Goal: Task Accomplishment & Management: Manage account settings

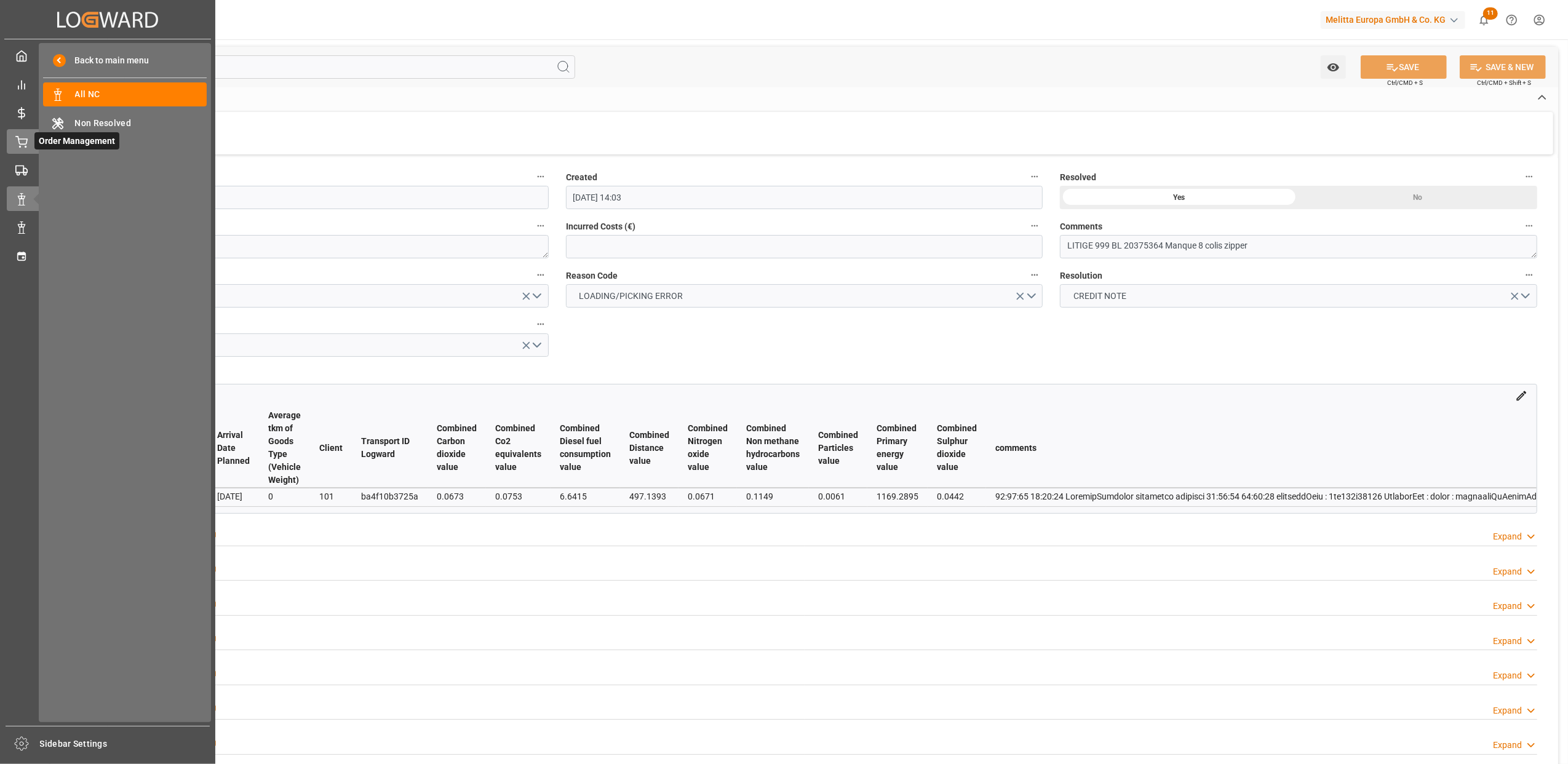
click at [15, 136] on icon at bounding box center [21, 142] width 12 height 12
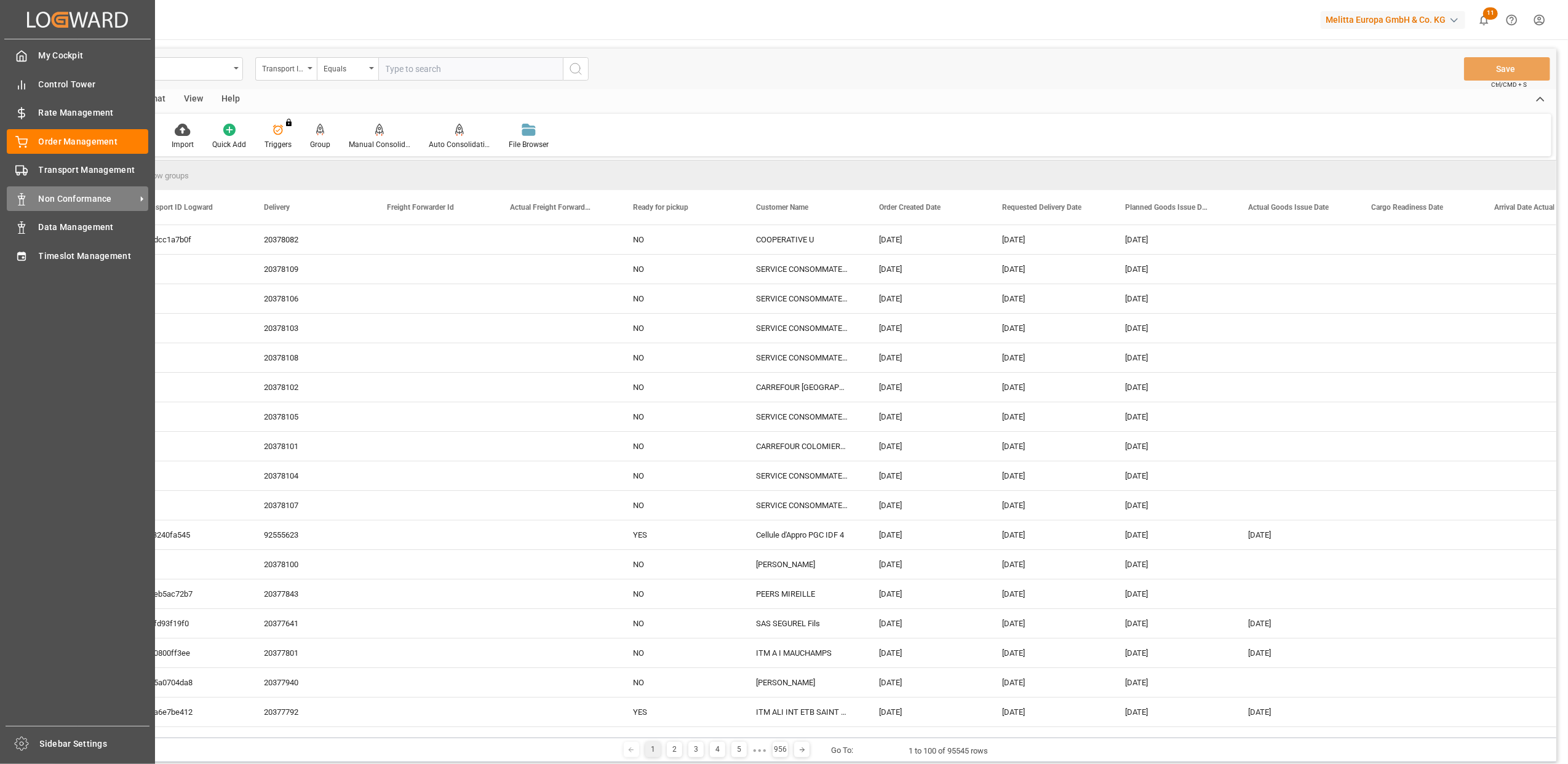
click at [102, 197] on span "Non Conformance" at bounding box center [87, 199] width 98 height 13
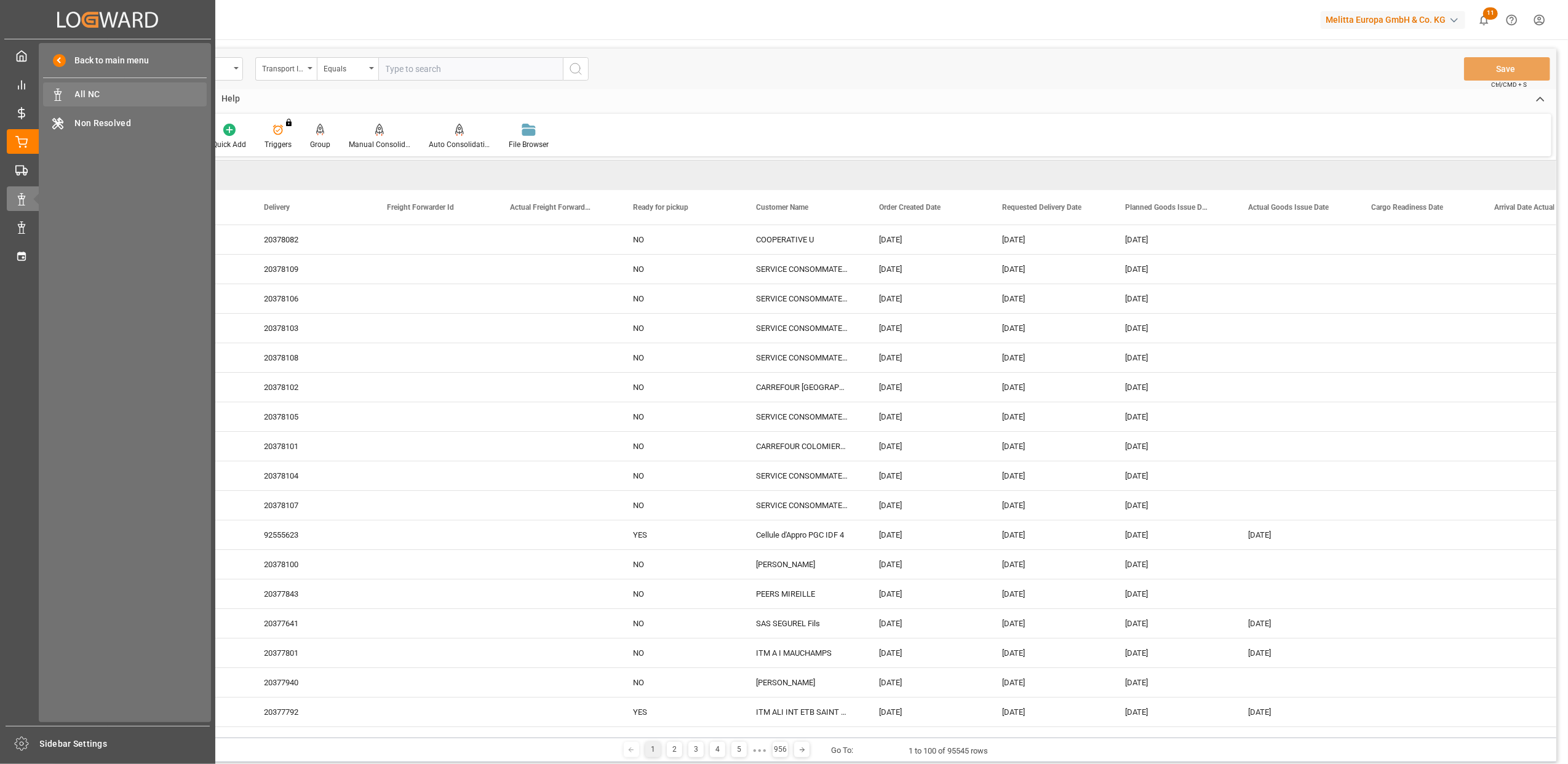
click at [81, 97] on span "All NC" at bounding box center [141, 95] width 133 height 13
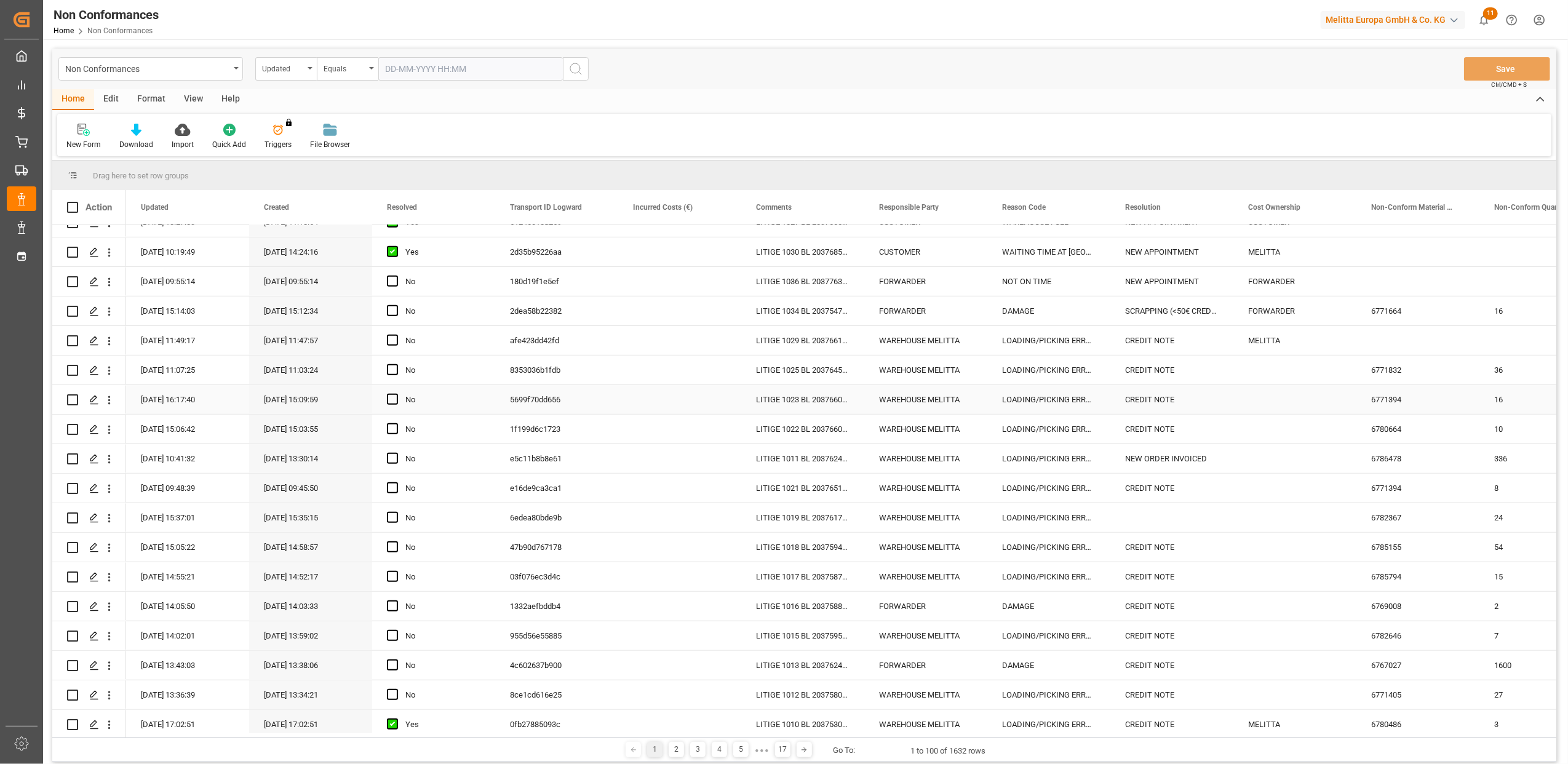
scroll to position [738, 0]
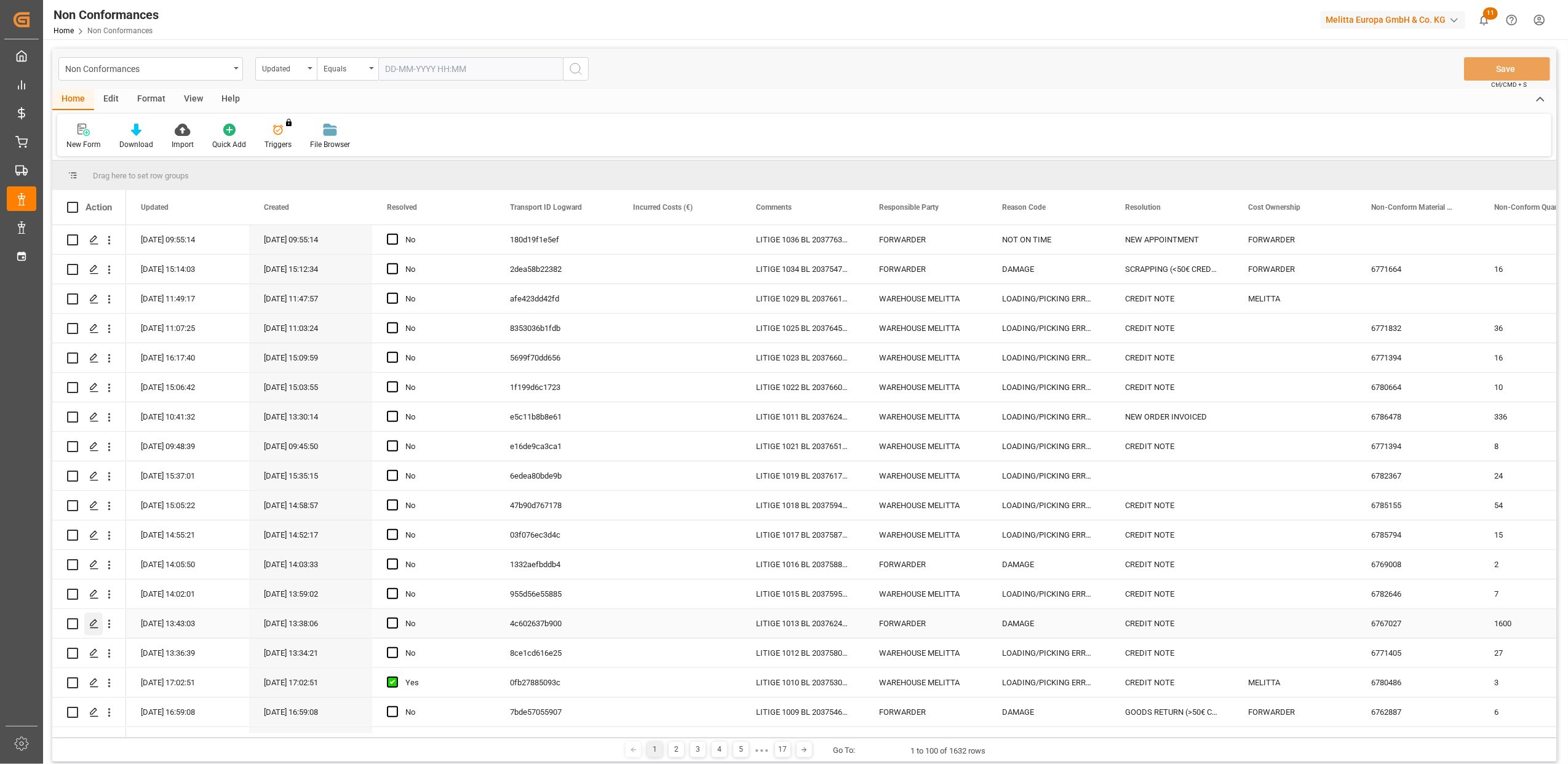
click at [94, 625] on icon "Press SPACE to select this row." at bounding box center [94, 624] width 10 height 10
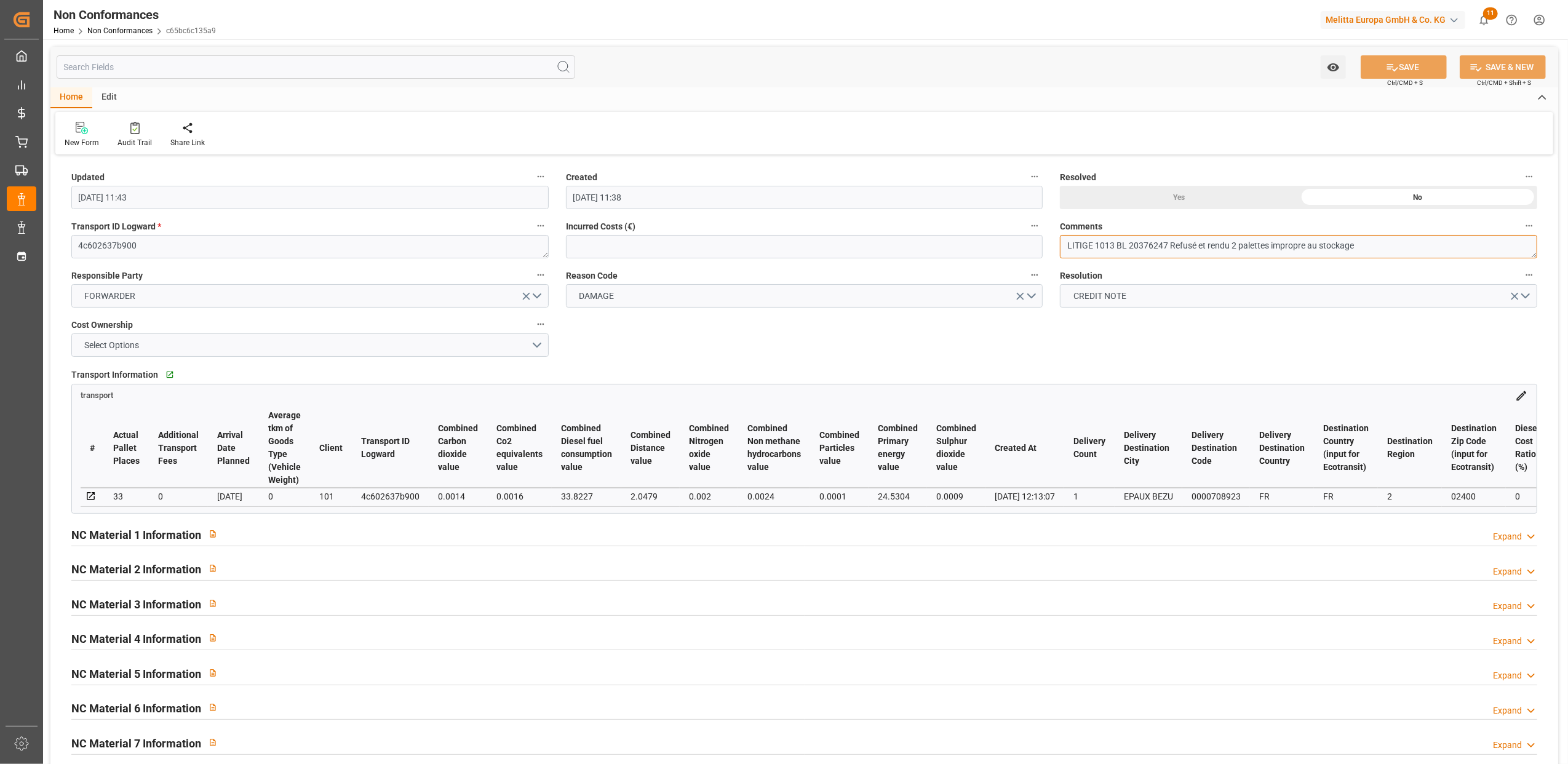
click at [1440, 247] on textarea "LITIGE 1013 BL 20376247 Refusé et rendu 2 palettes impropre au stockage" at bounding box center [1299, 247] width 477 height 24
type textarea "LITIGE 1013 BL 20376247 Refusé et rendu 2 palettes impropre au stockage BE 673 …"
click at [1196, 203] on div "Yes" at bounding box center [1179, 197] width 239 height 24
click at [1402, 59] on button "SAVE" at bounding box center [1404, 67] width 86 height 24
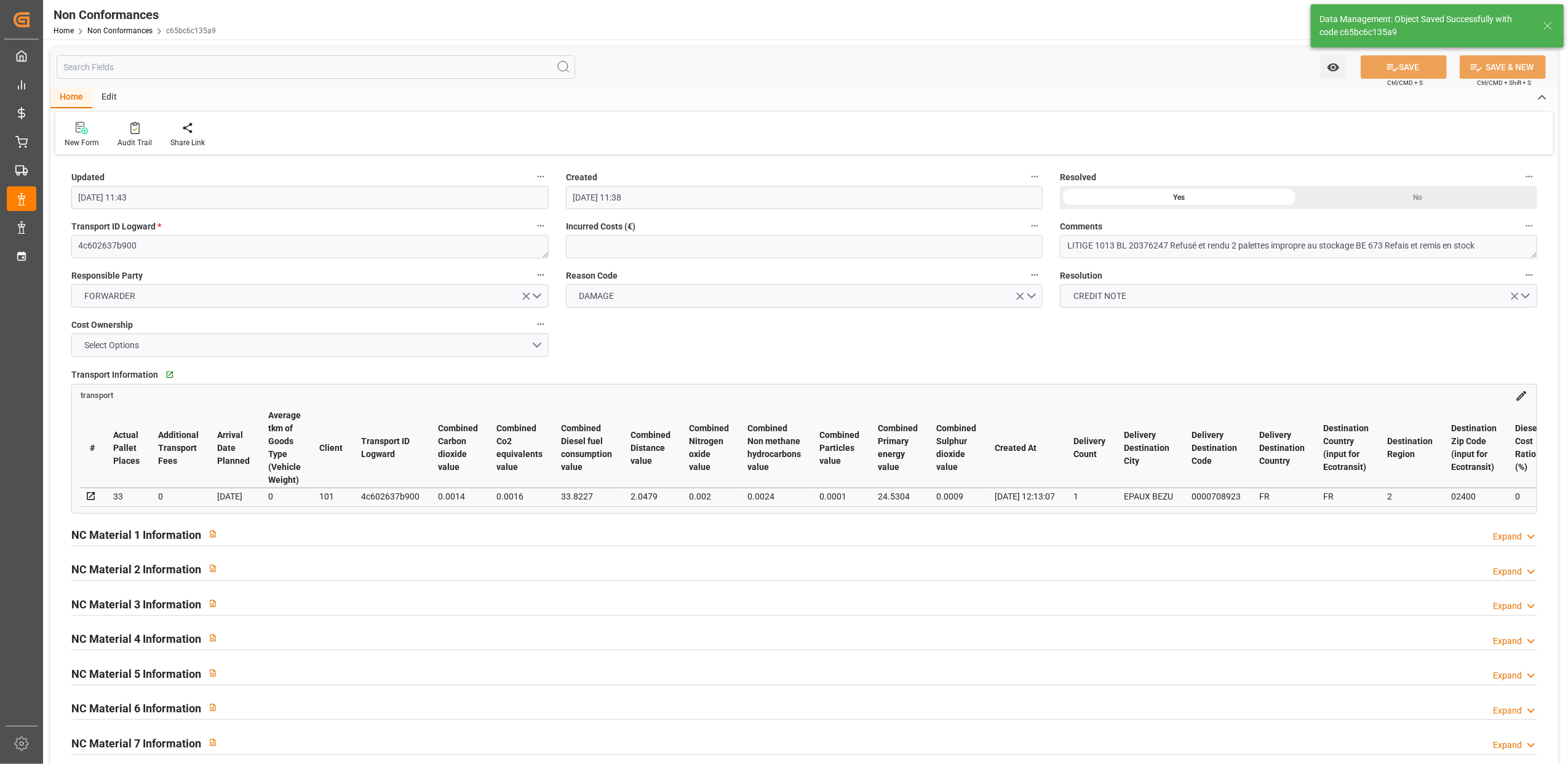
type input "[DATE] 13:02"
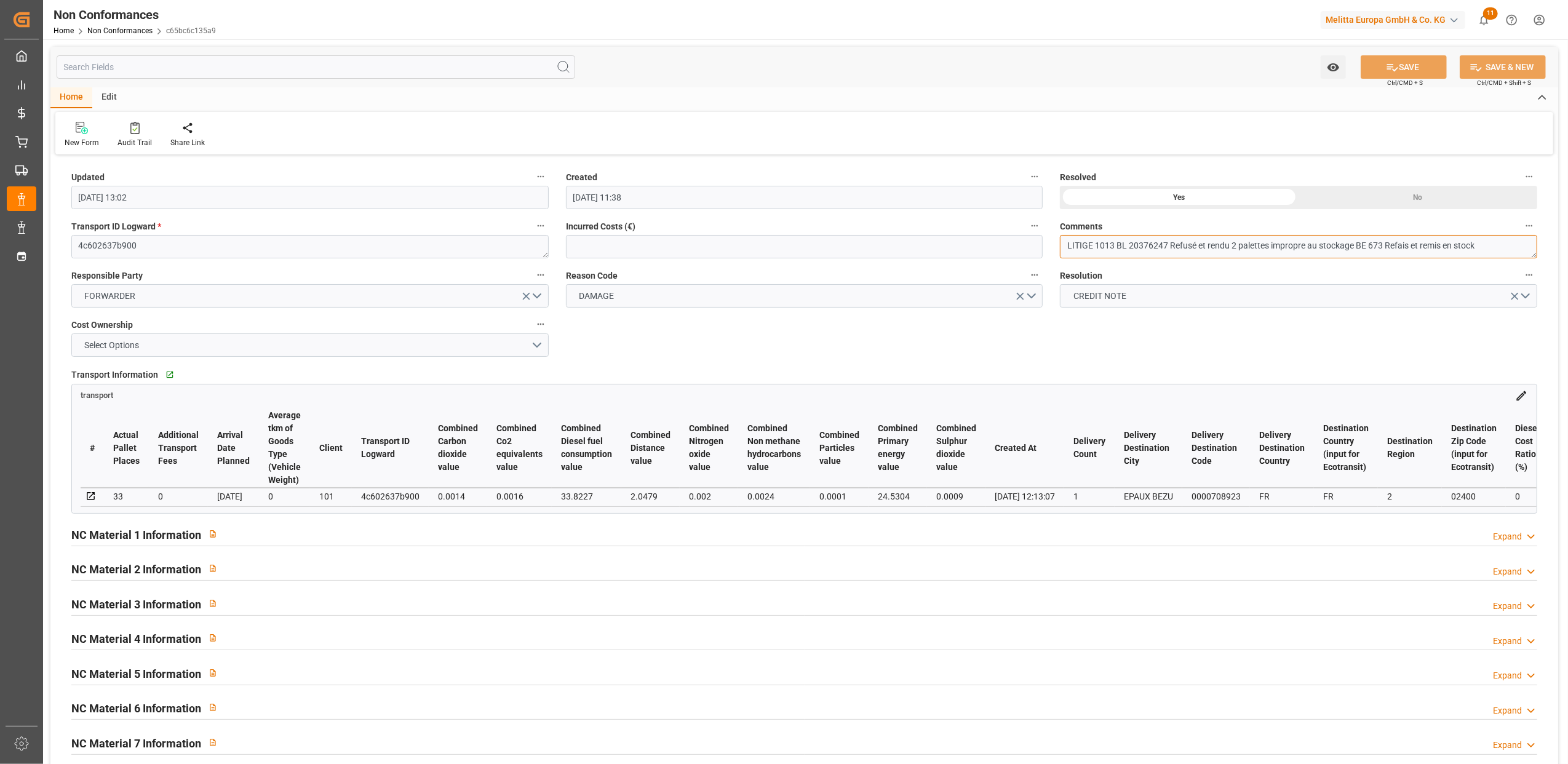
drag, startPoint x: 1167, startPoint y: 242, endPoint x: 1128, endPoint y: 247, distance: 39.3
click at [1128, 247] on textarea "LITIGE 1013 BL 20376247 Refusé et rendu 2 palettes impropre au stockage BE 673 …" at bounding box center [1299, 247] width 477 height 24
click at [536, 340] on button "Select Options" at bounding box center [310, 345] width 477 height 24
click at [182, 352] on div "FORWARDER" at bounding box center [310, 348] width 476 height 26
click at [1412, 72] on button "SAVE" at bounding box center [1404, 67] width 86 height 24
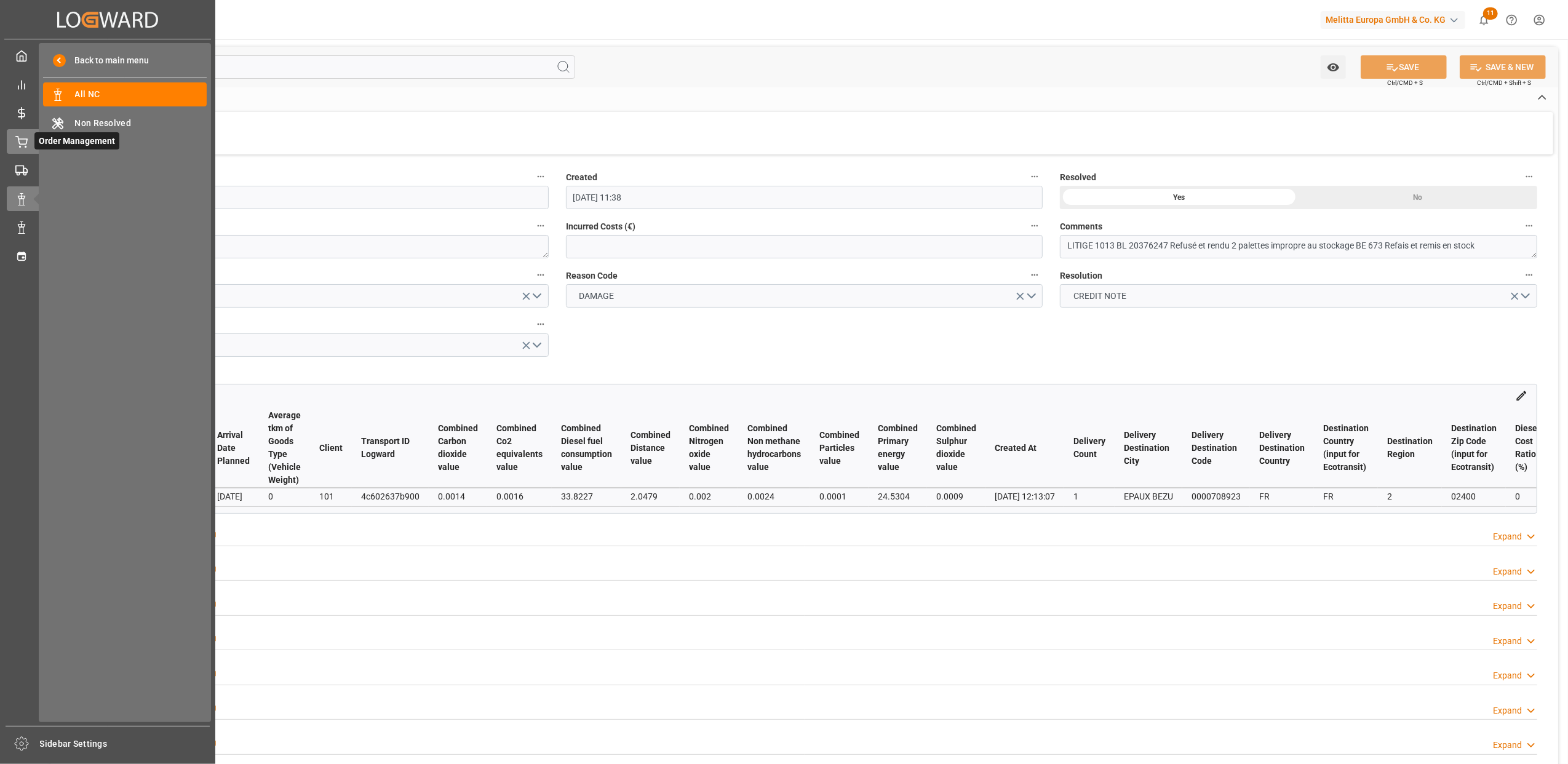
click at [23, 146] on icon at bounding box center [21, 142] width 12 height 12
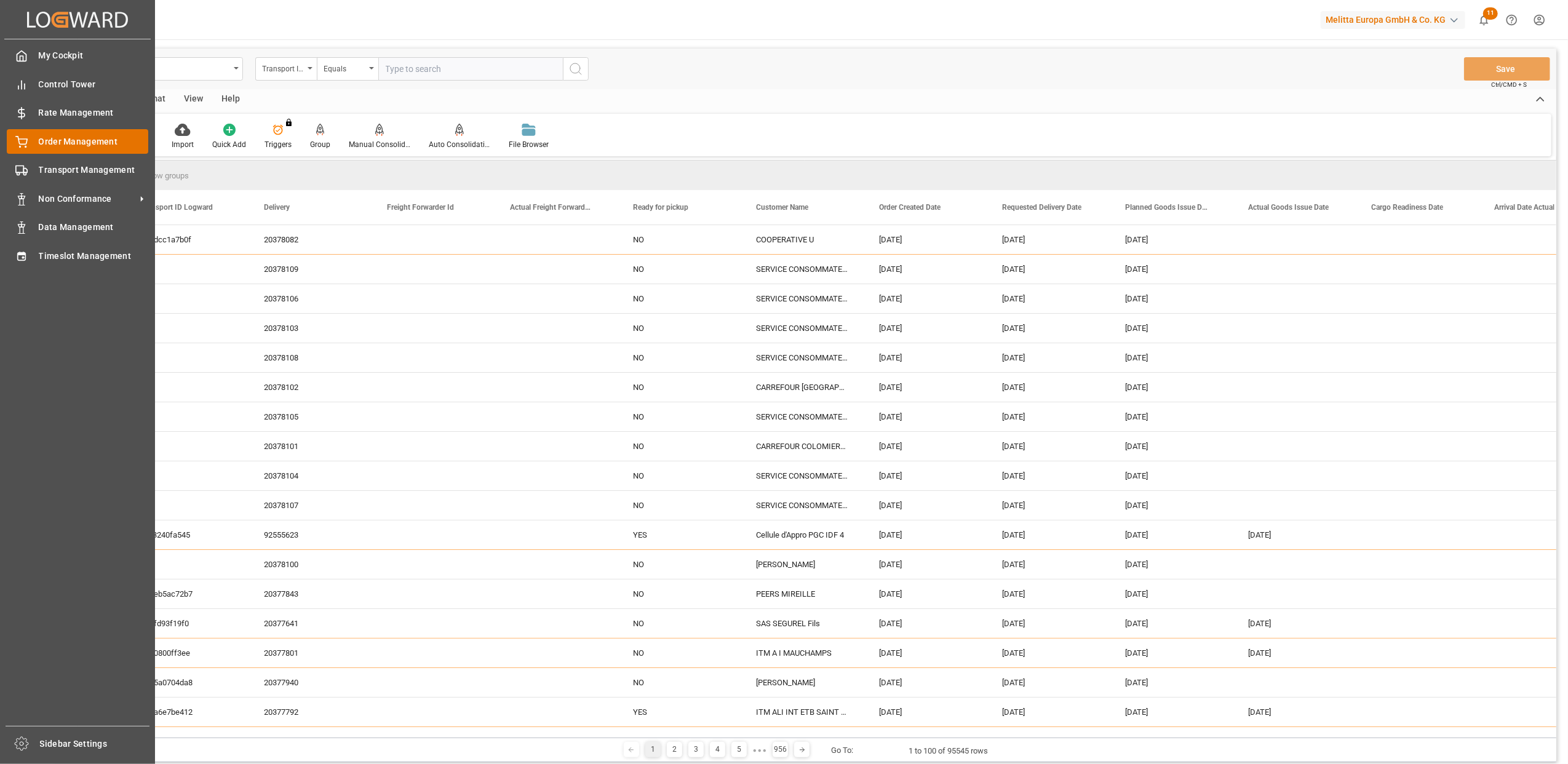
click at [80, 143] on span "Order Management" at bounding box center [94, 142] width 110 height 13
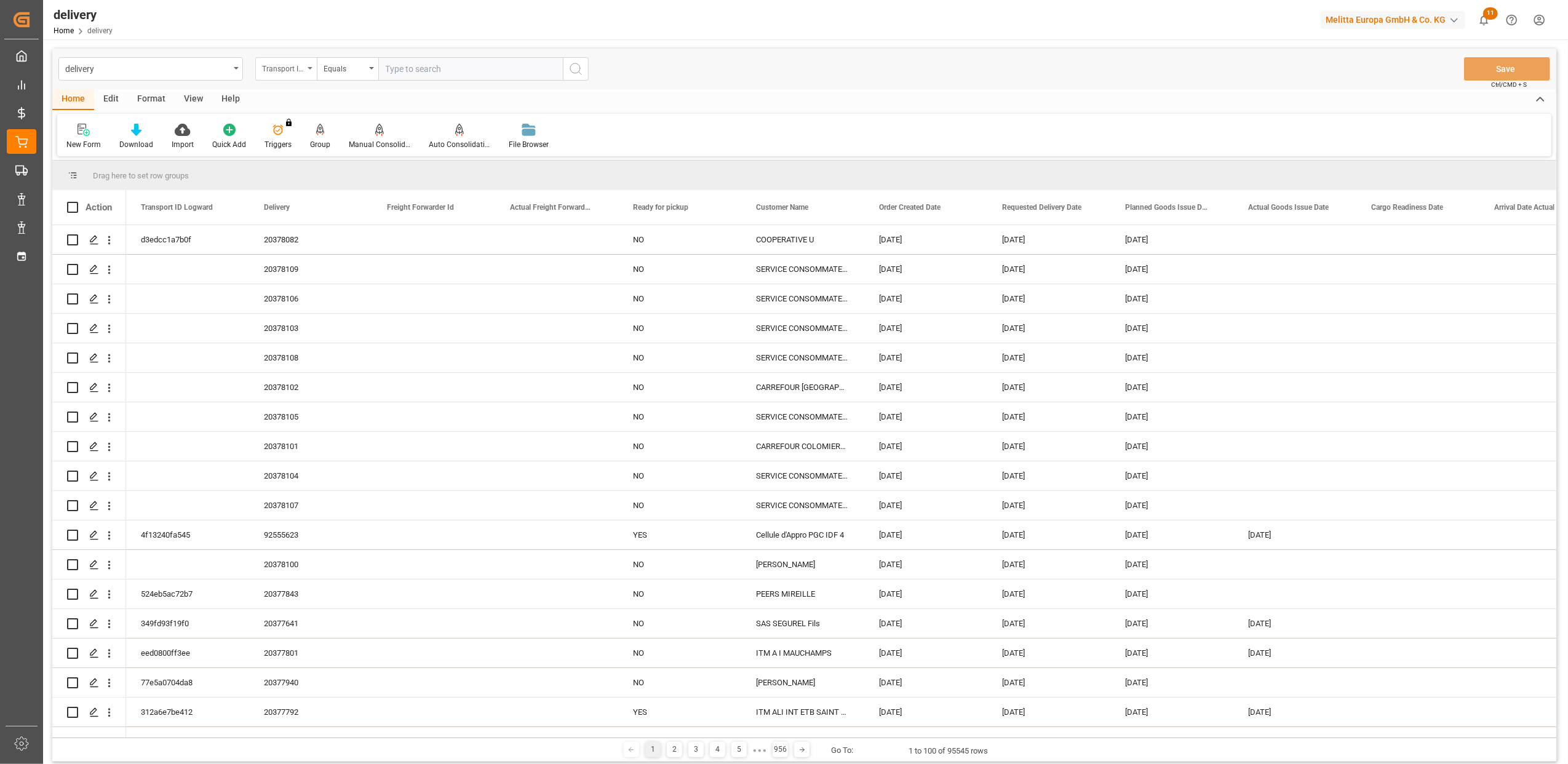
click at [310, 69] on icon "open menu" at bounding box center [310, 68] width 5 height 2
click at [320, 156] on div "Delivery" at bounding box center [348, 151] width 184 height 26
click at [484, 59] on input "text" at bounding box center [470, 69] width 184 height 24
type input "92554929"
click at [576, 60] on button "search button" at bounding box center [576, 69] width 26 height 24
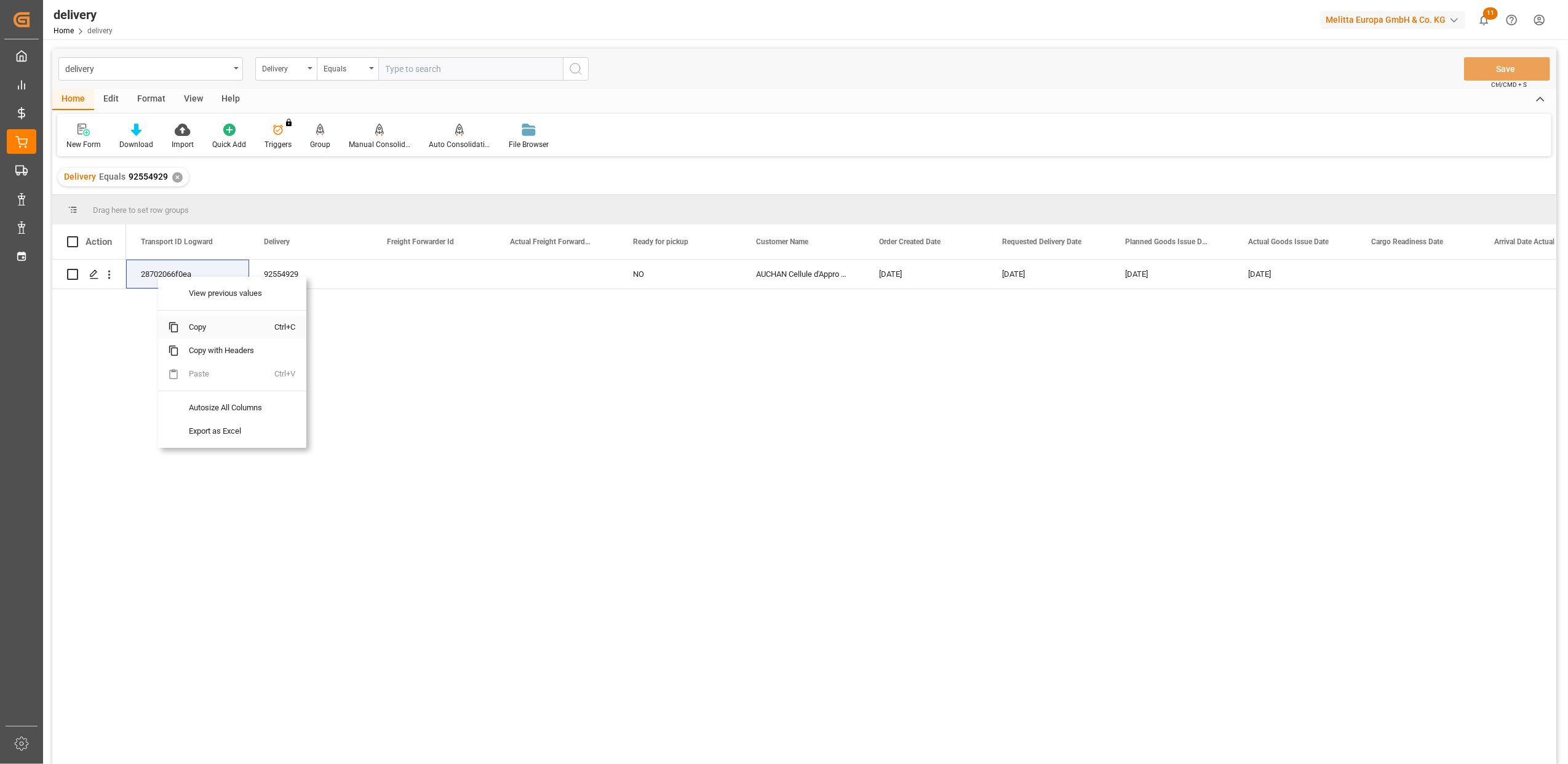
click at [196, 330] on span "Copy" at bounding box center [227, 327] width 96 height 24
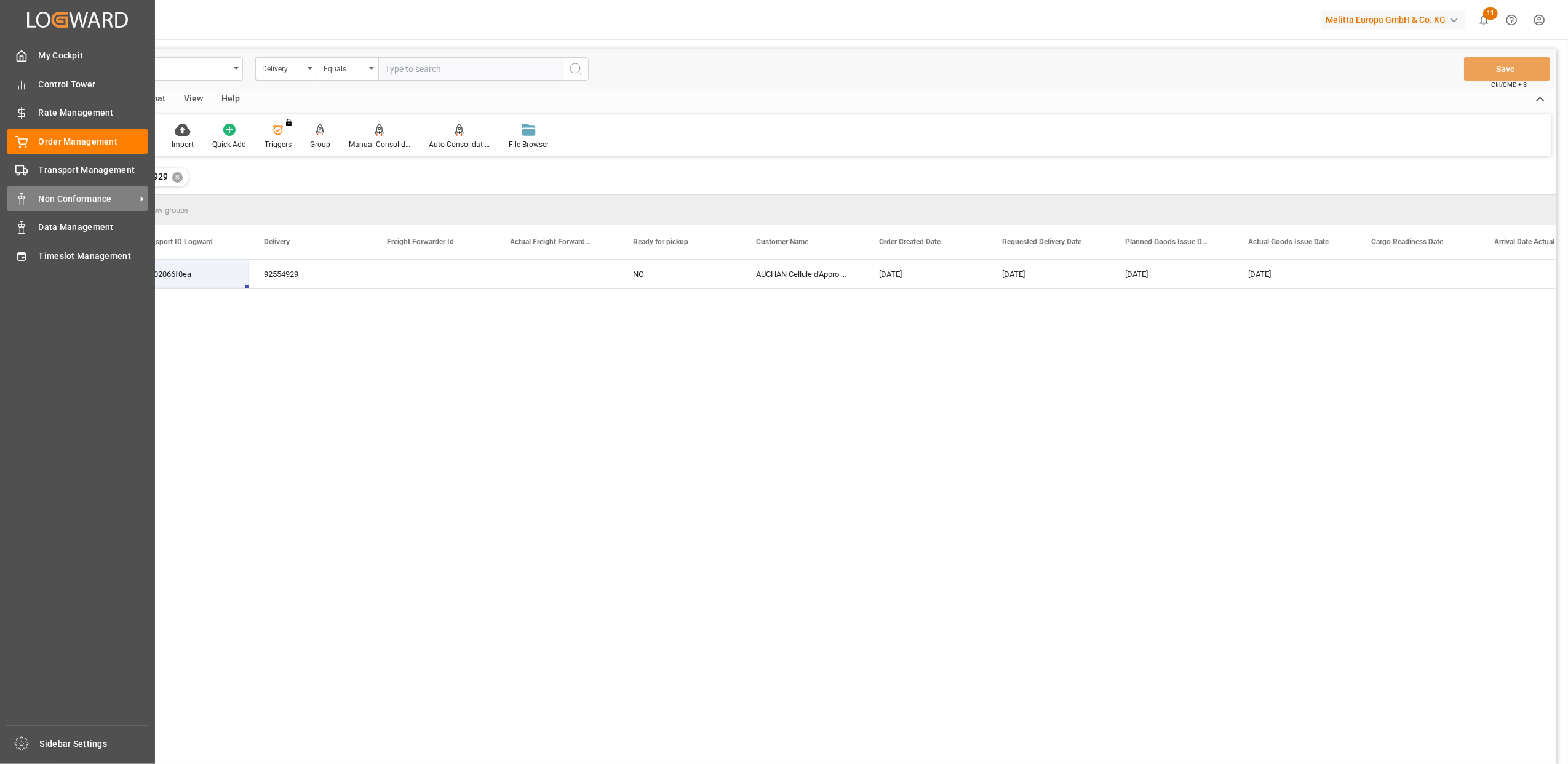
click at [94, 193] on span "Non Conformance" at bounding box center [87, 199] width 98 height 13
click at [86, 197] on span "Non Conformance" at bounding box center [87, 199] width 98 height 13
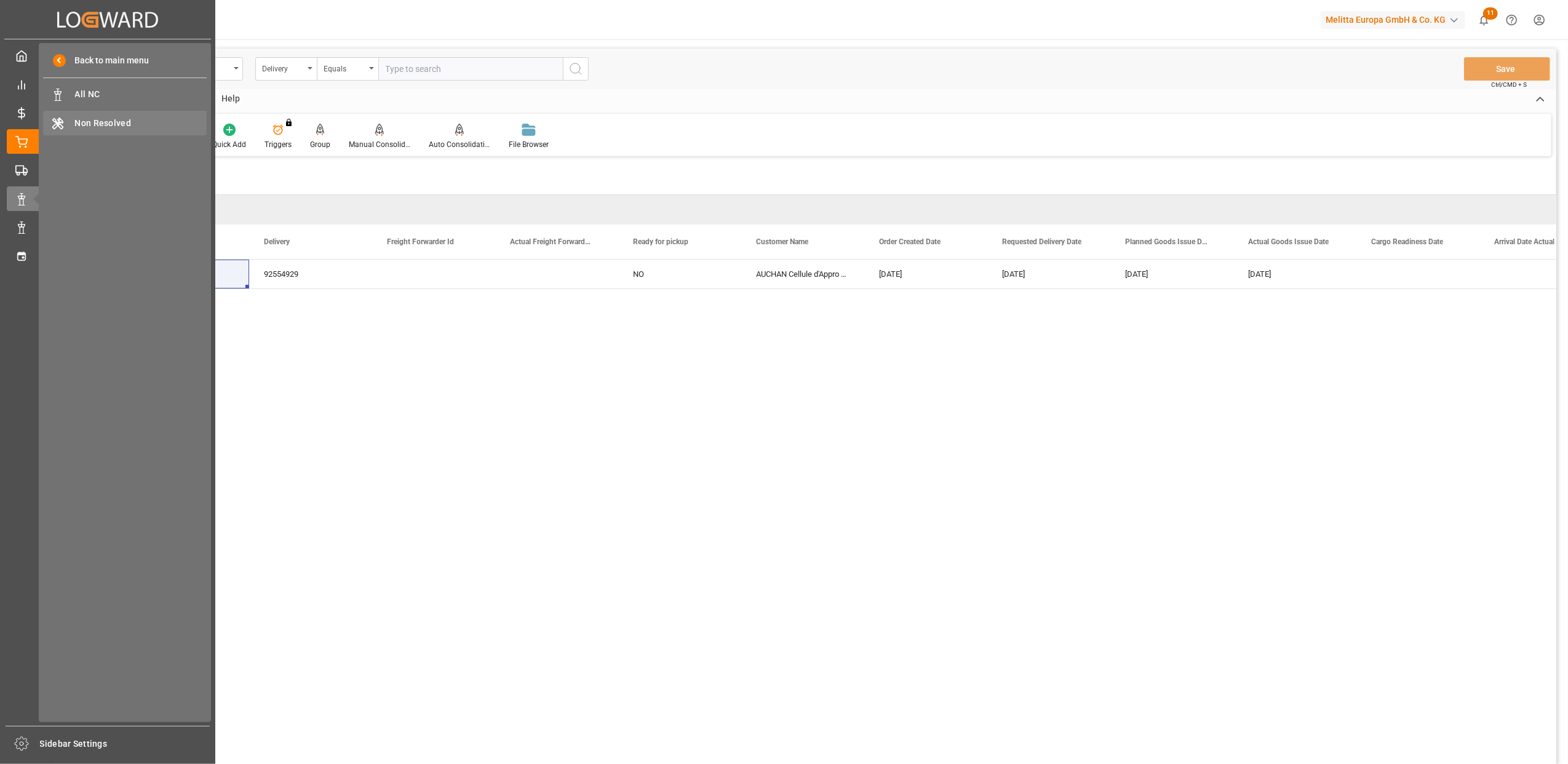
click at [120, 118] on span "Non Resolved" at bounding box center [141, 123] width 133 height 13
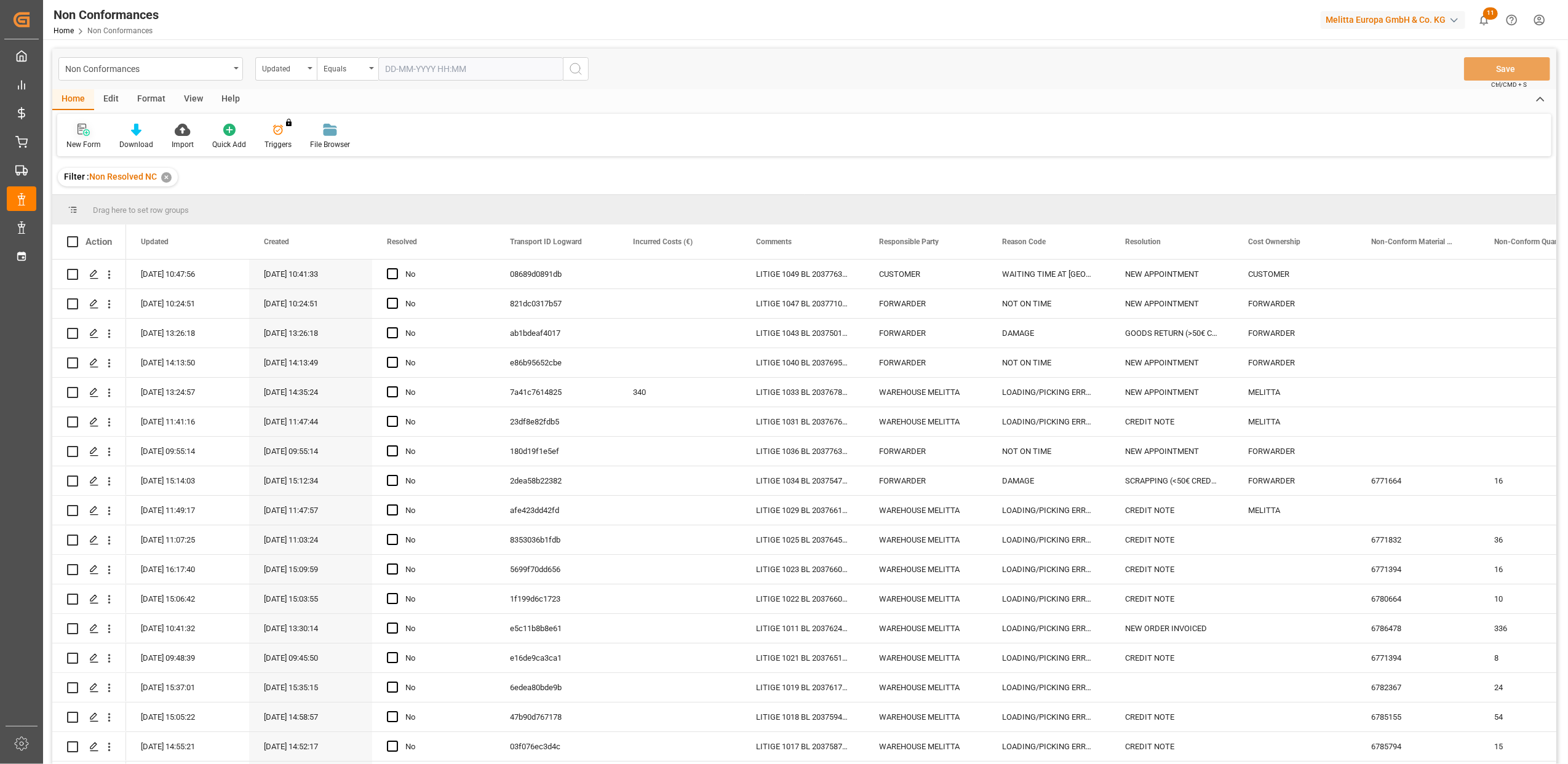
click at [85, 132] on icon at bounding box center [83, 129] width 12 height 12
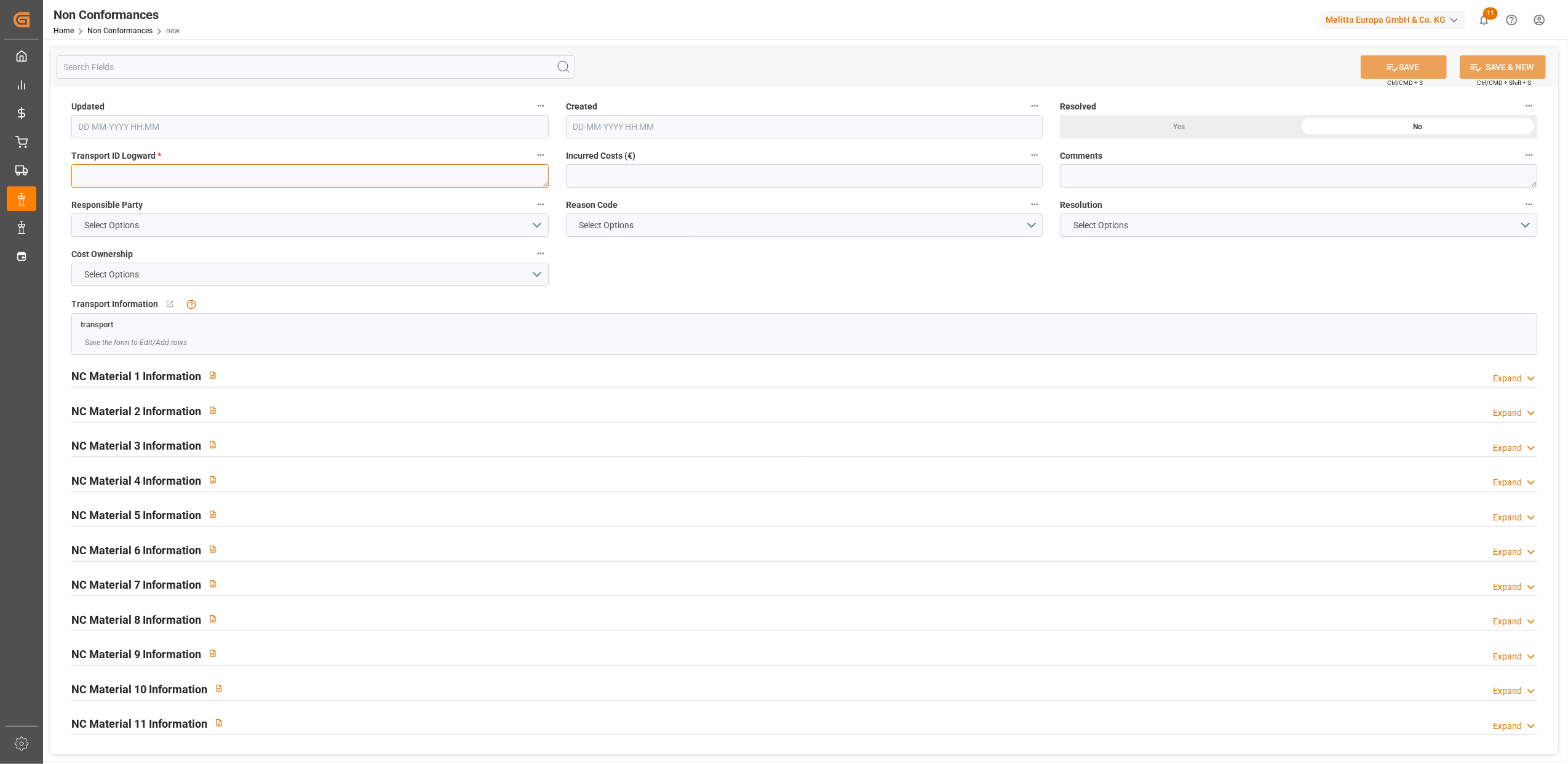
click at [193, 171] on textarea at bounding box center [310, 176] width 477 height 24
paste textarea "28702066f0ea"
type textarea "28702066f0ea"
click at [539, 224] on button "Select Options" at bounding box center [310, 225] width 477 height 24
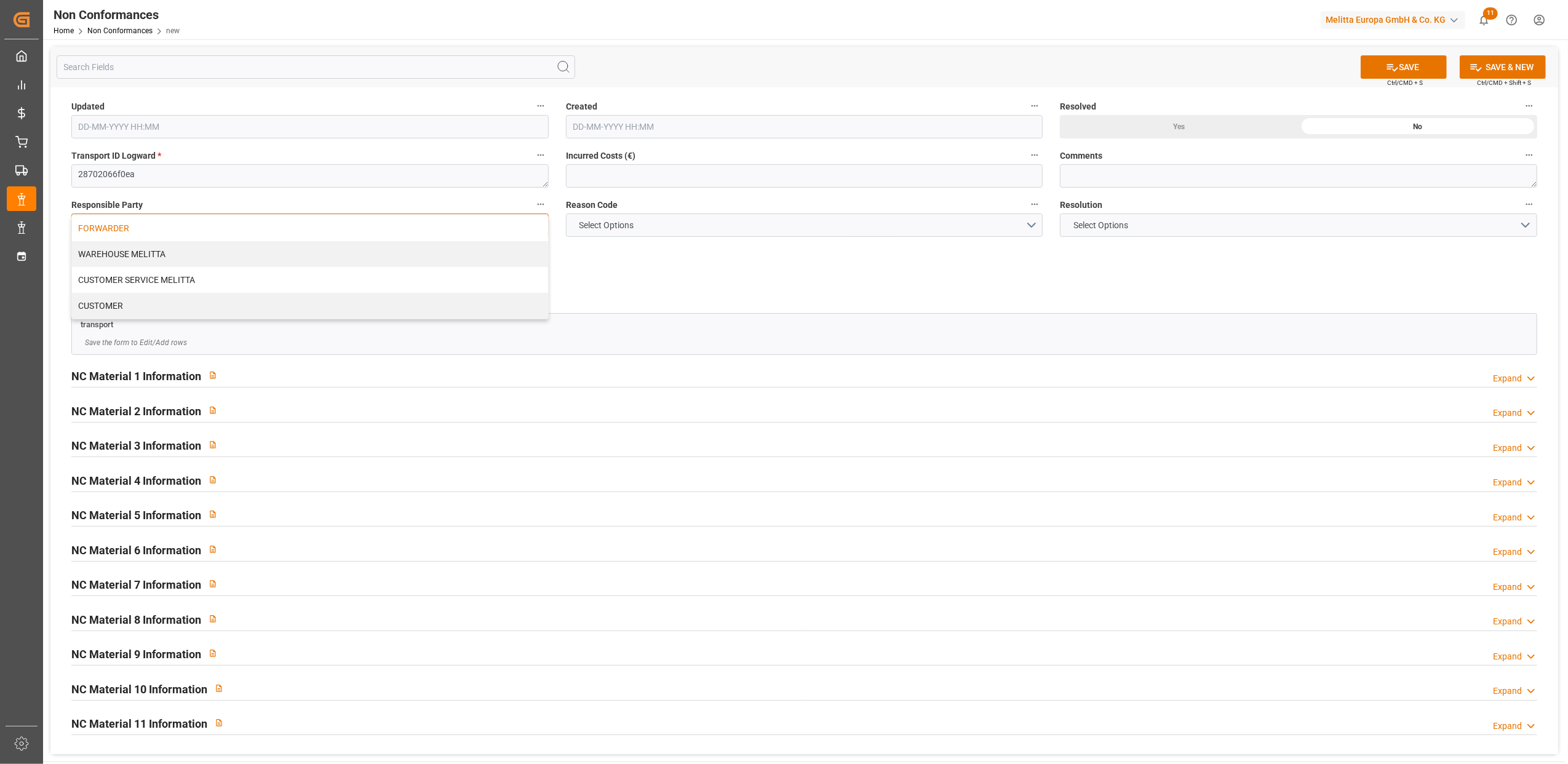
click at [139, 229] on div "FORWARDER" at bounding box center [310, 228] width 476 height 26
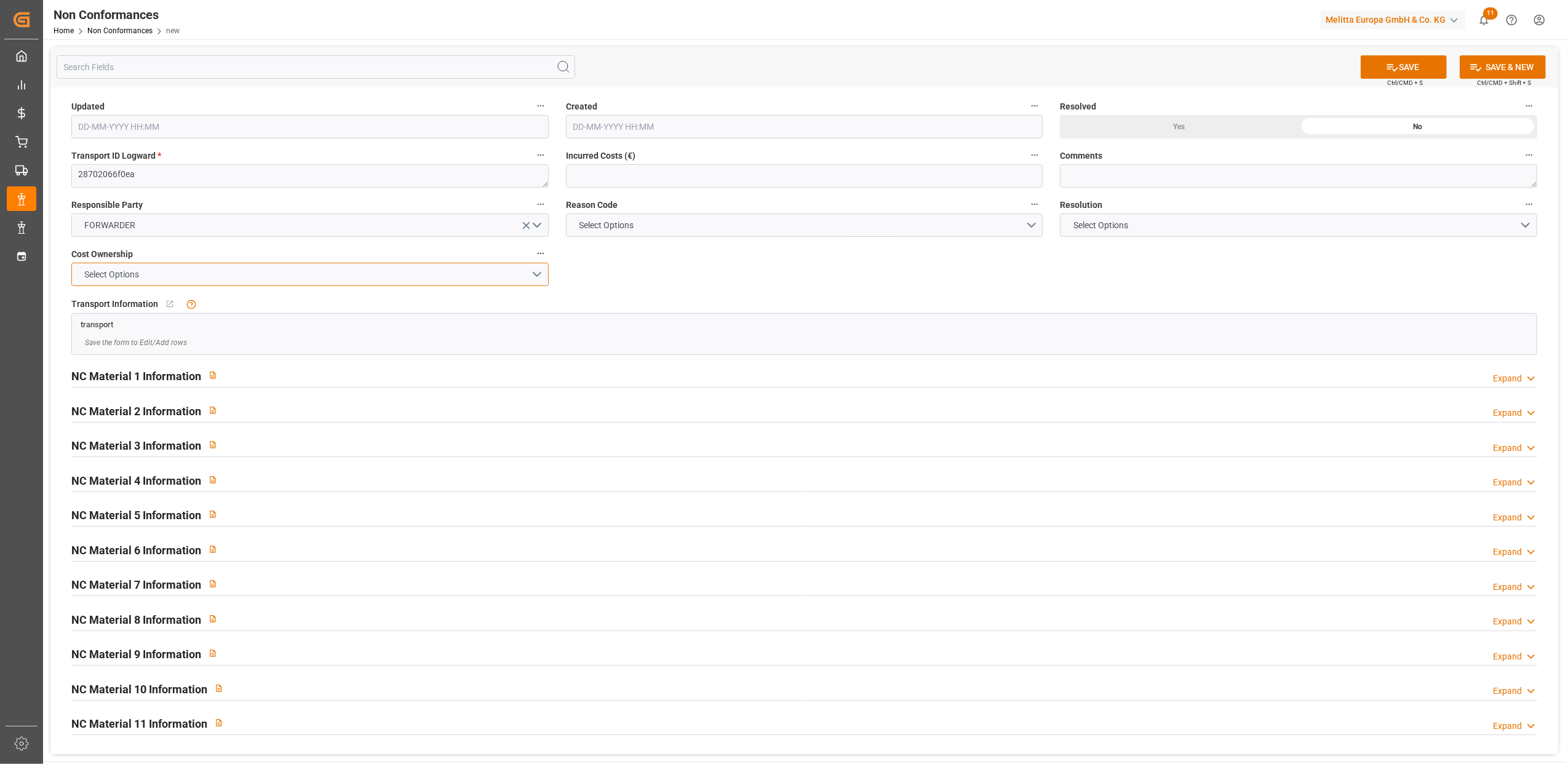
click at [537, 277] on button "Select Options" at bounding box center [310, 274] width 477 height 24
click at [219, 269] on div "FORWARDER" at bounding box center [310, 277] width 476 height 26
click at [1034, 228] on button "Select Options" at bounding box center [805, 225] width 477 height 24
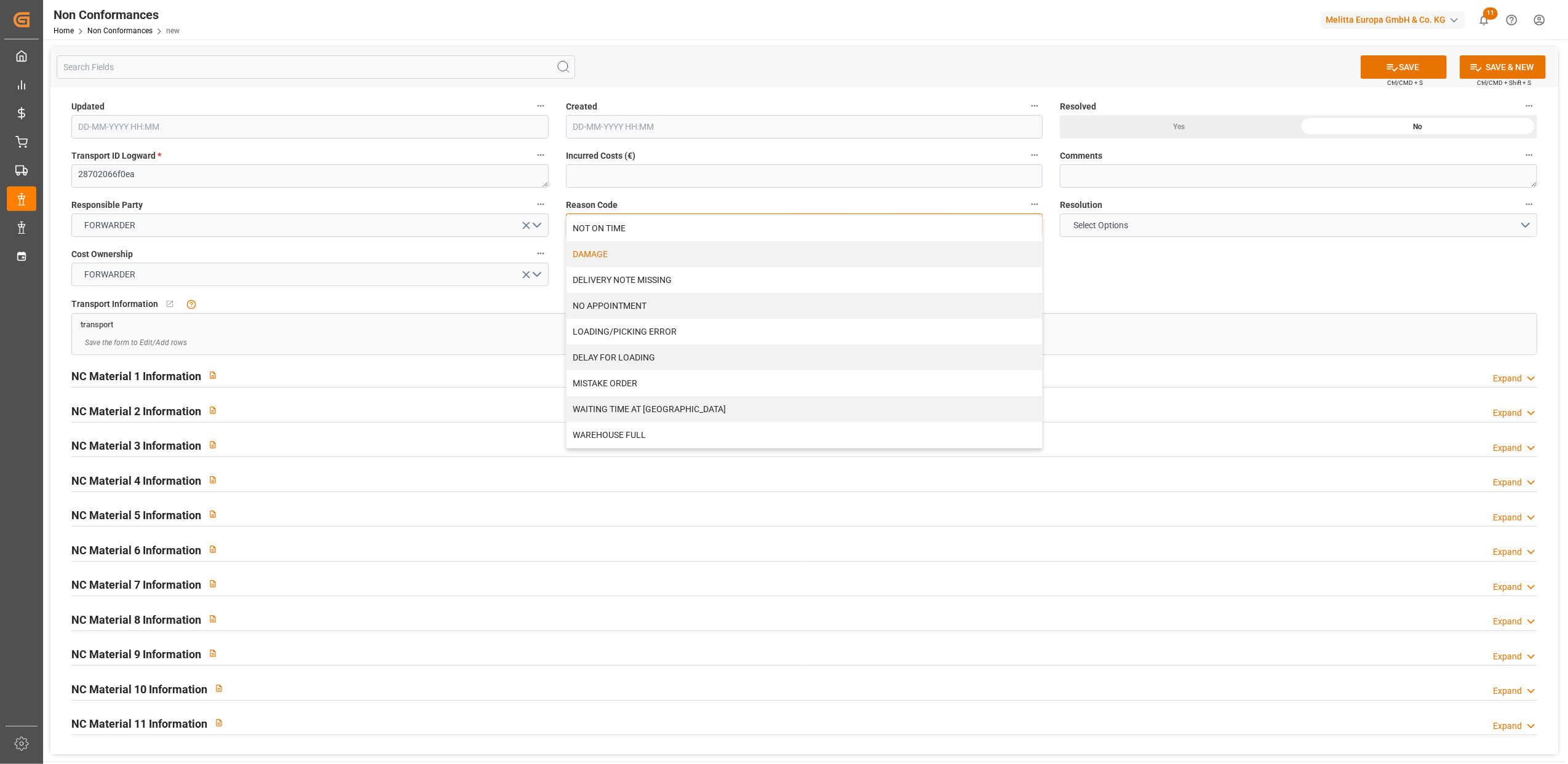
click at [647, 262] on div "DAMAGE" at bounding box center [804, 254] width 476 height 26
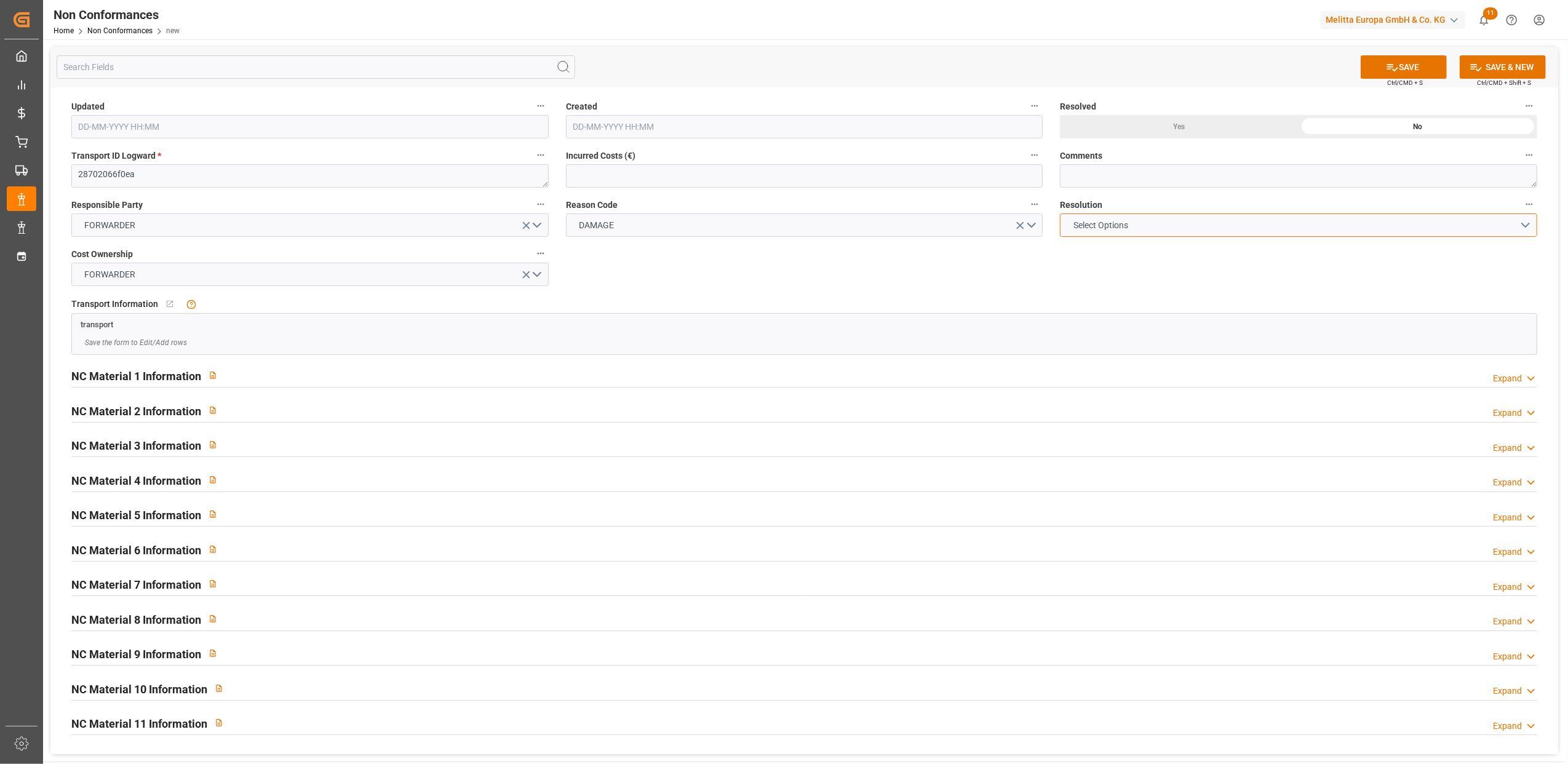
click at [1524, 229] on button "Select Options" at bounding box center [1299, 225] width 477 height 24
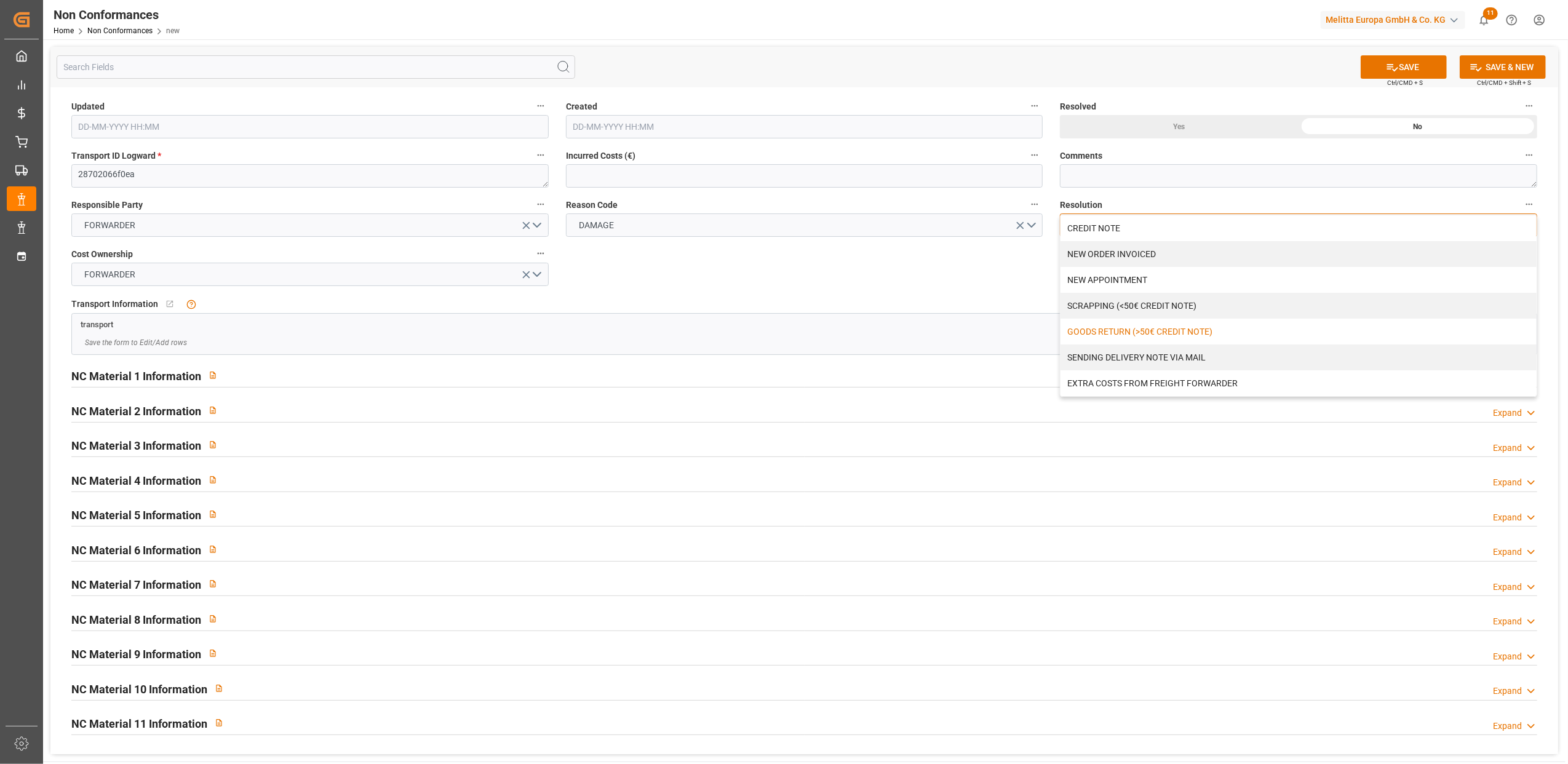
click at [1156, 328] on div "GOODS RETURN (>50€ CREDIT NOTE)" at bounding box center [1299, 332] width 476 height 26
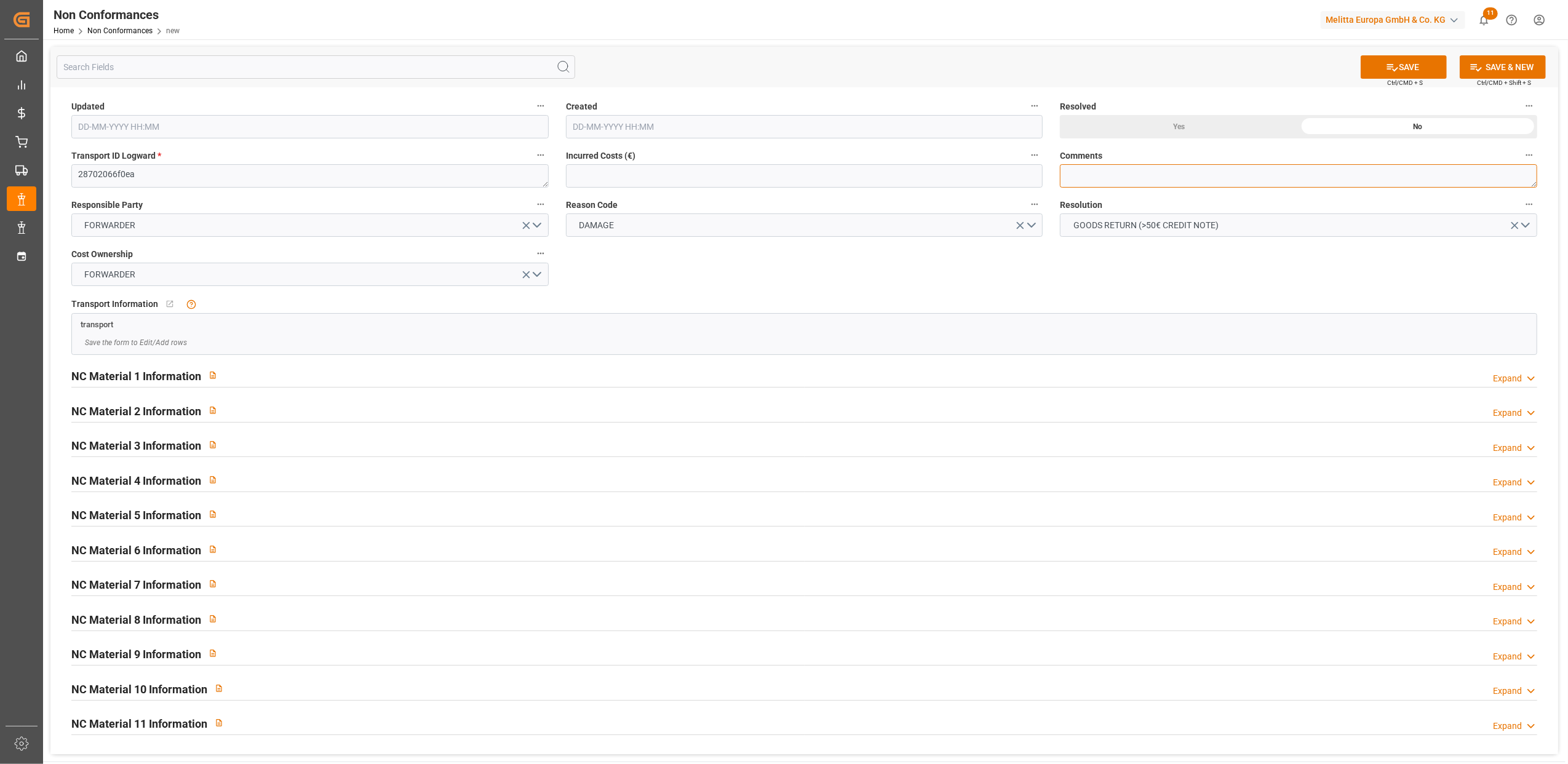
click at [1113, 175] on textarea at bounding box center [1299, 176] width 477 height 24
drag, startPoint x: 1165, startPoint y: 172, endPoint x: 1129, endPoint y: 173, distance: 36.0
click at [1129, 173] on textarea "LITIGE 1047 BL 92554929 Une palette refusée pour avarie // EN RETOUR" at bounding box center [1299, 176] width 477 height 24
type textarea "LITIGE 1047 BL 92554929 Une palette refusée pour avarie // EN RETOUR"
click at [1521, 375] on div "Expand" at bounding box center [1508, 378] width 29 height 13
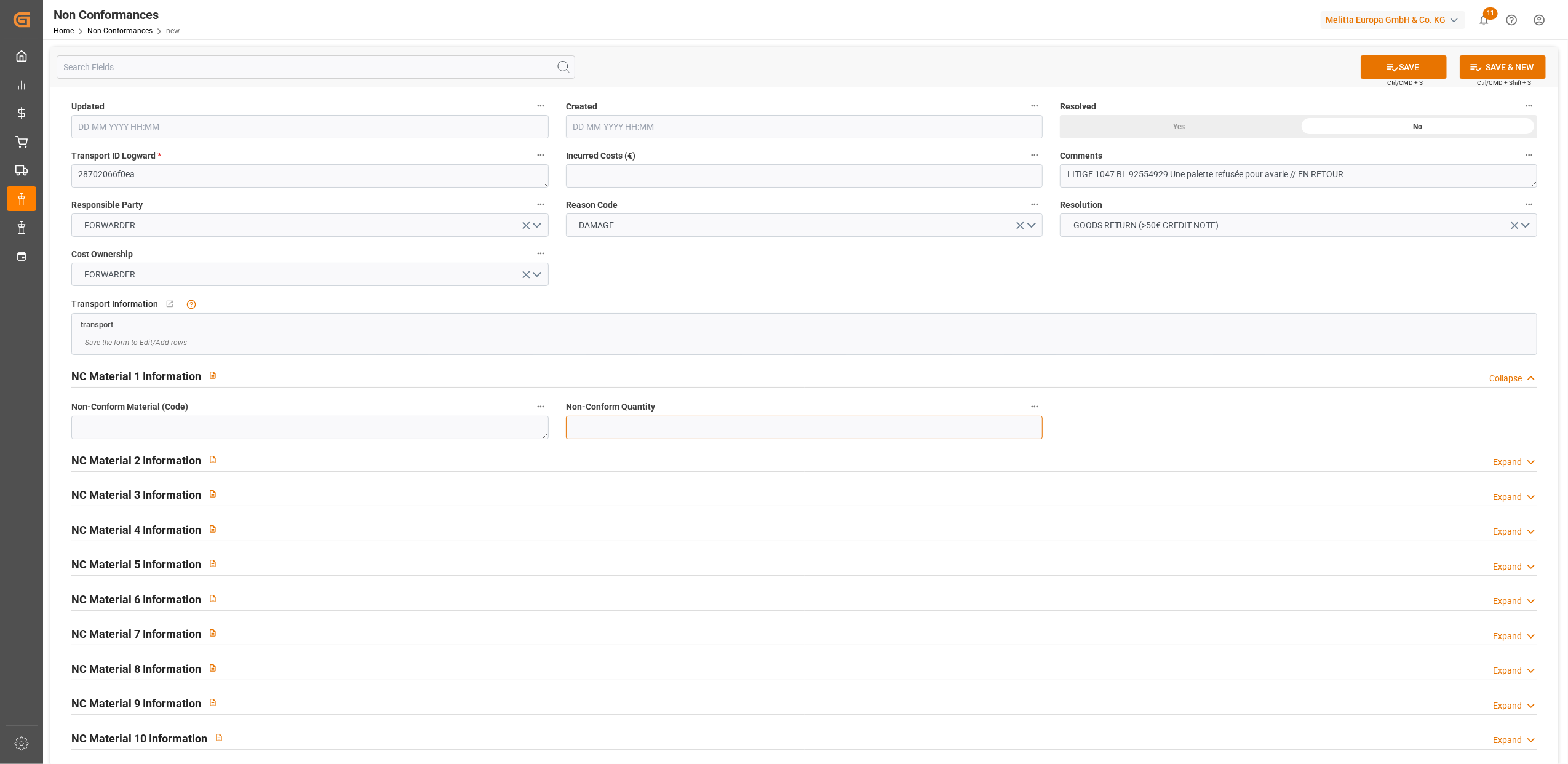
click at [700, 426] on input "text" at bounding box center [805, 427] width 477 height 24
type input "512"
click at [505, 428] on textarea at bounding box center [310, 427] width 477 height 24
type textarea "6781116"
click at [1420, 67] on button "SAVE" at bounding box center [1404, 67] width 86 height 24
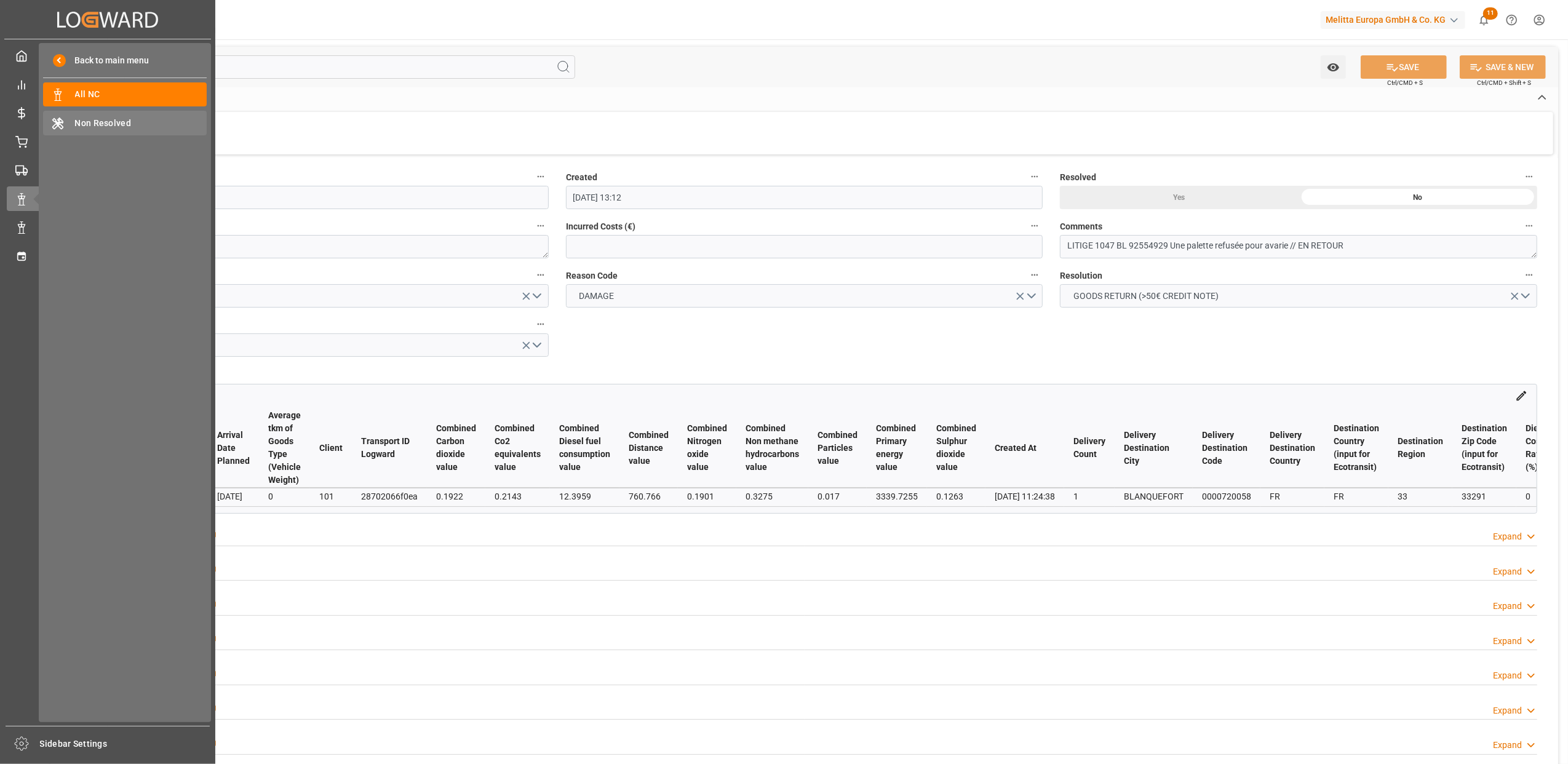
click at [60, 121] on icon at bounding box center [58, 123] width 10 height 11
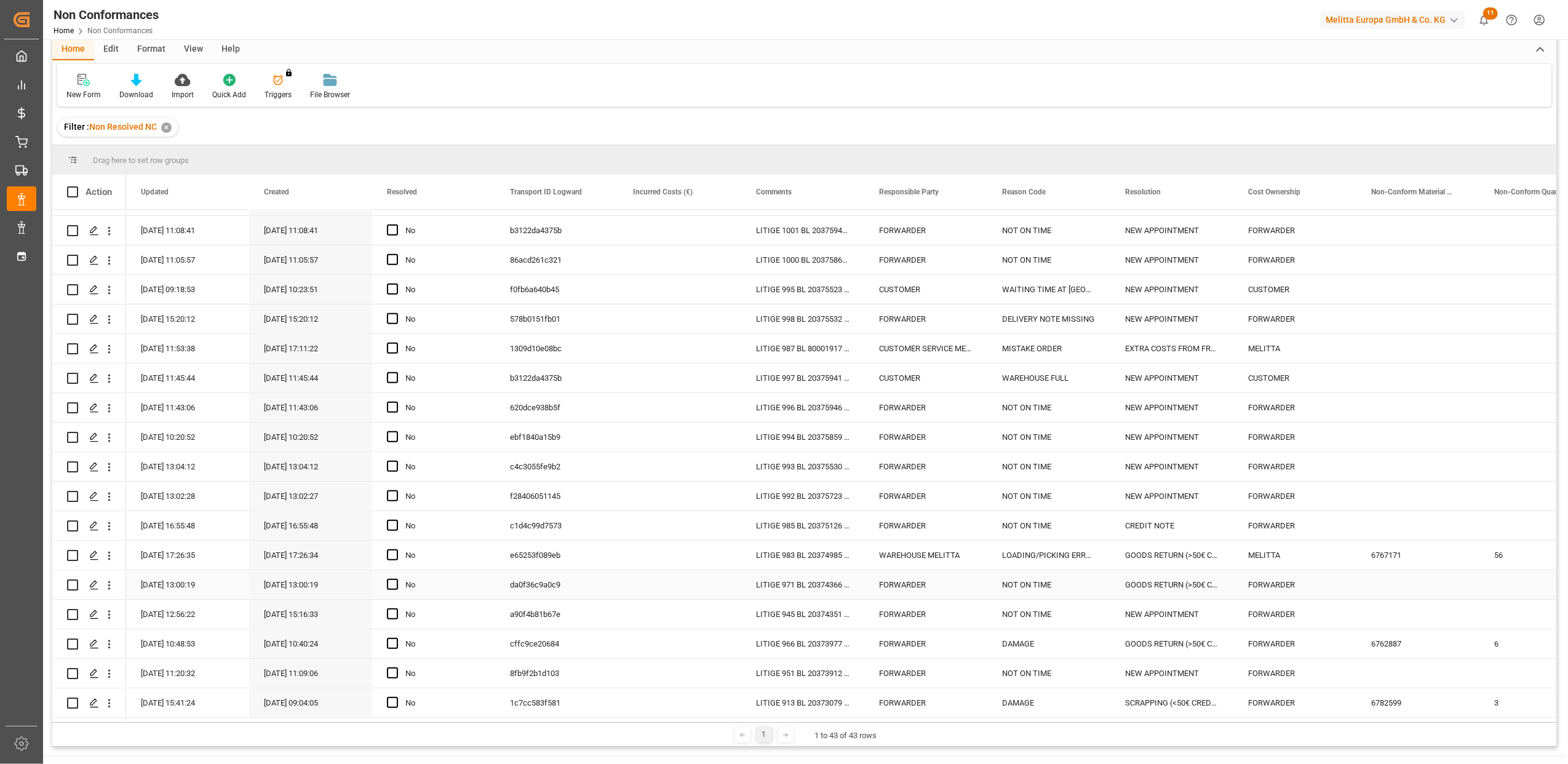
scroll to position [182, 0]
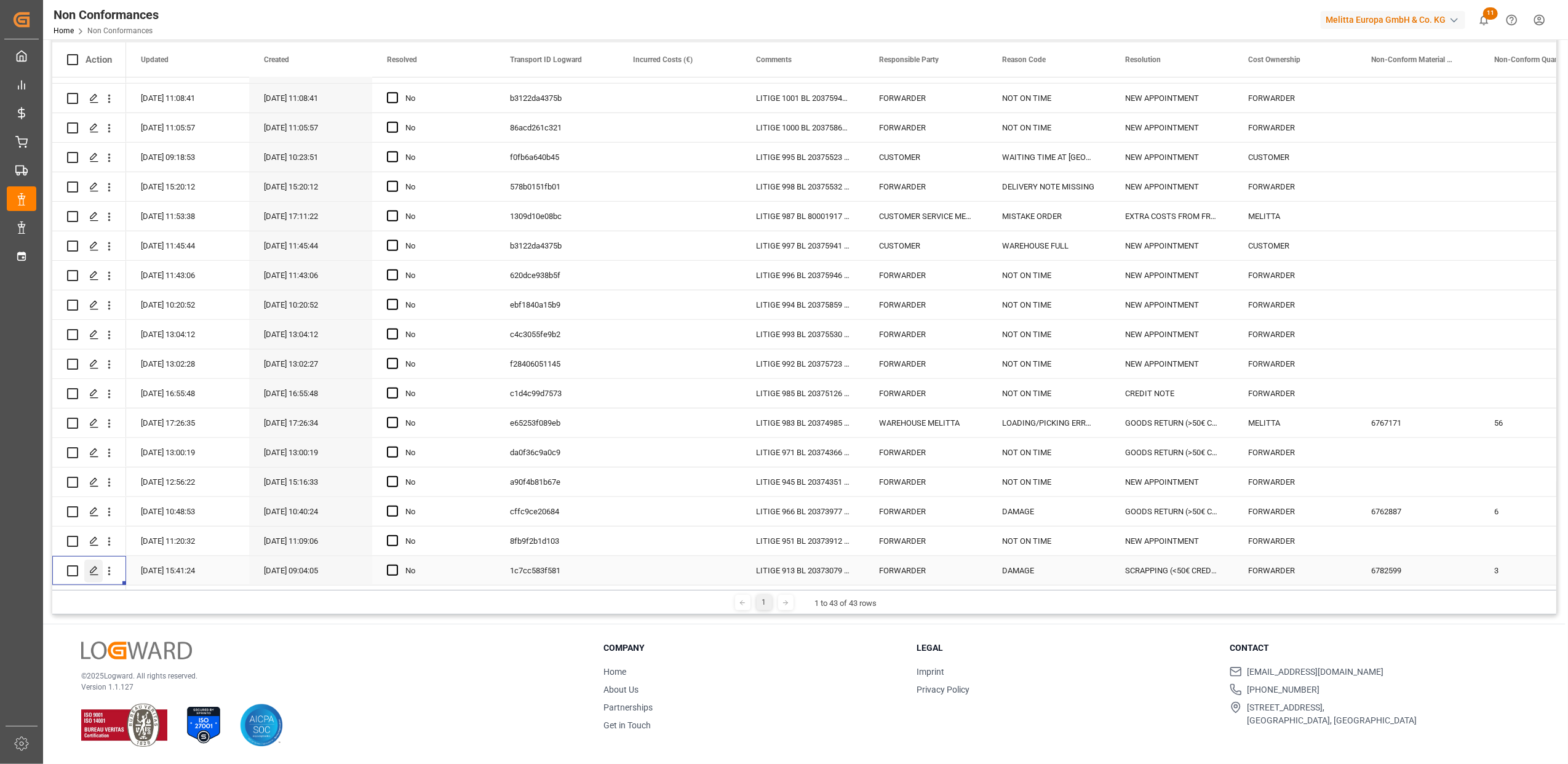
click at [96, 568] on icon "Press SPACE to select this row." at bounding box center [94, 571] width 10 height 10
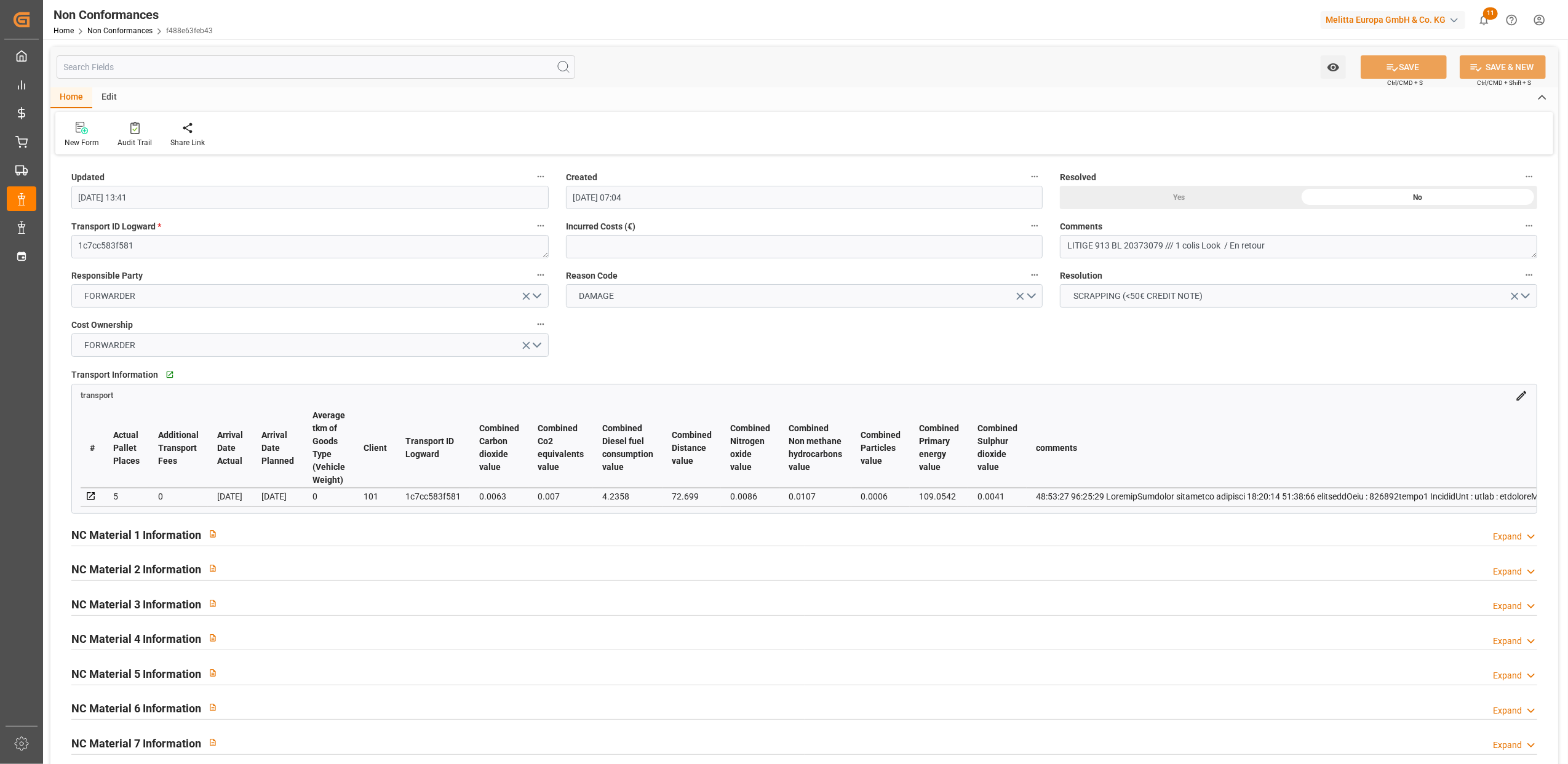
click at [91, 495] on icon at bounding box center [90, 496] width 11 height 11
drag, startPoint x: 1283, startPoint y: 249, endPoint x: 1233, endPoint y: 249, distance: 50.0
click at [1233, 249] on textarea "LITIGE 913 BL 20373079 /// 1 colis Look / En retour" at bounding box center [1299, 247] width 477 height 24
type textarea "LITIGE 913 BL 20373079 /// 1 colis Look / BE 674 Emballage changé et remis en s…"
click at [1170, 197] on div "Yes" at bounding box center [1179, 197] width 239 height 24
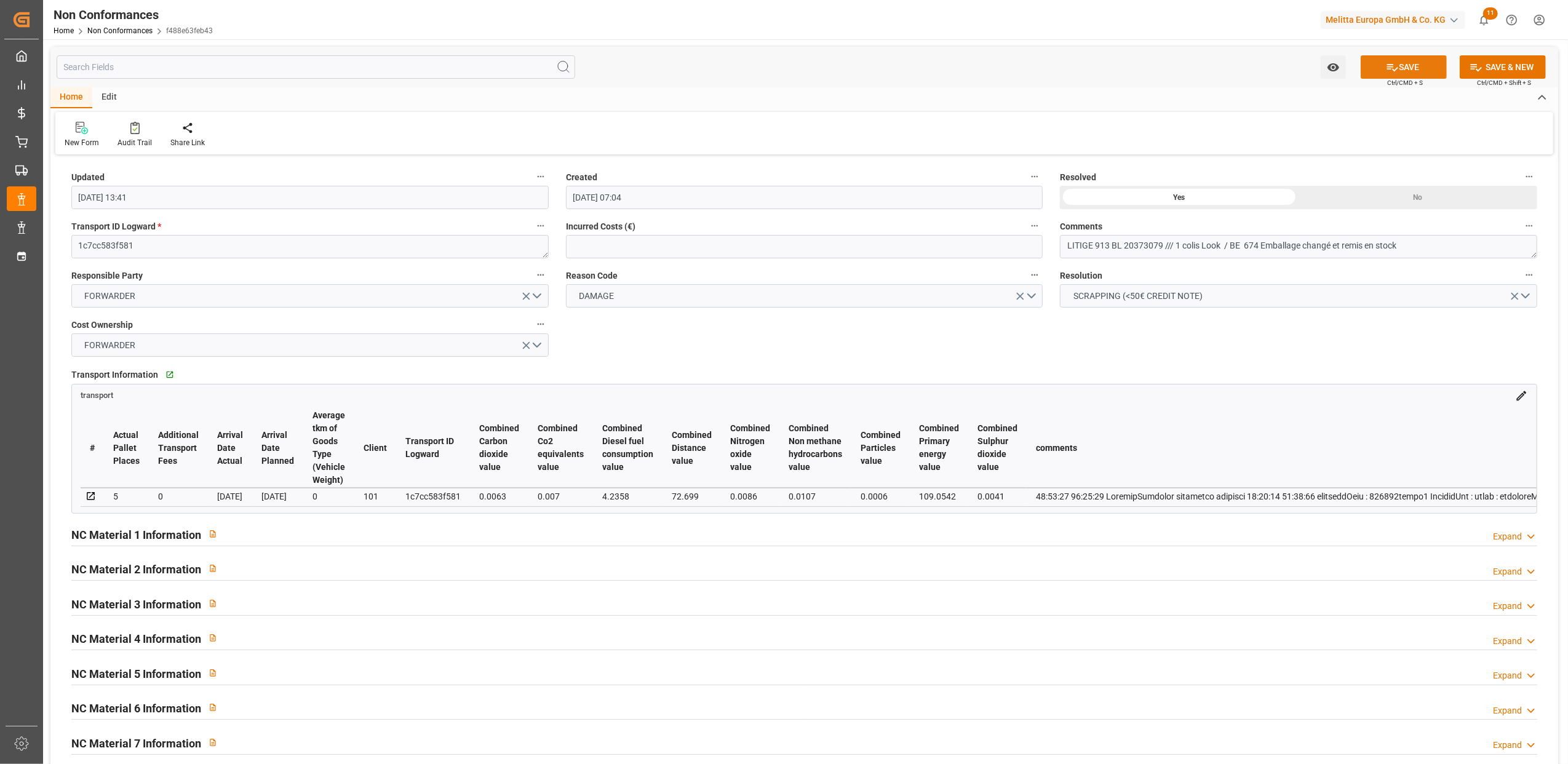
click at [1430, 72] on button "SAVE" at bounding box center [1404, 67] width 86 height 24
type input "11-09-2025 13:15"
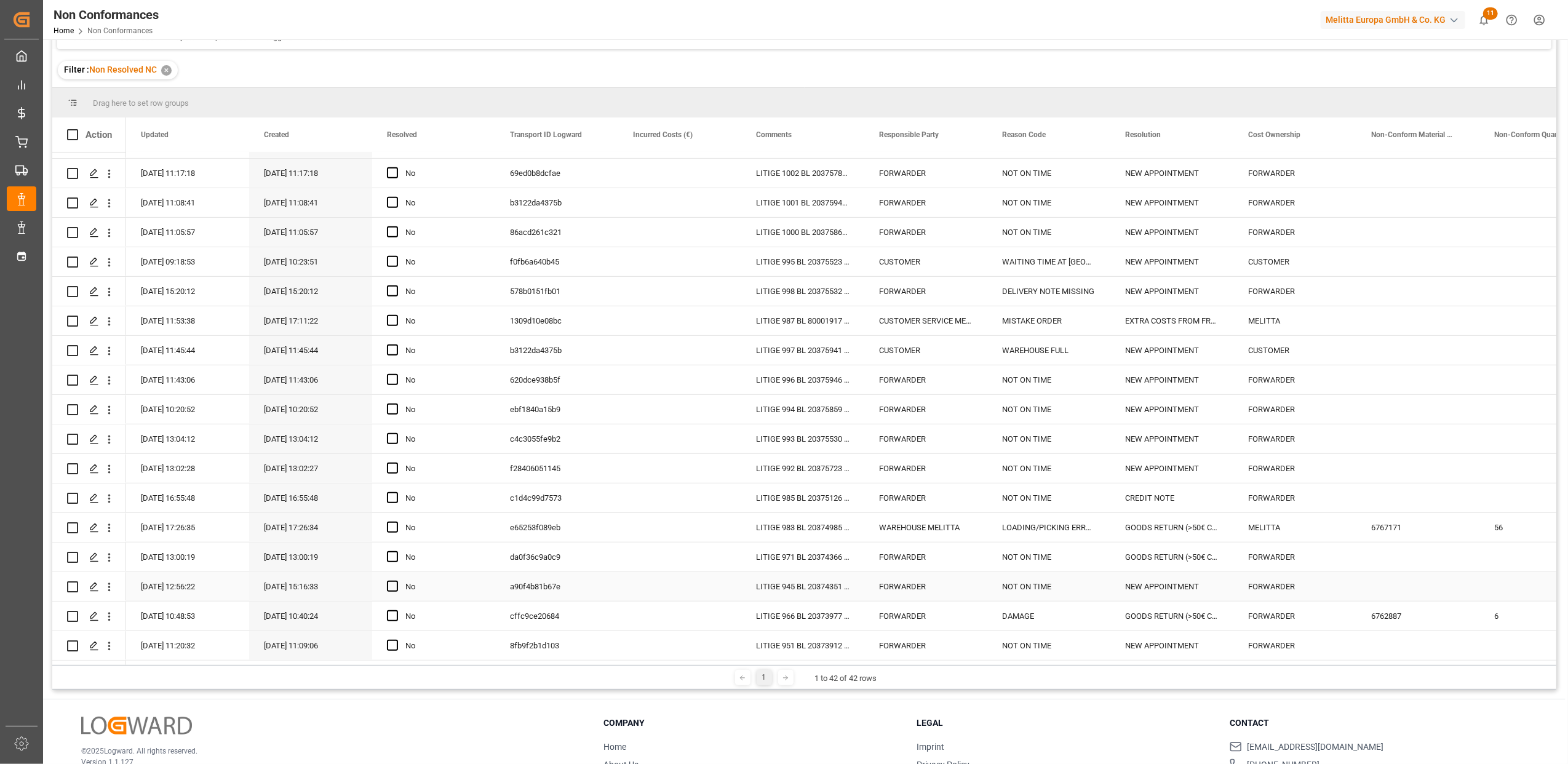
scroll to position [182, 0]
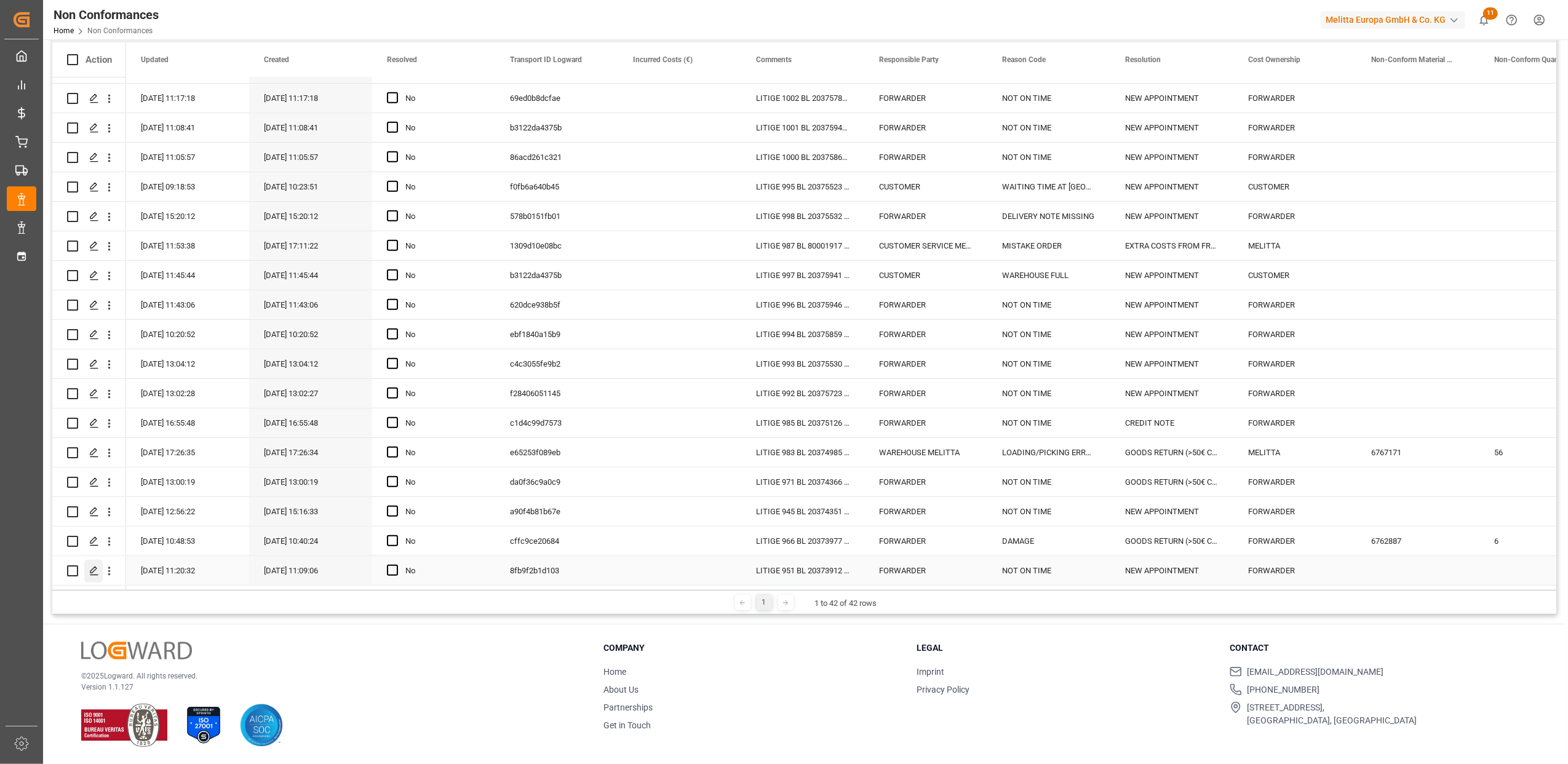
click at [98, 570] on icon "Press SPACE to select this row." at bounding box center [94, 571] width 10 height 10
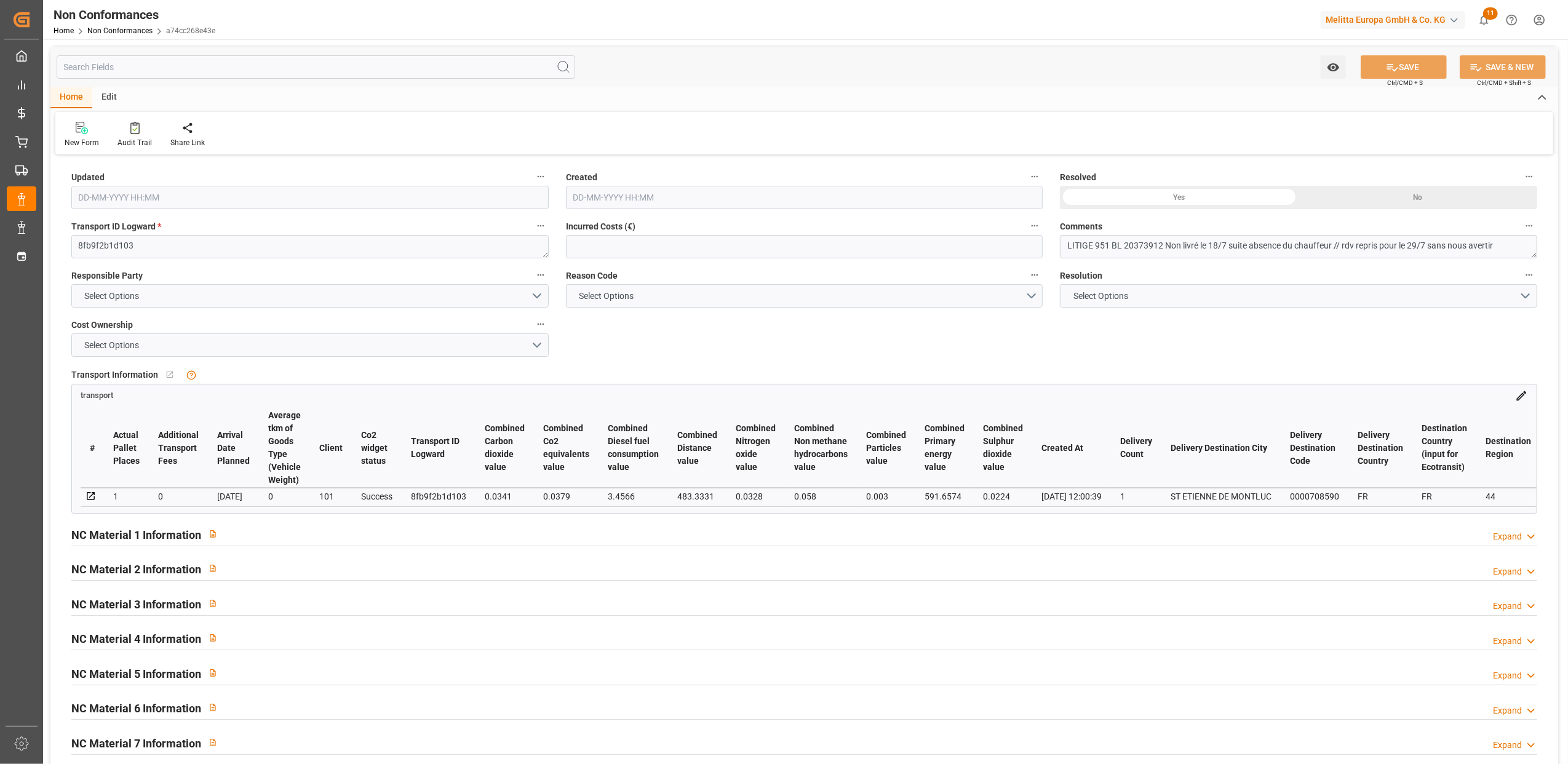
type input "22-07-2025 09:20"
type input "22-07-2025 09:09"
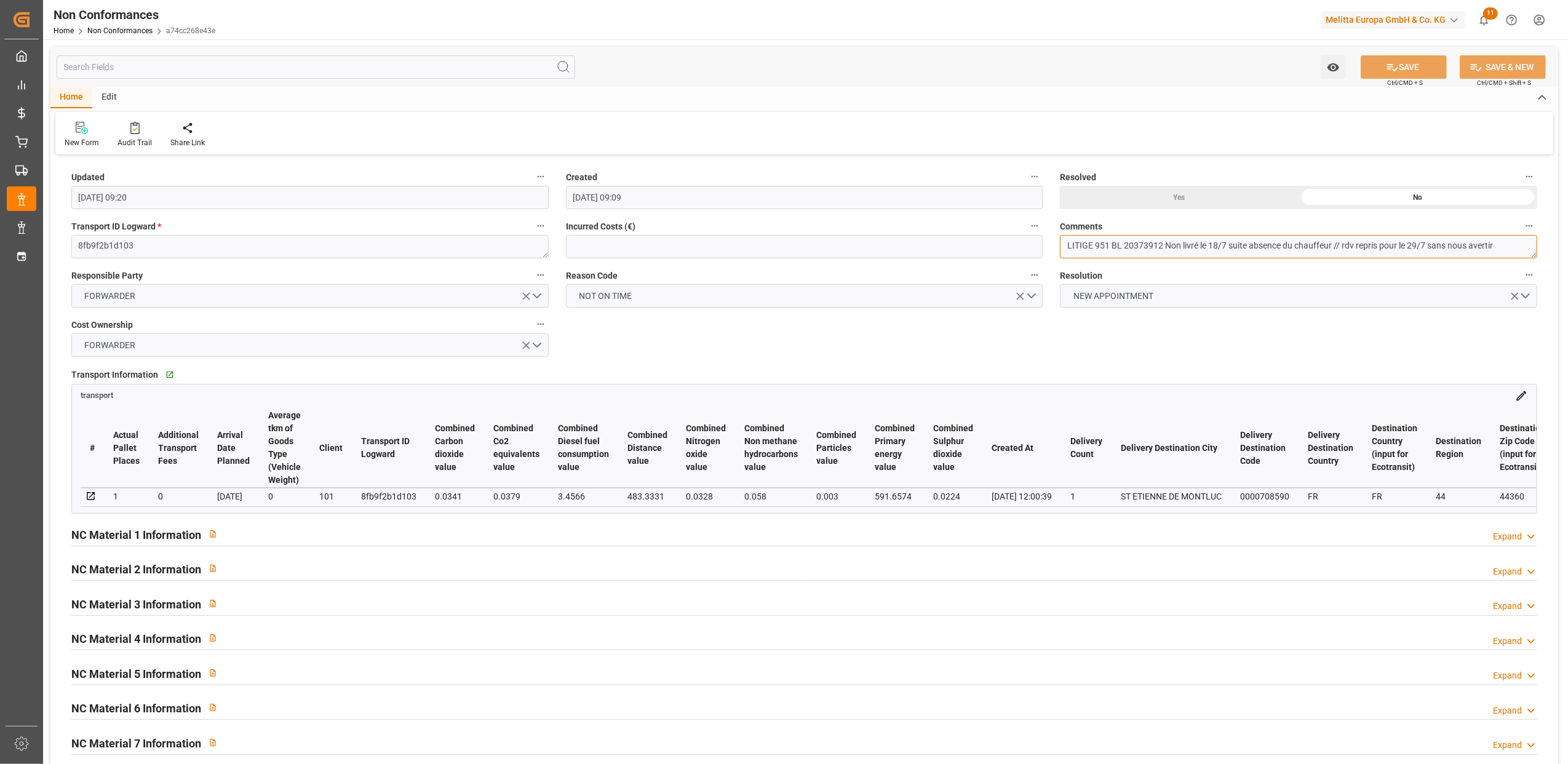
drag, startPoint x: 1161, startPoint y: 246, endPoint x: 1126, endPoint y: 244, distance: 35.1
click at [1126, 245] on textarea "LITIGE 951 BL 20373912 Non livré le 18/7 suite absence du chauffeur // rdv repr…" at bounding box center [1299, 247] width 477 height 24
click at [1172, 208] on div "Resolved Yes No" at bounding box center [1299, 188] width 495 height 49
drag, startPoint x: 1172, startPoint y: 208, endPoint x: 1108, endPoint y: 199, distance: 64.6
click at [1108, 199] on div "Yes" at bounding box center [1179, 197] width 239 height 24
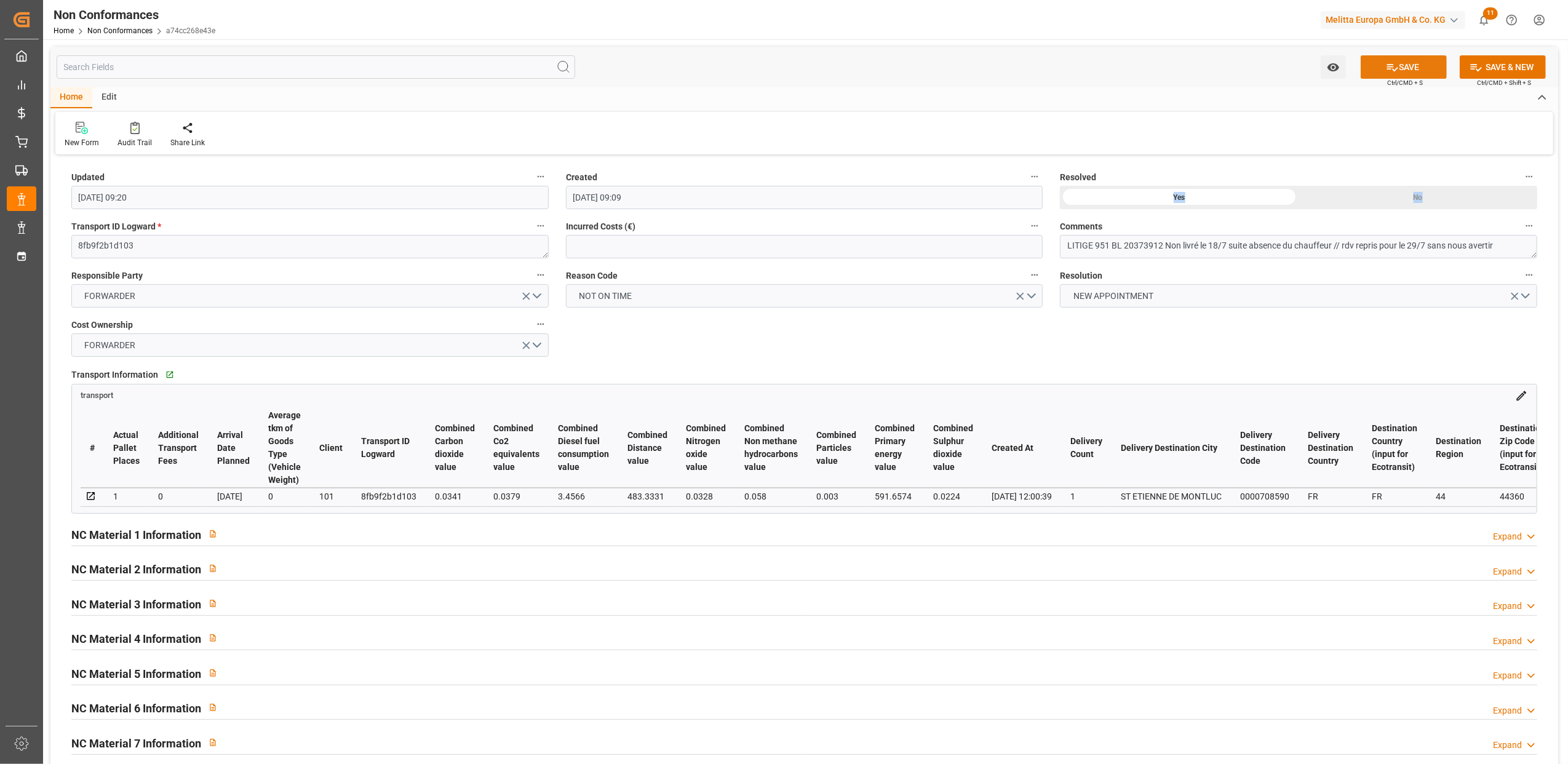
click at [1404, 60] on button "SAVE" at bounding box center [1404, 67] width 86 height 24
type input "11-09-2025 13:16"
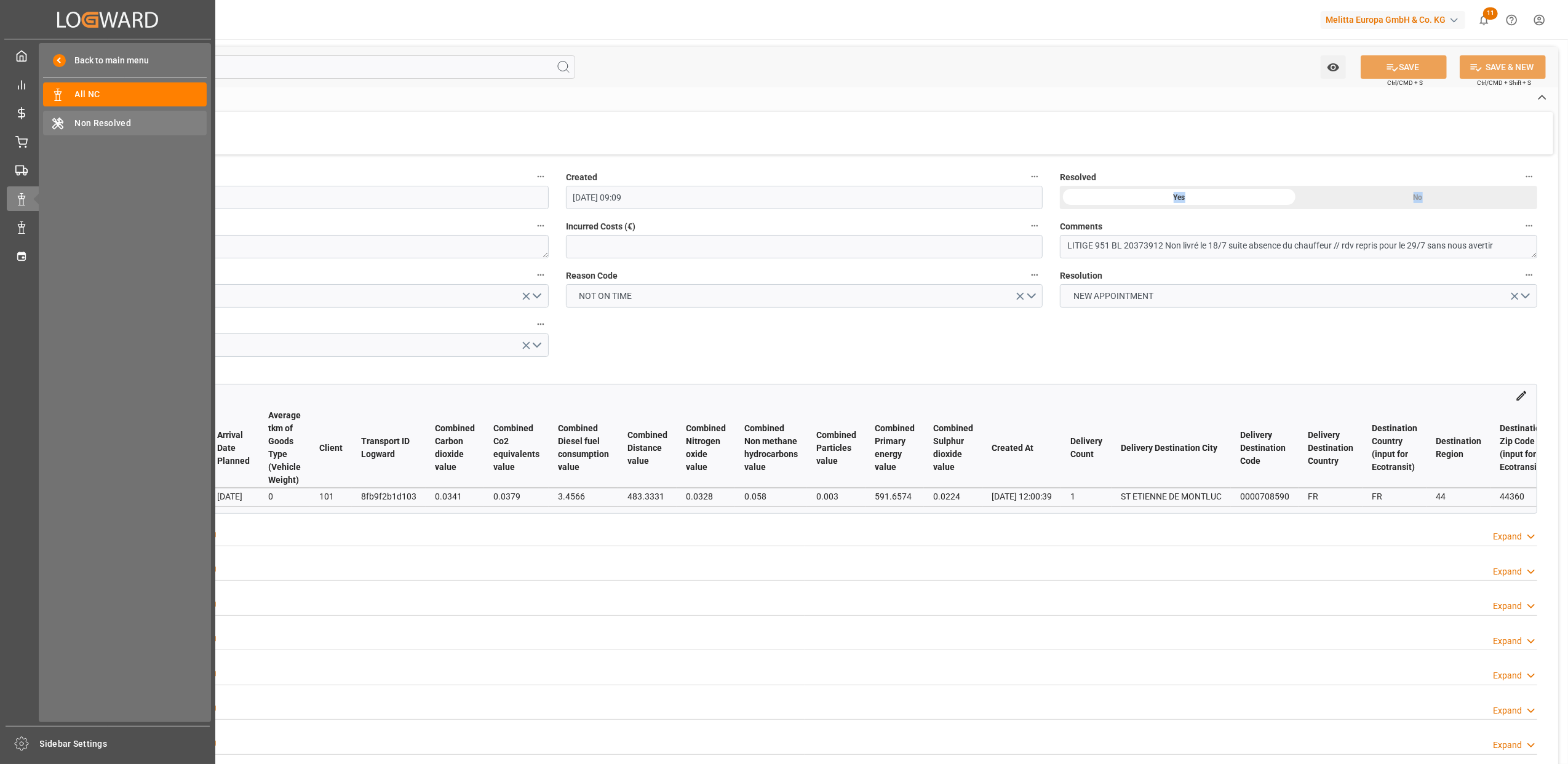
click at [99, 124] on span "Non Resolved" at bounding box center [141, 123] width 133 height 13
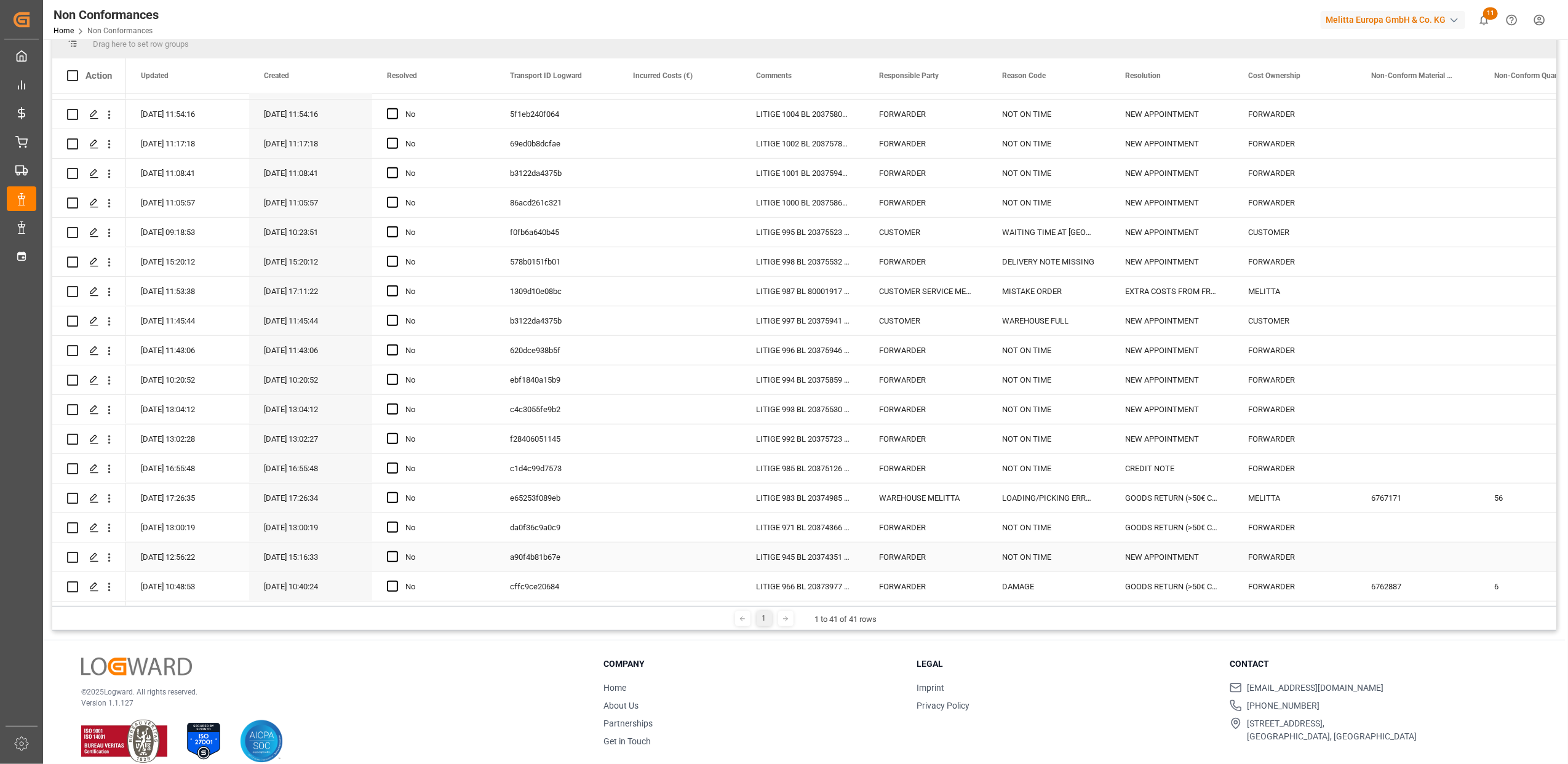
scroll to position [182, 0]
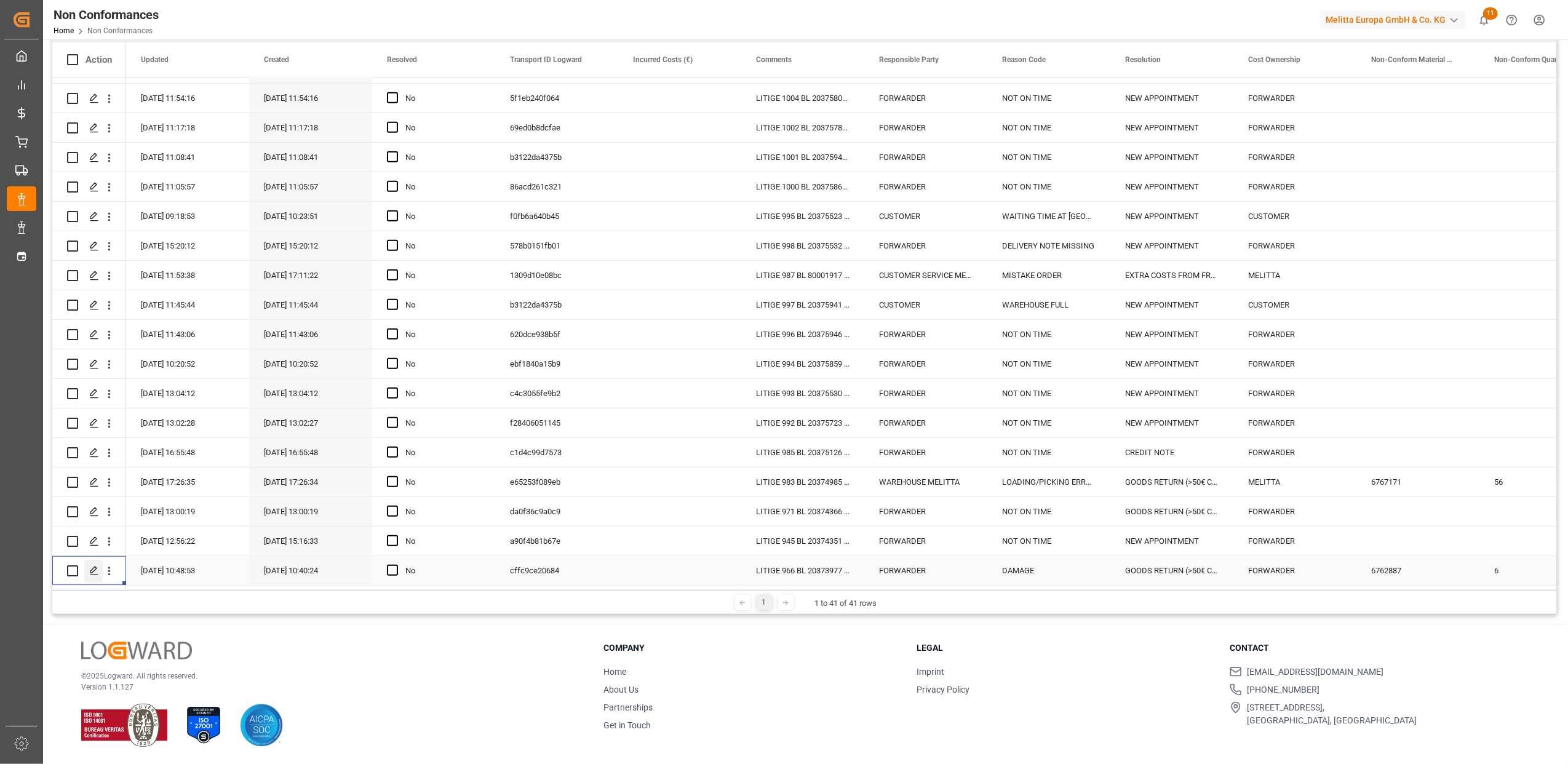
click at [89, 566] on icon "Press SPACE to select this row." at bounding box center [94, 571] width 10 height 10
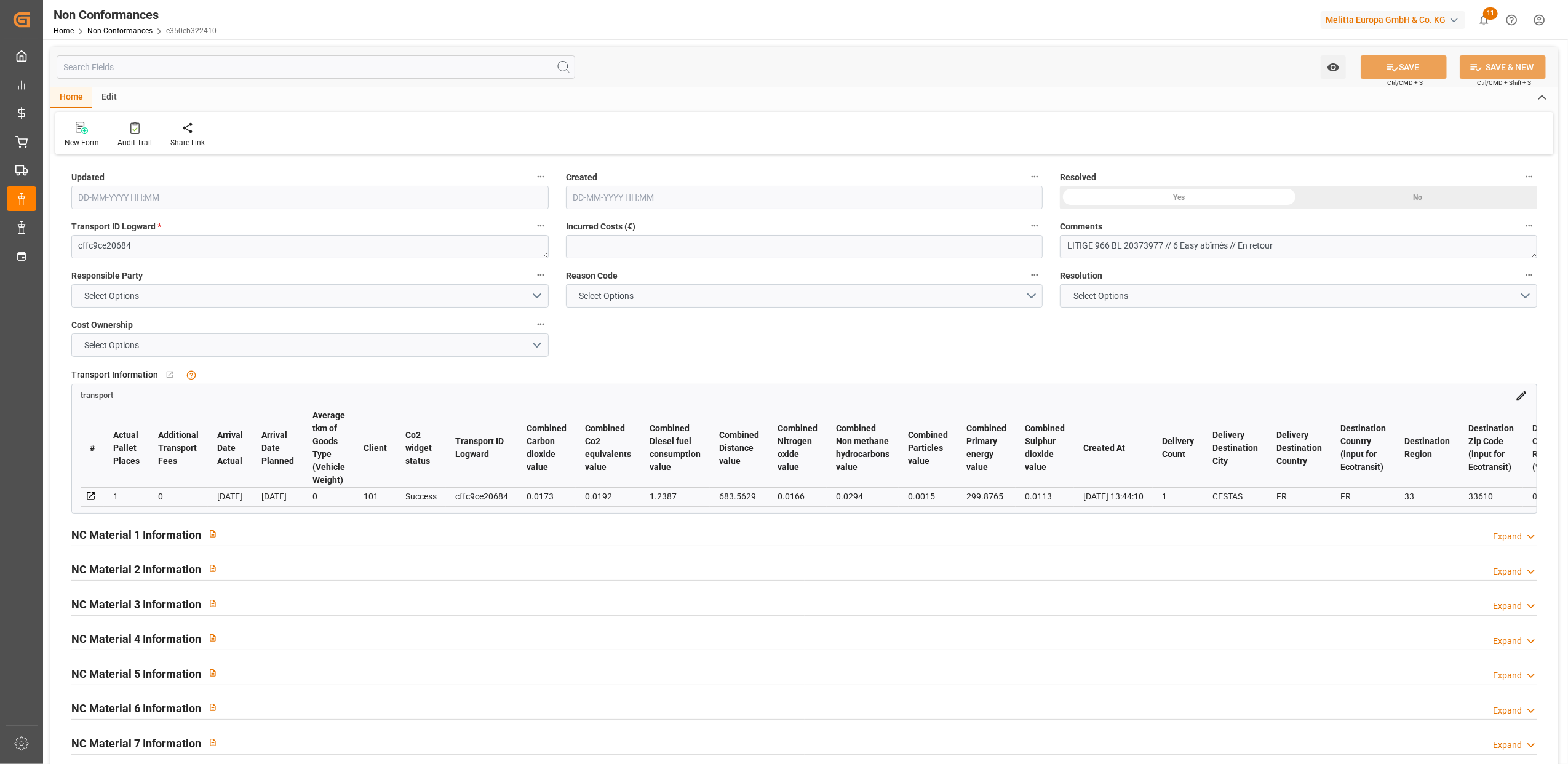
type input "25-07-2025 08:48"
type input "25-07-2025 08:40"
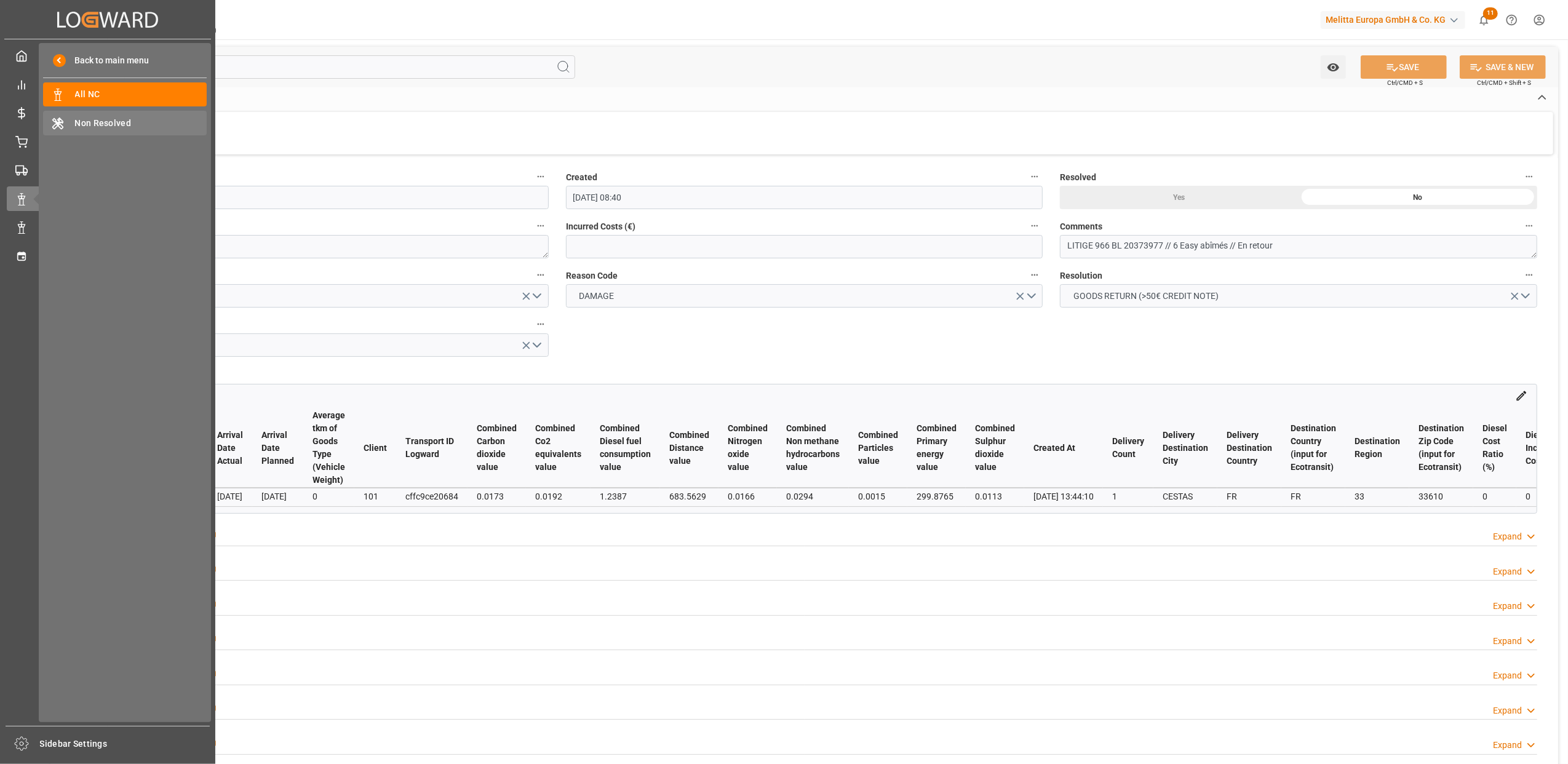
click at [92, 118] on span "Non Resolved" at bounding box center [141, 123] width 133 height 13
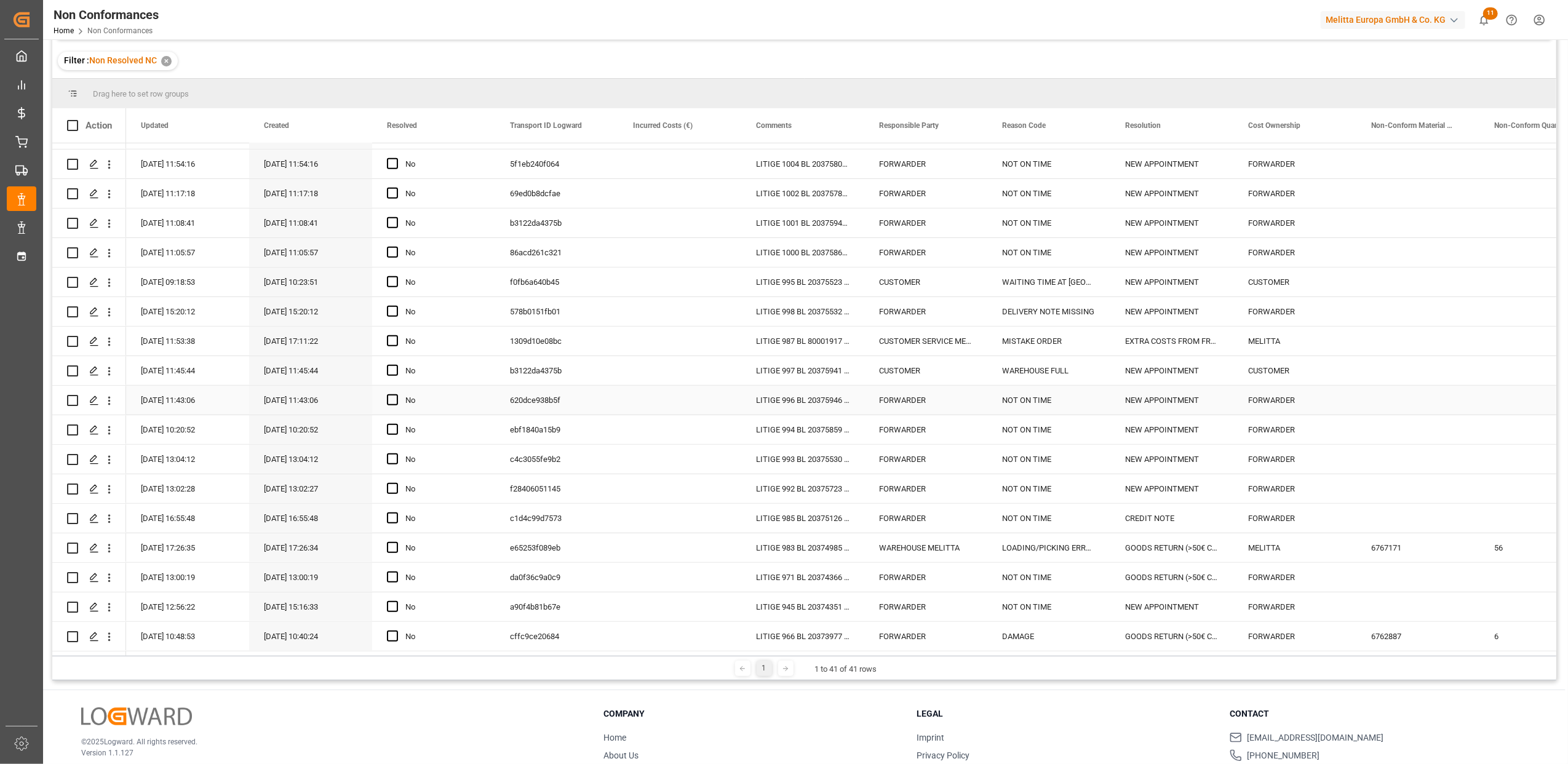
scroll to position [182, 0]
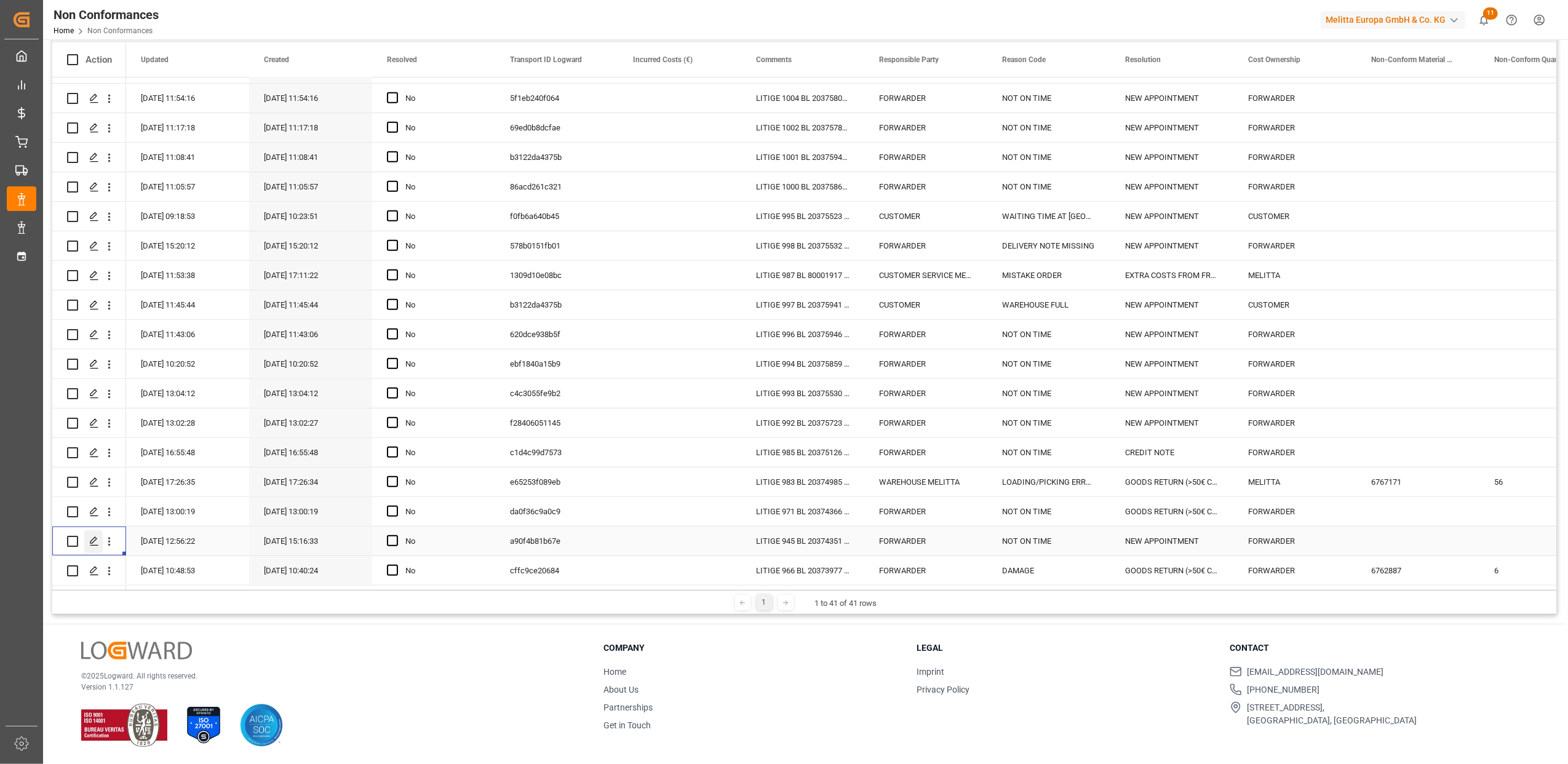
click at [94, 540] on icon "Press SPACE to select this row." at bounding box center [94, 541] width 10 height 10
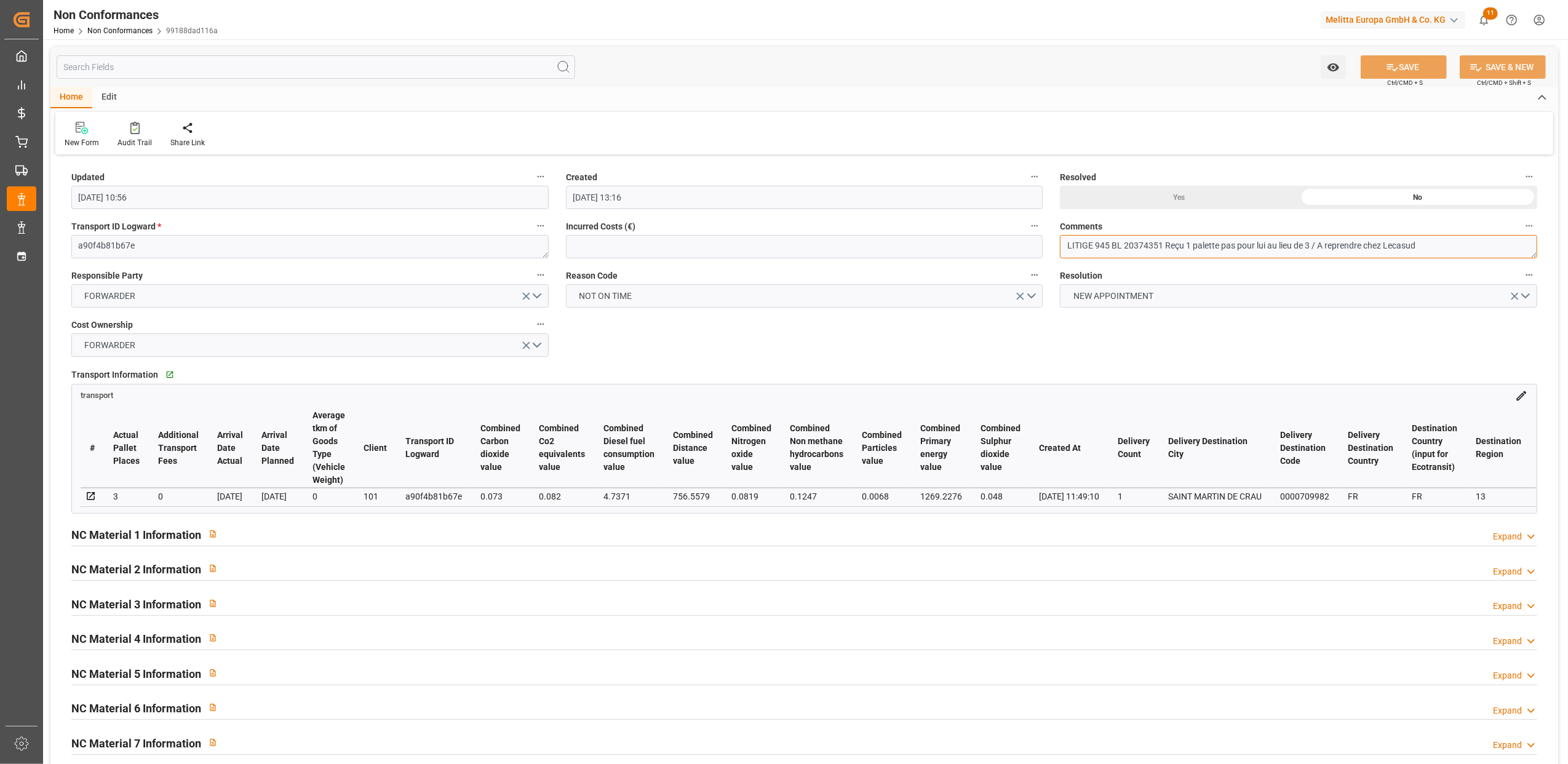
click at [1478, 244] on textarea "LITIGE 945 BL 20374351 Reçu 1 palette pas pour lui au lieu de 3 / A reprendre c…" at bounding box center [1299, 247] width 477 height 24
type textarea "LITIGE 945 BL 20374351 Reçu 1 palette pas pour lui au lieu de 3 / A reprendre c…"
click at [1411, 63] on button "SAVE" at bounding box center [1404, 67] width 86 height 24
type input "11-09-2025 13:18"
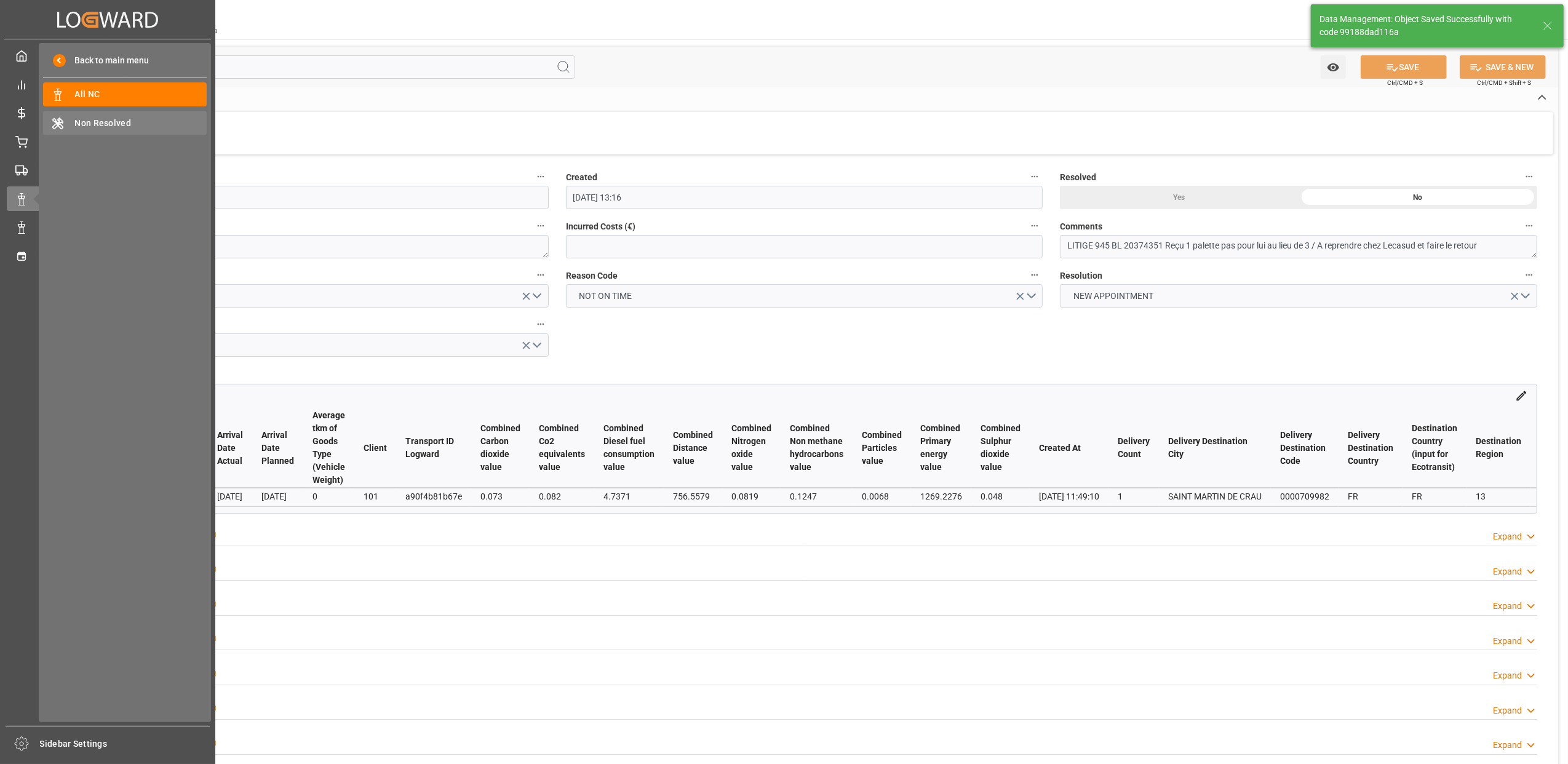
click at [102, 120] on span "Non Resolved" at bounding box center [141, 123] width 133 height 13
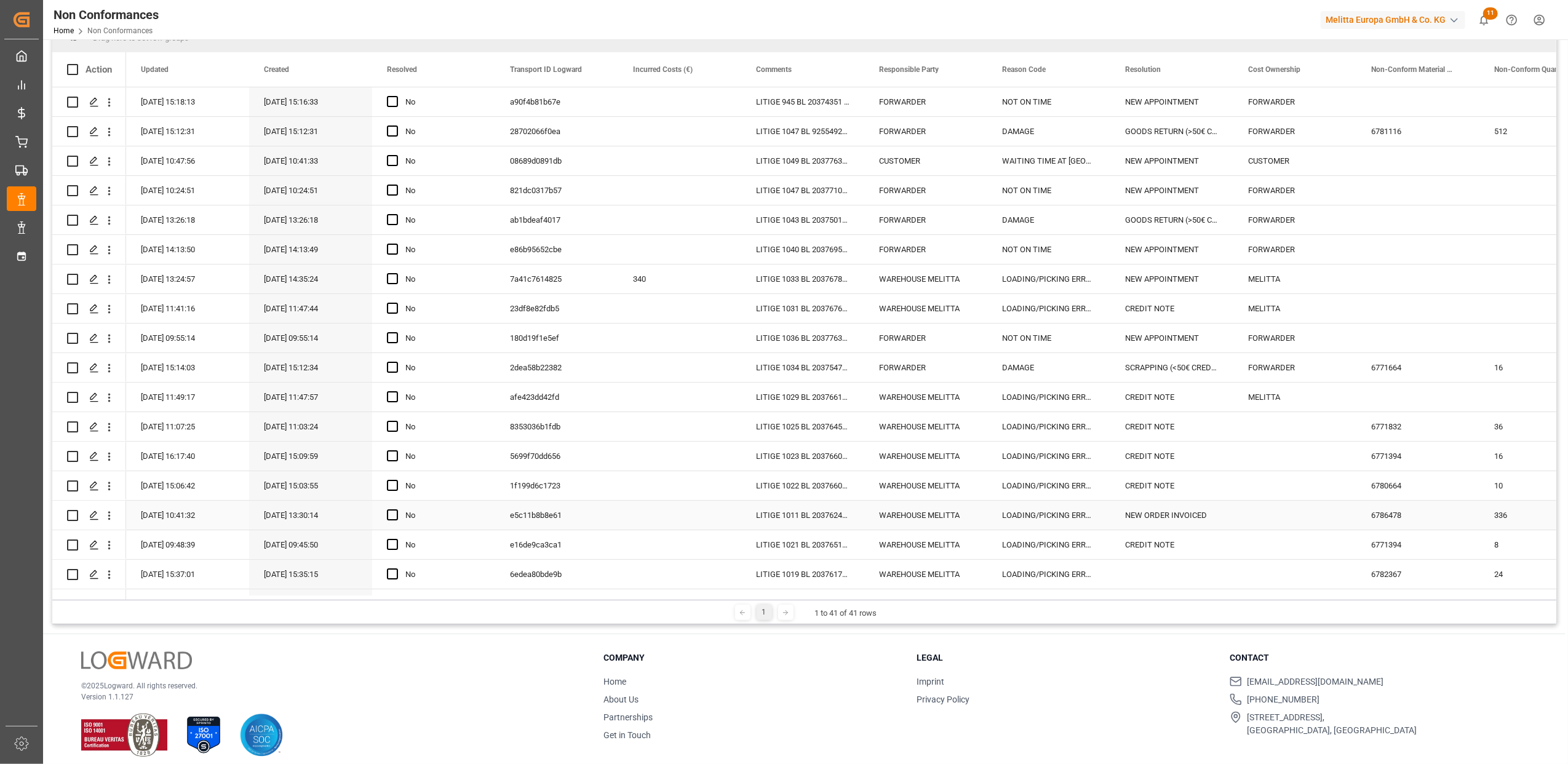
scroll to position [182, 0]
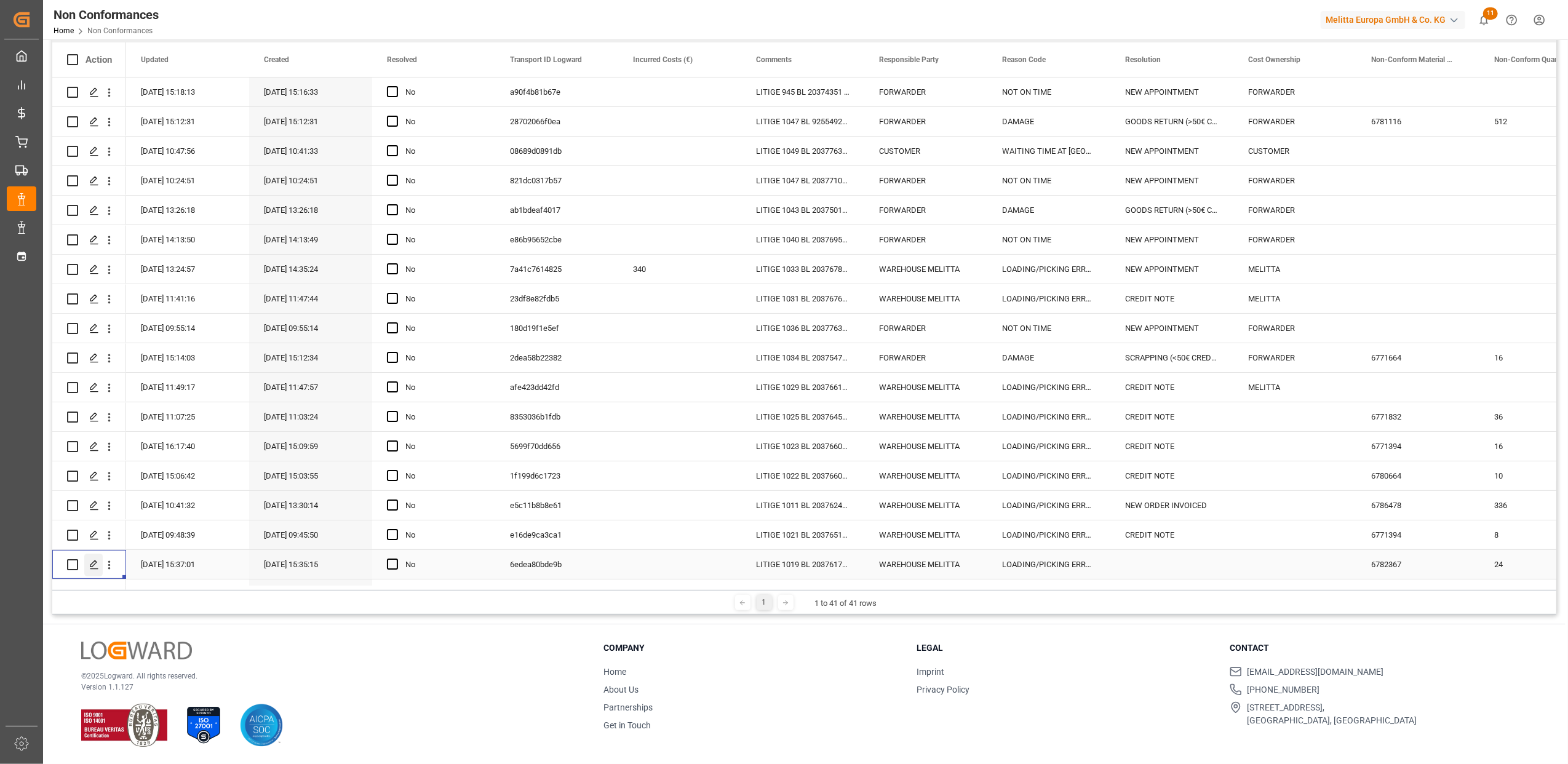
click at [97, 569] on div "Press SPACE to select this row." at bounding box center [94, 565] width 19 height 23
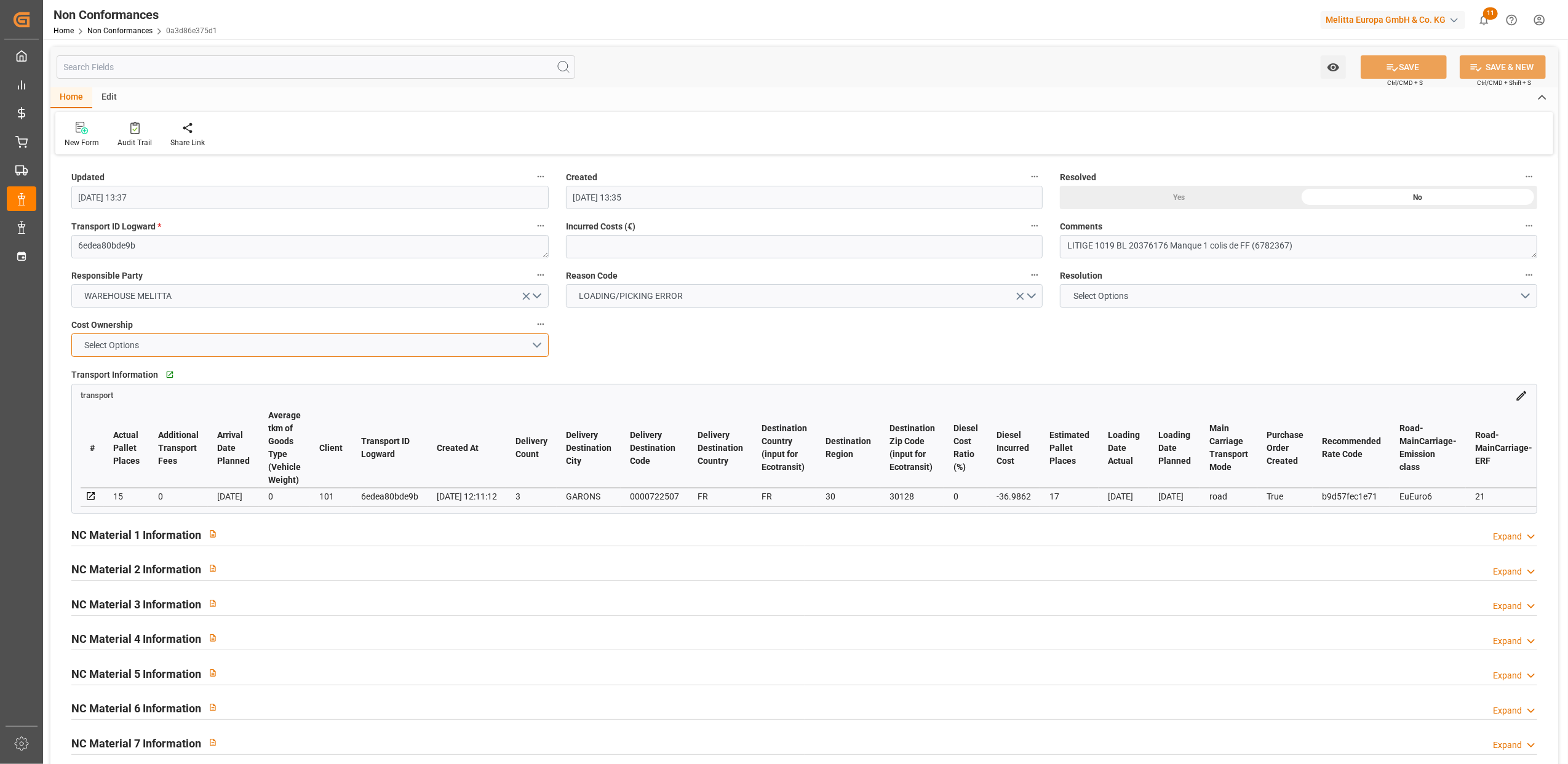
click at [537, 348] on button "Select Options" at bounding box center [310, 345] width 477 height 24
click at [483, 374] on div "MELITTA" at bounding box center [310, 374] width 476 height 26
click at [1524, 297] on button "Select Options" at bounding box center [1299, 295] width 477 height 24
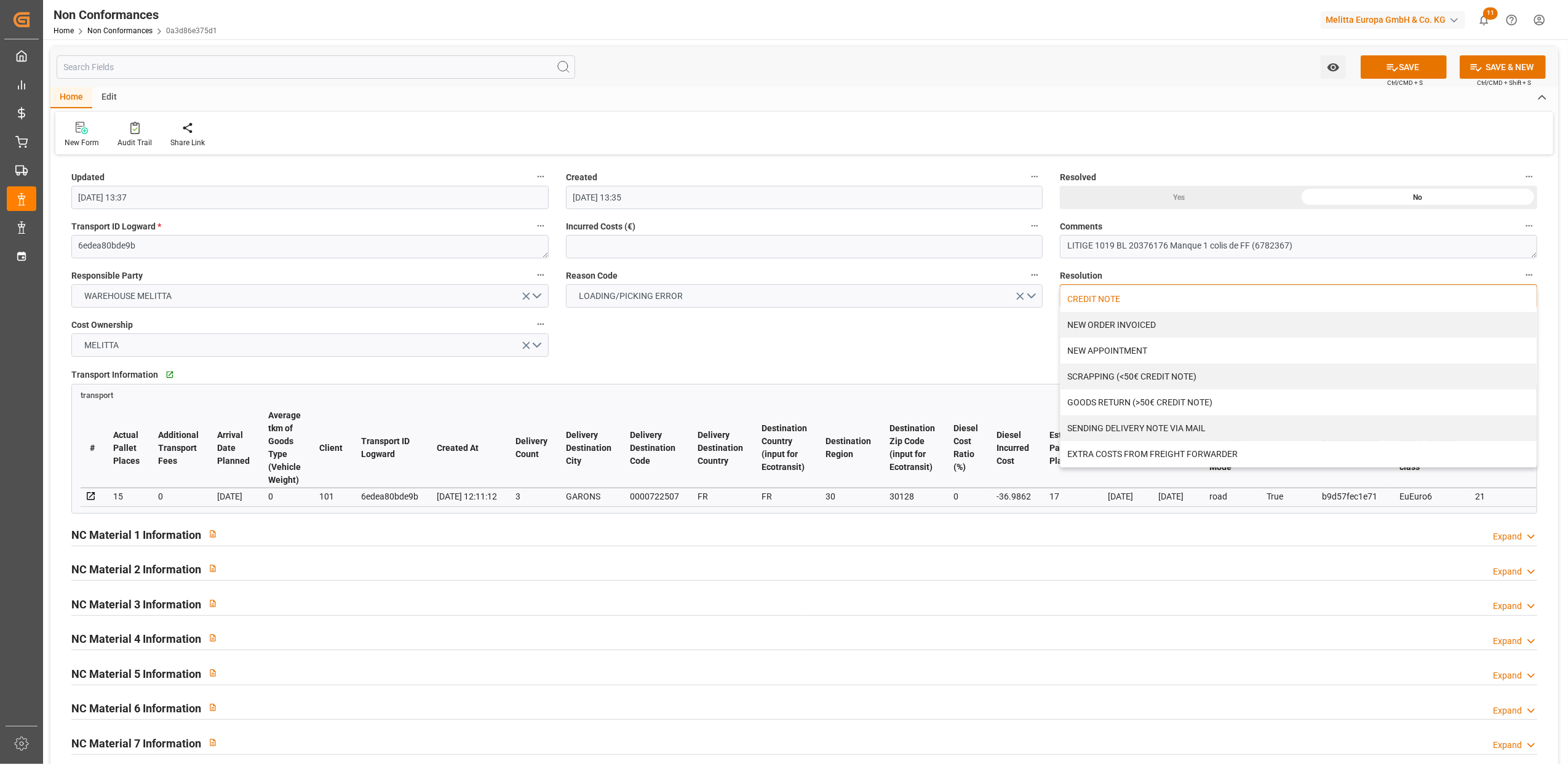
click at [1138, 300] on div "CREDIT NOTE" at bounding box center [1299, 299] width 476 height 26
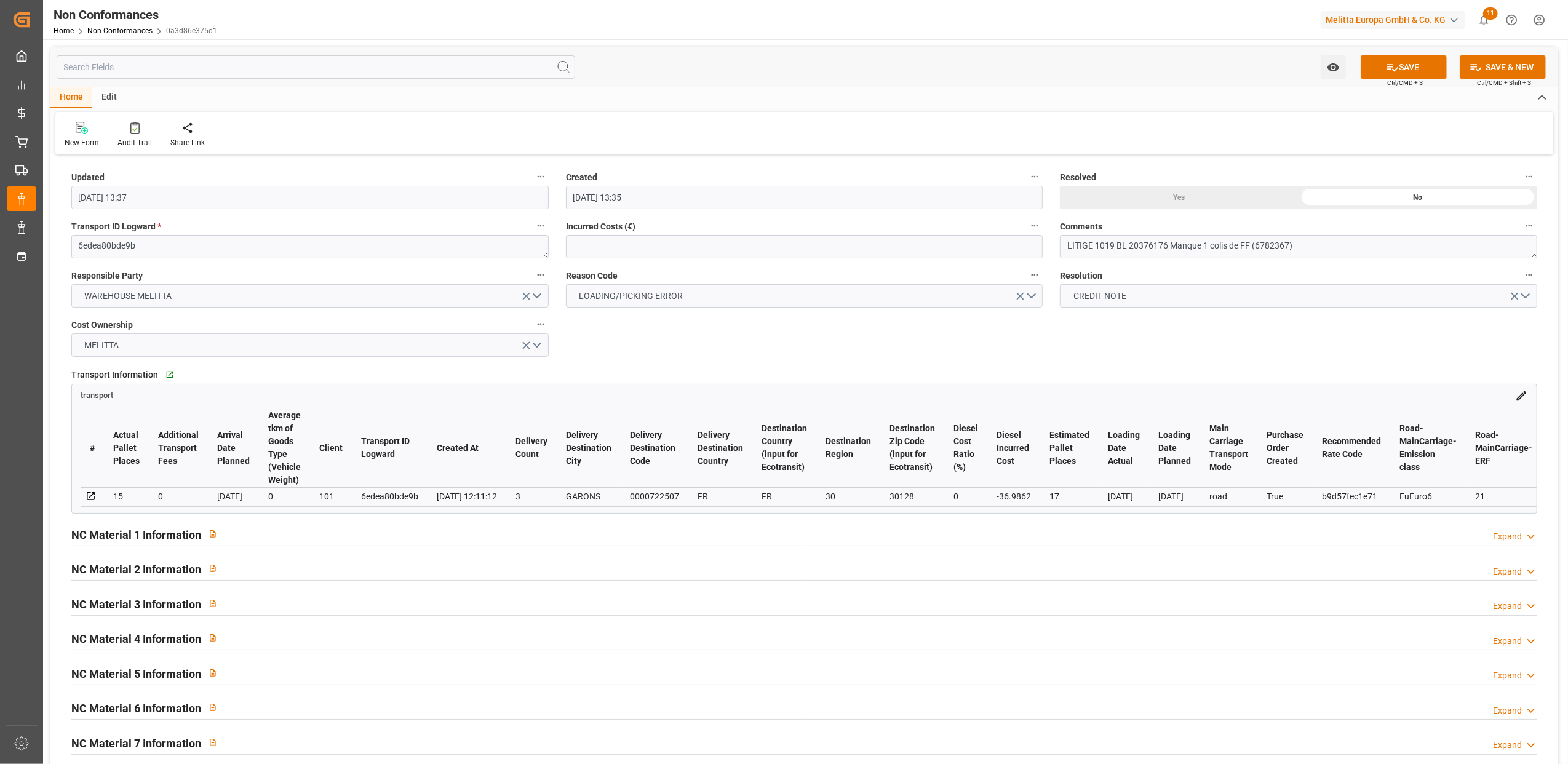
click at [1158, 203] on div "Yes" at bounding box center [1179, 197] width 239 height 24
click at [1425, 65] on button "SAVE" at bounding box center [1404, 67] width 86 height 24
type input "11-09-2025 13:18"
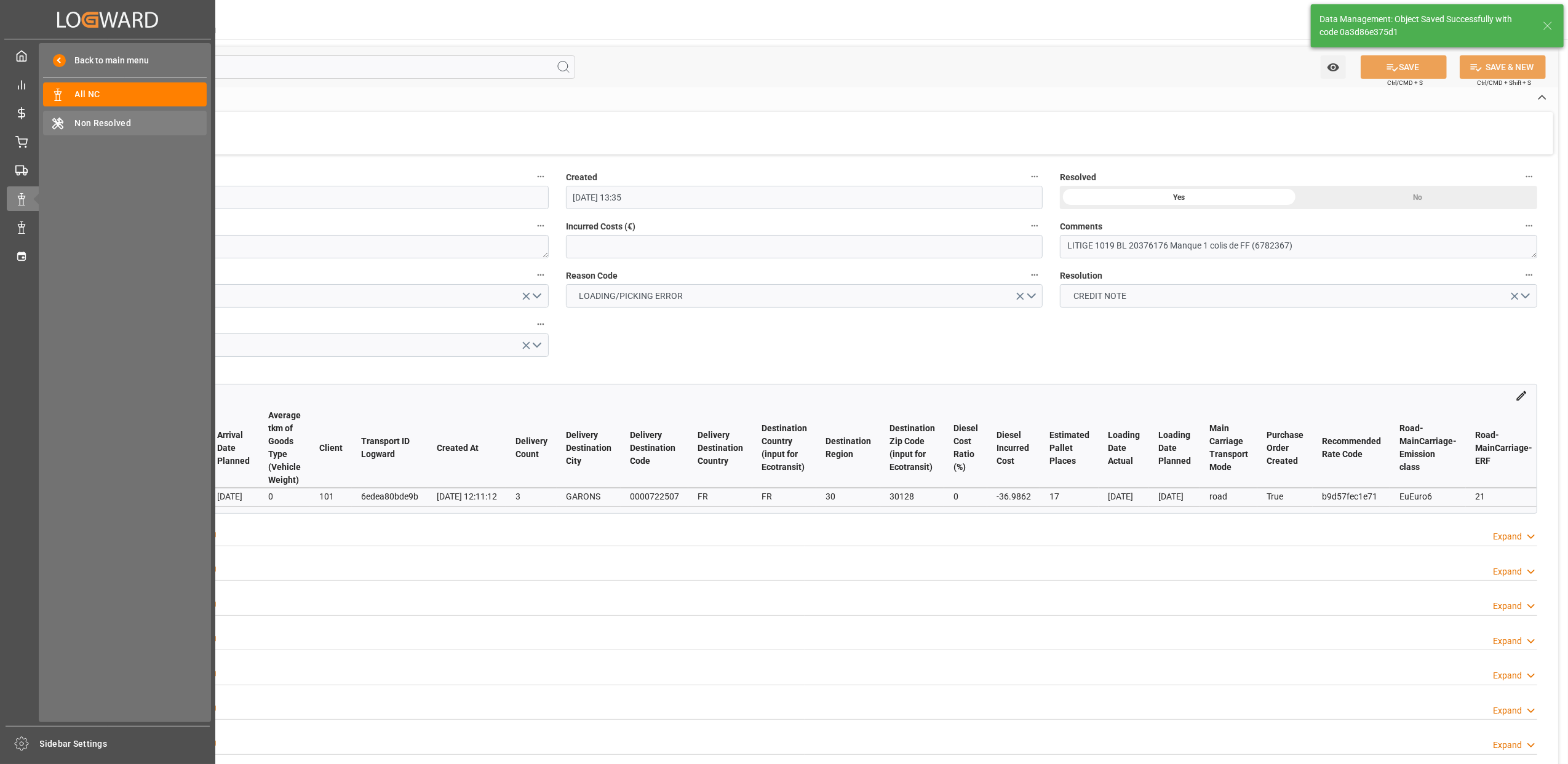
click at [123, 117] on span "Non Resolved" at bounding box center [141, 123] width 133 height 13
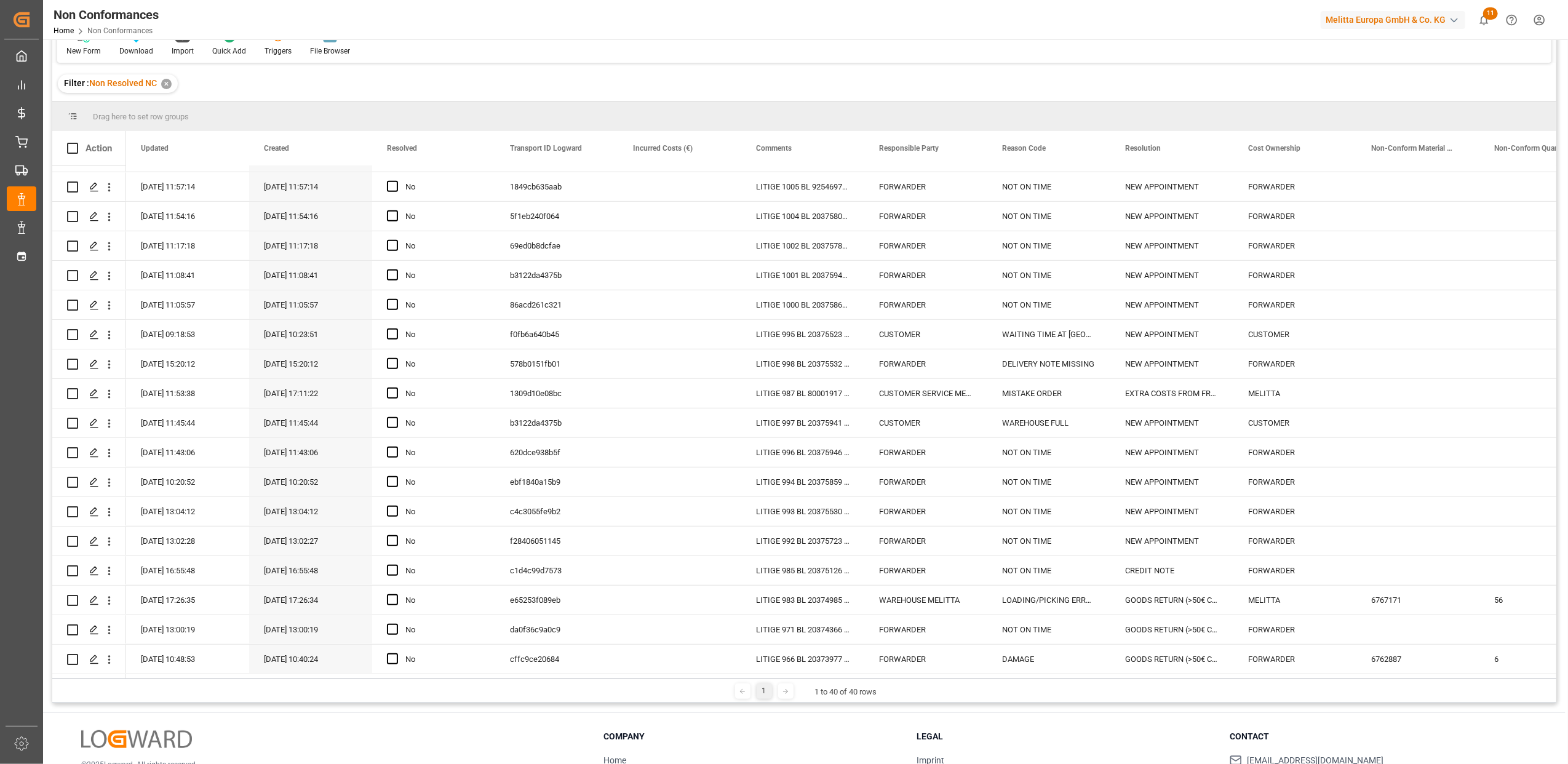
scroll to position [182, 0]
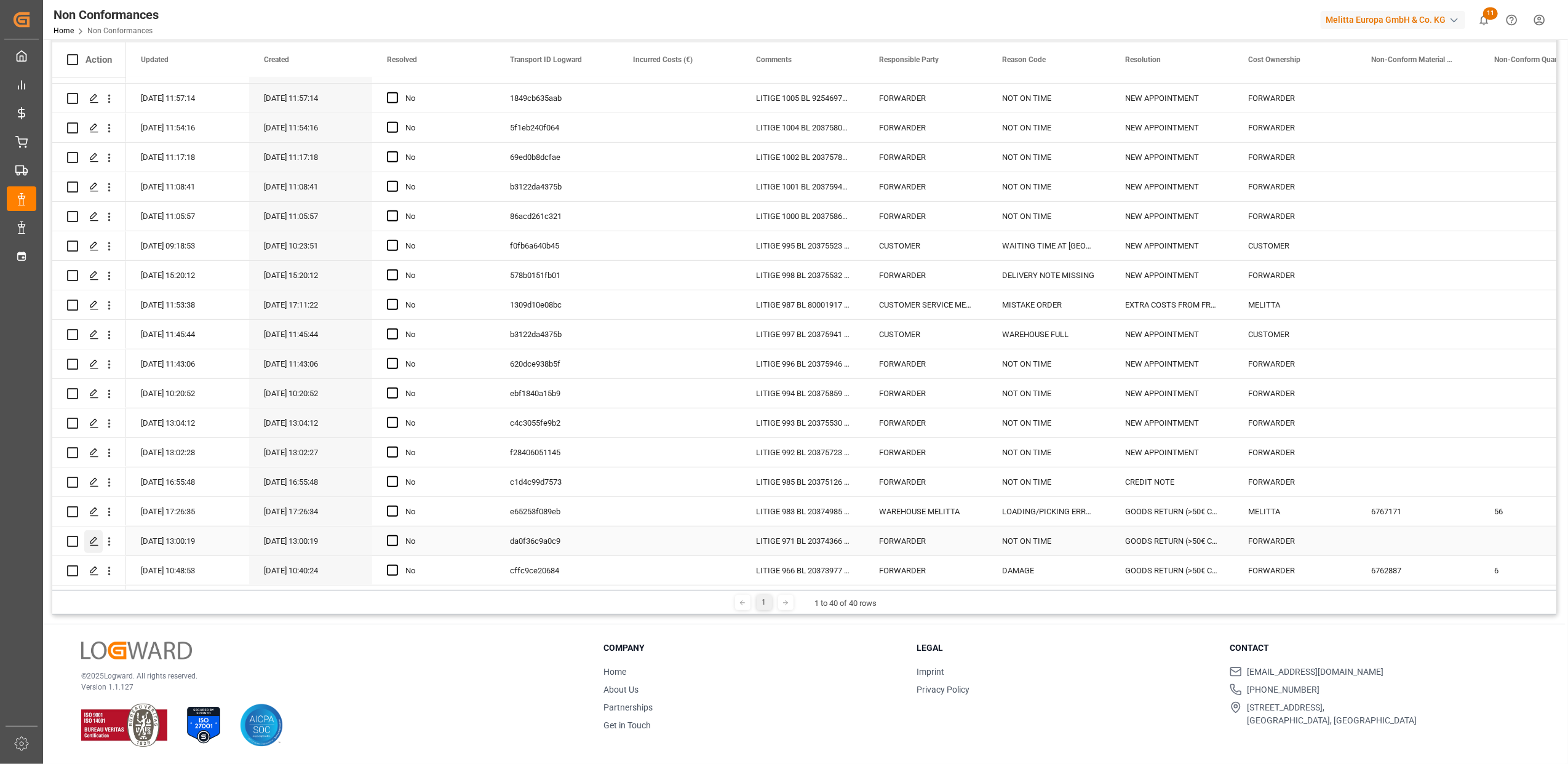
click at [92, 541] on icon "Press SPACE to select this row." at bounding box center [94, 541] width 10 height 10
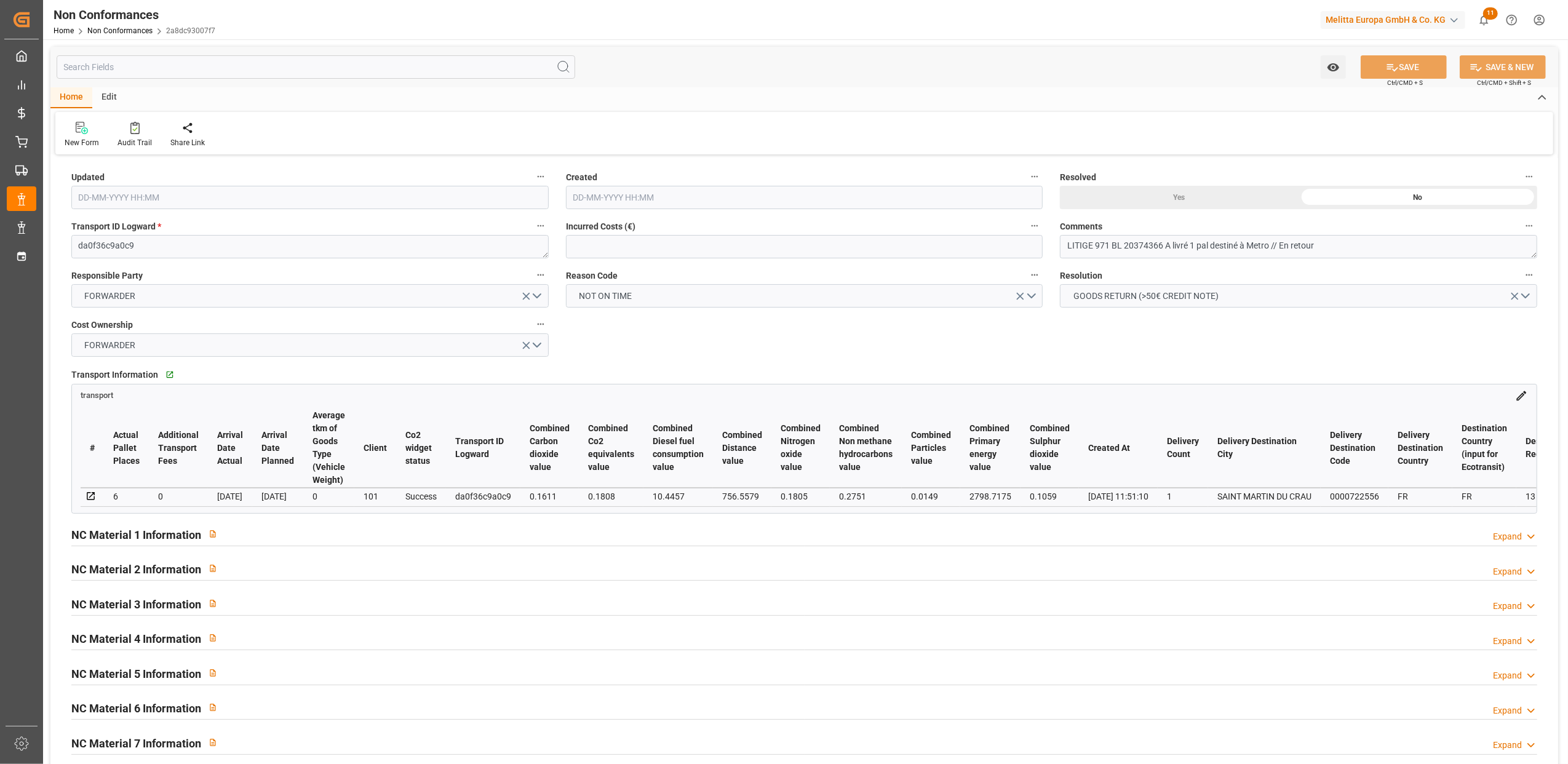
type input "29-07-2025 11:00"
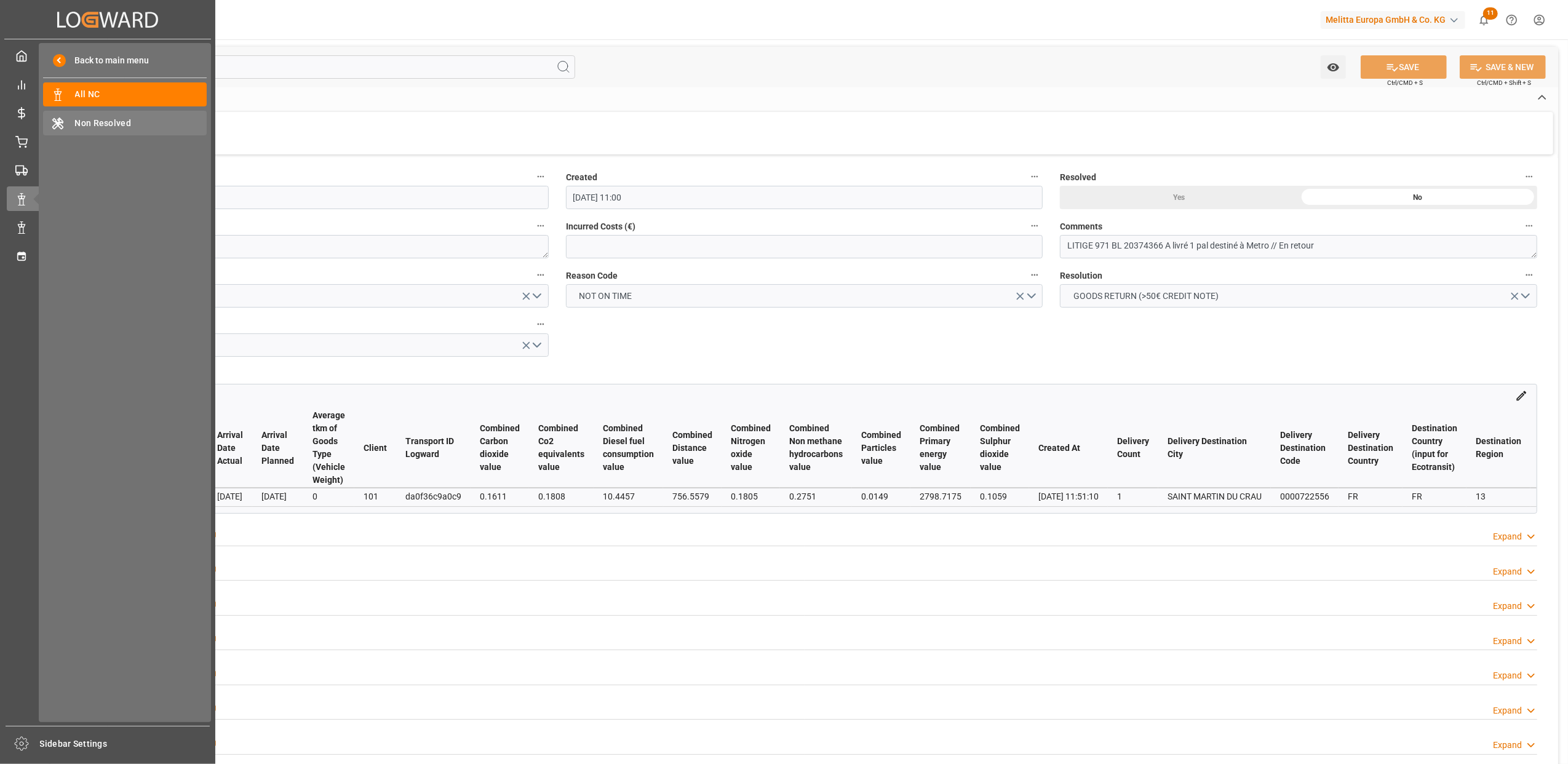
click at [74, 124] on div "Non Resolved Non Resolved" at bounding box center [125, 122] width 163 height 24
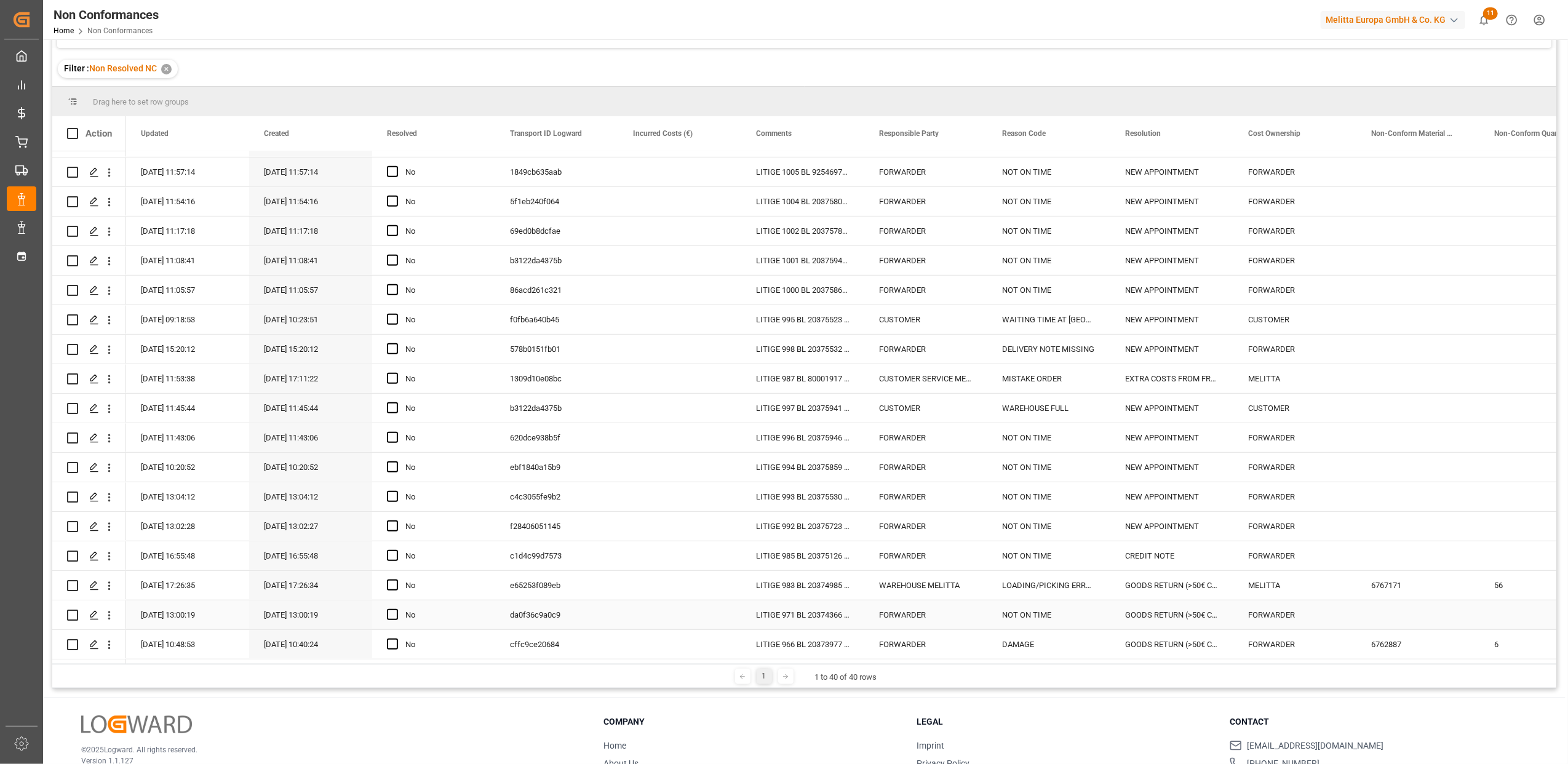
scroll to position [182, 0]
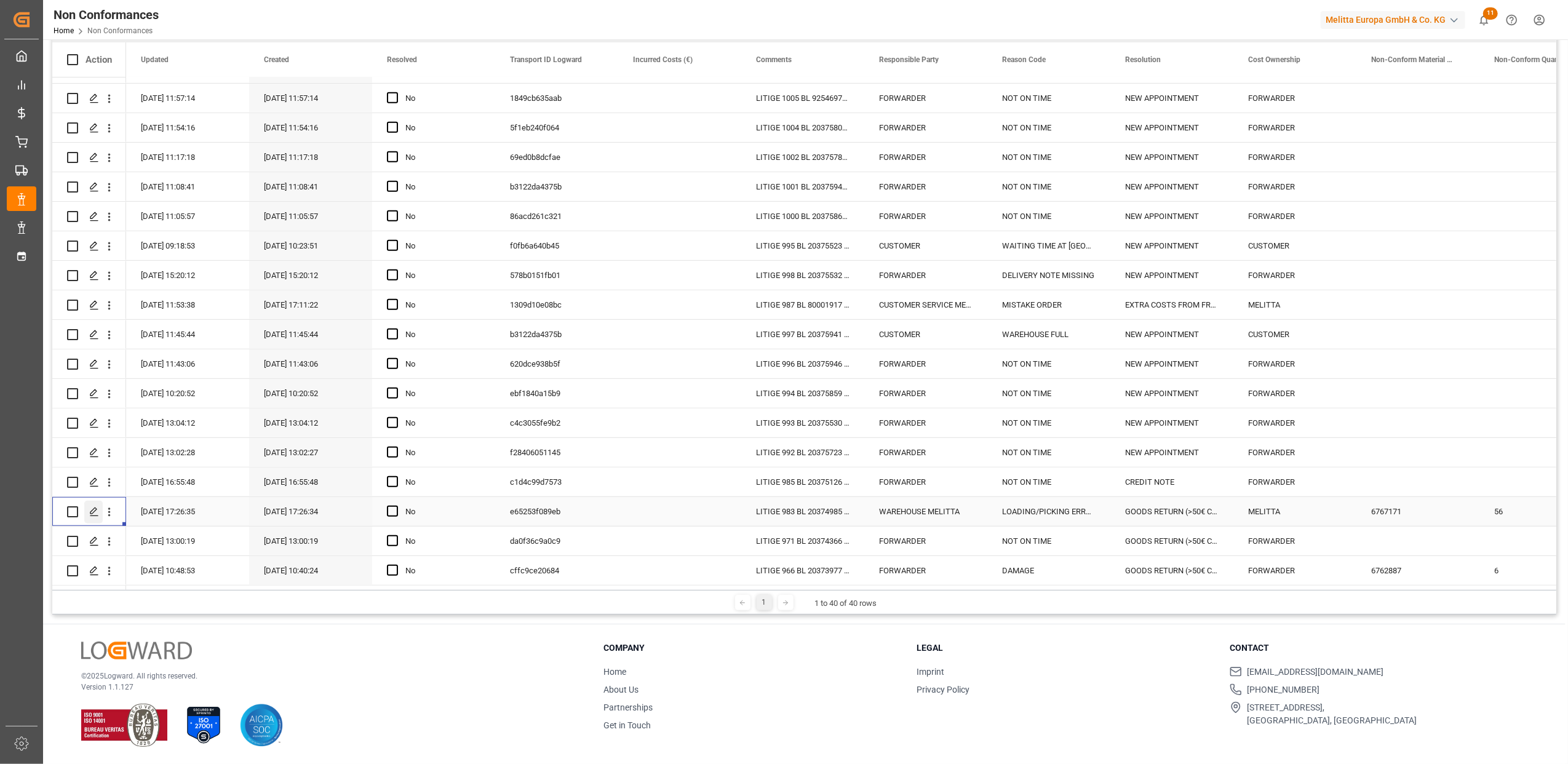
click at [99, 510] on div "Press SPACE to select this row." at bounding box center [94, 512] width 19 height 23
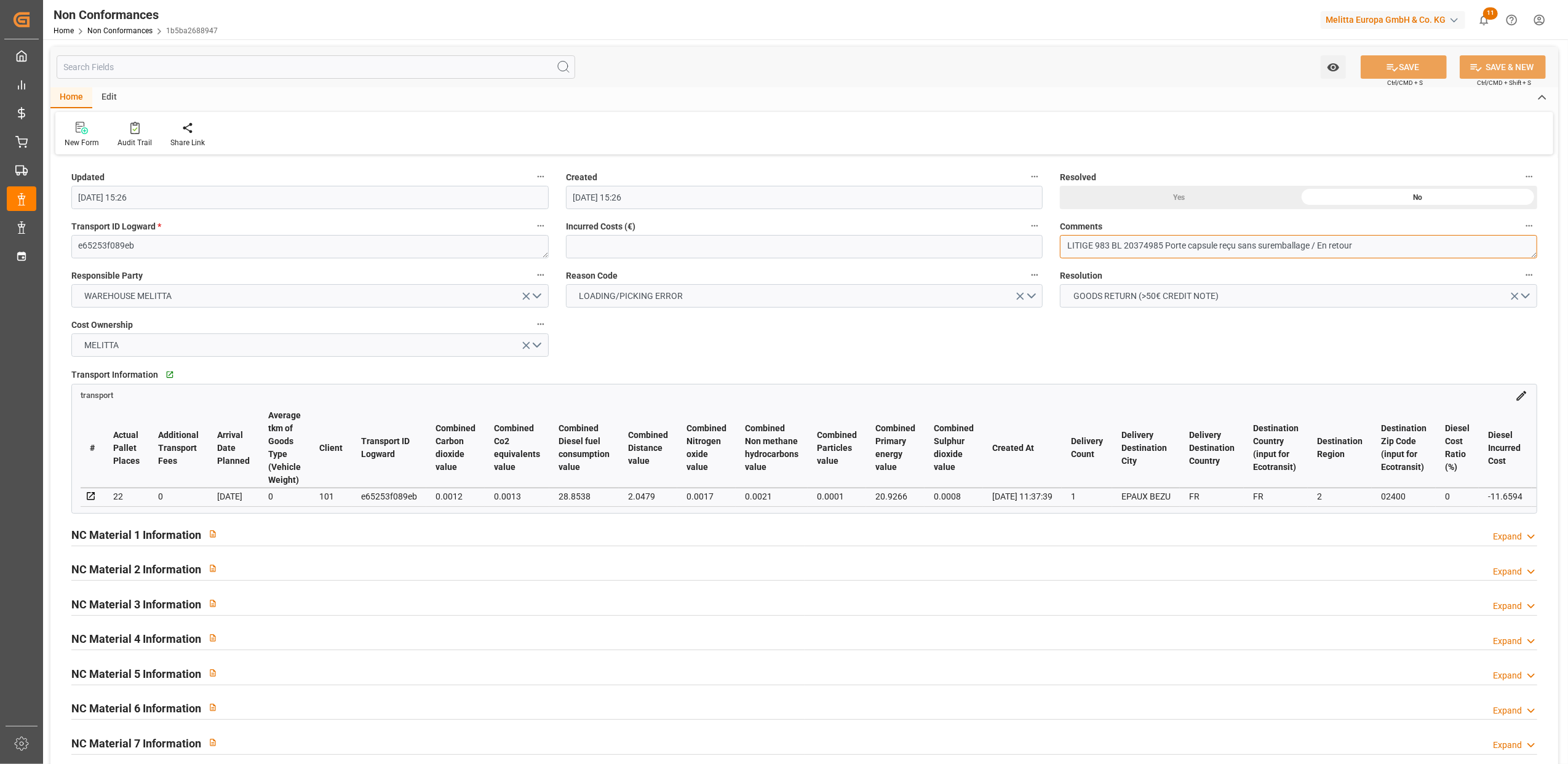
drag, startPoint x: 1163, startPoint y: 242, endPoint x: 1126, endPoint y: 244, distance: 37.1
click at [1126, 244] on textarea "LITIGE 983 BL 20374985 Porte capsule reçu sans suremballage / En retour" at bounding box center [1299, 247] width 477 height 24
click at [740, 249] on input "text" at bounding box center [805, 247] width 477 height 24
paste input "78.60"
type input "78.6"
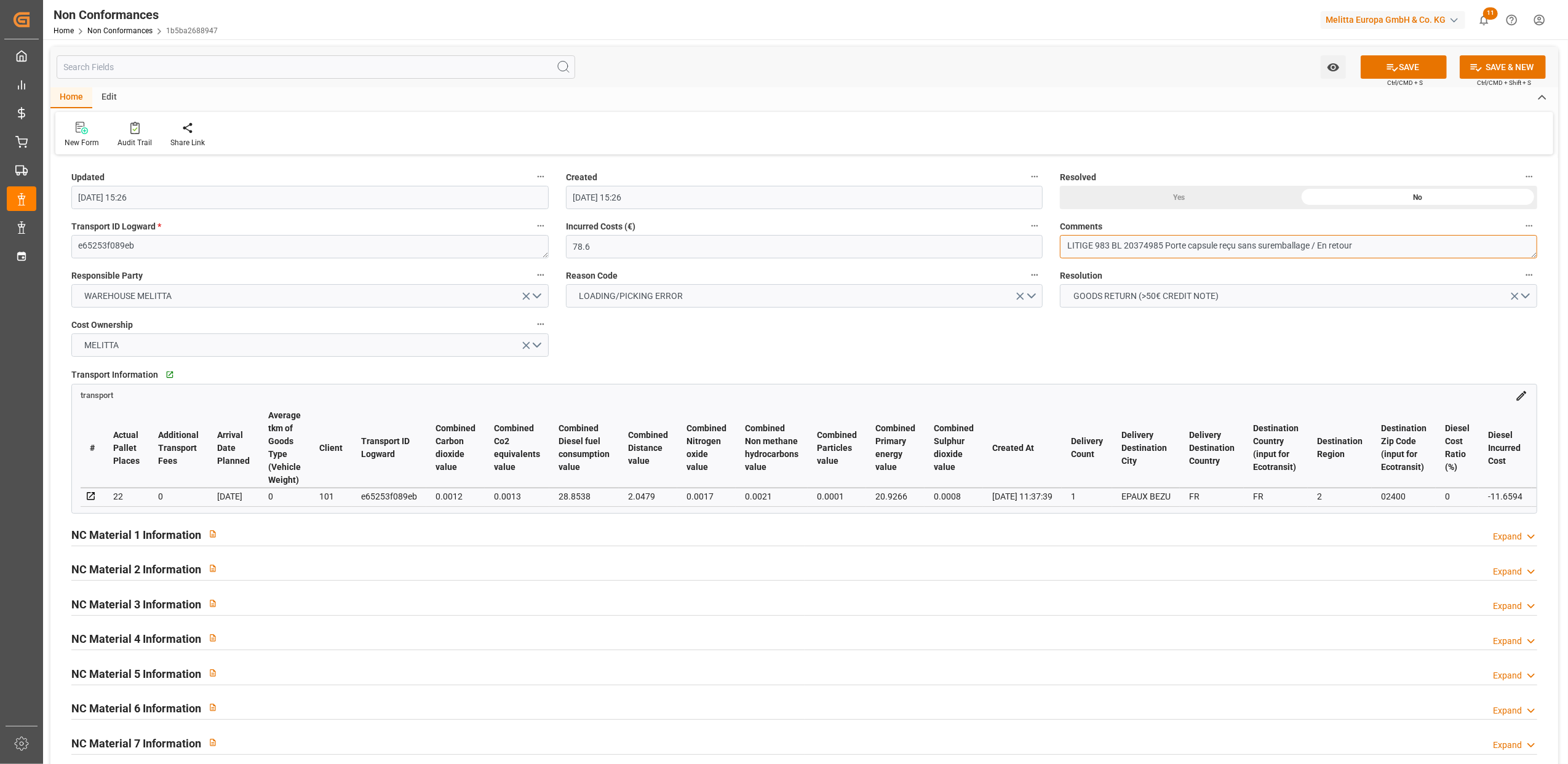
drag, startPoint x: 1359, startPoint y: 246, endPoint x: 1318, endPoint y: 244, distance: 41.0
click at [1318, 244] on textarea "LITIGE 983 BL 20374985 Porte capsule reçu sans suremballage / En retour" at bounding box center [1299, 247] width 477 height 24
type textarea "LITIGE 983 BL 20374985 Porte capsule reçu sans suremballage / BE 670 Remis en s…"
click at [1161, 196] on div "Yes" at bounding box center [1179, 197] width 239 height 24
click at [1425, 65] on button "SAVE" at bounding box center [1404, 67] width 86 height 24
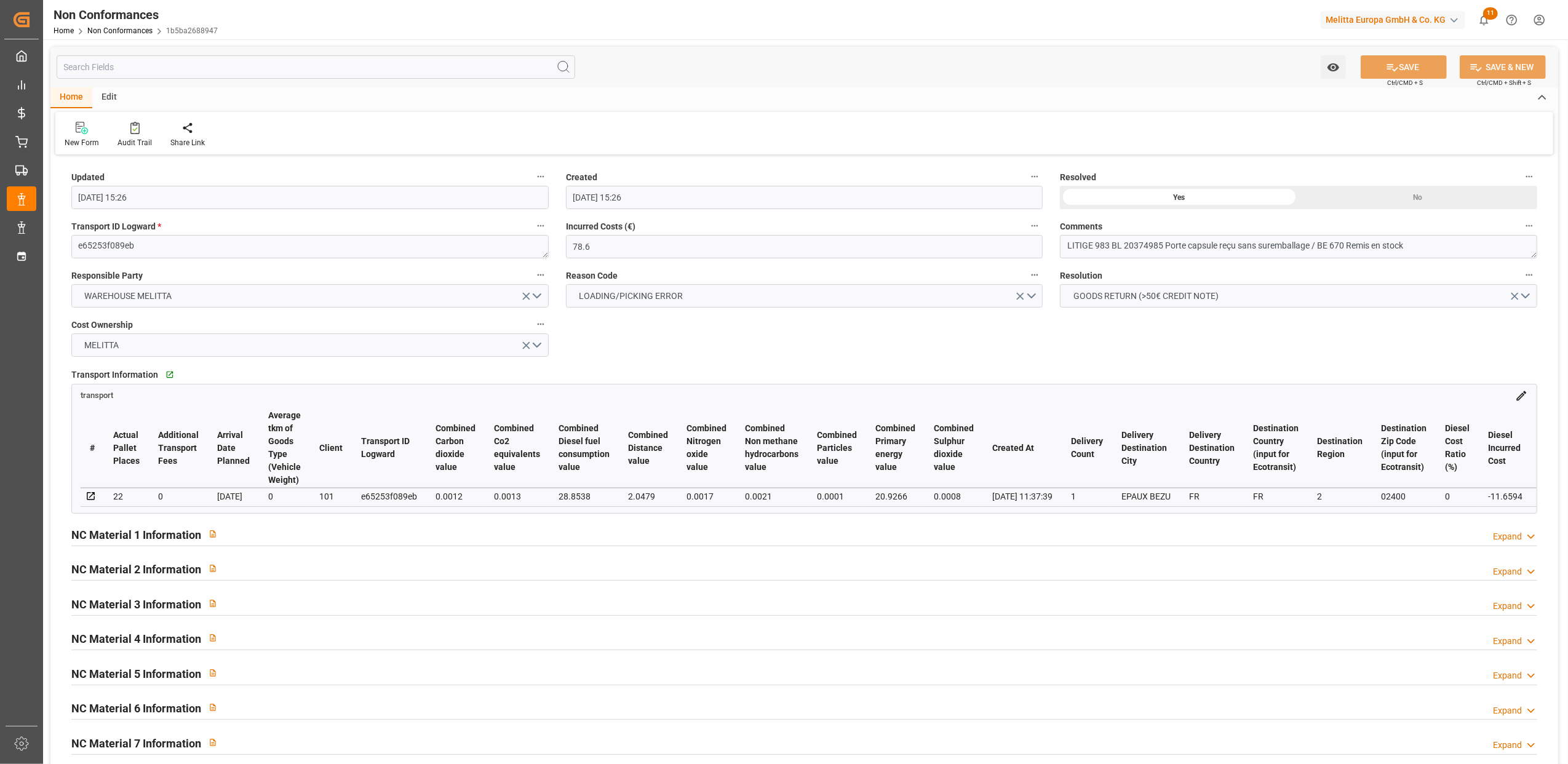
type input "11-09-2025 13:22"
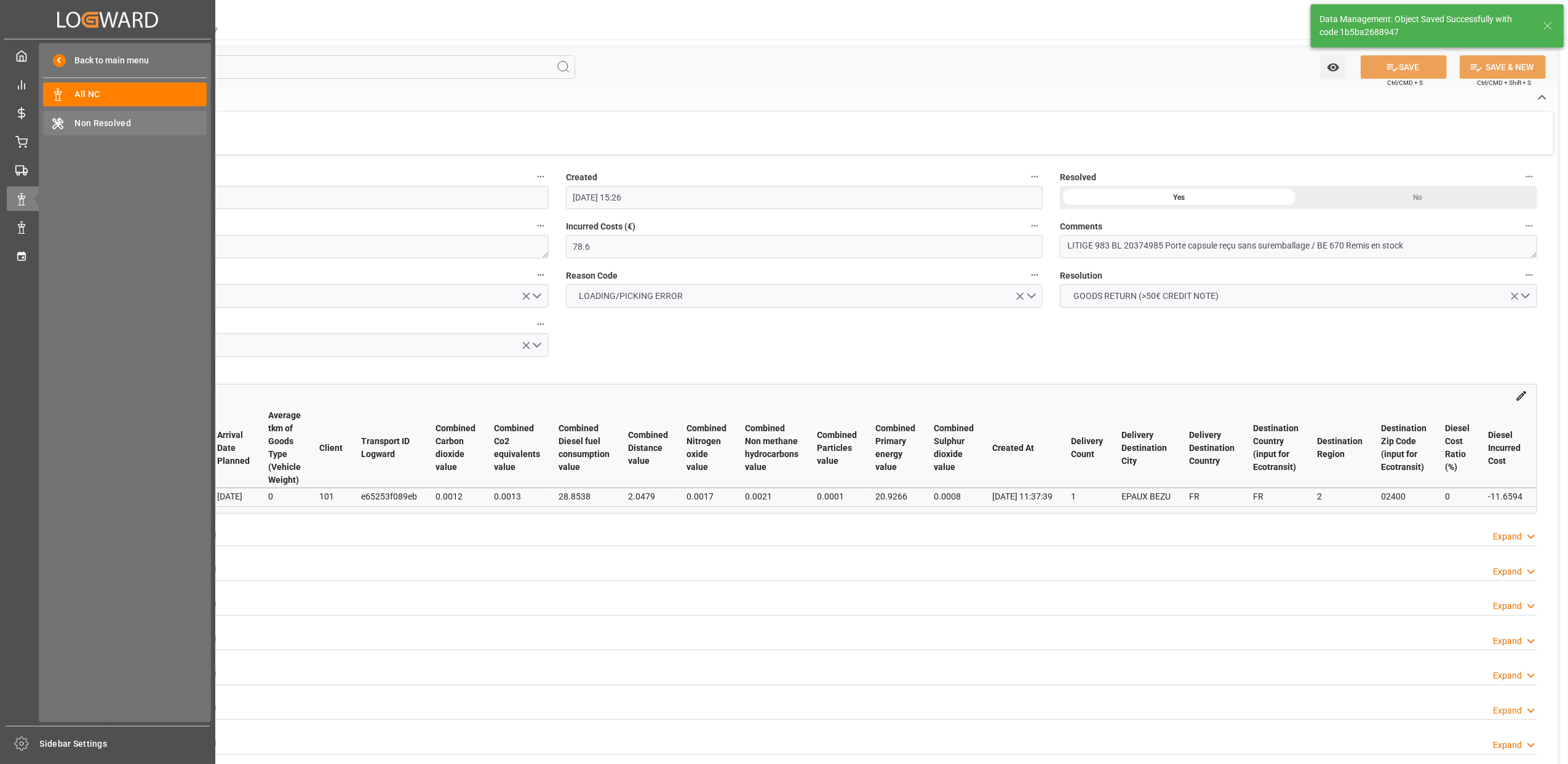
click at [98, 119] on span "Non Resolved" at bounding box center [141, 123] width 133 height 13
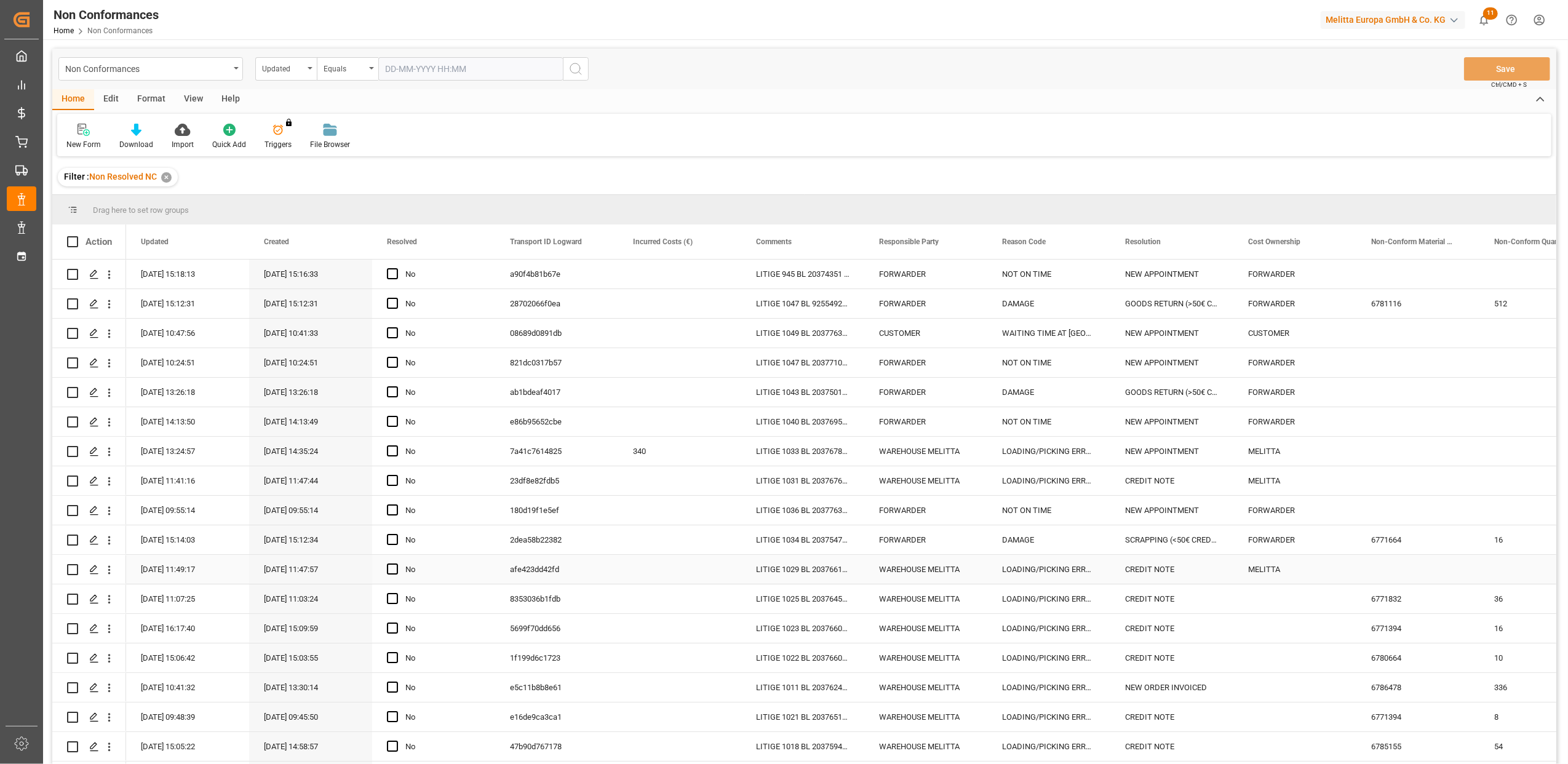
scroll to position [647, 0]
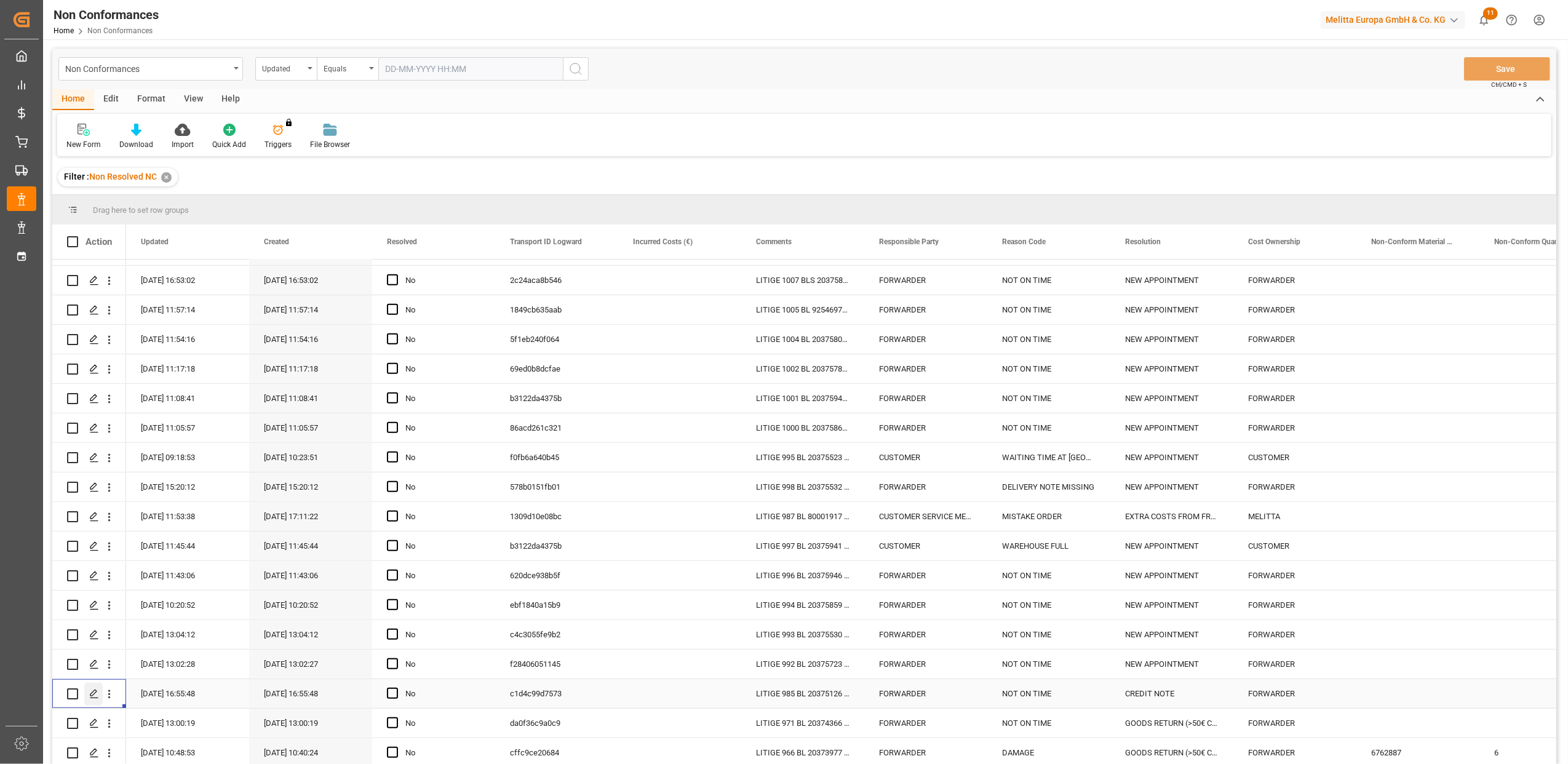
click at [92, 690] on polygon "Press SPACE to select this row." at bounding box center [93, 693] width 6 height 6
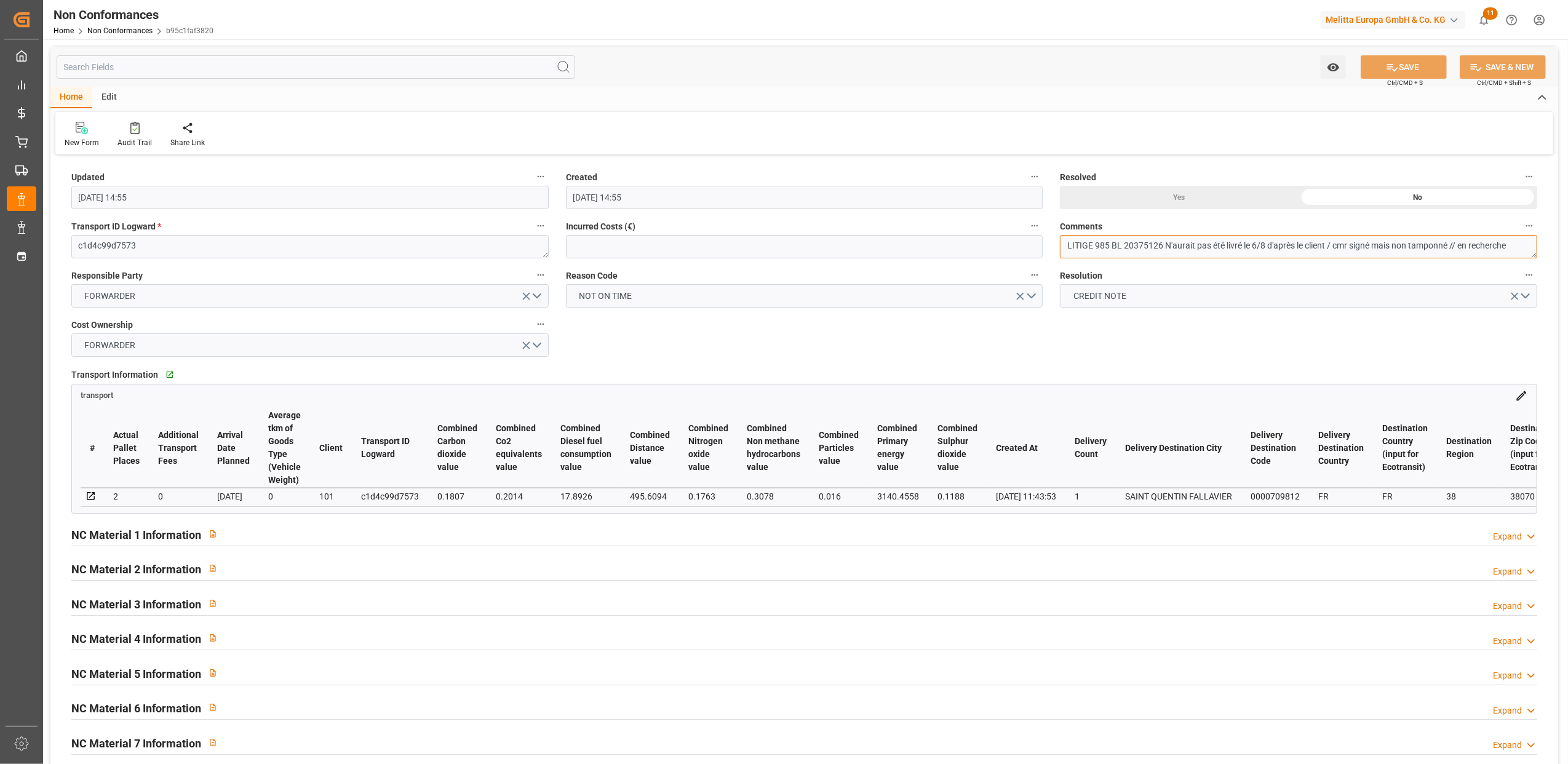
drag, startPoint x: 1164, startPoint y: 247, endPoint x: 1126, endPoint y: 245, distance: 38.1
click at [1126, 245] on textarea "LITIGE 985 BL 20375126 N'aurait pas été livré le 6/8 d'après le client / cmr si…" at bounding box center [1299, 247] width 477 height 24
click at [1182, 201] on div "Yes" at bounding box center [1179, 197] width 239 height 24
drag, startPoint x: 1524, startPoint y: 244, endPoint x: 1457, endPoint y: 252, distance: 67.5
click at [1457, 252] on textarea "LITIGE 985 BL 20375126 N'aurait pas été livré le 6/8 d'après le client / cmr si…" at bounding box center [1299, 247] width 477 height 24
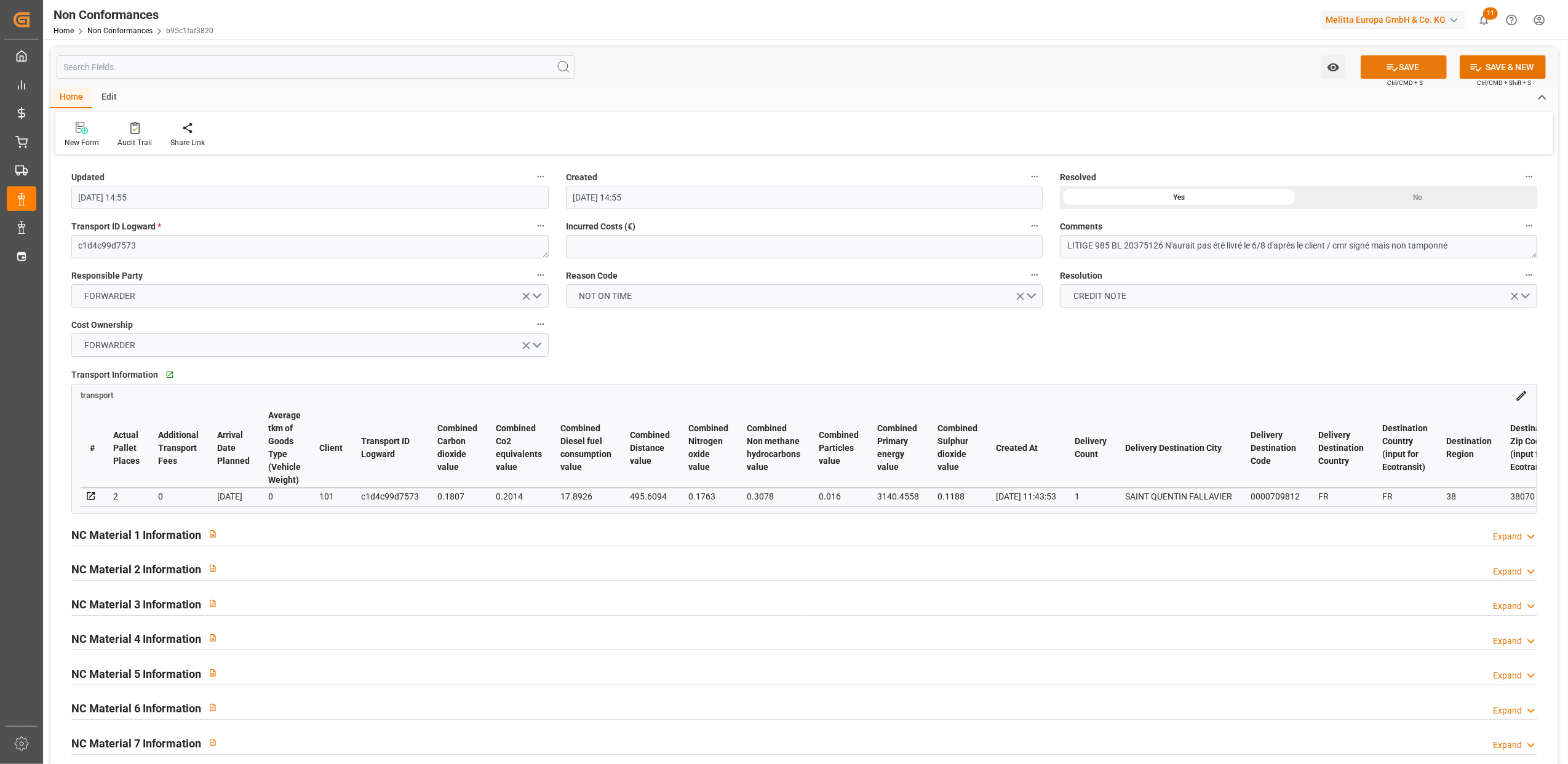
click at [1390, 64] on icon at bounding box center [1392, 67] width 13 height 13
type textarea "LITIGE 985 BL 20375126 N'aurait pas été livré le 6/8 d'après le client / cmr si…"
type input "11-09-2025 13:26"
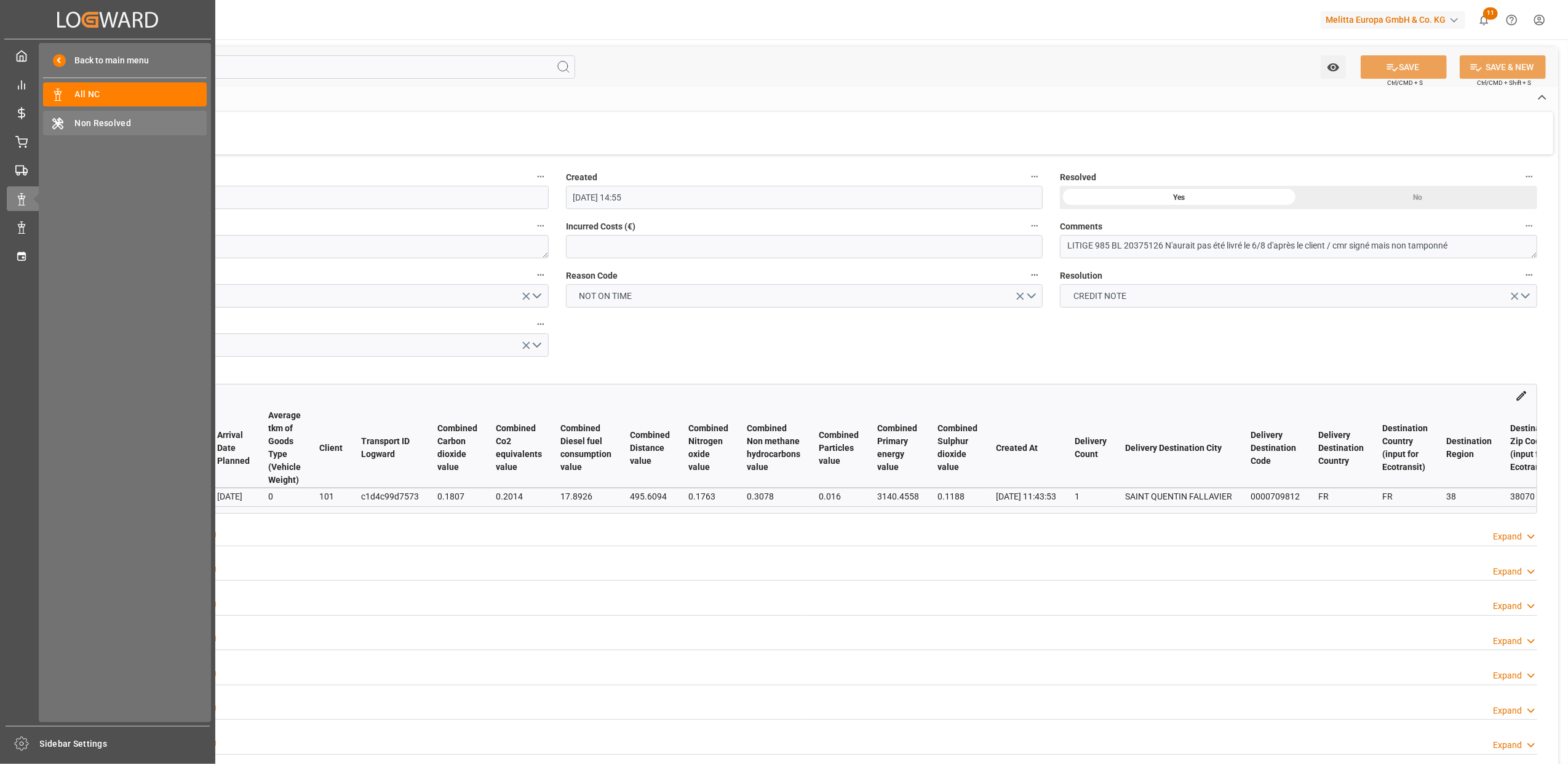
click at [119, 123] on span "Non Resolved" at bounding box center [141, 123] width 133 height 13
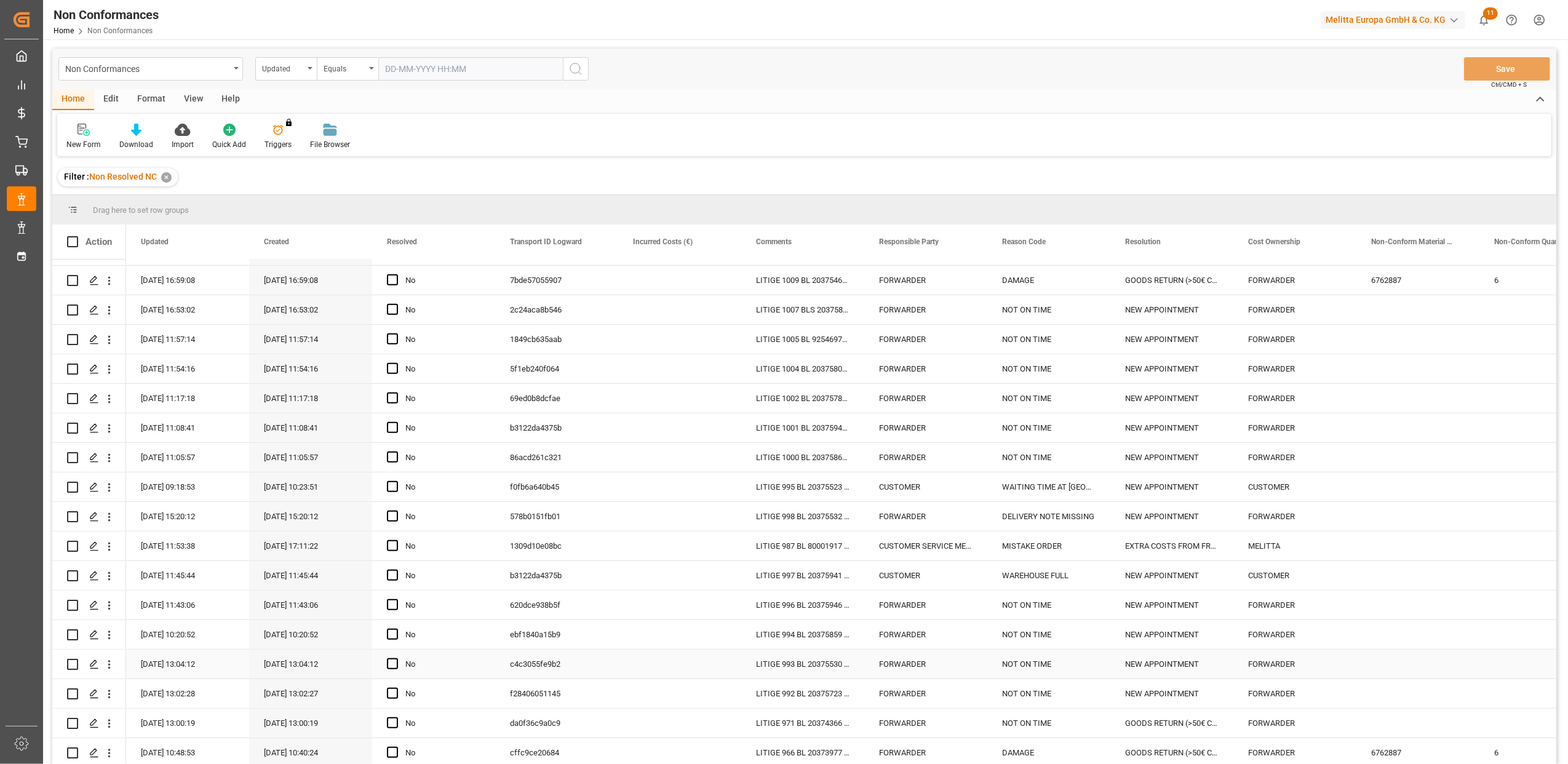
scroll to position [182, 0]
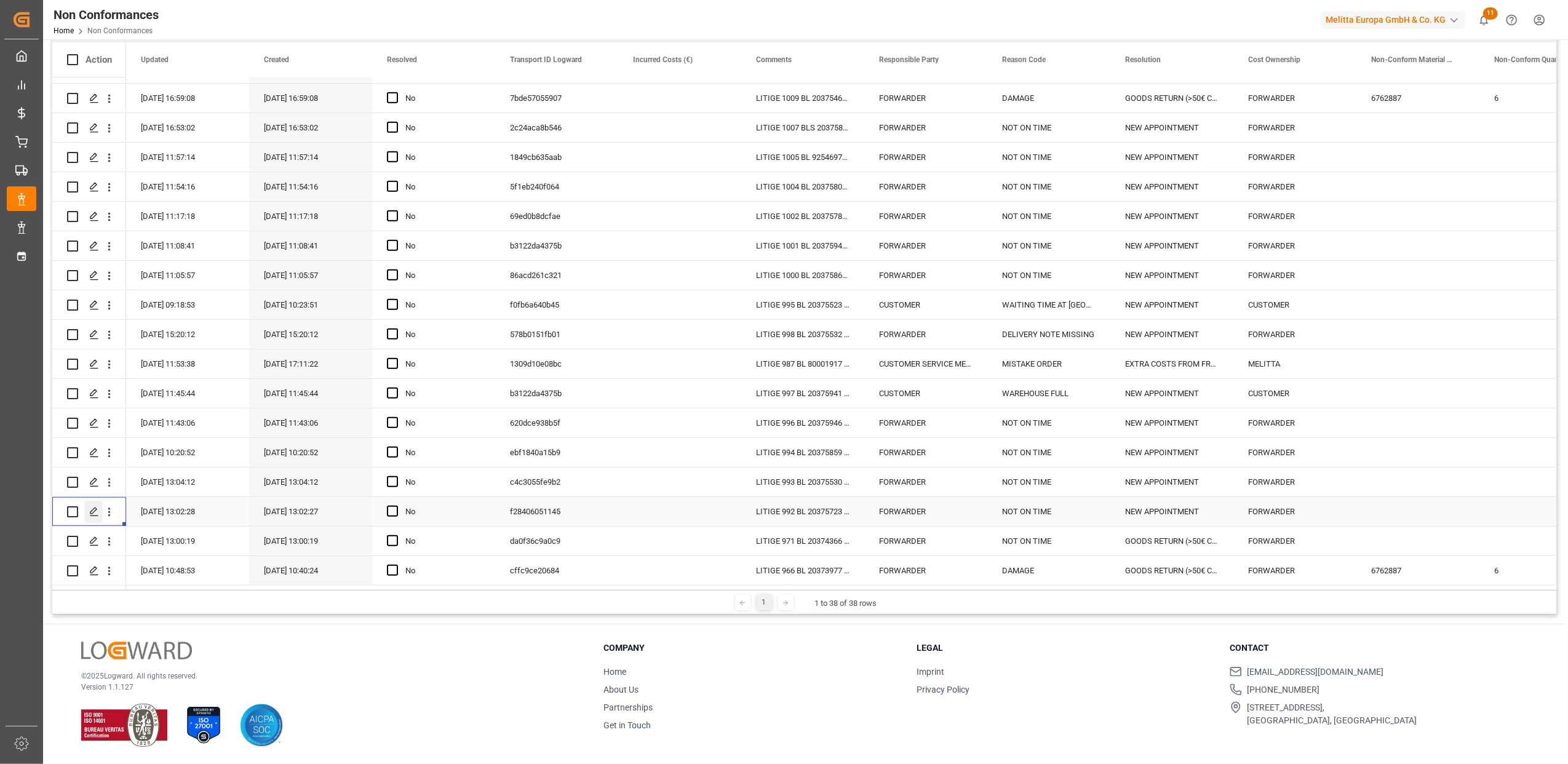
click at [93, 507] on icon "Press SPACE to select this row." at bounding box center [94, 512] width 10 height 10
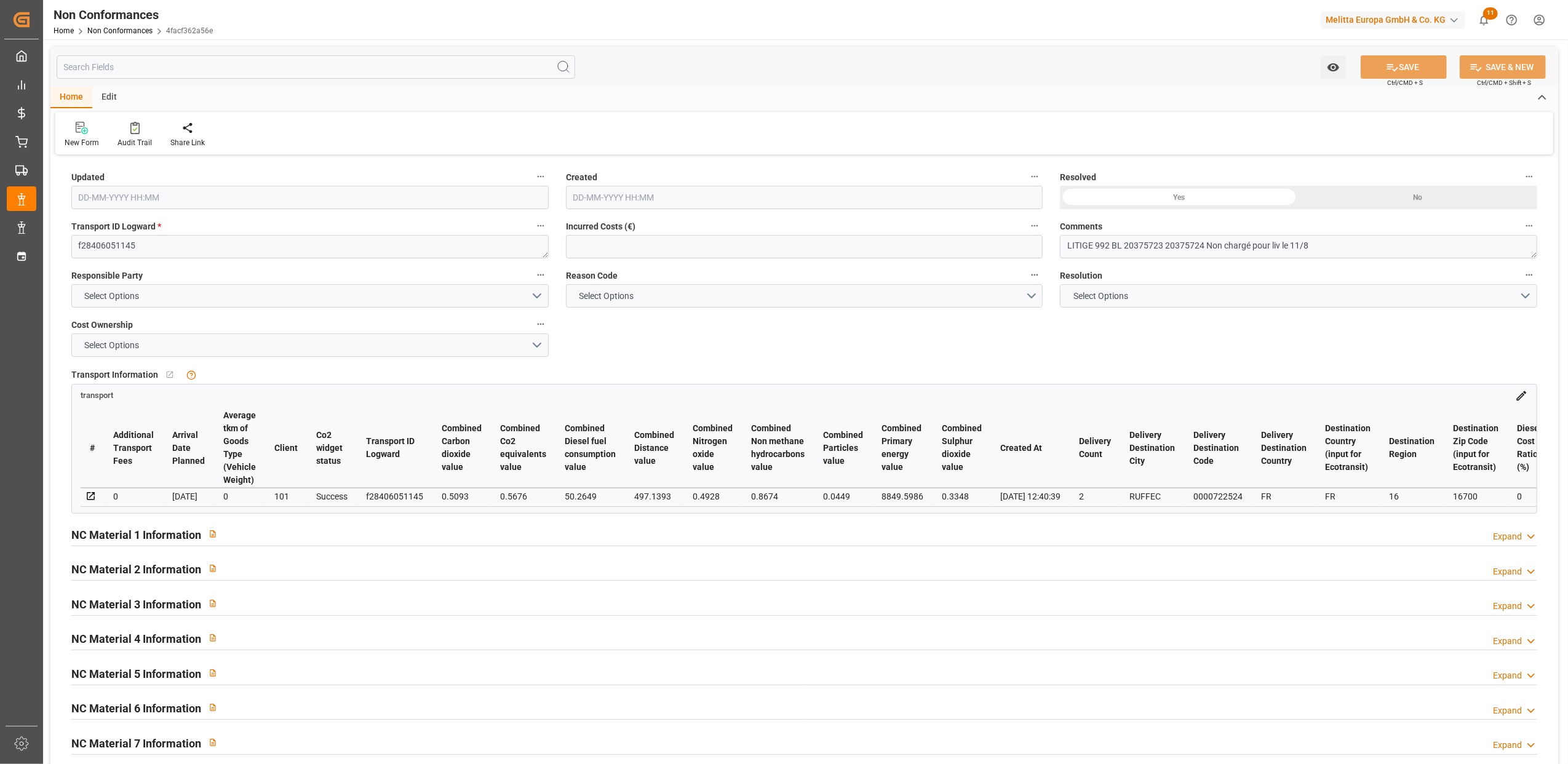
type input "11-08-2025 11:02"
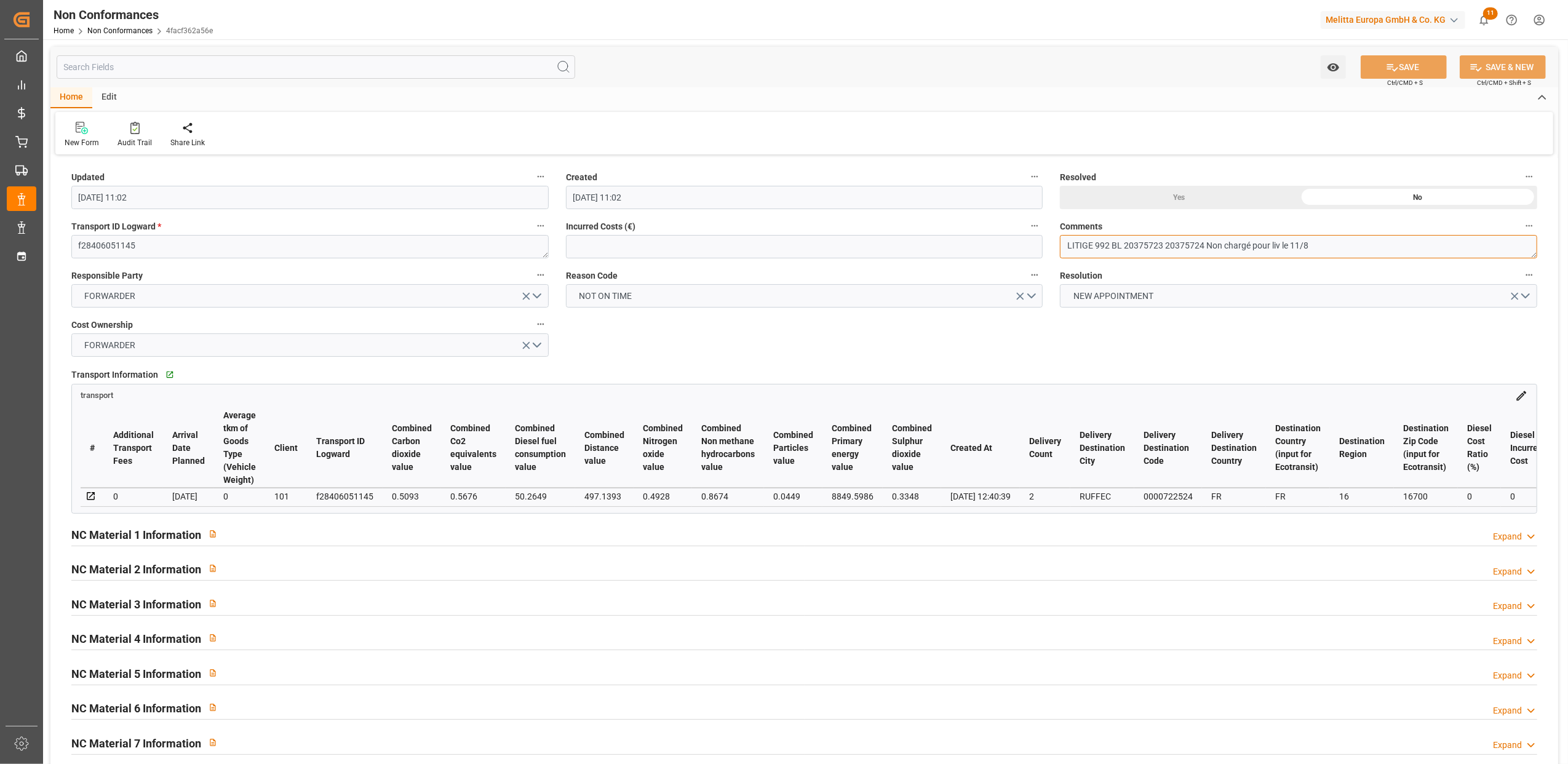
drag, startPoint x: 1162, startPoint y: 244, endPoint x: 1126, endPoint y: 244, distance: 36.0
click at [1126, 244] on textarea "LITIGE 992 BL 20375723 20375724 Non chargé pour liv le 11/8" at bounding box center [1299, 247] width 477 height 24
click at [91, 493] on icon at bounding box center [90, 496] width 11 height 11
click at [1346, 249] on textarea "LITIGE 992 BL 20375723 20375724 Non chargé pour liv le 11/8" at bounding box center [1299, 247] width 477 height 24
type textarea "LITIGE 992 BL 20375723 20375724 Non chargé pour liv le 11/8 par <GT // cdes ann…"
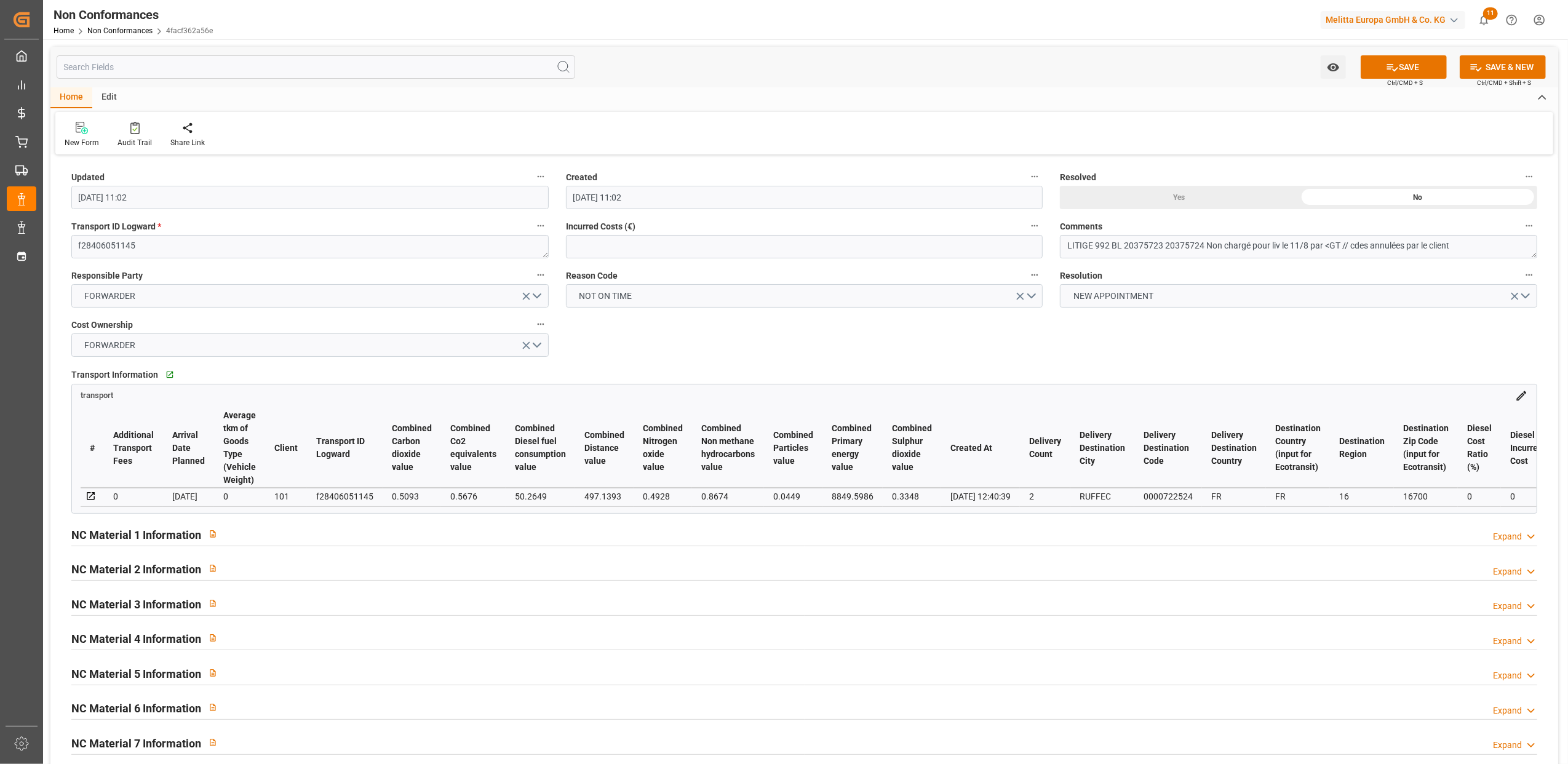
click at [1178, 200] on div "Yes" at bounding box center [1179, 197] width 239 height 24
click at [1402, 65] on button "SAVE" at bounding box center [1404, 67] width 86 height 24
type input "11-09-2025 13:31"
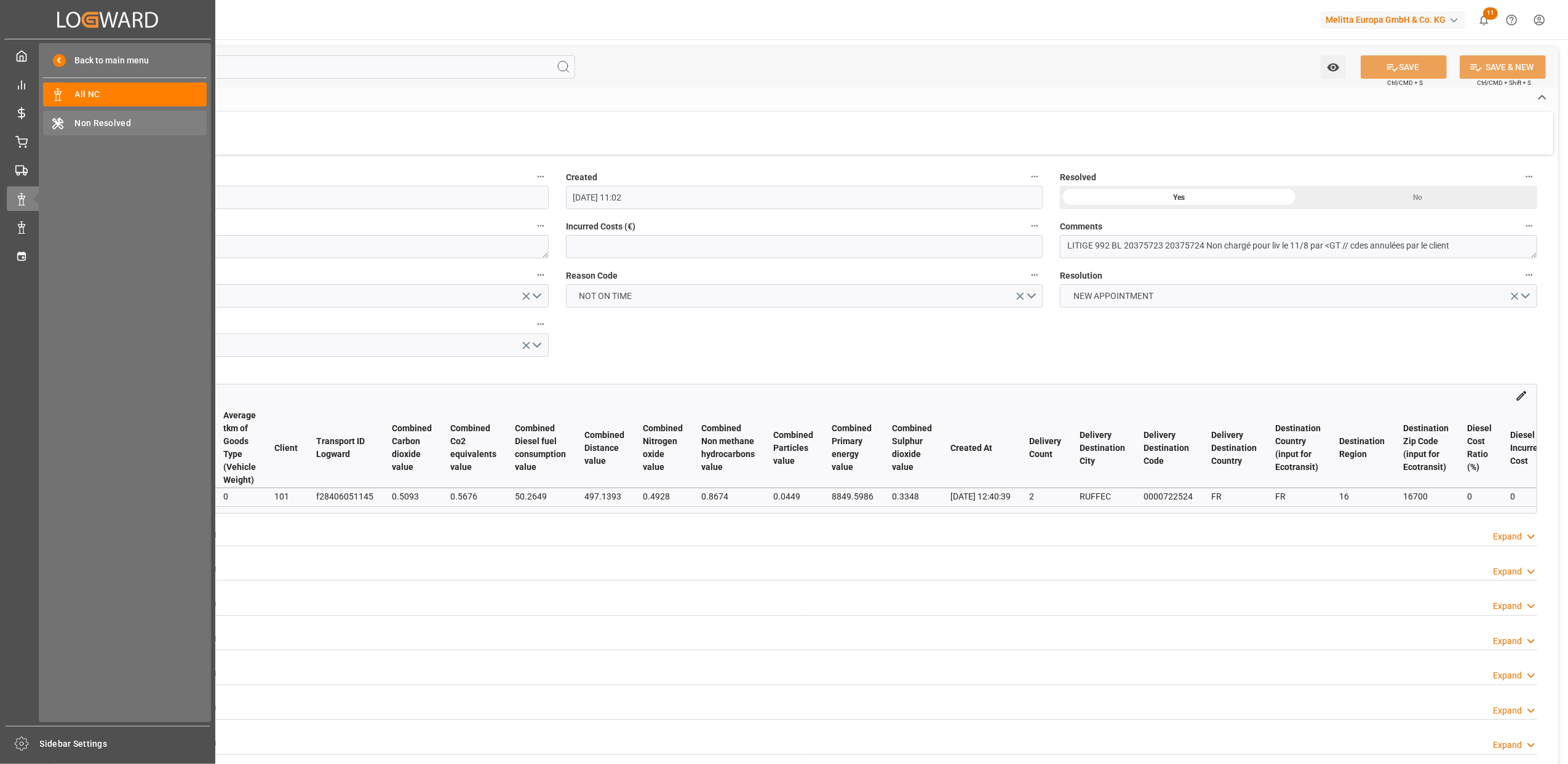
click at [107, 122] on span "Non Resolved" at bounding box center [141, 123] width 133 height 13
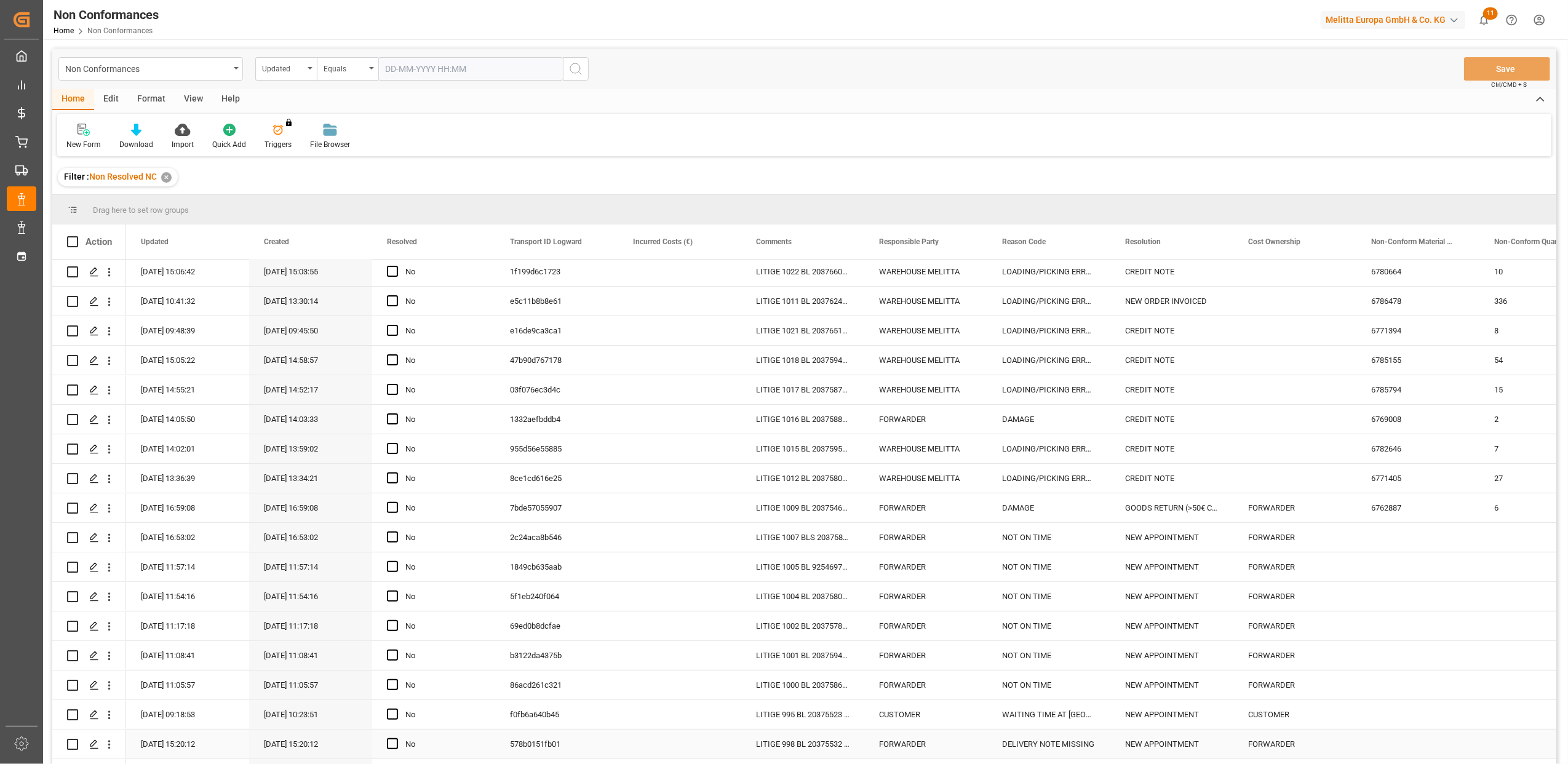
scroll to position [588, 0]
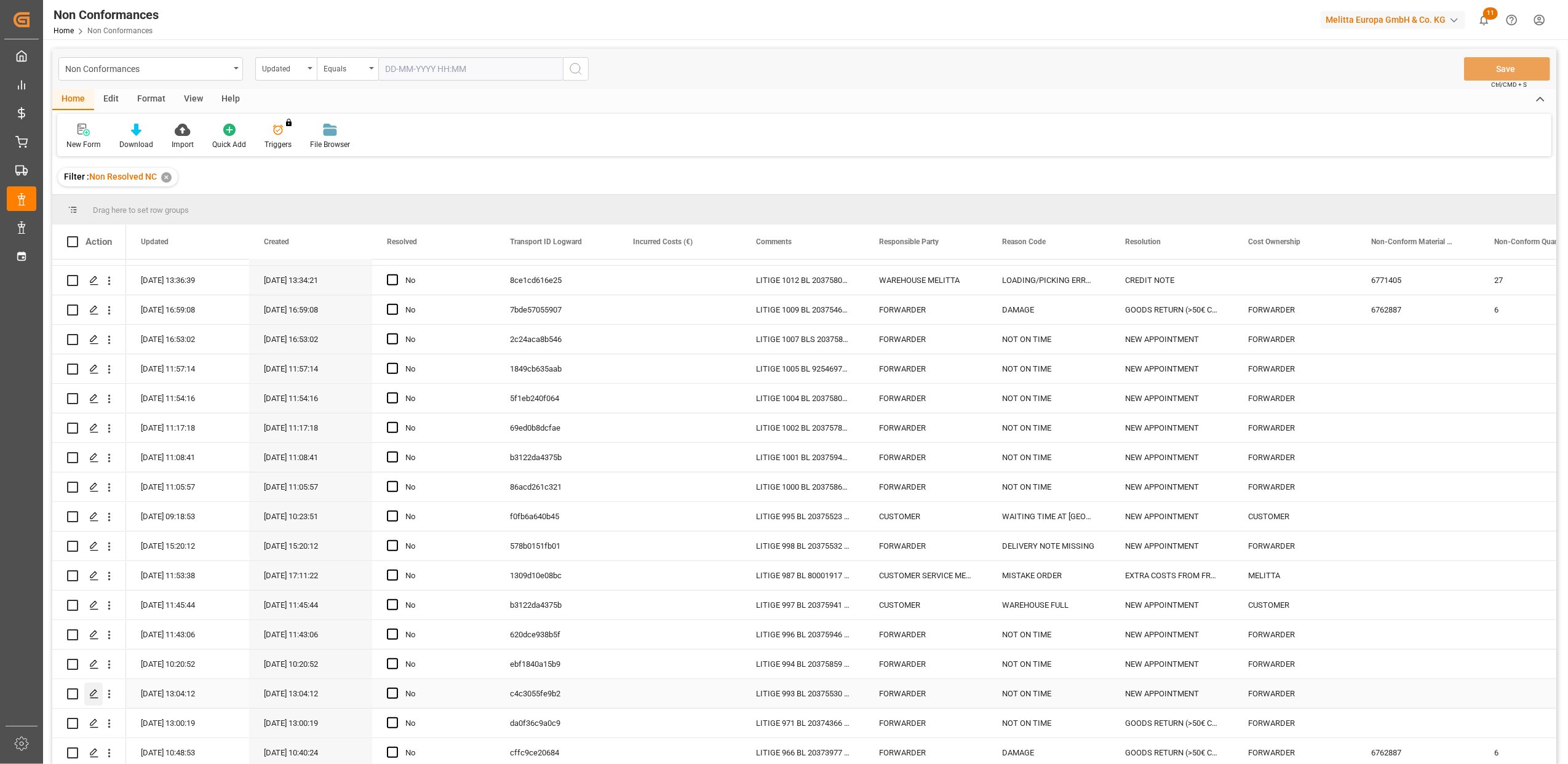
click at [90, 690] on icon "Press SPACE to select this row." at bounding box center [94, 694] width 10 height 10
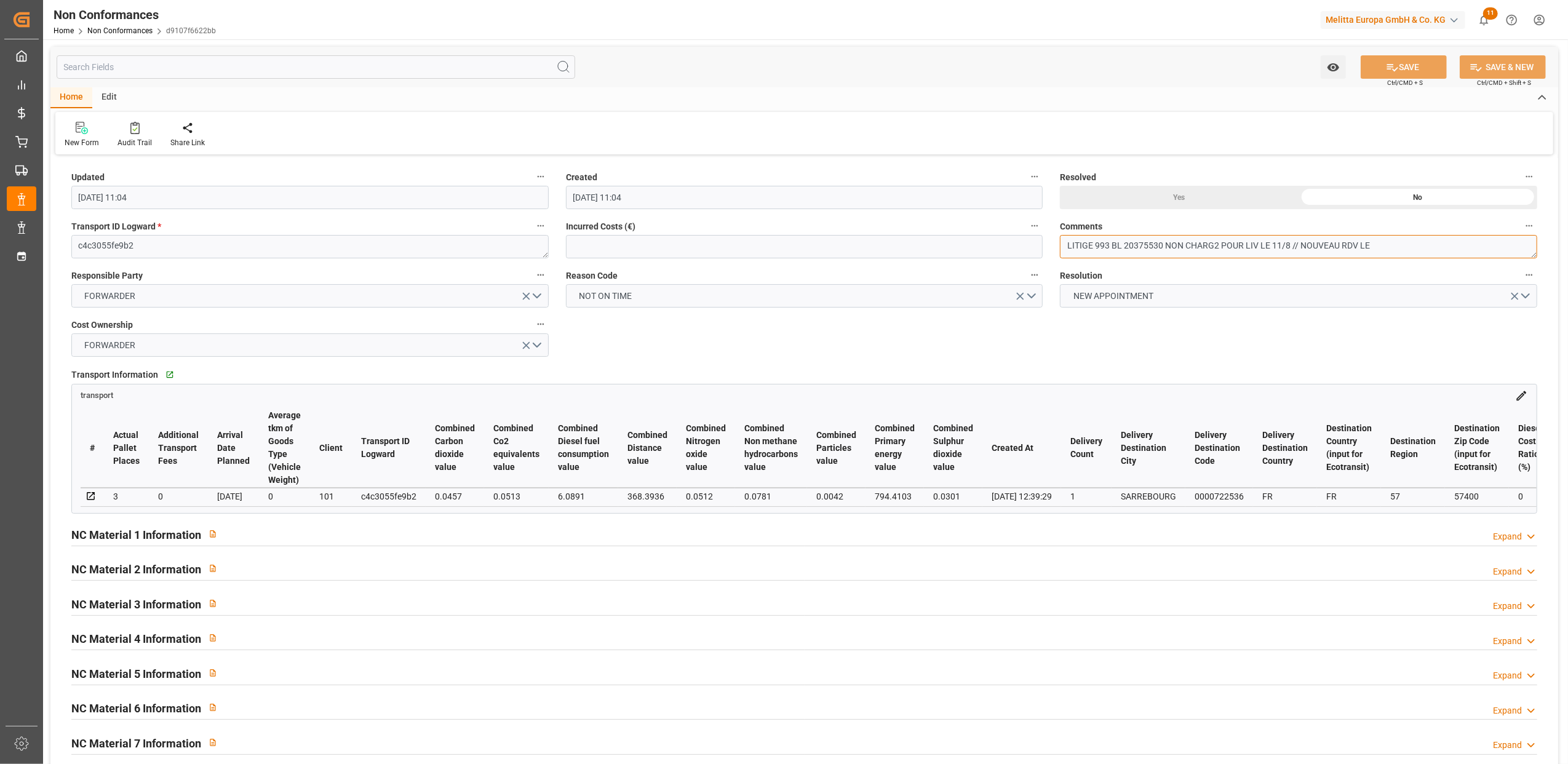
drag, startPoint x: 1164, startPoint y: 246, endPoint x: 1126, endPoint y: 244, distance: 38.1
click at [1126, 244] on textarea "LITIGE 993 BL 20375530 NON CHARG2 POUR LIV LE 11/8 // NOUVEAU RDV LE" at bounding box center [1299, 247] width 477 height 24
click at [1217, 247] on textarea "LITIGE 993 BL 20375530 NON CHARG2 POUR LIV LE 11/8 // NOUVEAU RDV LE" at bounding box center [1299, 247] width 477 height 24
click at [1288, 244] on textarea "LITIGE 993 BL 20375530 NON CHARGE POUR LIV LE 11/8 // NOUVEAU RDV LE" at bounding box center [1299, 247] width 477 height 24
click at [1424, 244] on textarea "LITIGE 993 BL 20375530 NON CHARGE POUR LIV LE 11/8 par GT // NOUVEAU RDV LE" at bounding box center [1299, 247] width 477 height 24
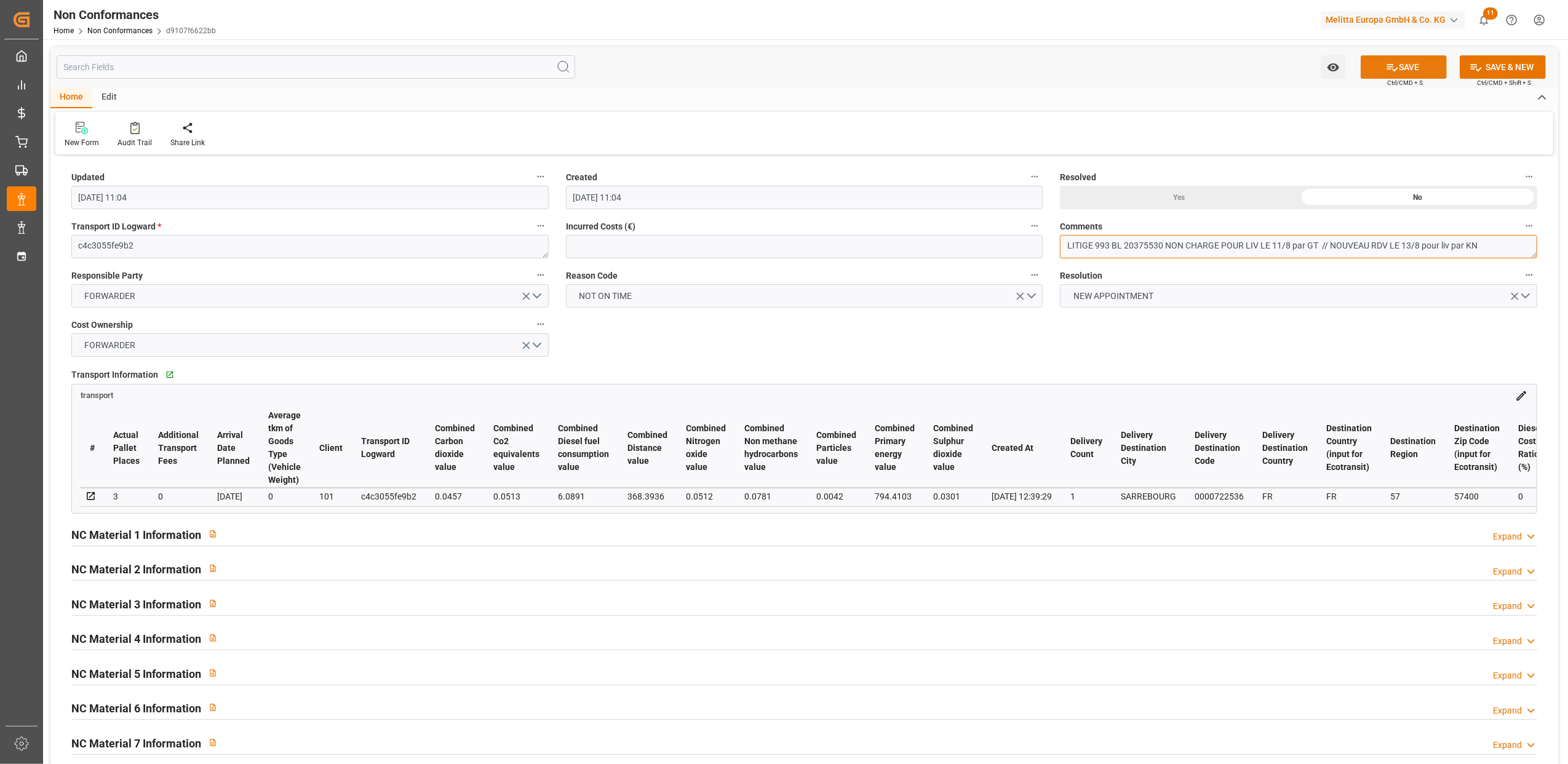
type textarea "LITIGE 993 BL 20375530 NON CHARGE POUR LIV LE 11/8 par GT // NOUVEAU RDV LE 13/…"
click at [1414, 63] on button "SAVE" at bounding box center [1404, 67] width 86 height 24
type input "11-09-2025 13:32"
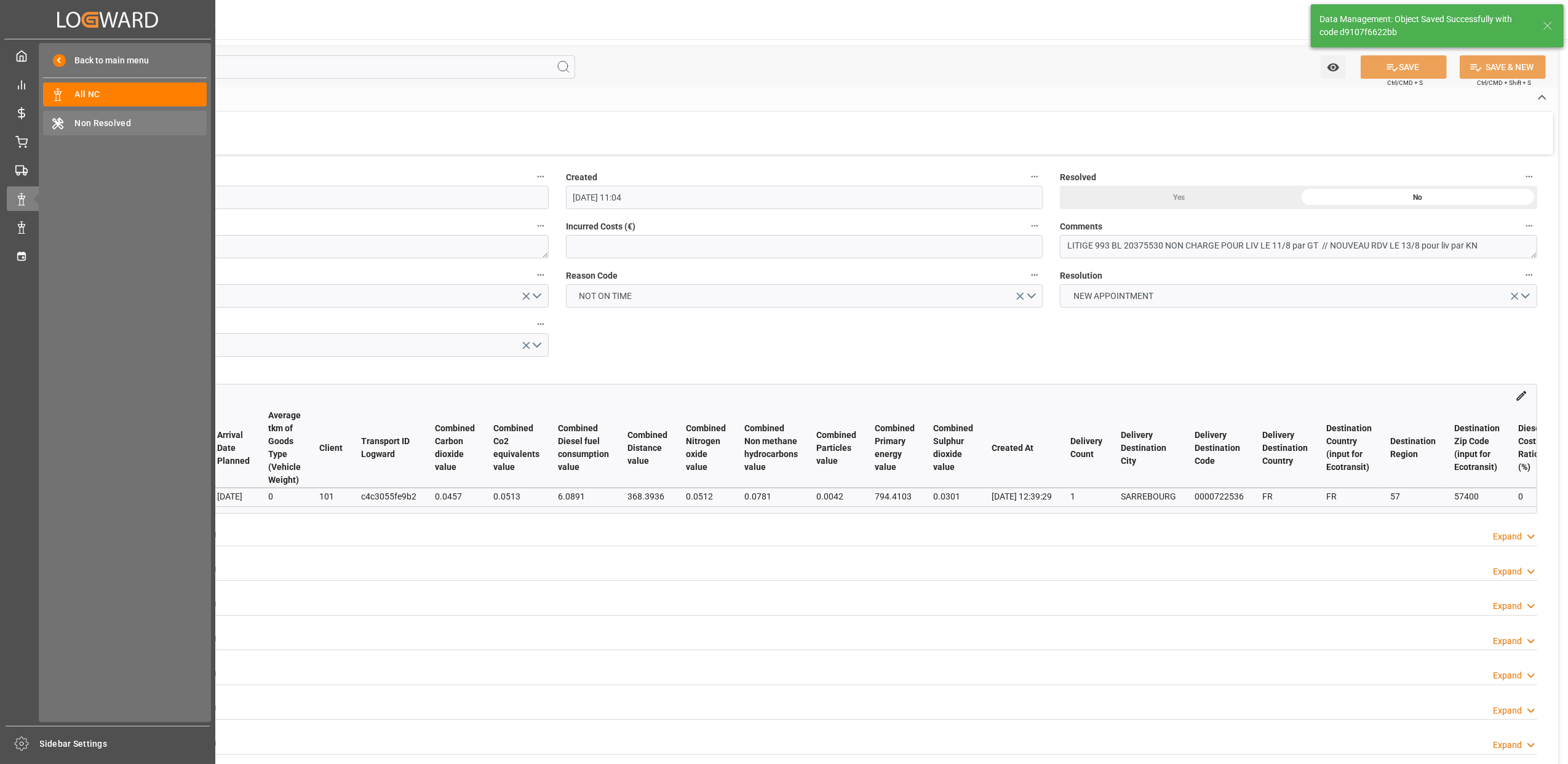
click at [75, 119] on span "Non Resolved" at bounding box center [141, 123] width 133 height 13
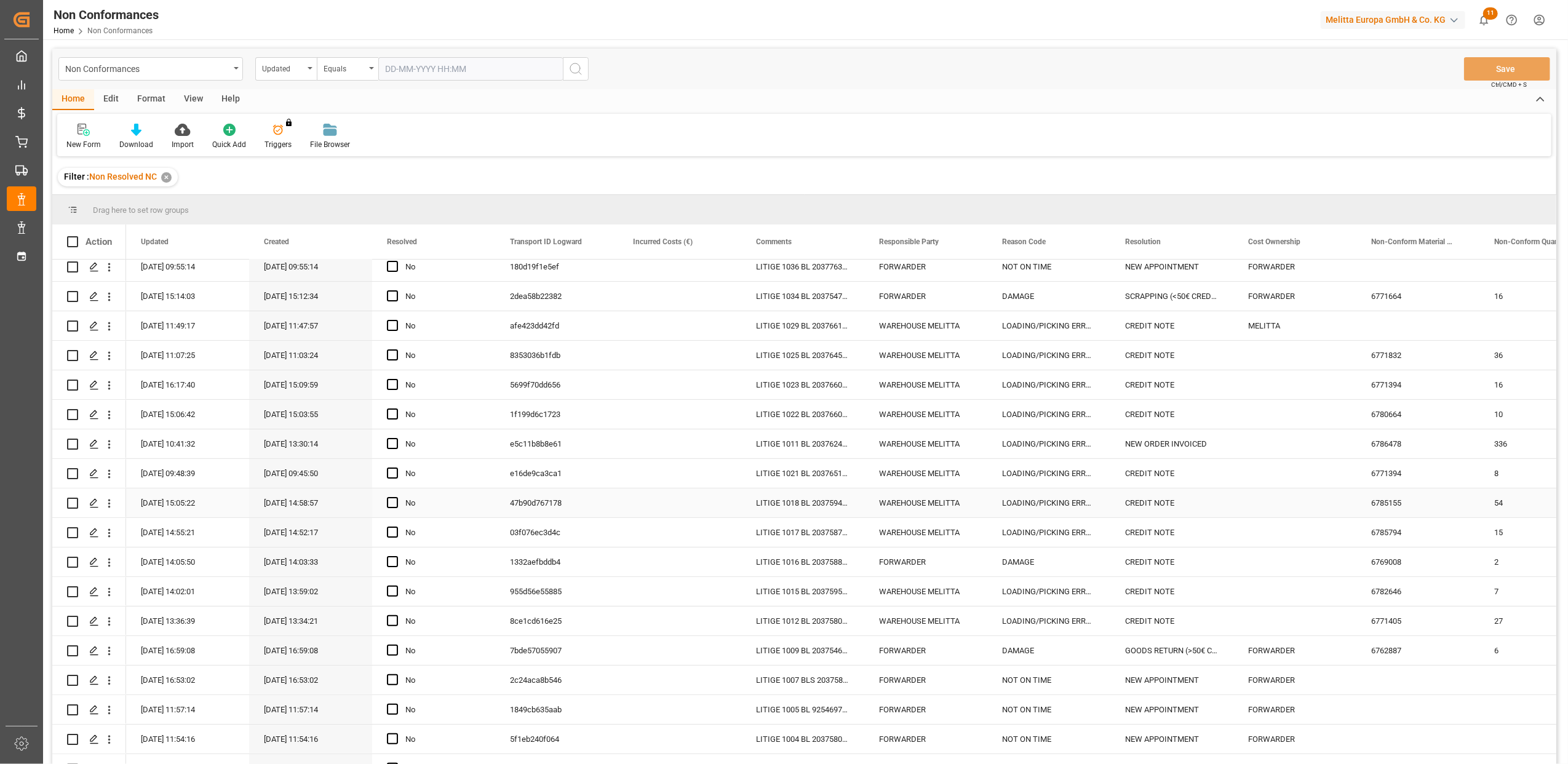
scroll to position [588, 0]
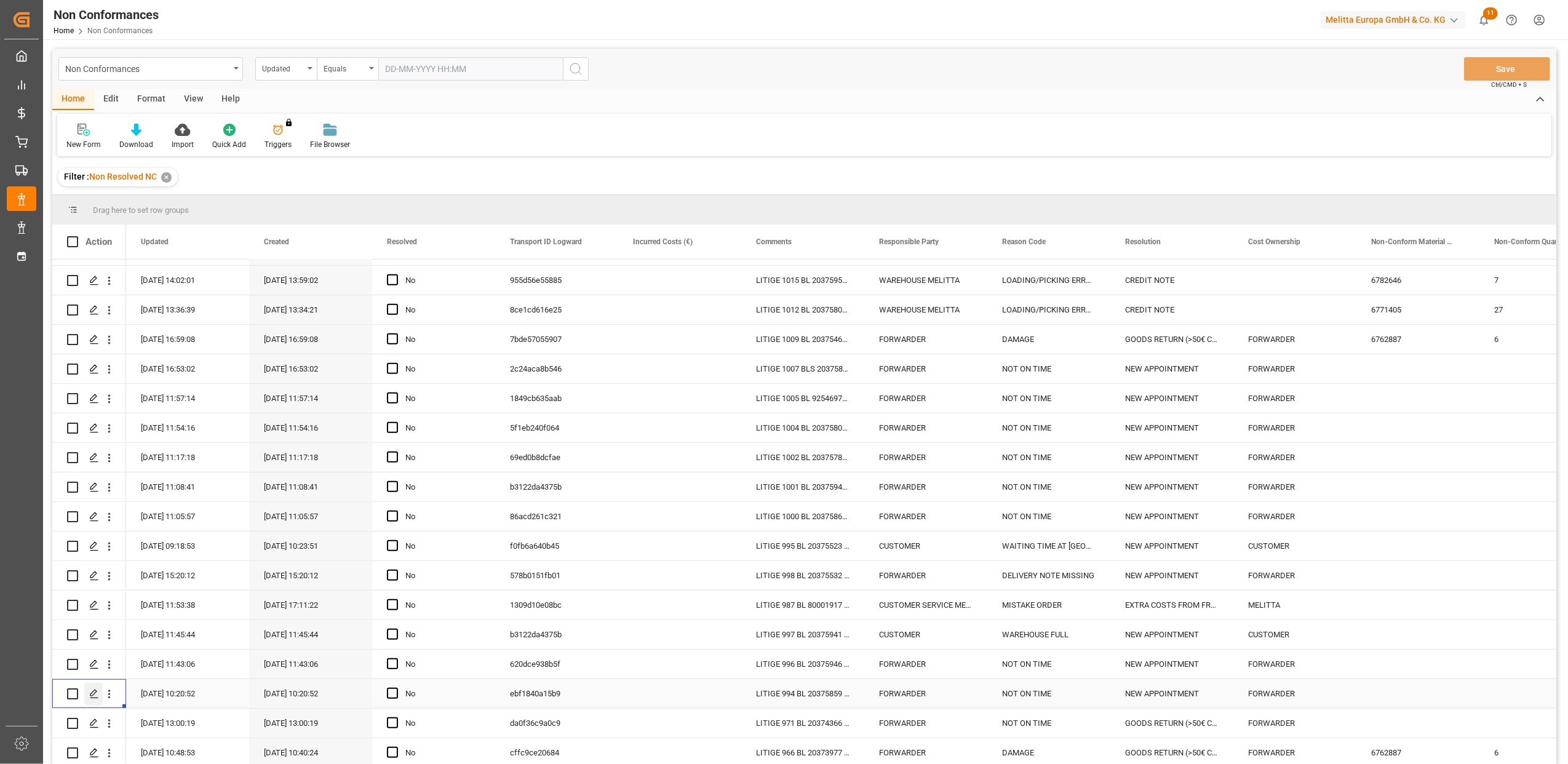
click at [92, 690] on polygon "Press SPACE to select this row." at bounding box center [93, 693] width 6 height 6
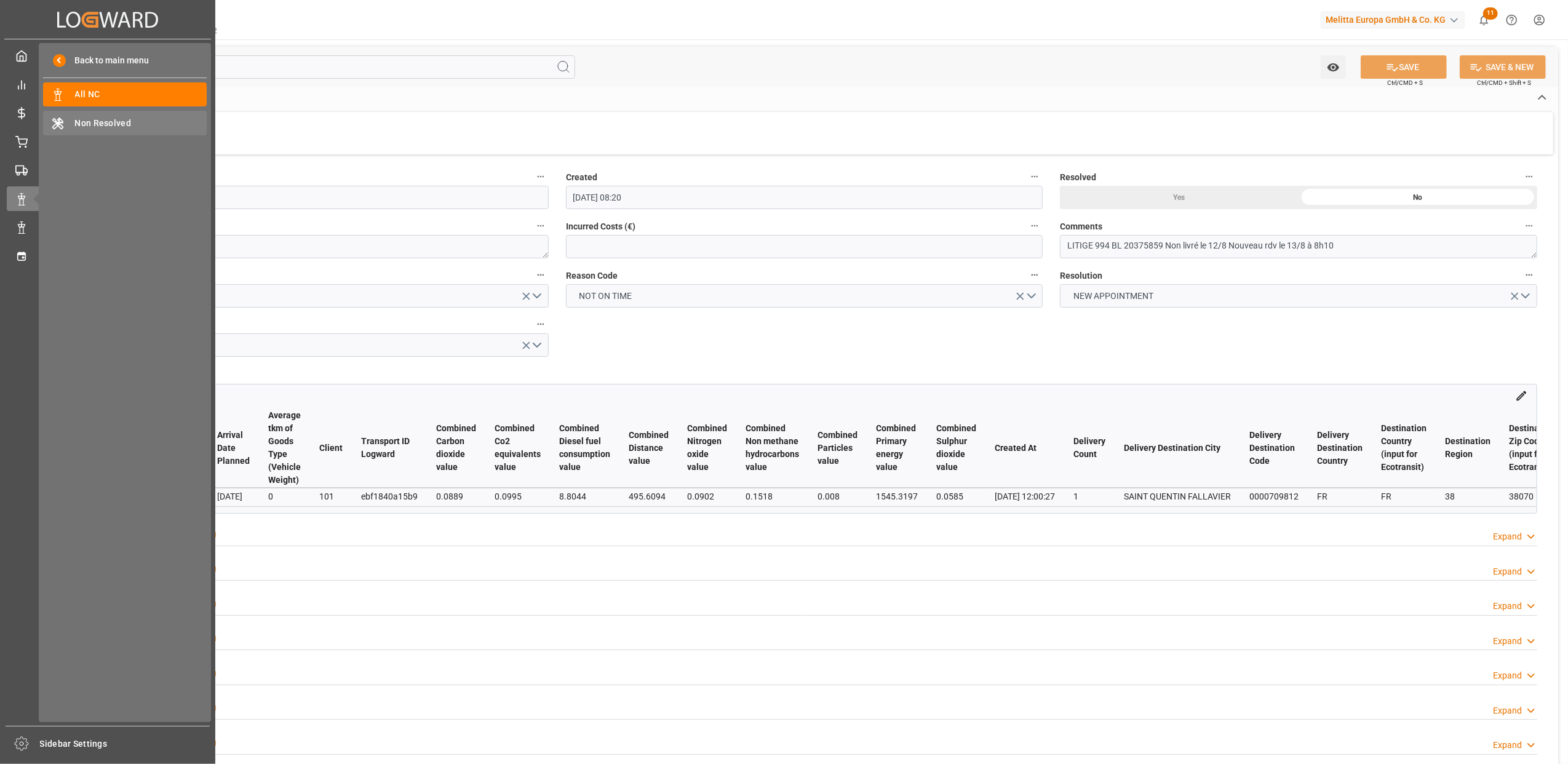
click at [116, 123] on span "Non Resolved" at bounding box center [141, 123] width 133 height 13
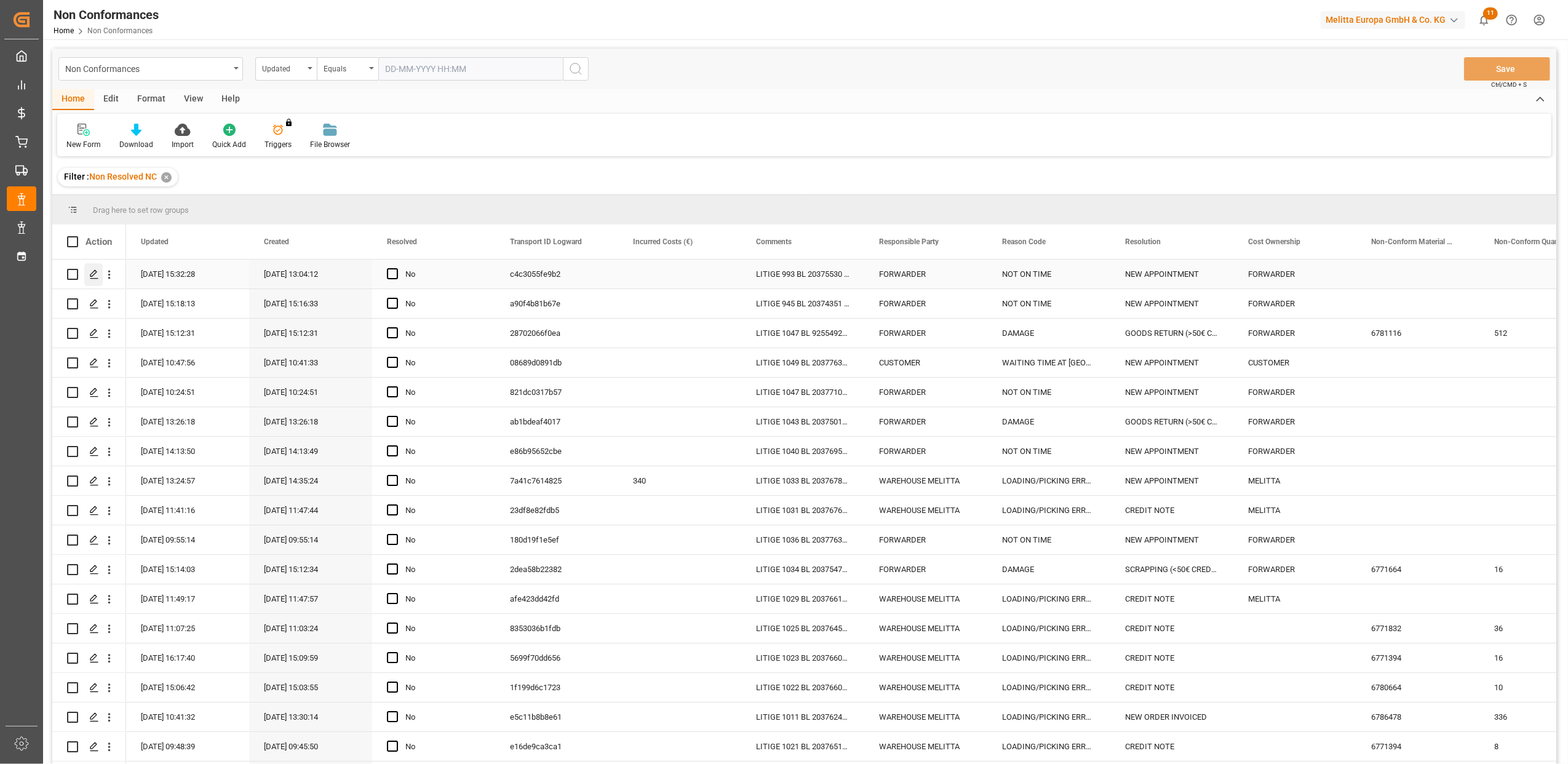
click at [96, 274] on icon "Press SPACE to select this row." at bounding box center [94, 274] width 10 height 10
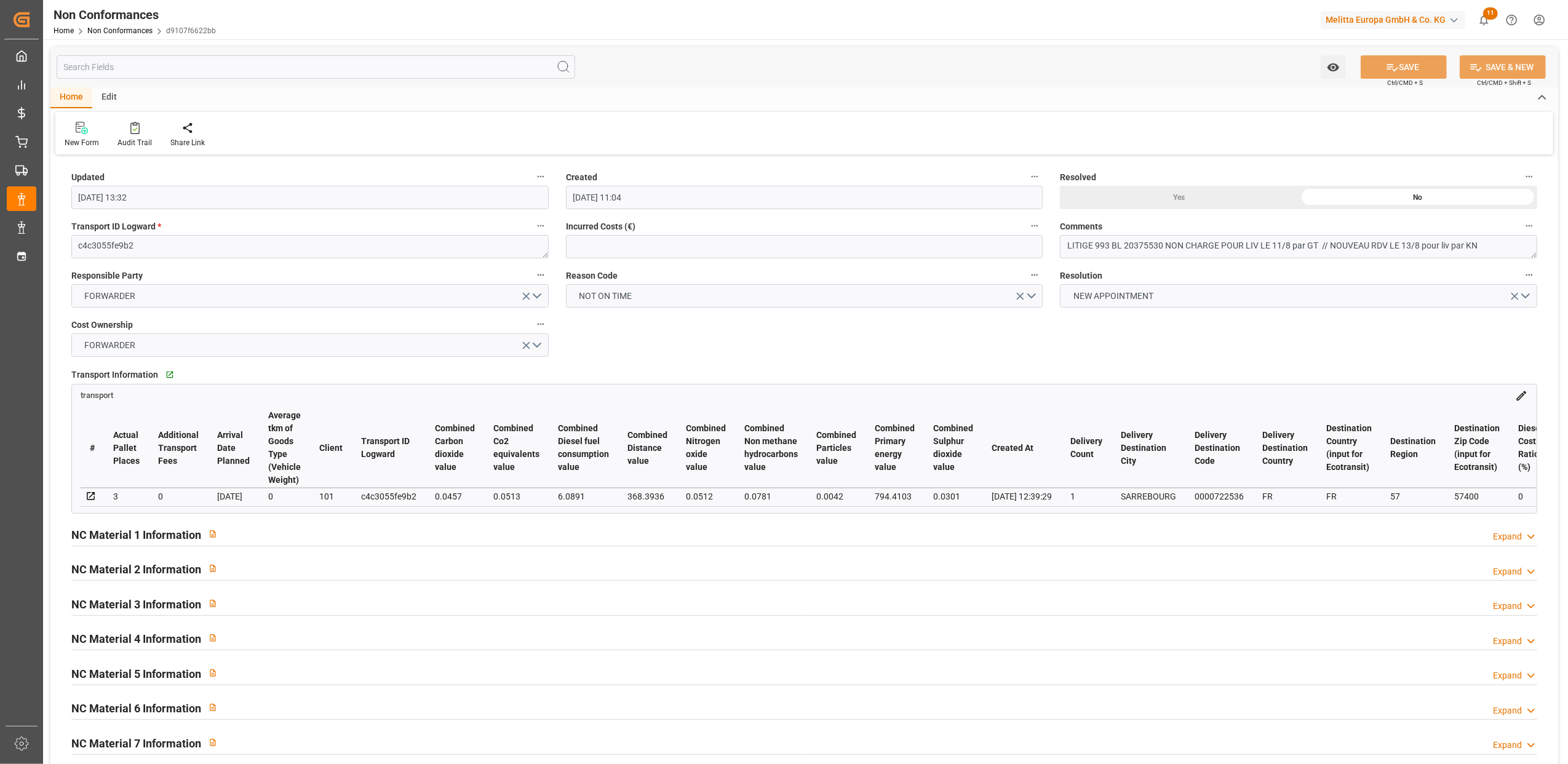
click at [1182, 196] on div "Yes" at bounding box center [1179, 197] width 239 height 24
click at [1422, 62] on button "SAVE" at bounding box center [1404, 67] width 86 height 24
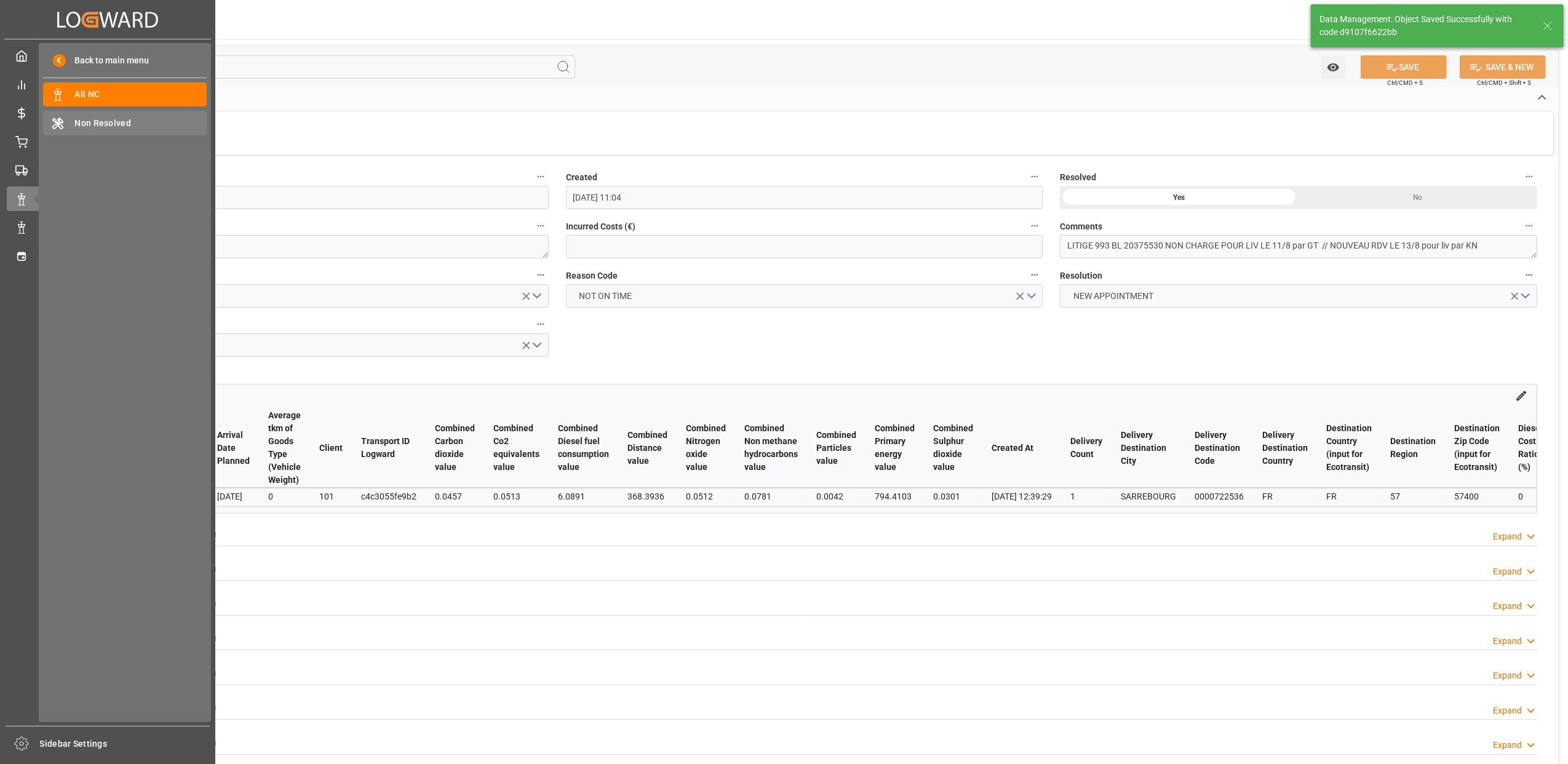
click at [141, 119] on span "Non Resolved" at bounding box center [141, 123] width 133 height 13
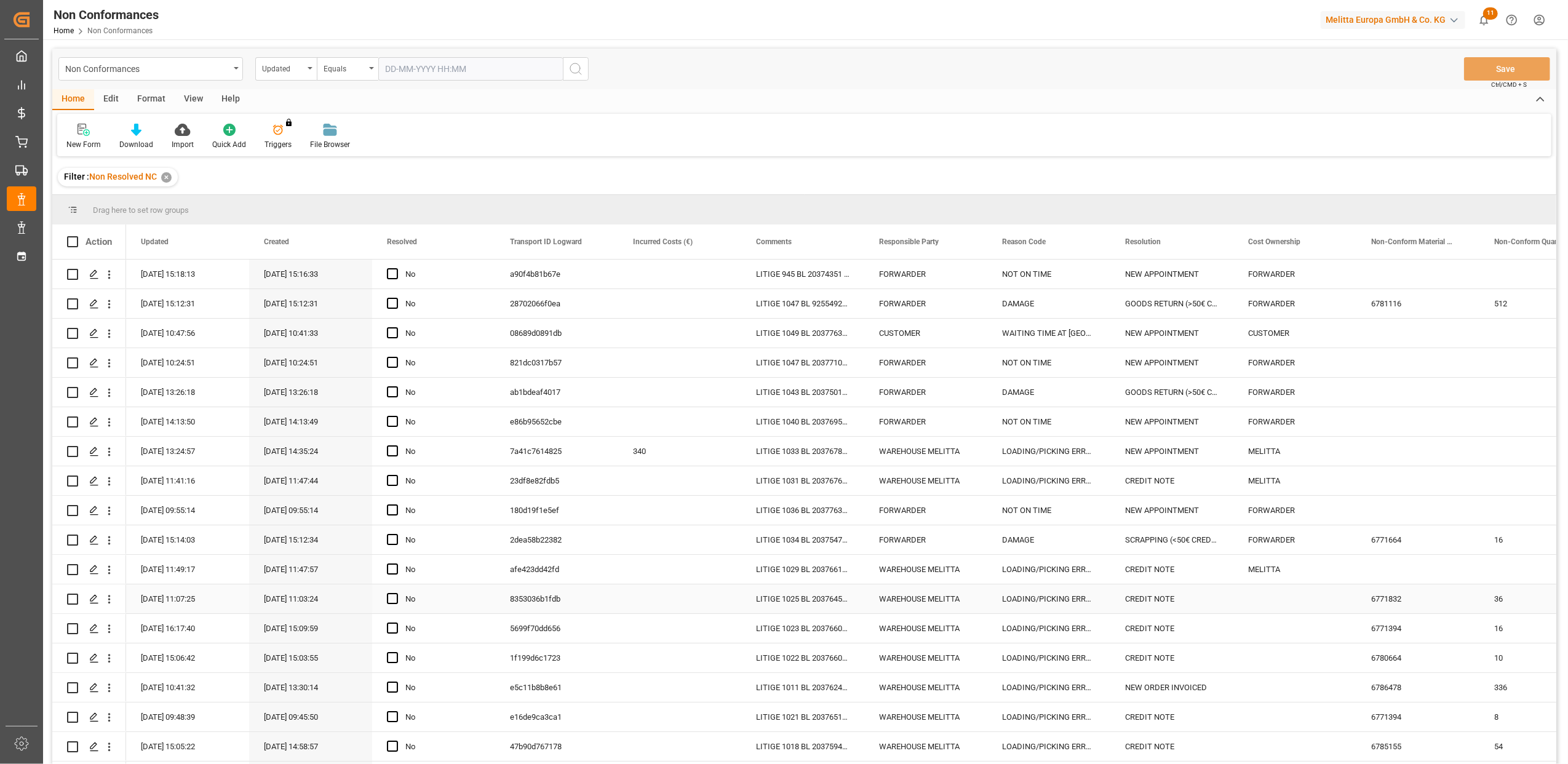
scroll to position [558, 0]
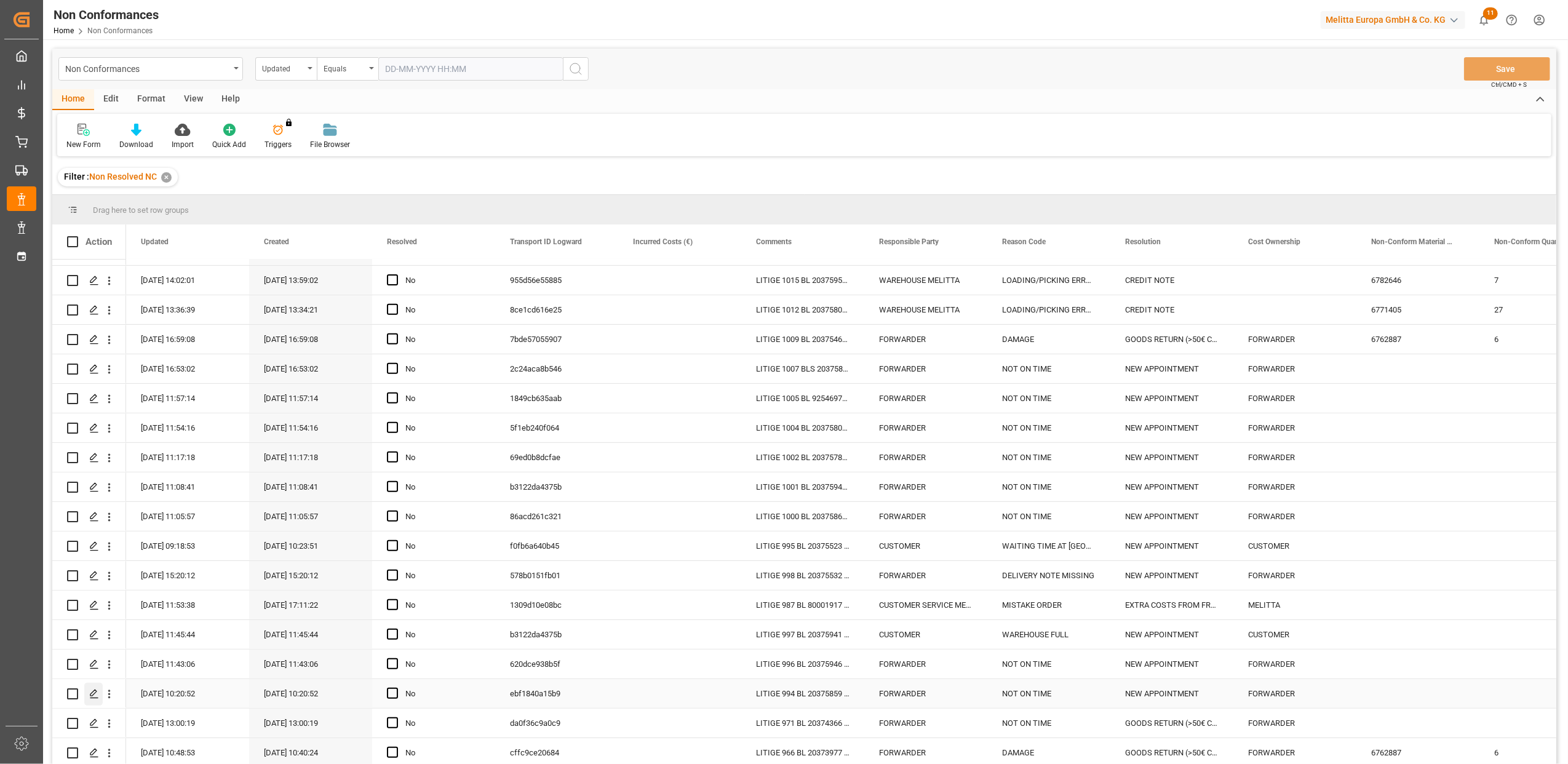
click at [92, 692] on polygon "Press SPACE to select this row." at bounding box center [93, 693] width 6 height 6
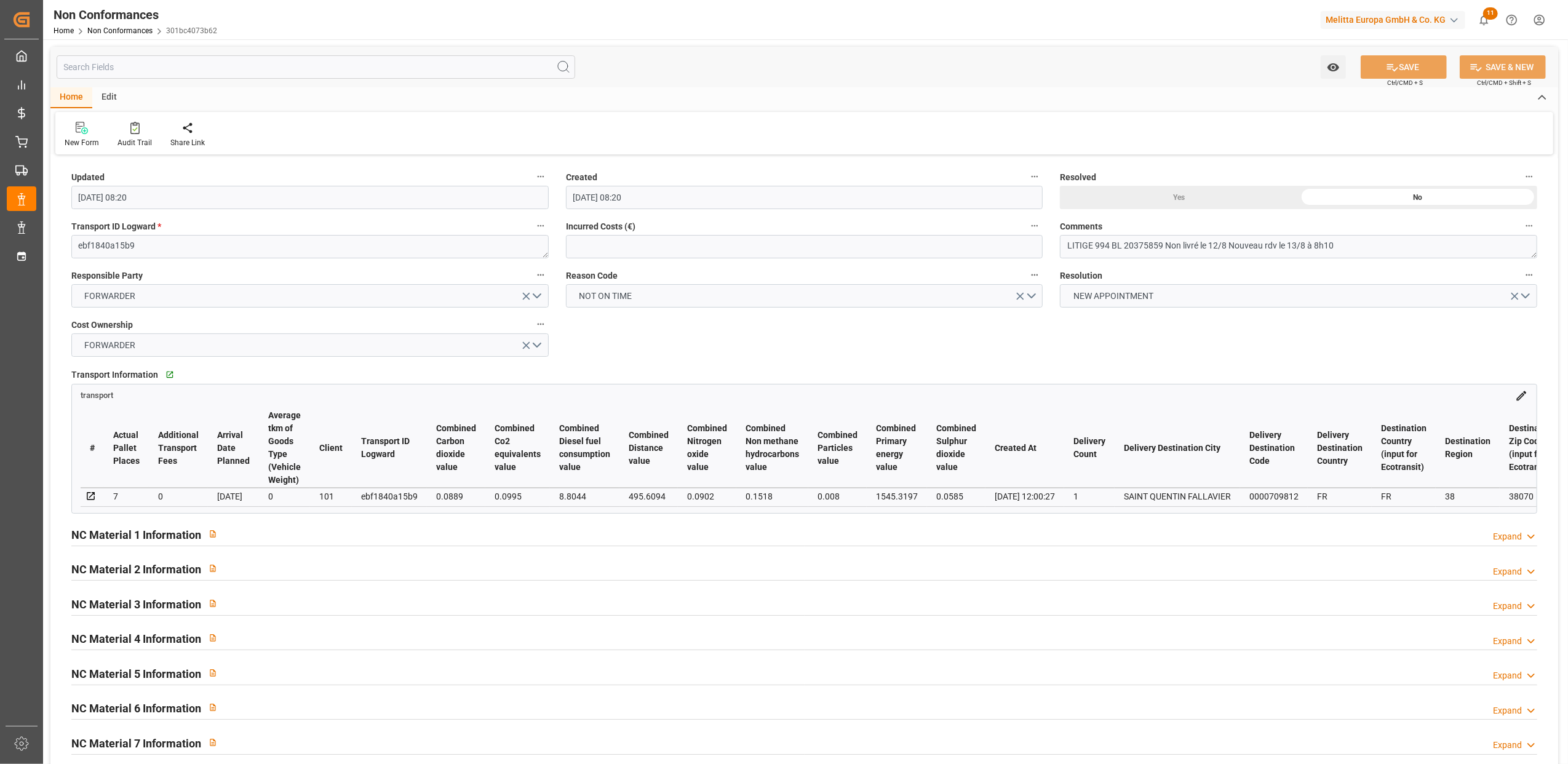
click at [1167, 195] on div "Yes" at bounding box center [1179, 197] width 239 height 24
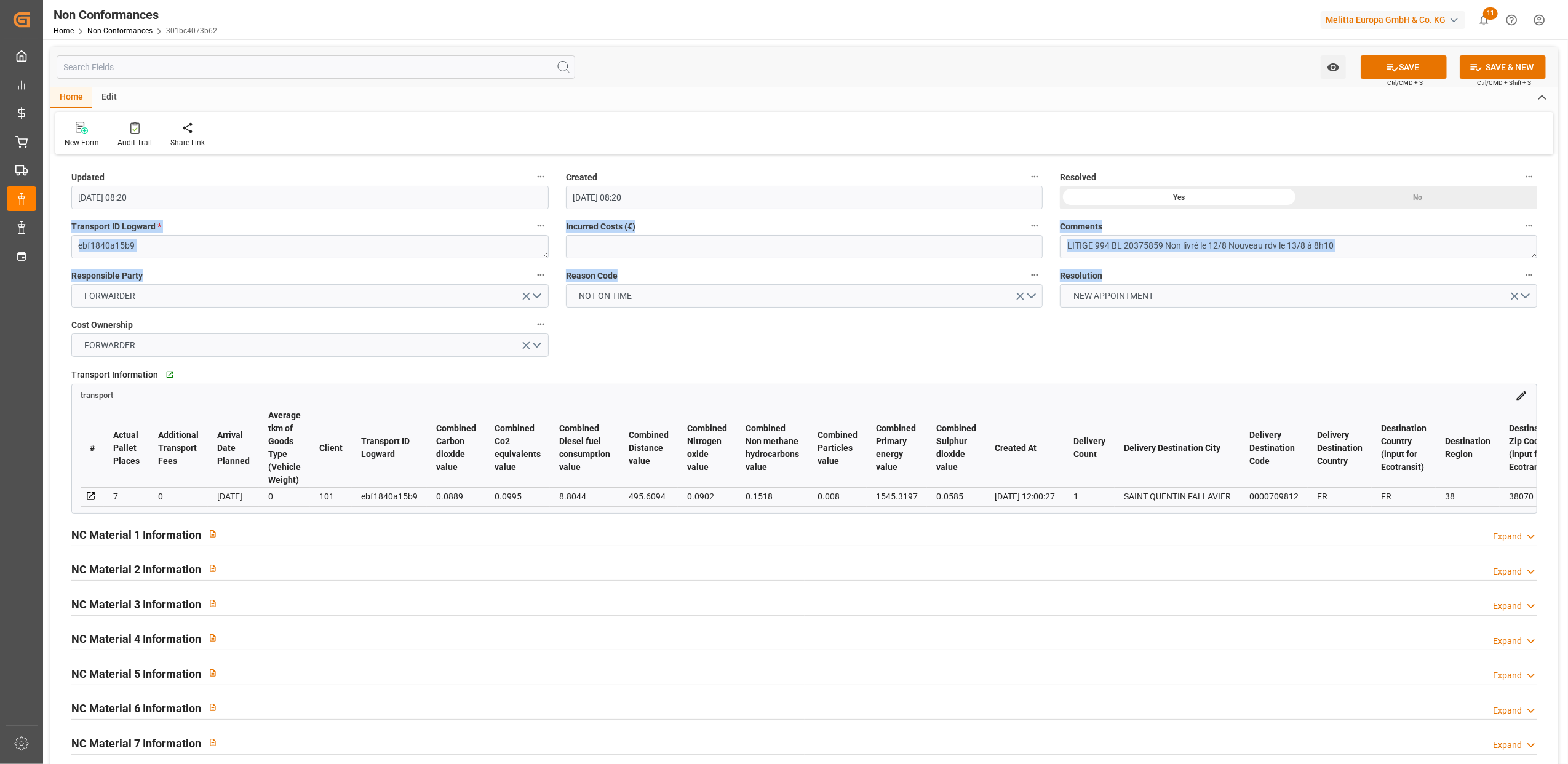
drag, startPoint x: 1178, startPoint y: 252, endPoint x: 1177, endPoint y: 271, distance: 19.0
click at [1177, 271] on div "Updated 12-08-2025 08:20 Created 12-08-2025 08:20 Resolved Yes No Transport ID …" at bounding box center [804, 535] width 1508 height 754
drag, startPoint x: 1177, startPoint y: 271, endPoint x: 1164, endPoint y: 244, distance: 30.0
click at [1164, 244] on textarea "LITIGE 994 BL 20375859 Non livré le 12/8 Nouveau rdv le 13/8 à 8h10" at bounding box center [1299, 247] width 477 height 24
click at [1163, 244] on textarea "LITIGE 994 BL 20375859 Non livré le 12/8 Nouveau rdv le 13/8 à 8h10" at bounding box center [1299, 247] width 477 height 24
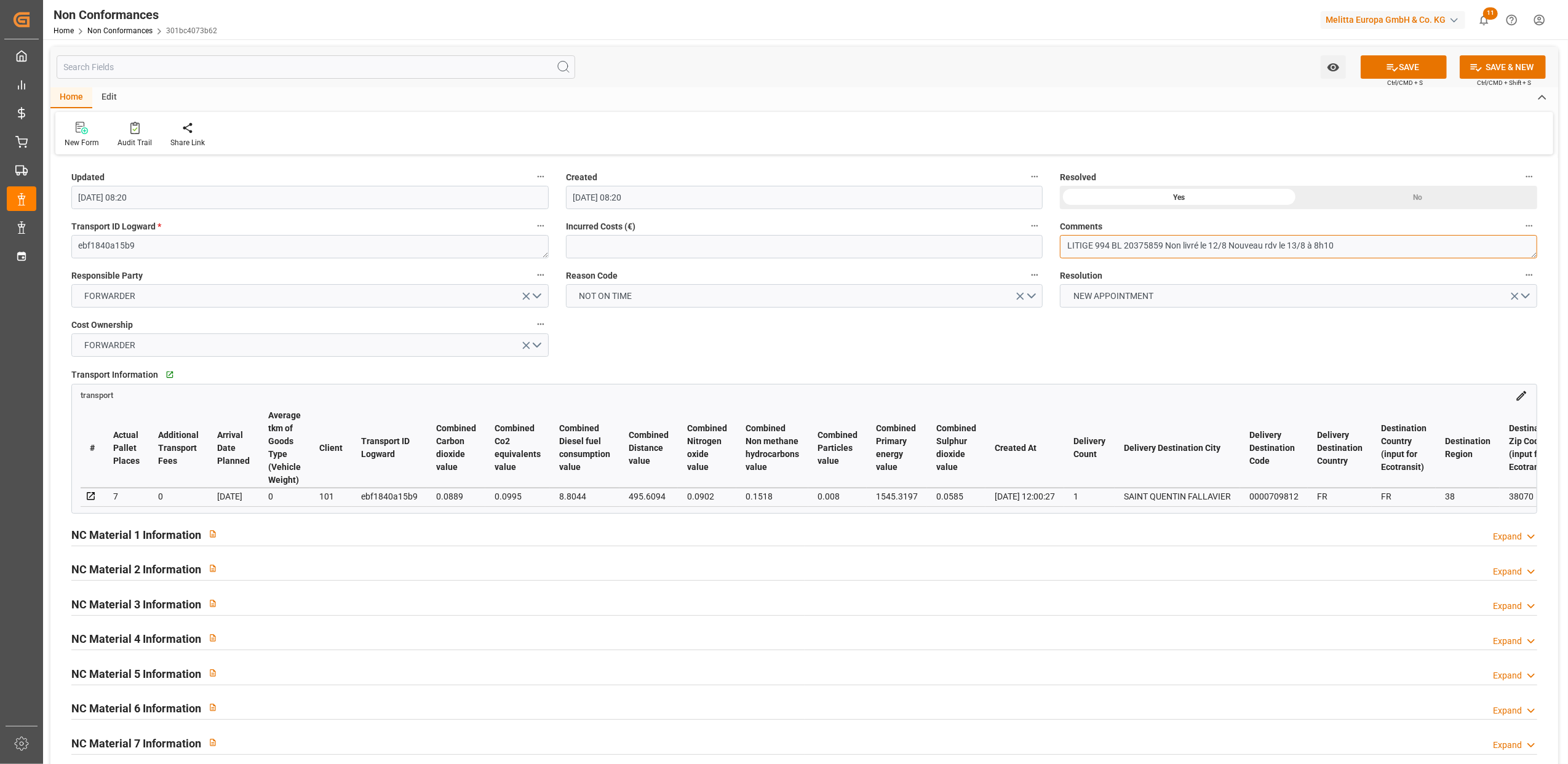
drag, startPoint x: 1161, startPoint y: 242, endPoint x: 1123, endPoint y: 245, distance: 38.1
click at [1123, 245] on textarea "LITIGE 994 BL 20375859 Non livré le 12/8 Nouveau rdv le 13/8 à 8h10" at bounding box center [1299, 247] width 477 height 24
click at [1392, 242] on textarea "LITIGE 994 BL 20375859 Non livré le 12/8 Nouveau rdv le 13/8 à 8h10" at bounding box center [1299, 247] width 477 height 24
click at [1399, 72] on button "SAVE" at bounding box center [1404, 67] width 86 height 24
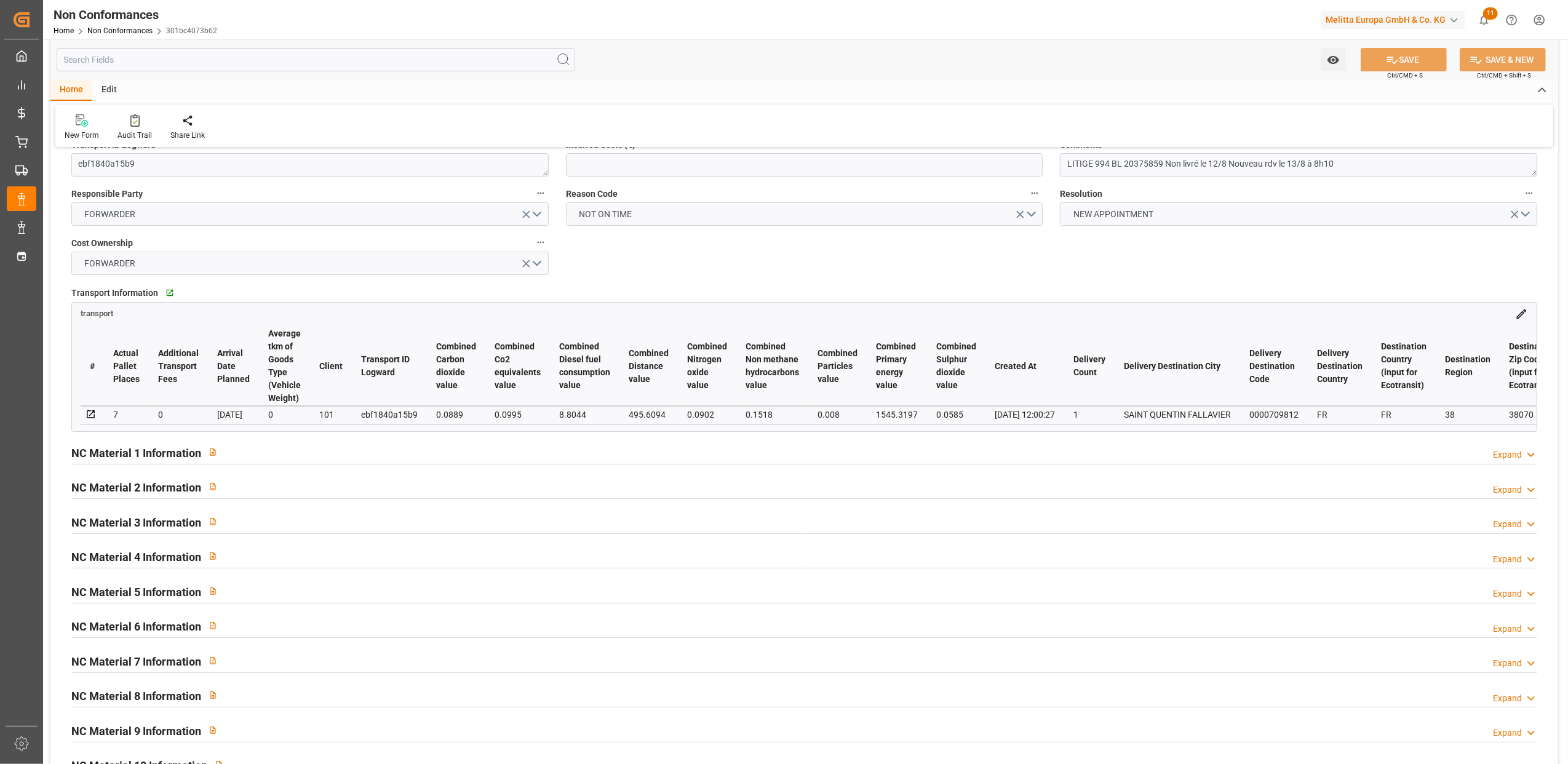
type input "11-09-2025 13:33"
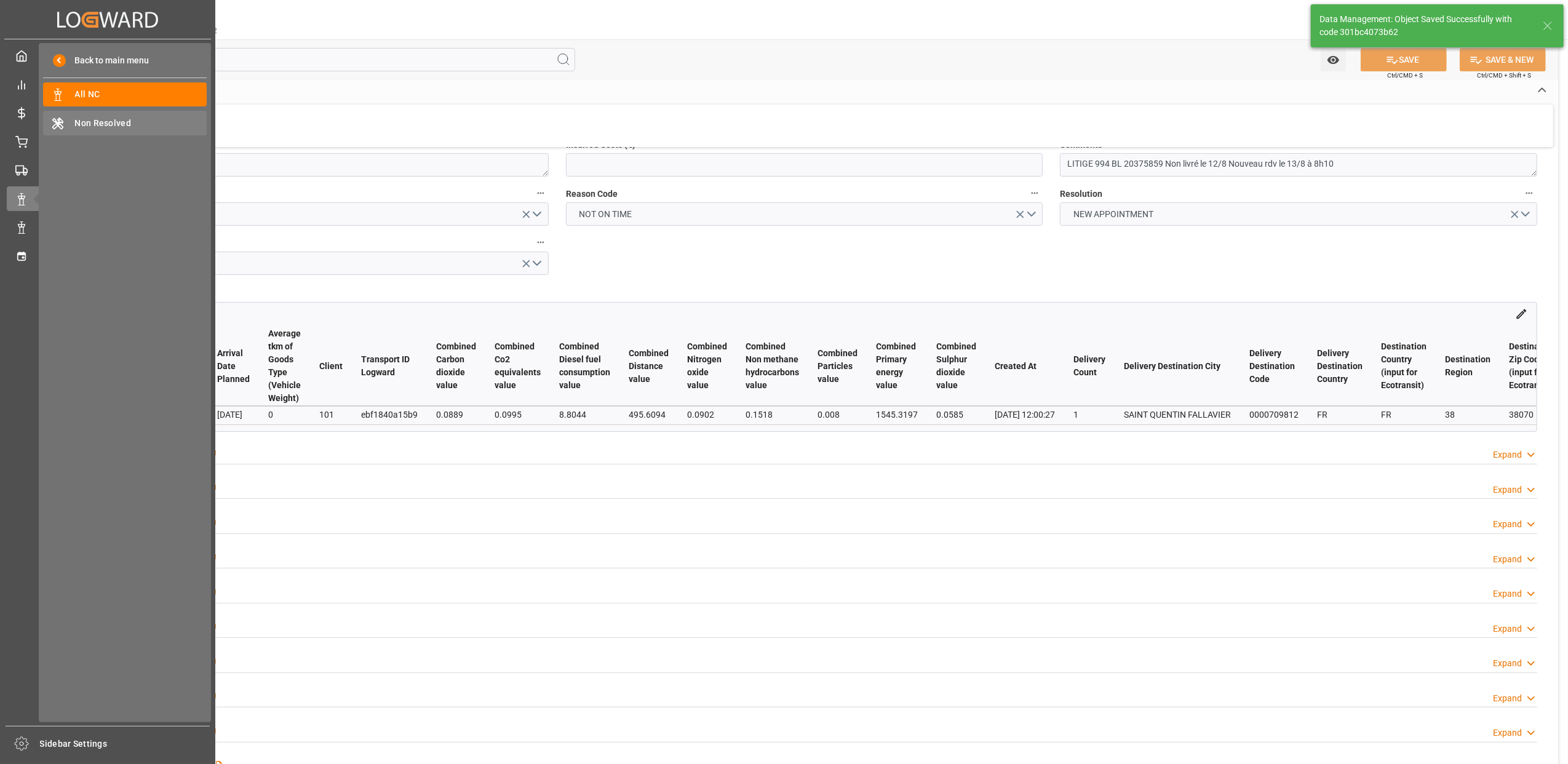
click at [105, 126] on span "Non Resolved" at bounding box center [141, 123] width 133 height 13
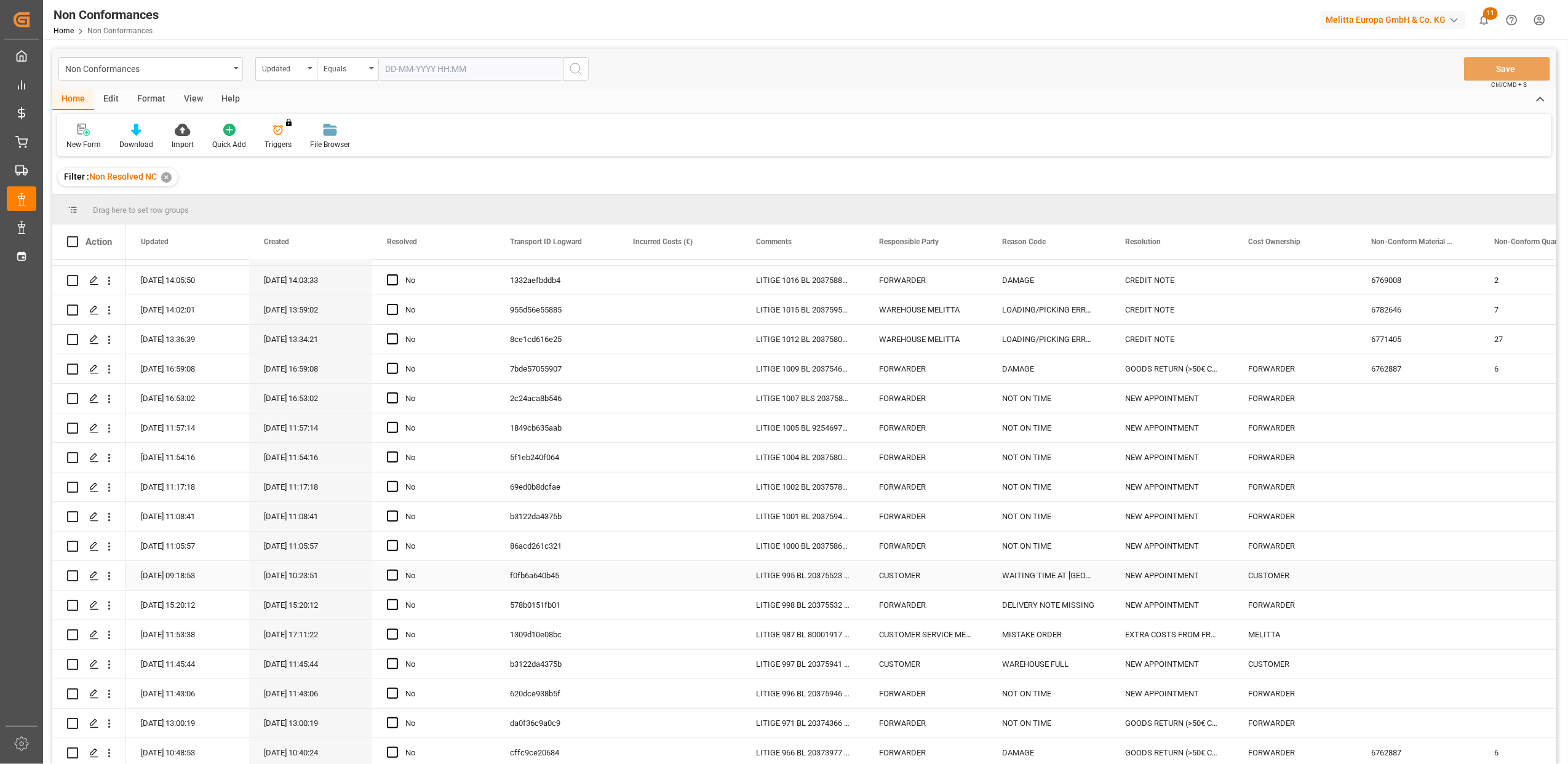
scroll to position [182, 0]
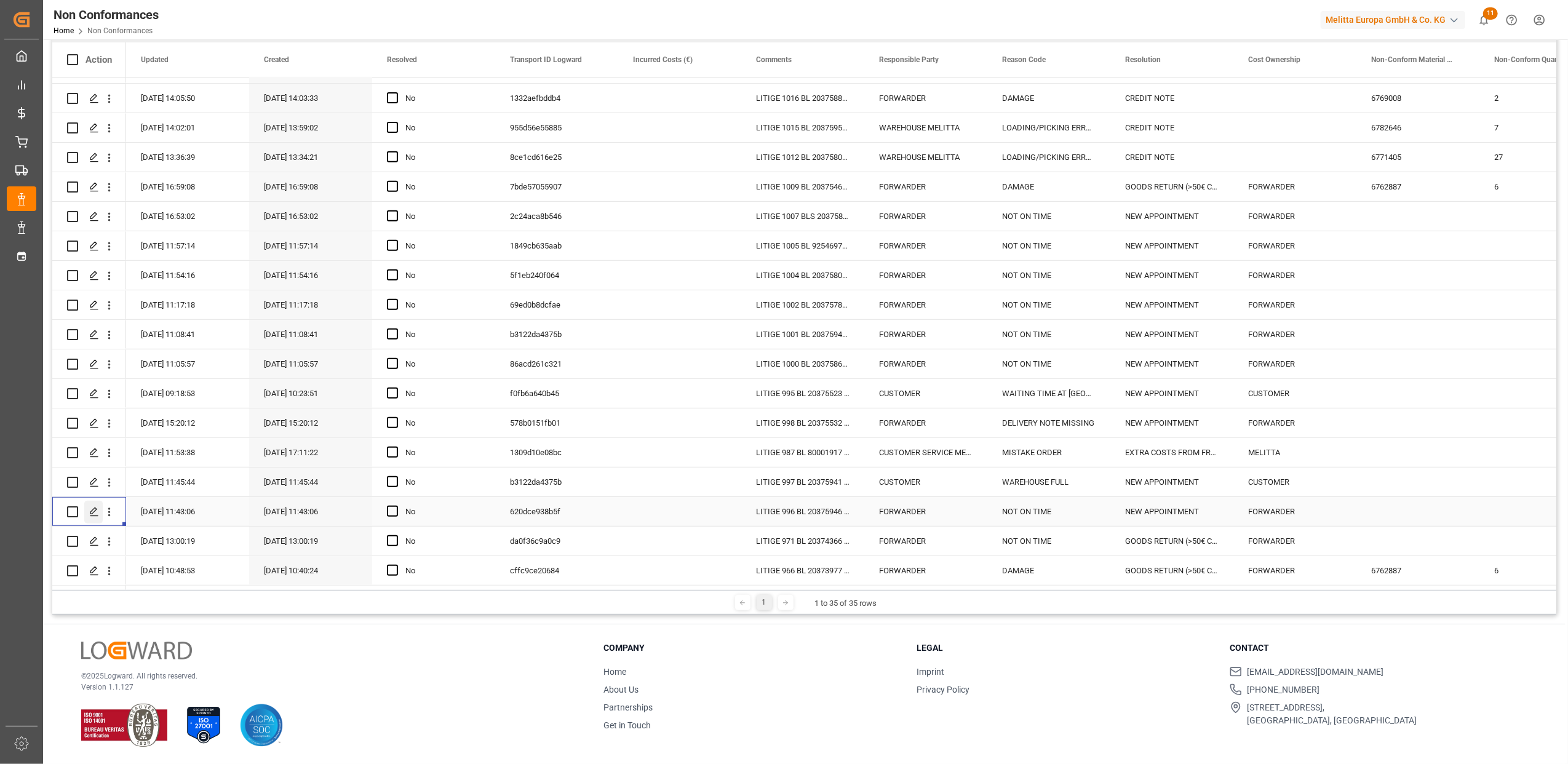
click at [91, 507] on icon "Press SPACE to select this row." at bounding box center [94, 512] width 10 height 10
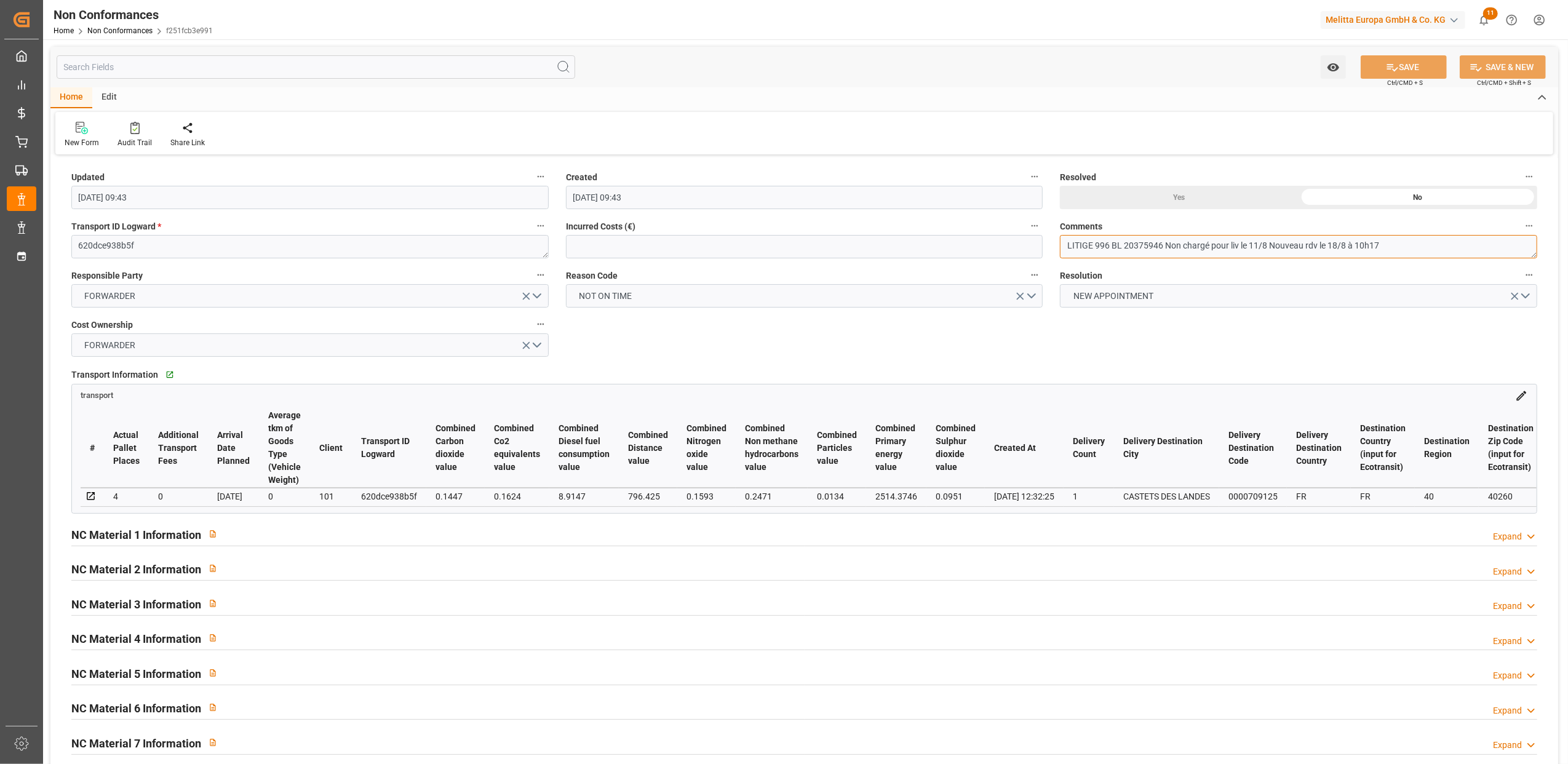
click at [1451, 240] on textarea "LITIGE 996 BL 20375946 Non chargé pour liv le 11/8 Nouveau rdv le 18/8 à 10h17" at bounding box center [1299, 247] width 477 height 24
drag, startPoint x: 1161, startPoint y: 244, endPoint x: 1125, endPoint y: 245, distance: 36.0
click at [1125, 245] on textarea "LITIGE 996 BL 20375946 Non chargé pour liv le 11/8 Nouveau rdv le 18/8 à 10h17" at bounding box center [1299, 247] width 477 height 24
click at [1165, 195] on div "Yes" at bounding box center [1179, 197] width 239 height 24
click at [1410, 67] on button "SAVE" at bounding box center [1404, 67] width 86 height 24
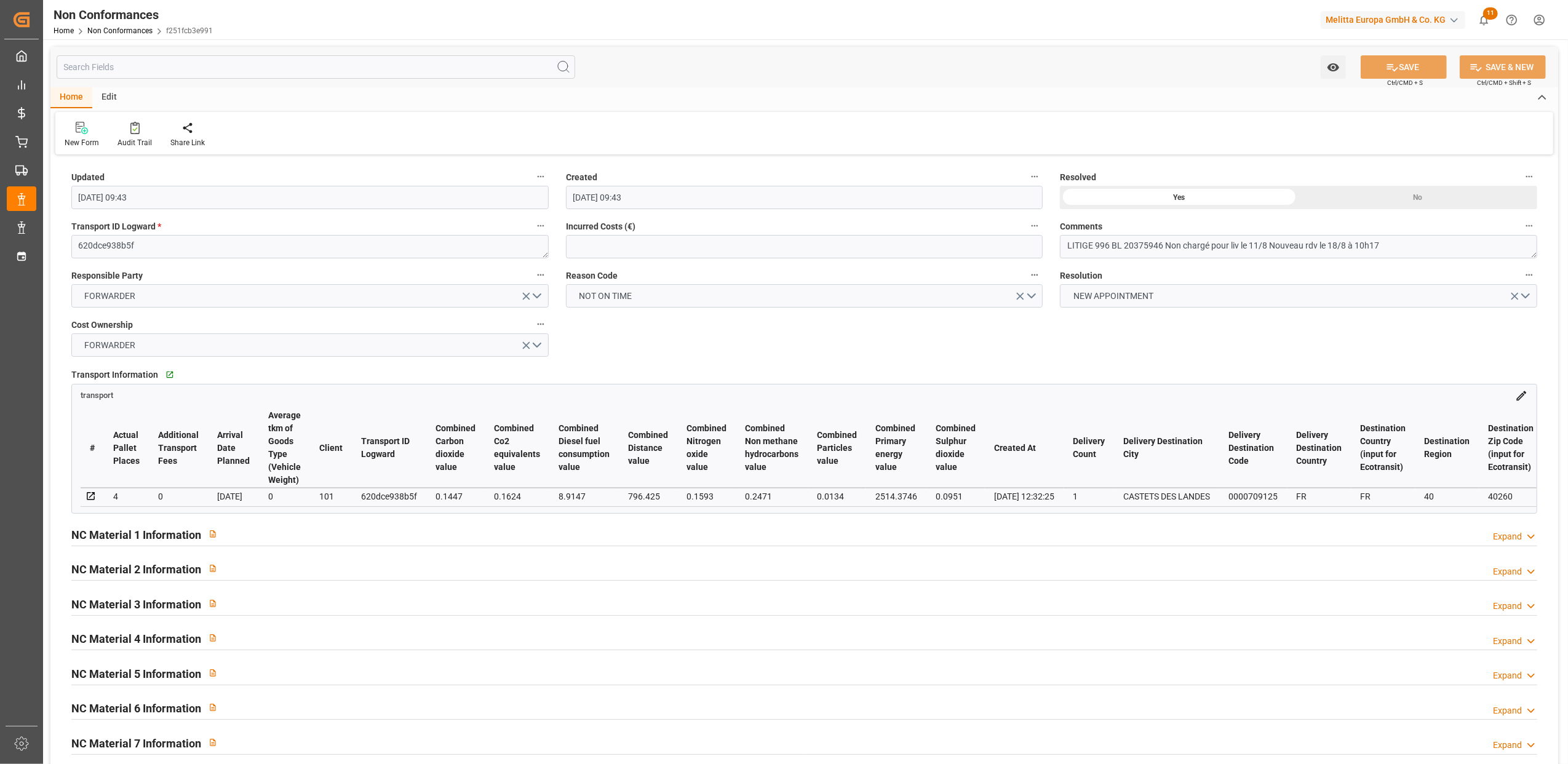
type input "11-09-2025 13:34"
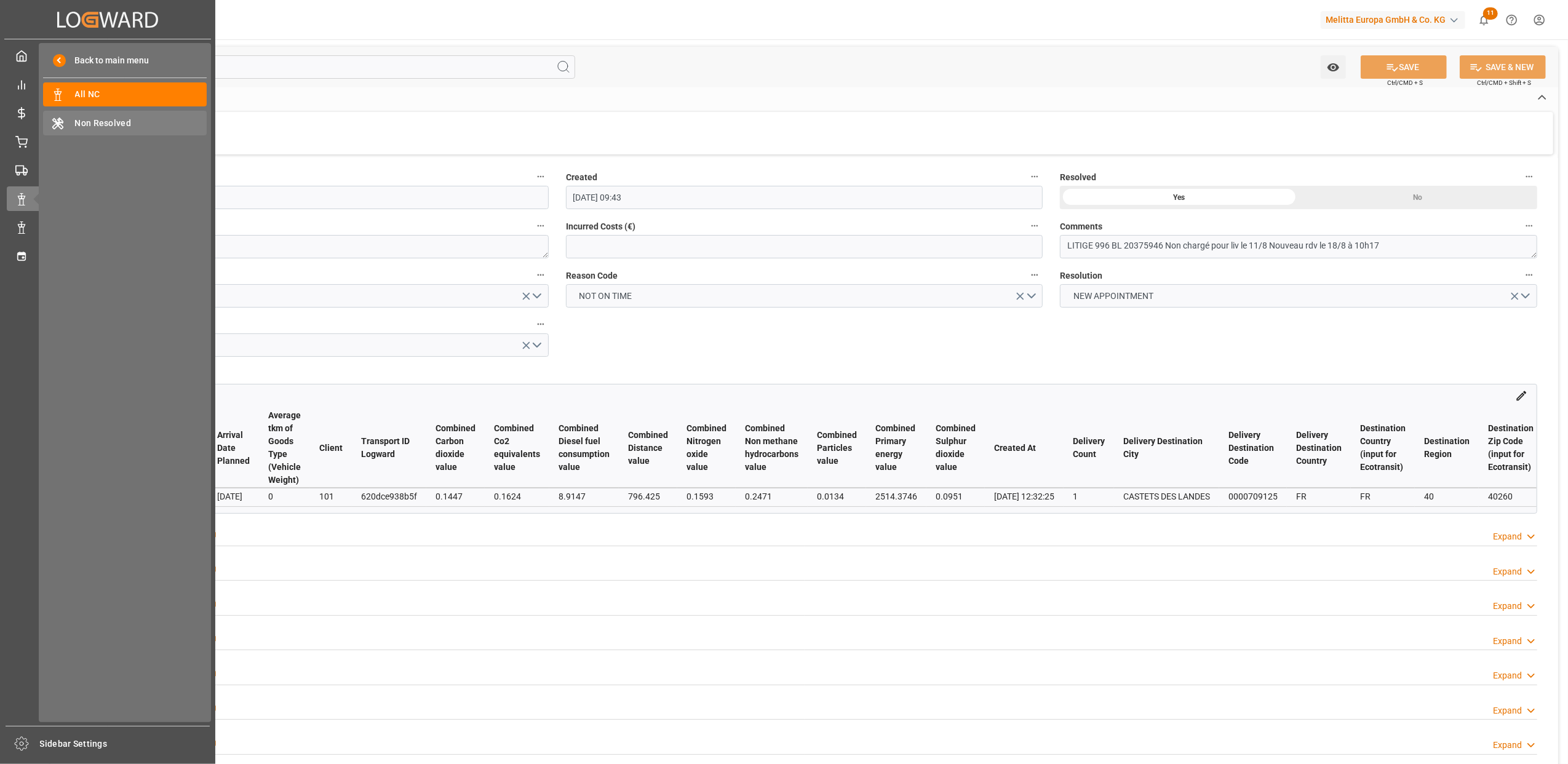
click at [129, 125] on span "Non Resolved" at bounding box center [141, 123] width 133 height 13
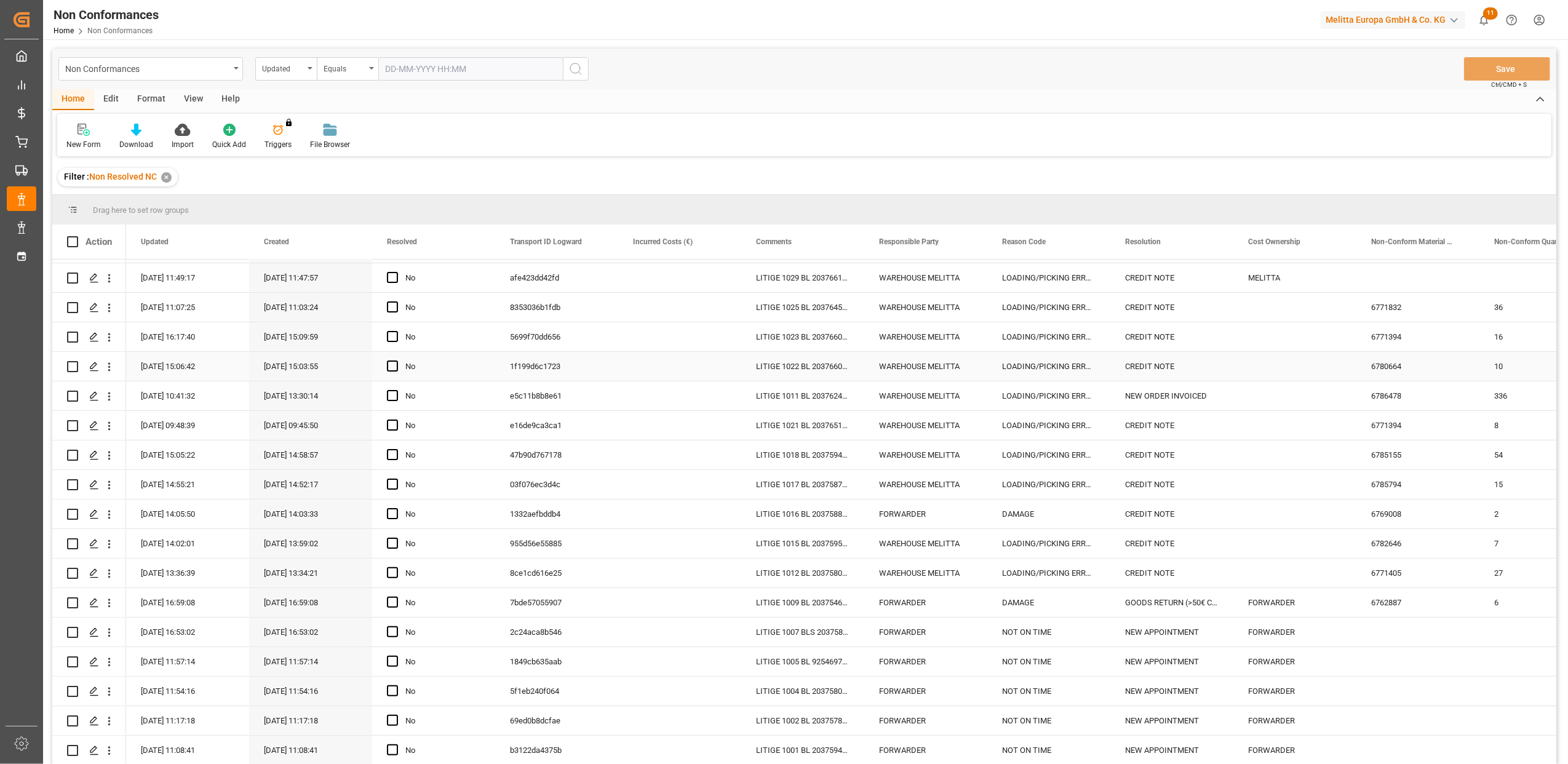
scroll to position [500, 0]
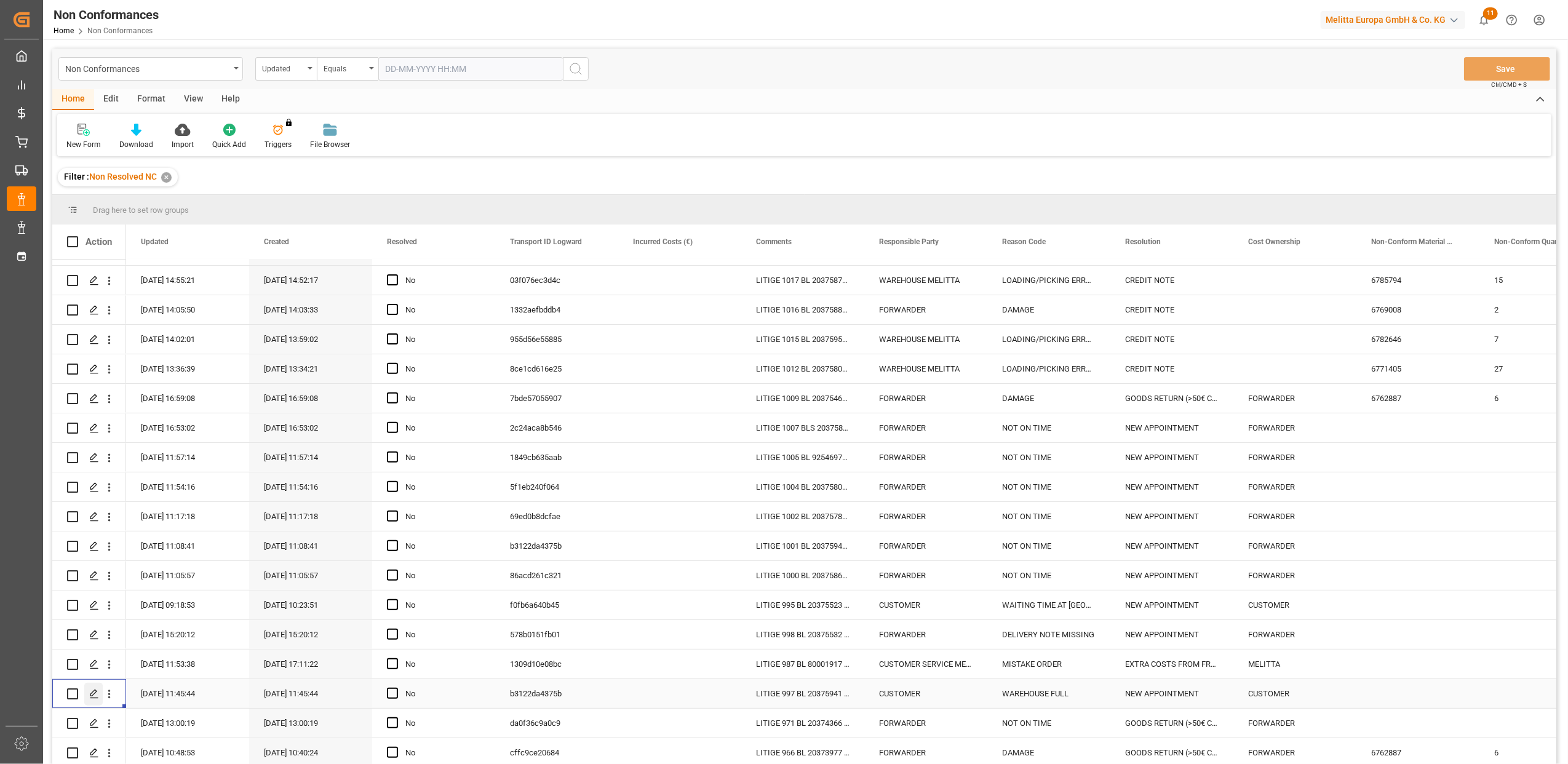
click at [99, 690] on div "Press SPACE to select this row." at bounding box center [94, 694] width 19 height 23
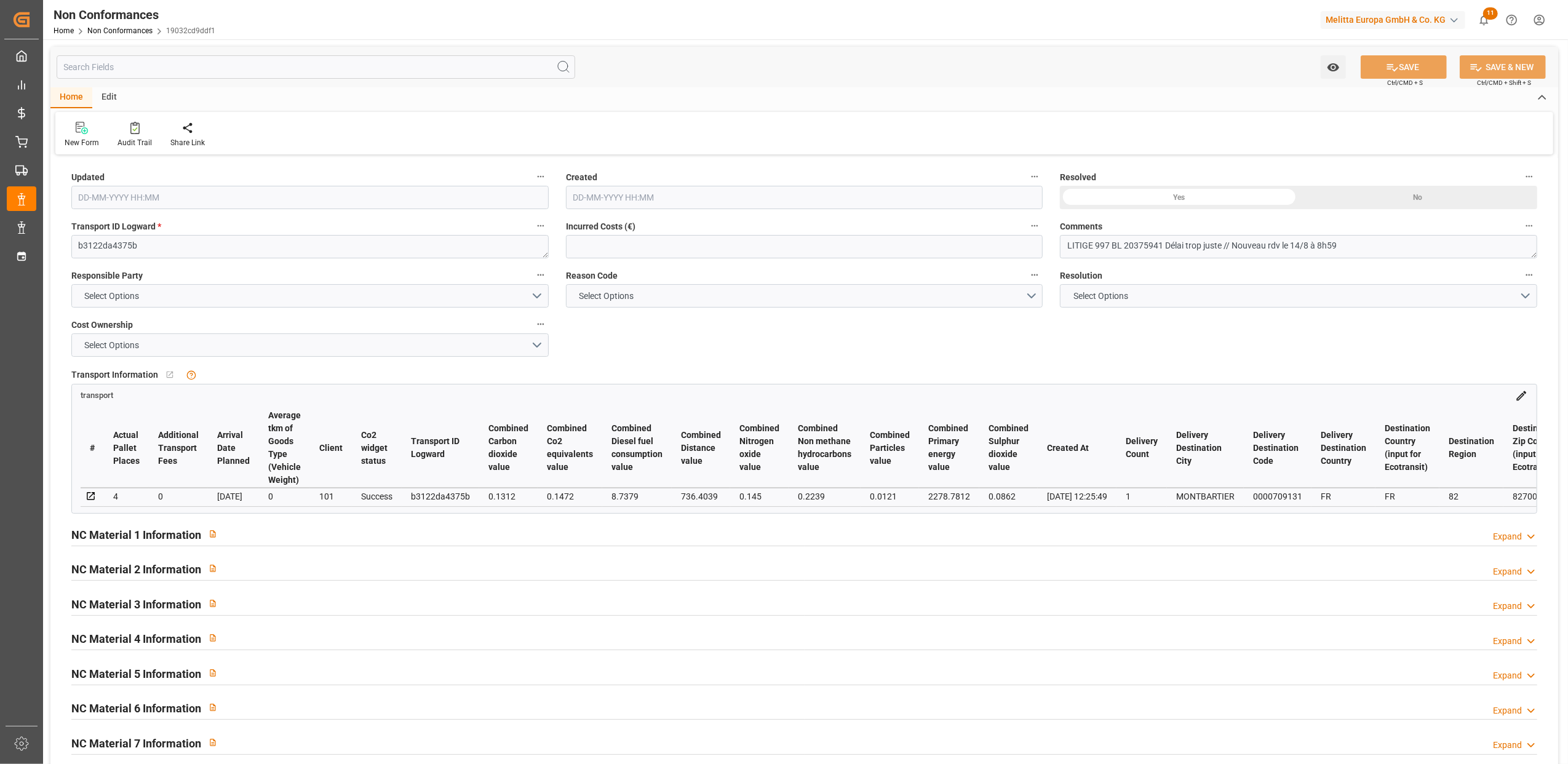
type input "12-08-2025 09:45"
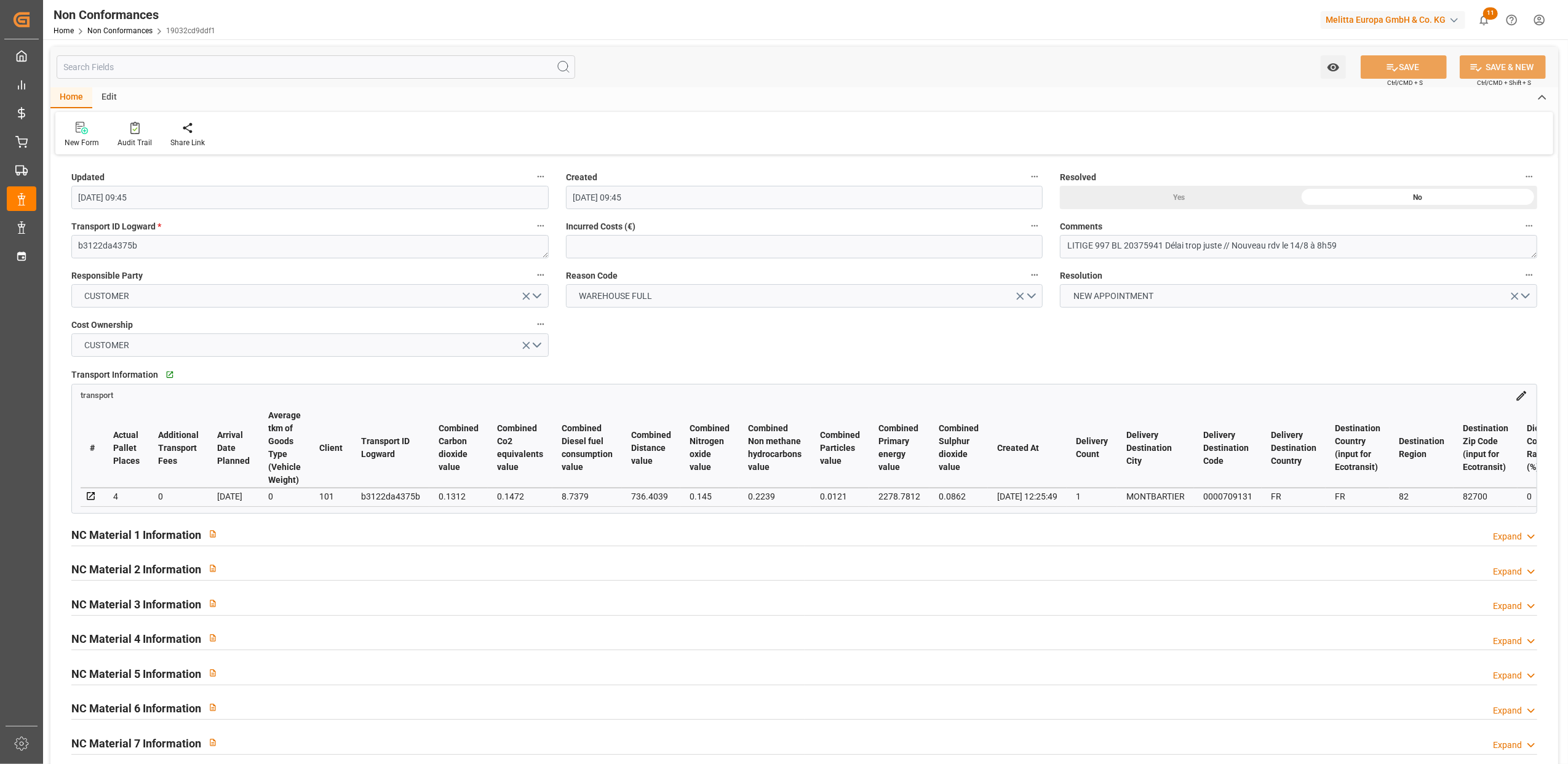
click at [1189, 198] on div "Yes" at bounding box center [1179, 197] width 239 height 24
click at [1399, 62] on button "SAVE" at bounding box center [1404, 67] width 86 height 24
type input "11-09-2025 13:37"
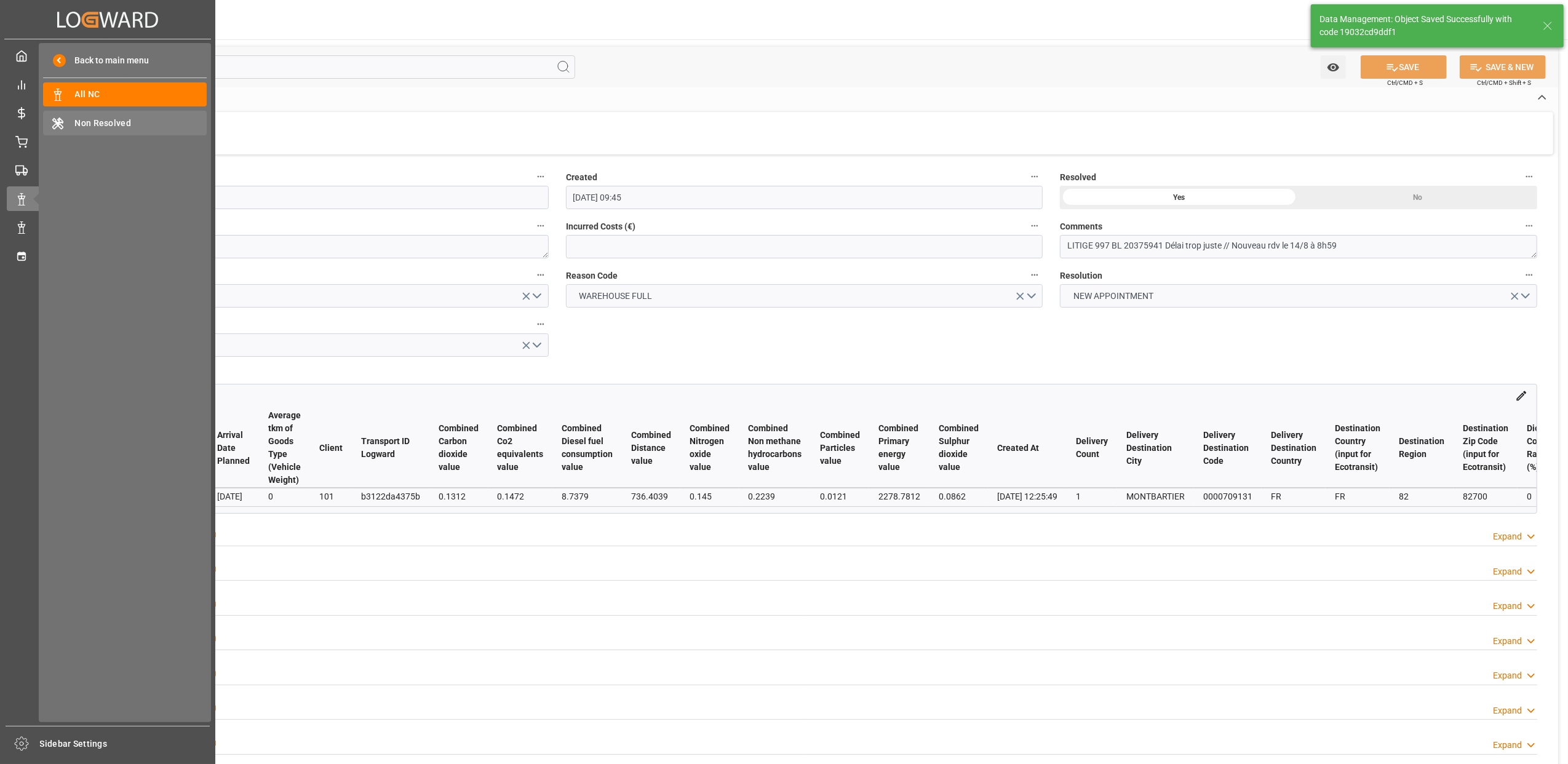
click at [126, 117] on span "Non Resolved" at bounding box center [141, 123] width 133 height 13
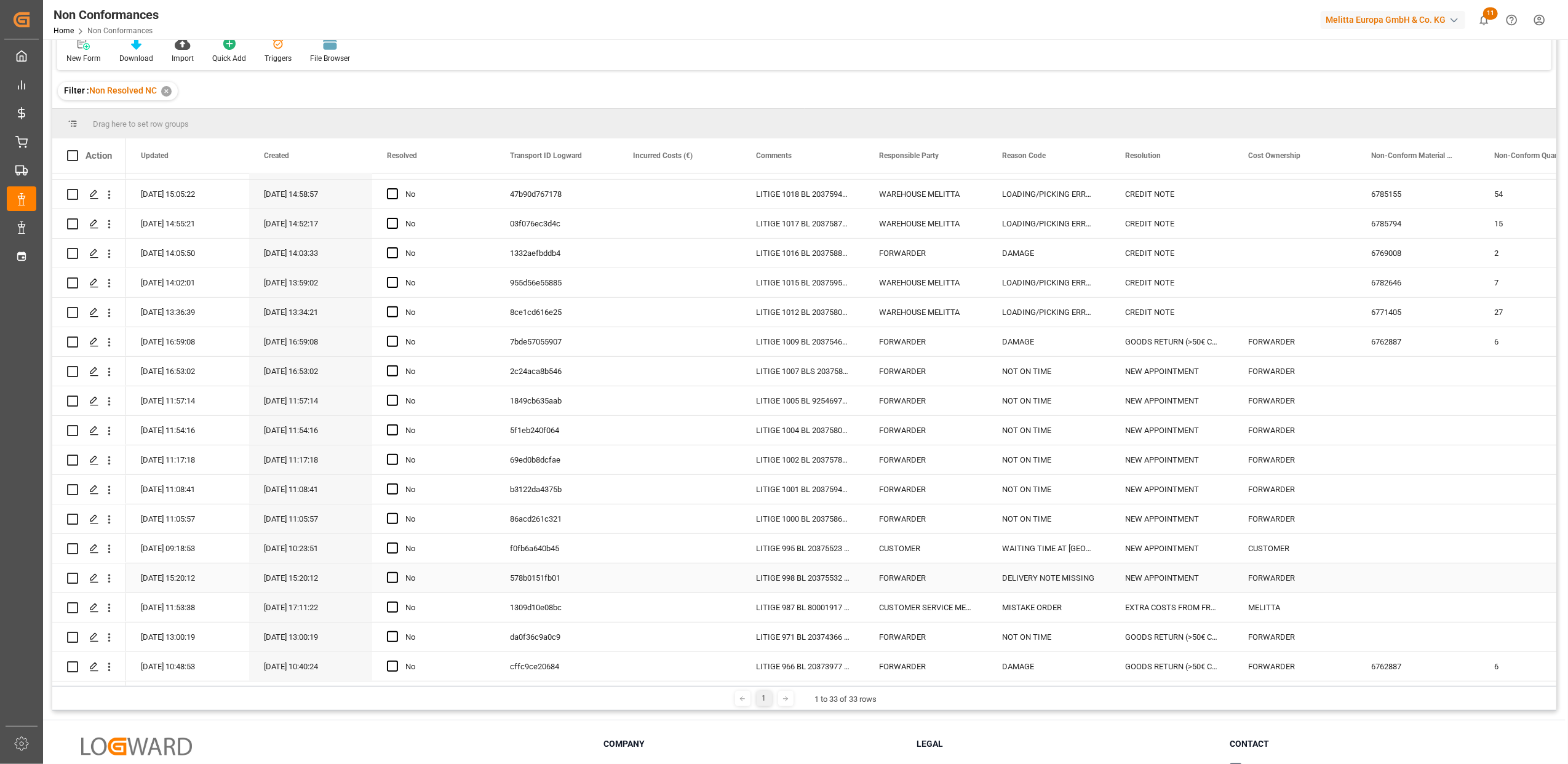
scroll to position [182, 0]
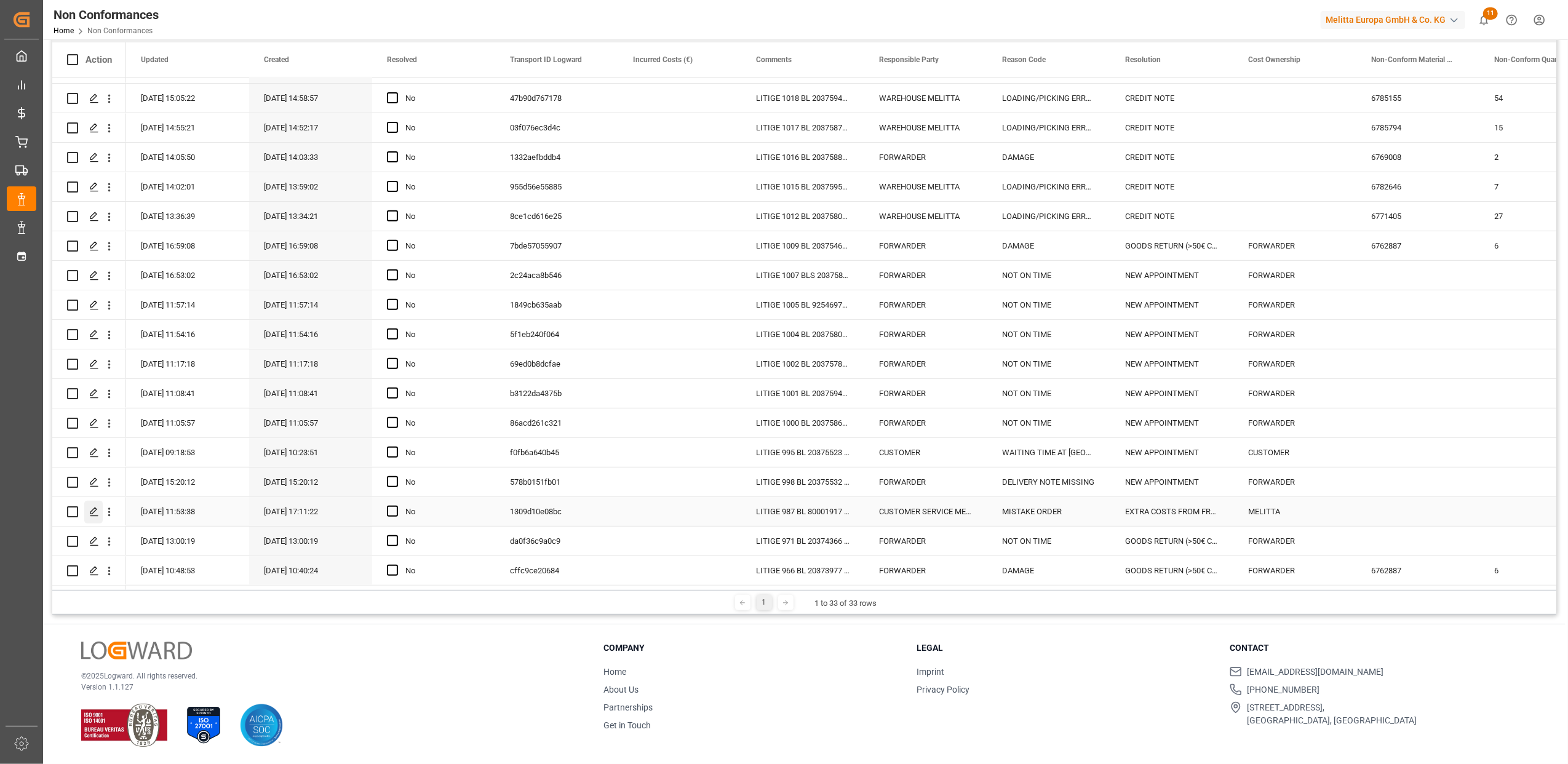
click at [90, 507] on icon "Press SPACE to select this row." at bounding box center [94, 512] width 10 height 10
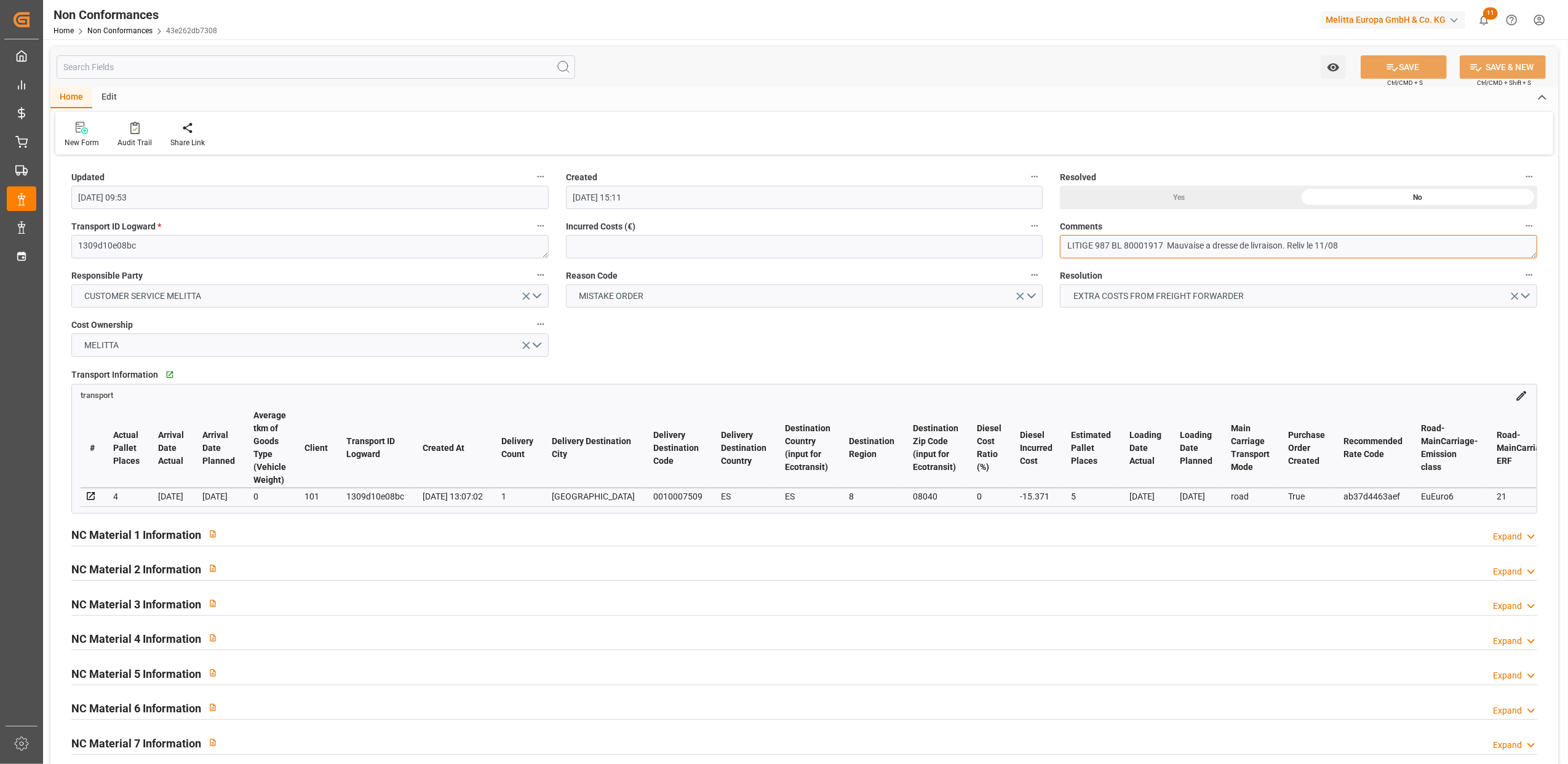
click at [1212, 249] on textarea "LITIGE 987 BL 80001917 Mauvaise a dresse de livraison. Reliv le 11/08" at bounding box center [1299, 247] width 477 height 24
type textarea "LITIGE 987 BL 80001917 Mauvaise adresse de livraison. Reliv le 11/08"
click at [1167, 198] on div "Yes" at bounding box center [1179, 197] width 239 height 24
click at [1433, 70] on button "SAVE" at bounding box center [1404, 67] width 86 height 24
type input "11-09-2025 13:37"
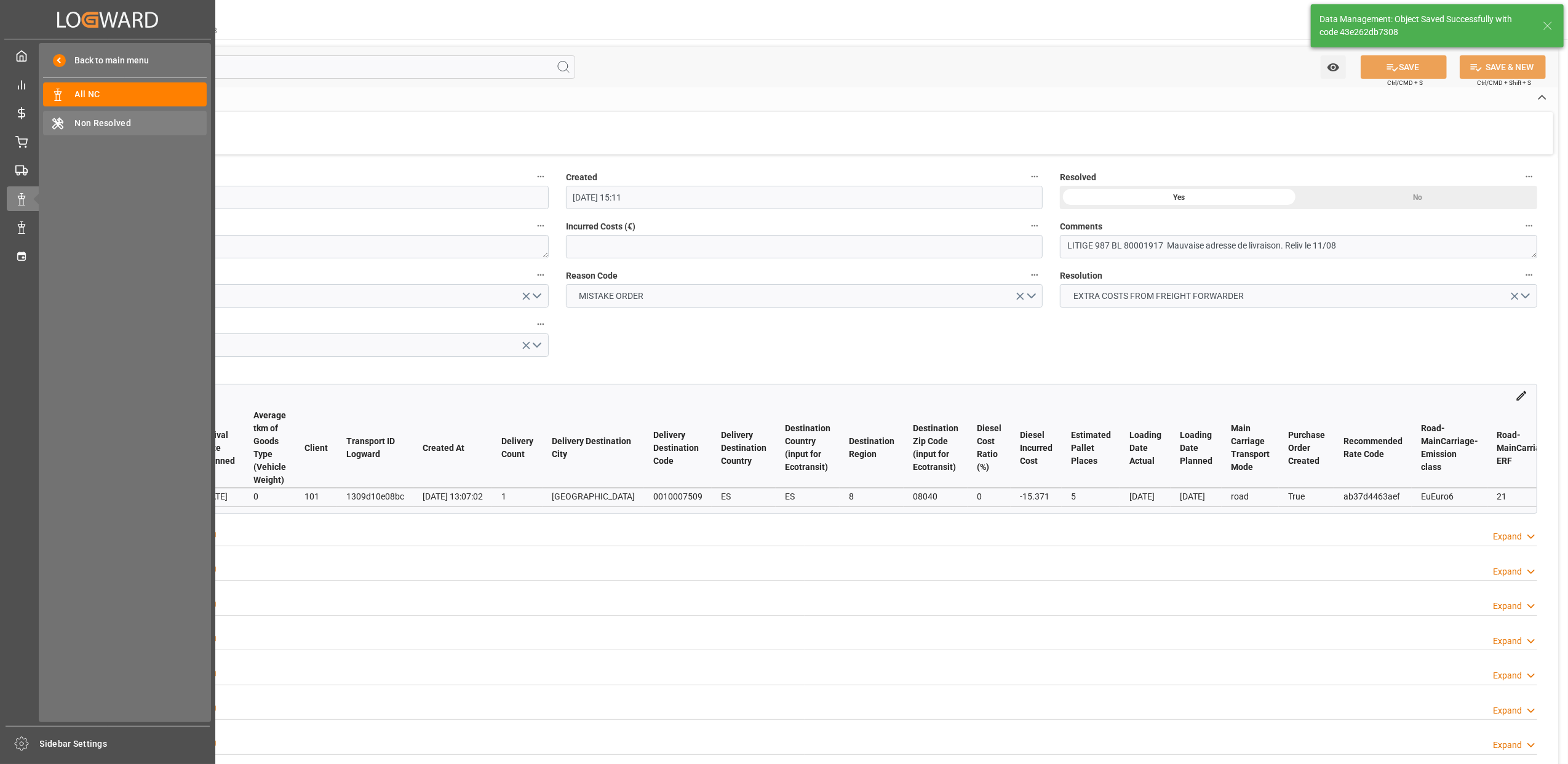
click at [122, 129] on div "Non Resolved Non Resolved" at bounding box center [125, 122] width 163 height 24
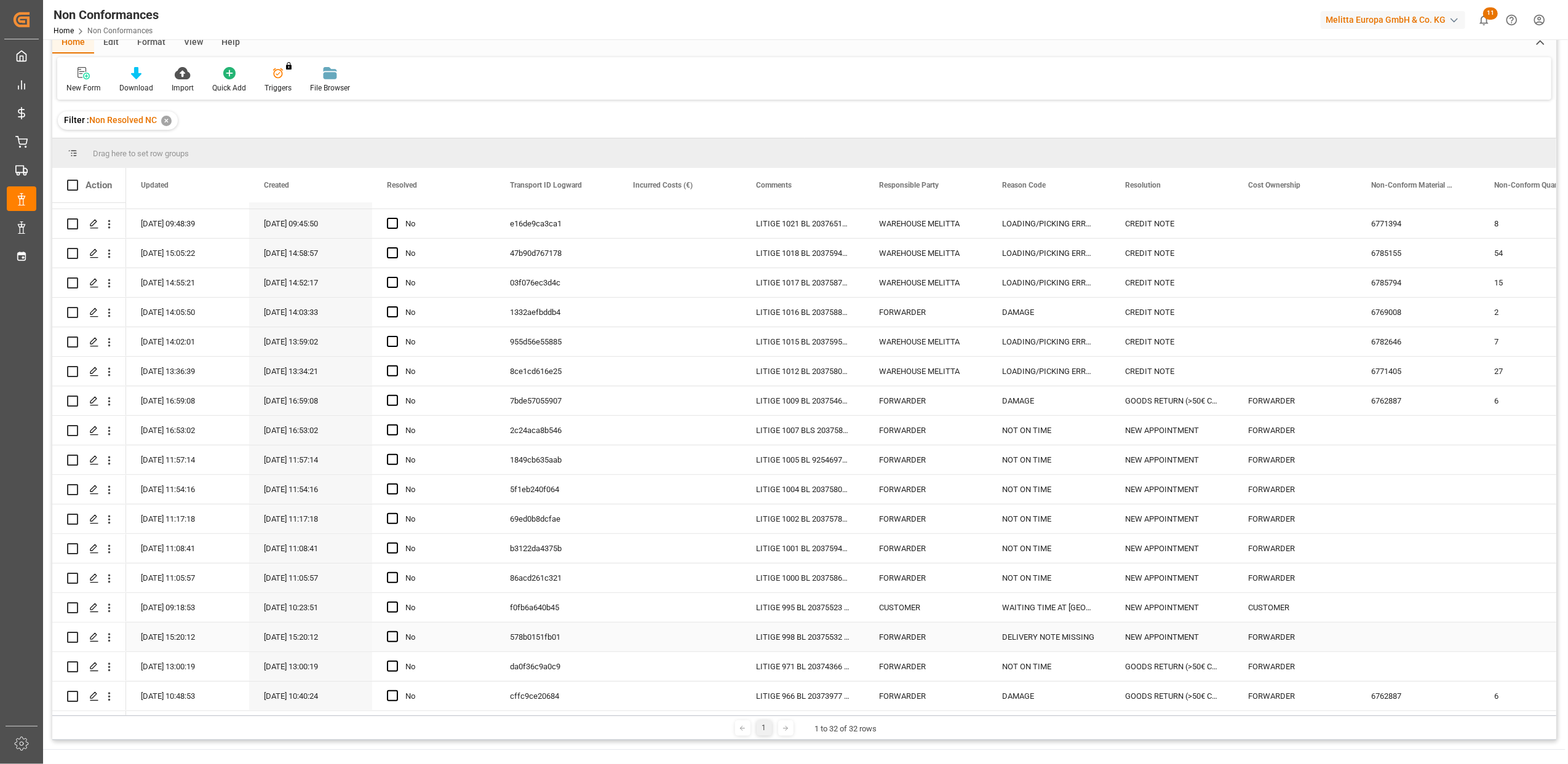
scroll to position [82, 0]
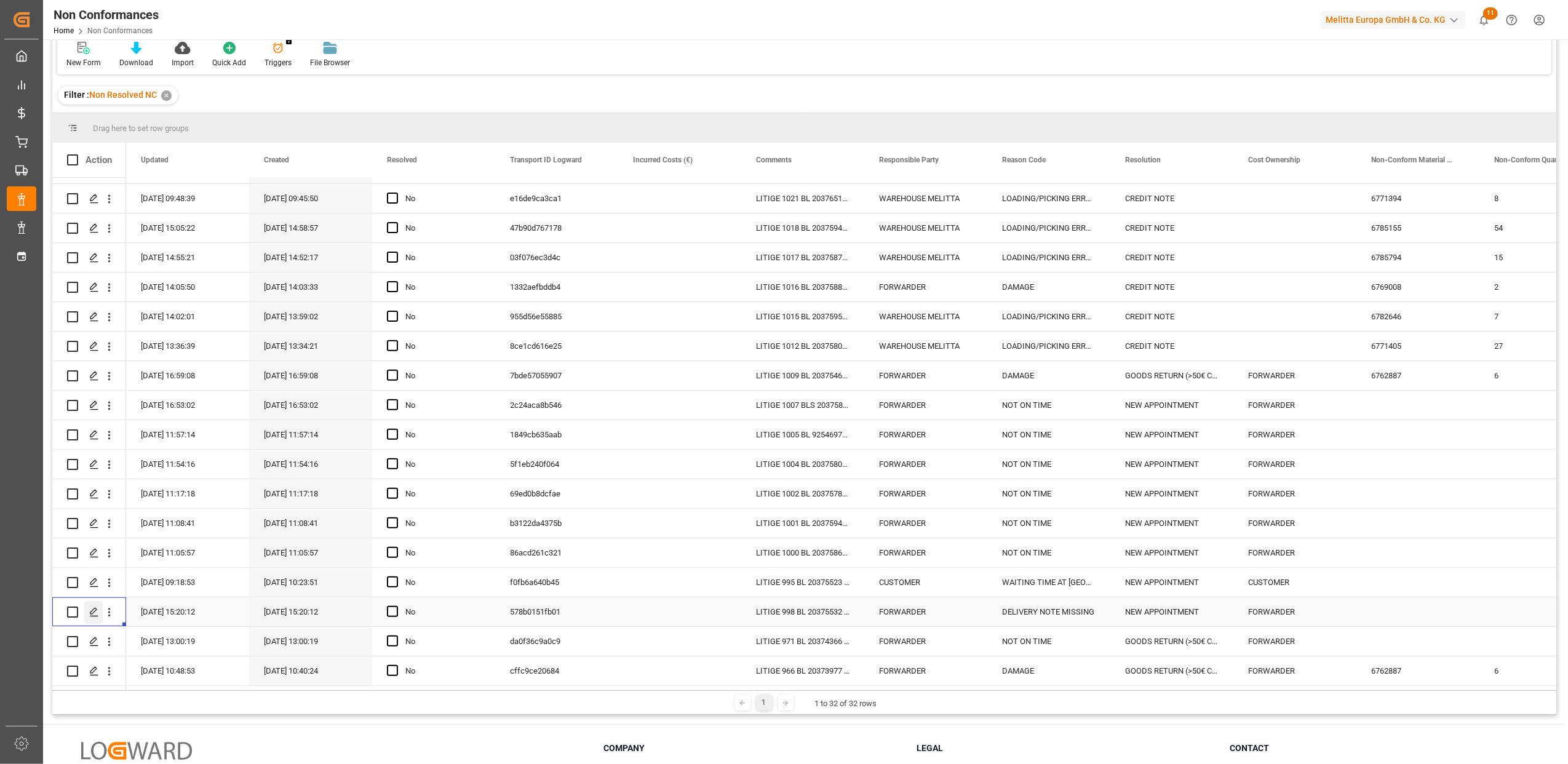
click at [89, 605] on div "Press SPACE to select this row." at bounding box center [94, 612] width 19 height 23
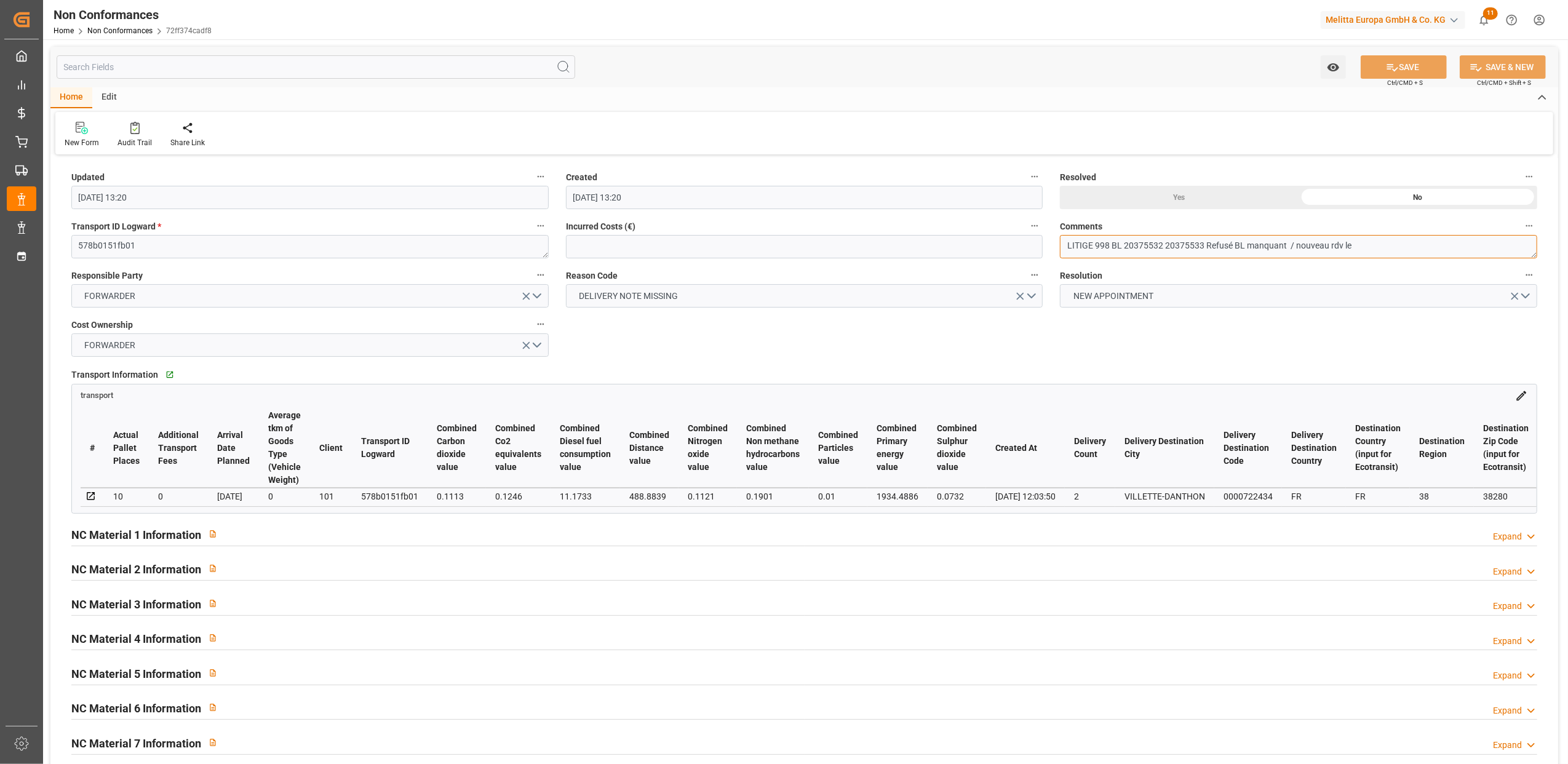
drag, startPoint x: 1161, startPoint y: 244, endPoint x: 1123, endPoint y: 246, distance: 38.1
click at [1123, 246] on textarea "LITIGE 998 BL 20375532 20375533 Refusé BL manquant / nouveau rdv le" at bounding box center [1299, 247] width 477 height 24
click at [1384, 245] on textarea "LITIGE 998 BL 20375532 20375533 Refusé BL manquant / nouveau rdv le" at bounding box center [1299, 247] width 477 height 24
type textarea "LITIGE 998 BL 20375532 20375533 Refusé BL manquant / nouveau rdv le 19/8"
click at [1182, 196] on div "Yes" at bounding box center [1179, 197] width 239 height 24
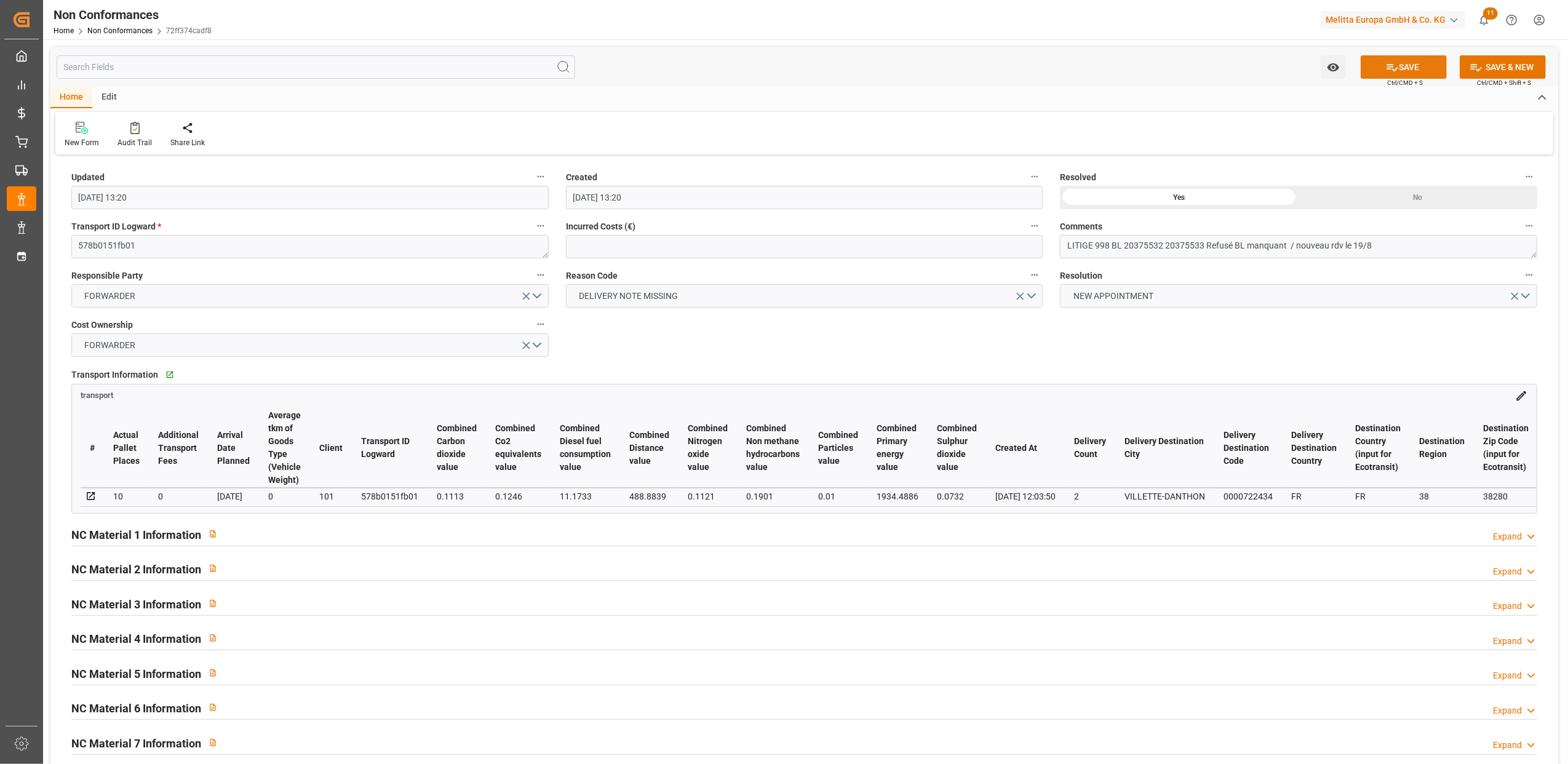
click at [1424, 67] on button "SAVE" at bounding box center [1404, 67] width 86 height 24
type input "11-09-2025 13:39"
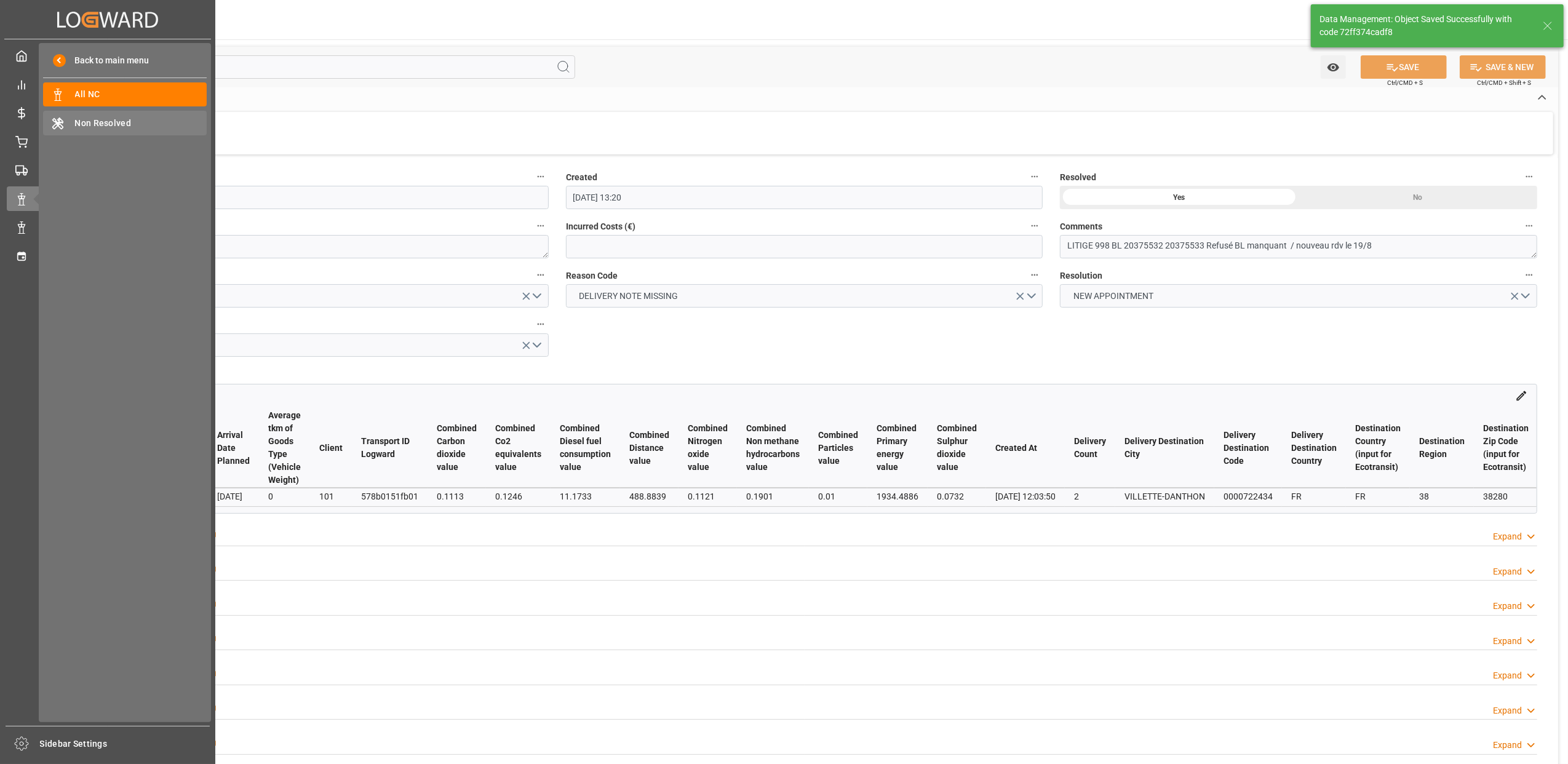
click at [101, 121] on span "Non Resolved" at bounding box center [141, 123] width 133 height 13
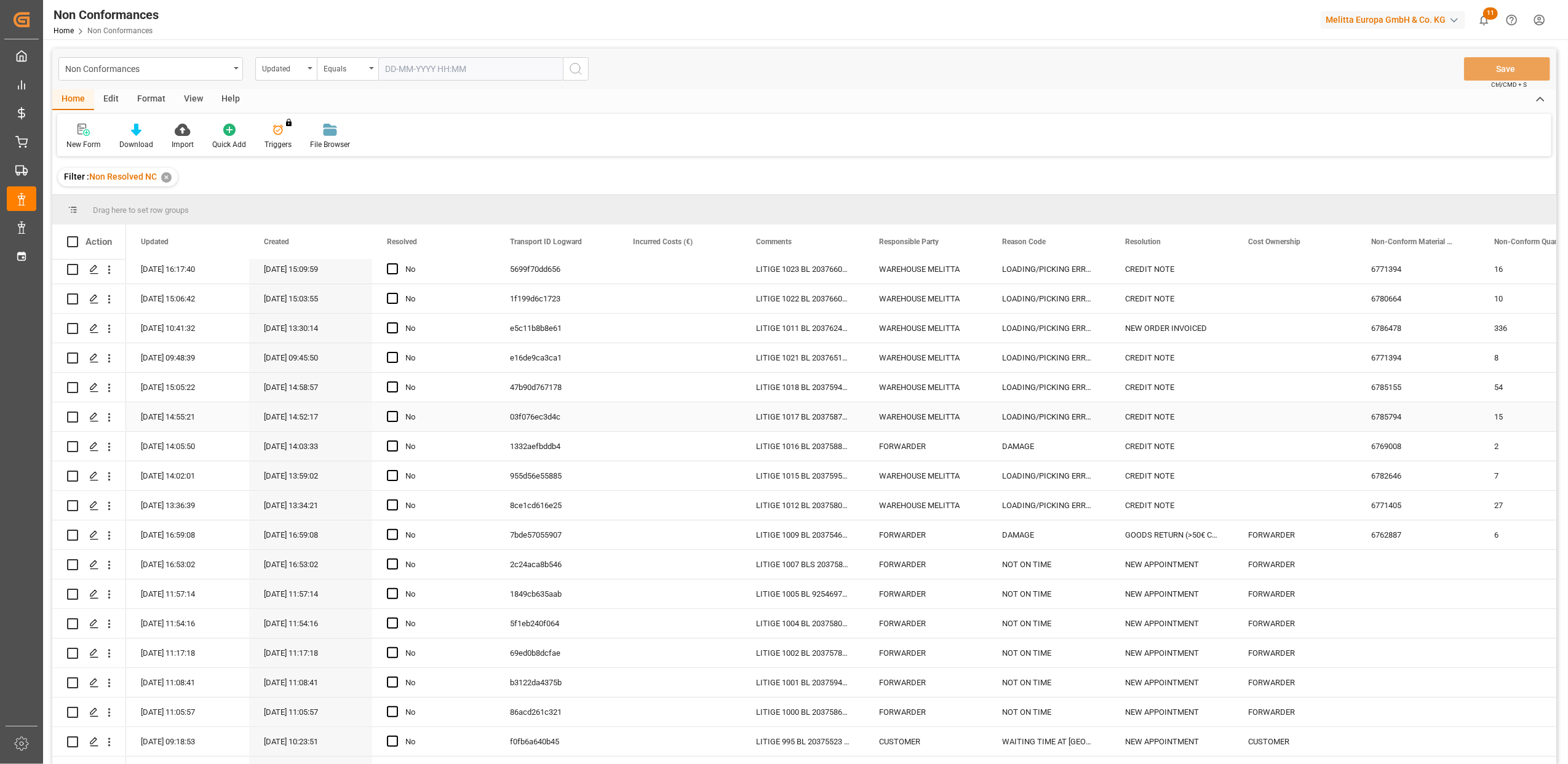
scroll to position [411, 0]
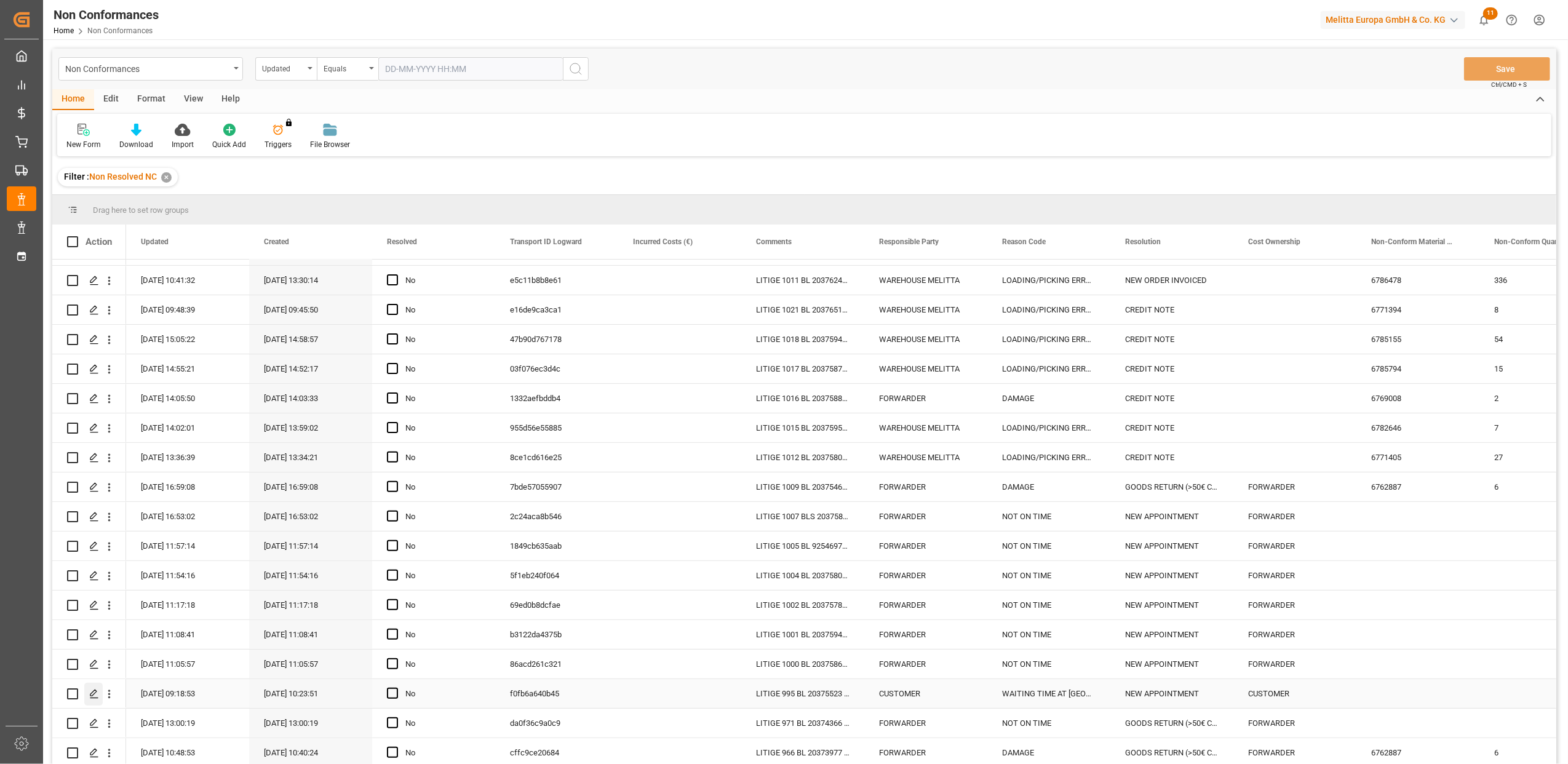
click at [91, 689] on icon "Press SPACE to select this row." at bounding box center [94, 694] width 10 height 10
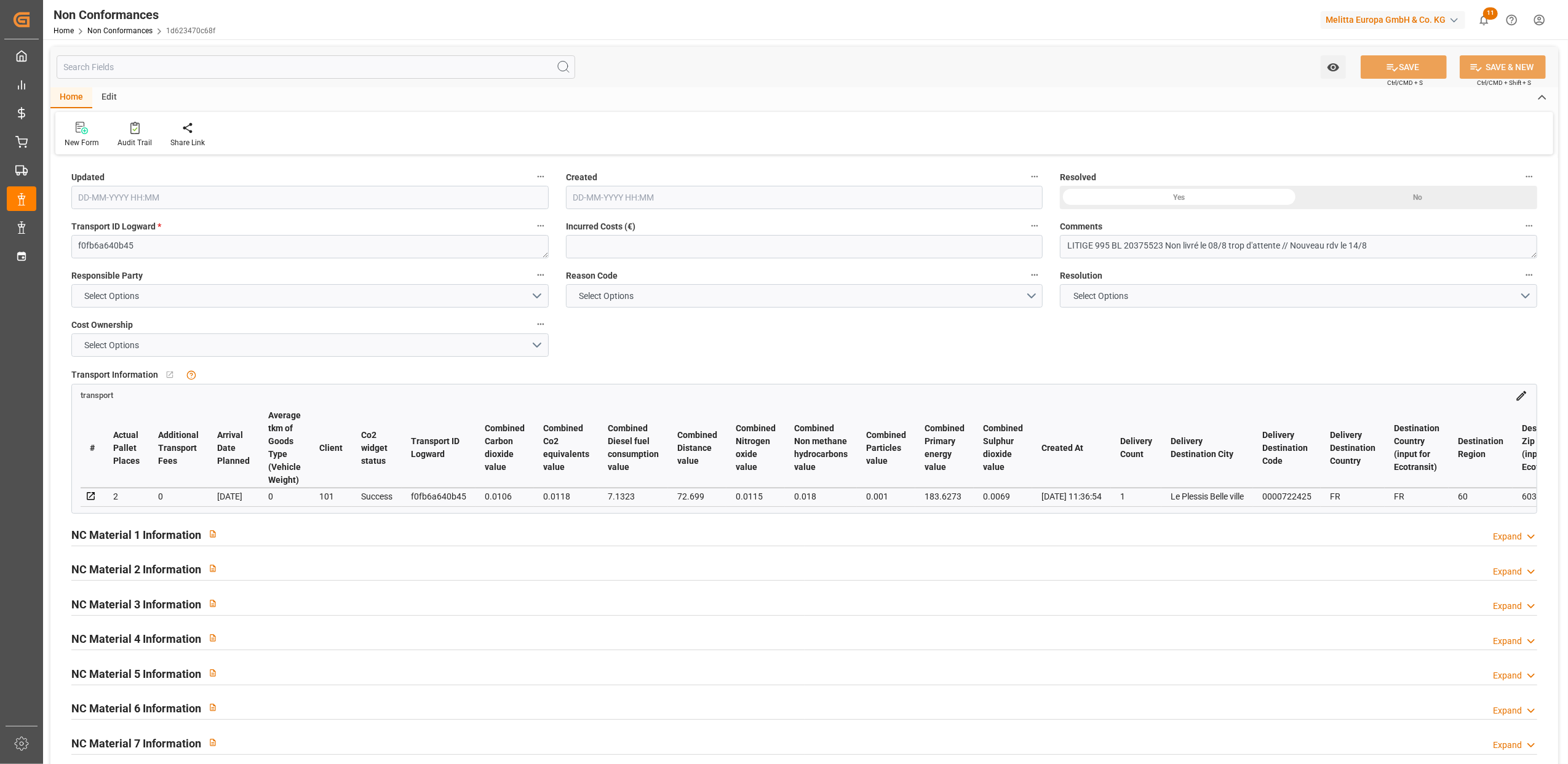
type input "14-08-2025 07:18"
type input "12-08-2025 08:23"
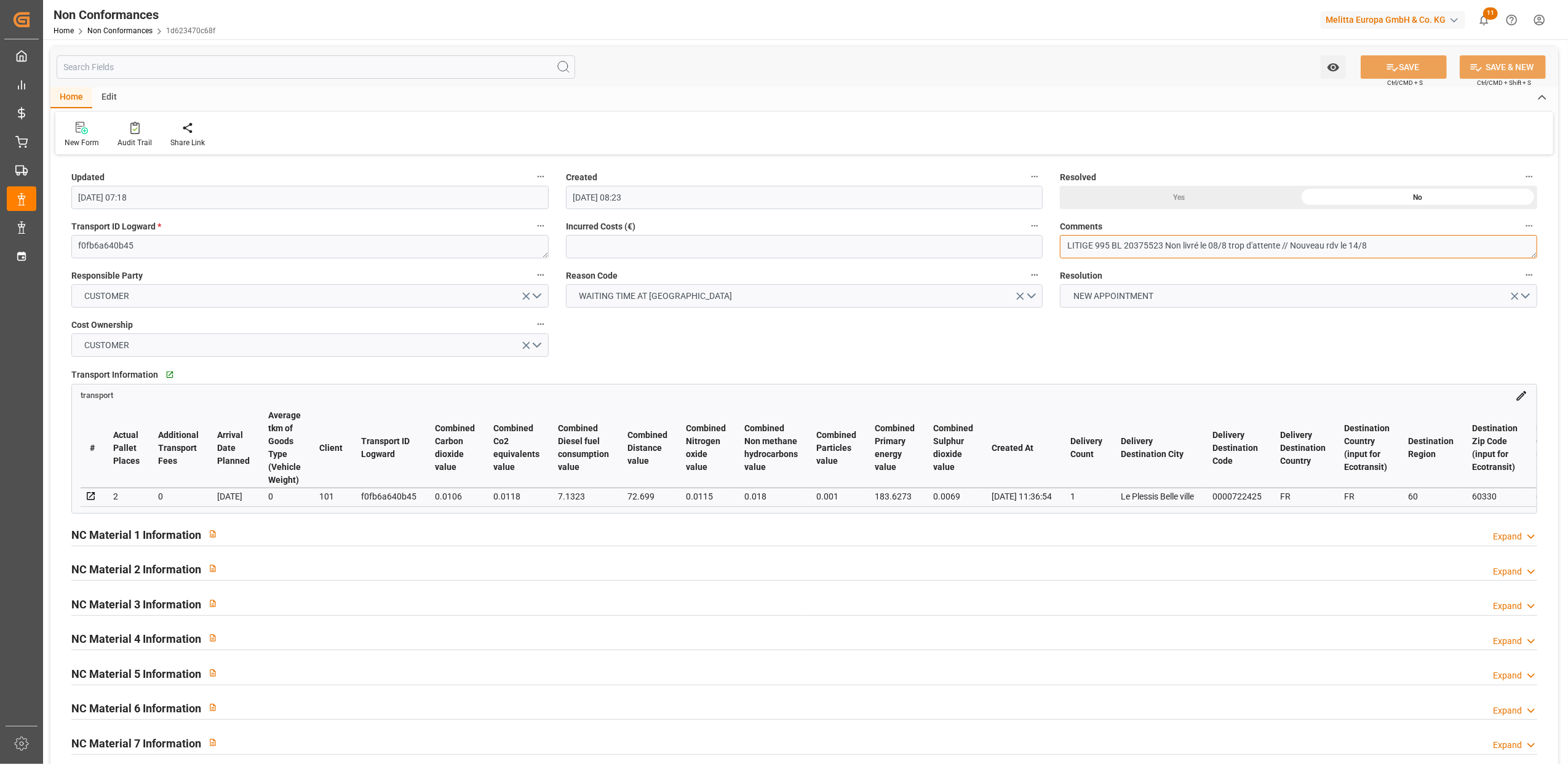
drag, startPoint x: 1162, startPoint y: 245, endPoint x: 1123, endPoint y: 246, distance: 39.0
click at [1123, 246] on textarea "LITIGE 995 BL 20375523 Non livré le 08/8 trop d'attente // Nouveau rdv le 14/8" at bounding box center [1299, 247] width 477 height 24
click at [1182, 201] on div "Yes" at bounding box center [1179, 197] width 239 height 24
click at [1410, 65] on button "SAVE" at bounding box center [1404, 67] width 86 height 24
type input "11-09-2025 13:41"
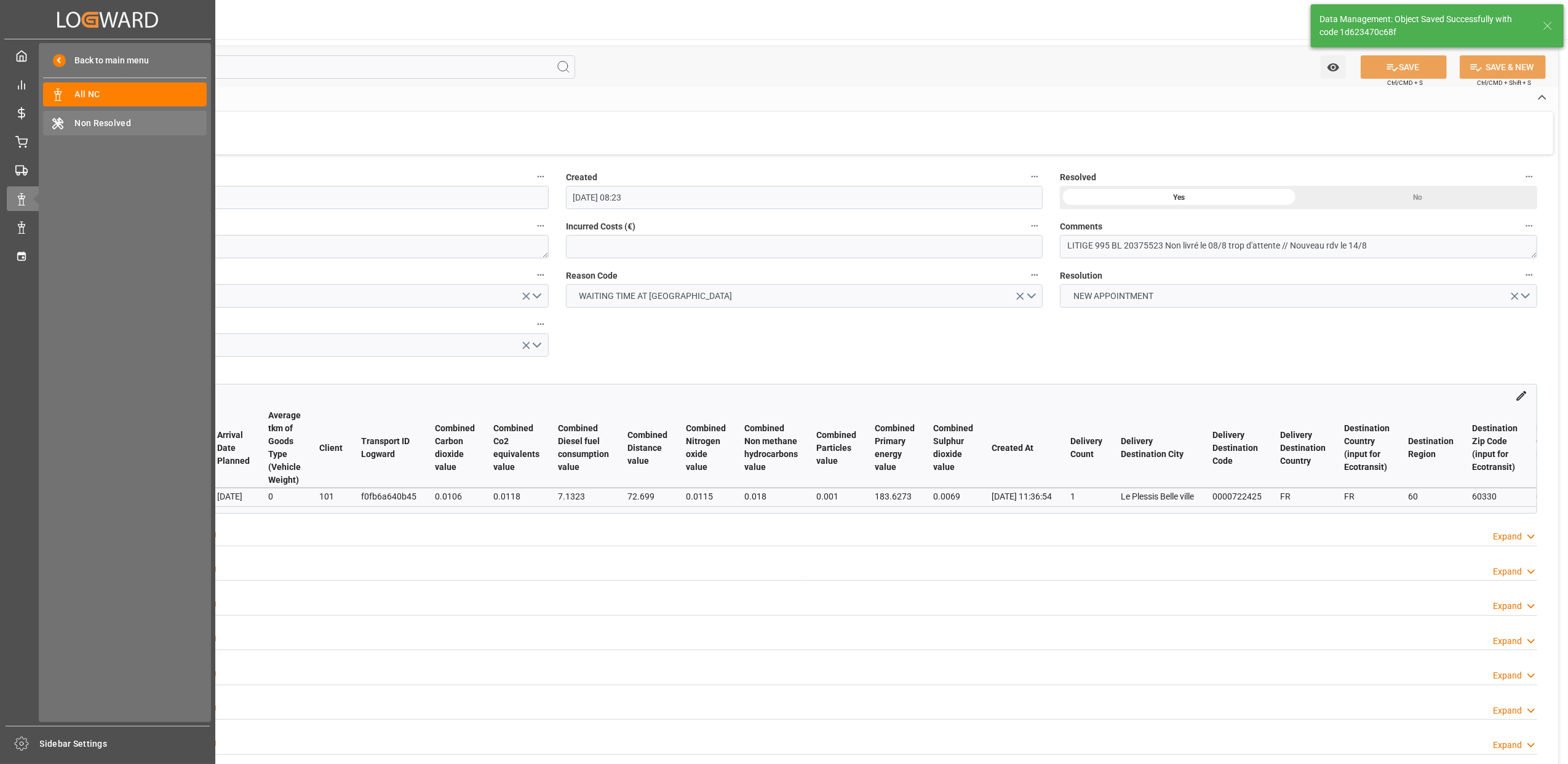
click at [106, 121] on span "Non Resolved" at bounding box center [141, 123] width 133 height 13
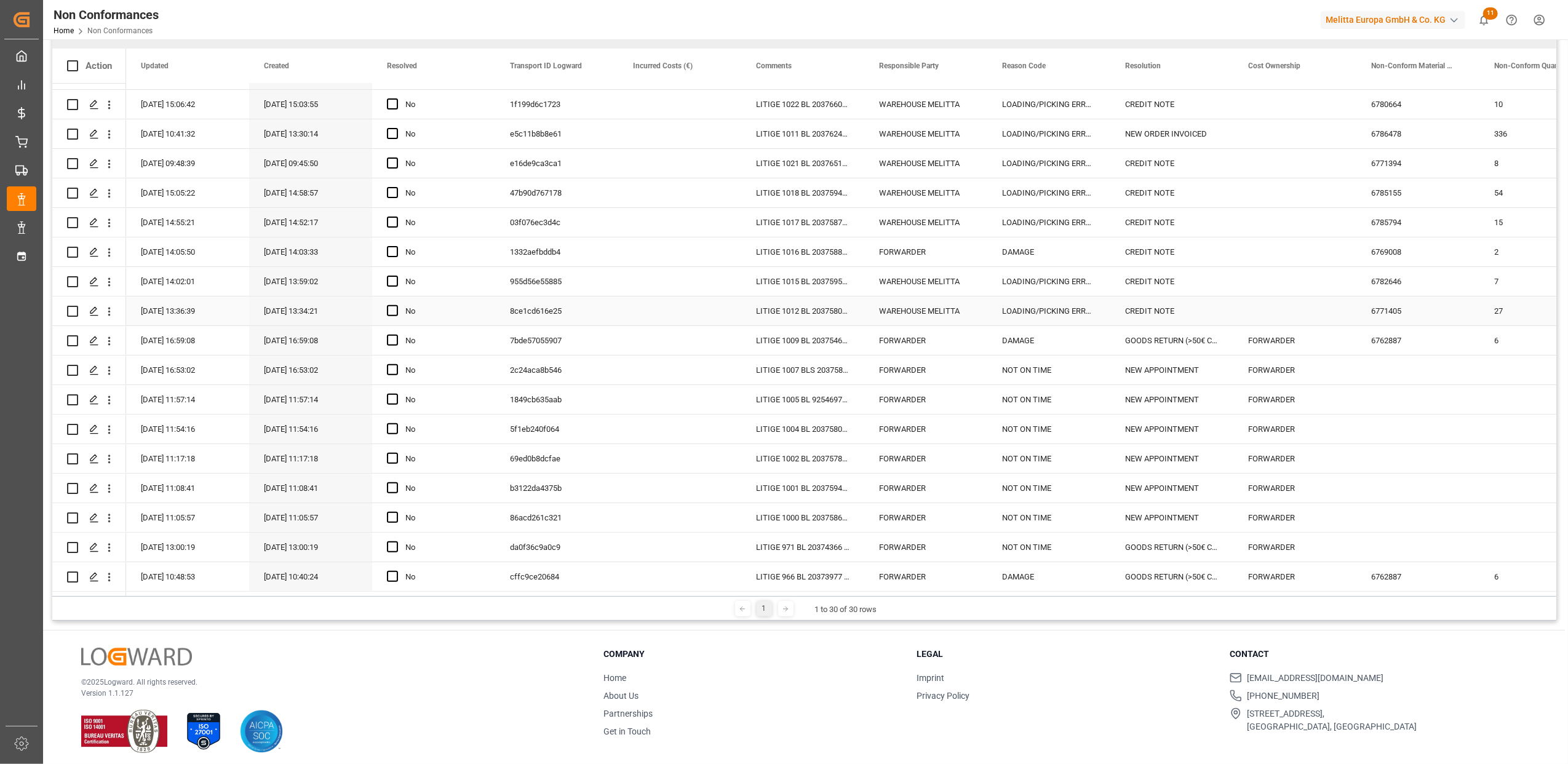
scroll to position [182, 0]
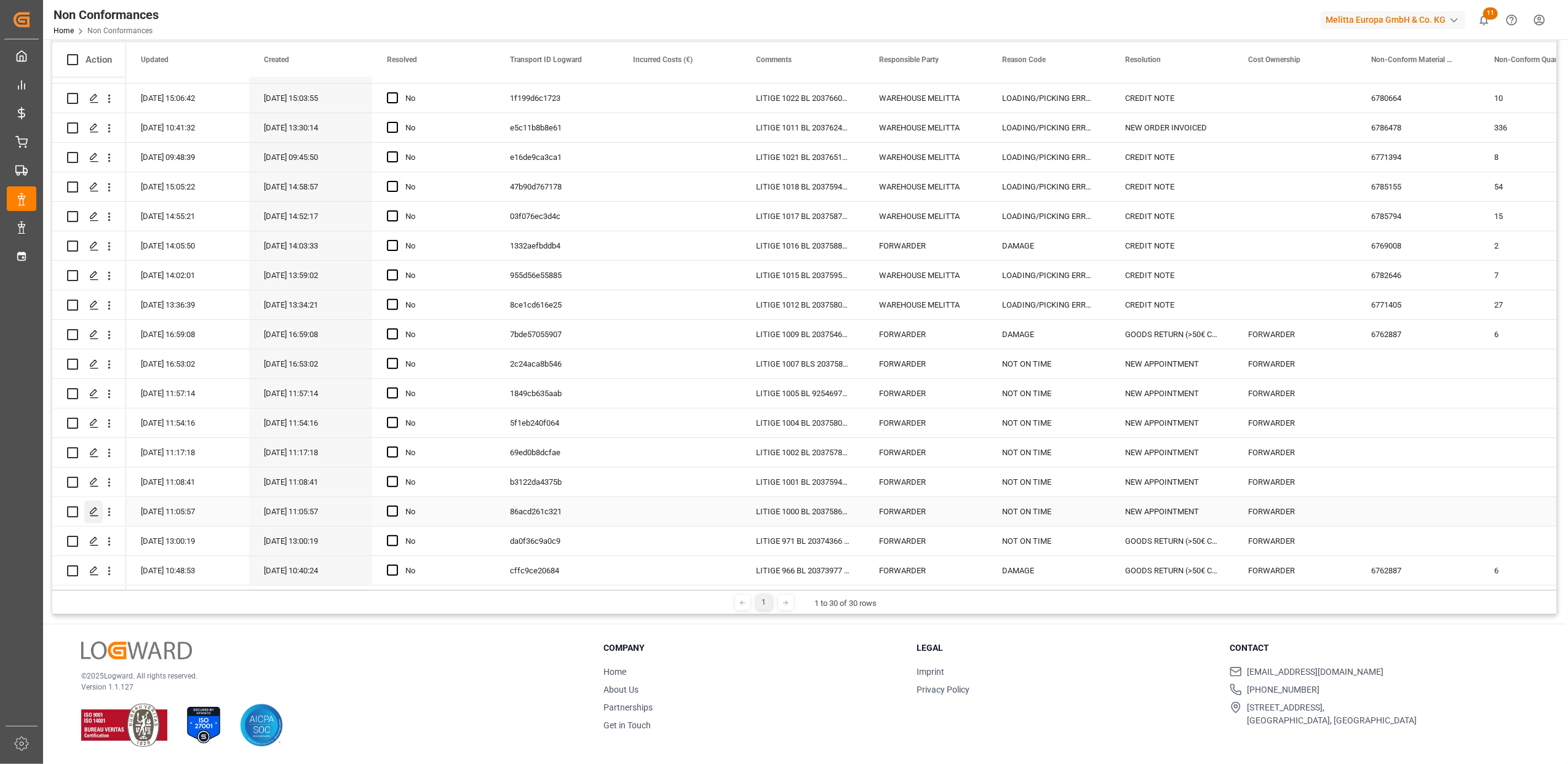
click at [98, 507] on icon "Press SPACE to select this row." at bounding box center [94, 512] width 10 height 10
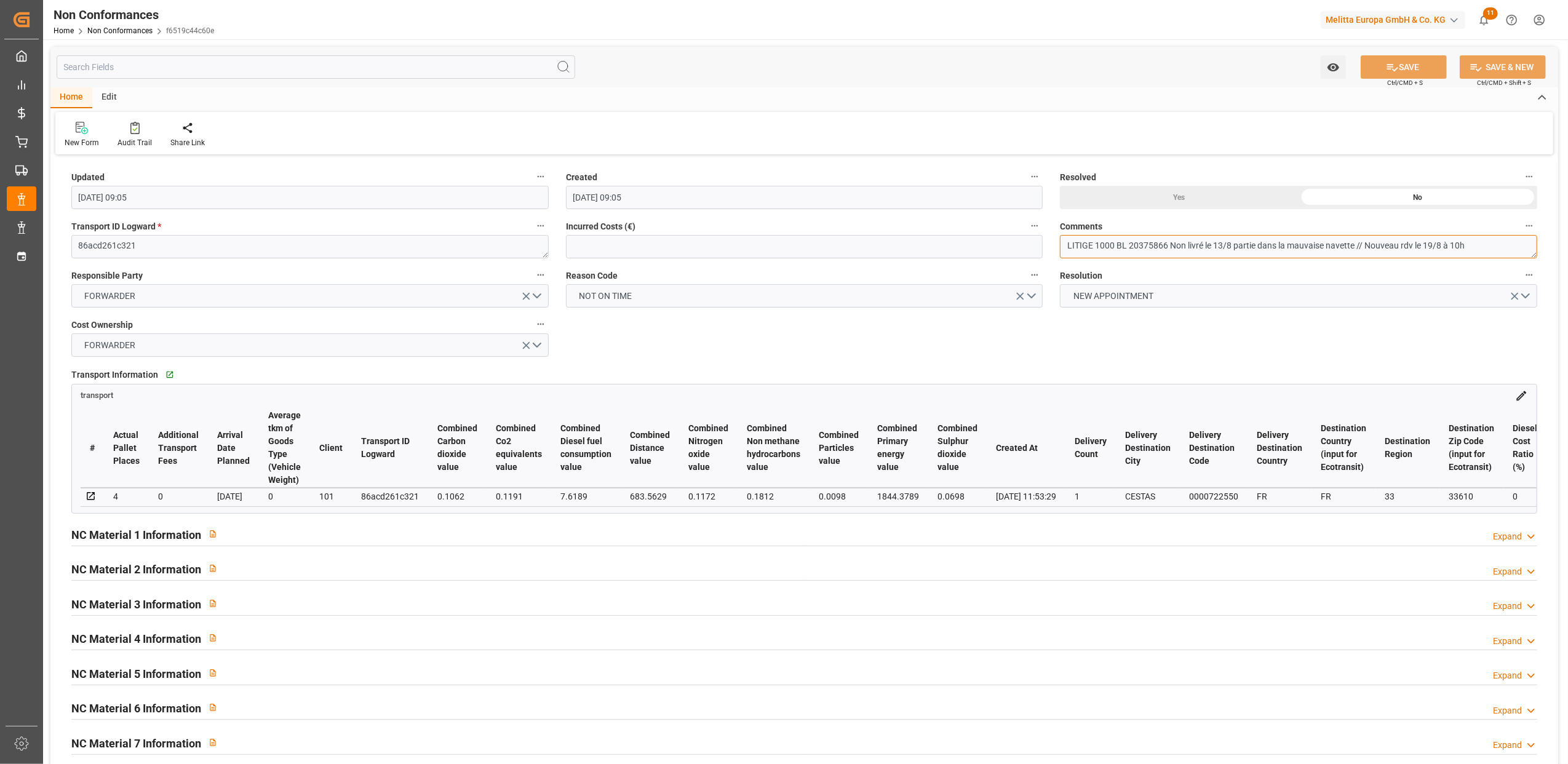
drag, startPoint x: 1169, startPoint y: 244, endPoint x: 1128, endPoint y: 247, distance: 41.1
click at [1128, 247] on textarea "LITIGE 1000 BL 20375866 Non livré le 13/8 partie dans la mauvaise navette // No…" at bounding box center [1299, 247] width 477 height 24
click at [1182, 198] on div "Yes" at bounding box center [1179, 197] width 239 height 24
click at [1418, 65] on button "SAVE" at bounding box center [1404, 67] width 86 height 24
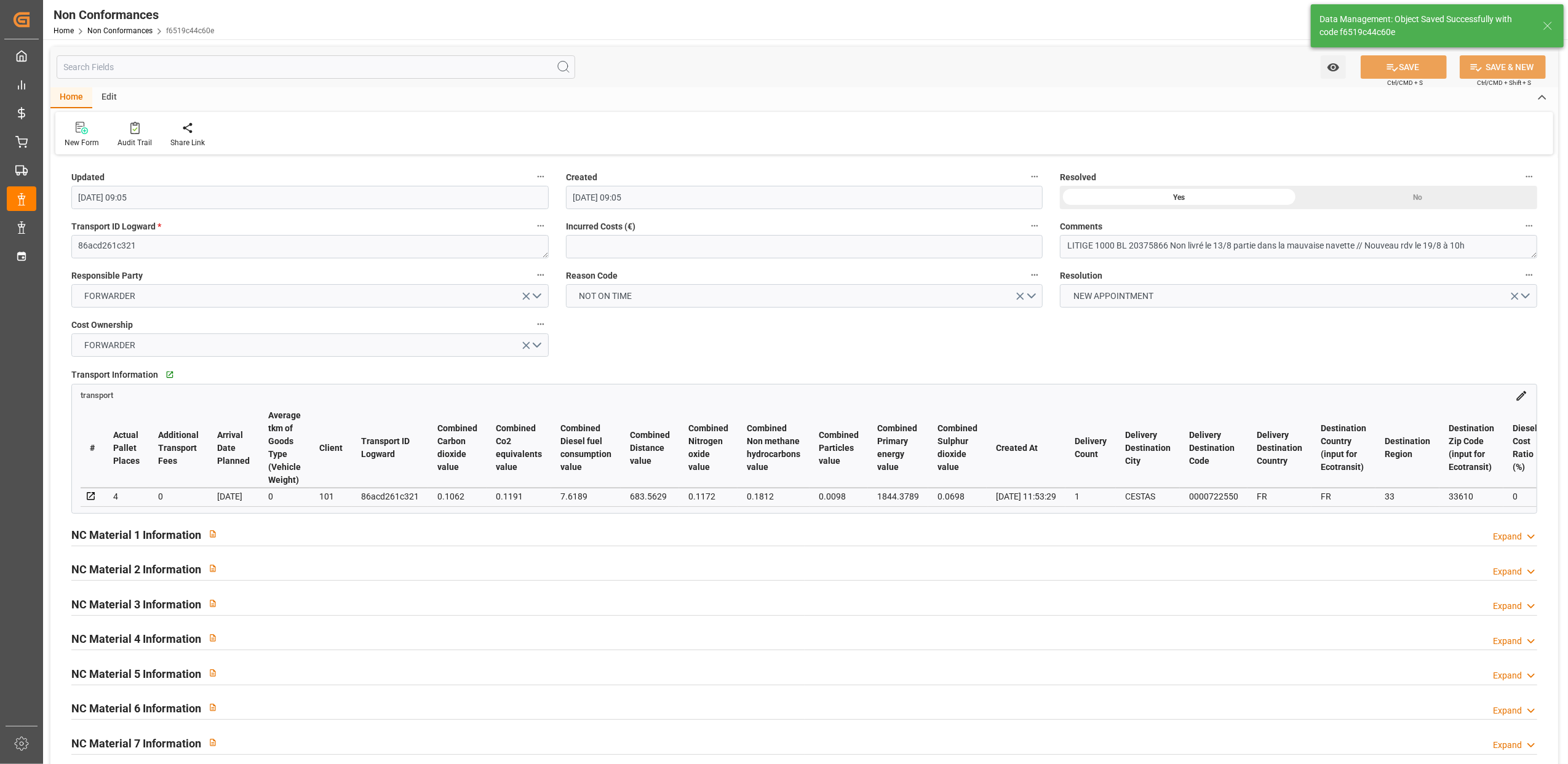
type input "11-09-2025 13:41"
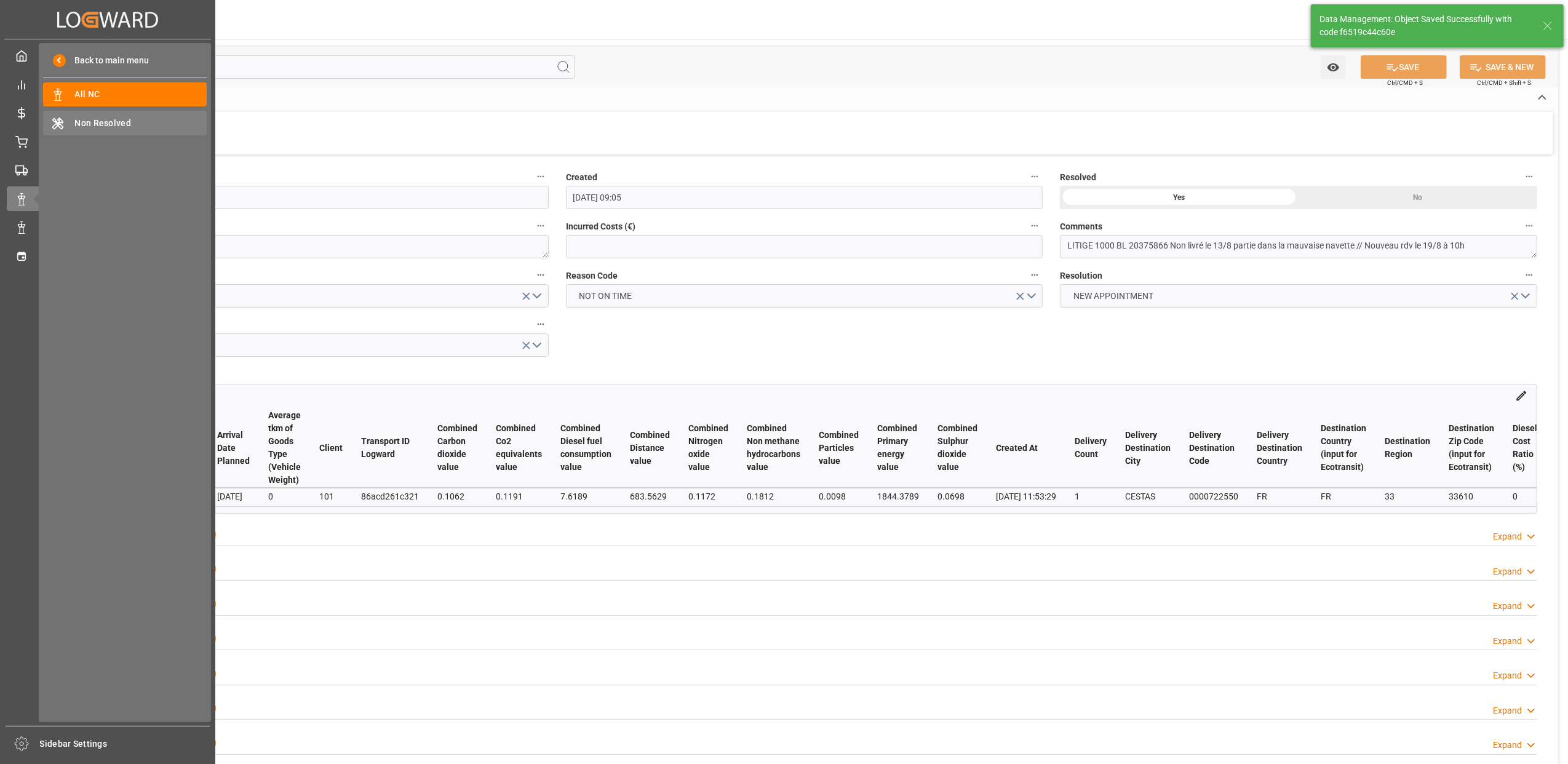
click at [105, 126] on span "Non Resolved" at bounding box center [141, 123] width 133 height 13
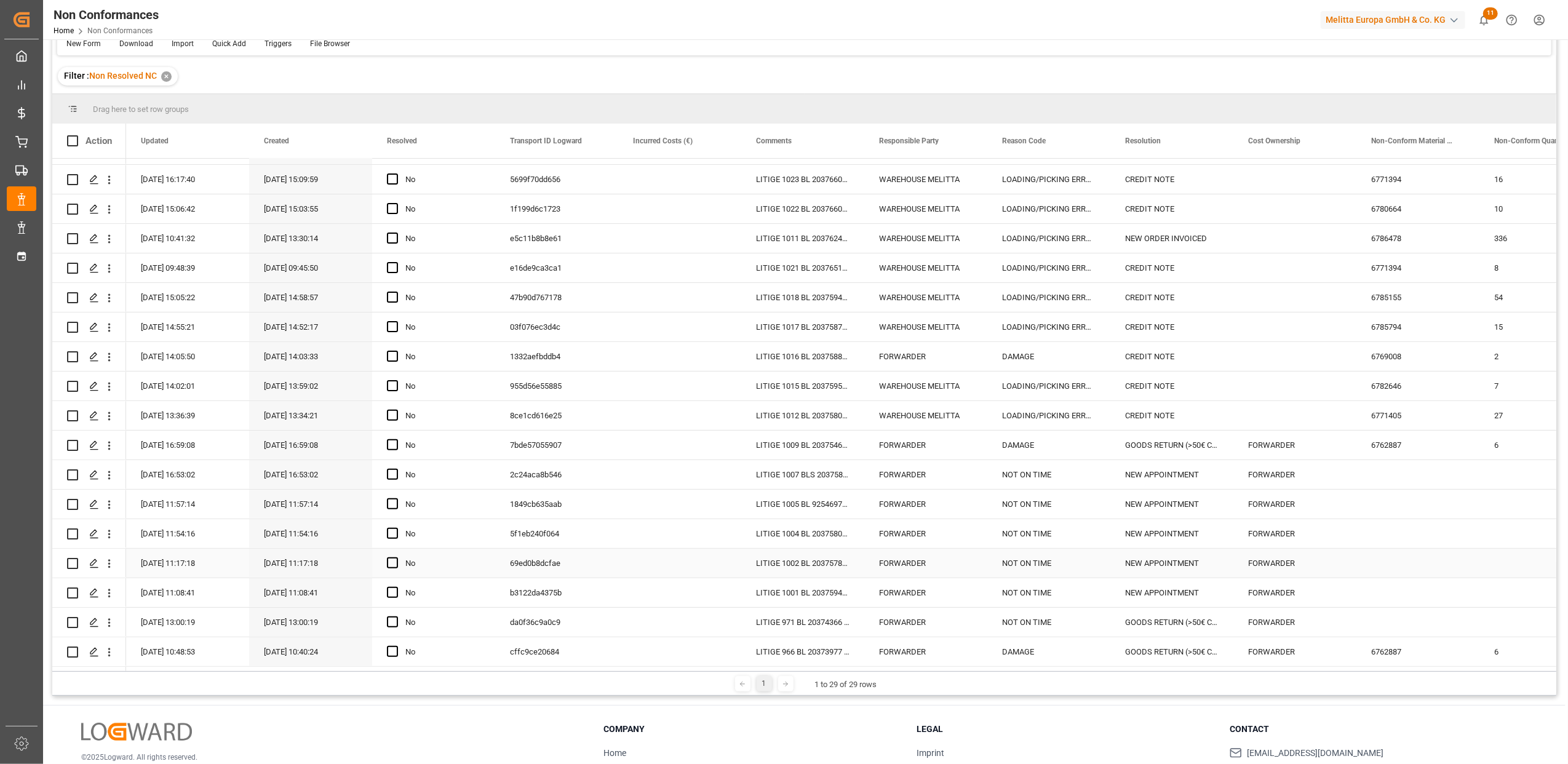
scroll to position [182, 0]
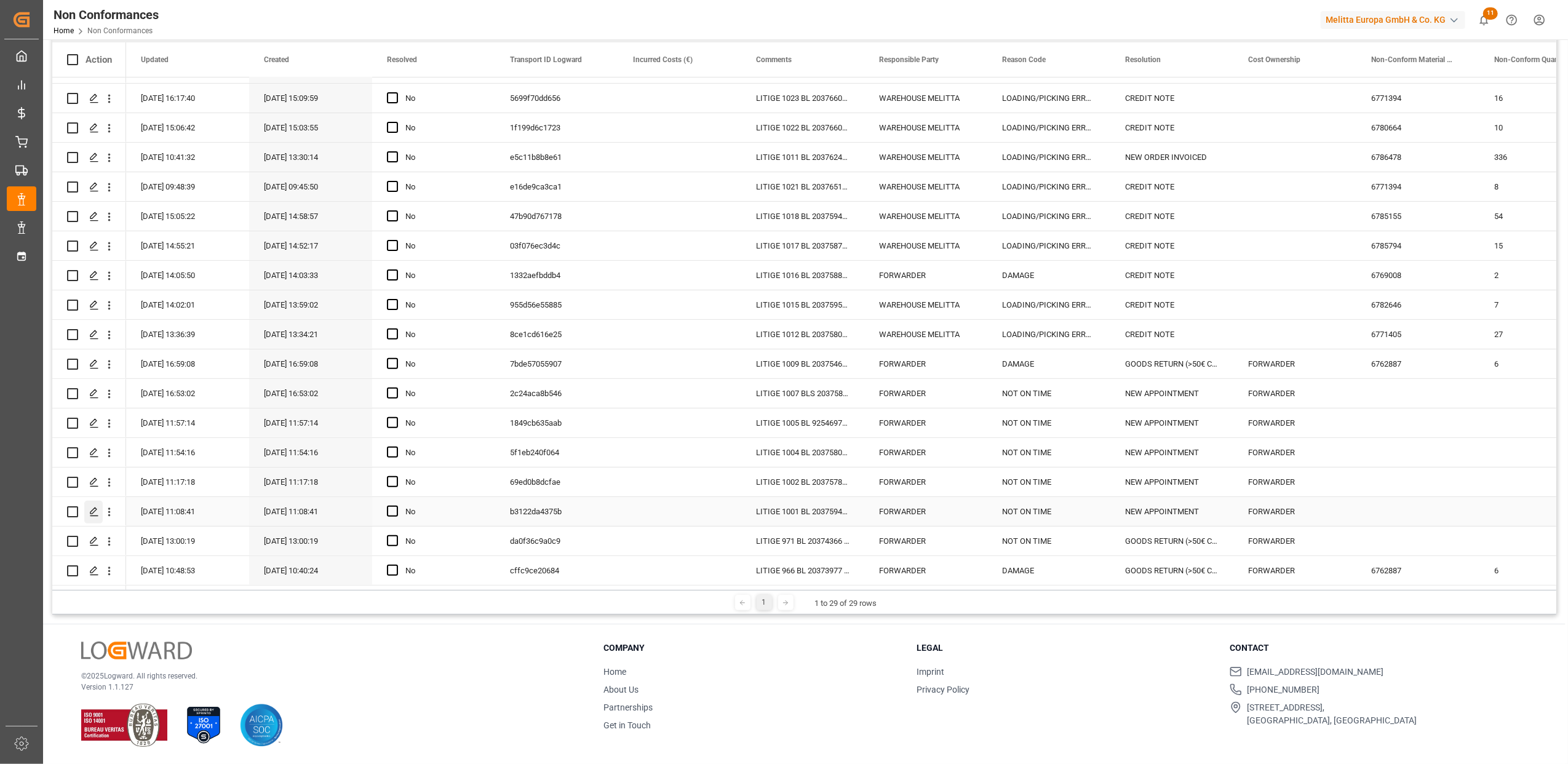
click at [87, 510] on div "Press SPACE to select this row." at bounding box center [94, 512] width 19 height 23
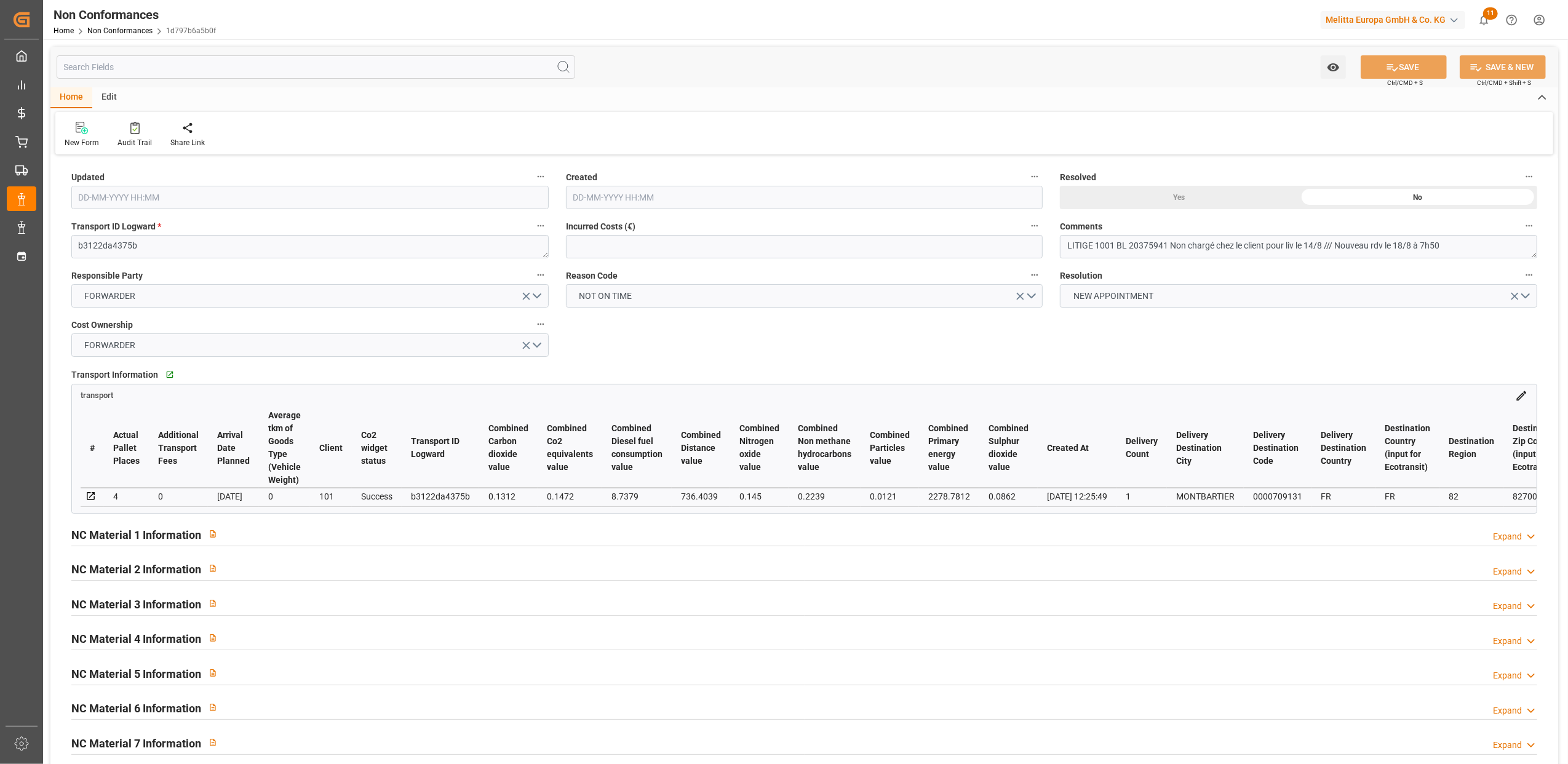
type input "14-08-2025 09:08"
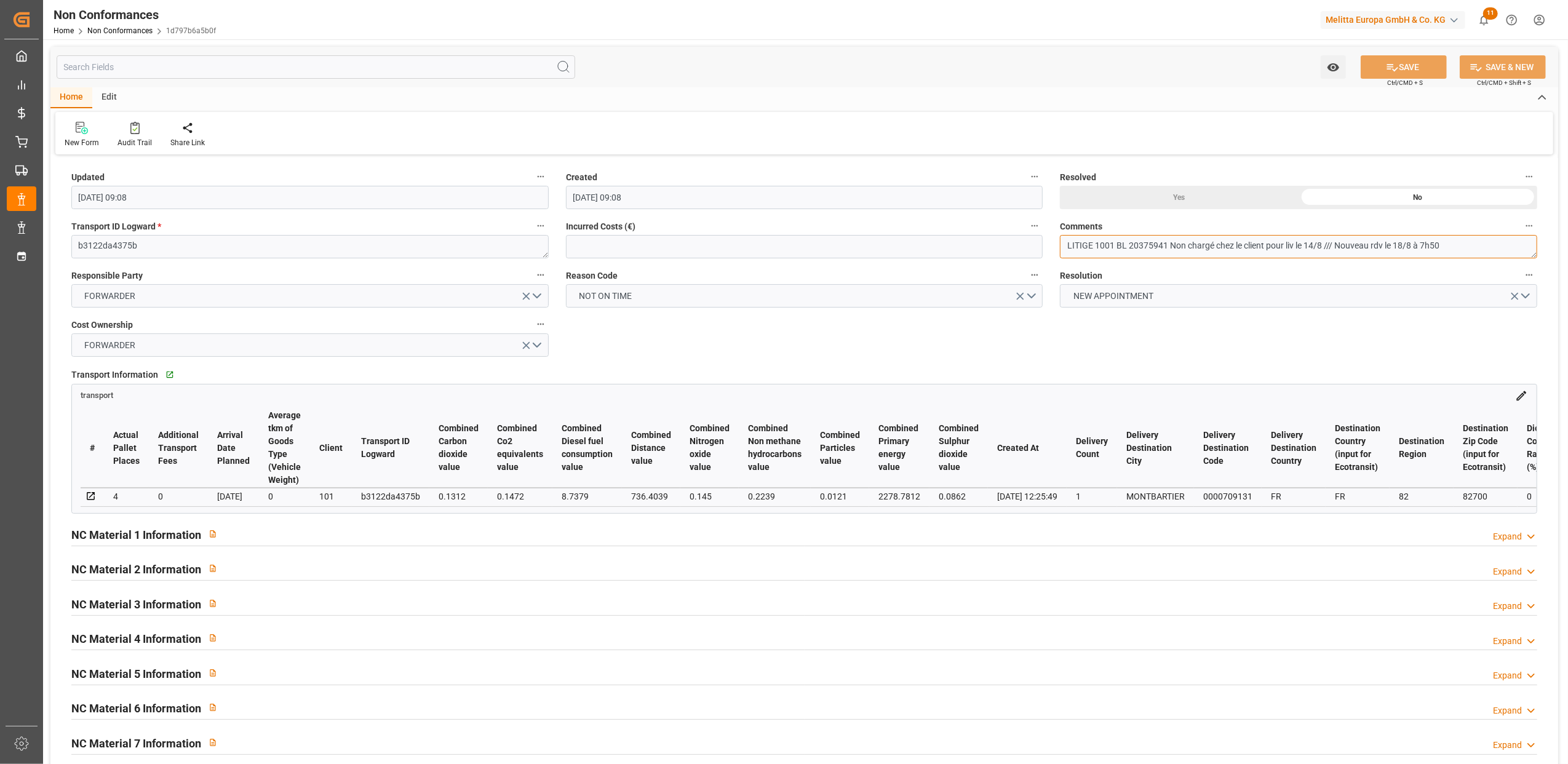
drag, startPoint x: 1165, startPoint y: 244, endPoint x: 1129, endPoint y: 247, distance: 36.1
click at [1129, 247] on textarea "LITIGE 1001 BL 20375941 Non chargé chez le client pour liv le 14/8 /// Nouveau …" at bounding box center [1299, 247] width 477 height 24
click at [1161, 194] on div "Yes" at bounding box center [1179, 197] width 239 height 24
click at [1383, 60] on button "SAVE" at bounding box center [1404, 67] width 86 height 24
type input "11-09-2025 13:42"
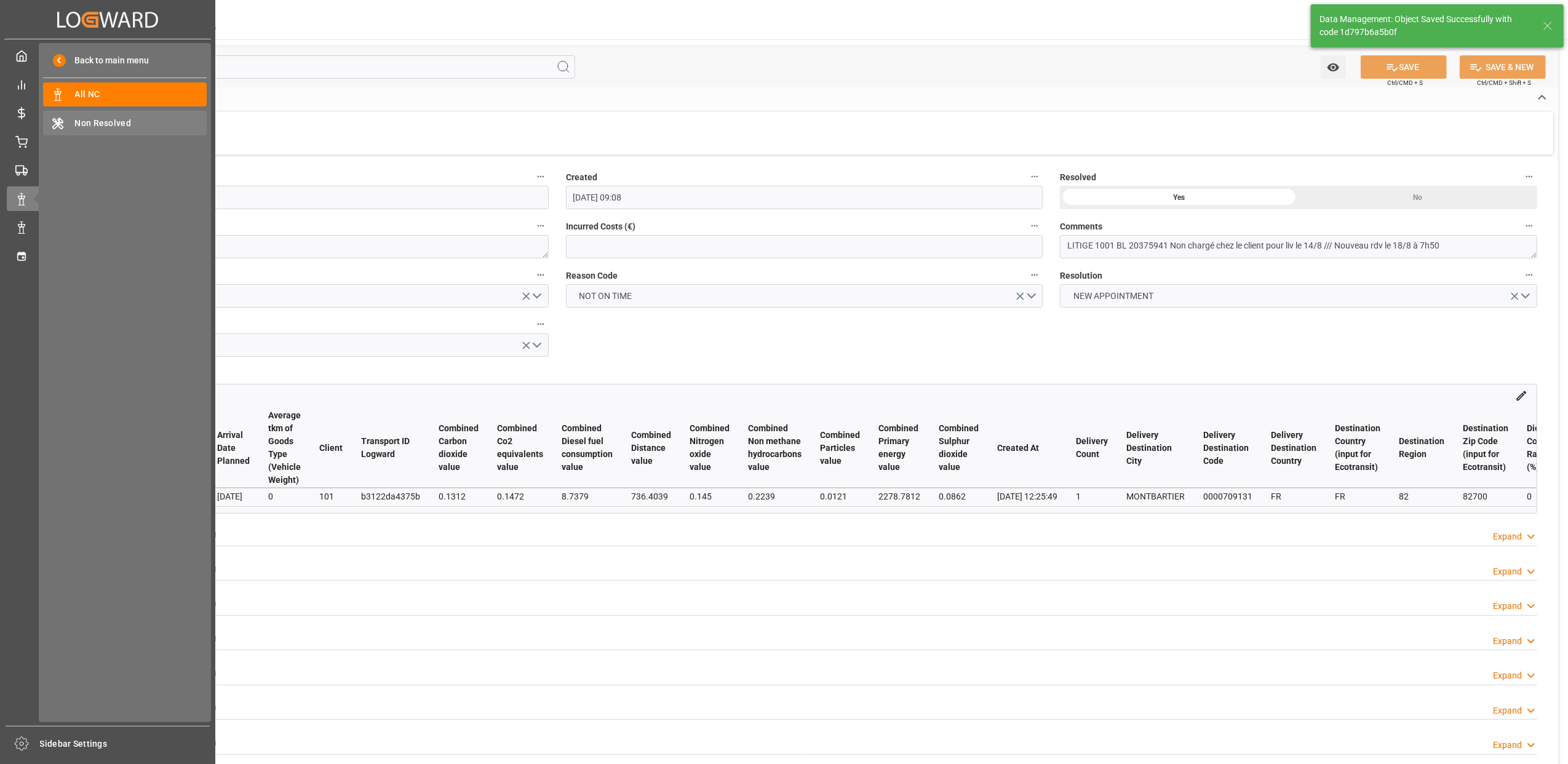
click at [120, 117] on span "Non Resolved" at bounding box center [141, 123] width 133 height 13
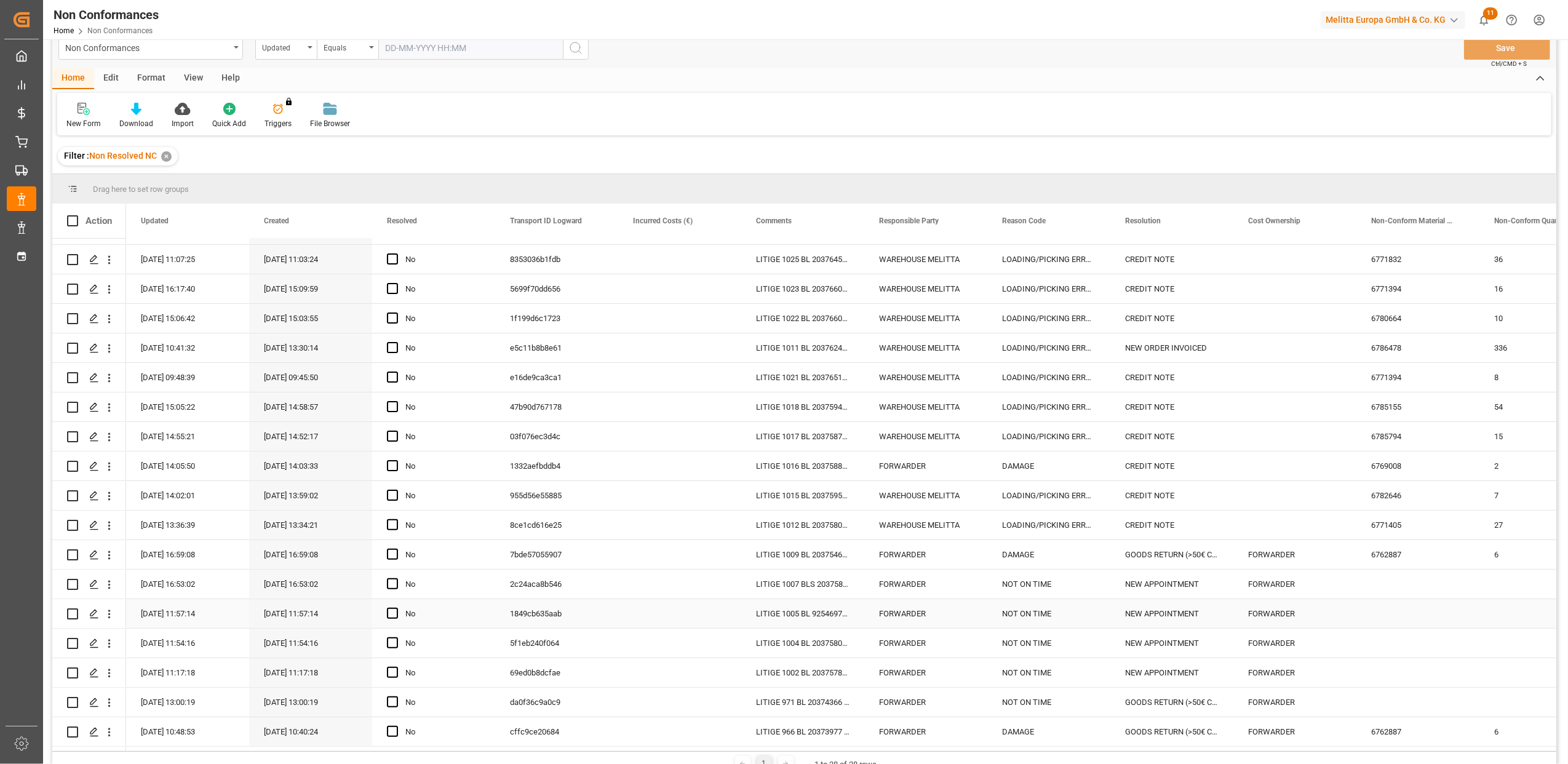
scroll to position [18, 0]
click at [87, 668] on div "Press SPACE to select this row." at bounding box center [94, 677] width 19 height 23
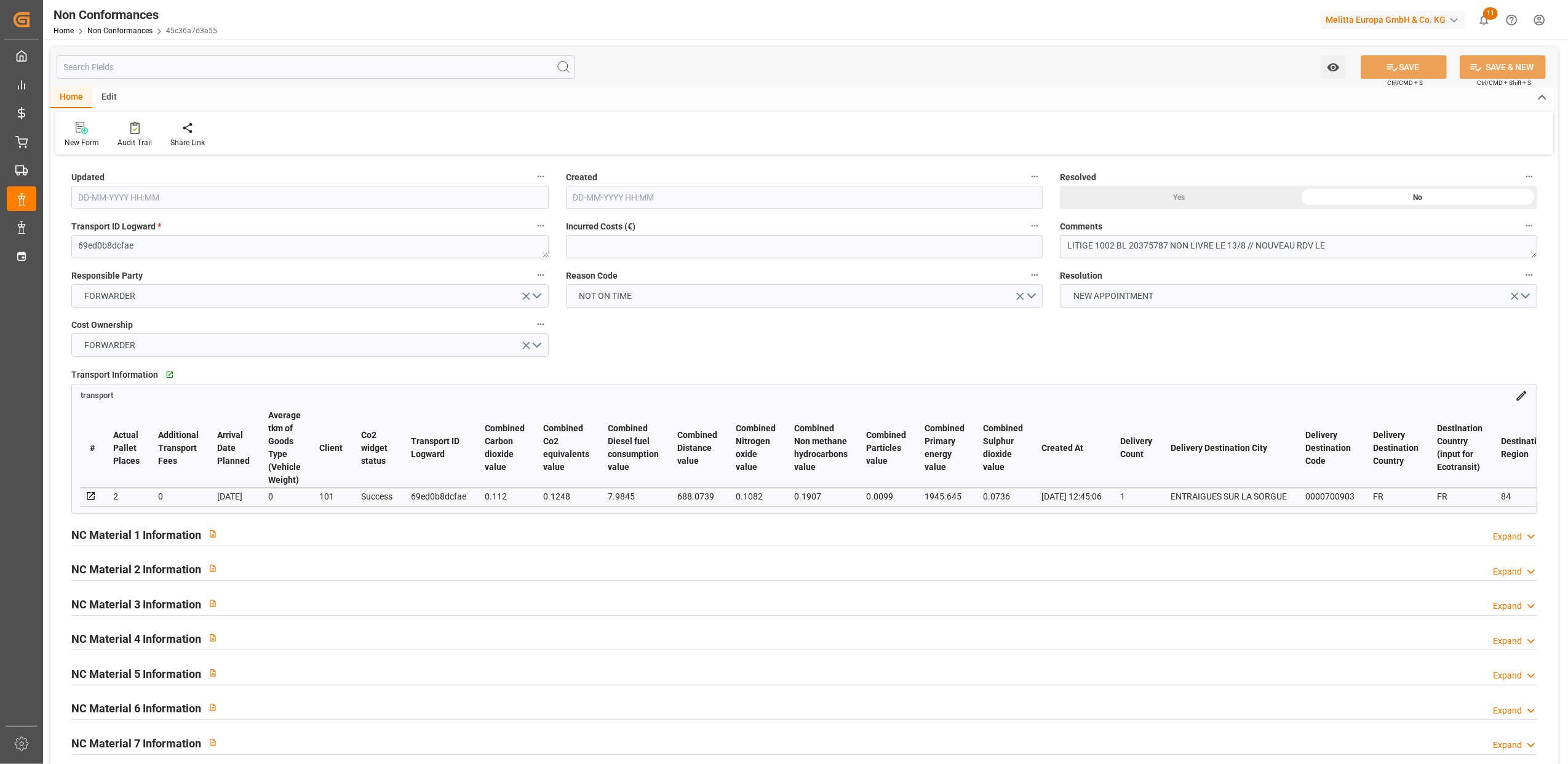
type input "14-08-2025 09:17"
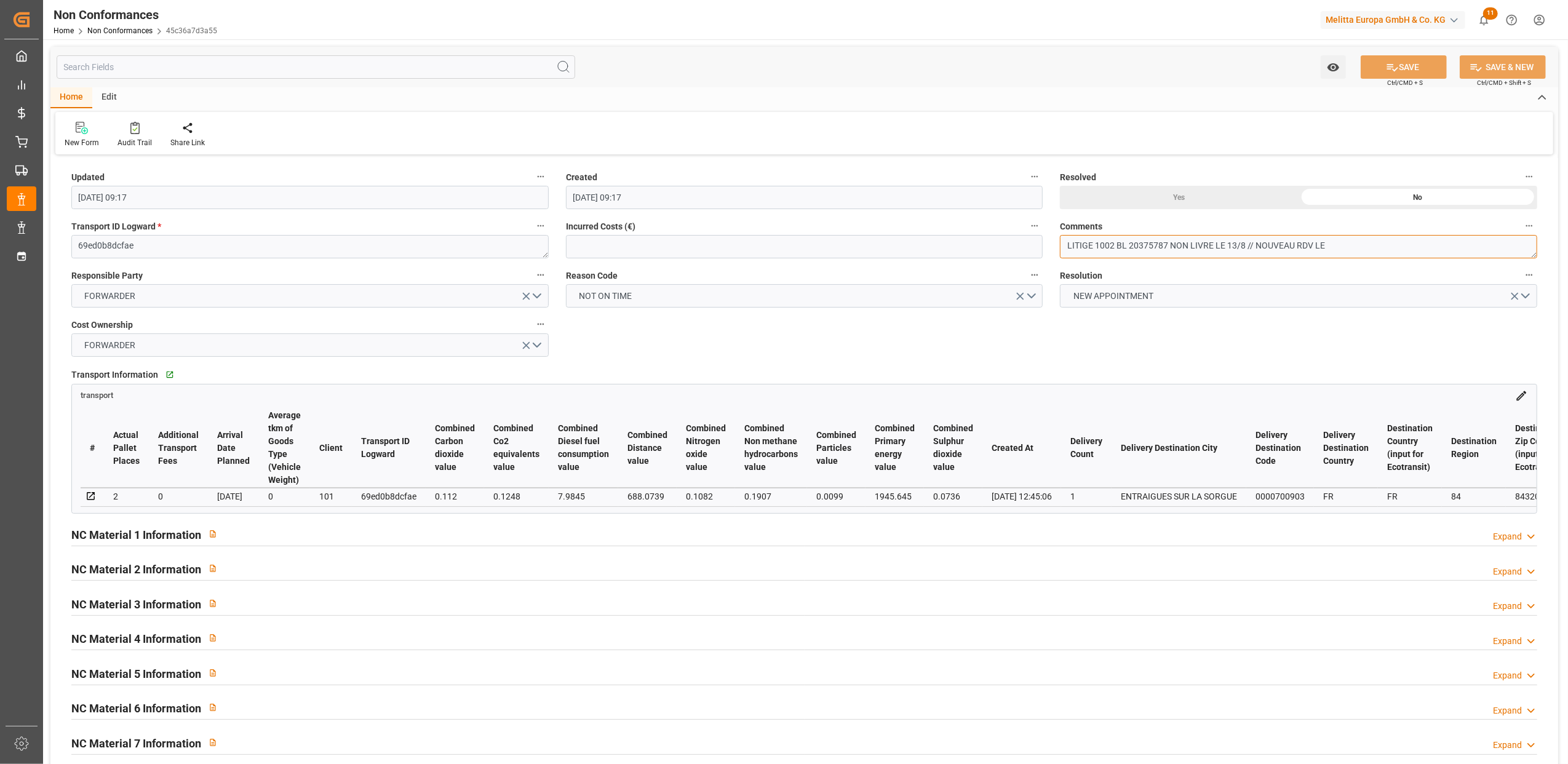
drag, startPoint x: 1167, startPoint y: 245, endPoint x: 1130, endPoint y: 249, distance: 37.2
click at [1130, 249] on textarea "LITIGE 1002 BL 20375787 NON LIVRE LE 13/8 // NOUVEAU RDV LE" at bounding box center [1299, 247] width 477 height 24
click at [1356, 241] on textarea "LITIGE 1002 BL 20375787 NON LIVRE LE 13/8 // NOUVEAU RDV LE" at bounding box center [1299, 247] width 477 height 24
type textarea "LITIGE 1002 BL 20375787 NON LIVRE LE 13/8 // NOUVEAU RDV LE 19/08"
click at [1192, 198] on div "Yes" at bounding box center [1179, 197] width 239 height 24
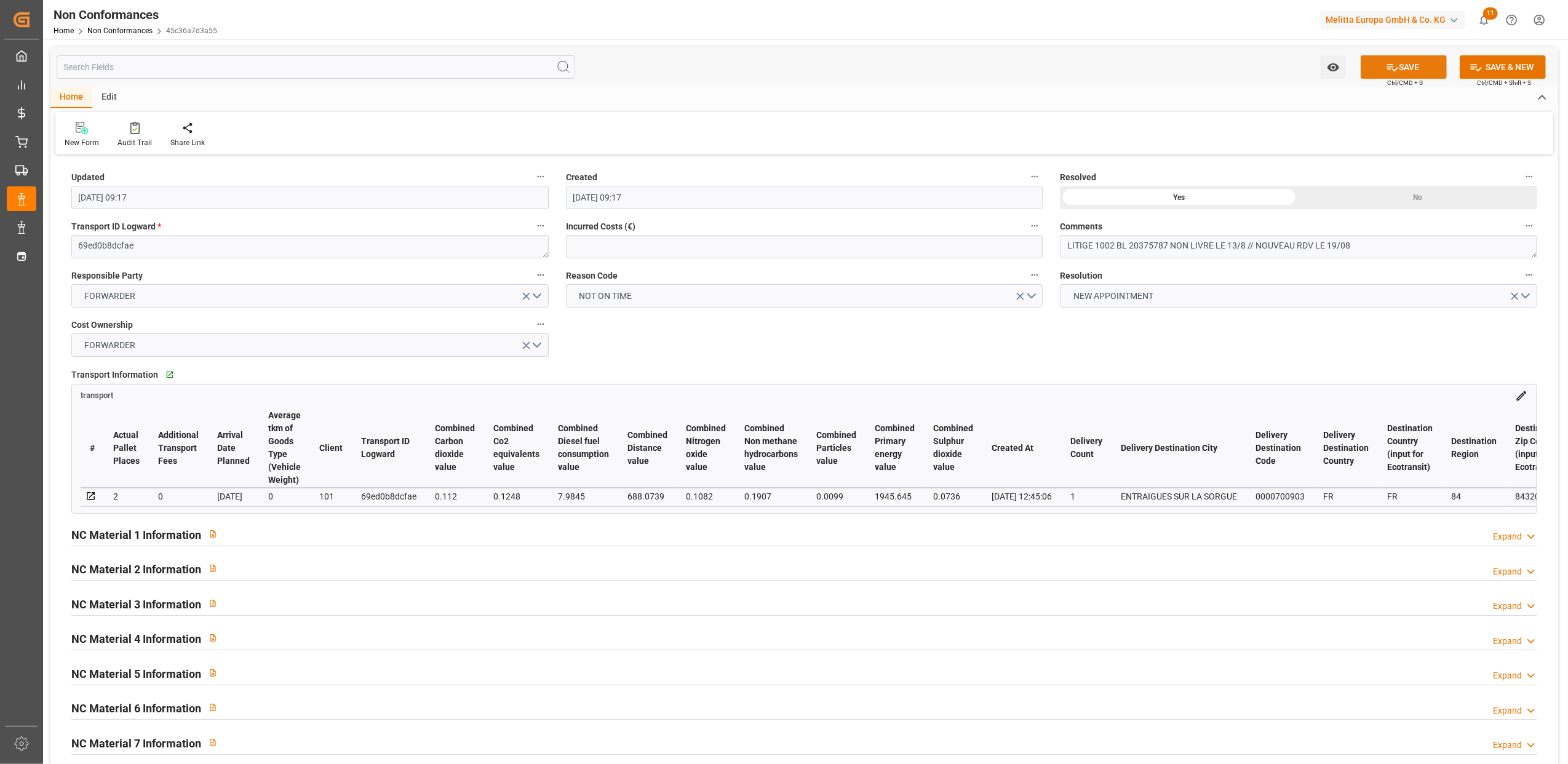
click at [1438, 67] on button "SAVE" at bounding box center [1404, 67] width 86 height 24
type input "11-09-2025 13:44"
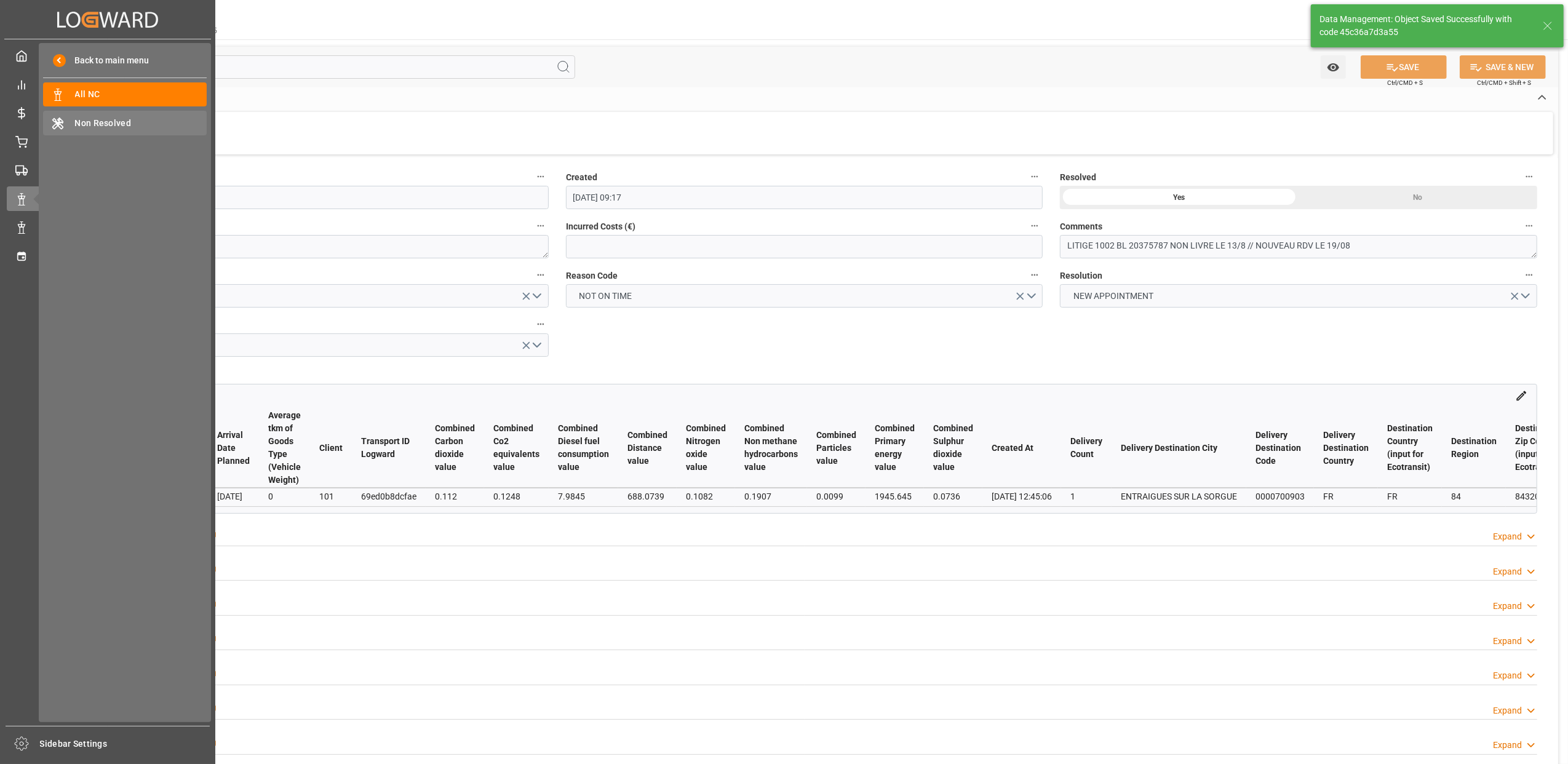
click at [102, 114] on div "Non Resolved Non Resolved" at bounding box center [125, 122] width 163 height 24
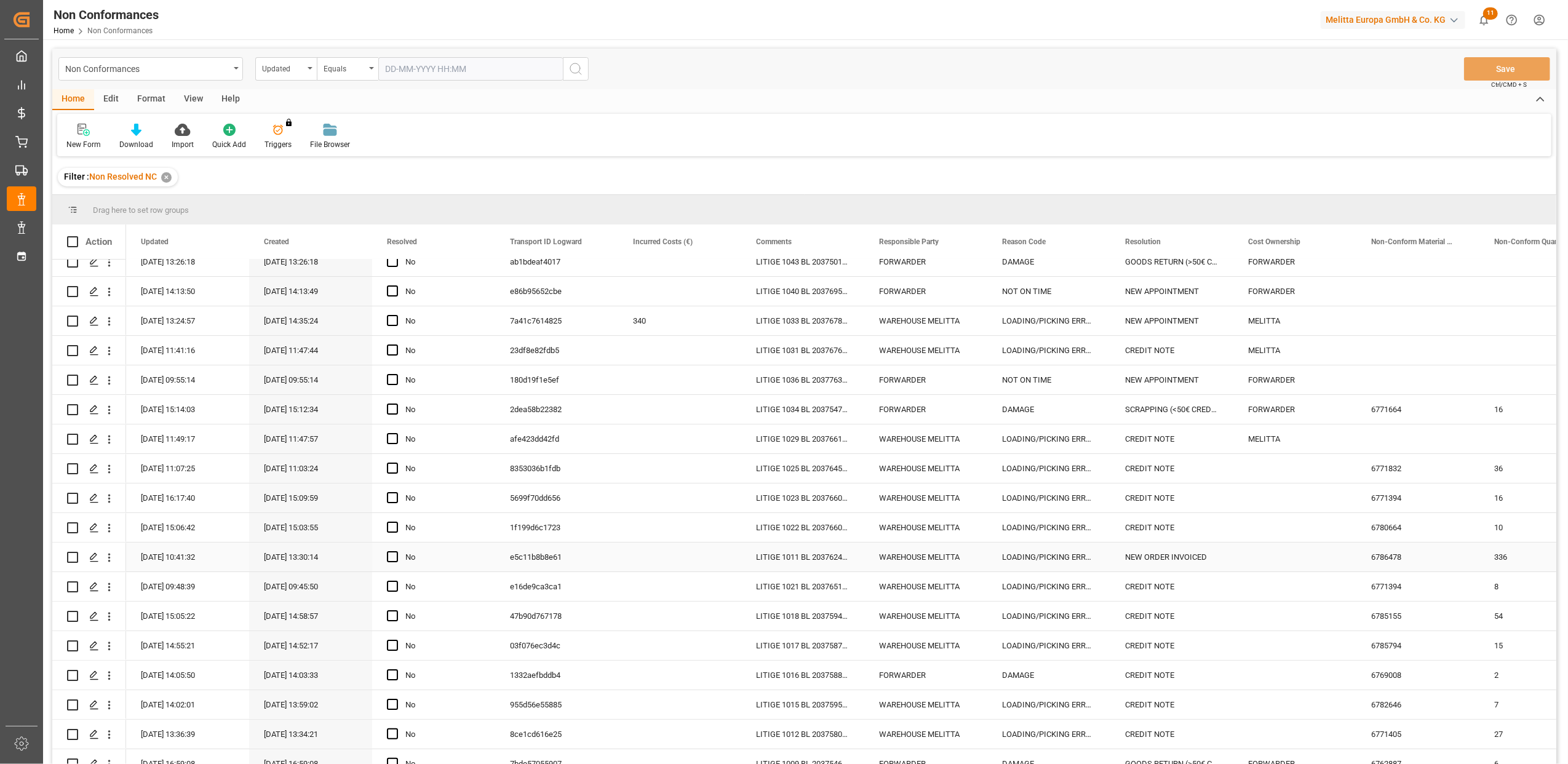
scroll to position [292, 0]
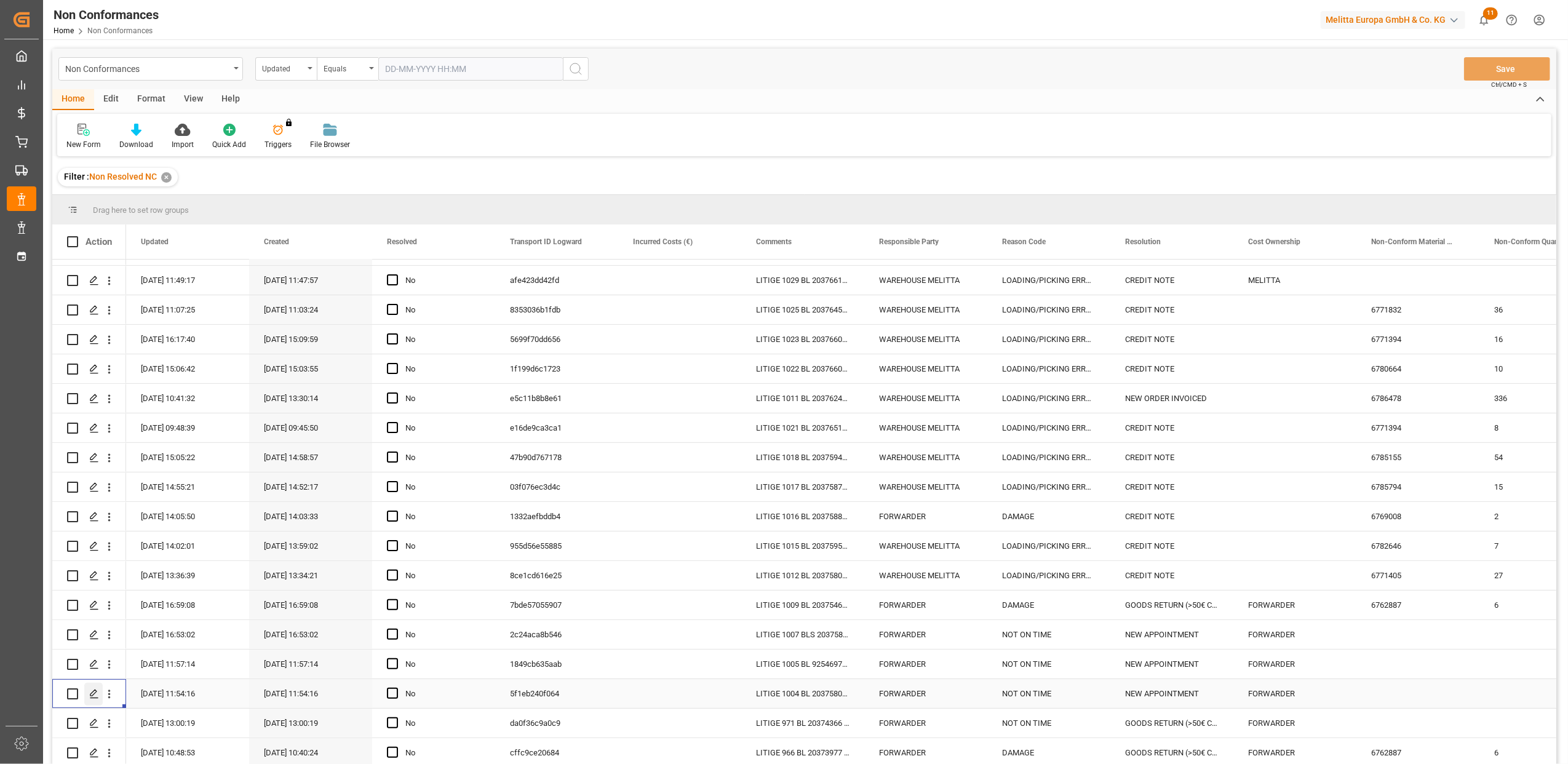
click at [92, 690] on icon "Press SPACE to select this row." at bounding box center [94, 694] width 10 height 10
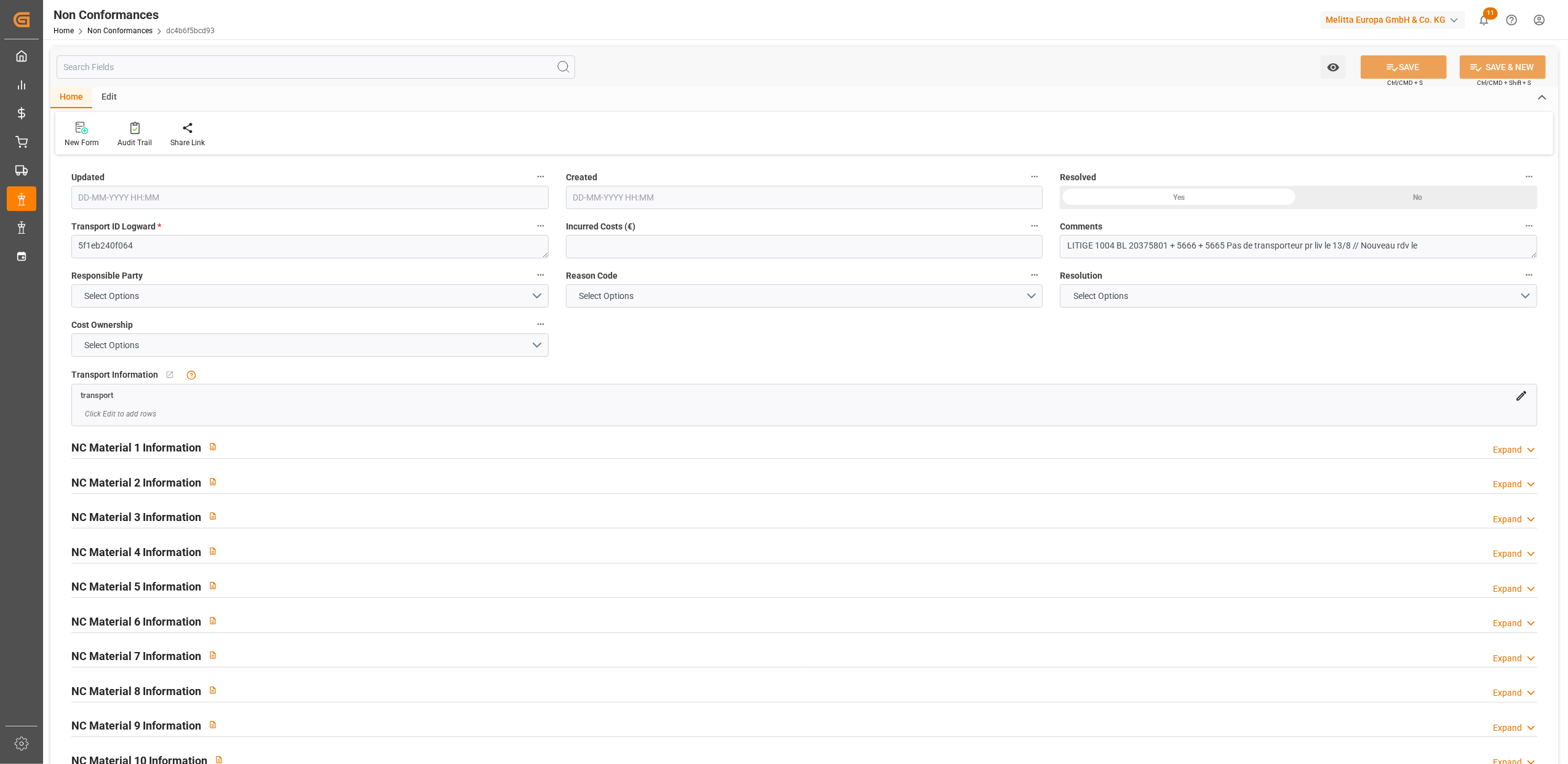
type input "14-08-2025 09:54"
click at [1455, 242] on textarea "LITIGE 1004 BL 20375801 + 5666 + 5665 Pas de transporteur pr liv le 13/8 // Nou…" at bounding box center [1299, 247] width 477 height 24
drag, startPoint x: 1168, startPoint y: 244, endPoint x: 1129, endPoint y: 247, distance: 39.1
click at [1129, 247] on textarea "LITIGE 1004 BL 20375801 + 5666 + 5665 Pas de transporteur pr liv le 13/8 // Nou…" at bounding box center [1299, 247] width 477 height 24
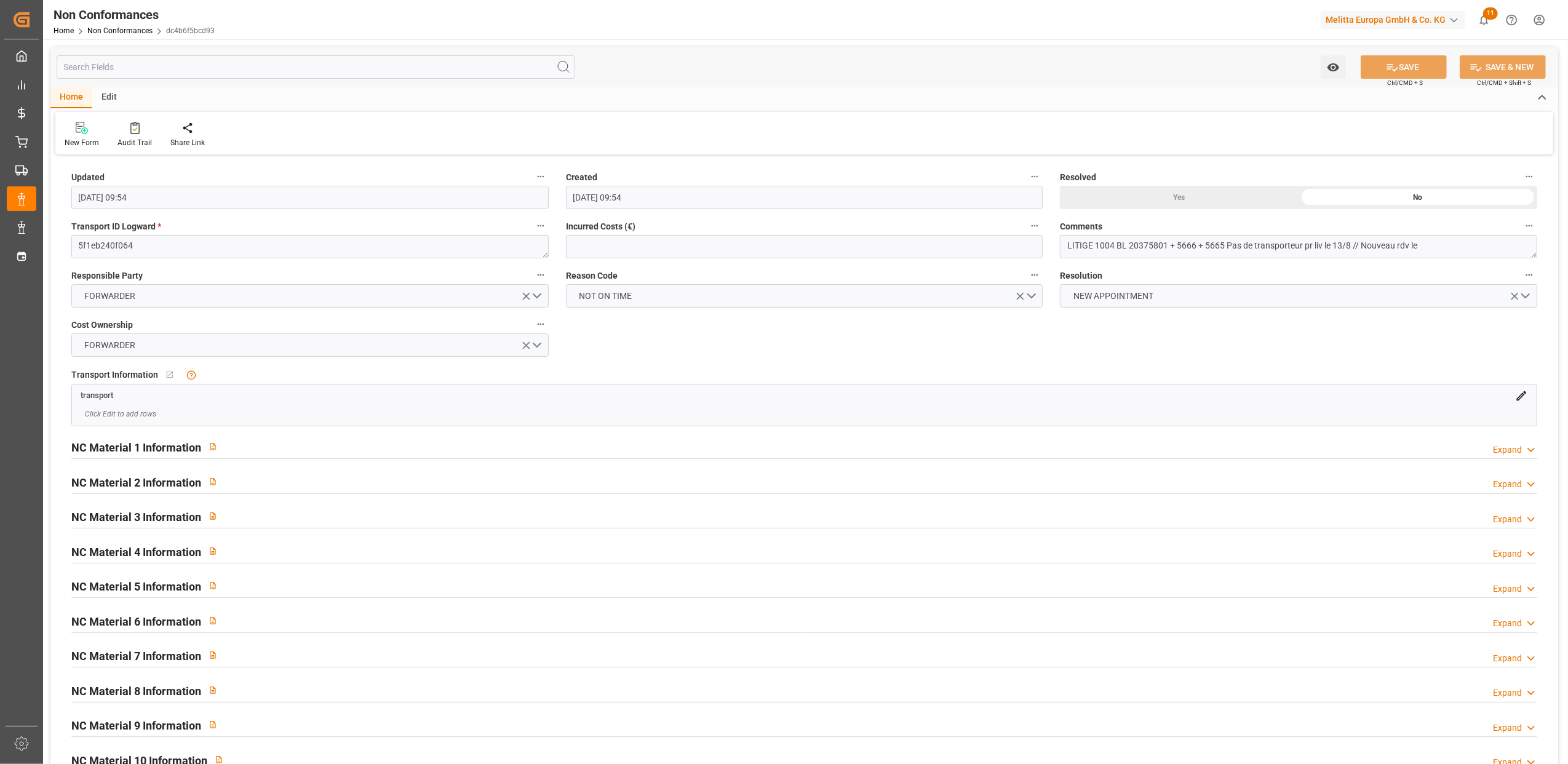
click at [1164, 349] on div "Updated 14-08-2025 09:54 Created 14-08-2025 09:54 Resolved Yes No Transport ID …" at bounding box center [804, 492] width 1508 height 667
click at [1351, 241] on textarea "LITIGE 1004 BL 20375801 + 5666 + 5665 Pas de transporteur pr liv le 13/8 // Nou…" at bounding box center [1299, 247] width 477 height 24
click at [1359, 244] on textarea "LITIGE 1004 BL 20375801 + 5666 + 5665 Pas de transporteur pr liv le 13/8 5GT) /…" at bounding box center [1299, 247] width 477 height 24
click at [1482, 245] on textarea "LITIGE 1004 BL 20375801 + 5666 + 5665 Pas de transporteur pr liv le 13/8 (GT) /…" at bounding box center [1299, 247] width 477 height 24
type textarea "LITIGE 1004 BL 20375801 + 5666 + 5665 Pas de transporteur pr liv le 13/8 (GT) /…"
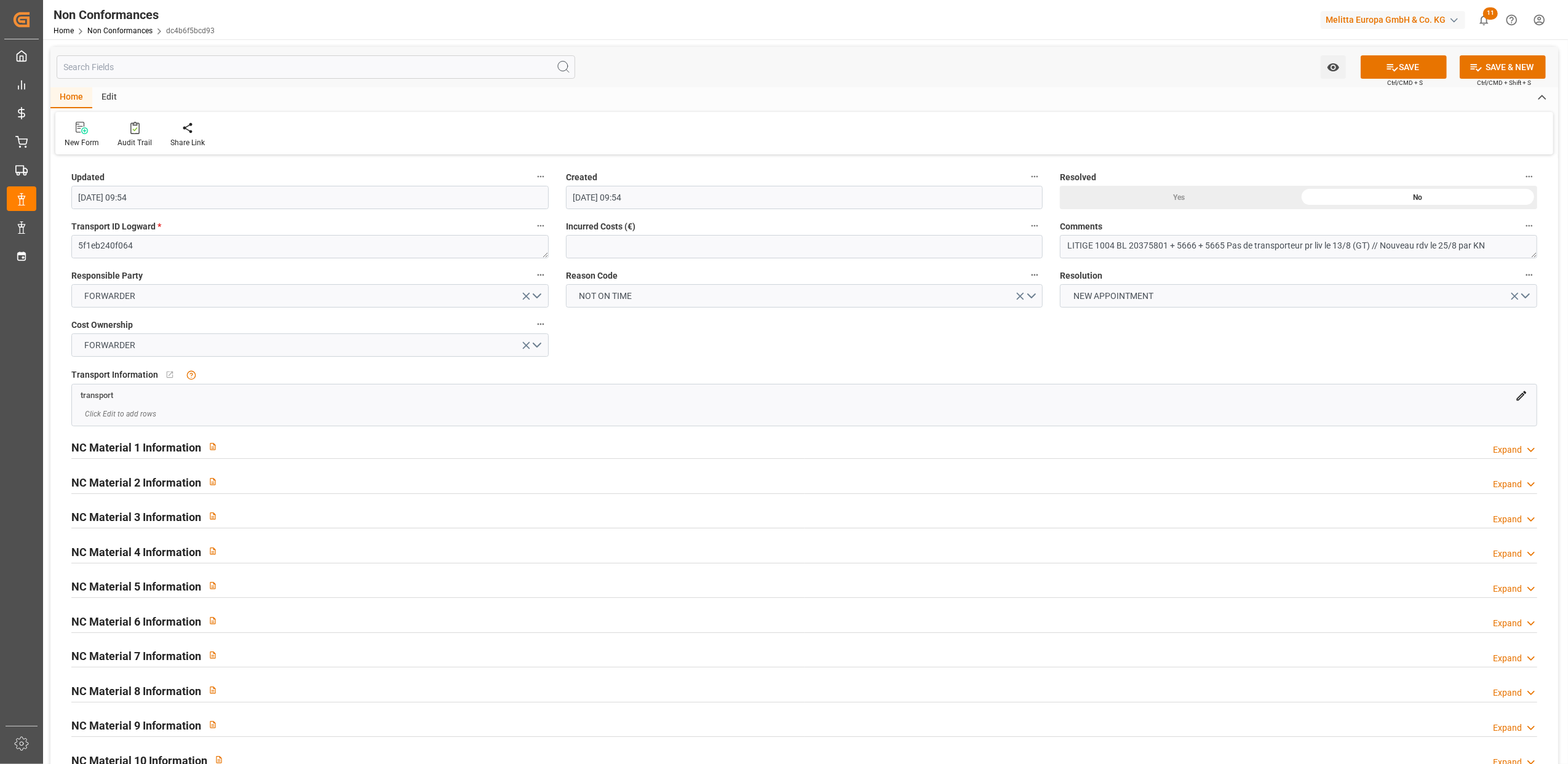
click at [1172, 197] on div "Yes" at bounding box center [1179, 197] width 239 height 24
click at [1407, 62] on button "SAVE" at bounding box center [1404, 67] width 86 height 24
type input "11-09-2025 13:47"
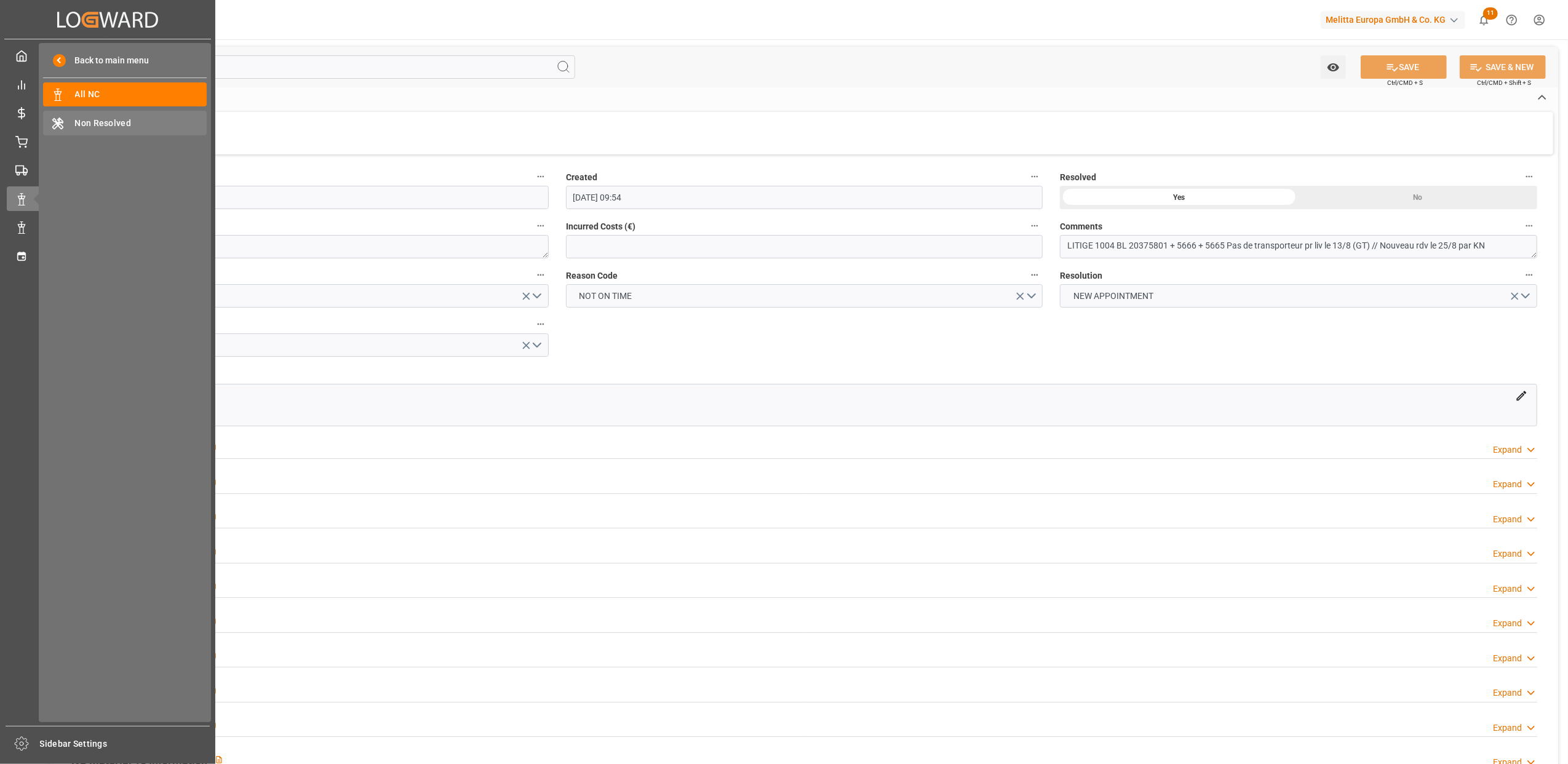
click at [111, 117] on span "Non Resolved" at bounding box center [141, 123] width 133 height 13
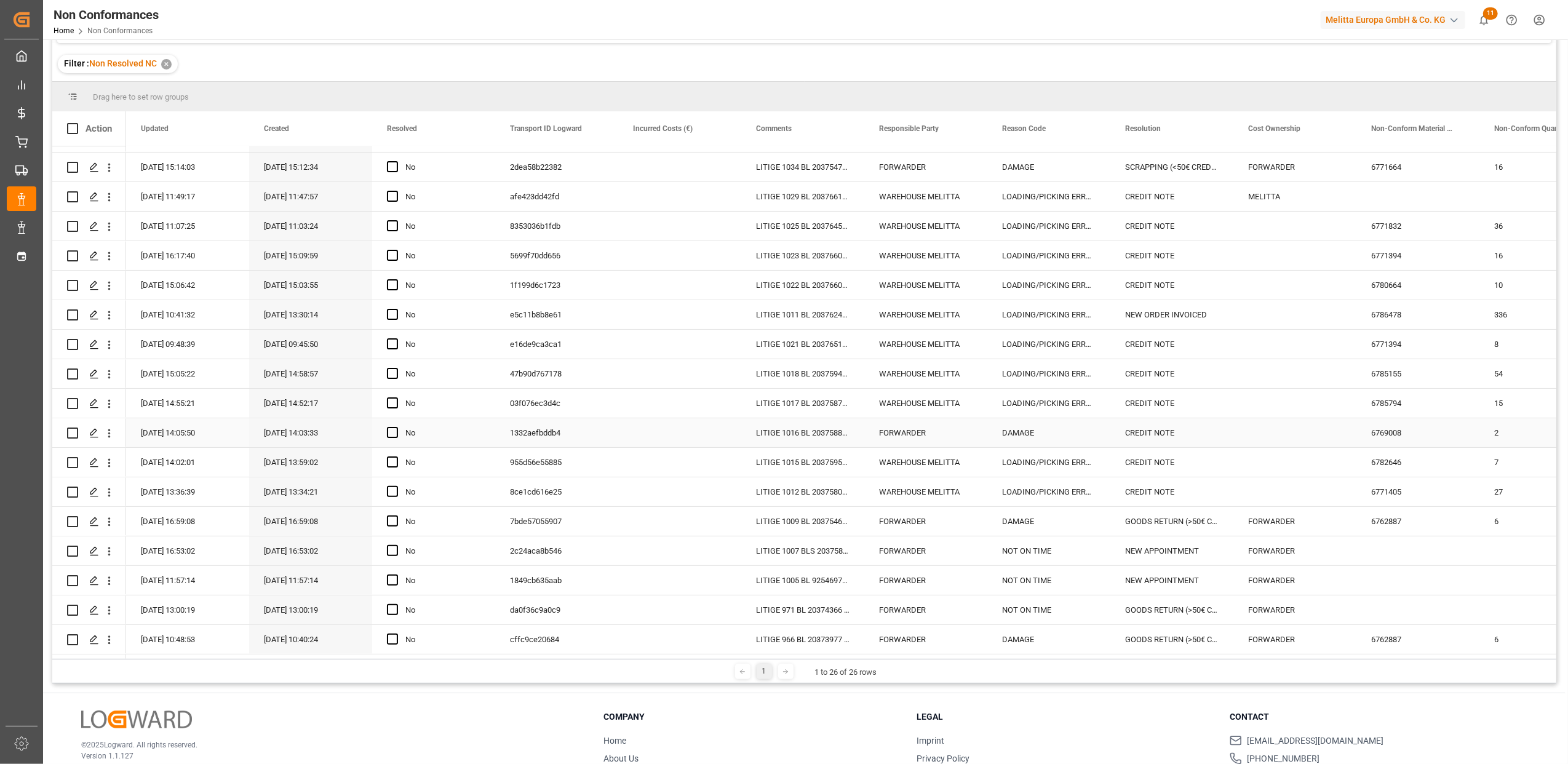
scroll to position [182, 0]
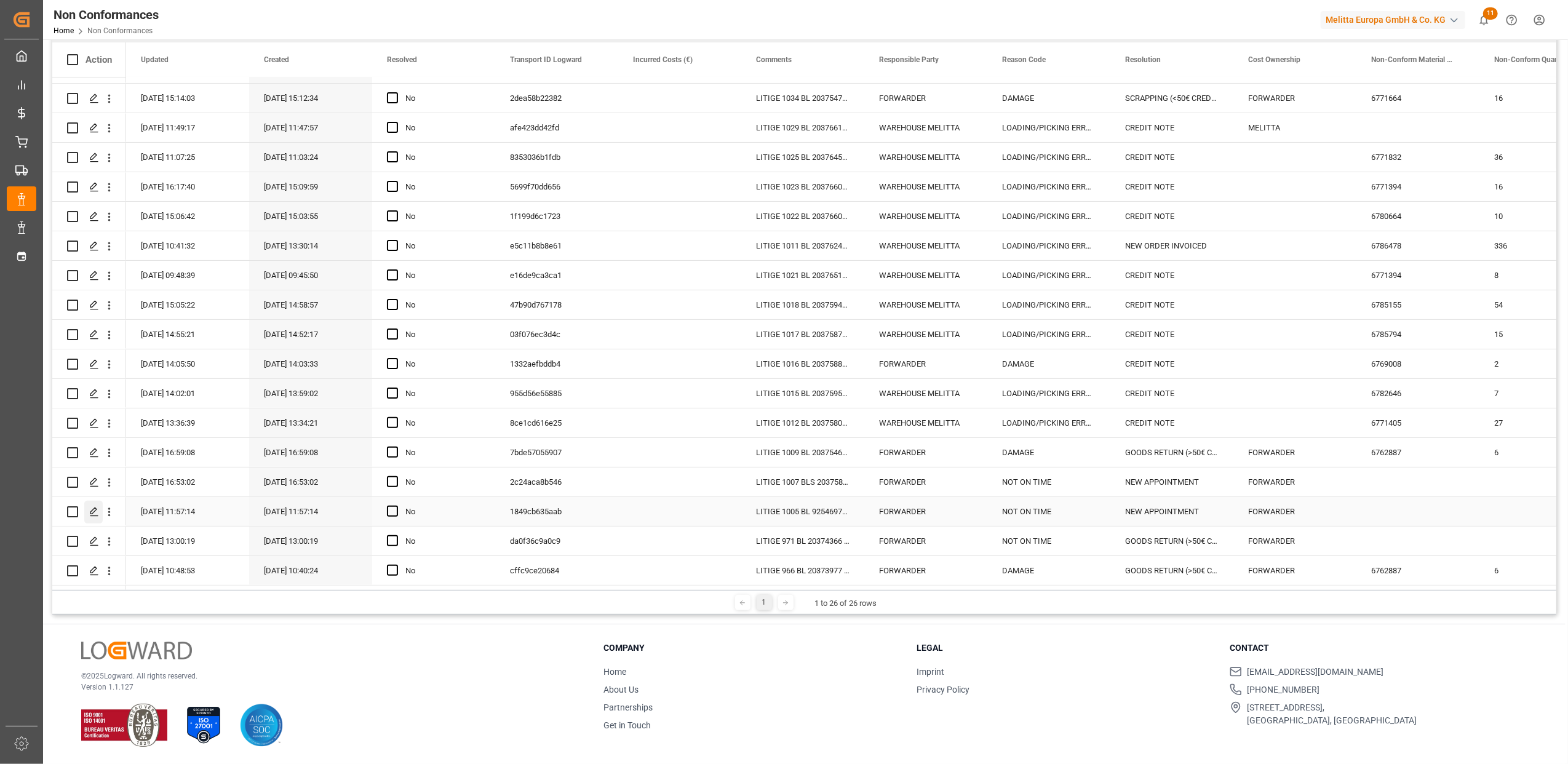
click at [91, 508] on polygon "Press SPACE to select this row." at bounding box center [93, 511] width 6 height 6
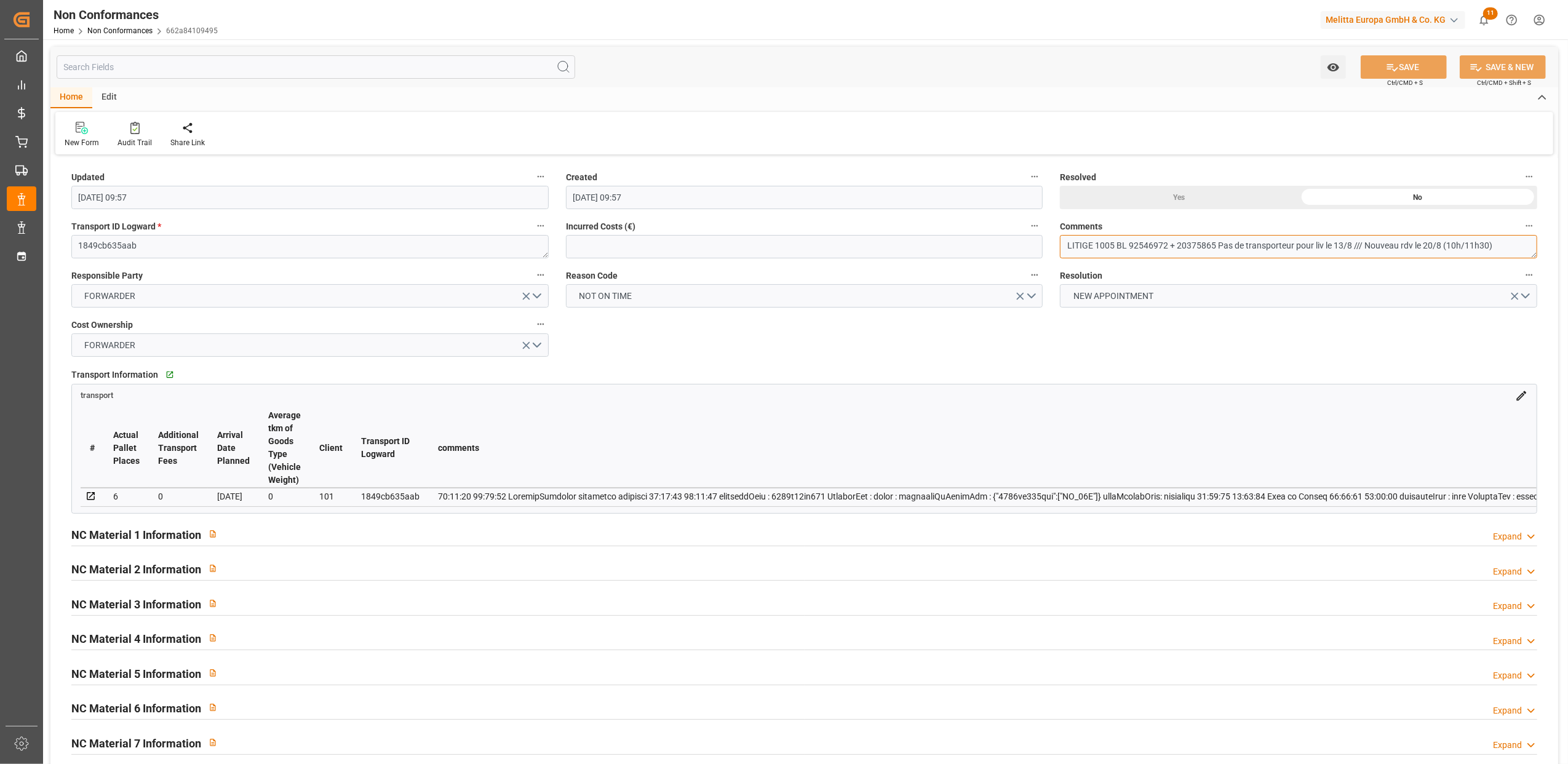
click at [1515, 244] on textarea "LITIGE 1005 BL 92546972 + 20375865 Pas de transporteur pour liv le 13/8 /// Nou…" at bounding box center [1299, 247] width 477 height 24
drag, startPoint x: 1169, startPoint y: 244, endPoint x: 1129, endPoint y: 245, distance: 40.0
click at [1129, 245] on textarea "LITIGE 1005 BL 92546972 + 20375865 Pas de transporteur pour liv le 13/8 /// Nou…" at bounding box center [1299, 247] width 477 height 24
click at [1356, 242] on textarea "LITIGE 1005 BL 92546972 + 20375865 Pas de transporteur pour liv le 13/8 /// Nou…" at bounding box center [1299, 247] width 477 height 24
drag, startPoint x: 1522, startPoint y: 249, endPoint x: 1568, endPoint y: 272, distance: 51.4
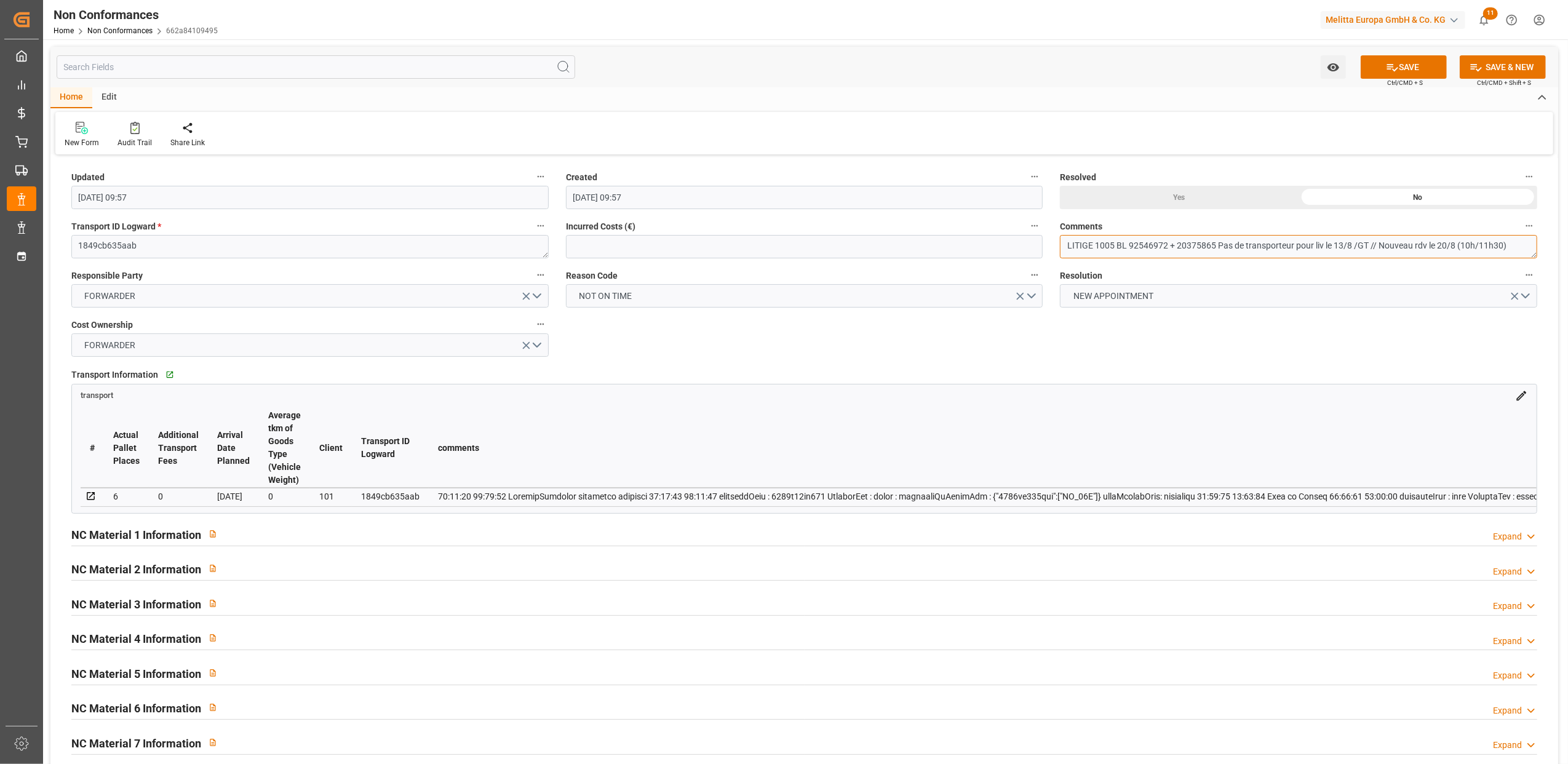
click at [1524, 249] on textarea "LITIGE 1005 BL 92546972 + 20375865 Pas de transporteur pour liv le 13/8 /GT // …" at bounding box center [1299, 247] width 477 height 24
type textarea "LITIGE 1005 BL 92546972 + 20375865 Pas de transporteur pour liv le 13/8 /GT // …"
click at [1162, 195] on div "Yes" at bounding box center [1179, 197] width 239 height 24
click at [1438, 59] on button "SAVE" at bounding box center [1404, 67] width 86 height 24
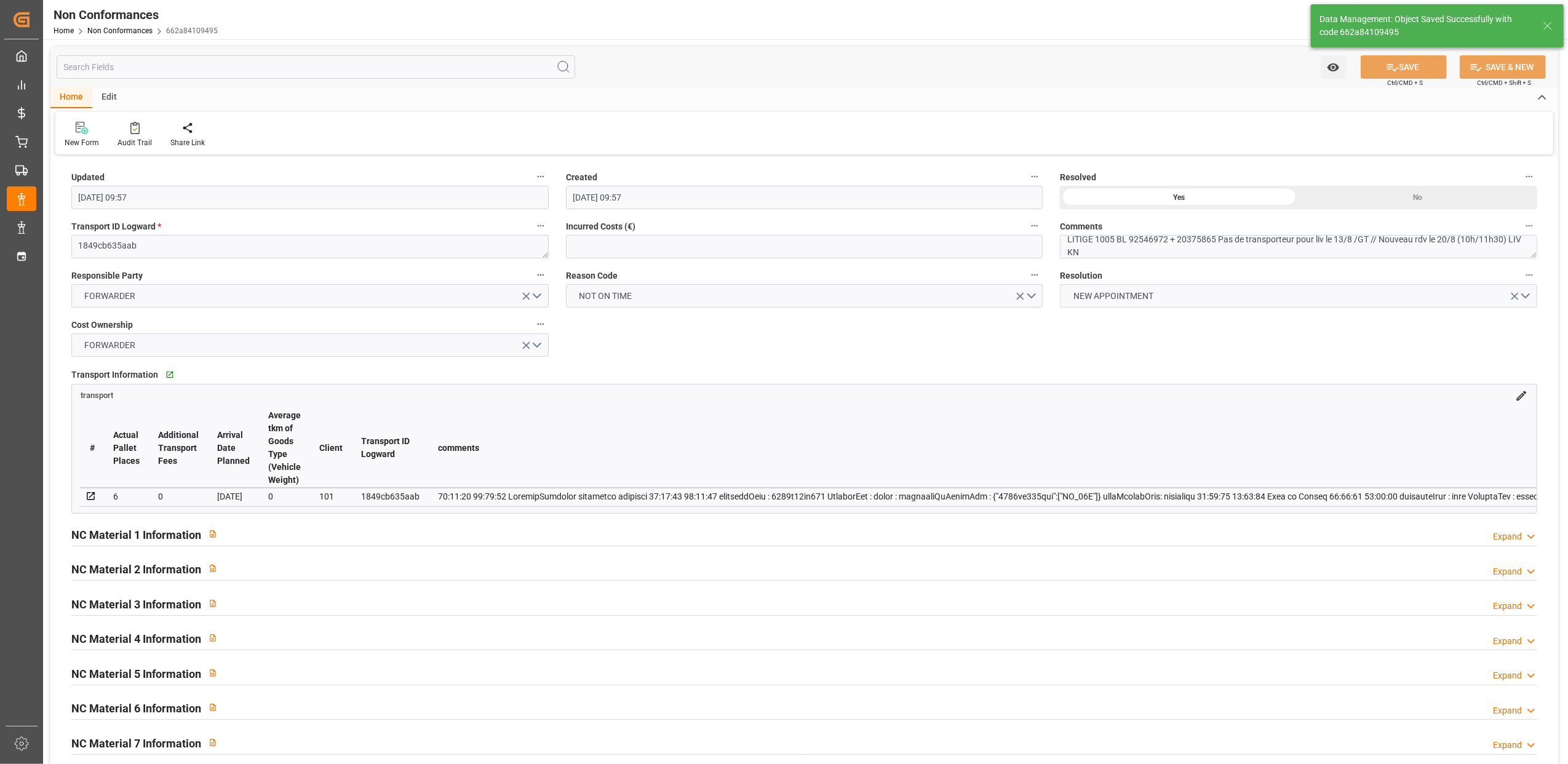
type input "11-09-2025 13:48"
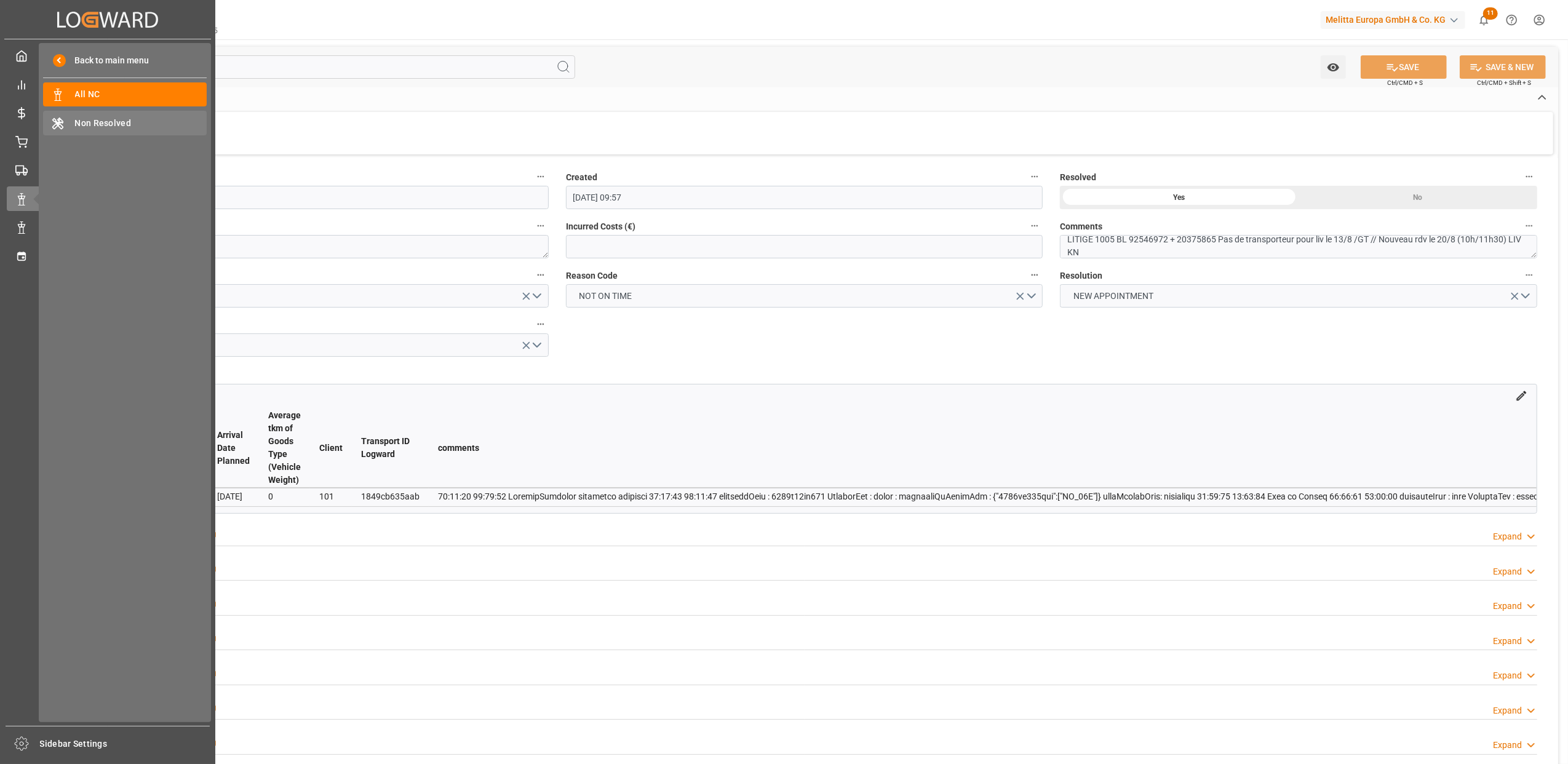
click at [116, 124] on span "Non Resolved" at bounding box center [141, 123] width 133 height 13
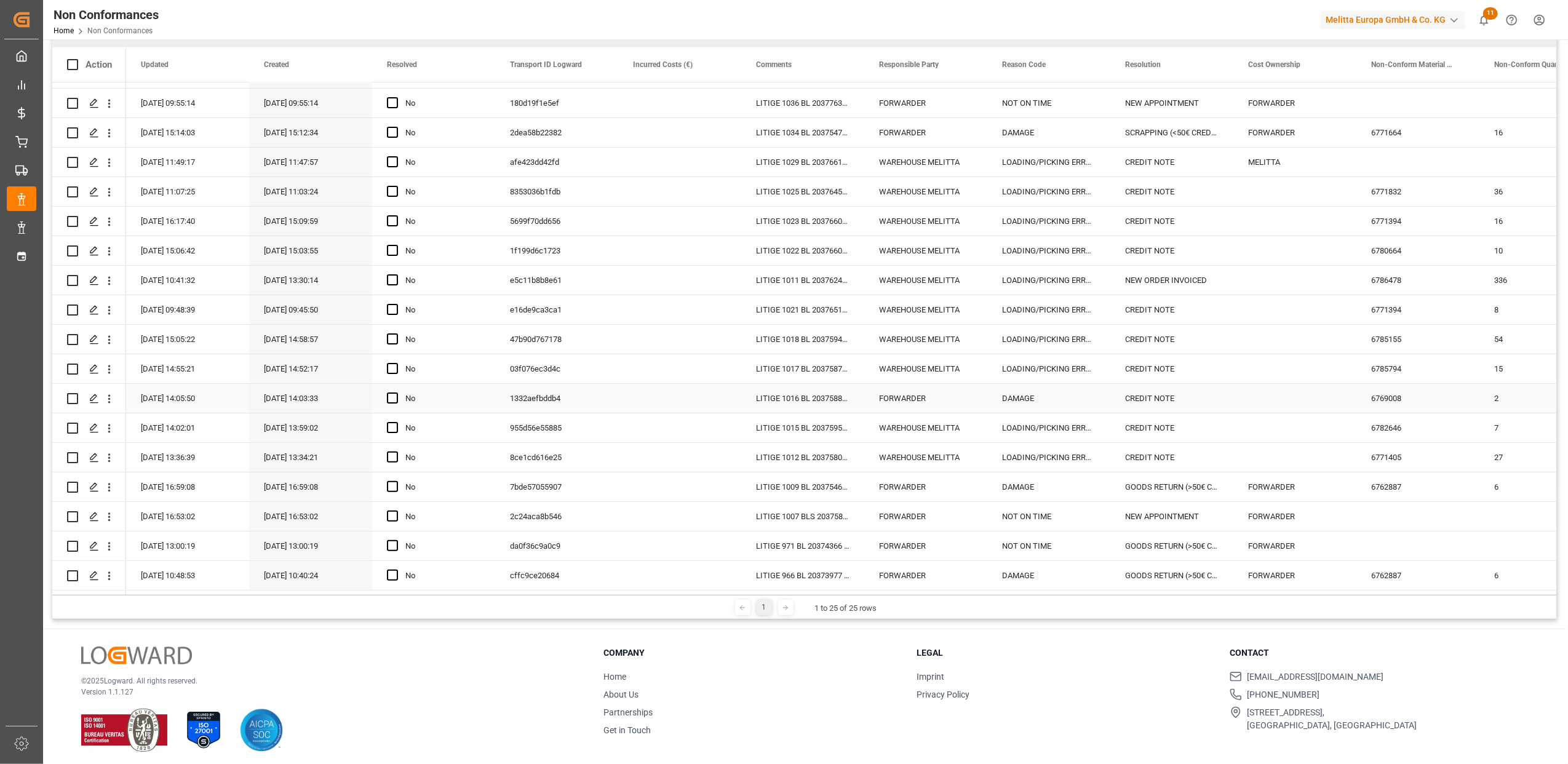
scroll to position [182, 0]
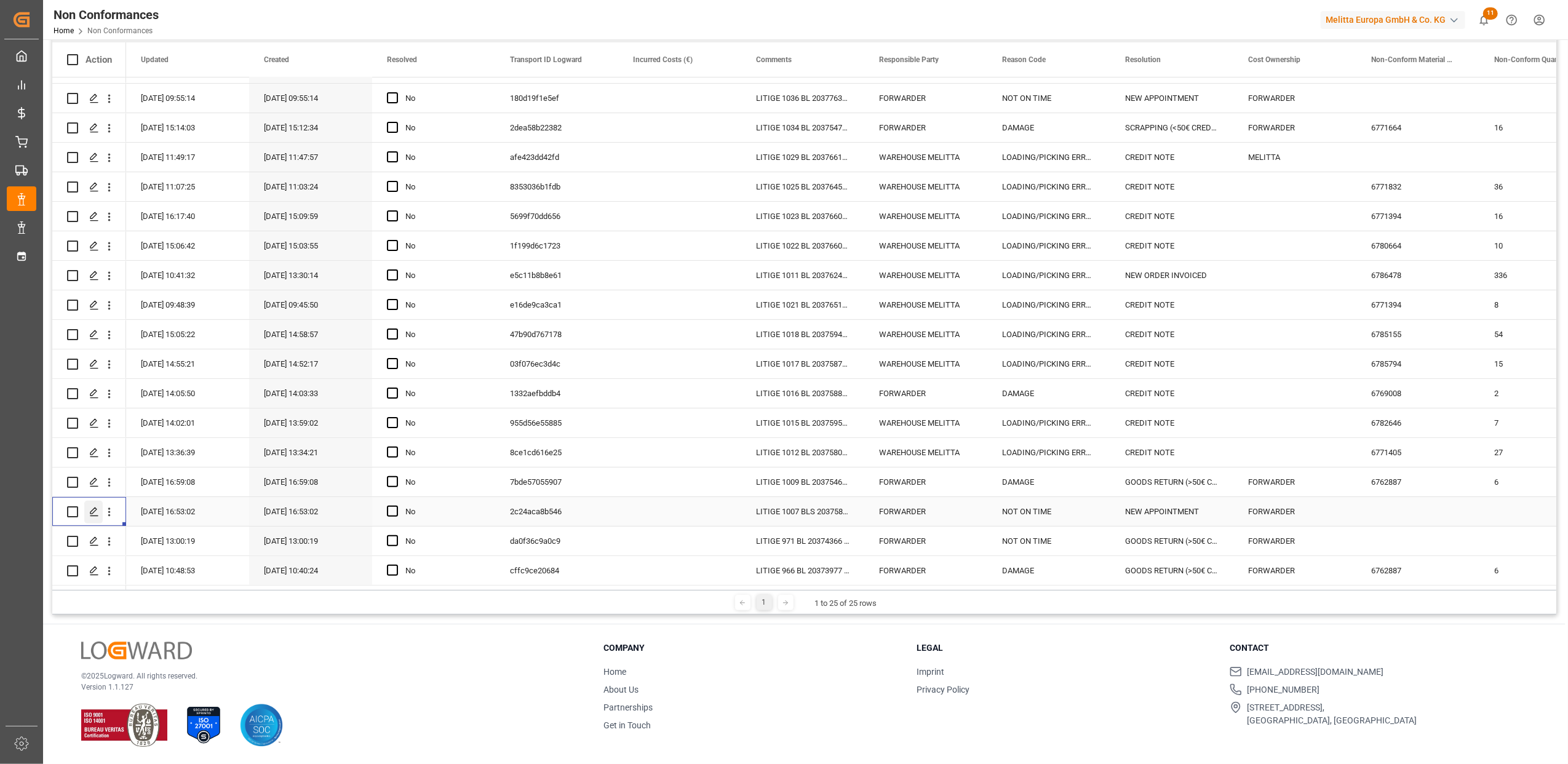
click at [95, 508] on icon "Press SPACE to select this row." at bounding box center [94, 512] width 10 height 10
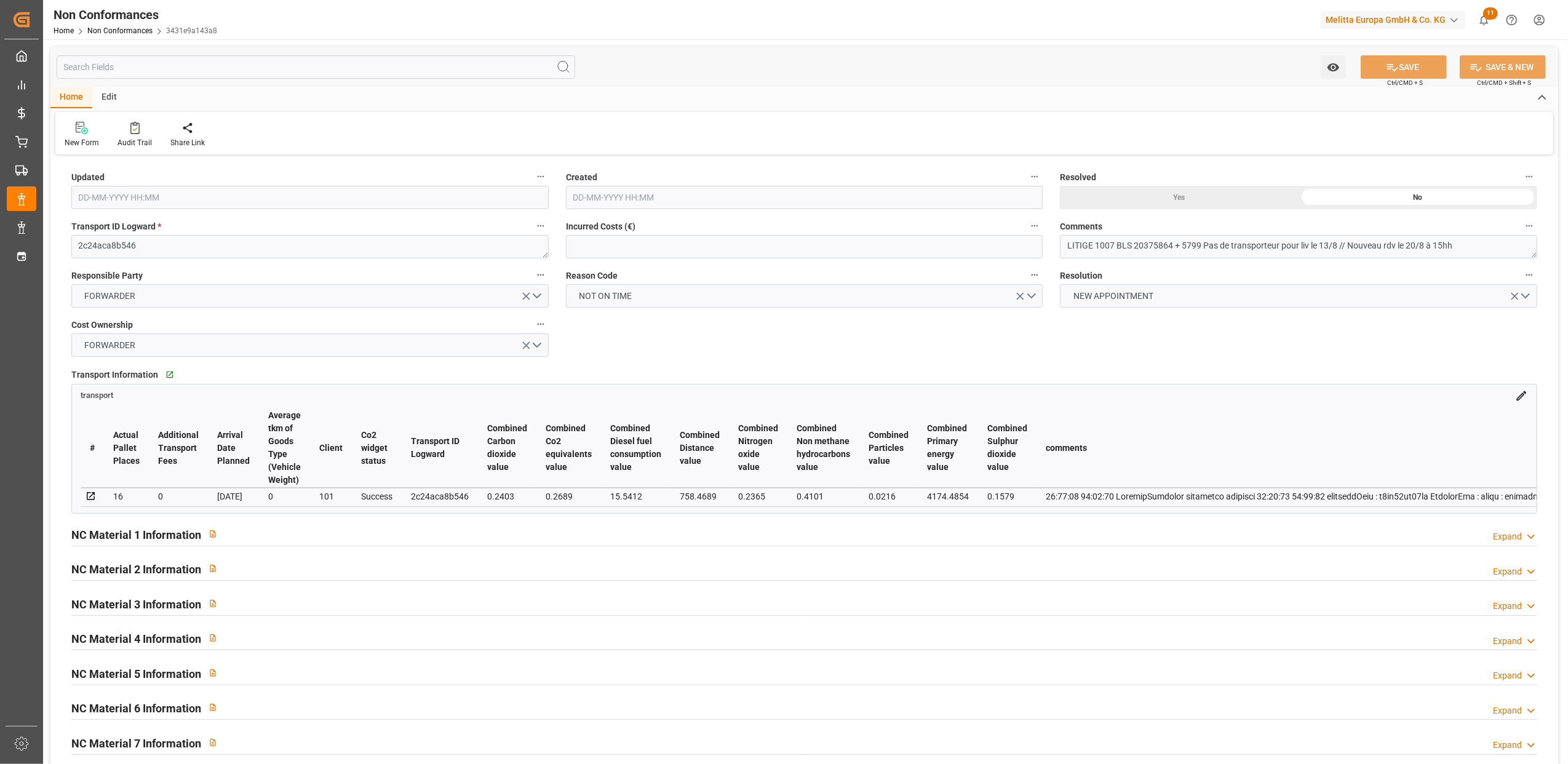
type input "14-08-2025 14:53"
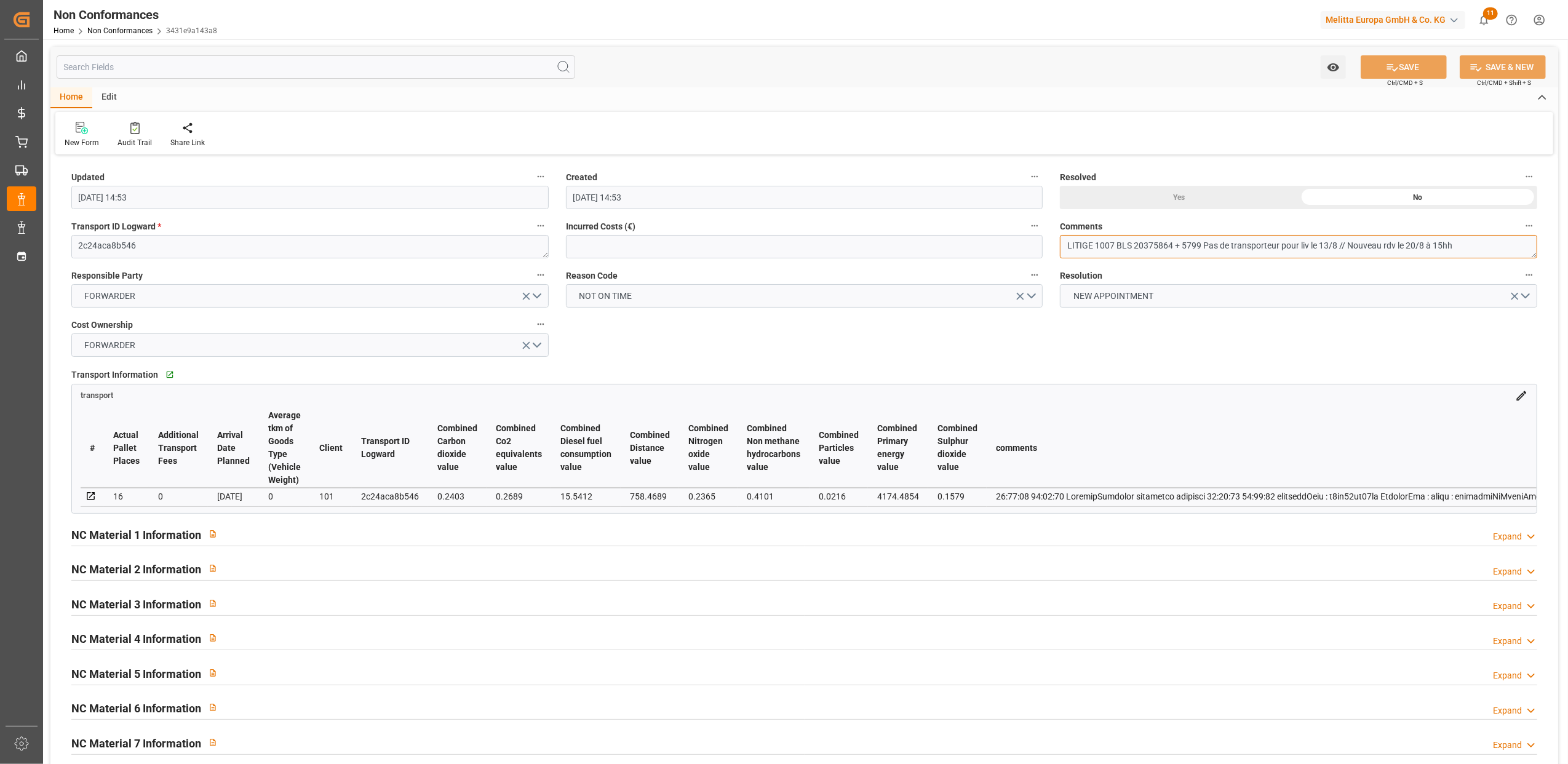
drag, startPoint x: 1168, startPoint y: 244, endPoint x: 1130, endPoint y: 244, distance: 38.0
click at [1130, 244] on textarea "LITIGE 1007 BLS 20375864 + 5799 Pas de transporteur pour liv le 13/8 // Nouveau…" at bounding box center [1299, 247] width 477 height 24
click at [1337, 362] on div "Transport Information   Go to transport Grid transport # Actual Pallet Places A…" at bounding box center [804, 439] width 1483 height 156
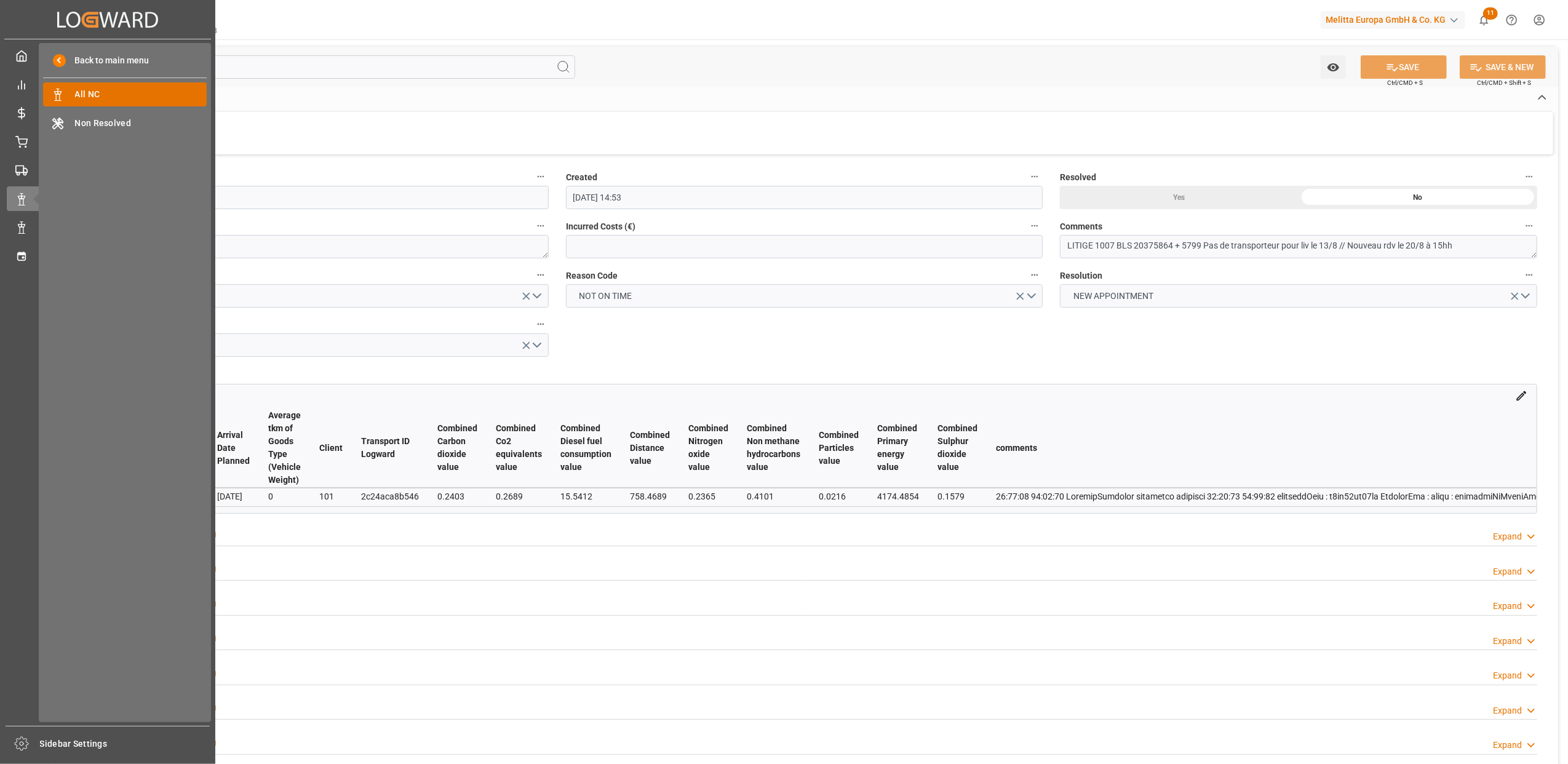
click at [94, 92] on span "All NC" at bounding box center [141, 95] width 133 height 13
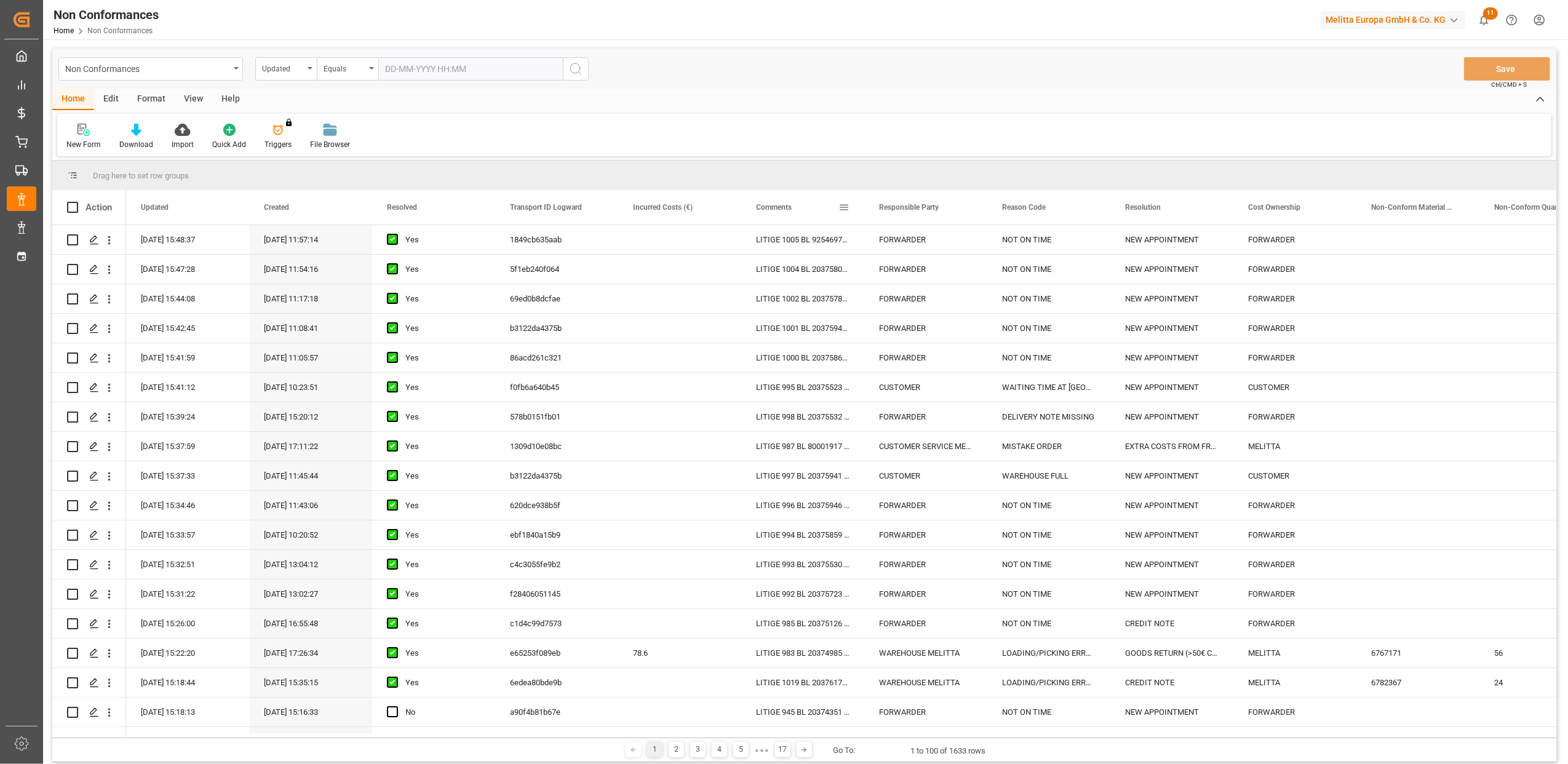
click at [845, 207] on span at bounding box center [844, 206] width 11 height 11
click at [905, 208] on span "filter" at bounding box center [901, 209] width 11 height 11
click at [951, 241] on span "Filtering operator" at bounding box center [954, 242] width 11 height 11
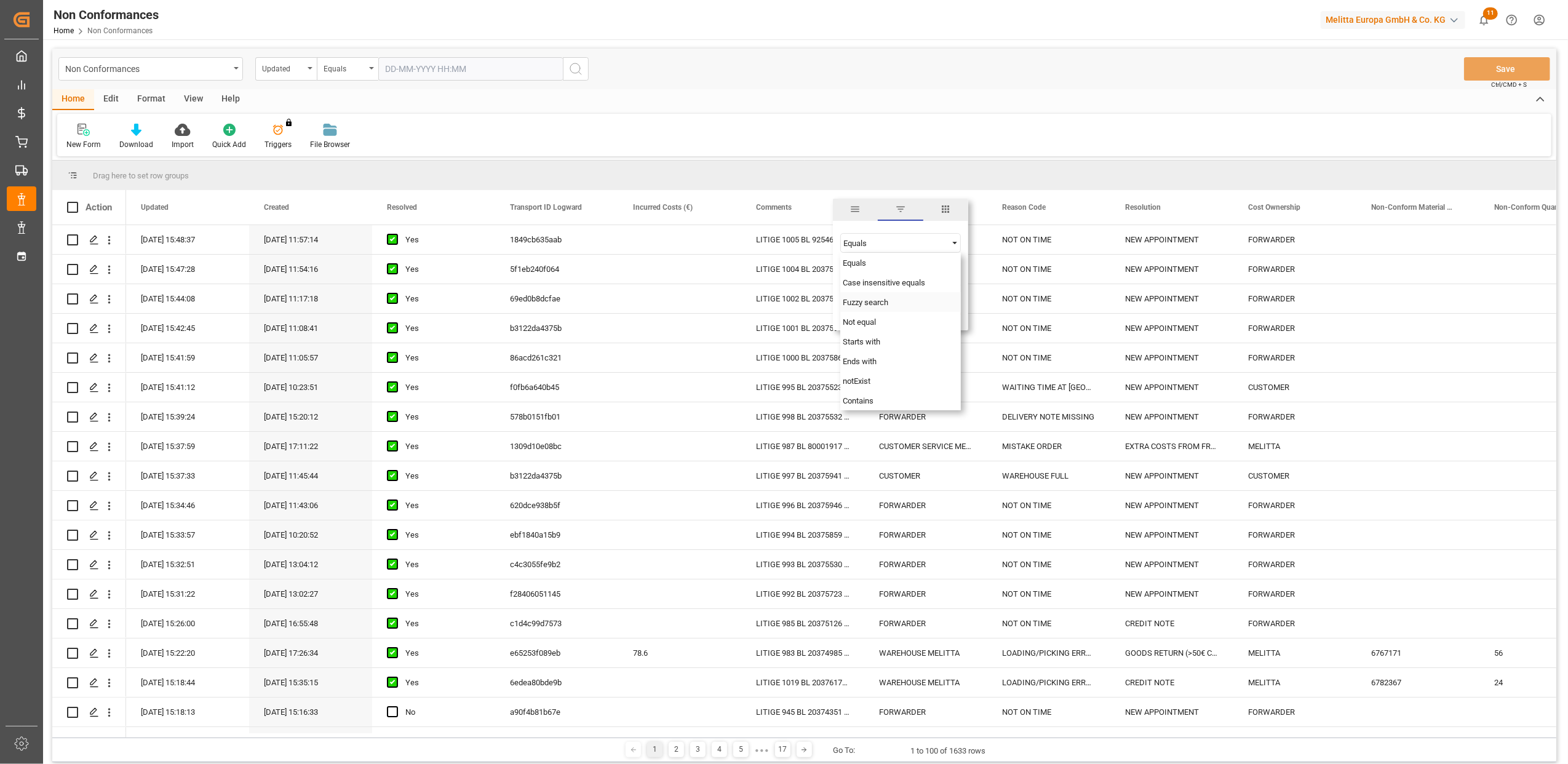
click at [894, 300] on div "Fuzzy search" at bounding box center [901, 302] width 120 height 19
click at [878, 279] on input "Filter Value" at bounding box center [901, 274] width 120 height 24
paste input "20375864"
type input "20375864"
click at [908, 310] on button "Apply" at bounding box center [916, 312] width 23 height 12
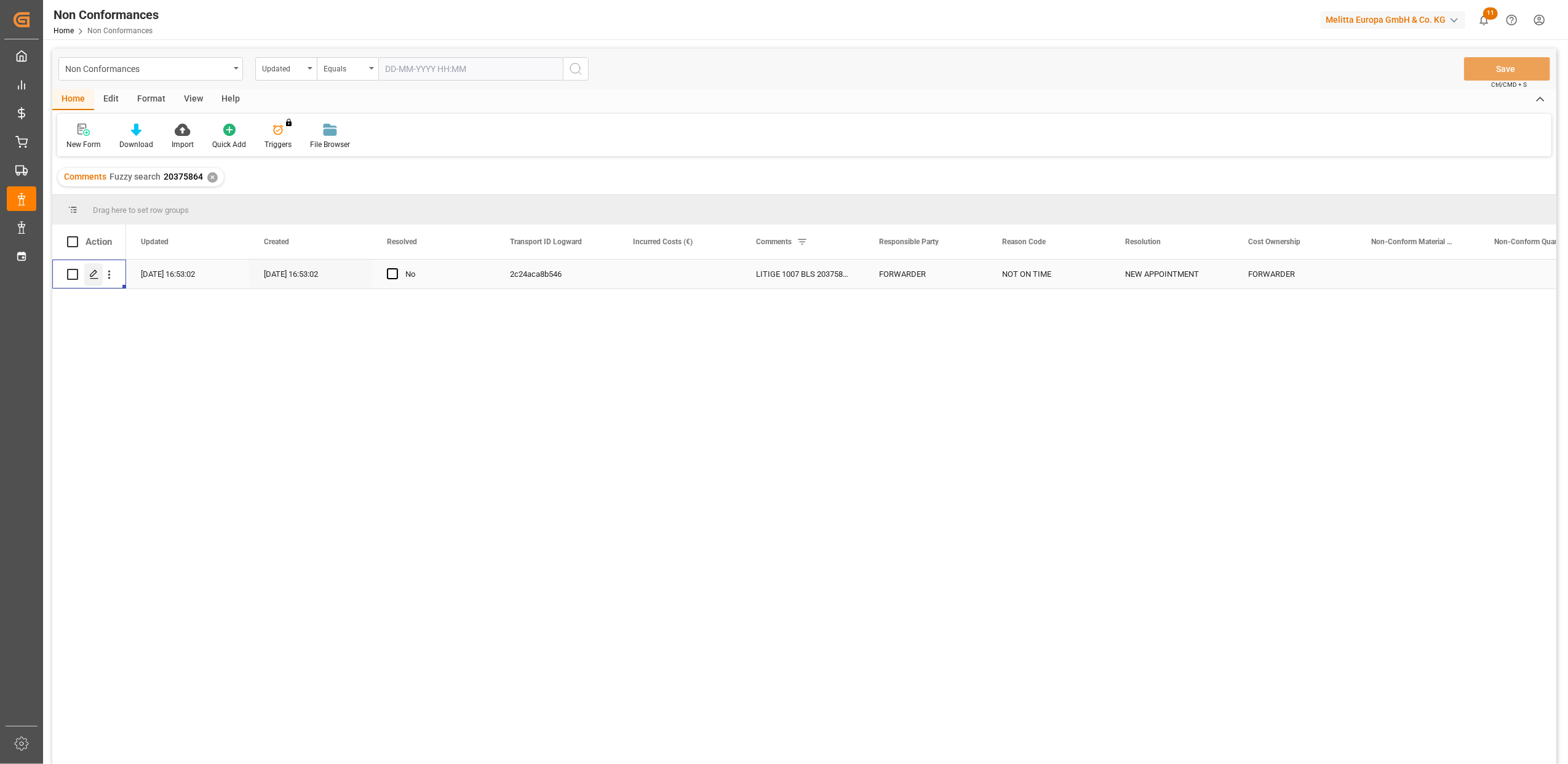
click at [92, 278] on icon "Press SPACE to select this row." at bounding box center [94, 274] width 10 height 10
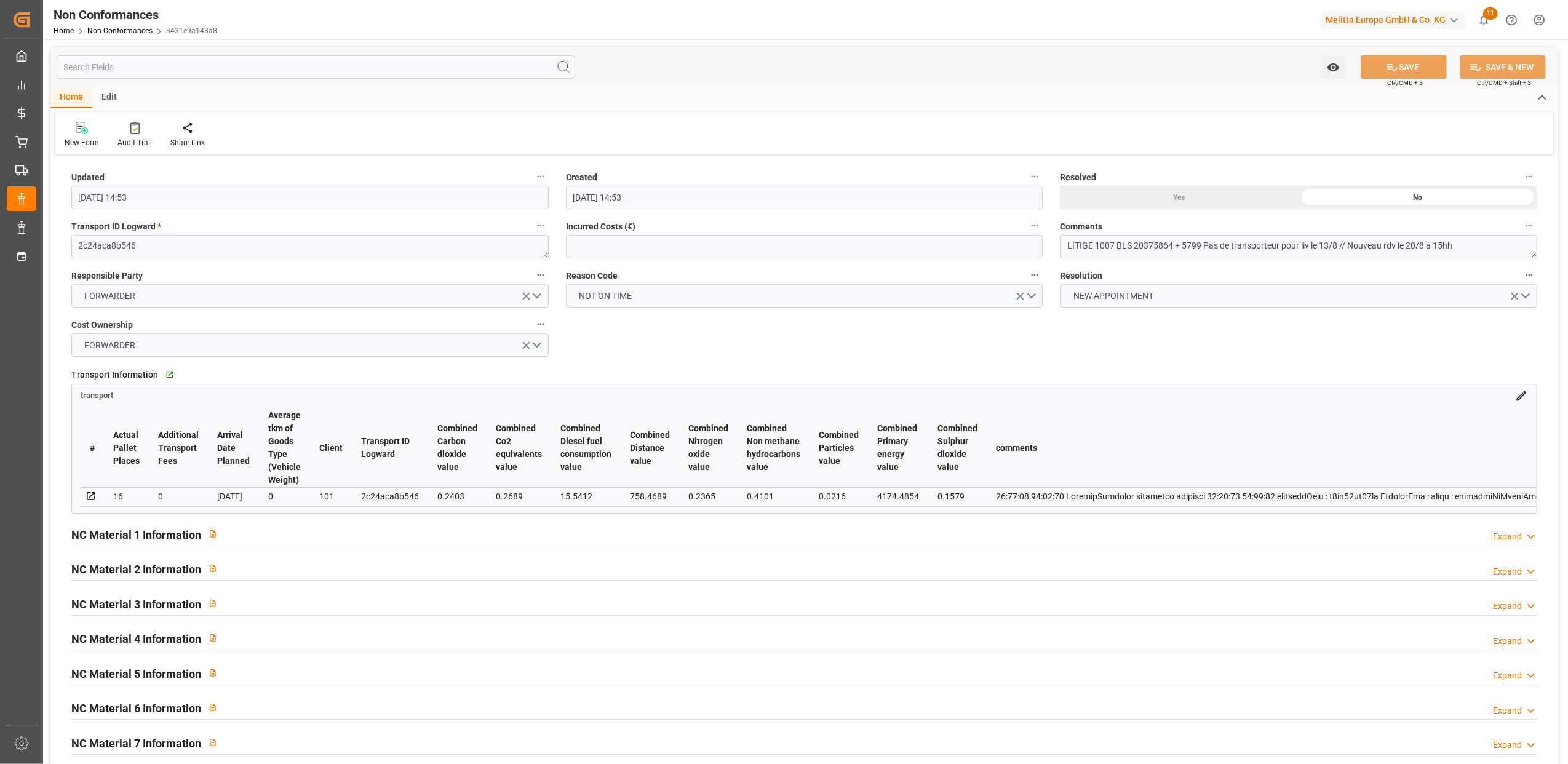
click at [1192, 194] on div "Yes" at bounding box center [1179, 197] width 239 height 24
click at [1489, 244] on textarea "LITIGE 1007 BLS 20375864 + 5799 Pas de transporteur pour liv le 13/8 // Nouveau…" at bounding box center [1299, 247] width 477 height 24
click at [1512, 246] on textarea "LITIGE 1007 BLS 20375864 + 5799 Pas de transporteur pour liv le 13/8 // Nouveau…" at bounding box center [1299, 247] width 477 height 24
type textarea "LITIGE 1007 BLS 20375864 + 5799 Pas de transporteur pour liv le 13/8 // Nouveau…"
click at [1423, 67] on button "SAVE" at bounding box center [1404, 67] width 86 height 24
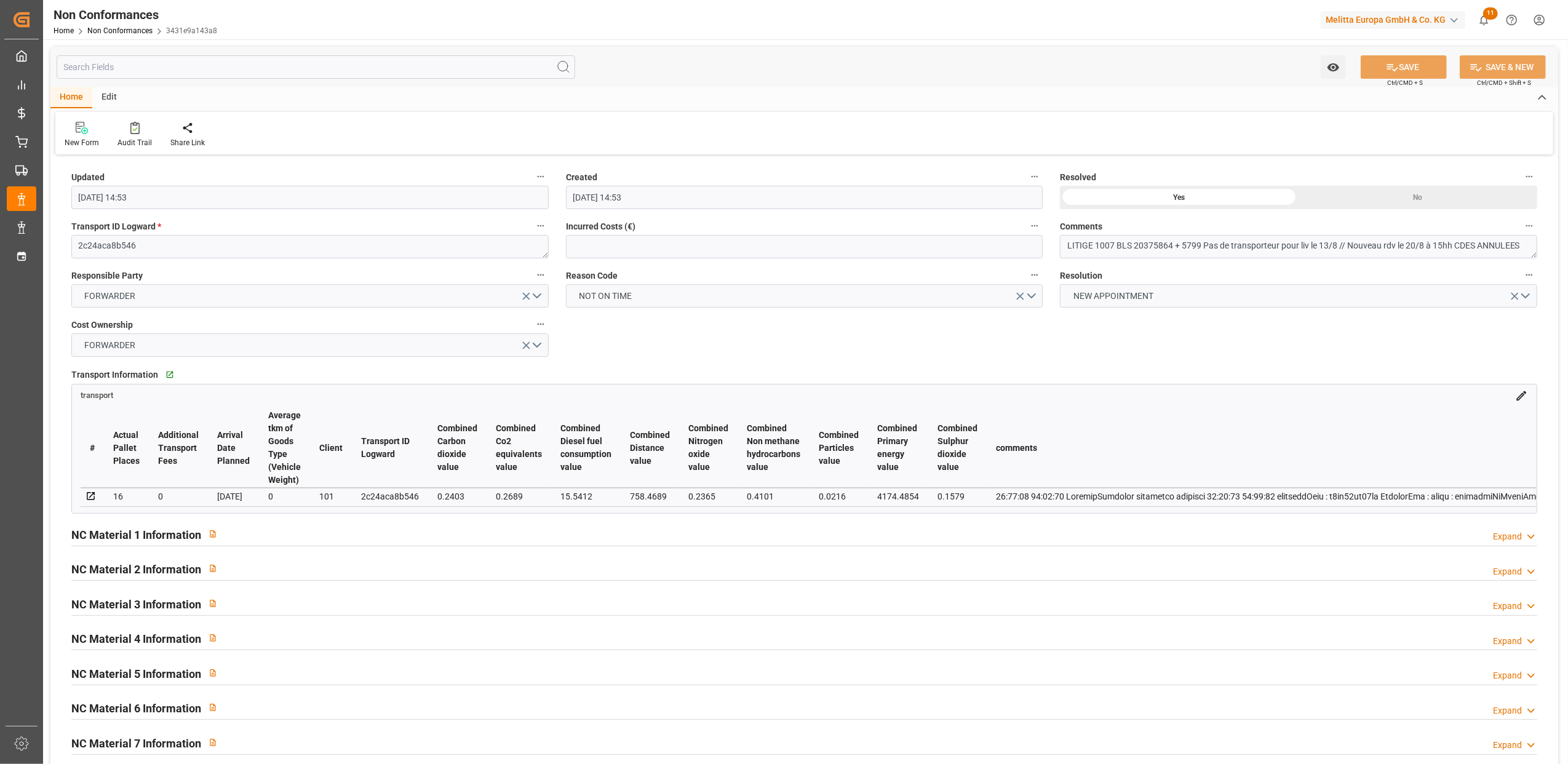
type input "11-09-2025 13:51"
drag, startPoint x: 1455, startPoint y: 245, endPoint x: 1347, endPoint y: 251, distance: 108.2
click at [1347, 251] on textarea "LITIGE 1007 BLS 20375864 + 5799 Pas de transporteur pour liv le 13/8 // Nouveau…" at bounding box center [1299, 247] width 477 height 24
type textarea "LITIGE 1007 BLS 20375864 + 5799 Pas de transporteur pour liv le 13/8 //CDES ANN…"
click at [1381, 67] on button "SAVE" at bounding box center [1404, 67] width 86 height 24
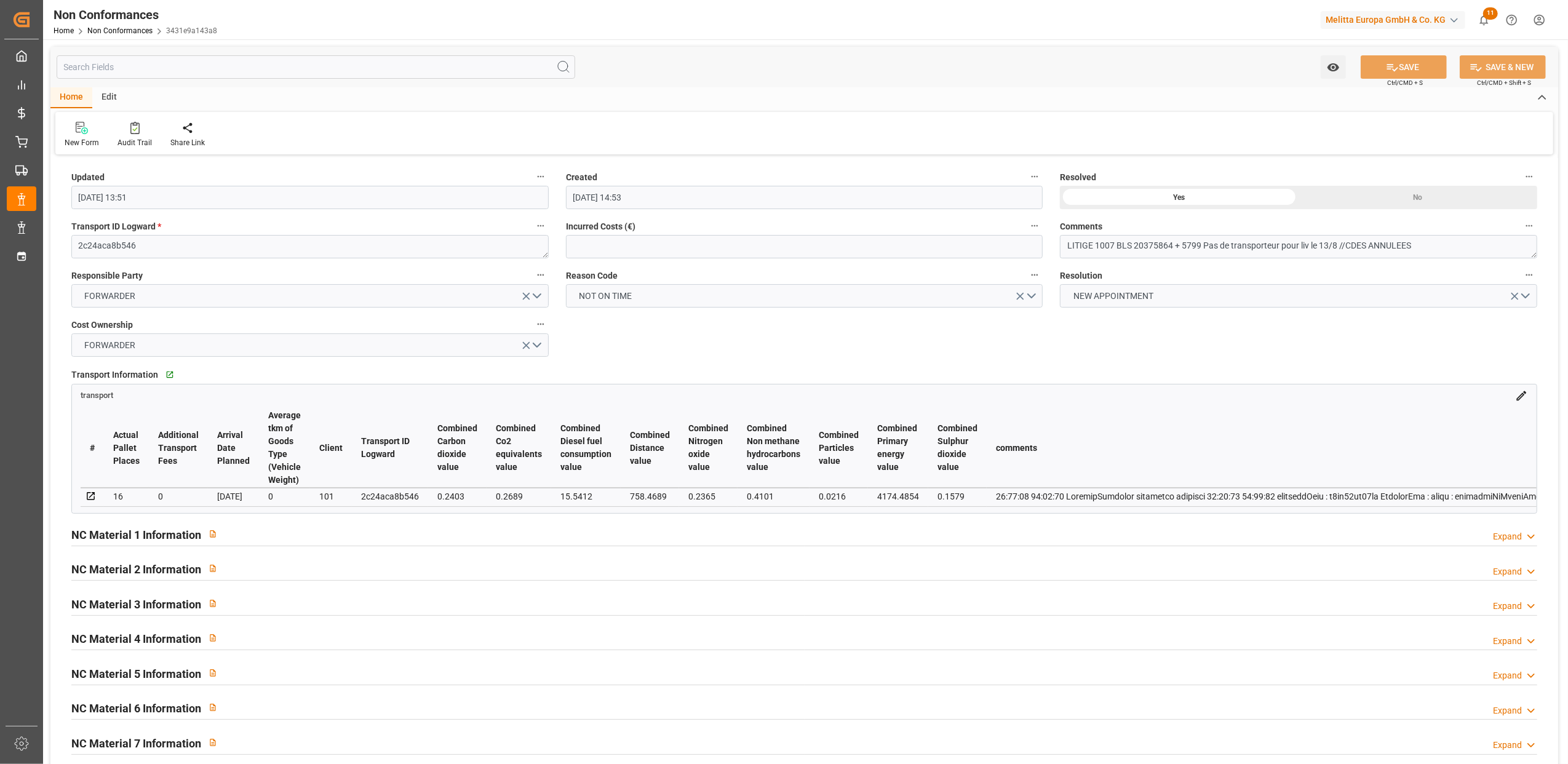
type input "11-09-2025 13:52"
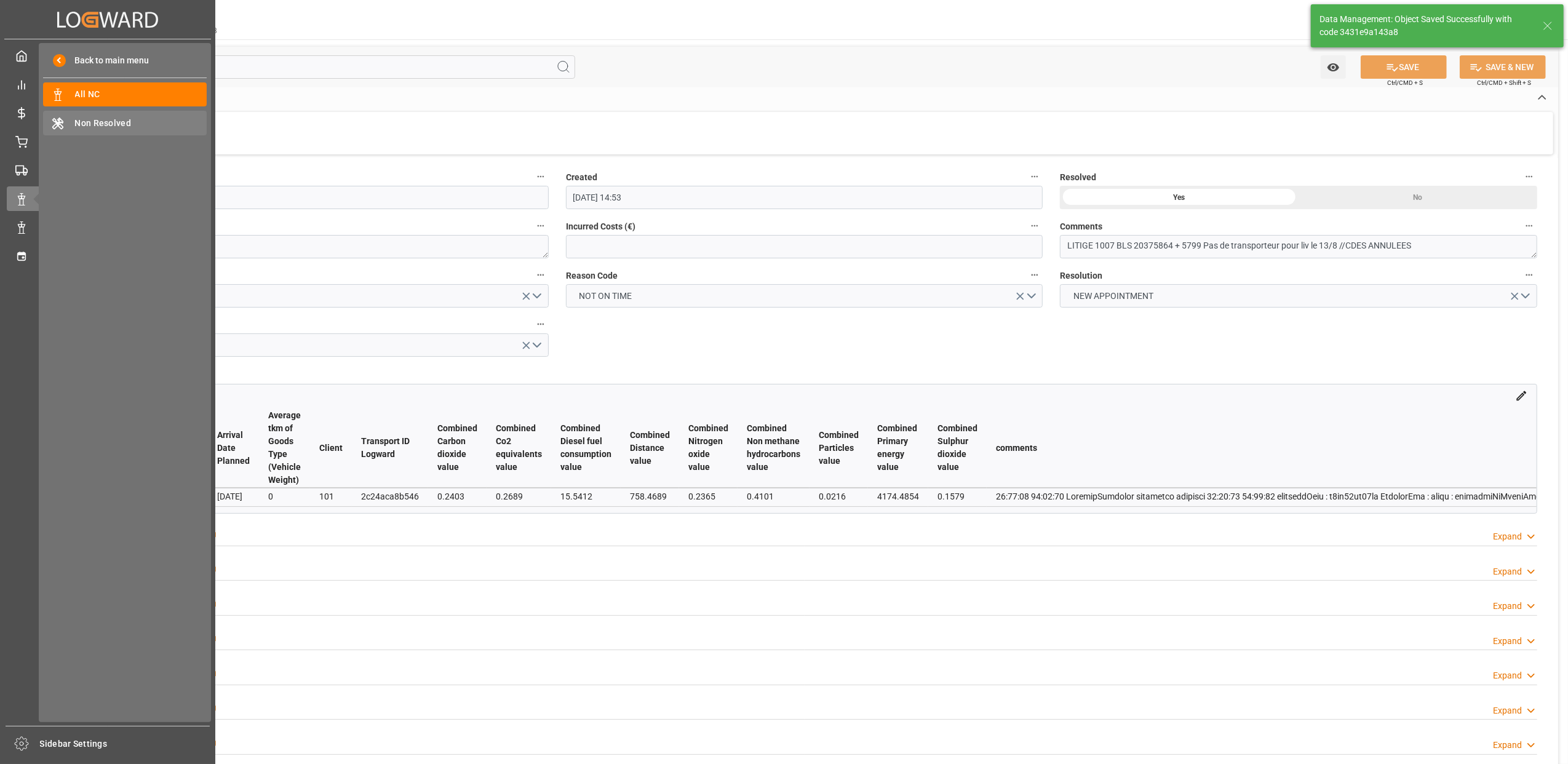
click at [120, 121] on span "Non Resolved" at bounding box center [141, 123] width 133 height 13
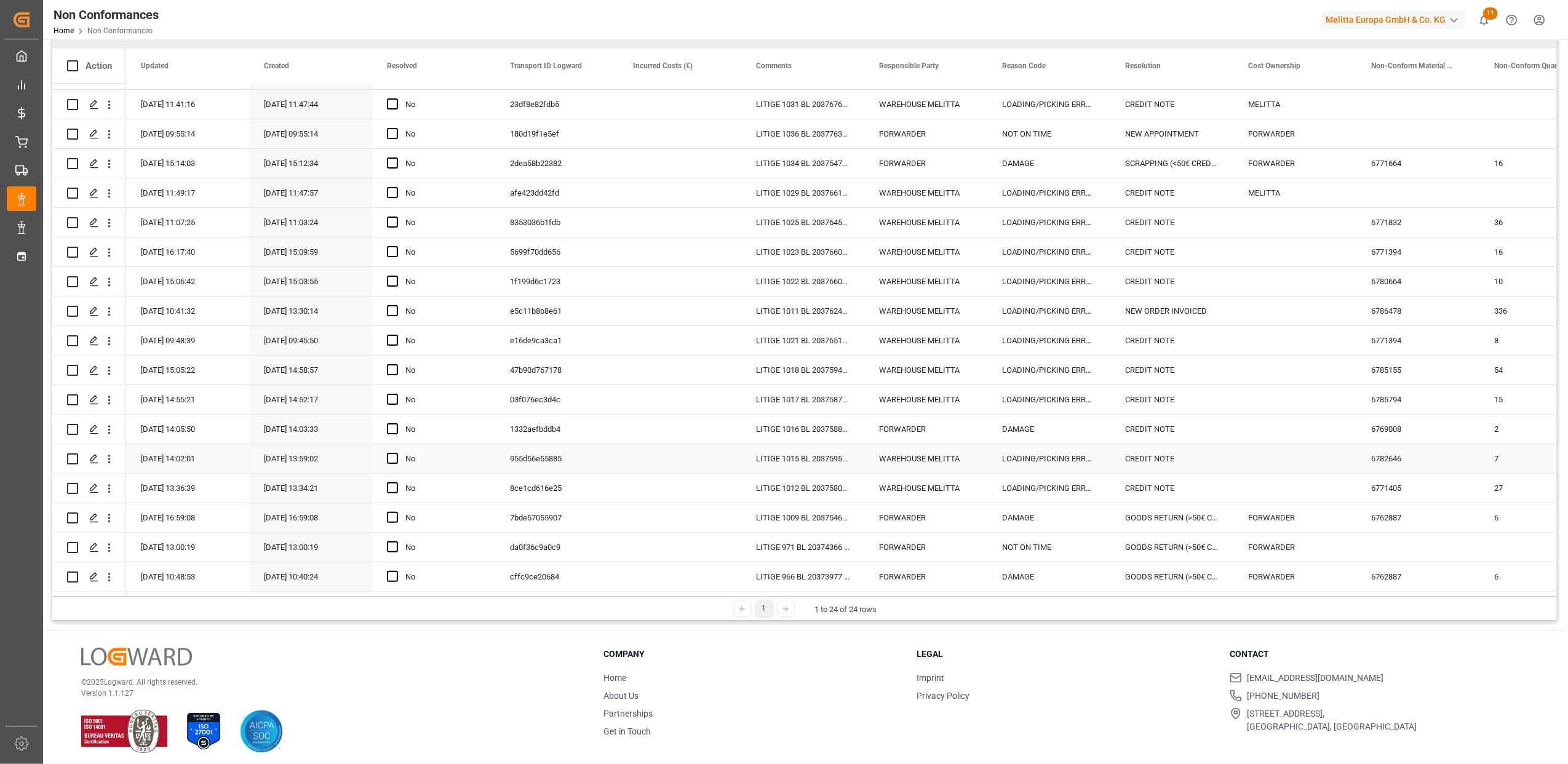
scroll to position [182, 0]
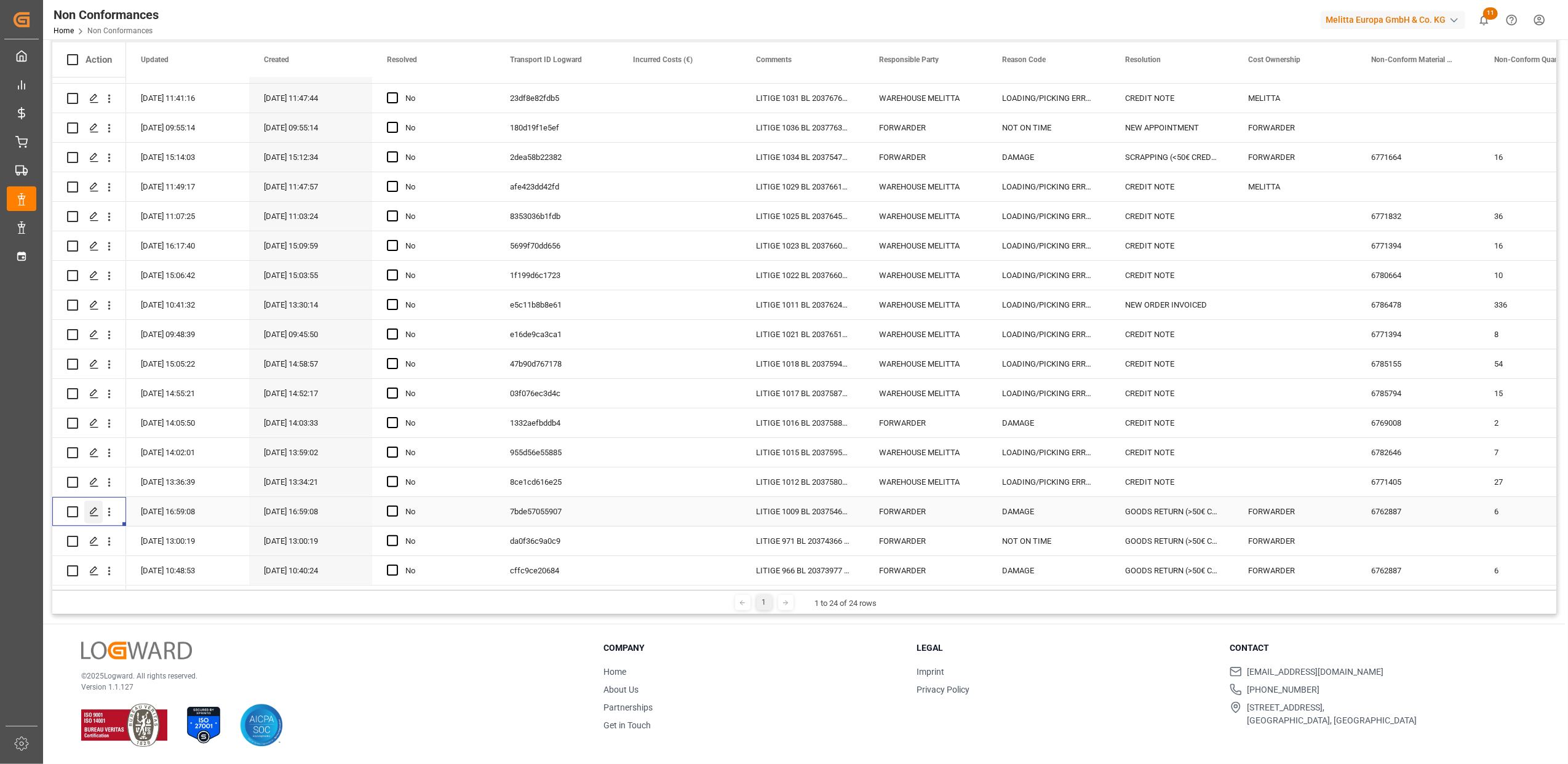
click at [98, 507] on icon "Press SPACE to select this row." at bounding box center [94, 512] width 10 height 10
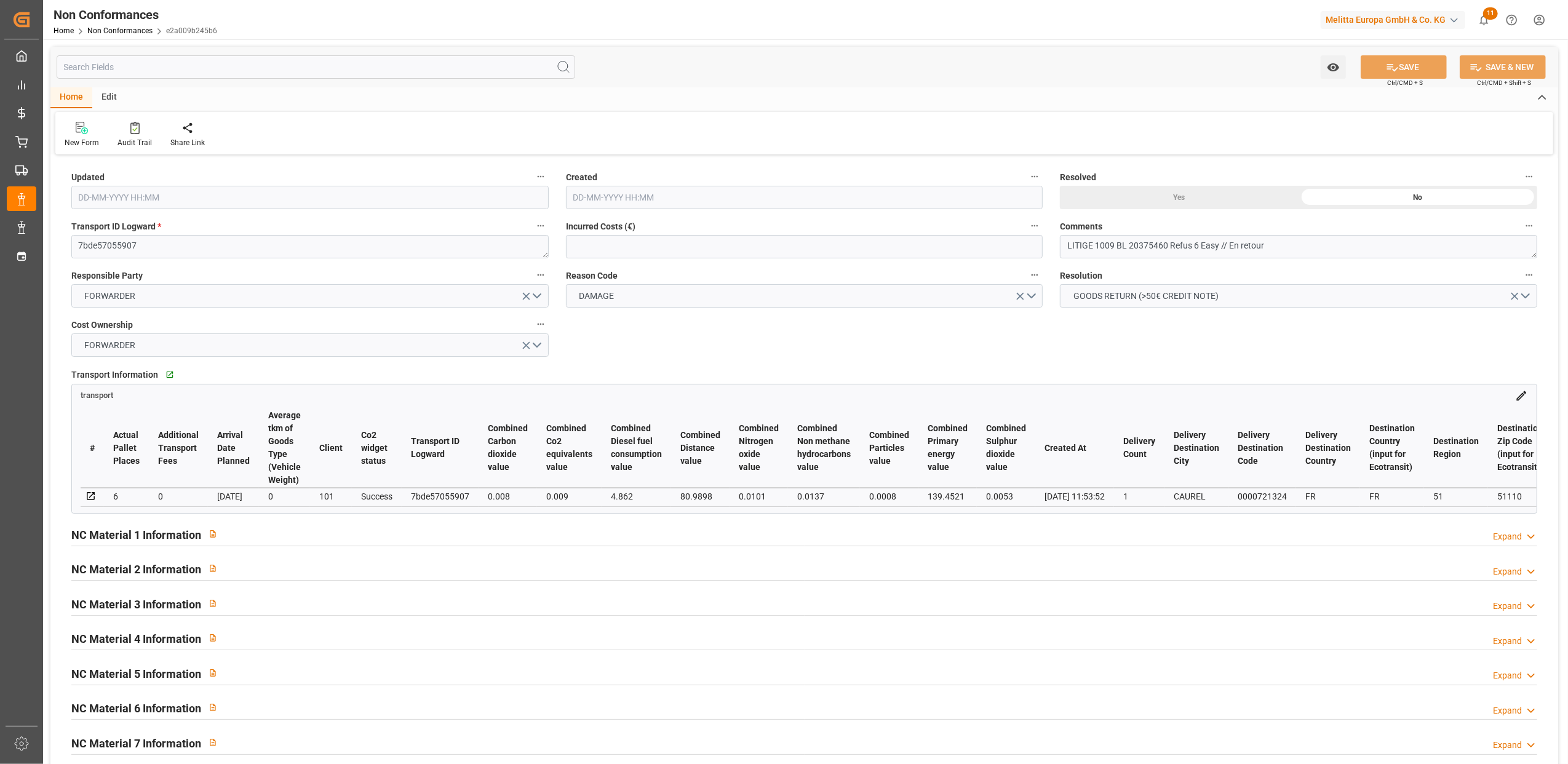
type input "14-08-2025 14:59"
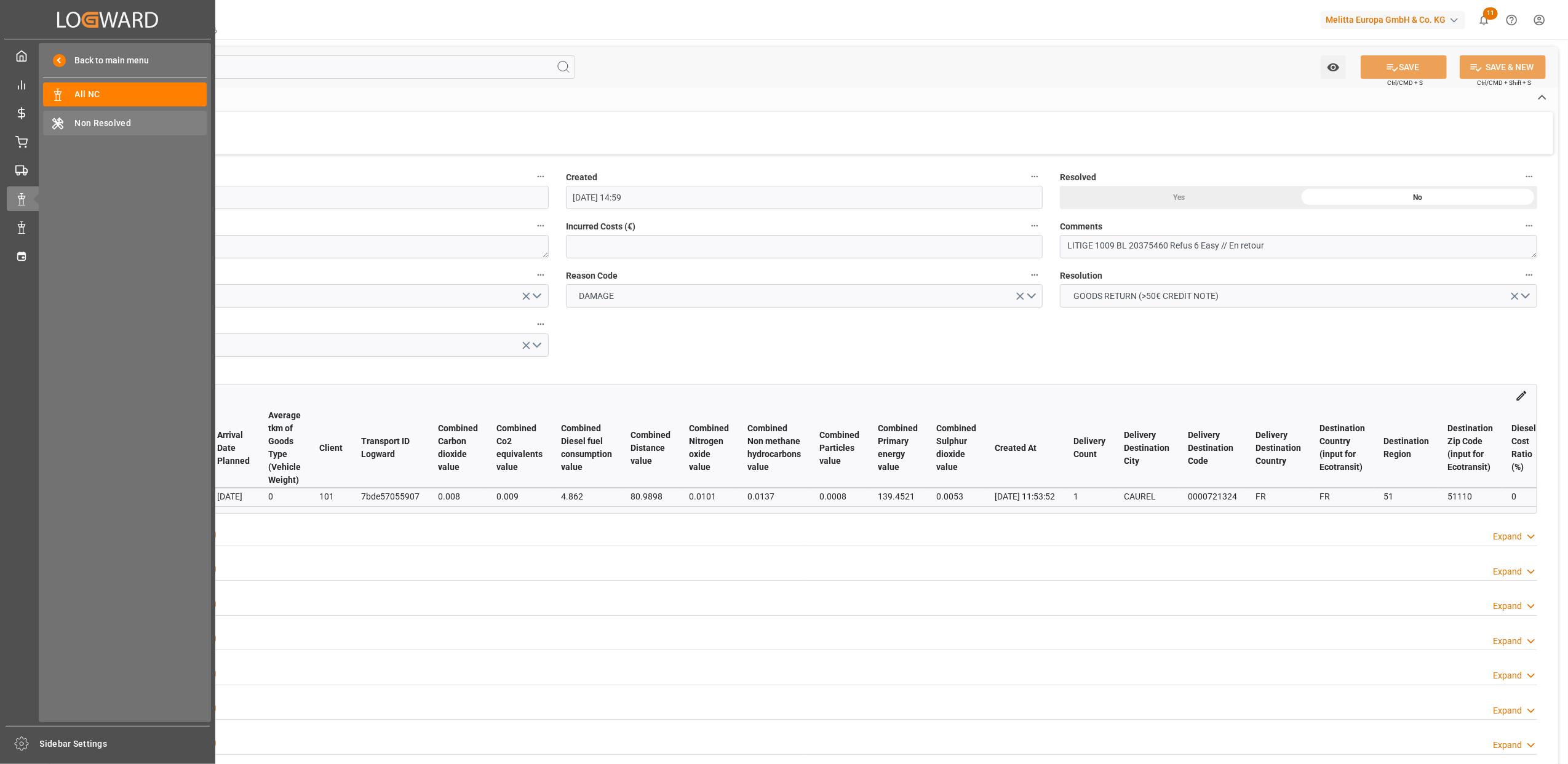
click at [117, 123] on span "Non Resolved" at bounding box center [141, 123] width 133 height 13
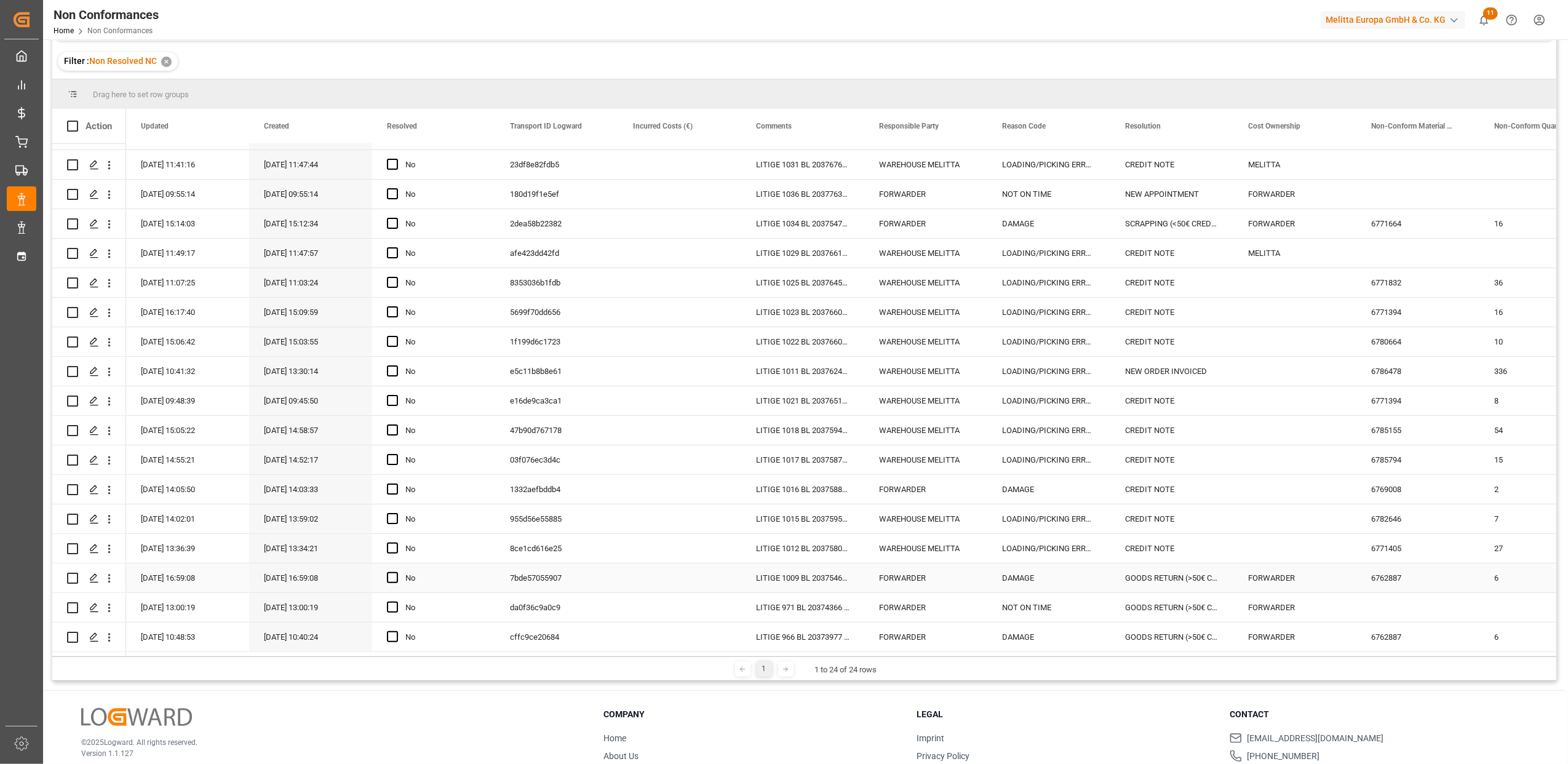
scroll to position [163, 0]
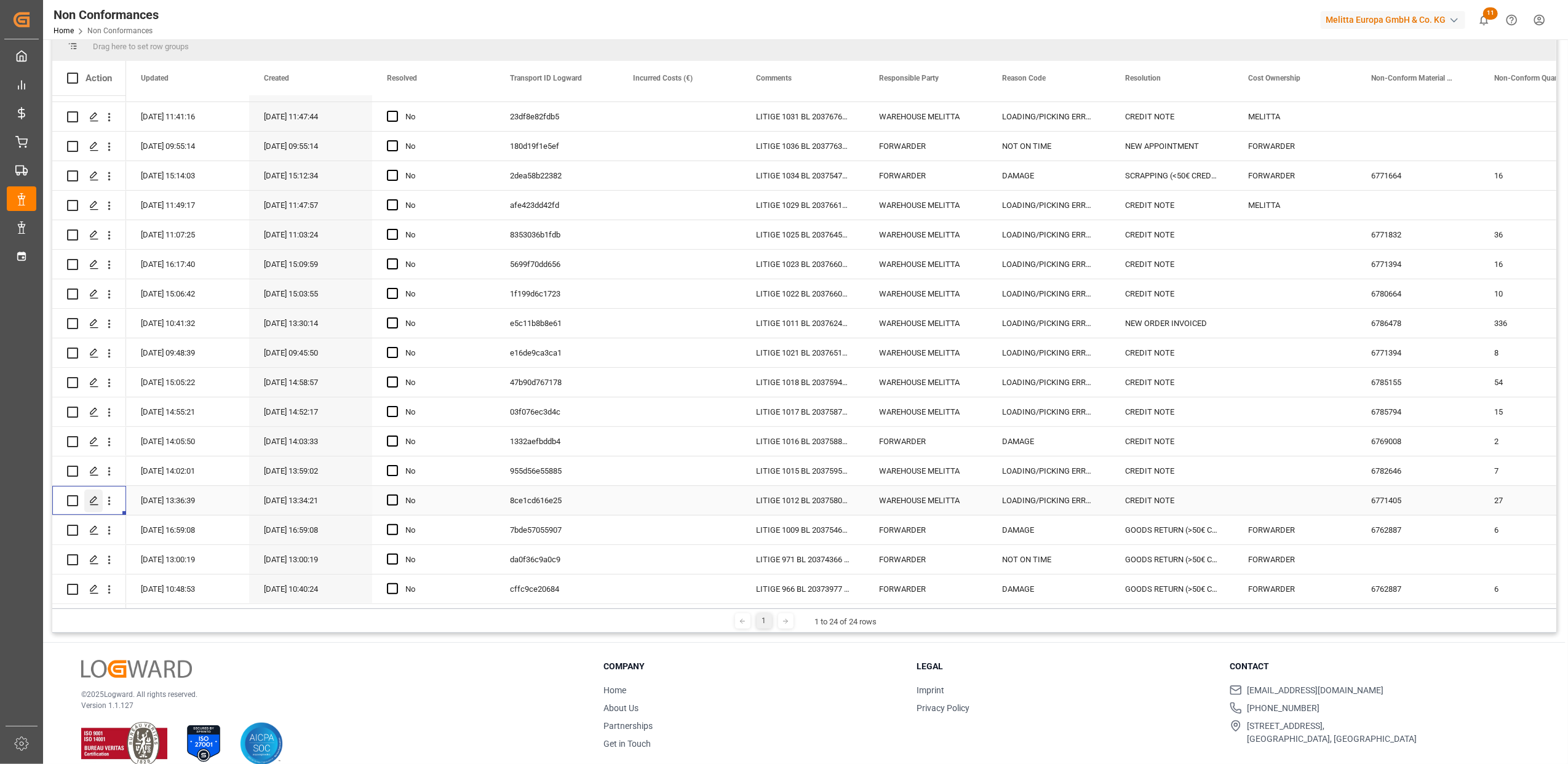
click at [92, 497] on icon "Press SPACE to select this row." at bounding box center [94, 501] width 10 height 10
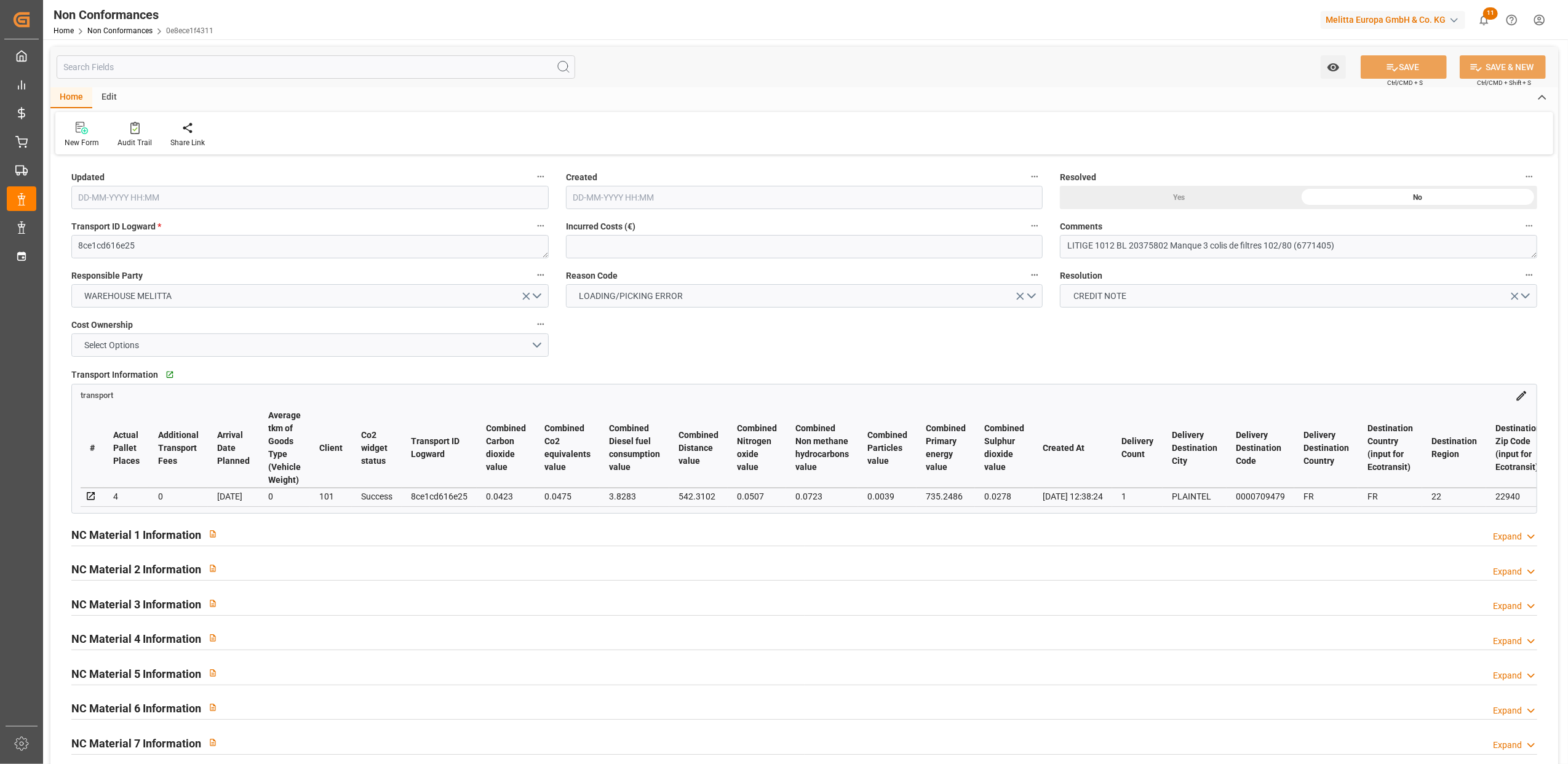
type input "25-08-2025 11:36"
type input "25-08-2025 11:34"
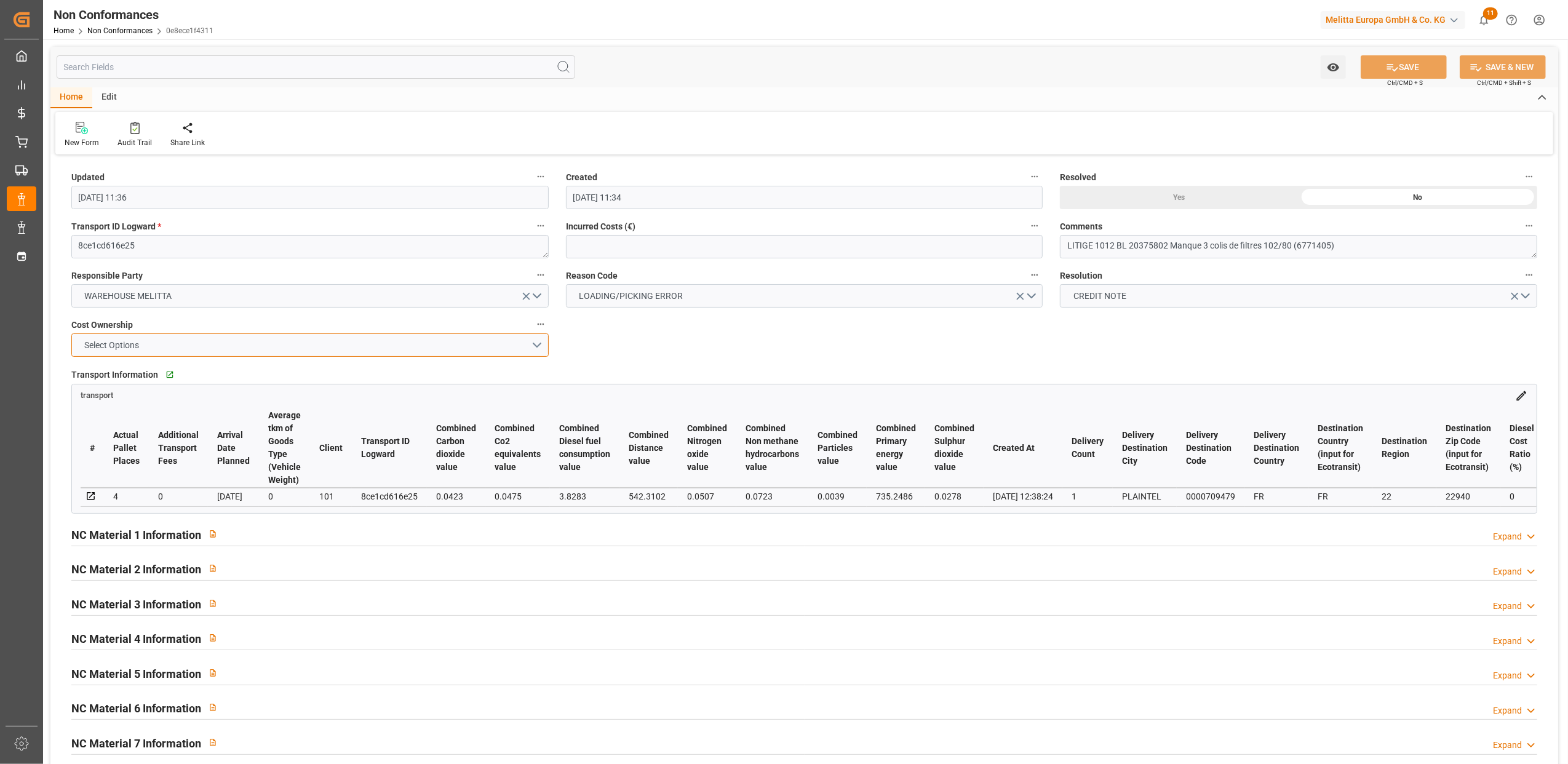
click at [537, 343] on button "Select Options" at bounding box center [310, 345] width 477 height 24
click at [417, 376] on div "MELITTA" at bounding box center [310, 374] width 476 height 26
click at [1179, 201] on div "Yes" at bounding box center [1179, 197] width 239 height 24
click at [1413, 67] on button "SAVE" at bounding box center [1404, 67] width 86 height 24
type input "11-09-2025 13:52"
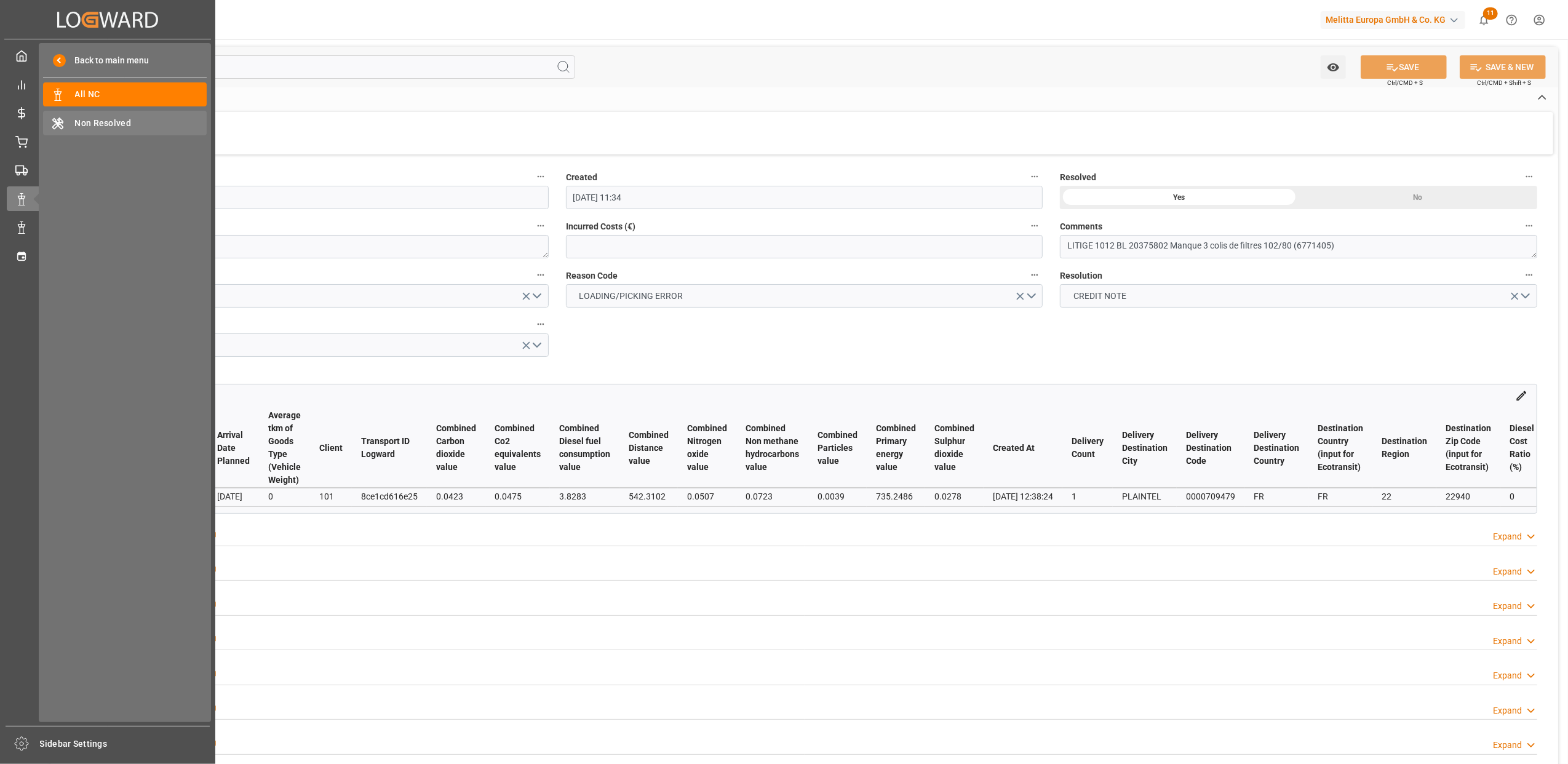
click at [106, 121] on span "Non Resolved" at bounding box center [141, 123] width 133 height 13
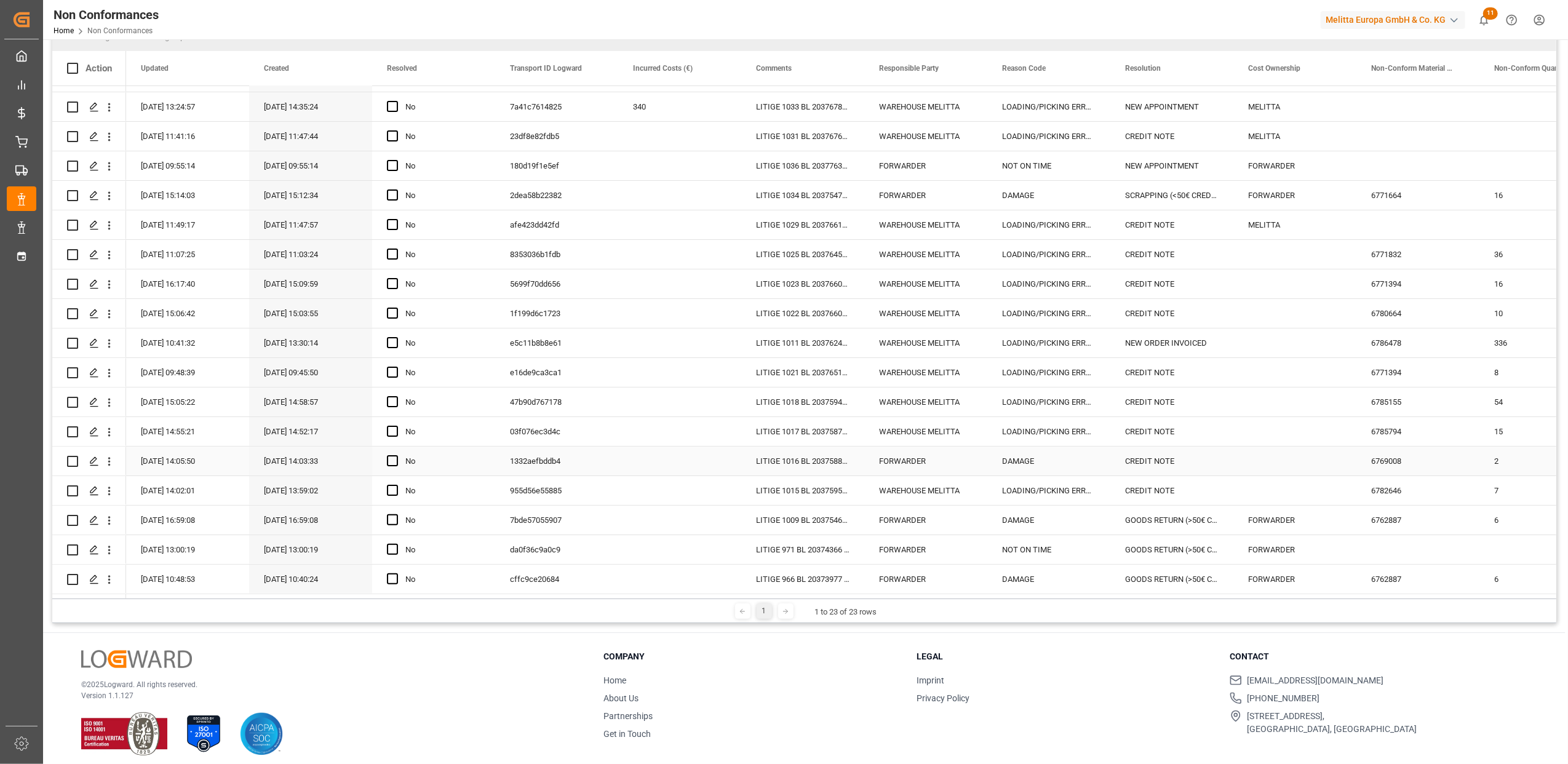
scroll to position [182, 0]
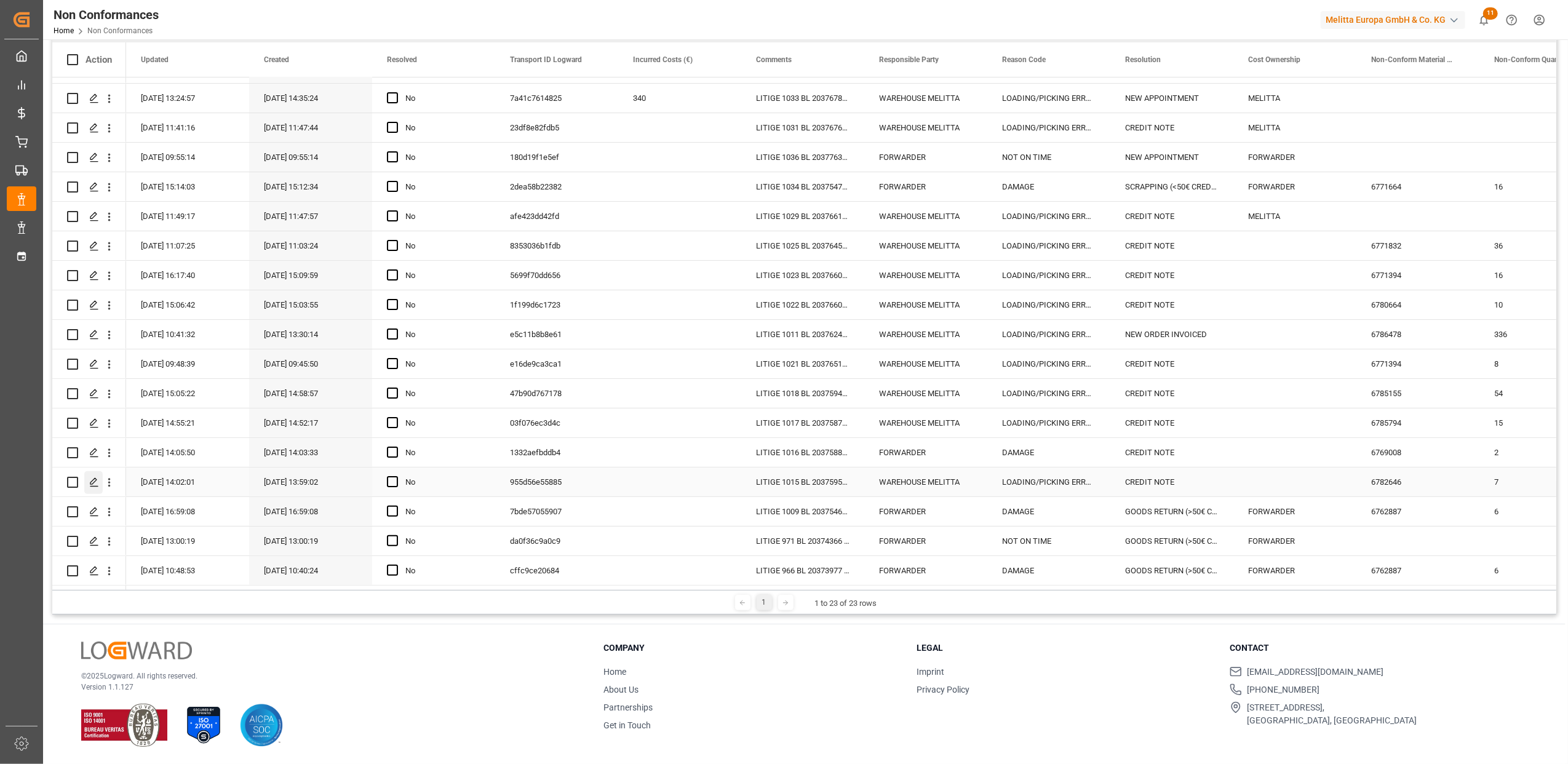
click at [94, 477] on icon "Press SPACE to select this row." at bounding box center [94, 482] width 10 height 10
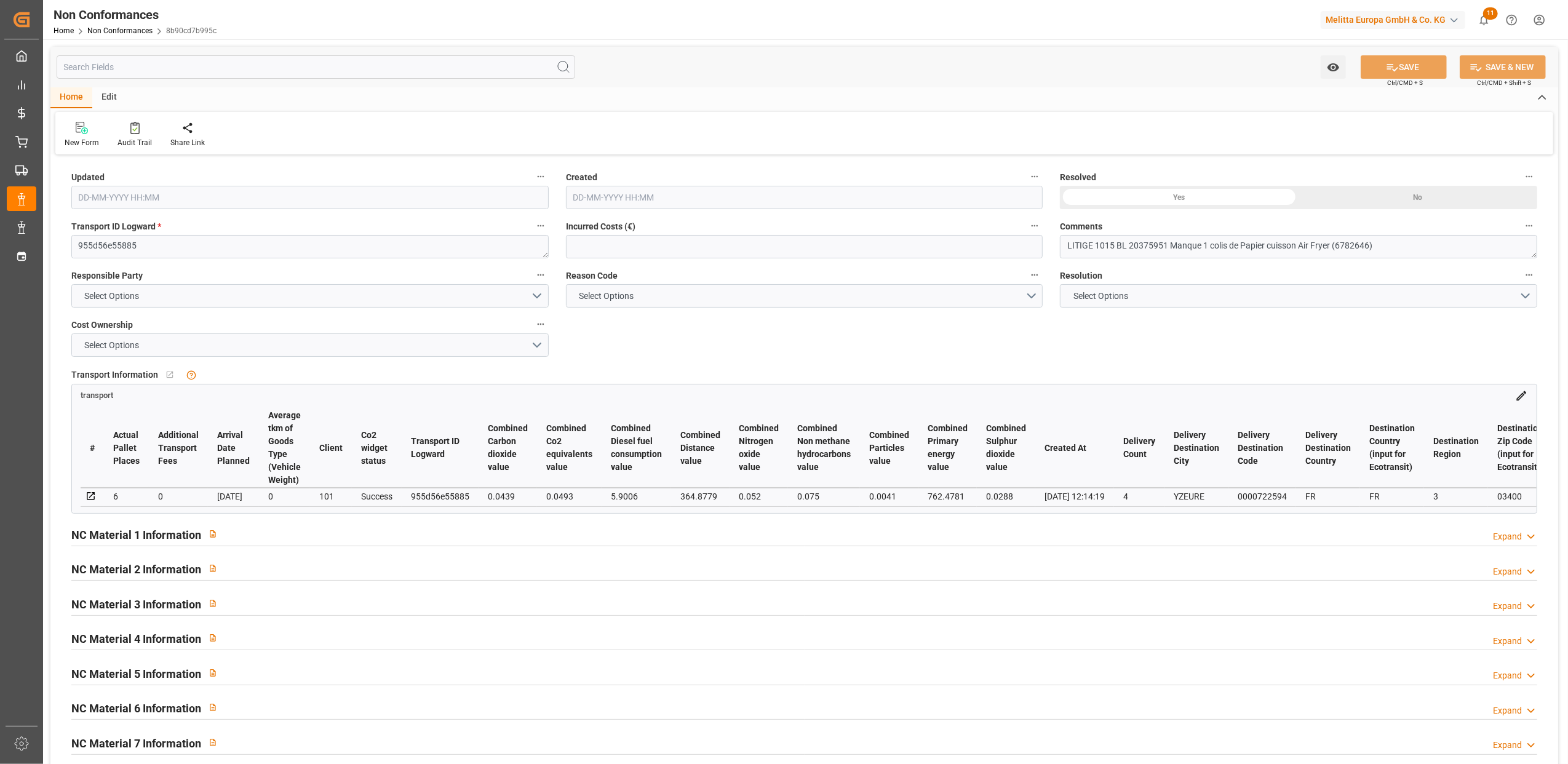
type input "25-08-2025 12:02"
type input "25-08-2025 11:59"
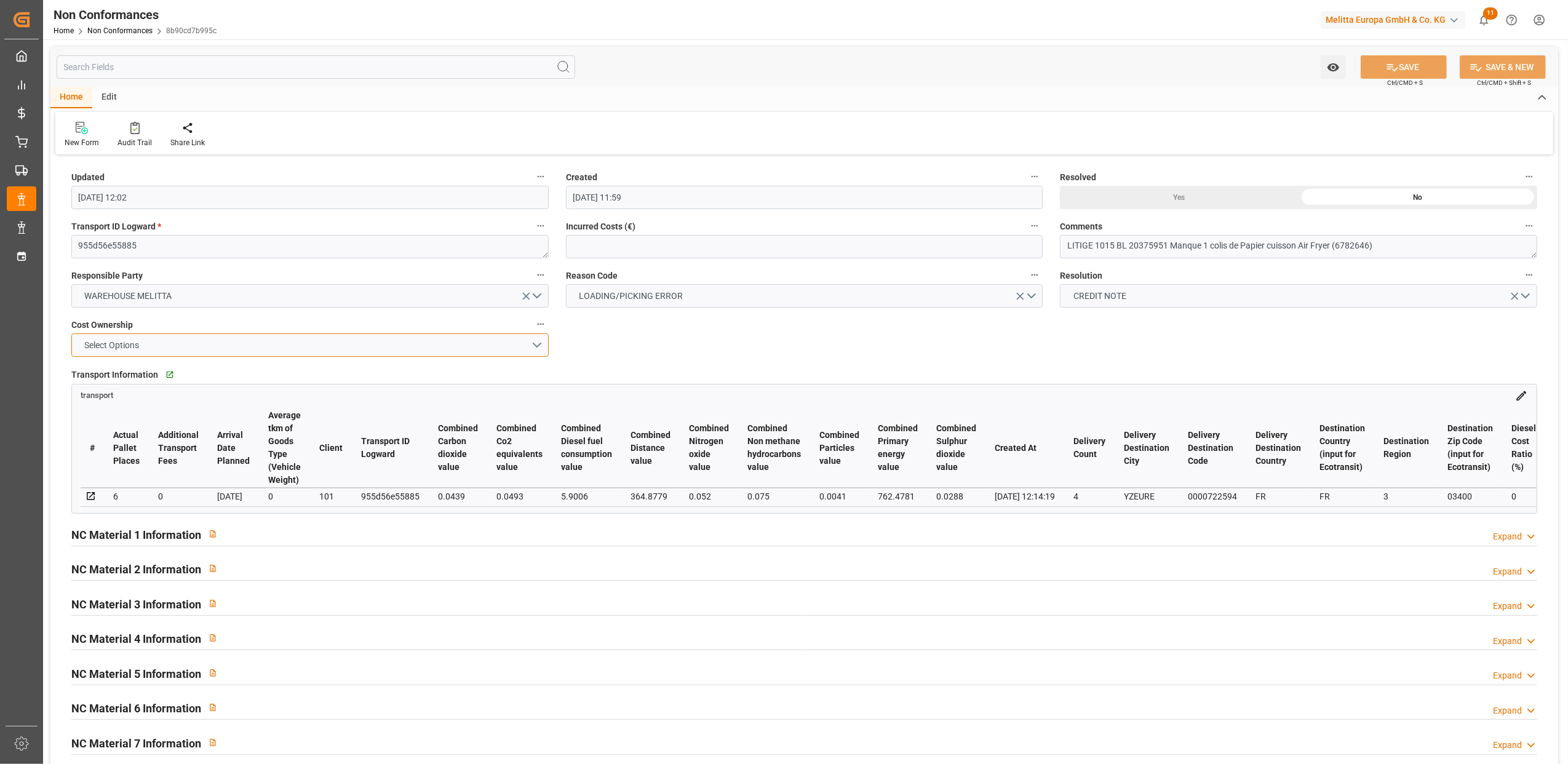
click at [536, 343] on button "Select Options" at bounding box center [310, 345] width 477 height 24
click at [438, 379] on div "MELITTA" at bounding box center [310, 374] width 476 height 26
click at [1169, 192] on div "Yes" at bounding box center [1179, 197] width 239 height 24
click at [1425, 60] on button "SAVE" at bounding box center [1404, 67] width 86 height 24
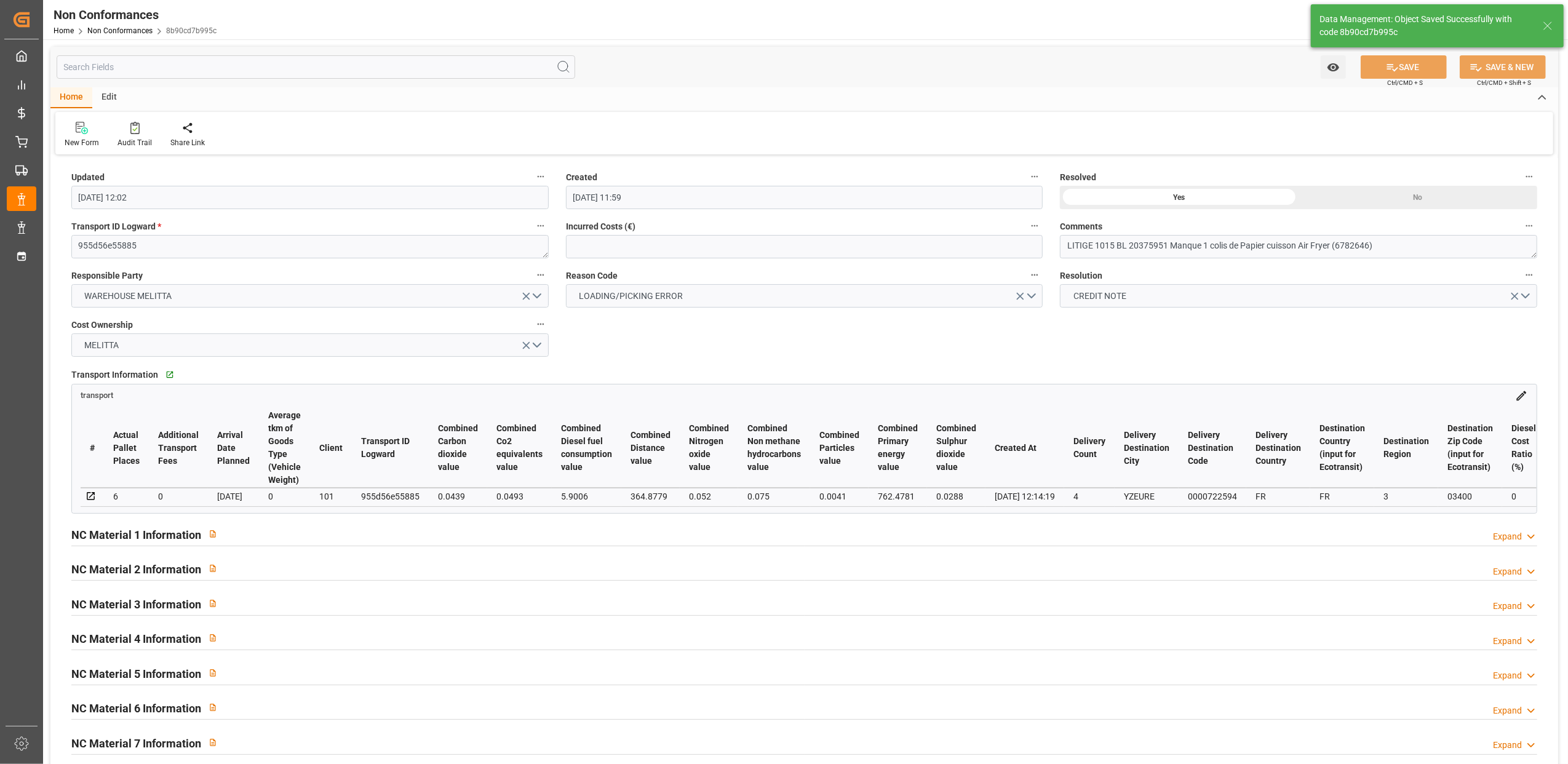
type input "11-09-2025 13:52"
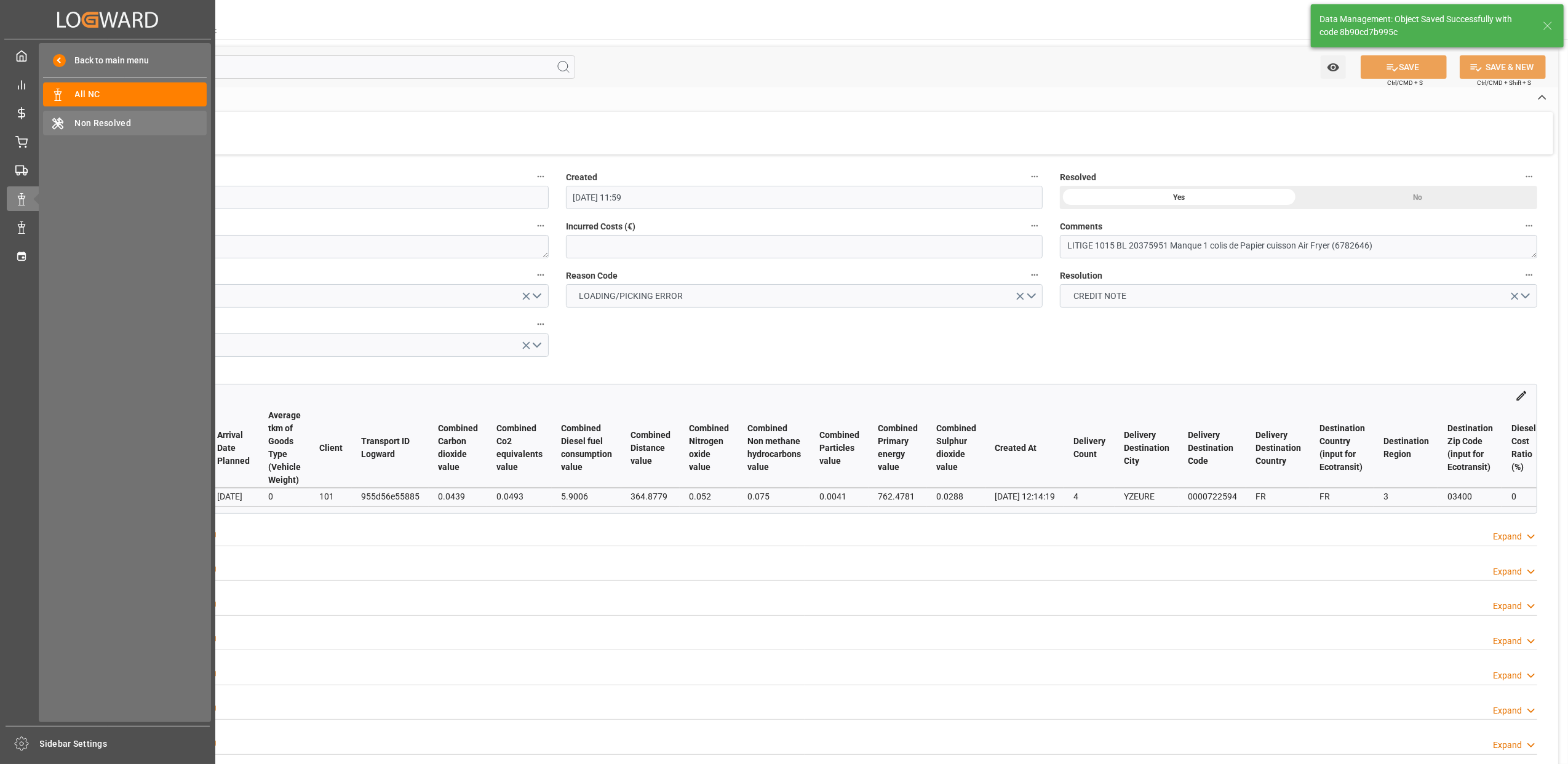
click at [110, 123] on span "Non Resolved" at bounding box center [141, 123] width 133 height 13
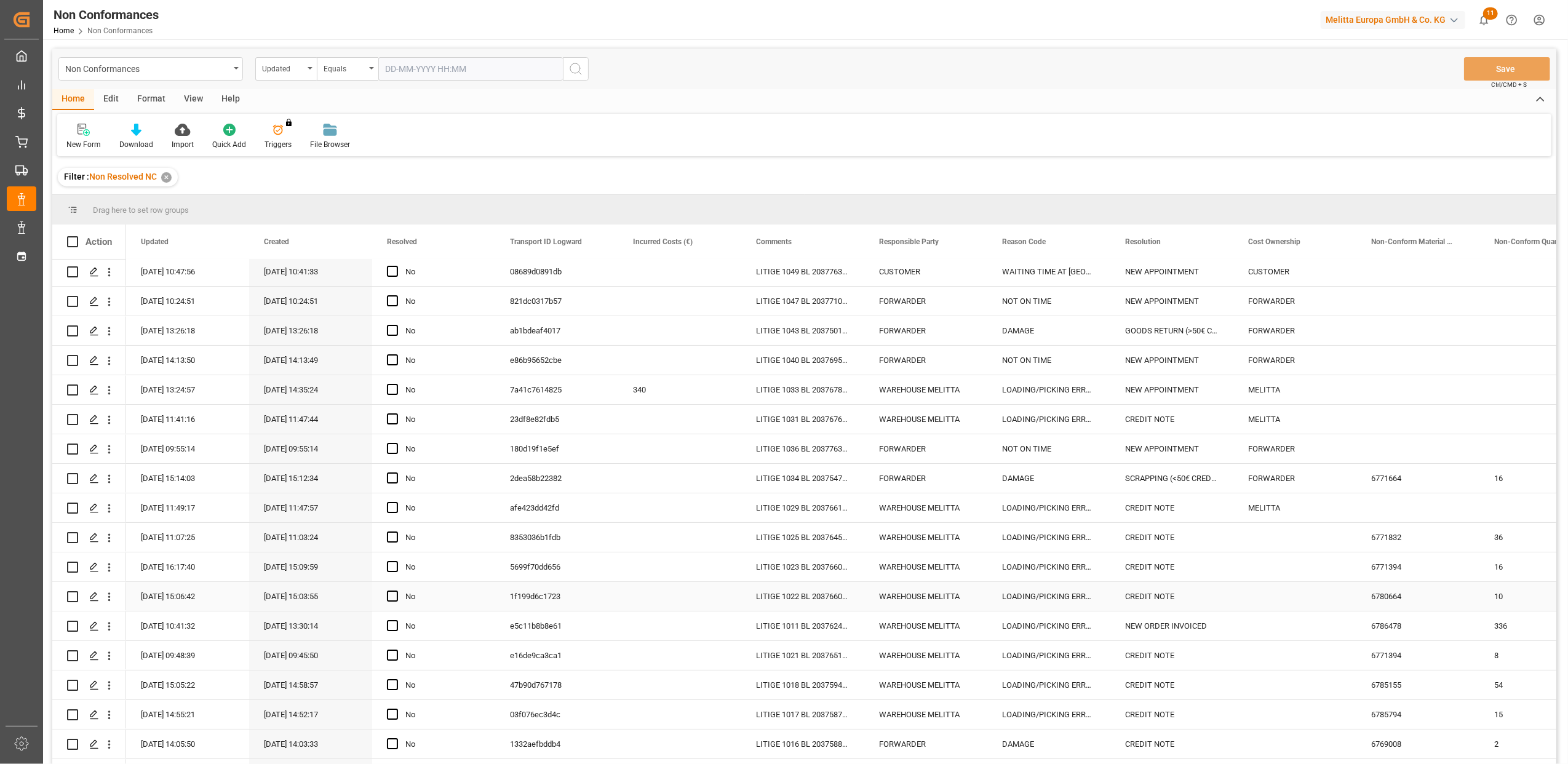
scroll to position [145, 0]
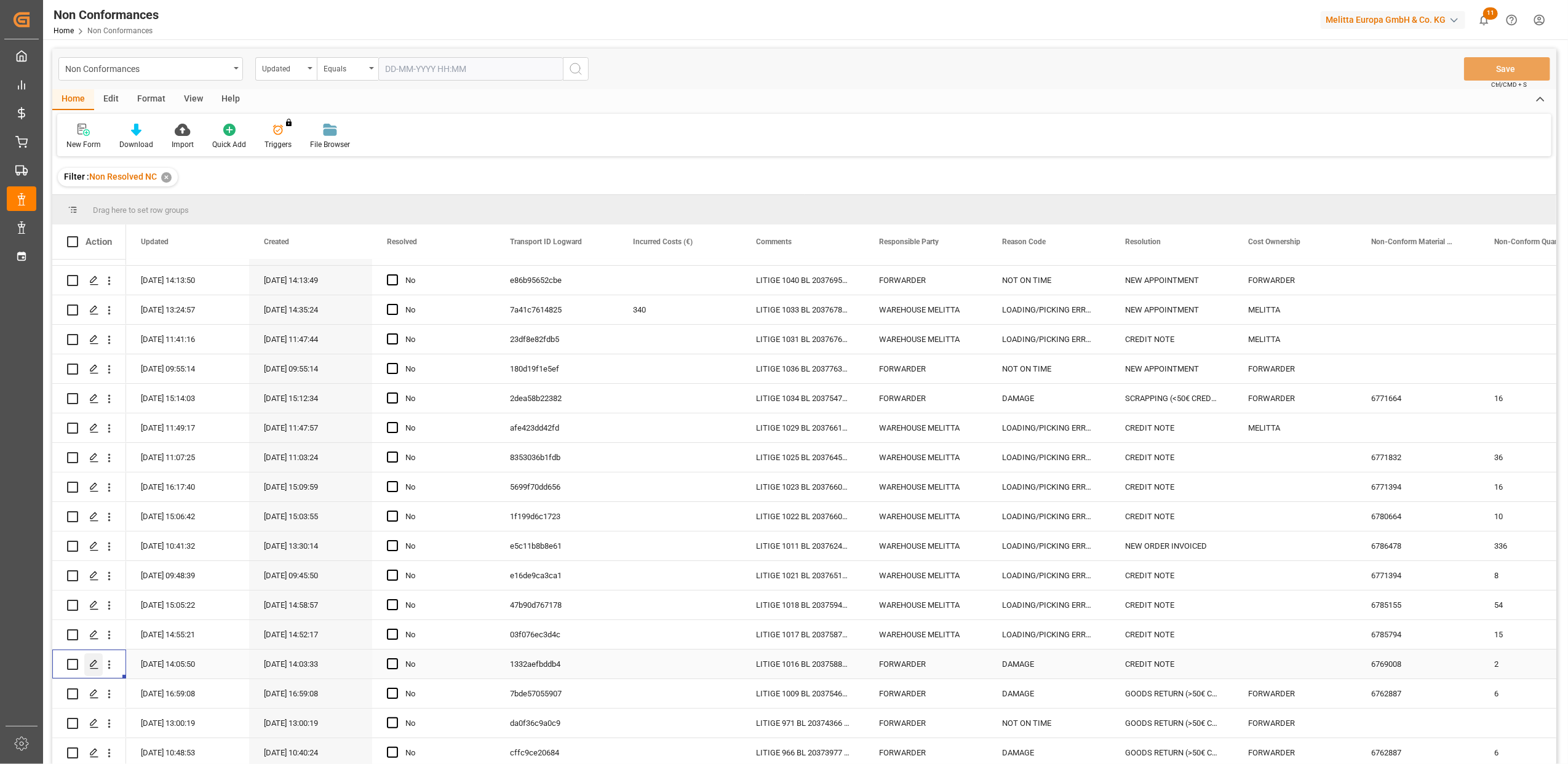
click at [92, 661] on polygon "Press SPACE to select this row." at bounding box center [93, 664] width 6 height 6
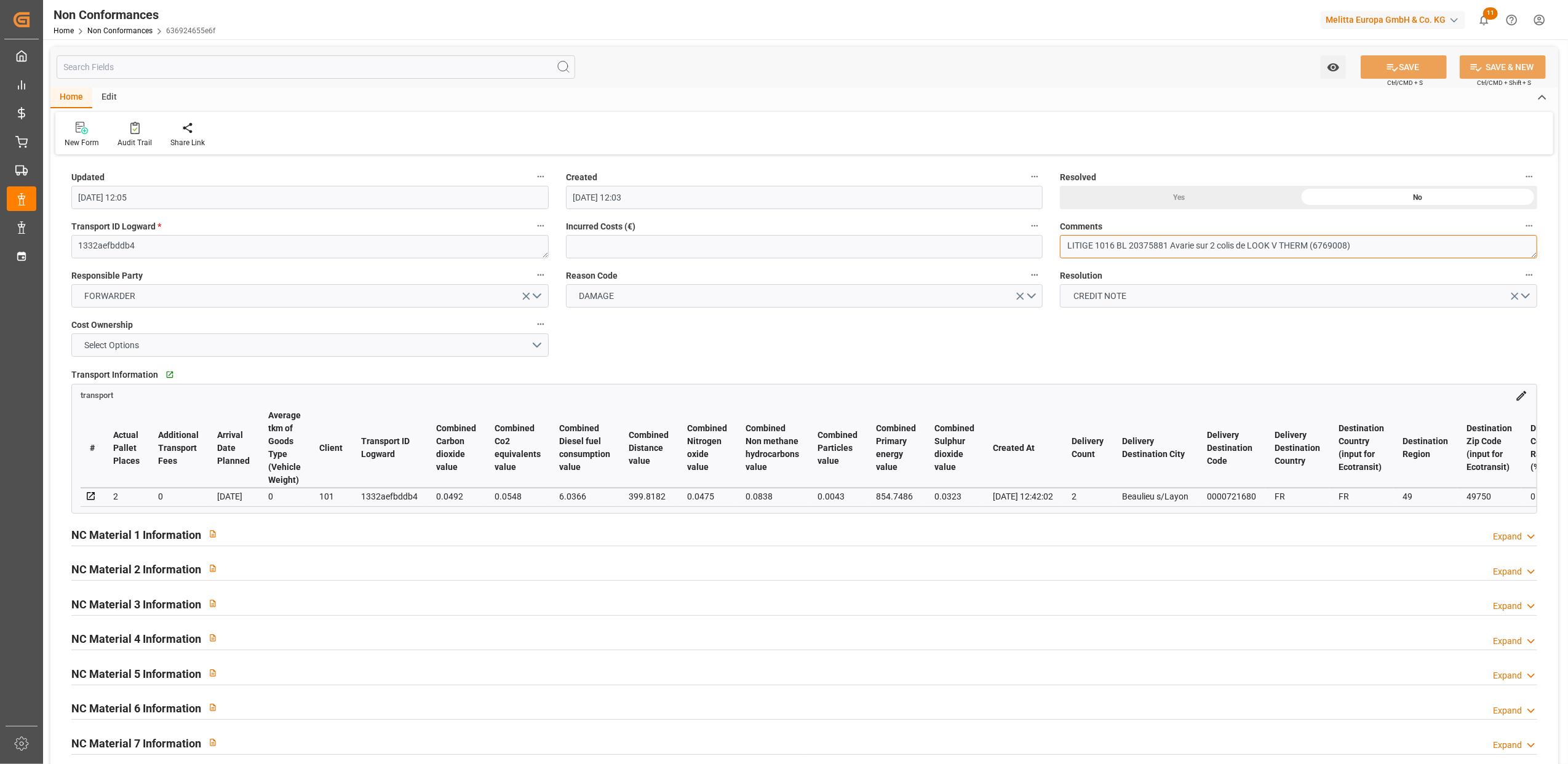
click at [1415, 246] on textarea "LITIGE 1016 BL 20375881 Avarie sur 2 colis de LOOK V THERM (6769008)" at bounding box center [1299, 247] width 477 height 24
type textarea "LITIGE 1016 BL 20375881 Avarie sur 2 colis de LOOK V THERM (6769008) EN RETOUR"
click at [1441, 59] on button "SAVE" at bounding box center [1404, 67] width 86 height 24
type input "11-09-2025 13:53"
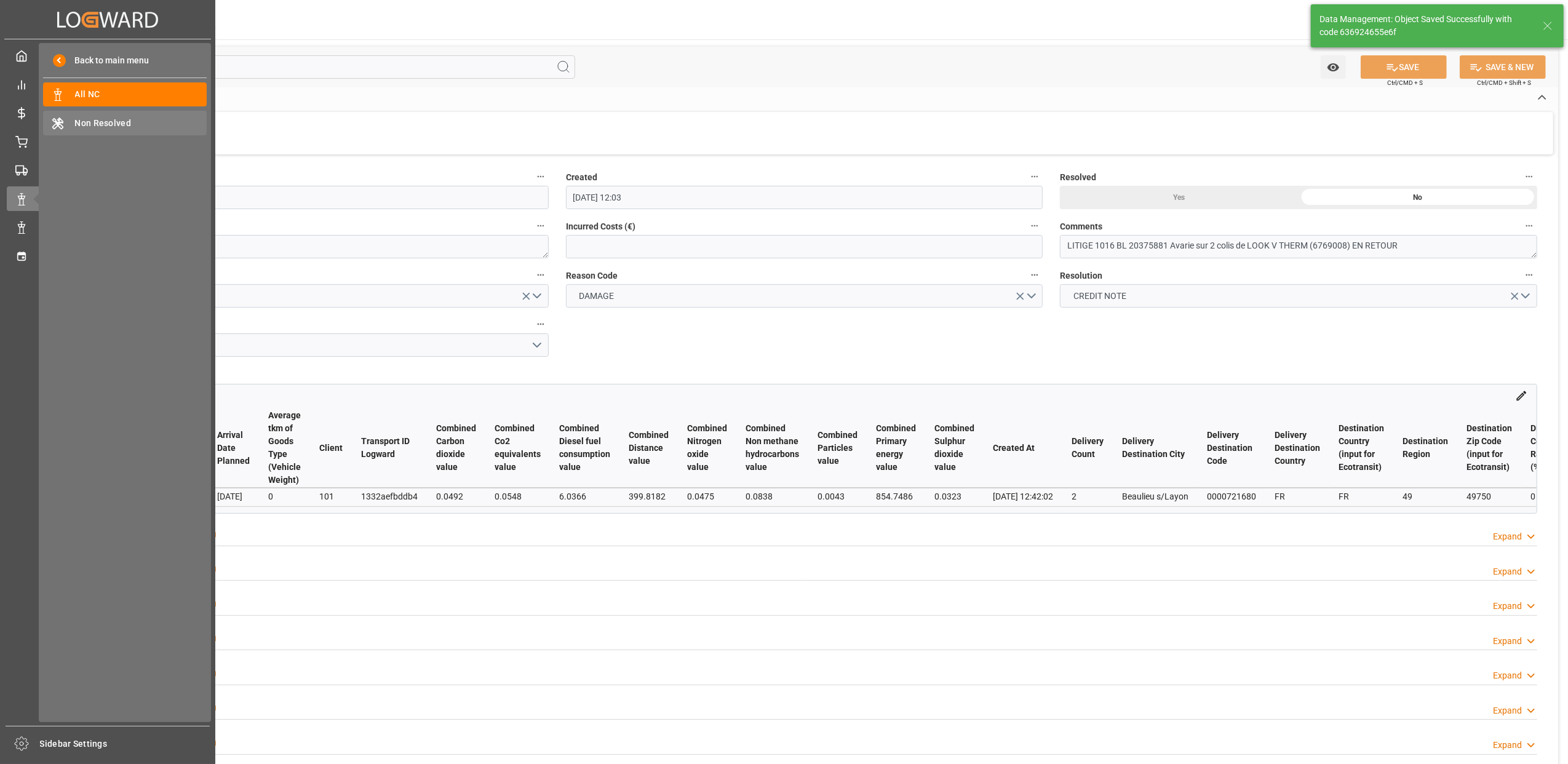
click at [111, 125] on span "Non Resolved" at bounding box center [141, 123] width 133 height 13
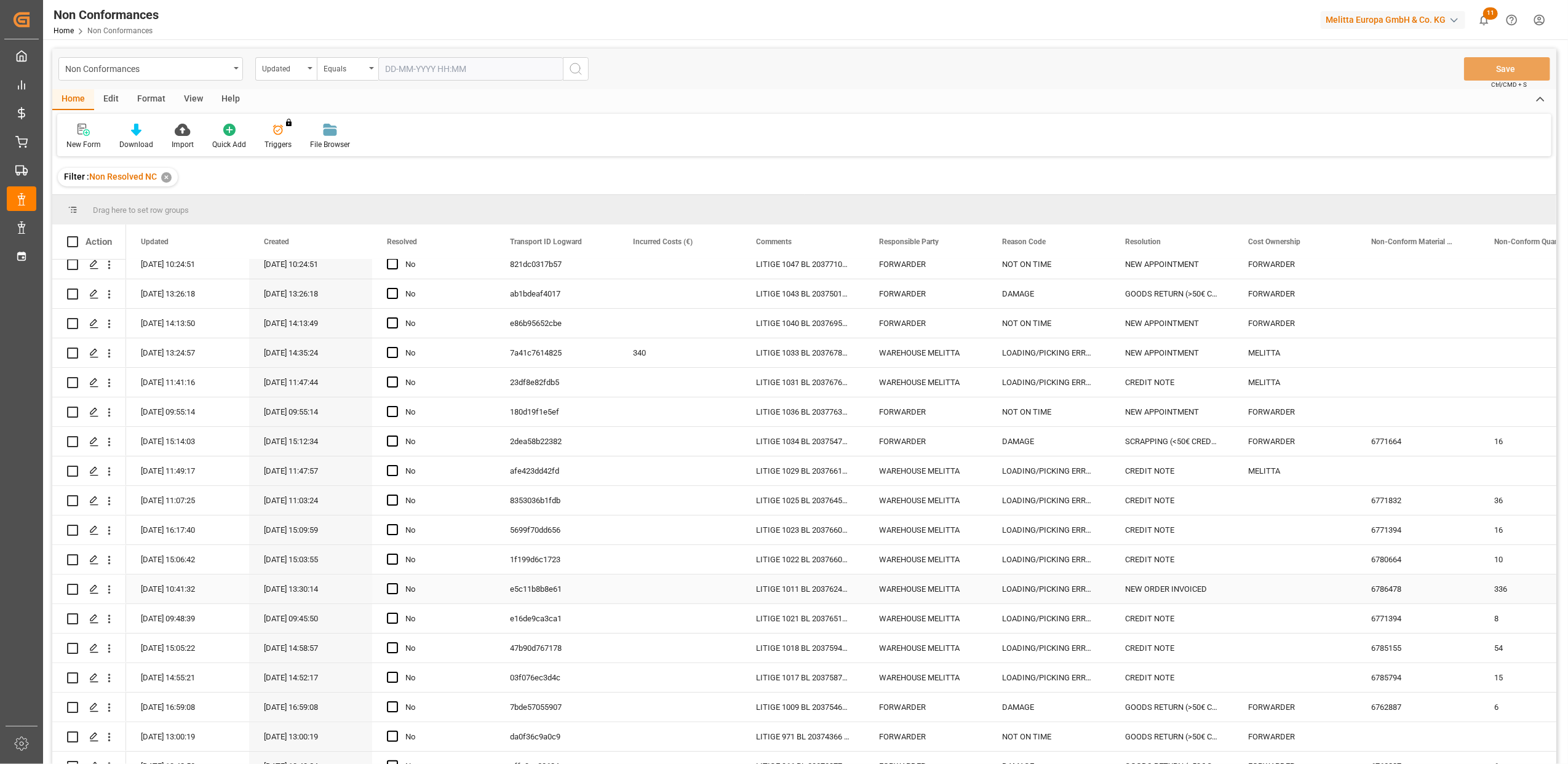
scroll to position [145, 0]
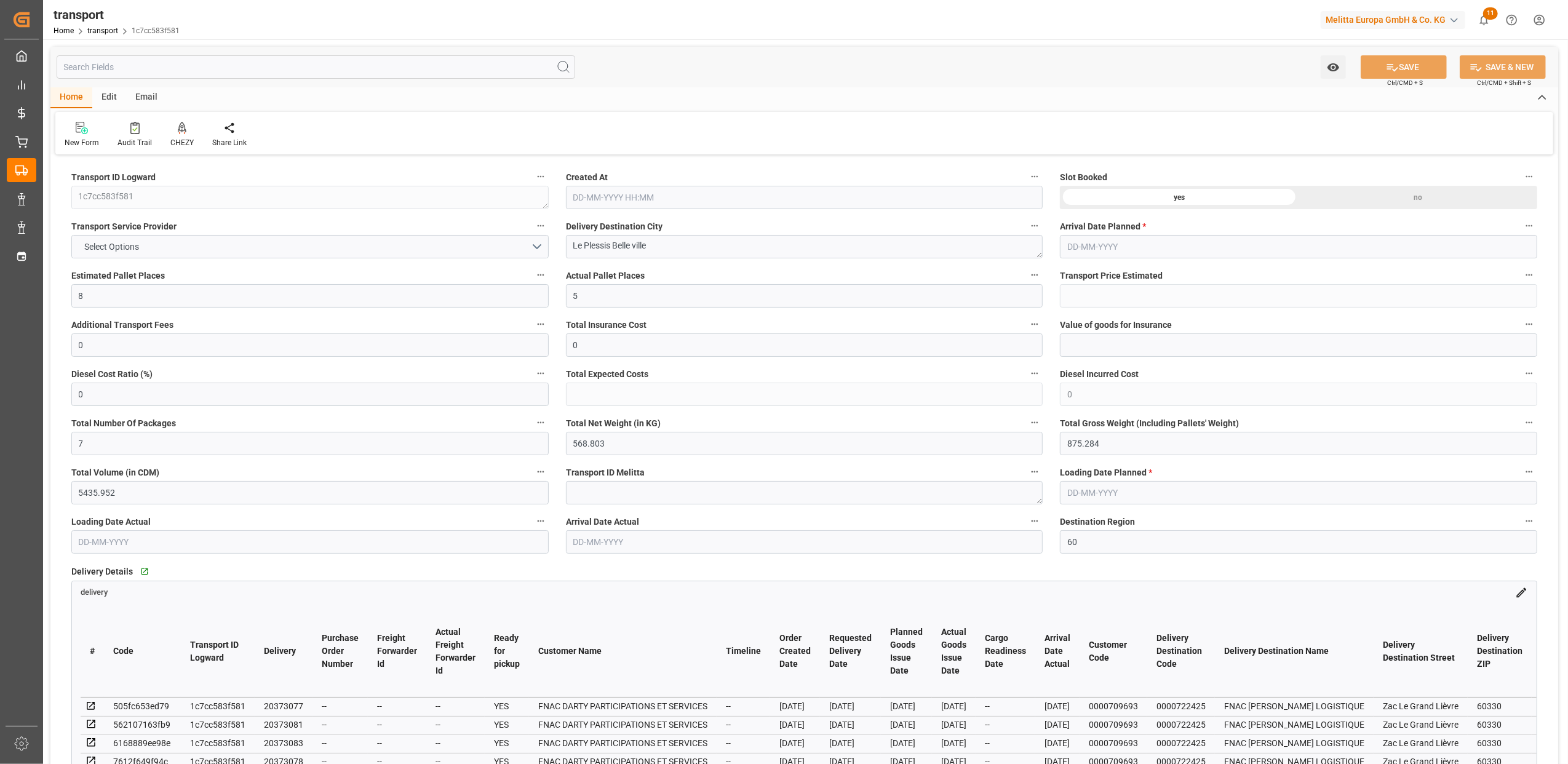
type input "27-06-2025 11:50"
type input "04-07-2025"
type input "03-07-2025"
type input "02-07-2025"
type input "04-07-2025"
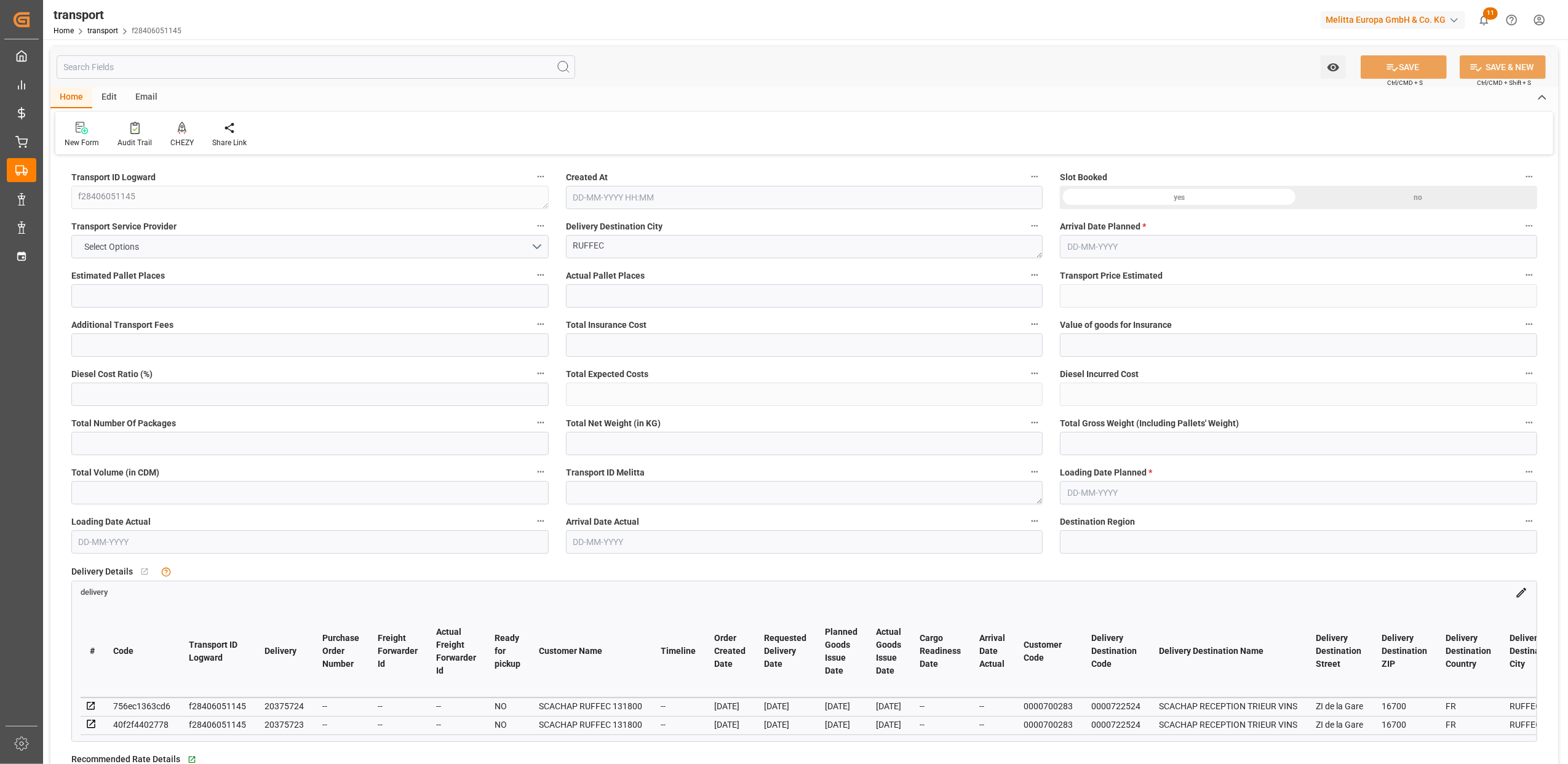
type input "11"
type input "442.94"
type input "0"
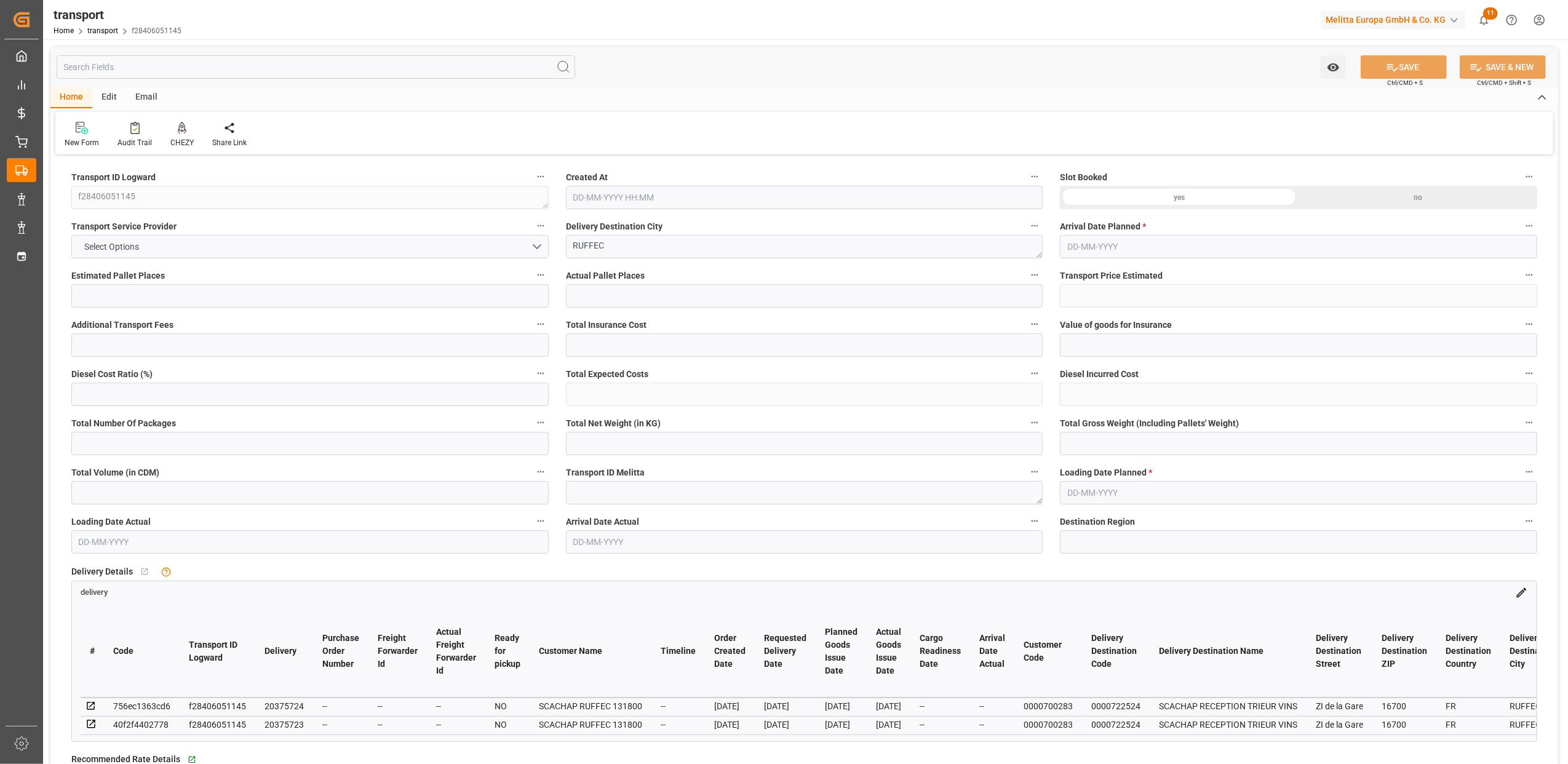
type input "442.94"
type input "0"
type input "38"
type input "1670.639"
type input "3319.937"
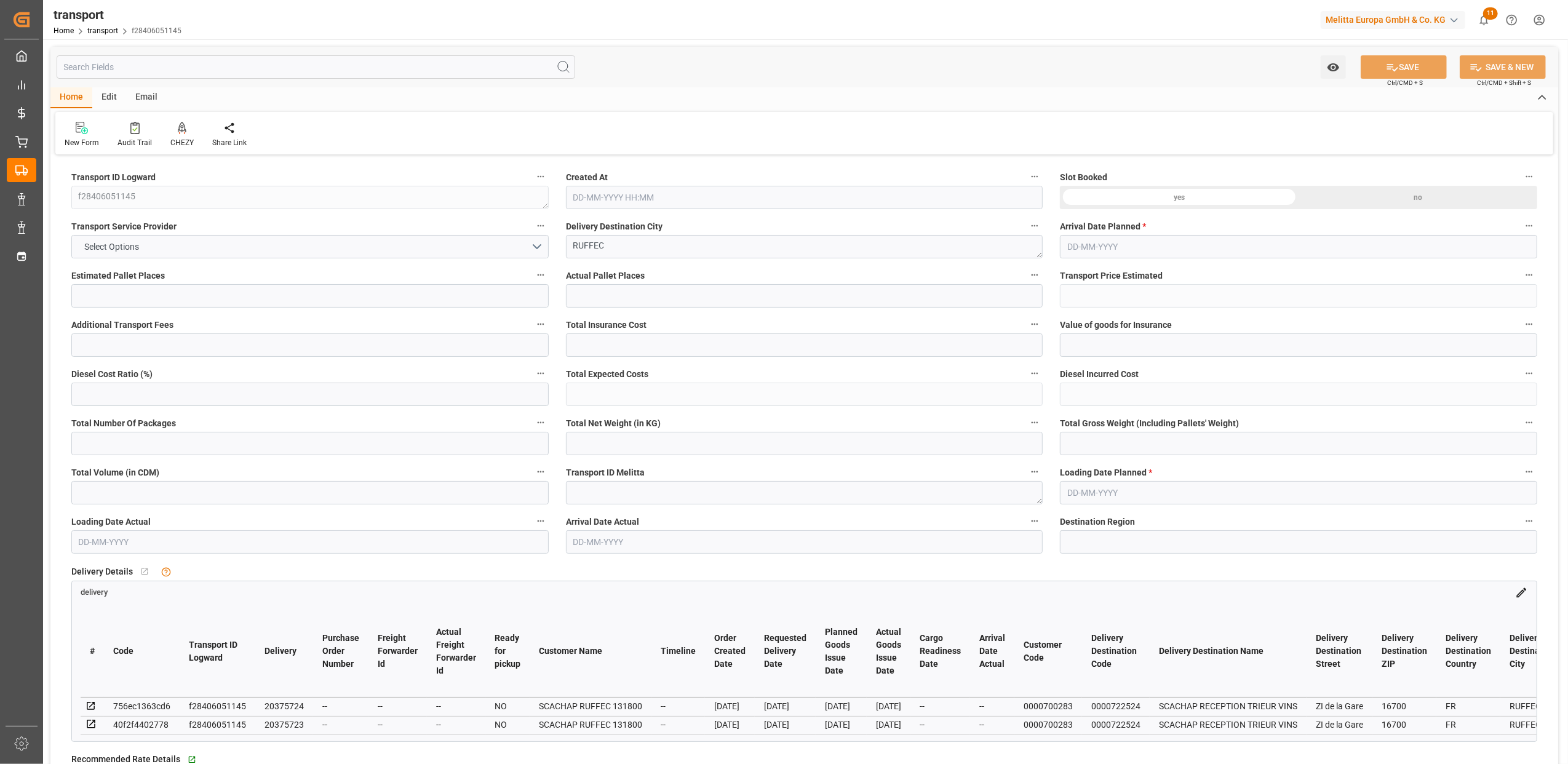
type input "7717.998"
type input "16"
type input "3"
type input "593"
type input "57"
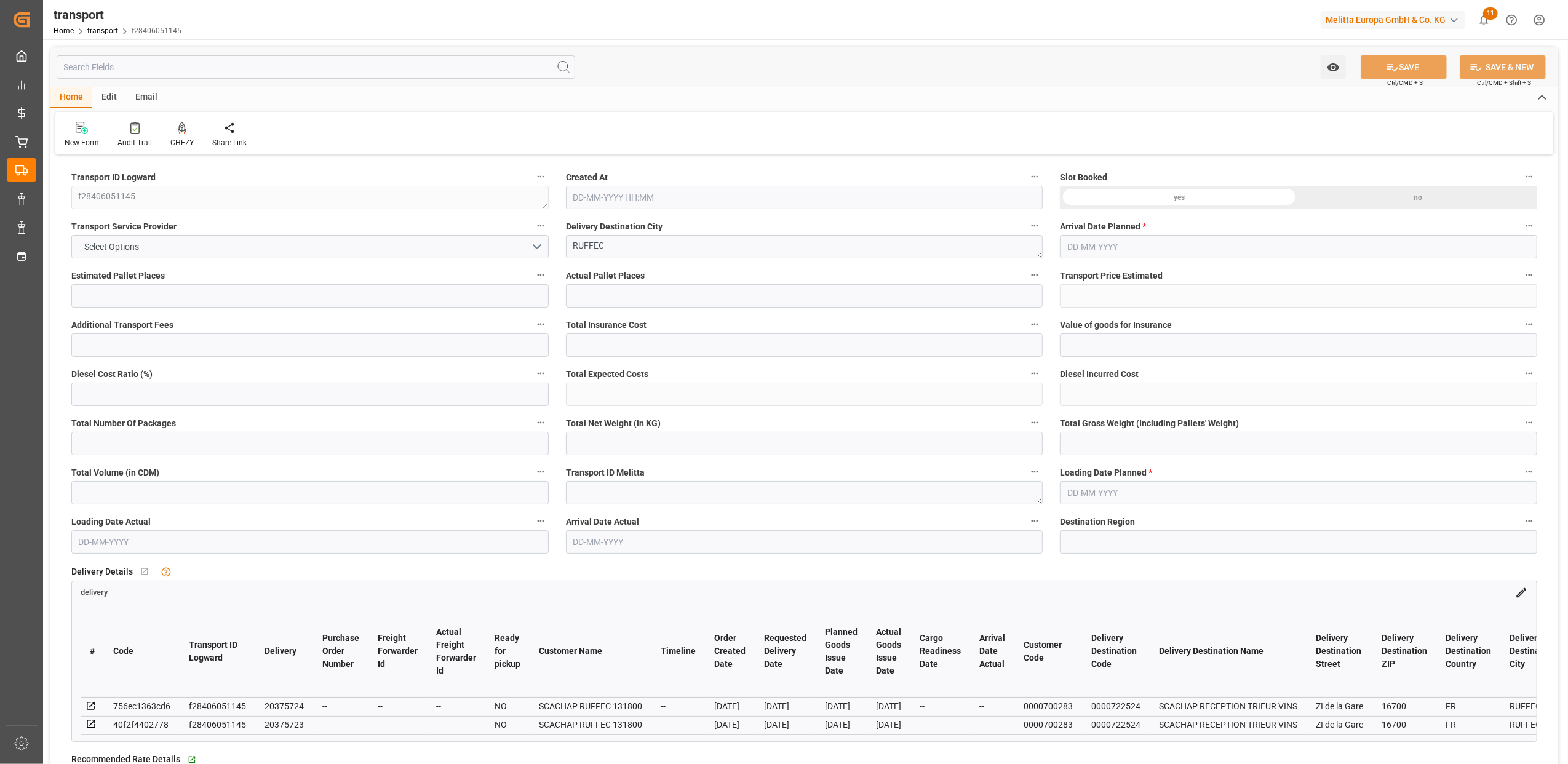
type input "101"
type input "1992.001"
type input "0"
type input "4710.8598"
type input "0"
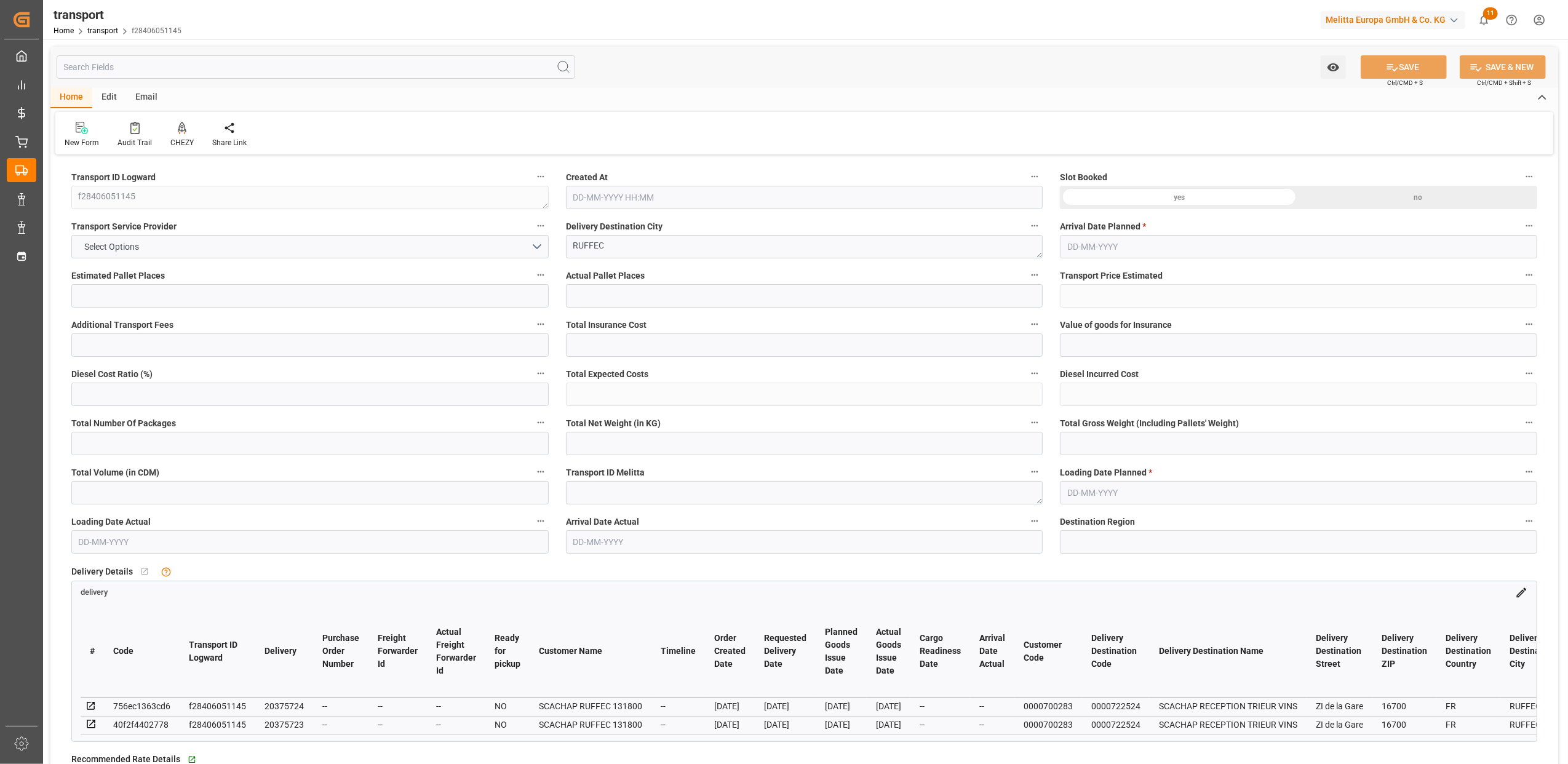
type input "0"
type input "21"
type input "35"
type input "05-08-2025 12:40"
type input "11-08-2025"
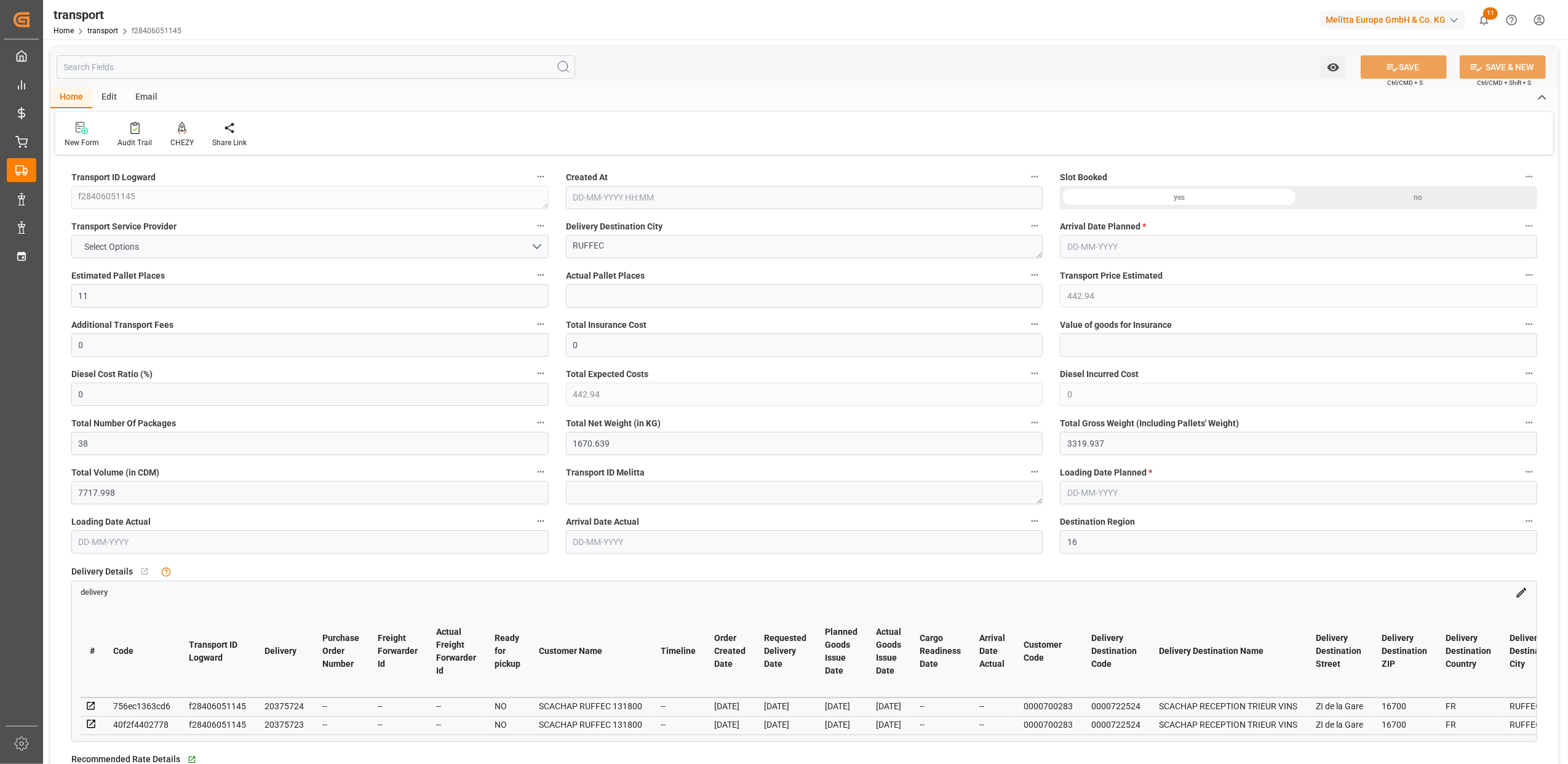
type input "07-08-2025"
type input "12-08-2025"
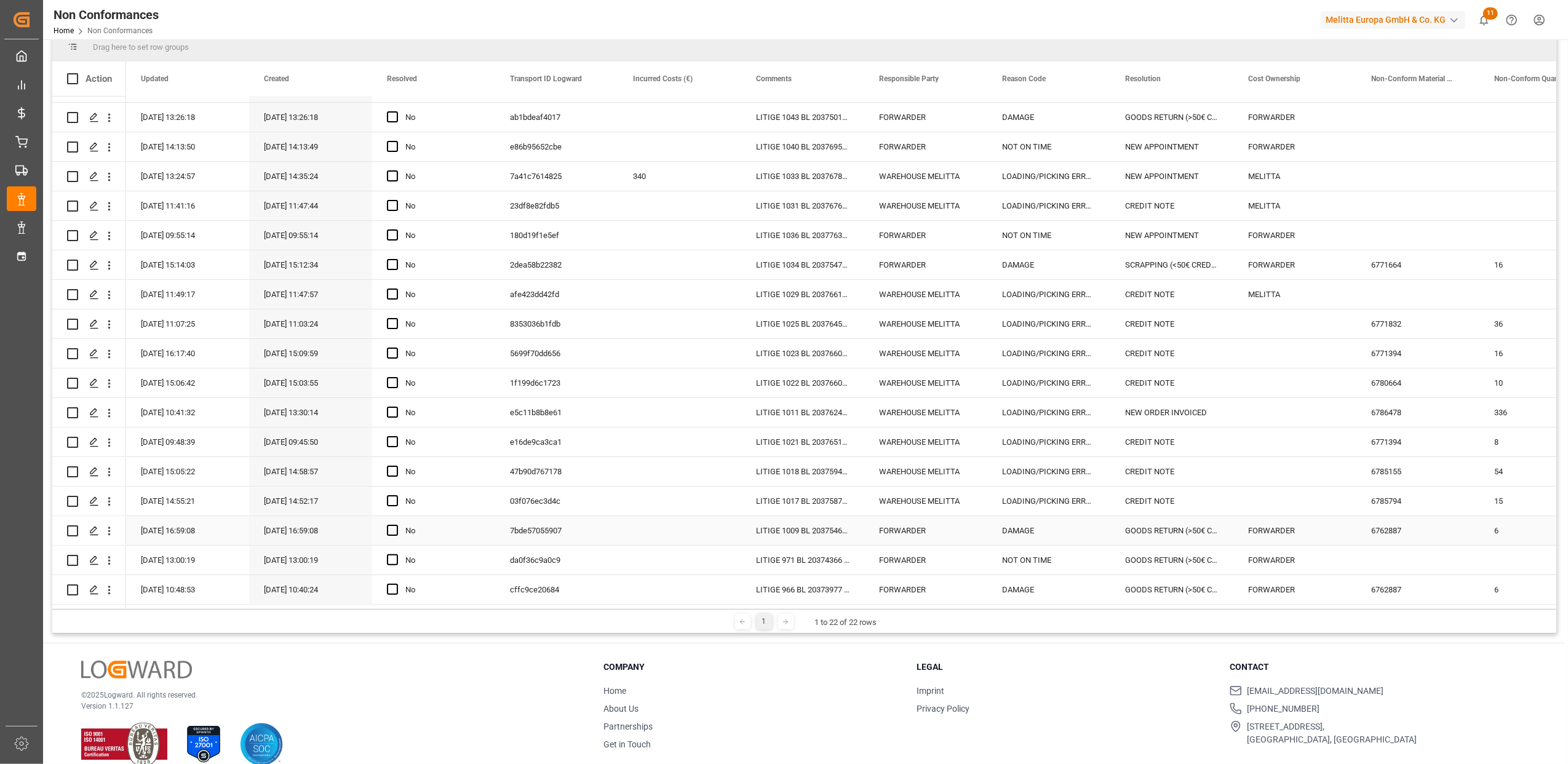
scroll to position [163, 0]
click at [97, 502] on div "Press SPACE to select this row." at bounding box center [94, 501] width 19 height 23
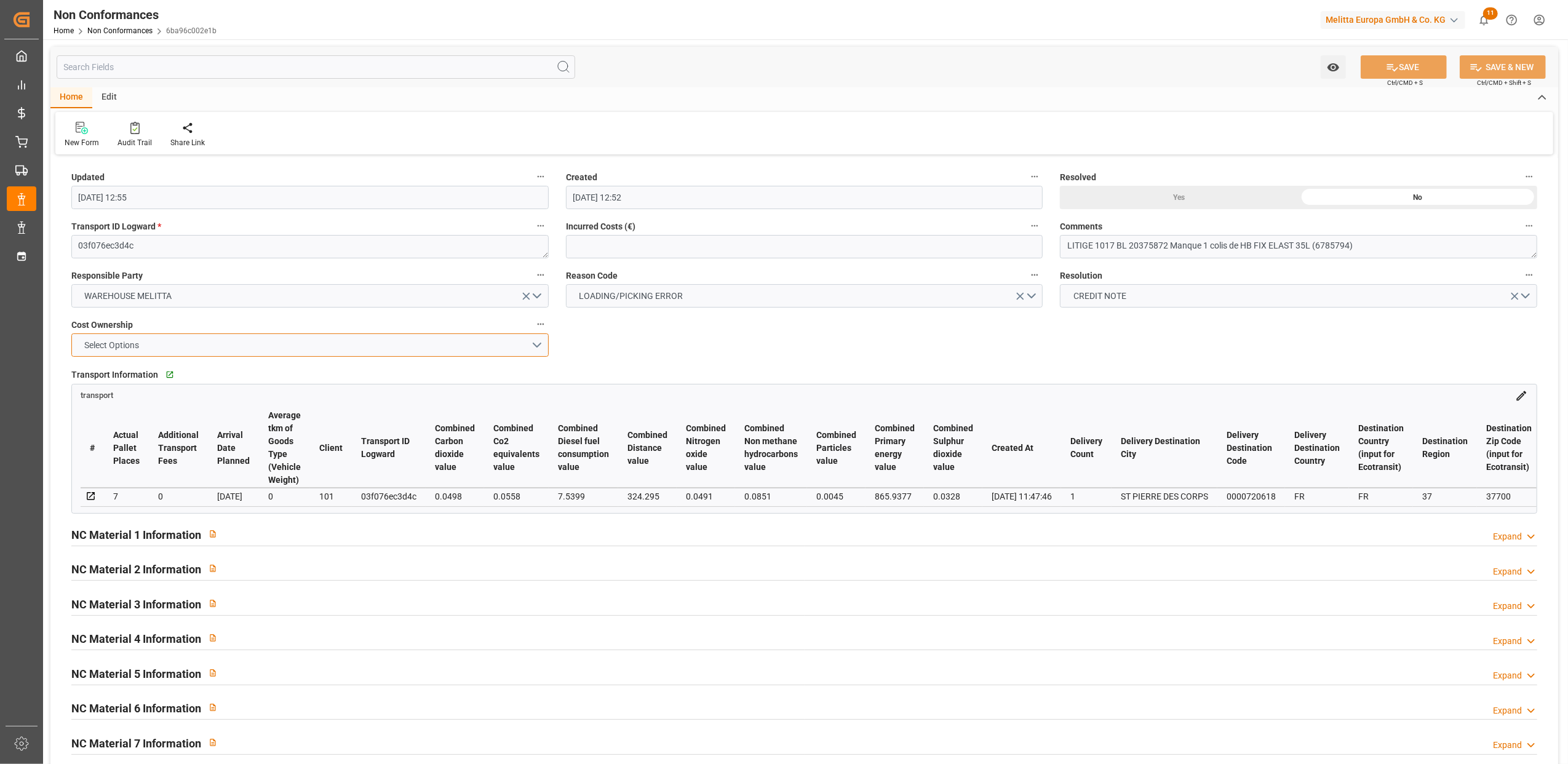
click at [537, 345] on button "Select Options" at bounding box center [310, 345] width 477 height 24
click at [429, 369] on div "MELITTA" at bounding box center [310, 374] width 476 height 26
click at [1180, 197] on div "Yes" at bounding box center [1179, 197] width 239 height 24
click at [1417, 70] on button "SAVE" at bounding box center [1404, 67] width 86 height 24
type input "11-09-2025 13:54"
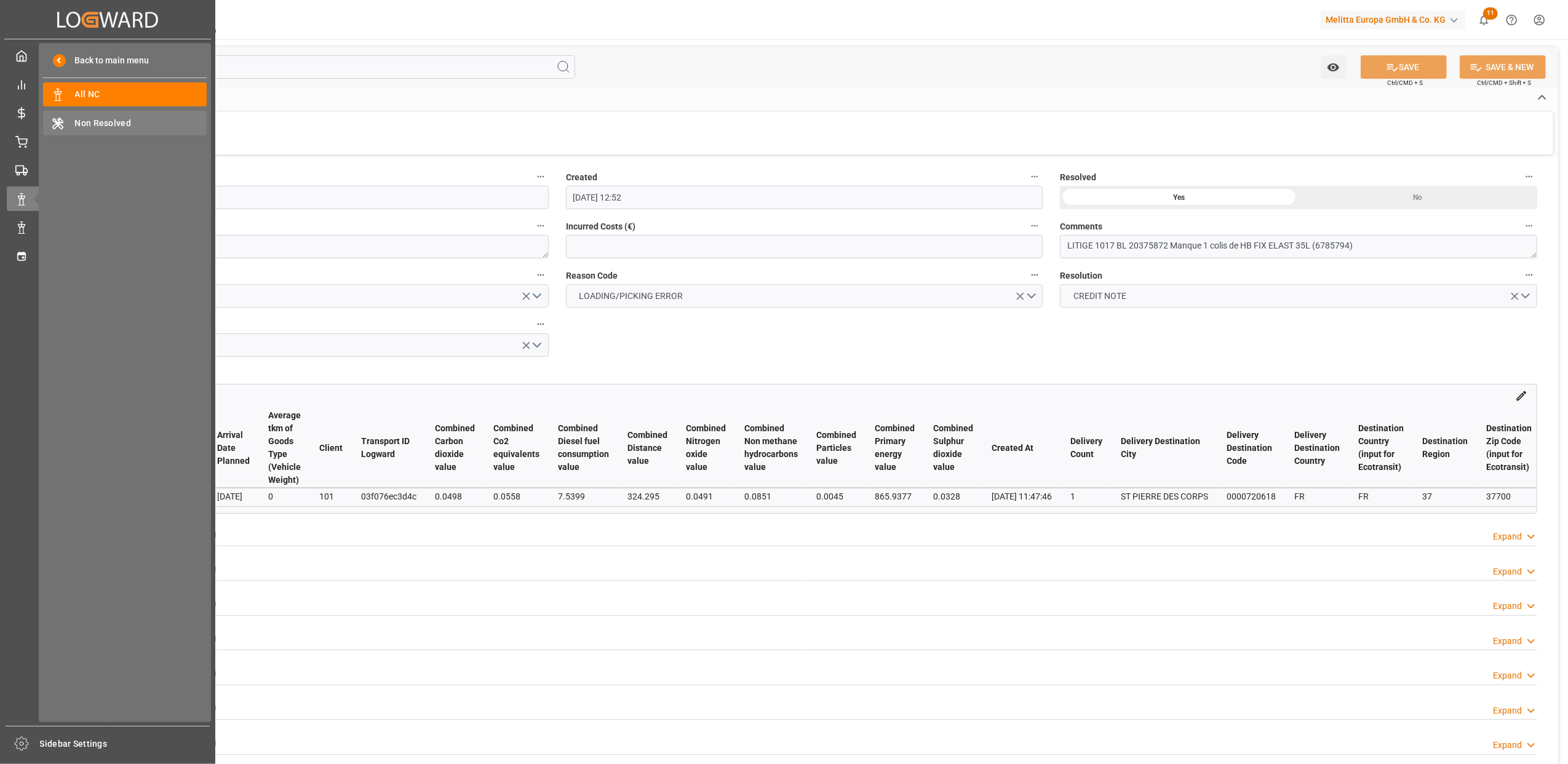
click at [102, 123] on span "Non Resolved" at bounding box center [141, 123] width 133 height 13
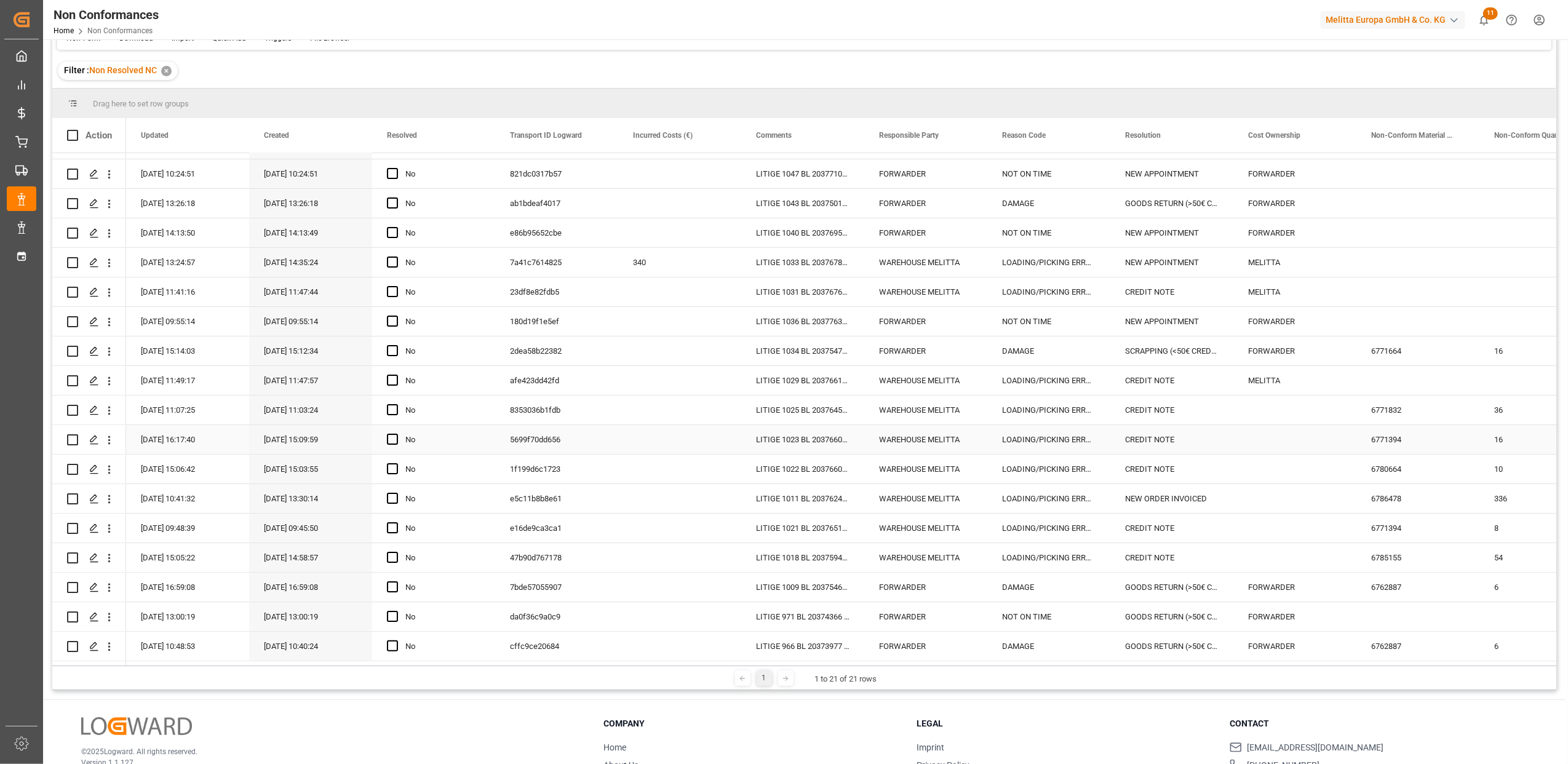
scroll to position [182, 0]
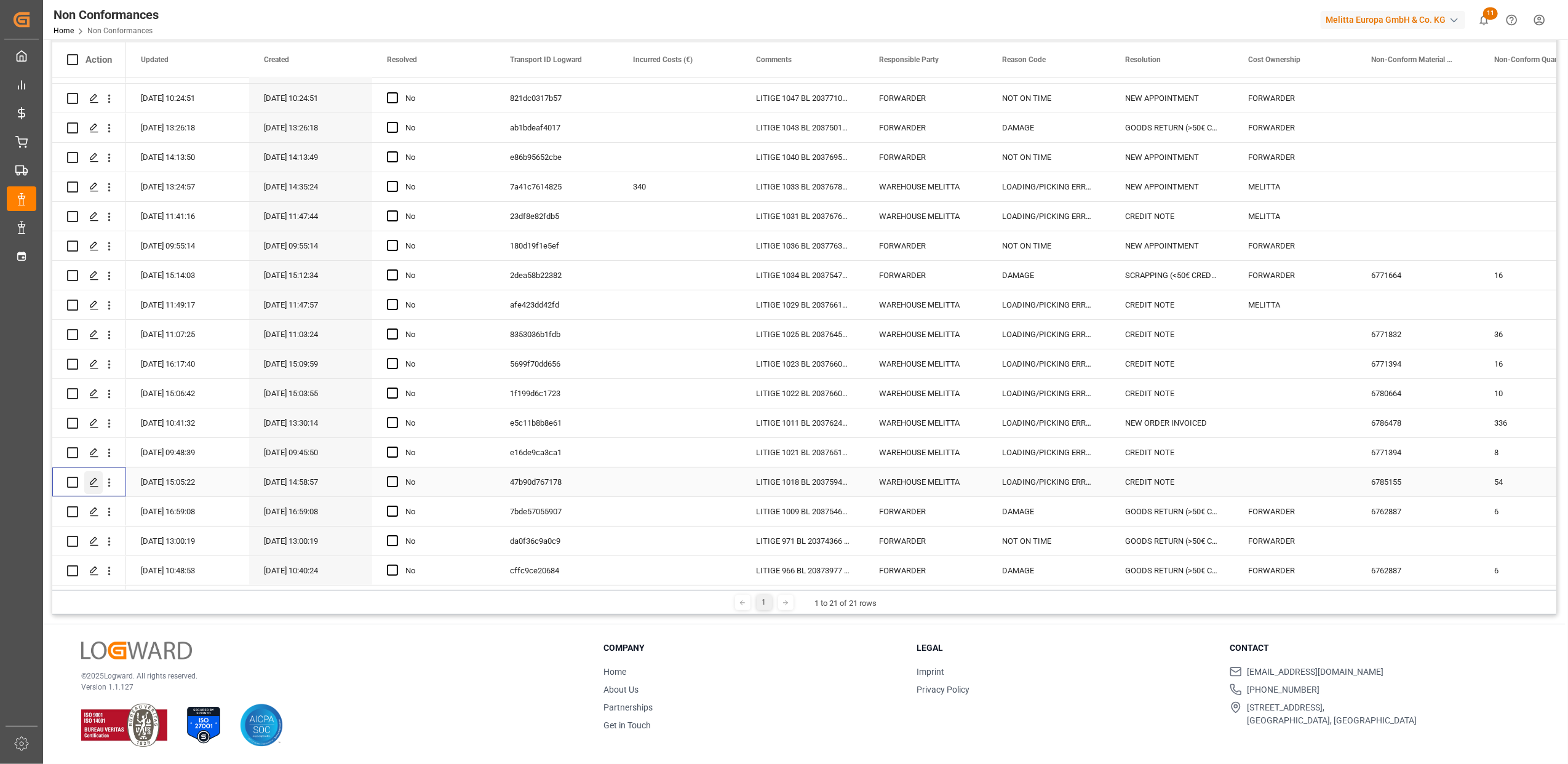
click at [89, 479] on icon "Press SPACE to select this row." at bounding box center [94, 482] width 10 height 10
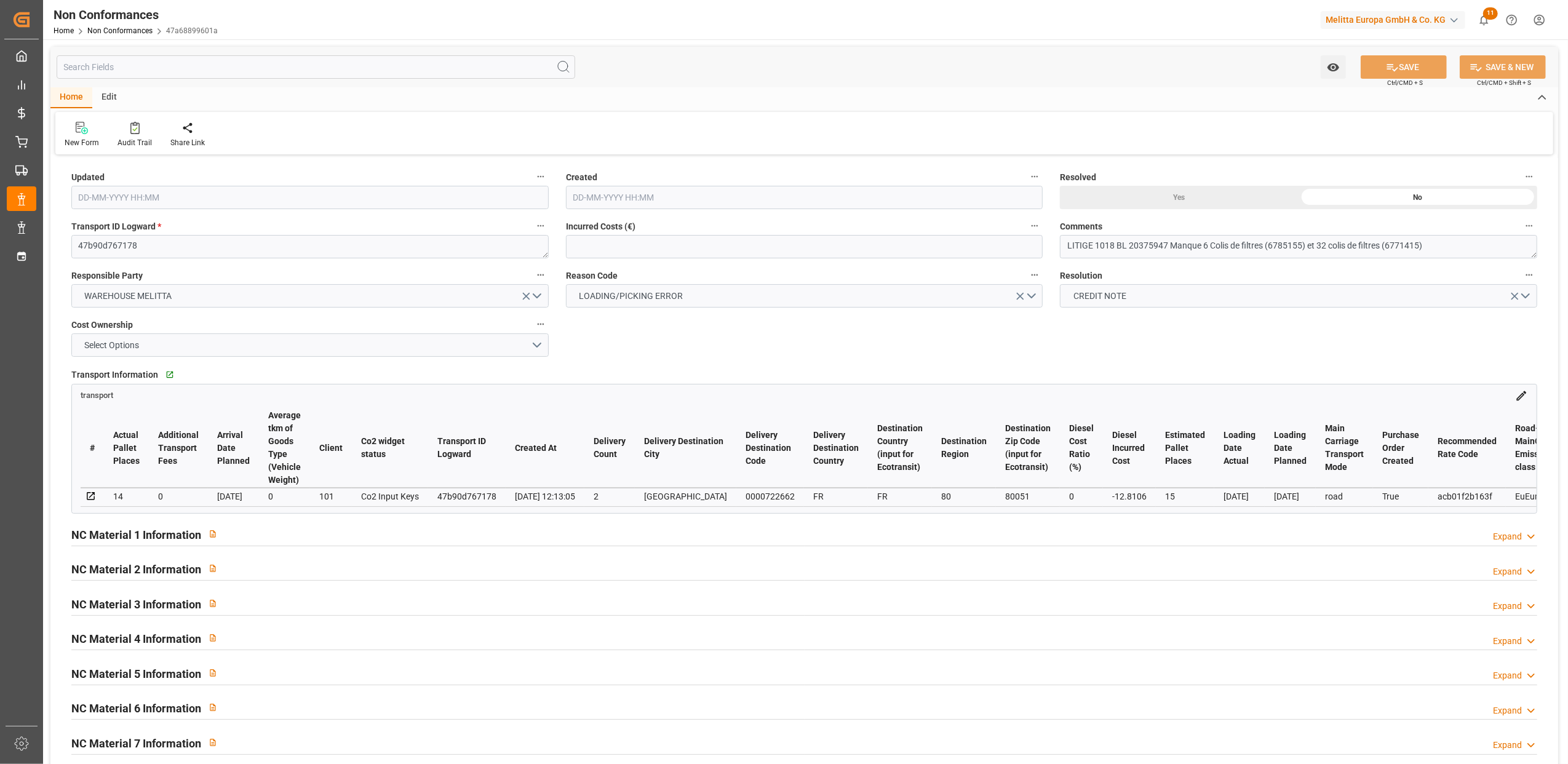
type input "25-08-2025 13:05"
type input "25-08-2025 12:58"
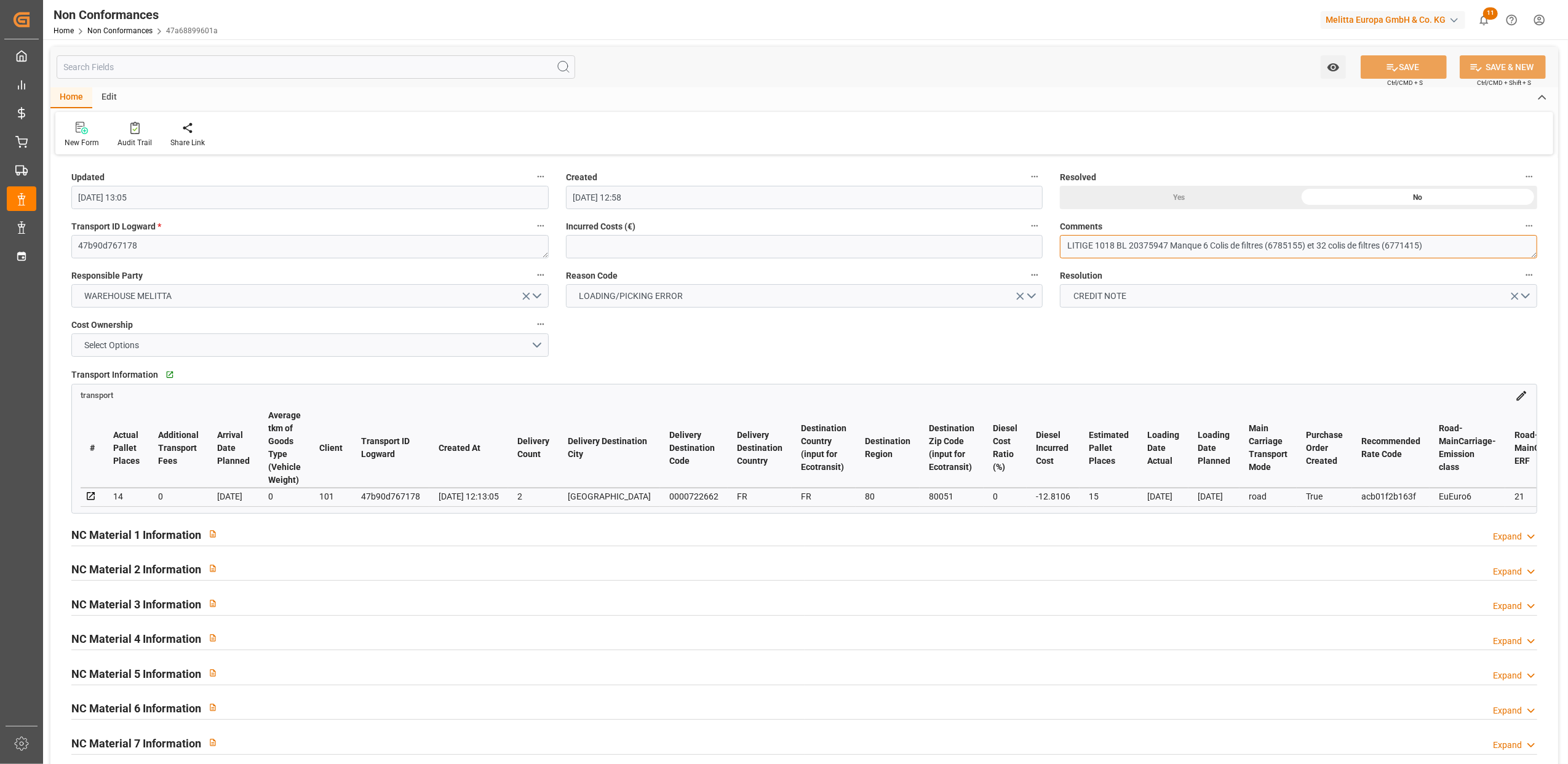
drag, startPoint x: 1167, startPoint y: 244, endPoint x: 1129, endPoint y: 246, distance: 38.1
click at [1129, 246] on textarea "LITIGE 1018 BL 20375947 Manque 6 Colis de filtres (6785155) et 32 colis de filt…" at bounding box center [1299, 247] width 477 height 24
click at [537, 342] on button "Select Options" at bounding box center [310, 345] width 477 height 24
click at [345, 379] on div "MELITTA" at bounding box center [310, 374] width 476 height 26
click at [1179, 195] on div "Yes" at bounding box center [1179, 197] width 239 height 24
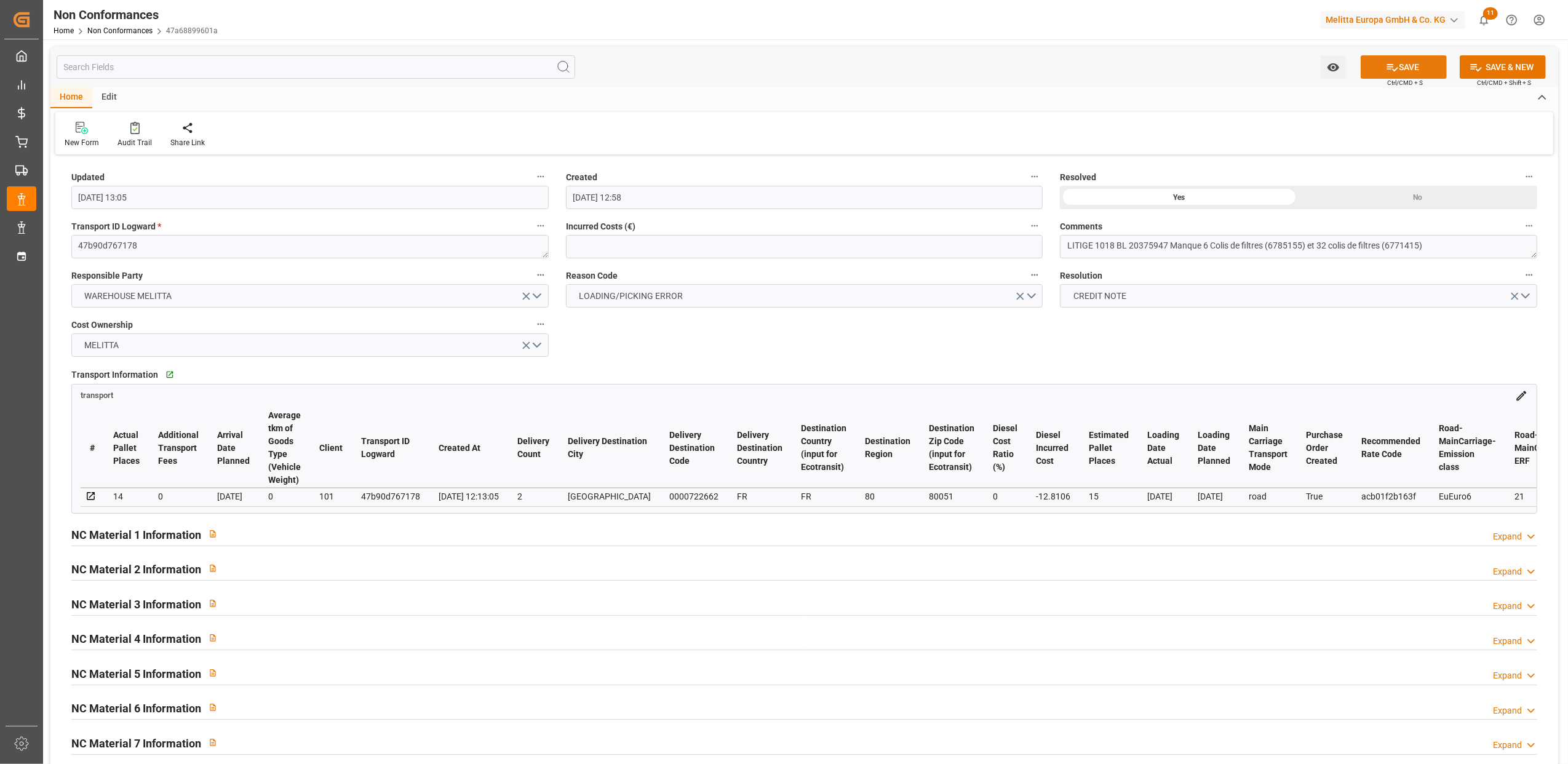
click at [1417, 67] on button "SAVE" at bounding box center [1404, 67] width 86 height 24
type input "11-09-2025 14:01"
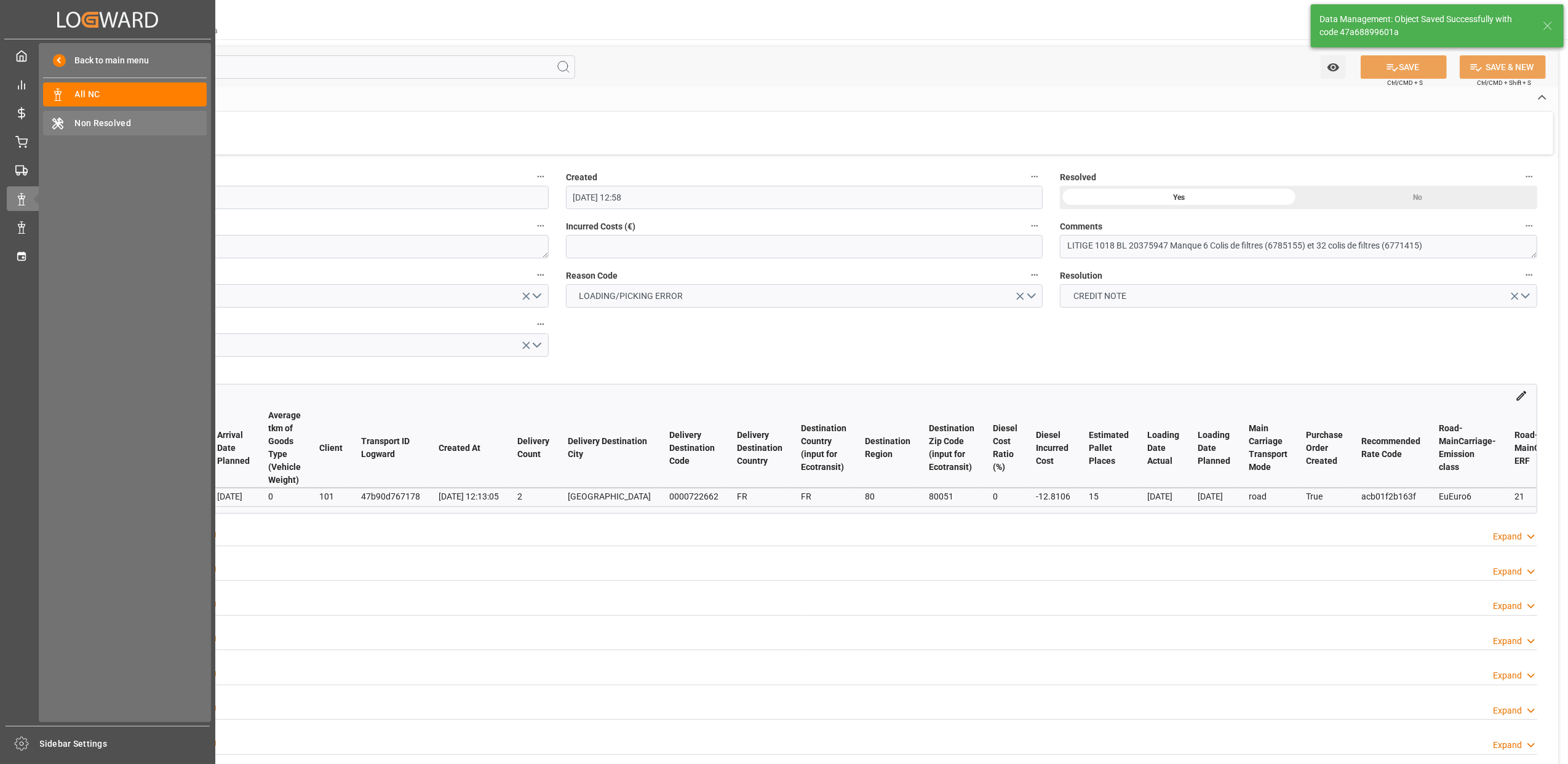
click at [98, 115] on div "Non Resolved Non Resolved" at bounding box center [125, 122] width 163 height 24
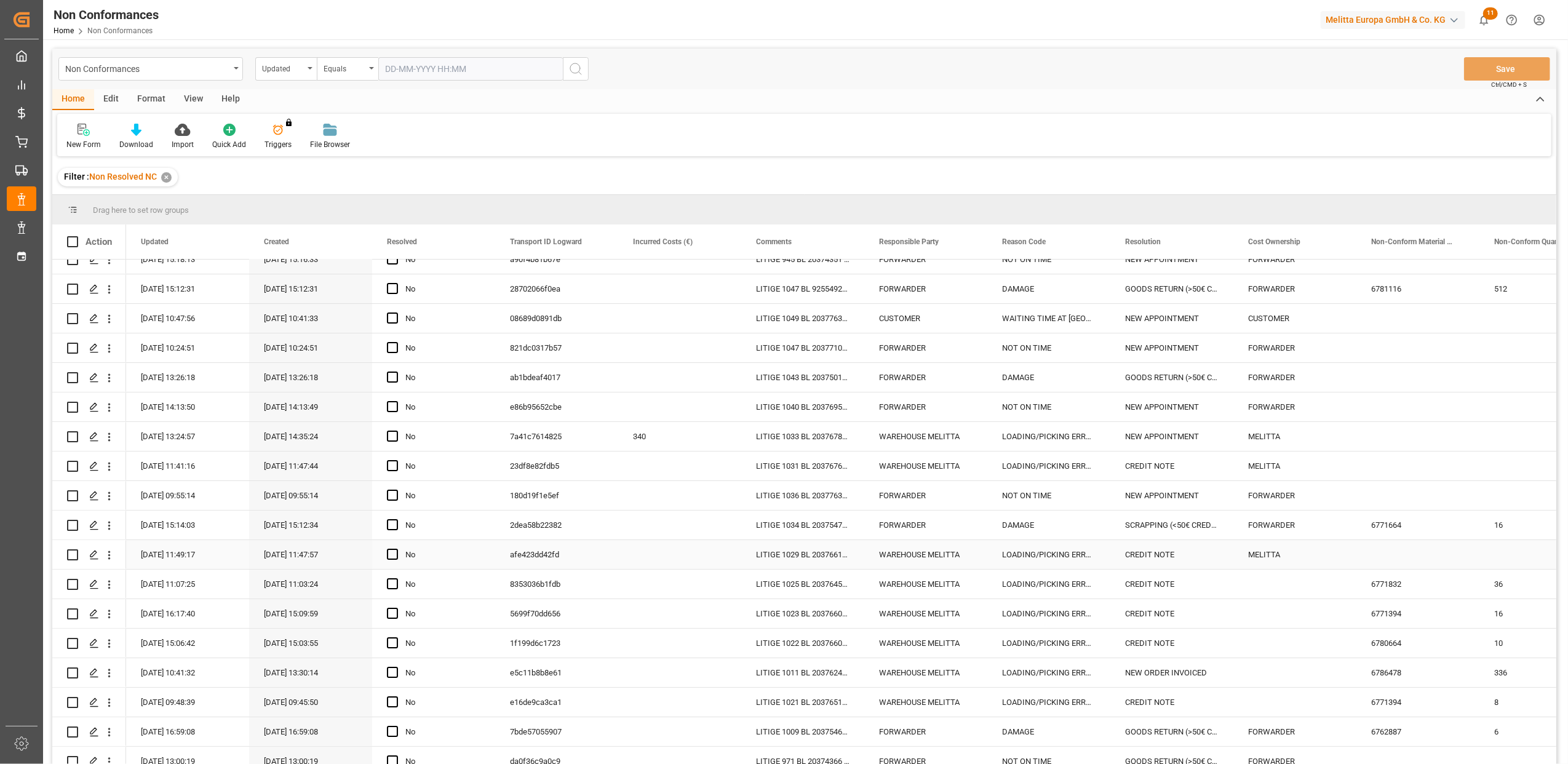
scroll to position [86, 0]
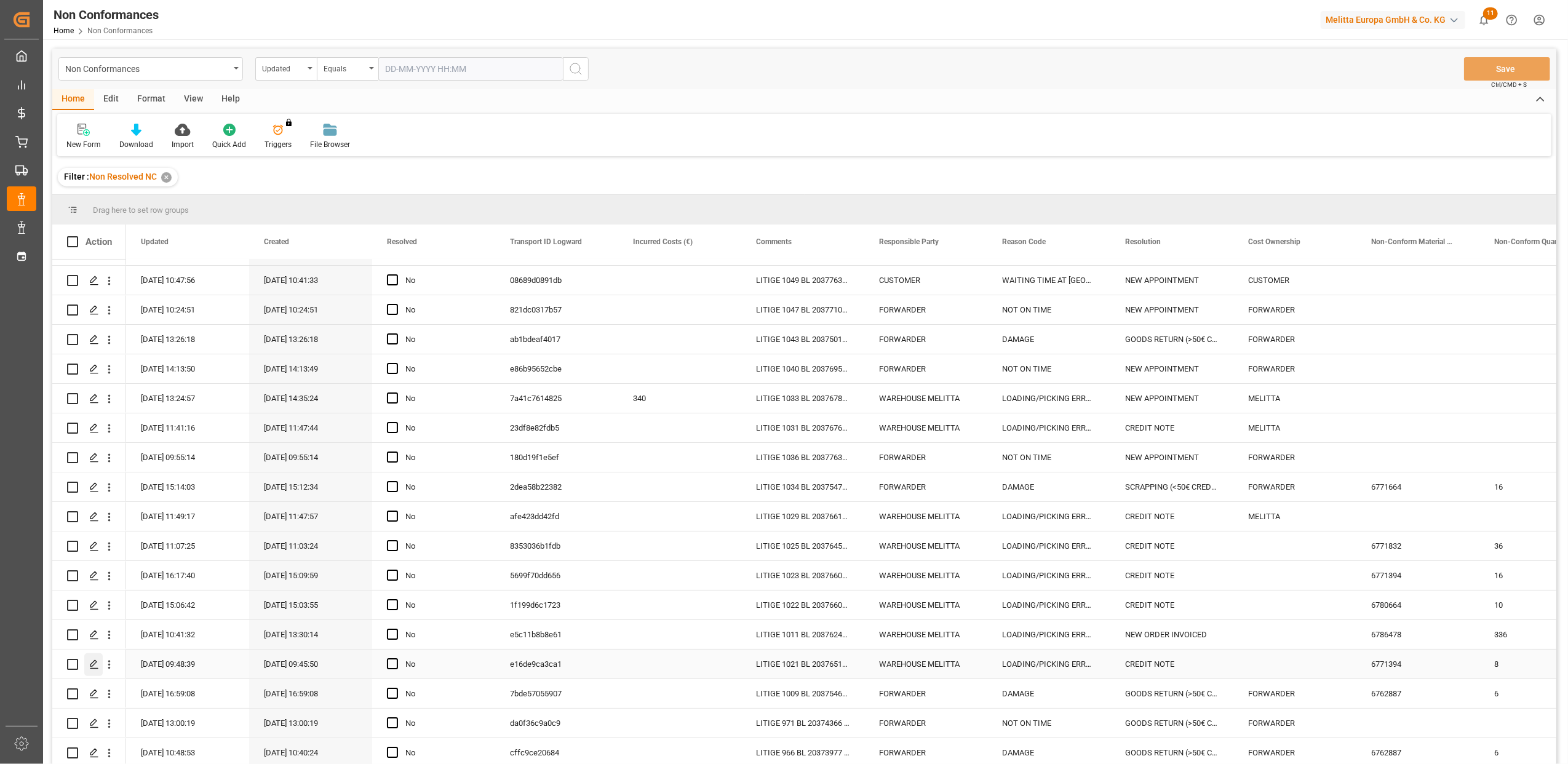
click at [92, 663] on icon "Press SPACE to select this row." at bounding box center [94, 664] width 10 height 10
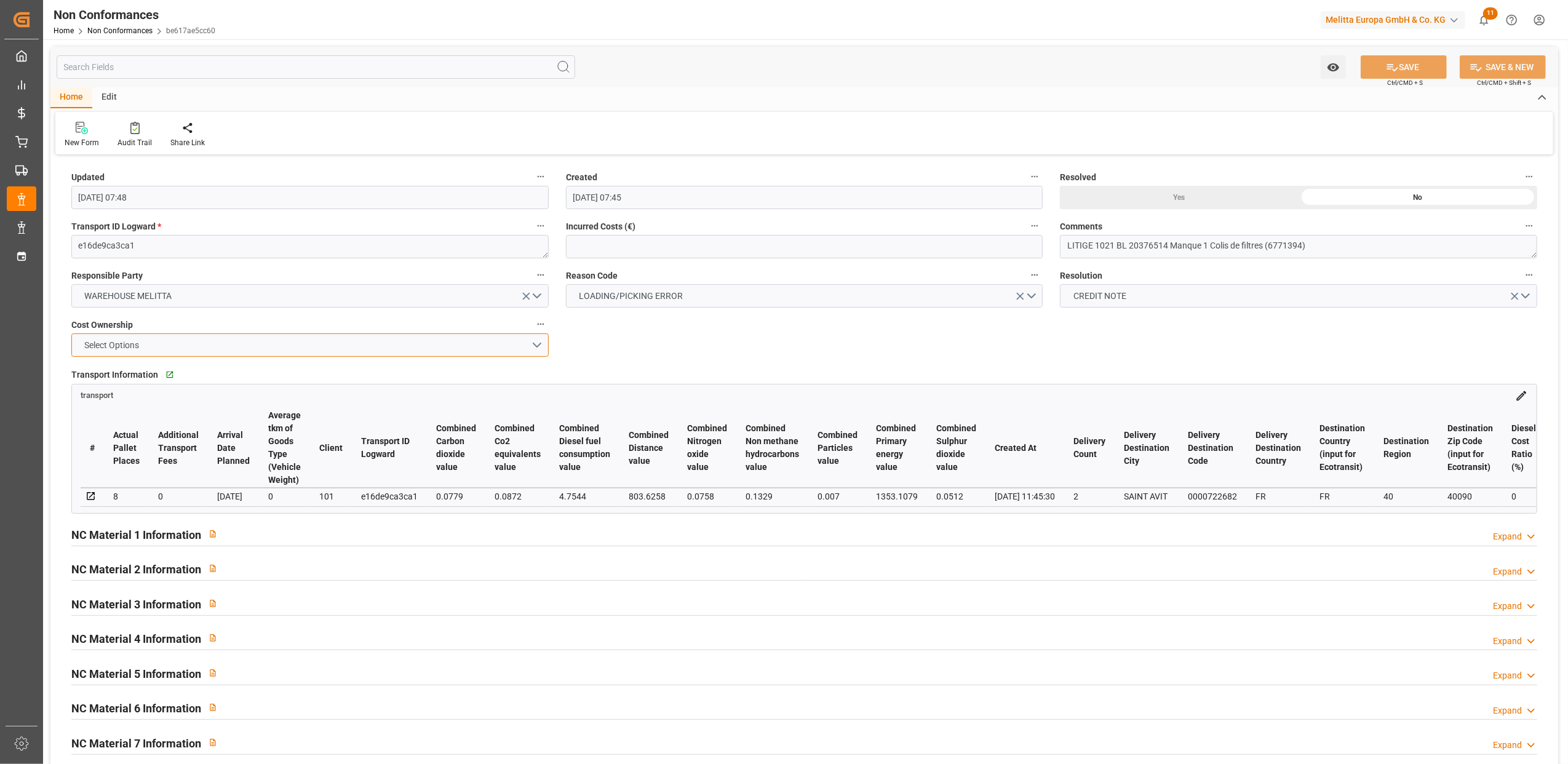
click at [539, 345] on button "Select Options" at bounding box center [310, 345] width 477 height 24
click at [166, 380] on div "MELITTA" at bounding box center [310, 374] width 476 height 26
click at [1173, 193] on div "Yes" at bounding box center [1179, 197] width 239 height 24
click at [1414, 67] on button "SAVE" at bounding box center [1404, 67] width 86 height 24
type input "11-09-2025 14:02"
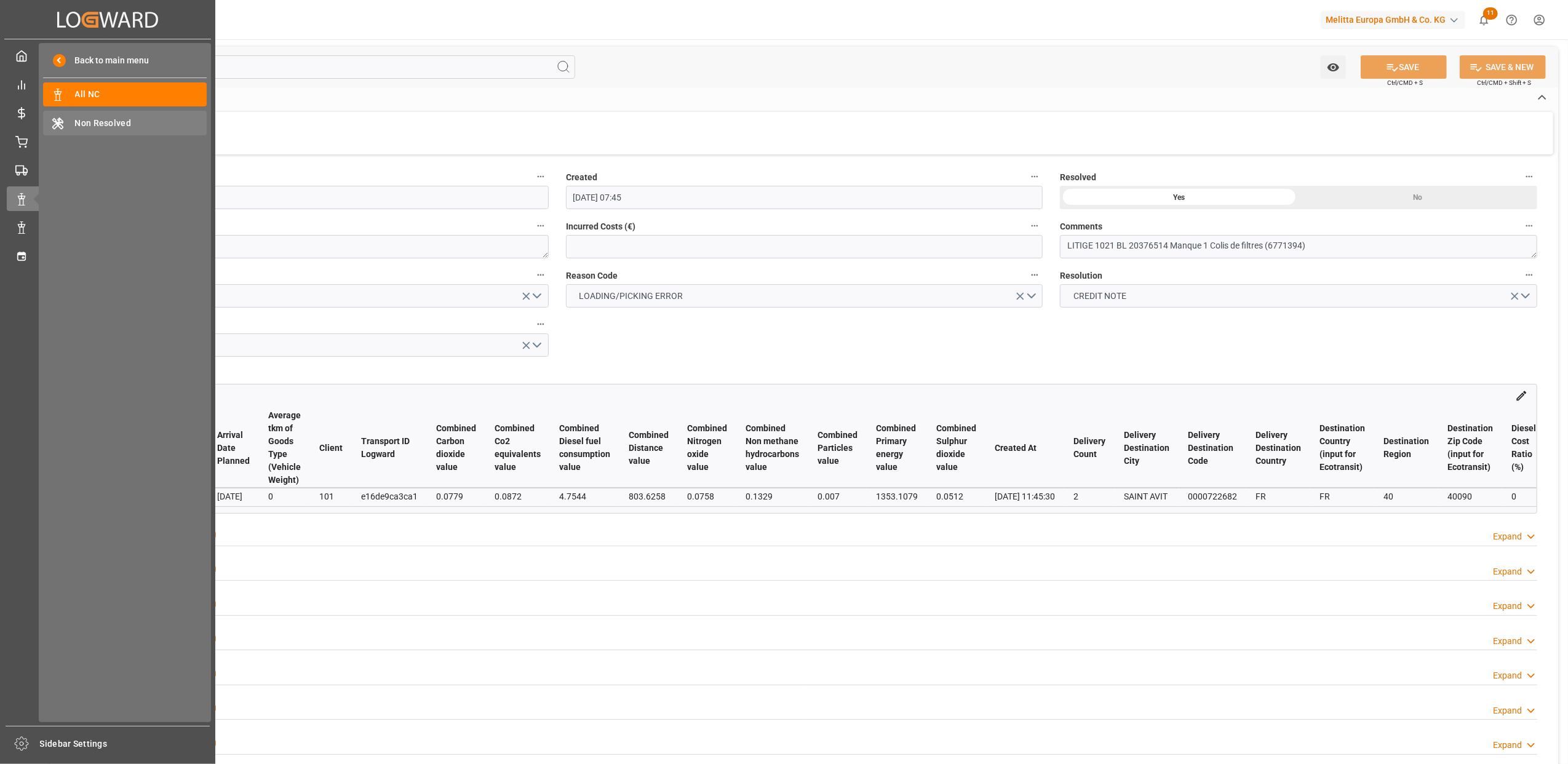
click at [77, 122] on span "Non Resolved" at bounding box center [141, 123] width 133 height 13
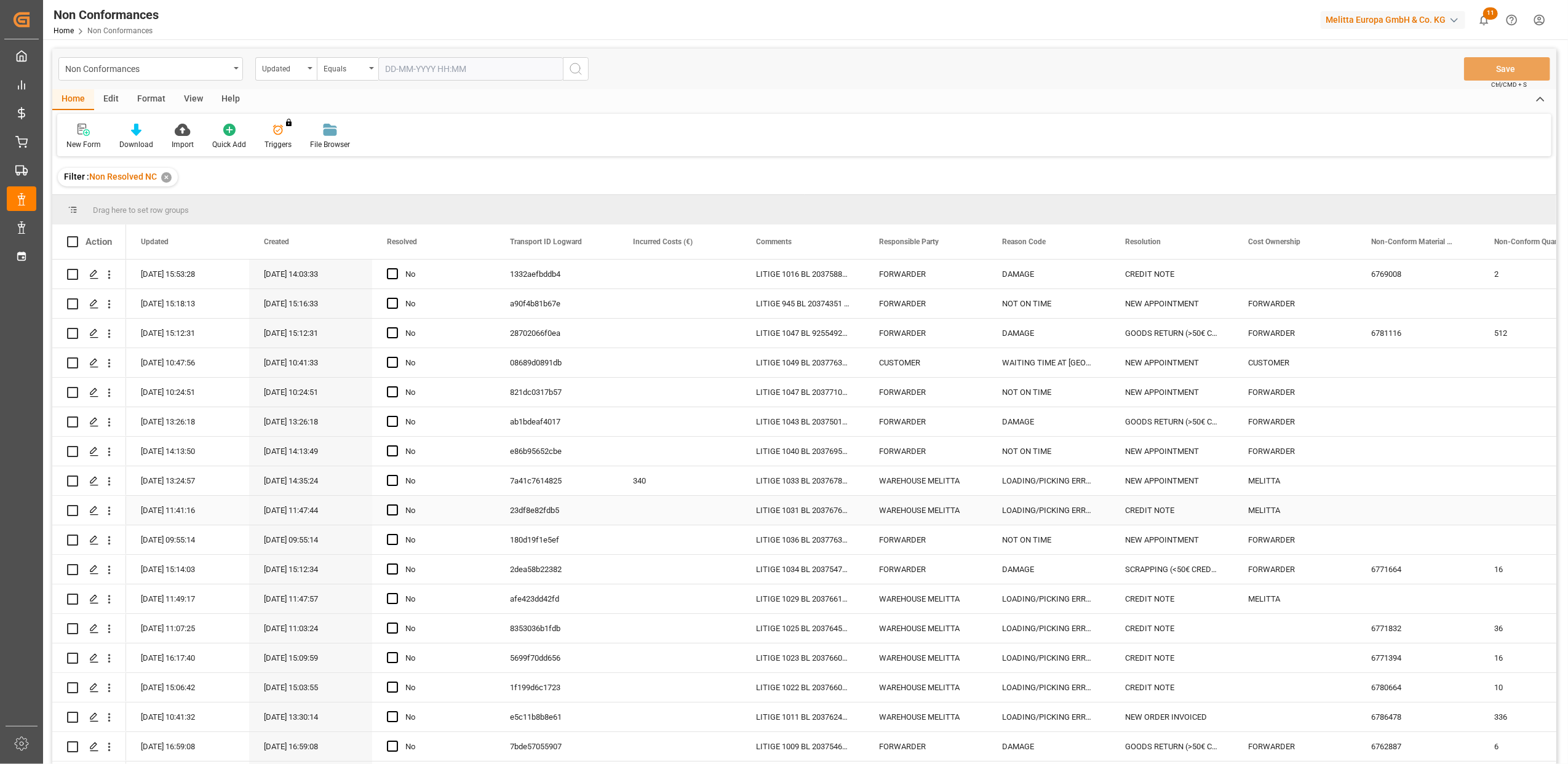
scroll to position [57, 0]
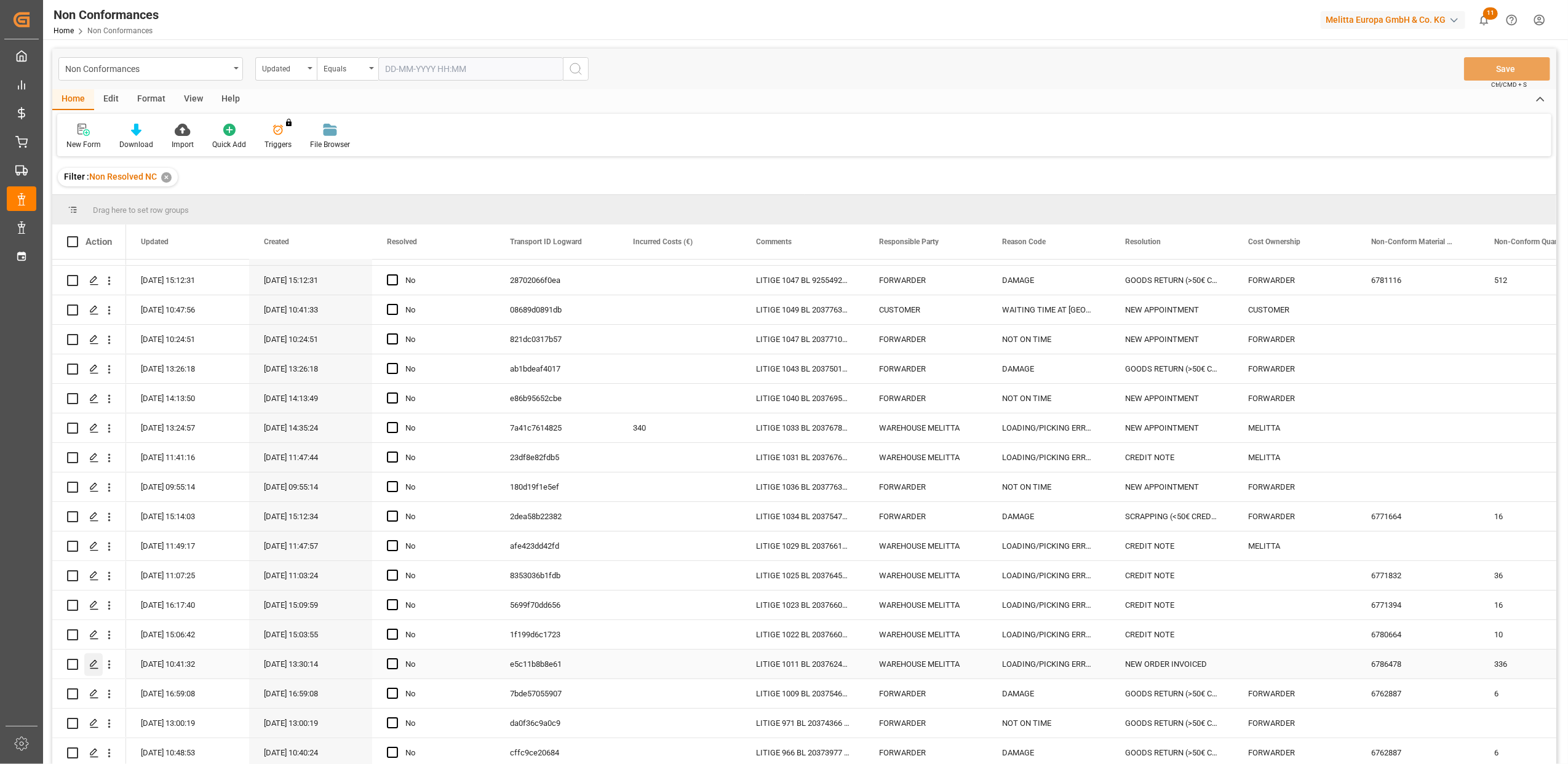
click at [93, 661] on polygon "Press SPACE to select this row." at bounding box center [93, 664] width 6 height 6
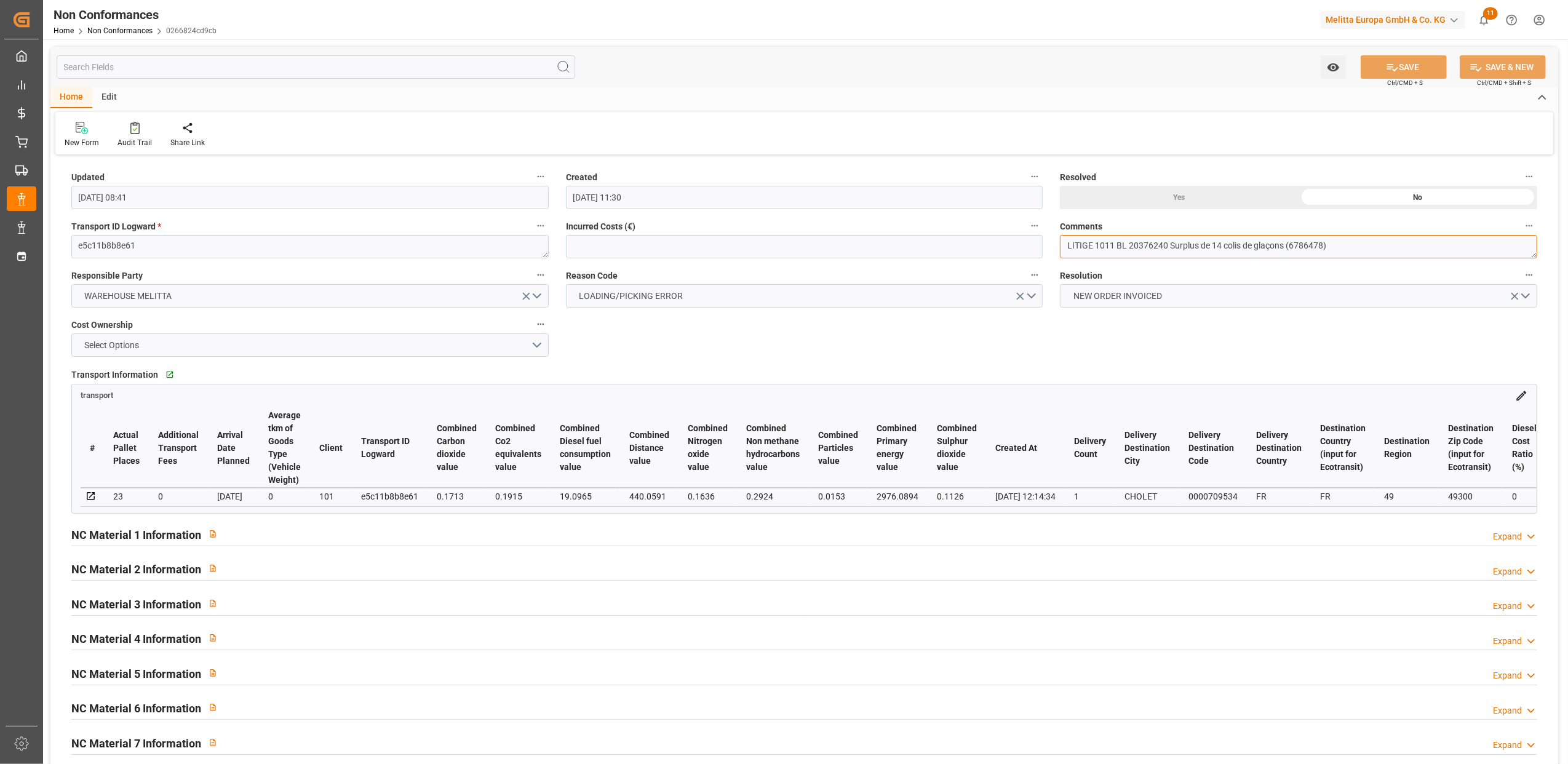
click at [1396, 249] on textarea "LITIGE 1011 BL 20376240 Surplus de 14 colis de glaçons (6786478)" at bounding box center [1299, 247] width 477 height 24
type textarea "LITIGE 1011 BL 20376240 Surplus de 14 colis de glaçons (6786478) gardé par le c…"
click at [1179, 195] on div "Yes" at bounding box center [1179, 197] width 239 height 24
click at [1404, 67] on button "SAVE" at bounding box center [1404, 67] width 86 height 24
type input "11-09-2025 14:03"
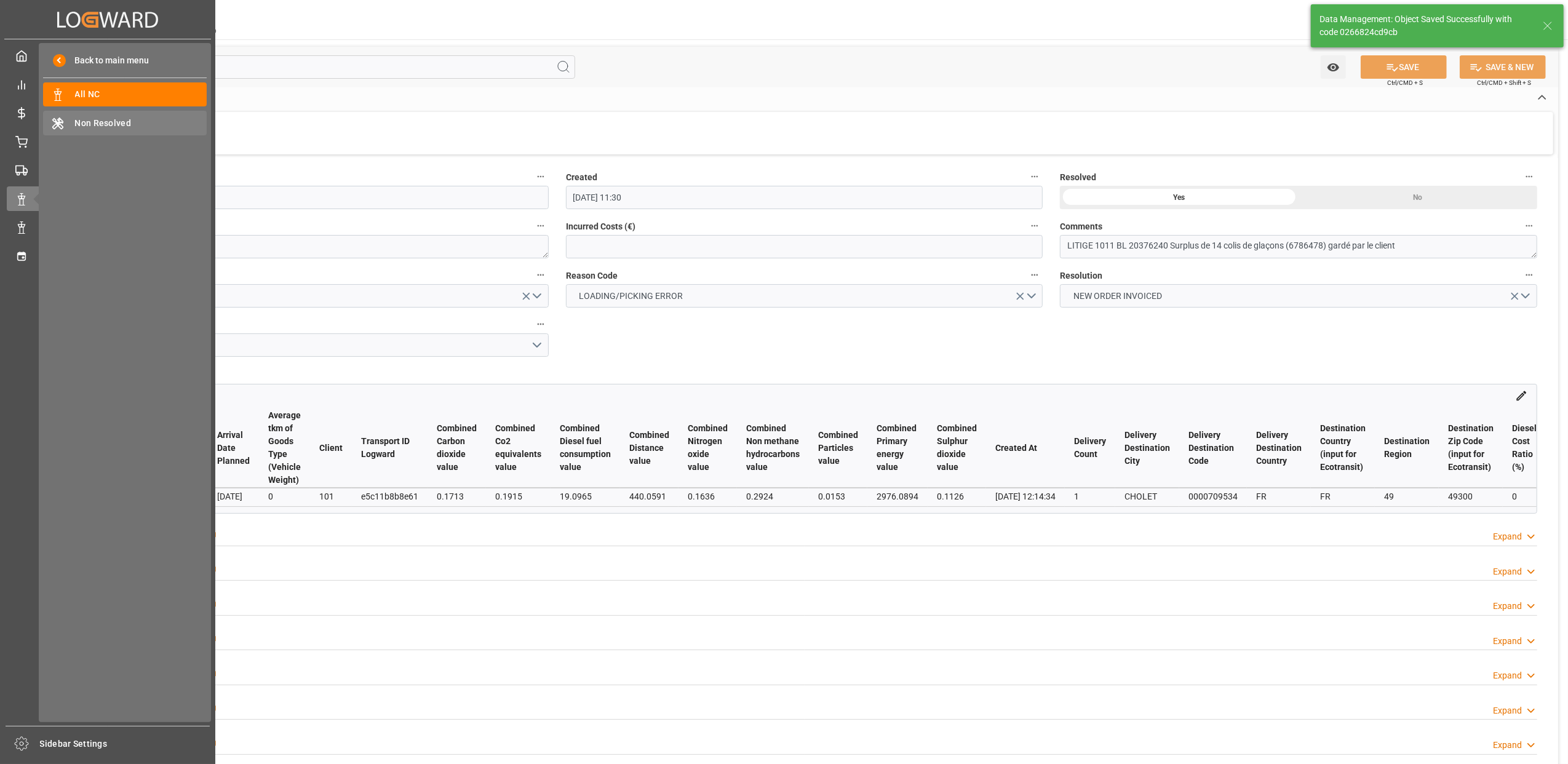
click at [106, 122] on span "Non Resolved" at bounding box center [141, 123] width 133 height 13
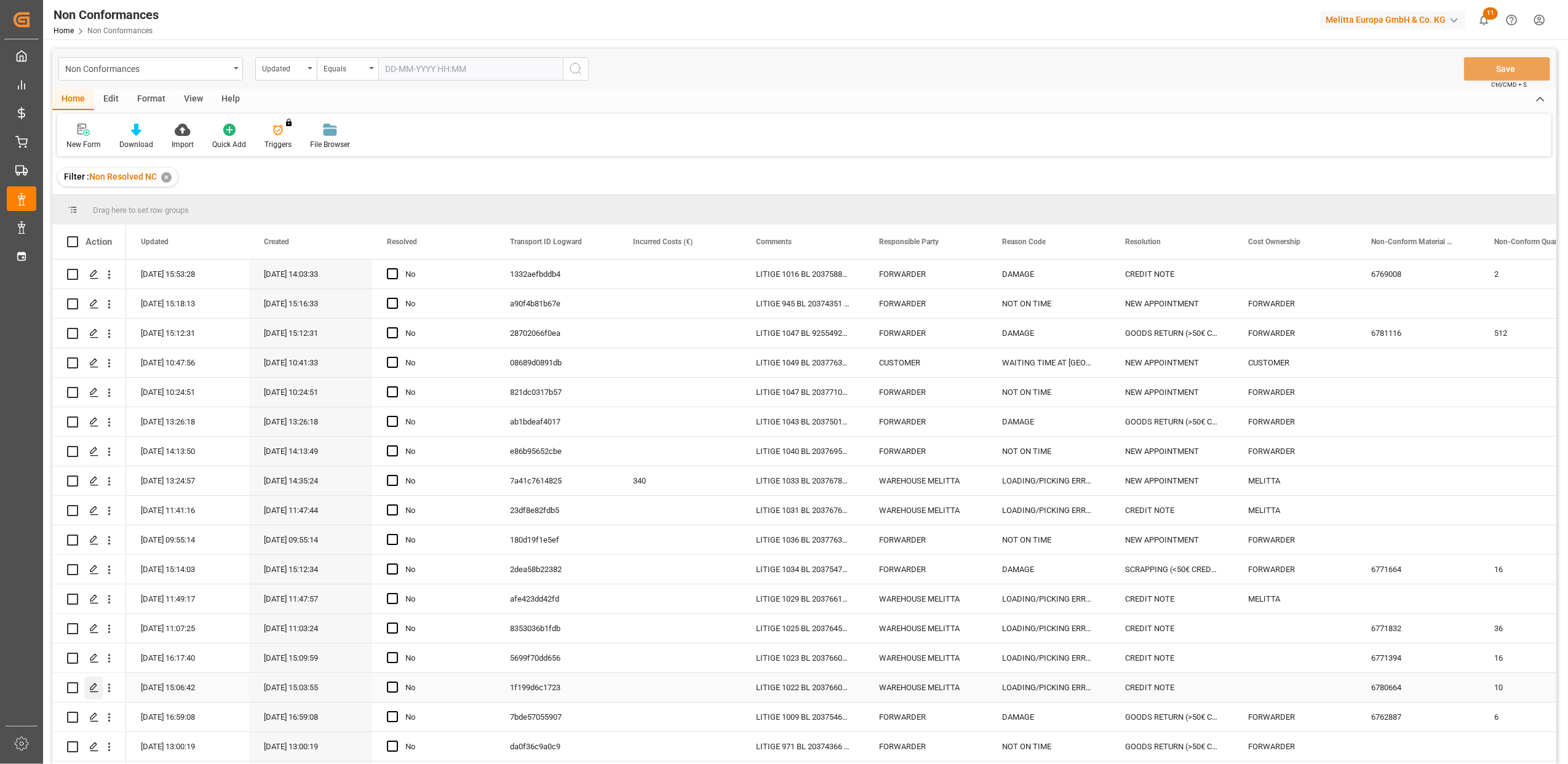
click at [92, 685] on icon "Press SPACE to select this row." at bounding box center [94, 688] width 10 height 10
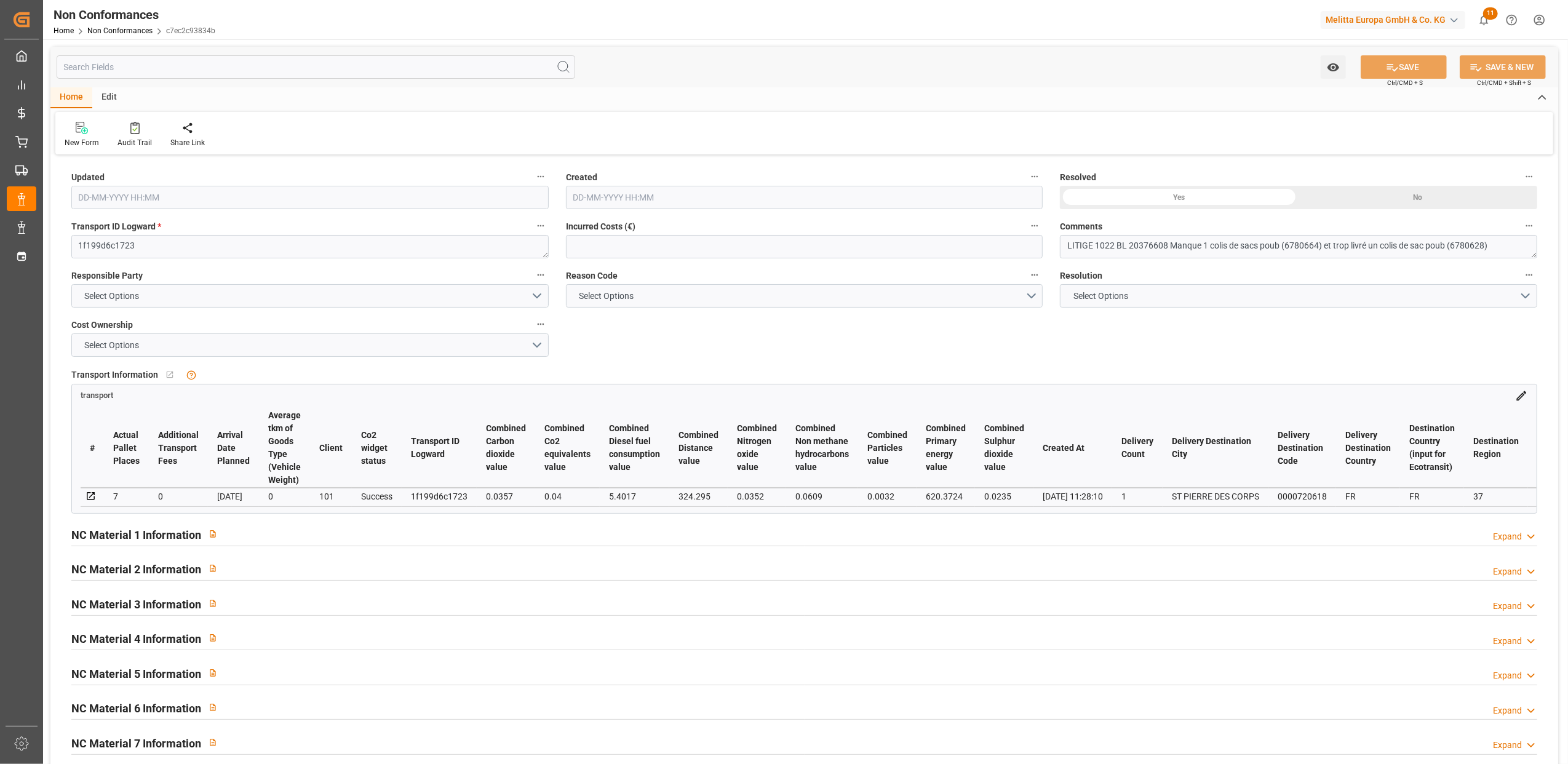
type input "29-08-2025 13:06"
type input "29-08-2025 13:03"
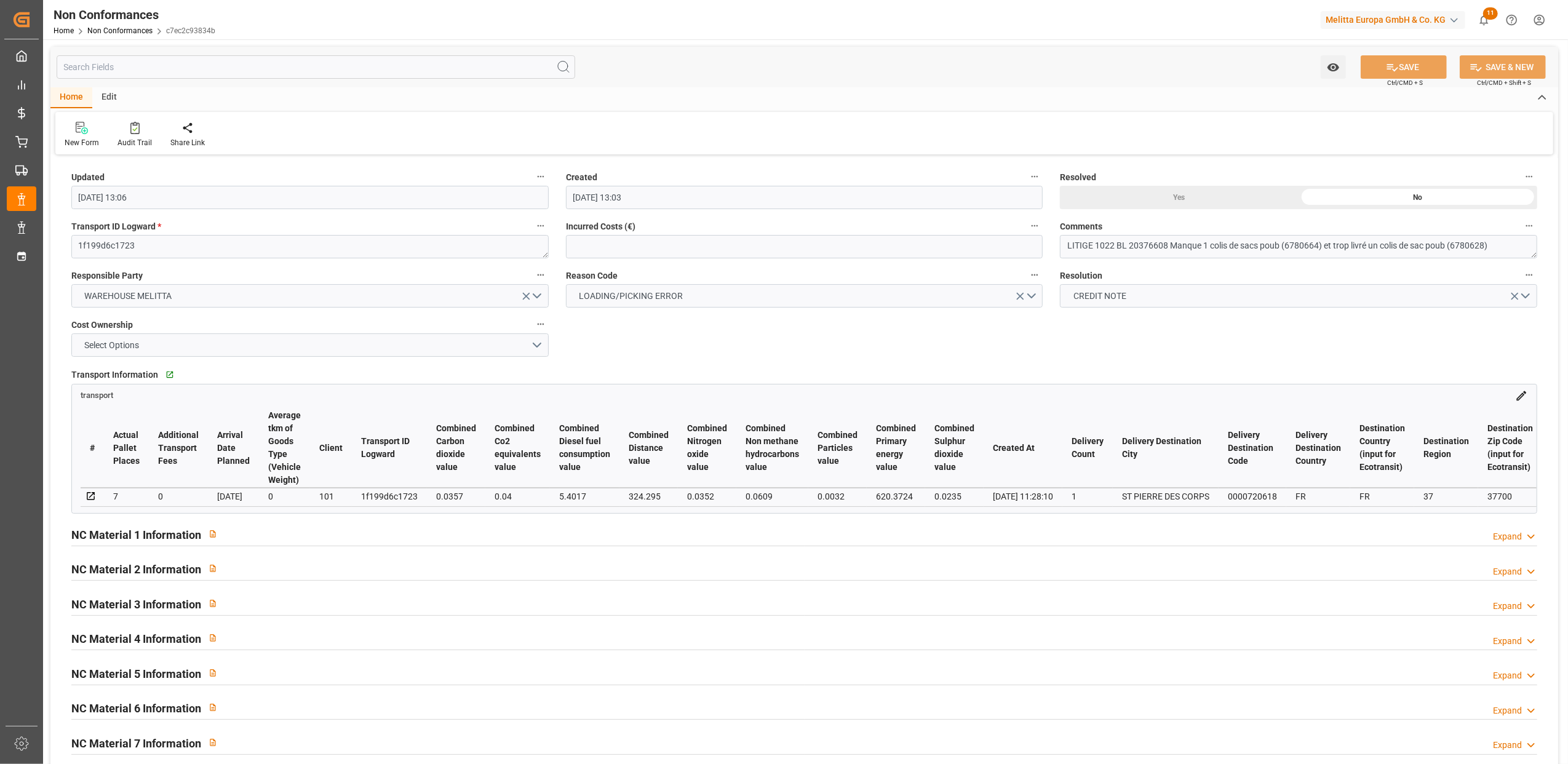
click at [1177, 194] on div "Yes" at bounding box center [1179, 197] width 239 height 24
click at [1422, 67] on button "SAVE" at bounding box center [1404, 67] width 86 height 24
type input "11-09-2025 14:04"
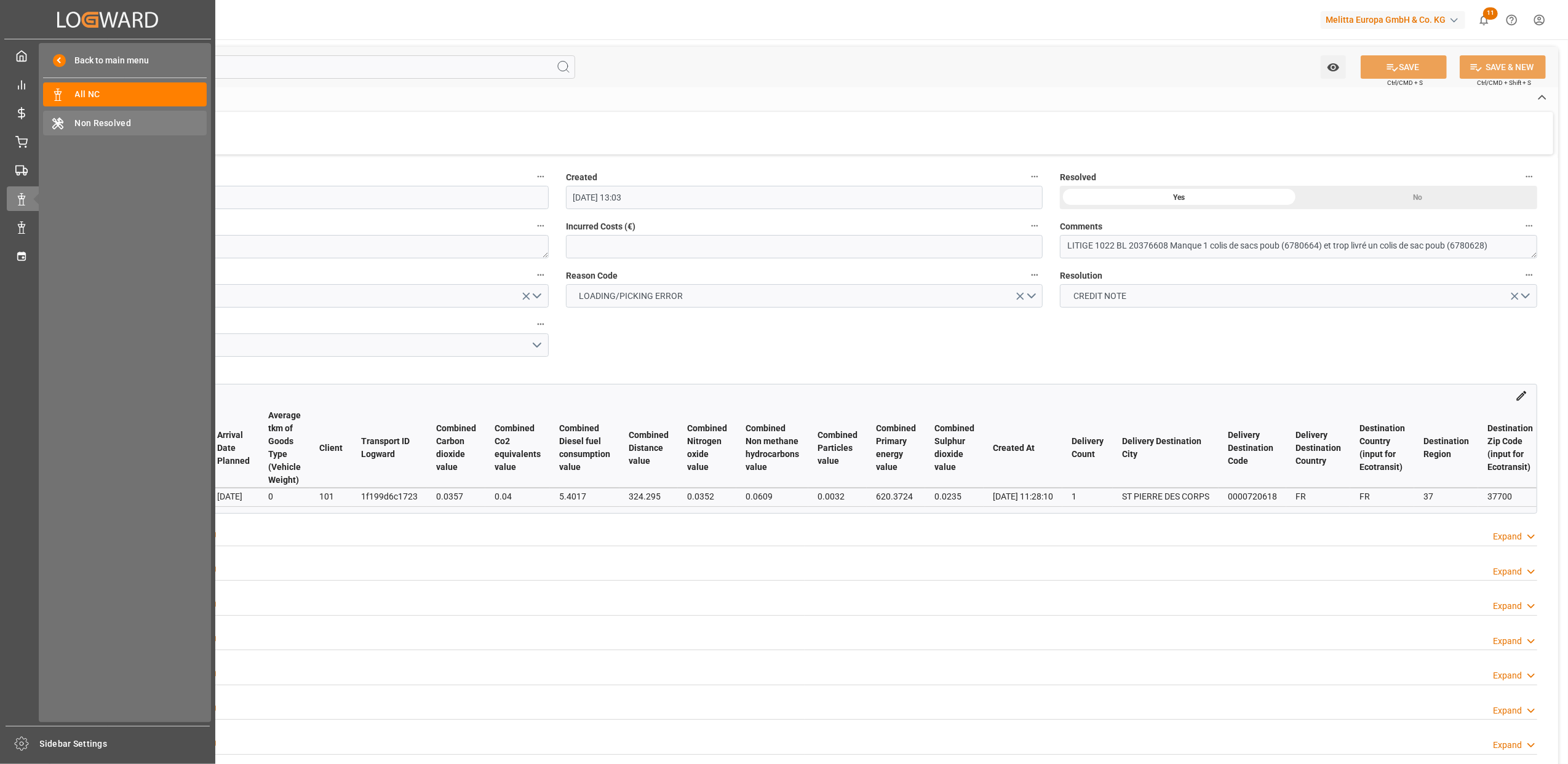
click at [114, 128] on span "Non Resolved" at bounding box center [141, 123] width 133 height 13
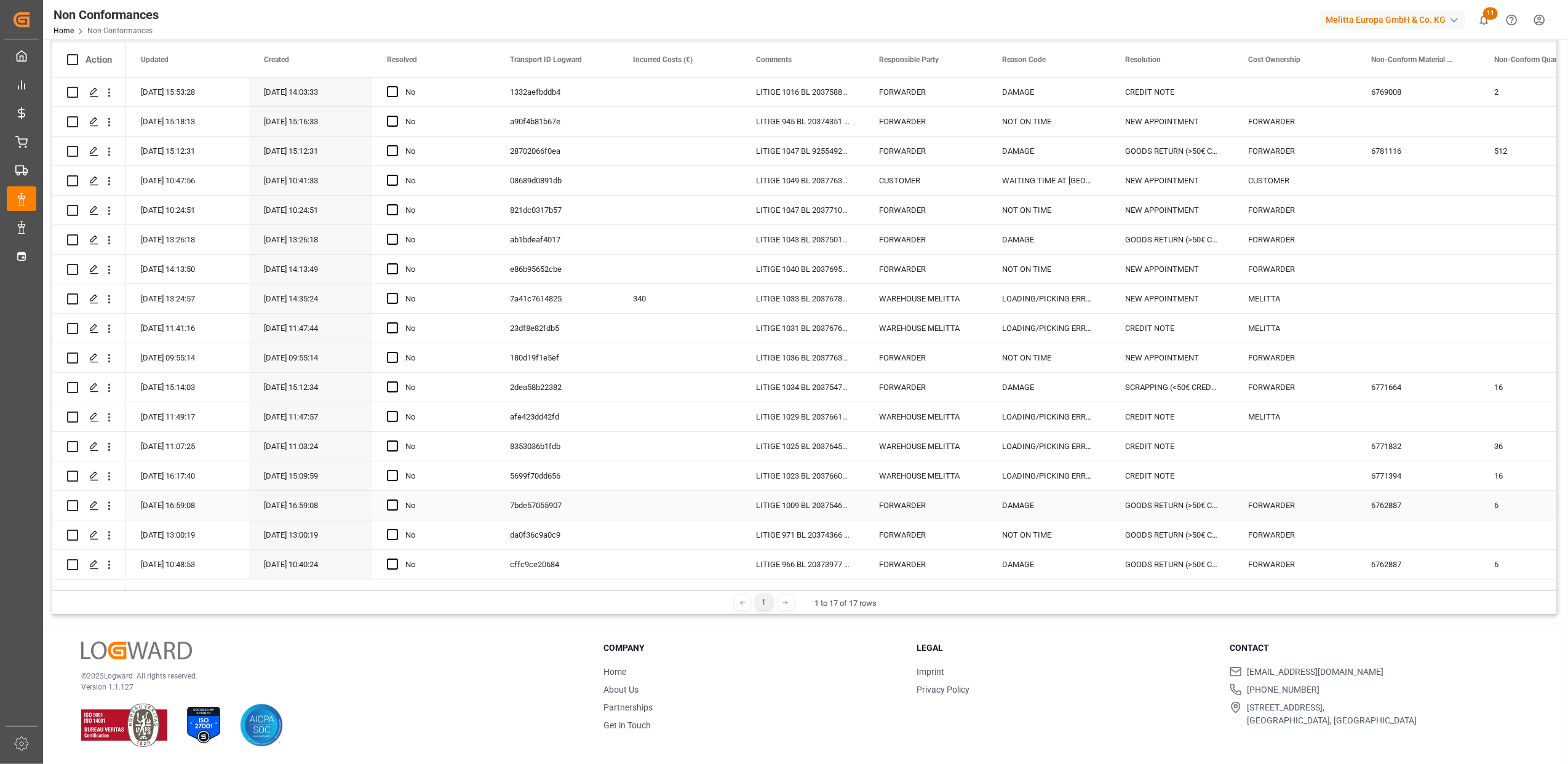
scroll to position [100, 0]
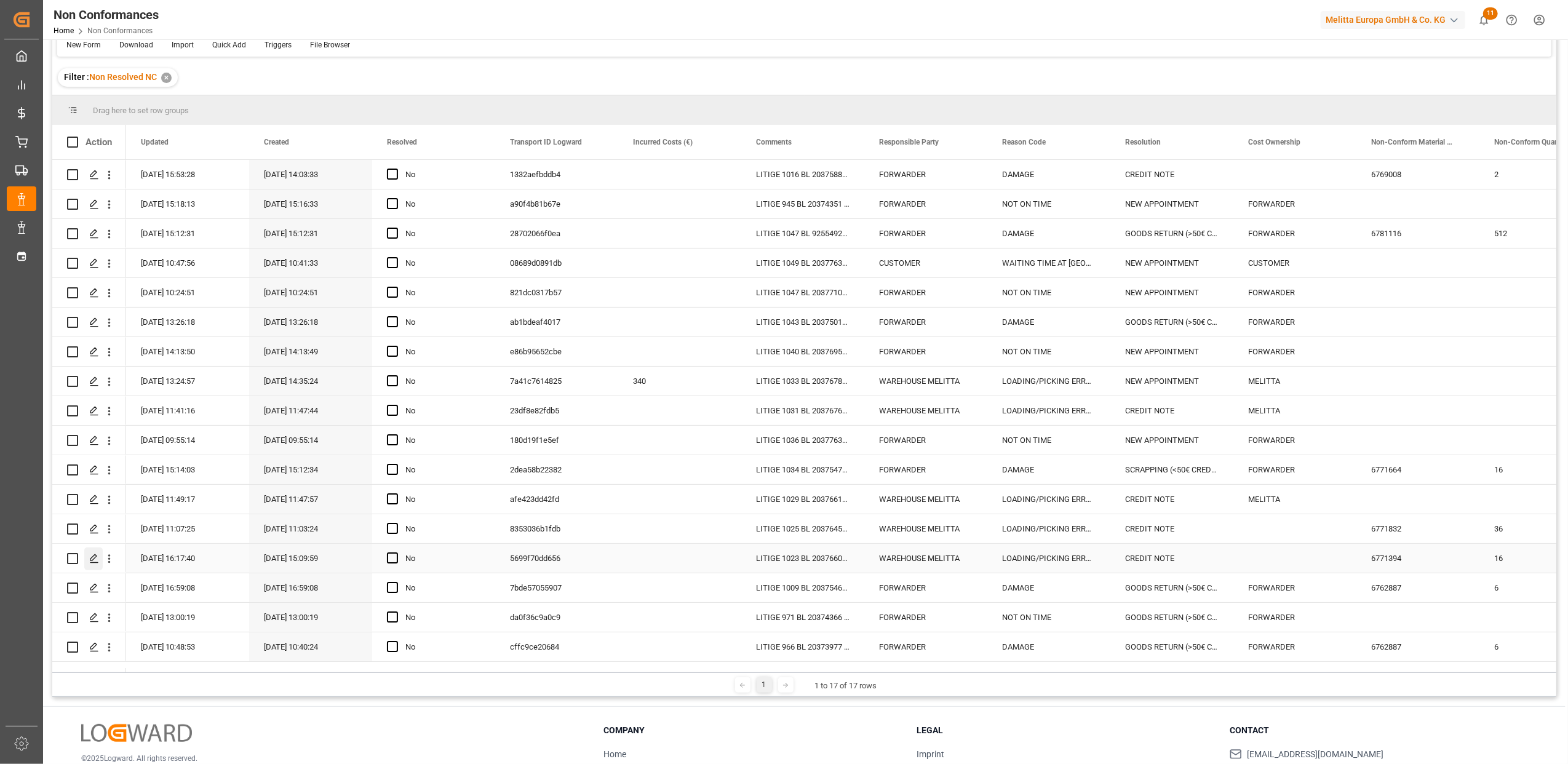
click at [99, 560] on div "Press SPACE to select this row." at bounding box center [94, 559] width 19 height 23
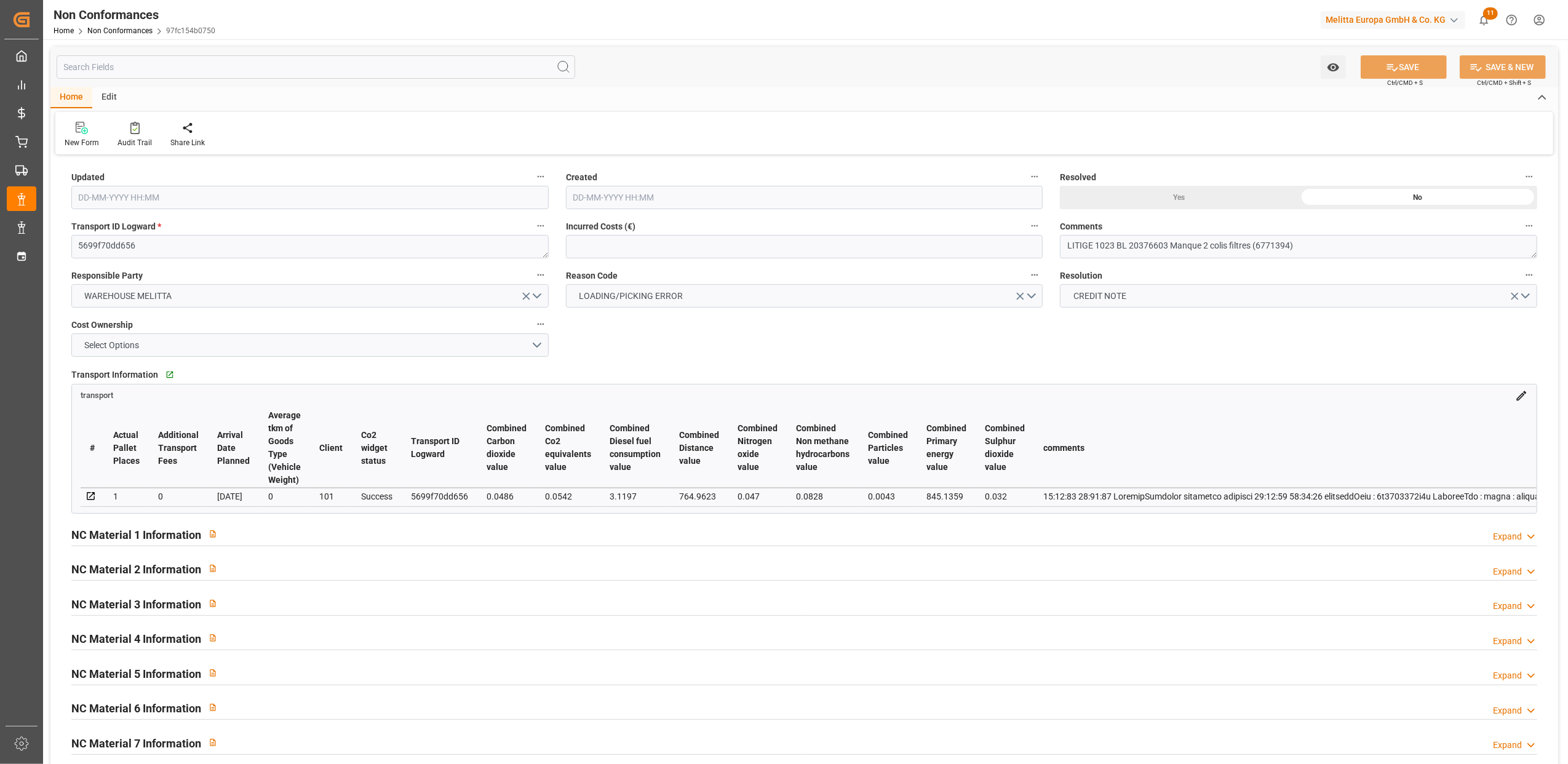
type input "01-09-2025 14:17"
type input "29-08-2025 13:09"
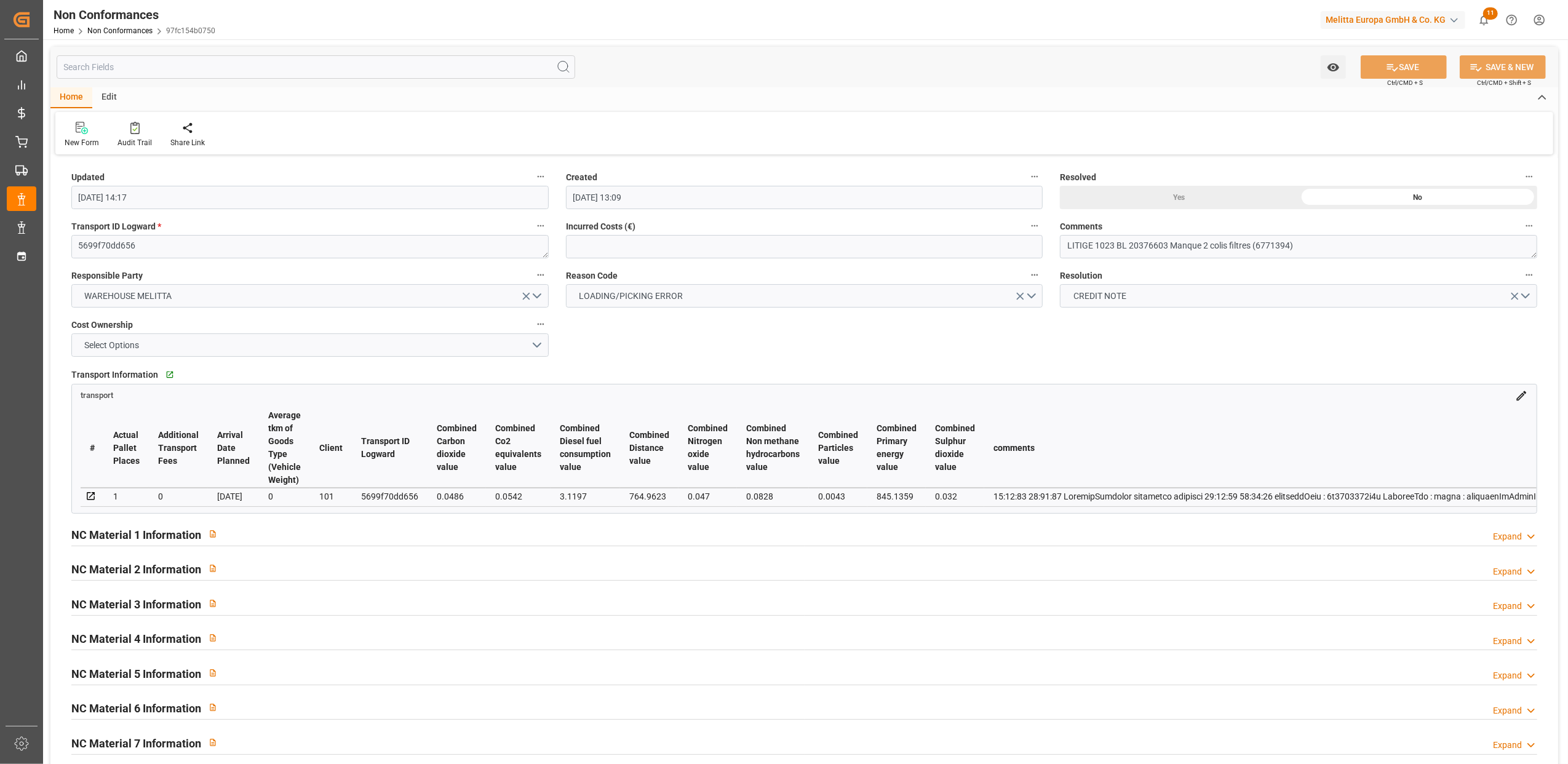
click at [1177, 201] on div "Yes" at bounding box center [1179, 197] width 239 height 24
click at [1421, 65] on button "SAVE" at bounding box center [1404, 67] width 86 height 24
type input "11-09-2025 14:05"
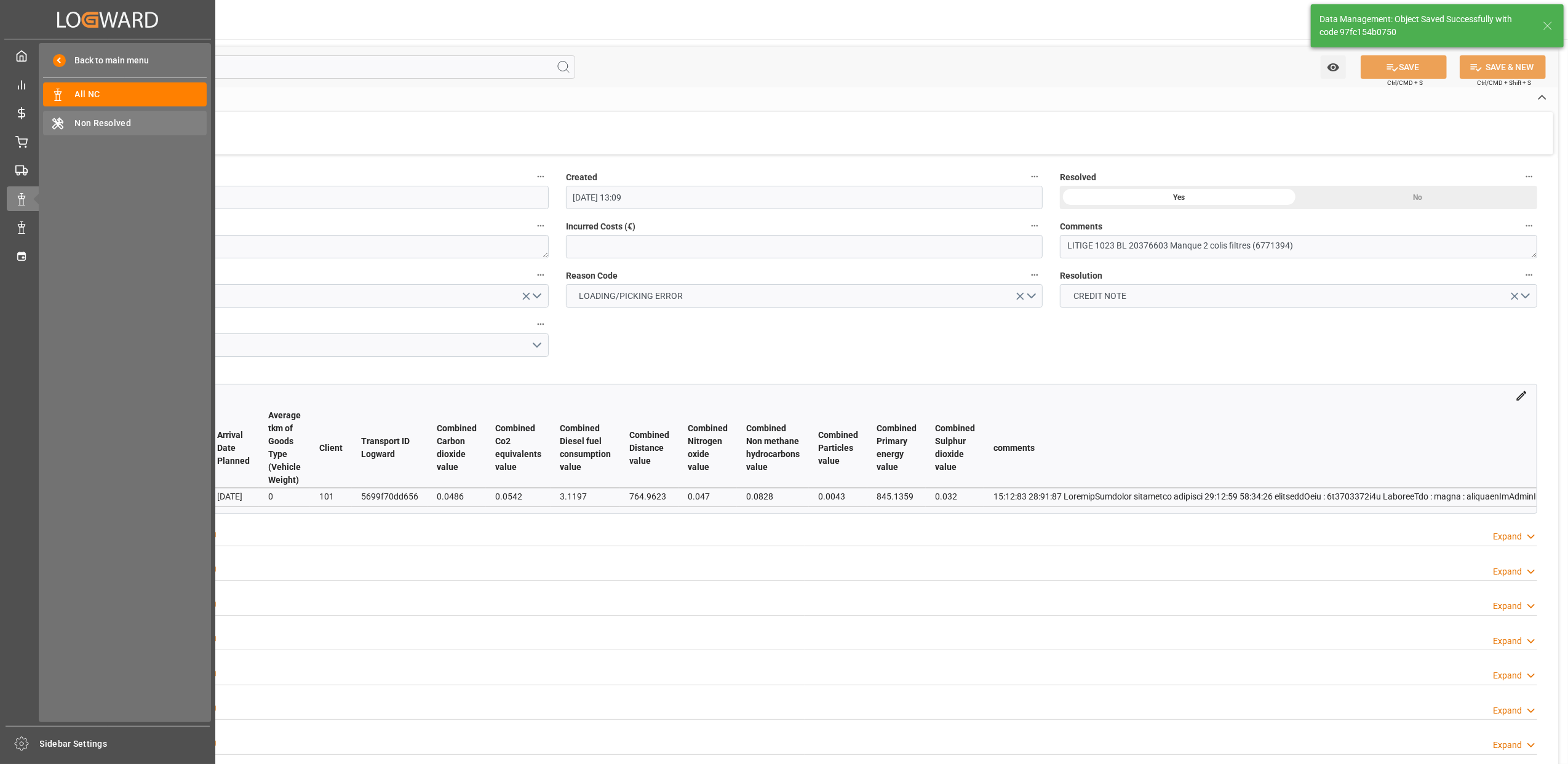
click at [136, 119] on span "Non Resolved" at bounding box center [141, 123] width 133 height 13
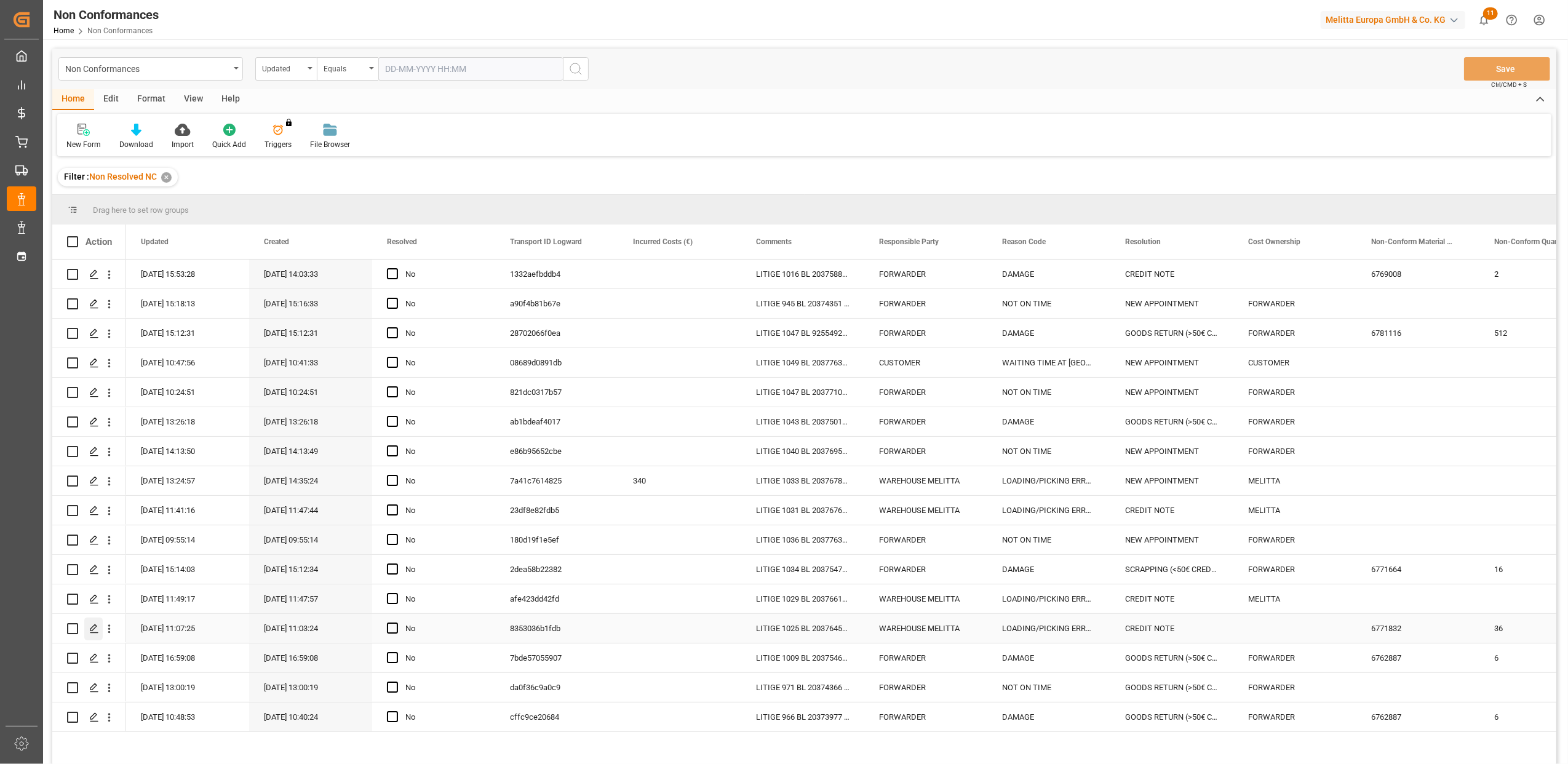
click at [90, 628] on icon "Press SPACE to select this row." at bounding box center [94, 629] width 10 height 10
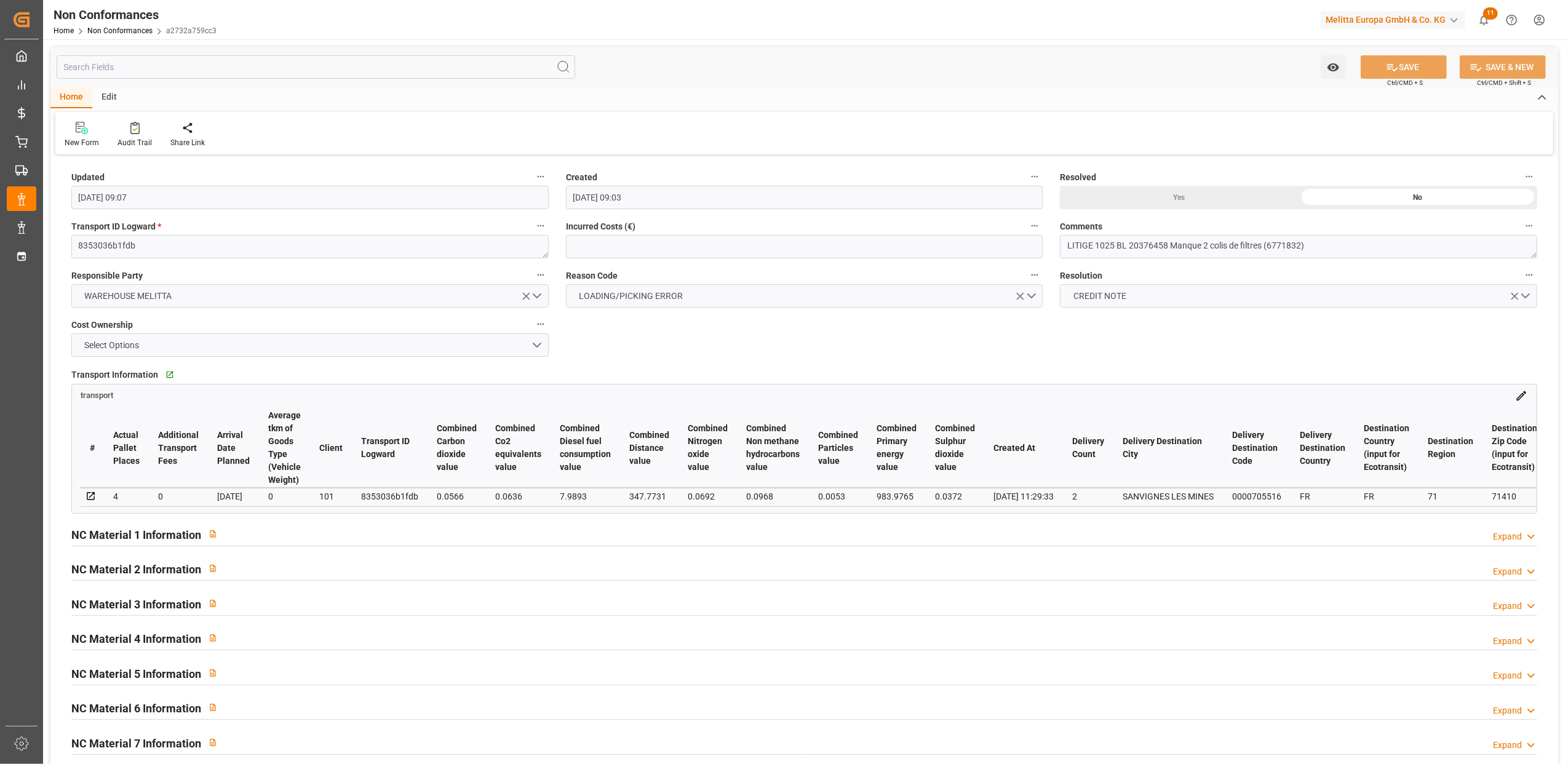
click at [1187, 193] on div "Yes" at bounding box center [1179, 197] width 239 height 24
click at [1415, 69] on button "SAVE" at bounding box center [1404, 67] width 86 height 24
type input "11-09-2025 14:05"
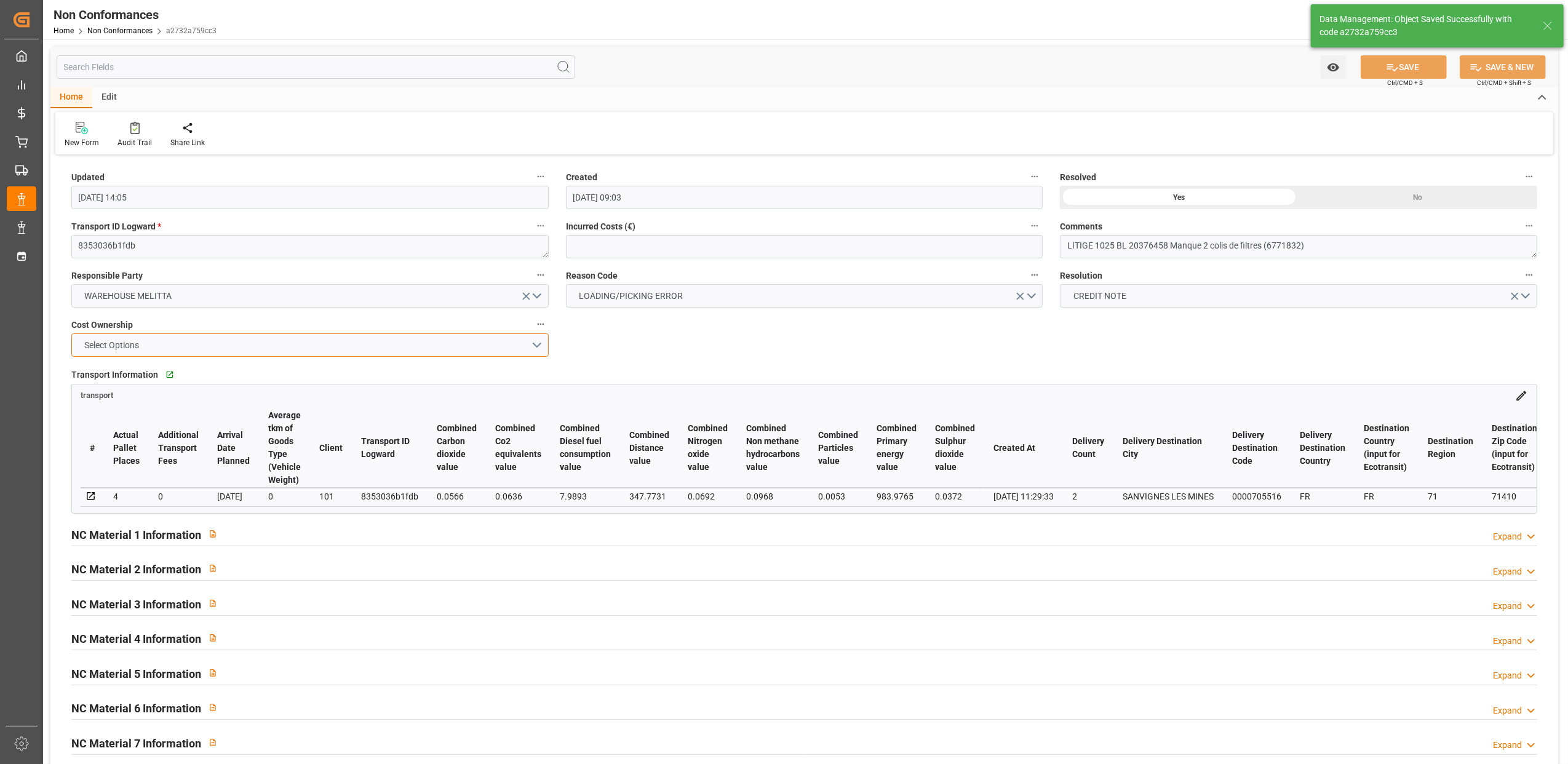
click at [536, 345] on button "Select Options" at bounding box center [310, 345] width 477 height 24
click at [380, 378] on div "MELITTA" at bounding box center [310, 374] width 476 height 26
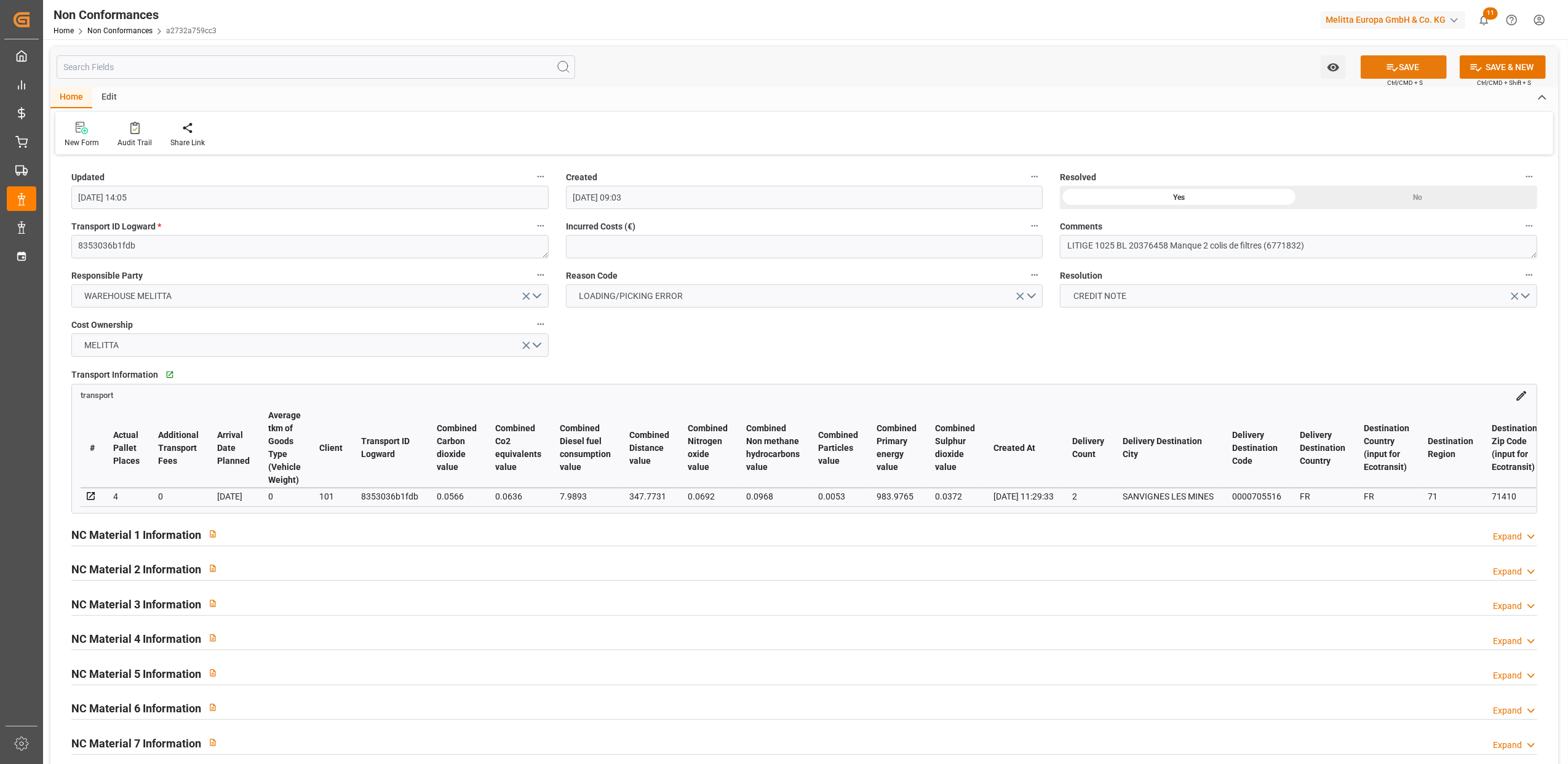
click at [1393, 70] on icon at bounding box center [1392, 67] width 13 height 13
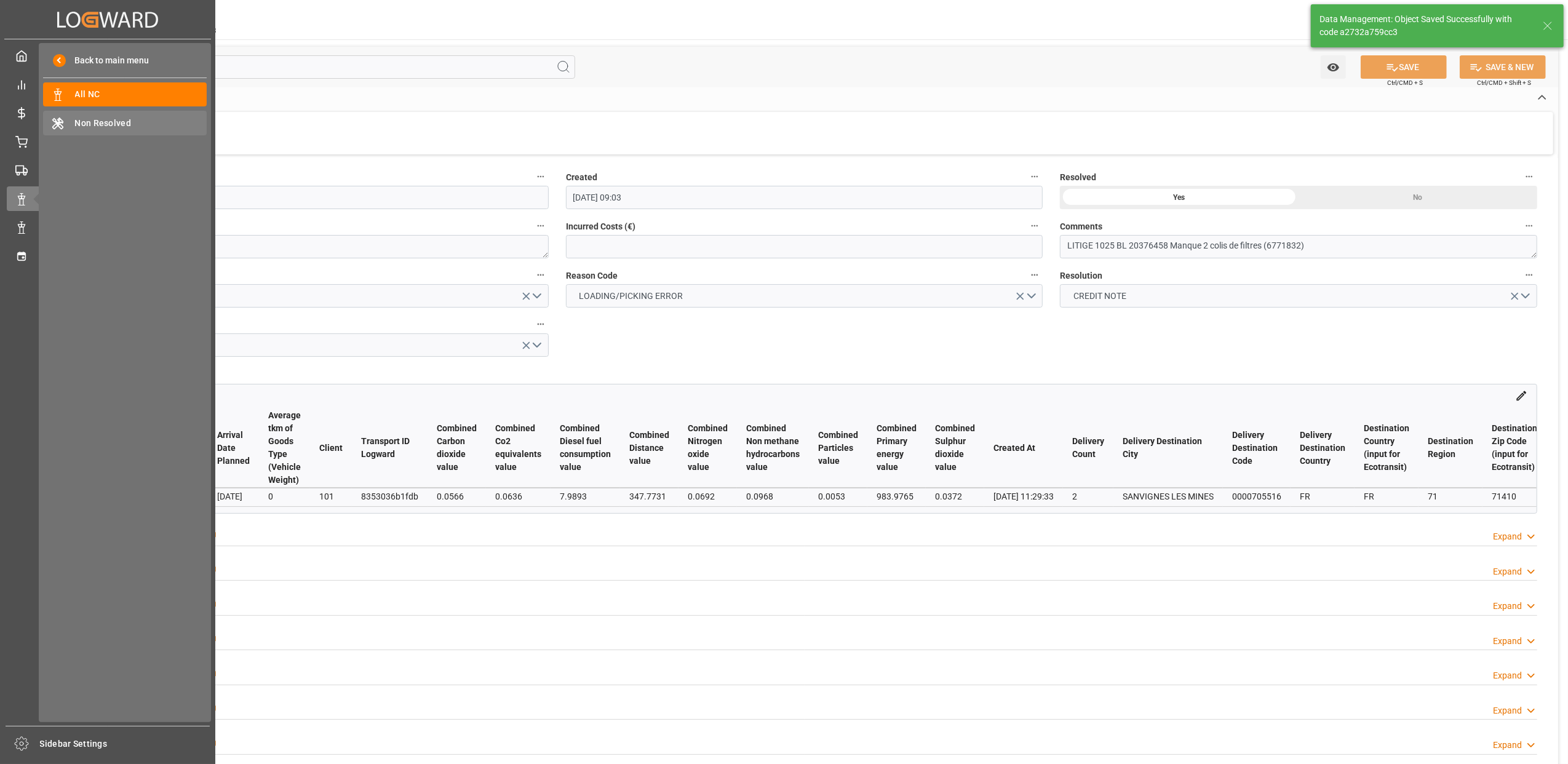
click at [120, 125] on span "Non Resolved" at bounding box center [141, 123] width 133 height 13
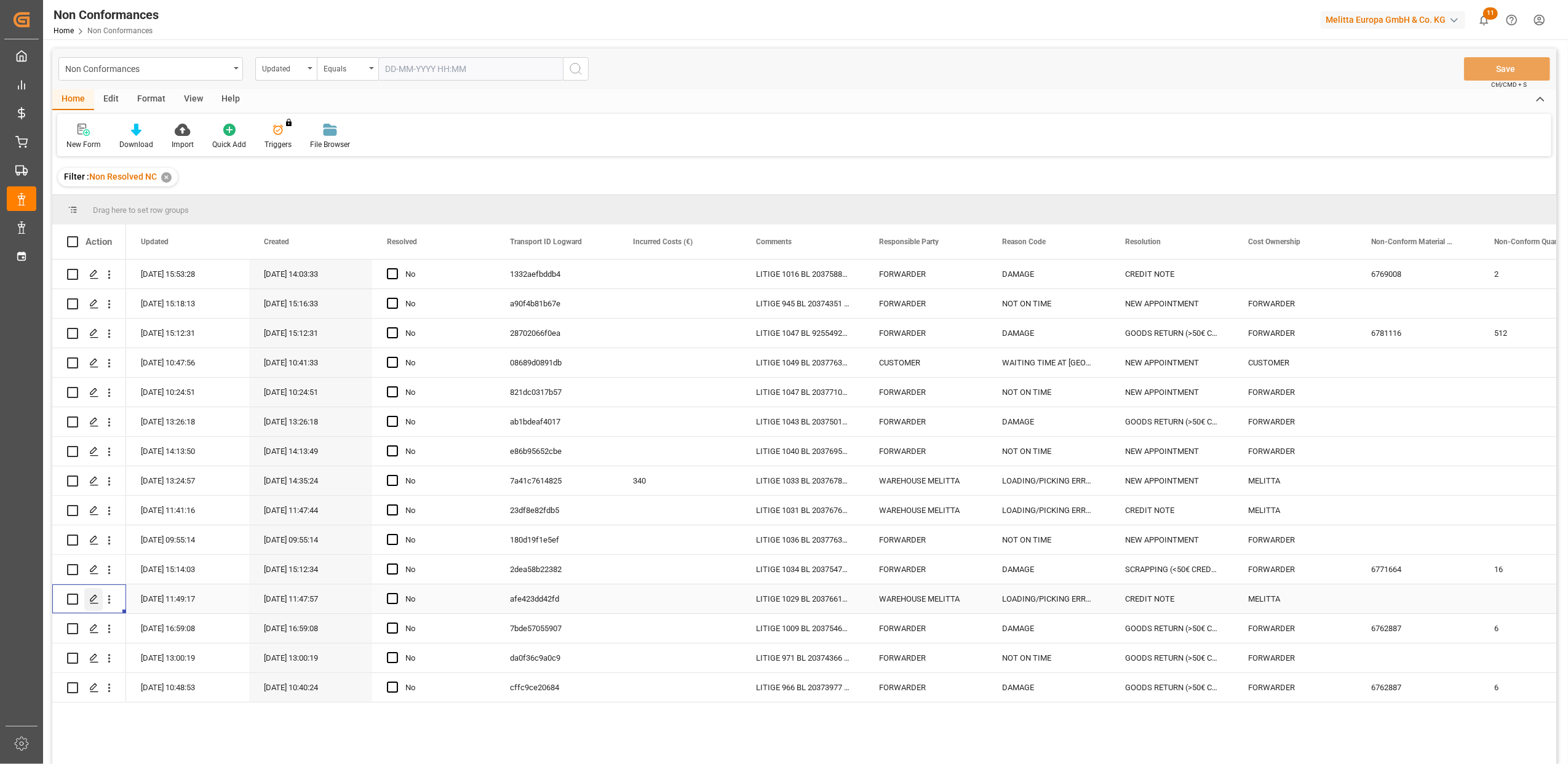
click at [93, 601] on polygon "Press SPACE to select this row." at bounding box center [93, 598] width 6 height 6
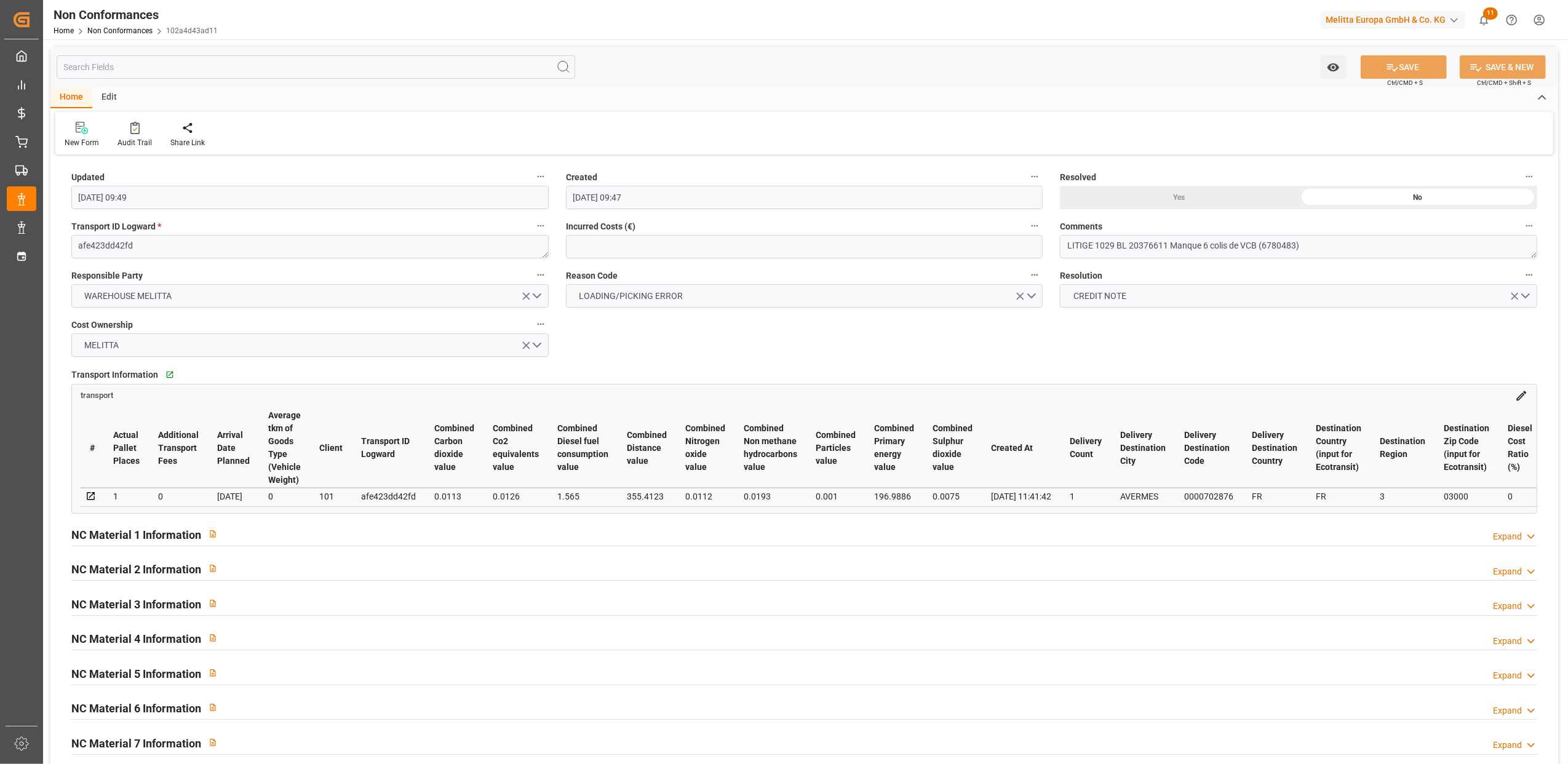
click at [1167, 198] on div "Yes" at bounding box center [1179, 197] width 239 height 24
click at [1401, 67] on button "SAVE" at bounding box center [1404, 67] width 86 height 24
type input "11-09-2025 14:05"
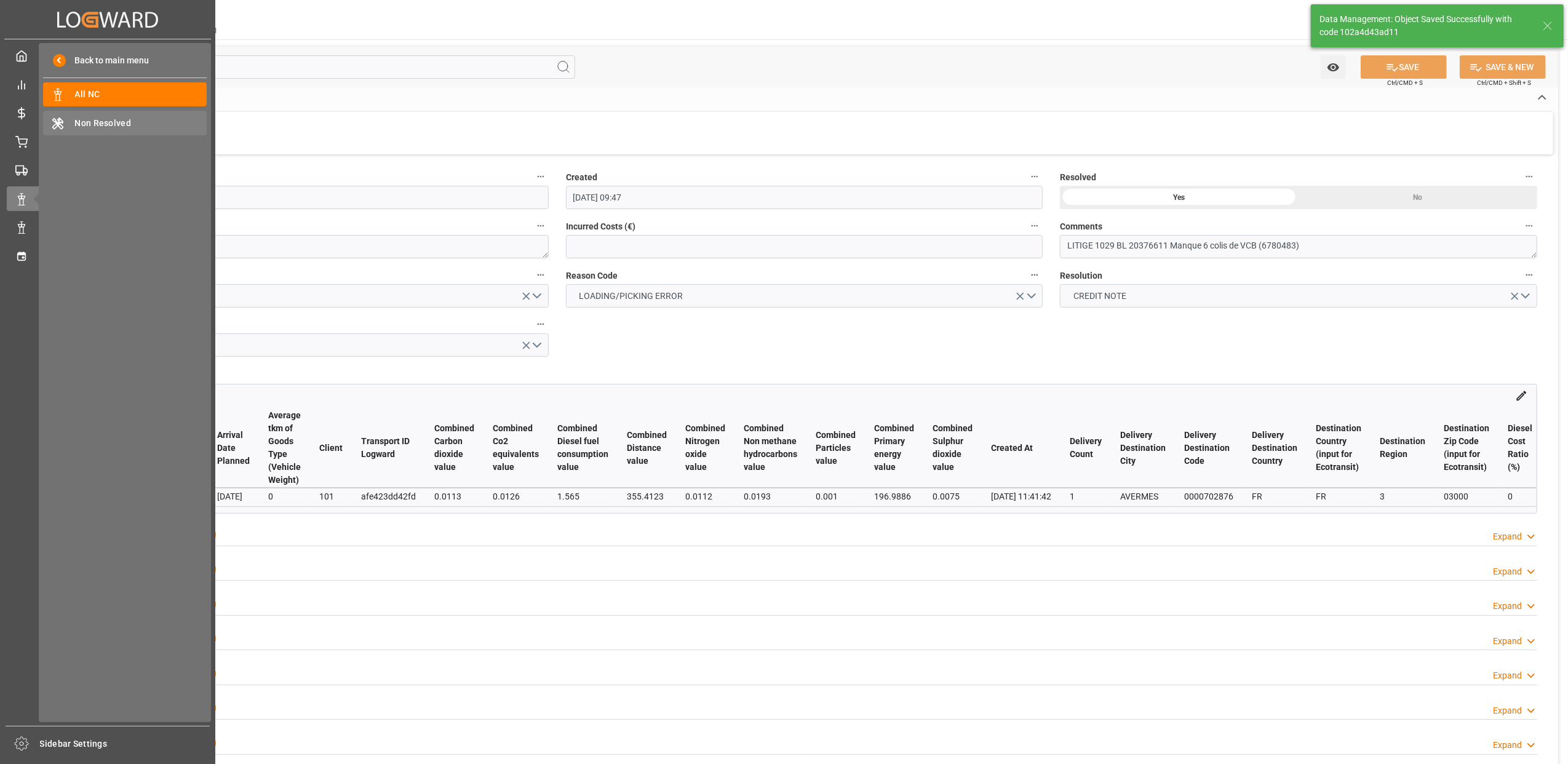
click at [100, 112] on div "Non Resolved Non Resolved" at bounding box center [125, 122] width 163 height 24
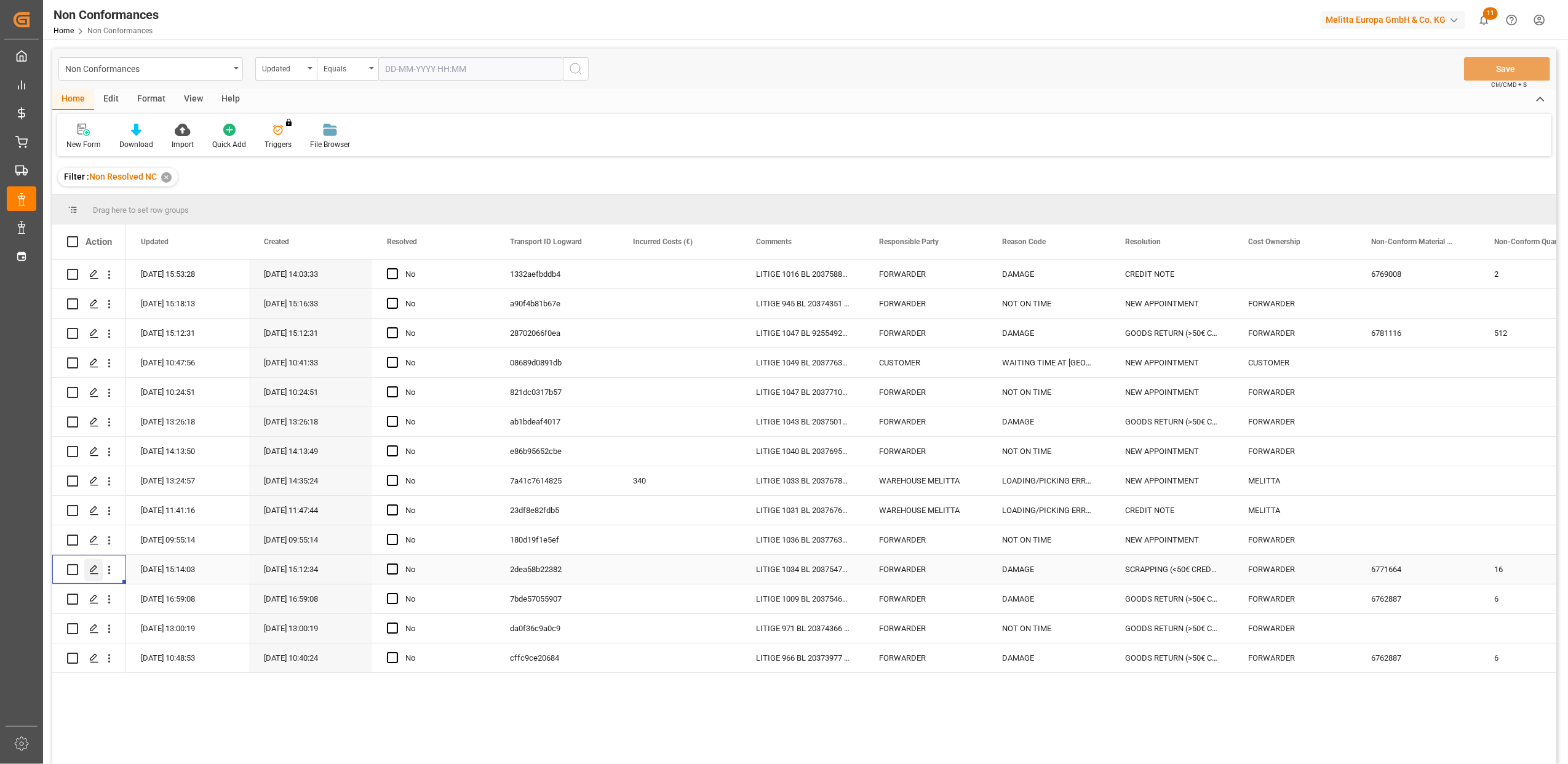
click at [91, 573] on icon "Press SPACE to select this row." at bounding box center [94, 570] width 10 height 10
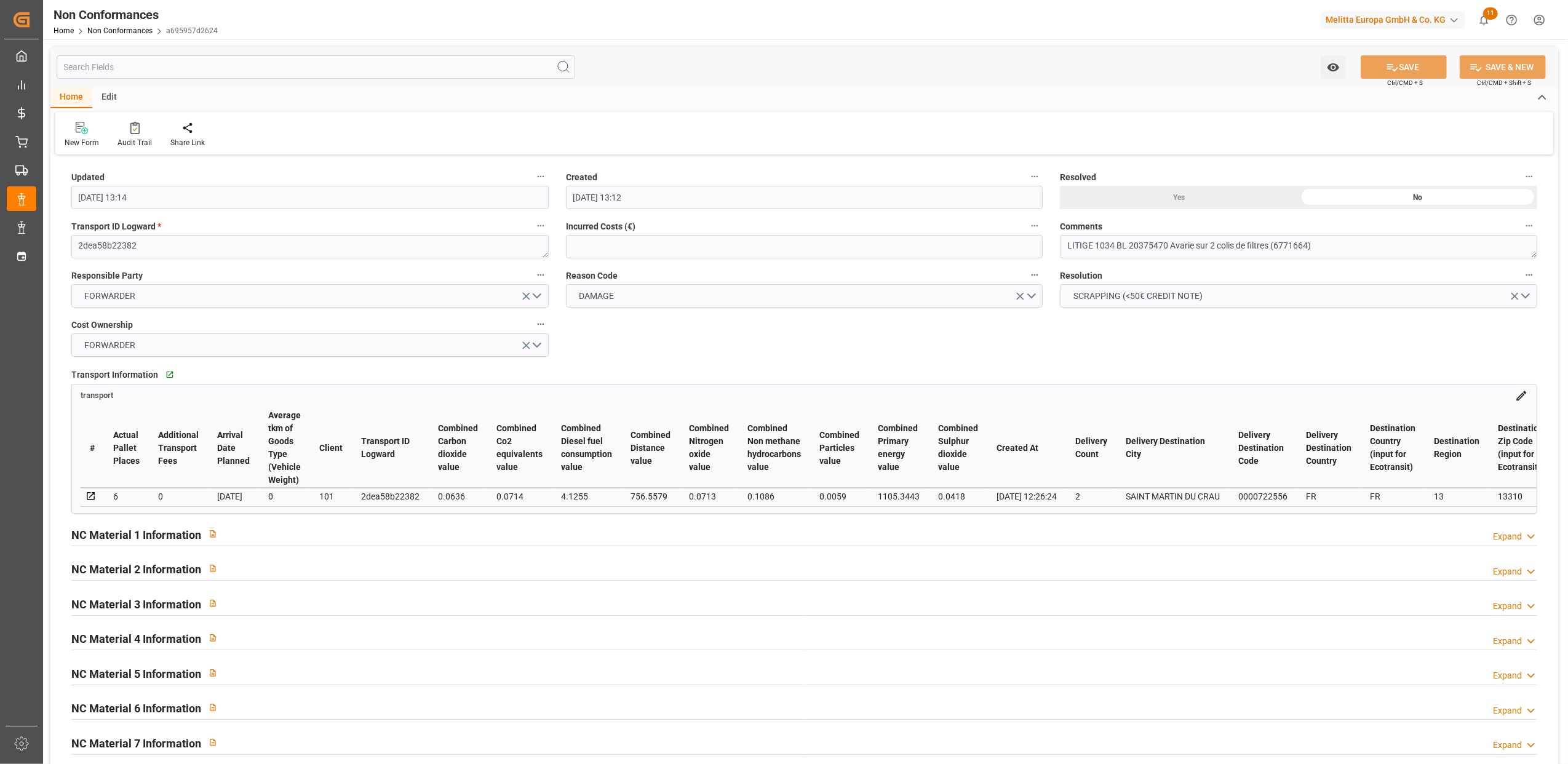
click at [1151, 193] on div "Yes" at bounding box center [1179, 197] width 239 height 24
click at [1430, 69] on button "SAVE" at bounding box center [1404, 67] width 86 height 24
type input "11-09-2025 14:06"
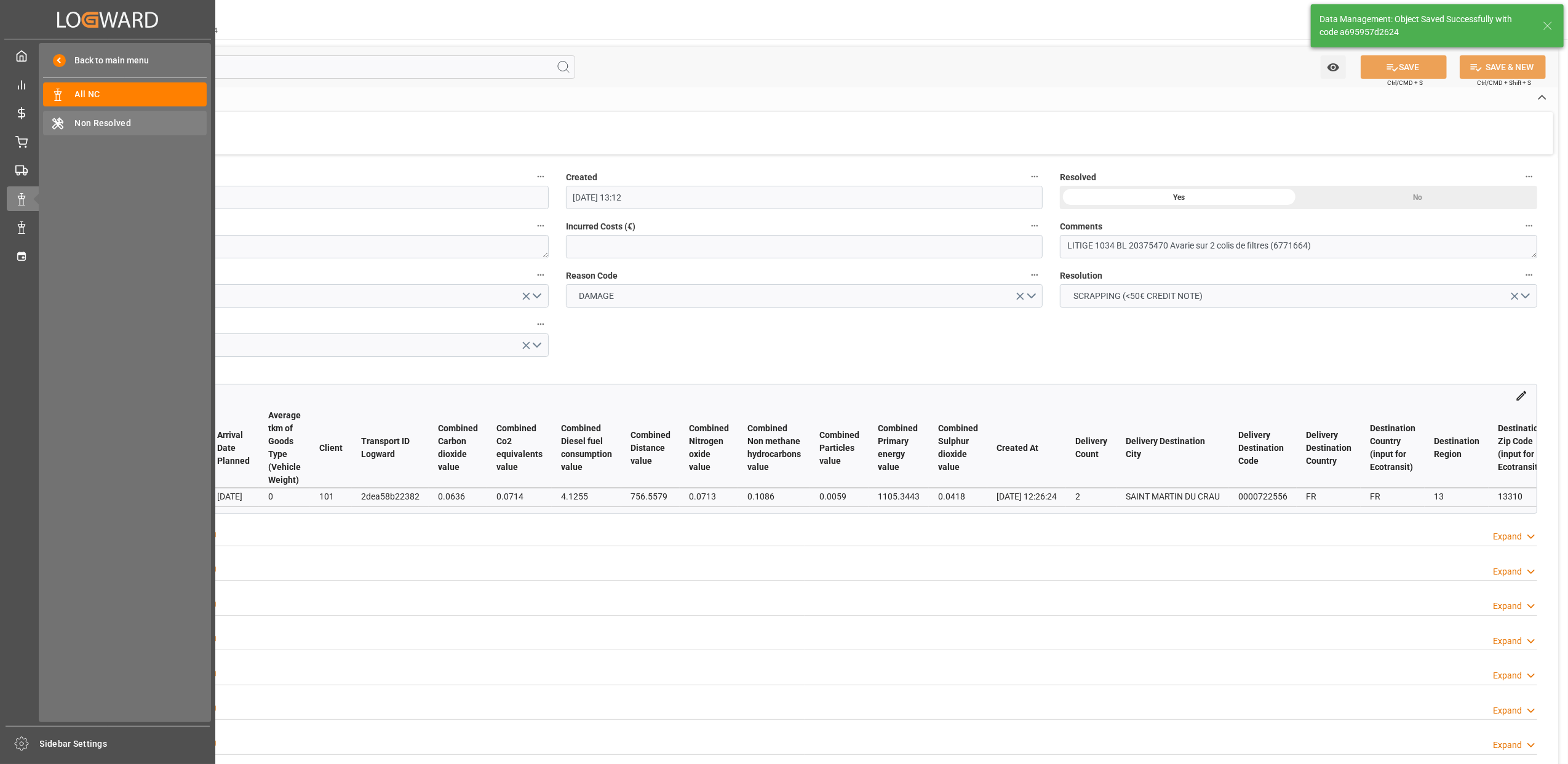
click at [111, 126] on span "Non Resolved" at bounding box center [141, 123] width 133 height 13
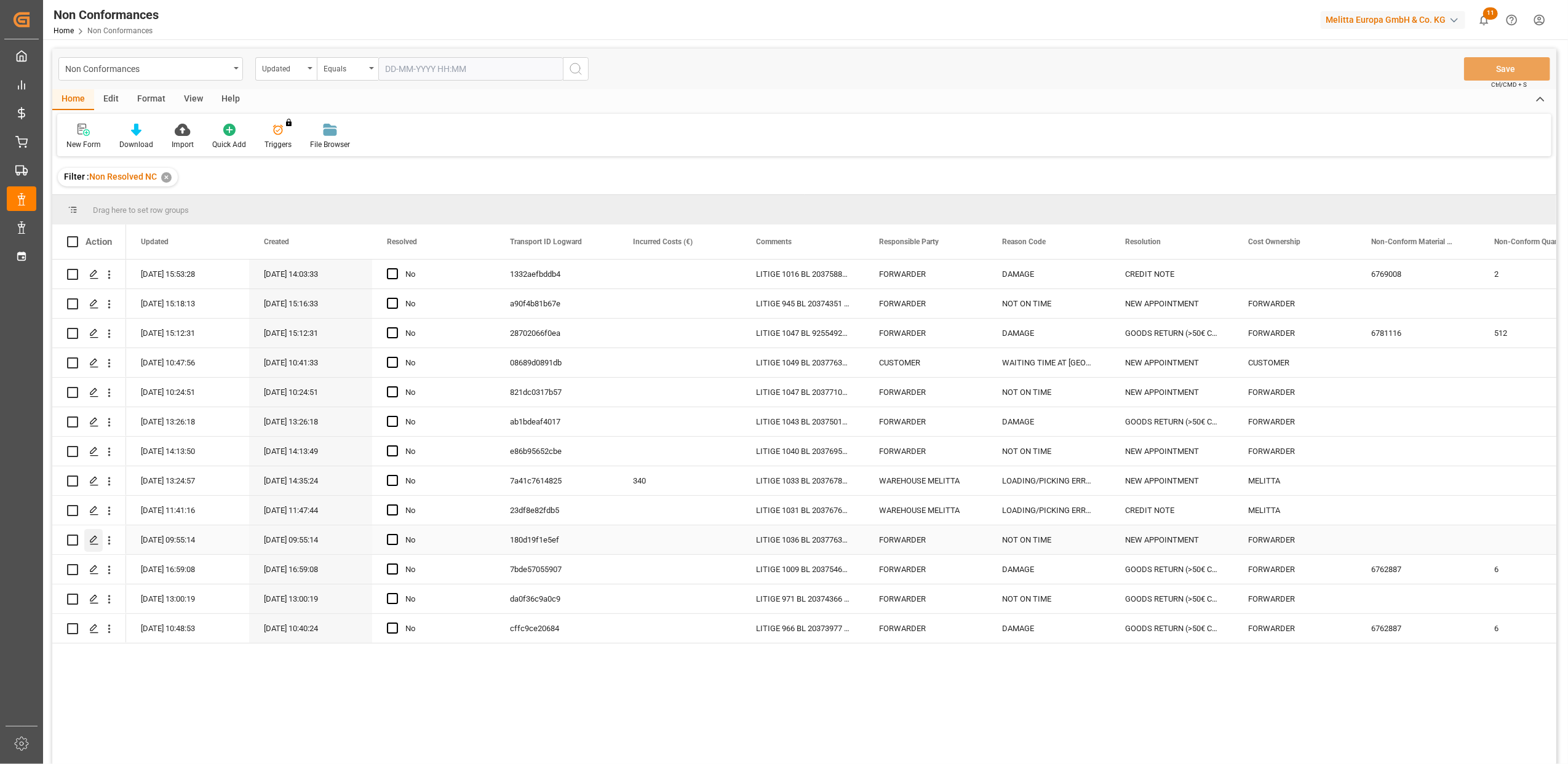
click at [94, 543] on icon "Press SPACE to select this row." at bounding box center [94, 540] width 10 height 10
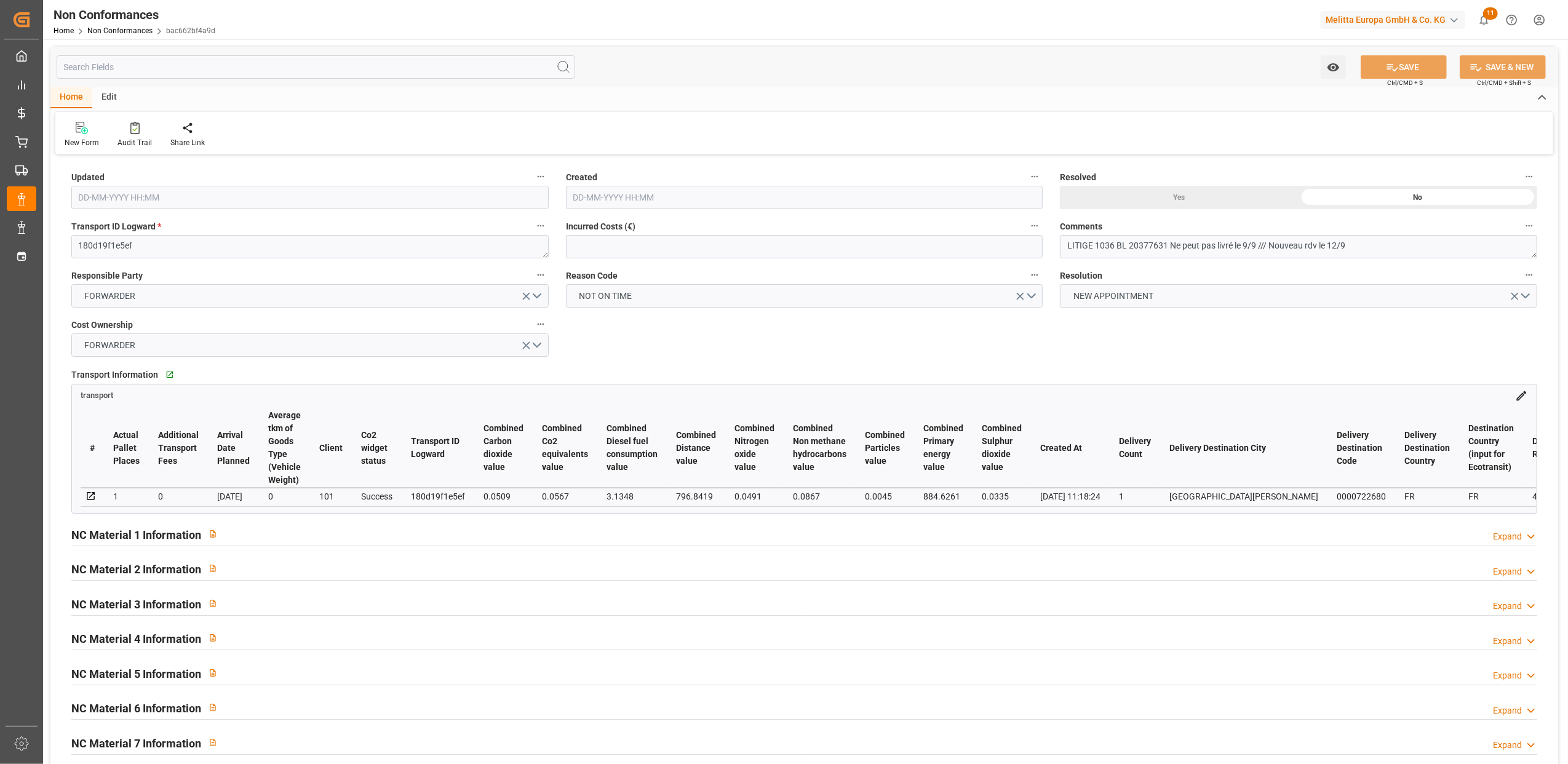
type input "08-09-2025 07:55"
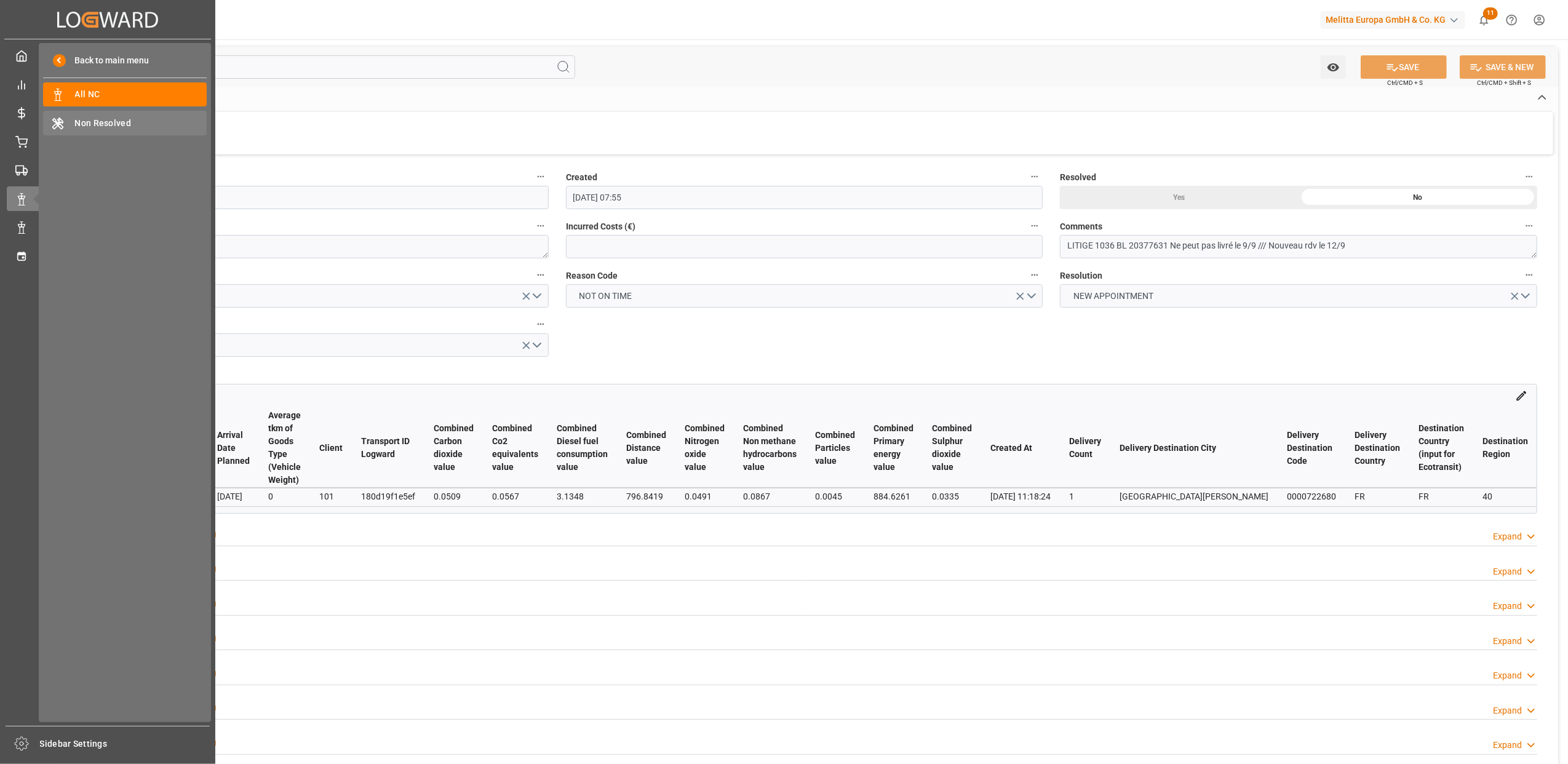
click at [137, 115] on div "Non Resolved Non Resolved" at bounding box center [125, 122] width 163 height 24
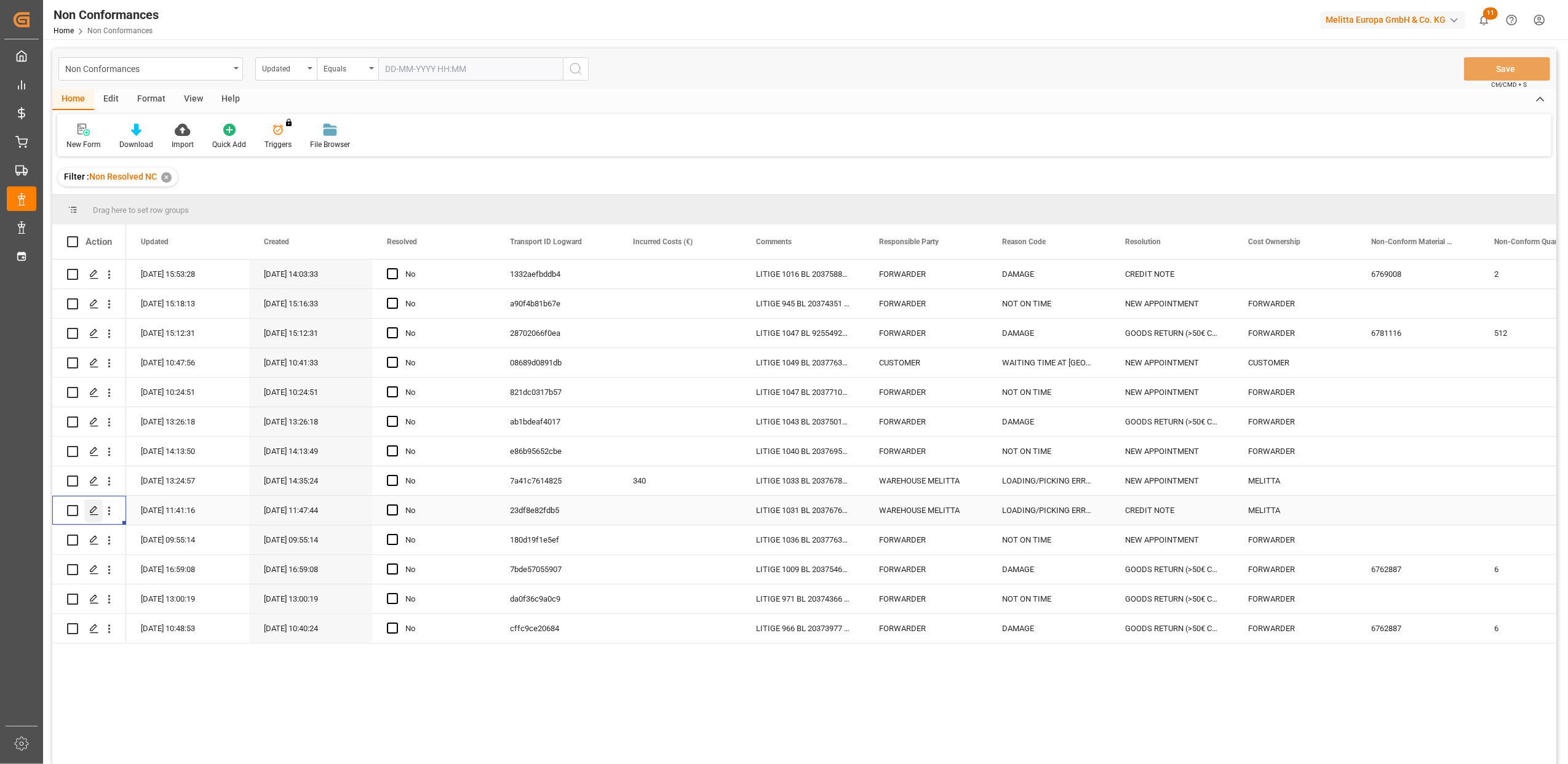
click at [87, 514] on div "Press SPACE to select this row." at bounding box center [94, 511] width 19 height 23
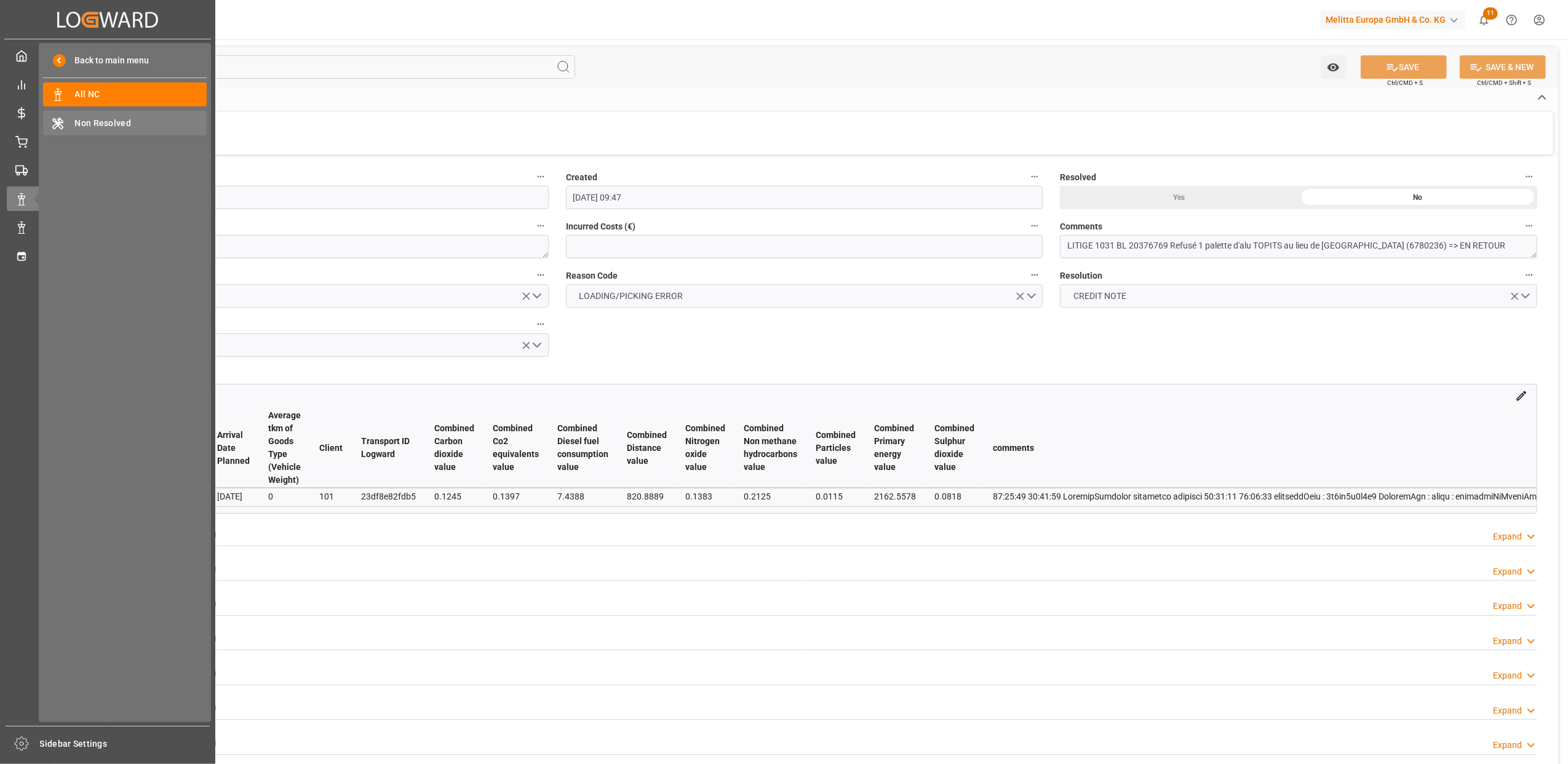
click at [128, 128] on span "Non Resolved" at bounding box center [141, 123] width 133 height 13
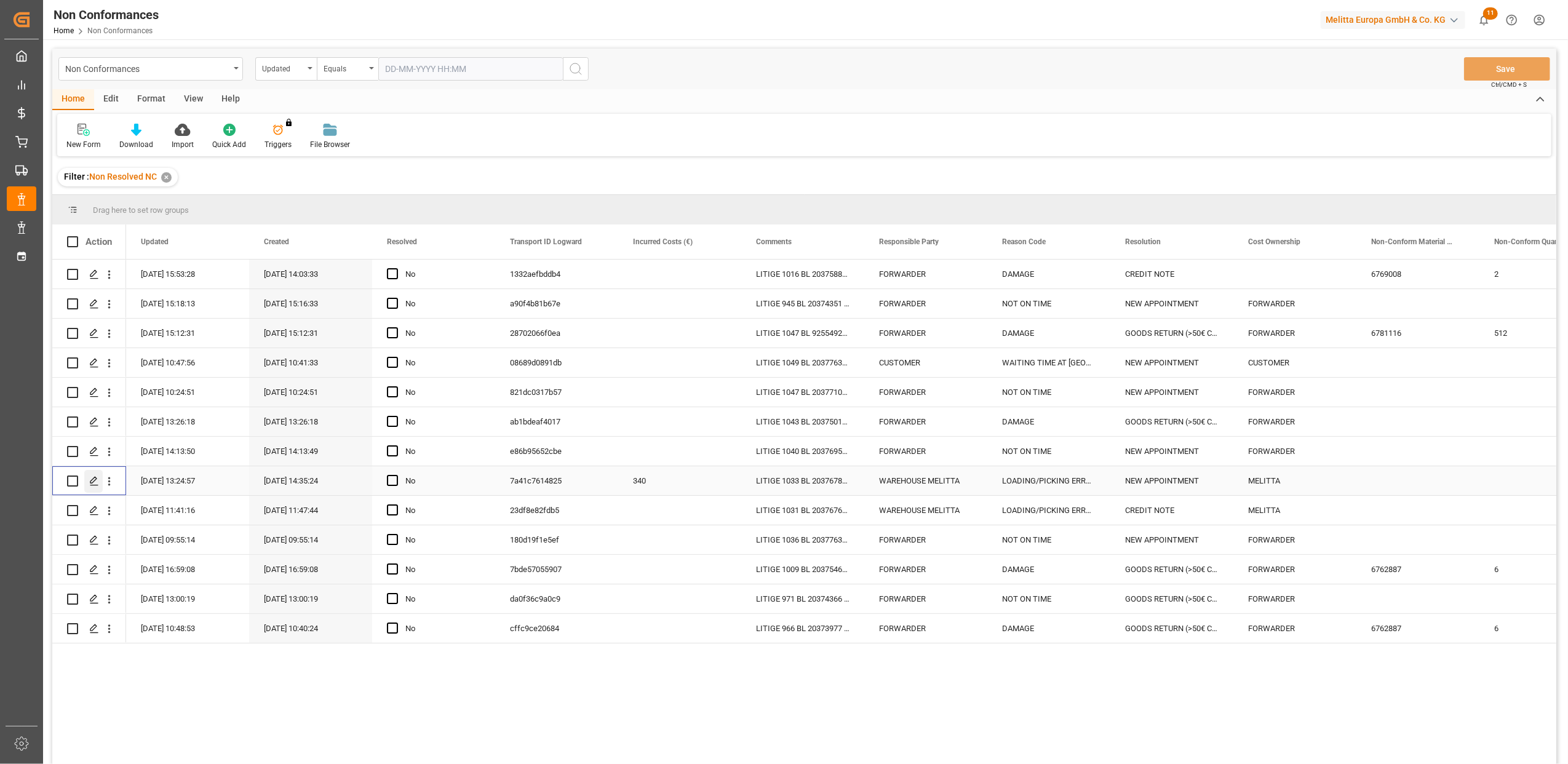
click at [92, 479] on icon "Press SPACE to select this row." at bounding box center [94, 481] width 10 height 10
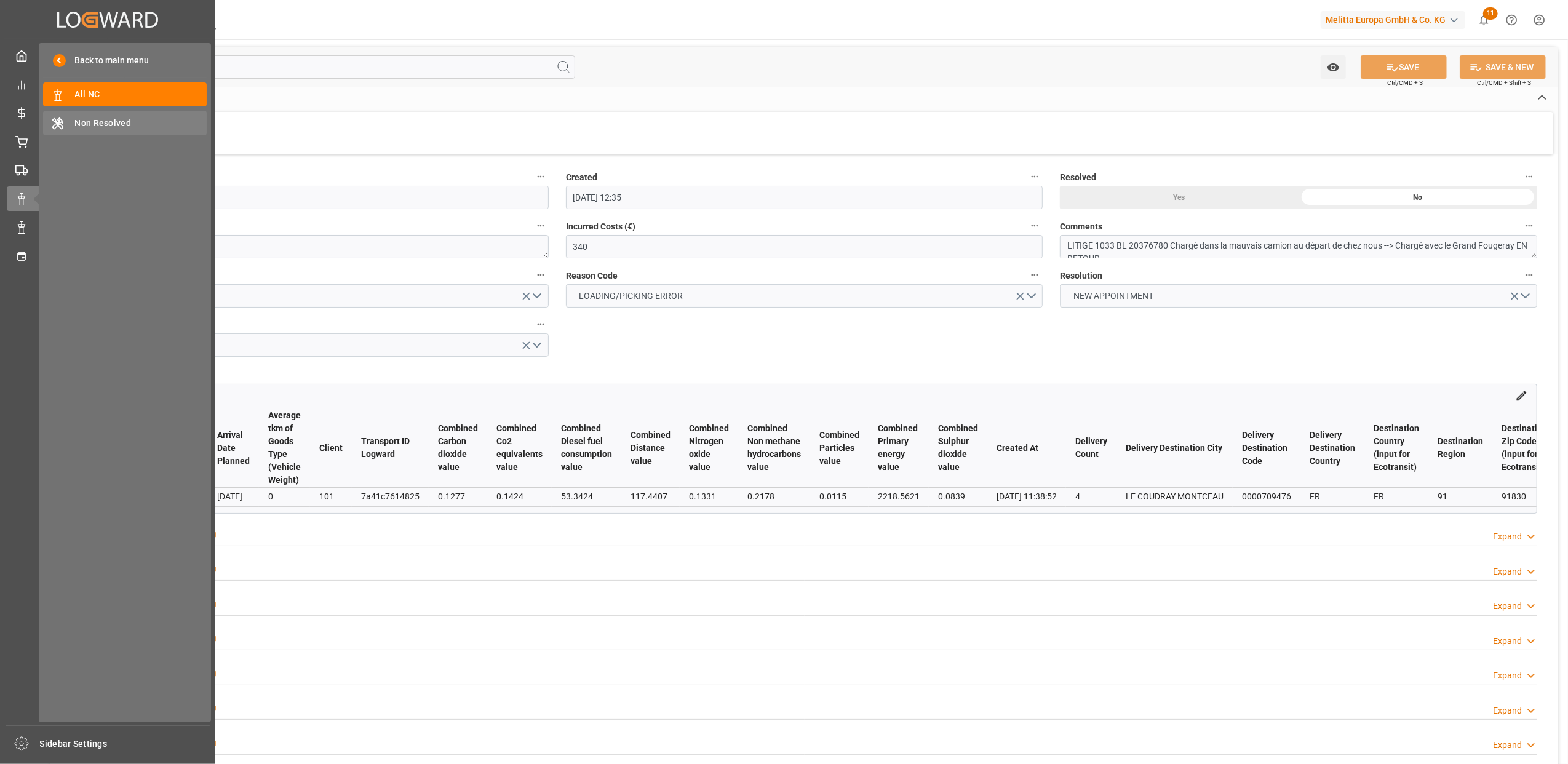
click at [100, 120] on span "Non Resolved" at bounding box center [141, 123] width 133 height 13
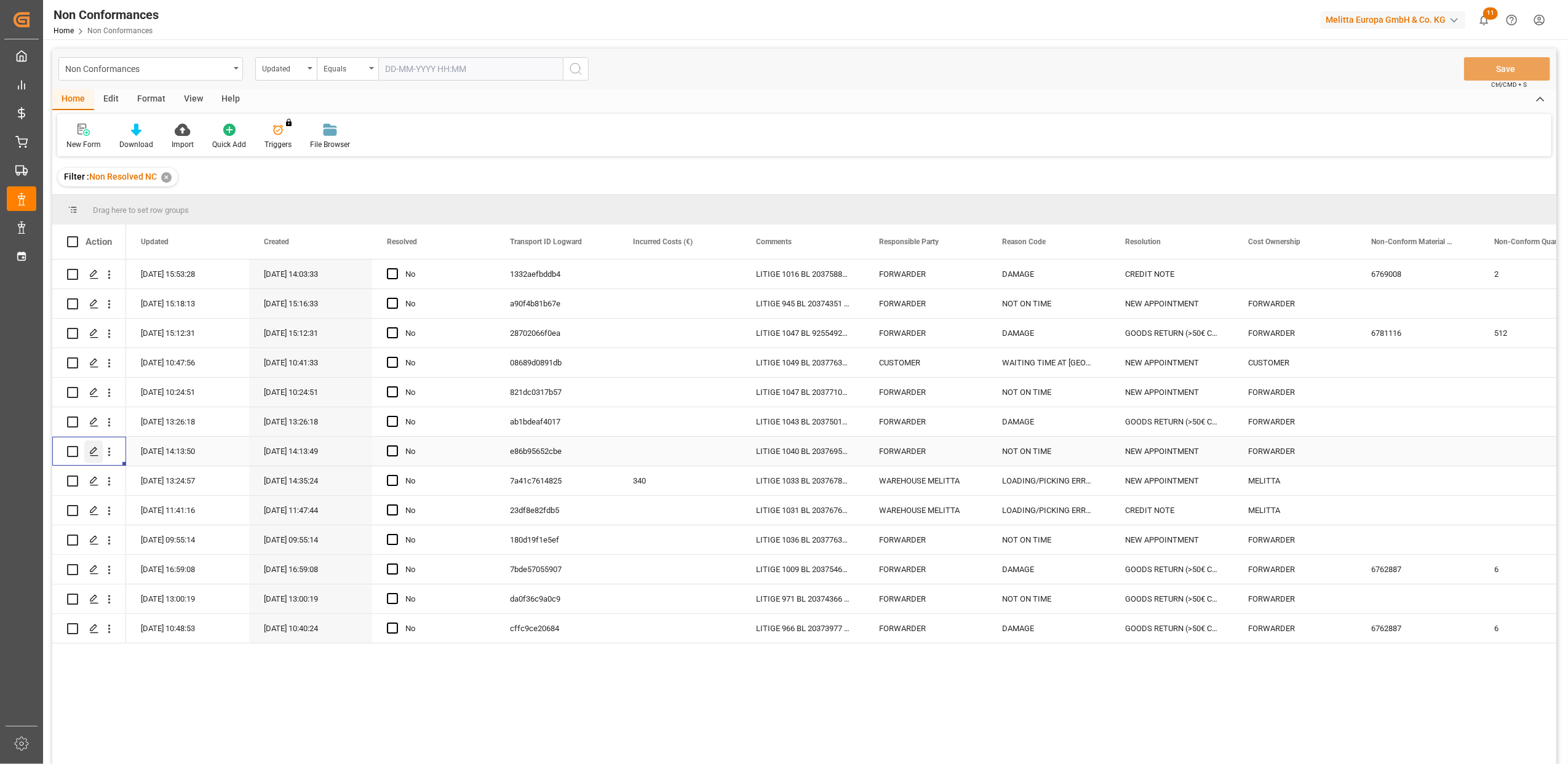
click at [87, 447] on div "Press SPACE to select this row." at bounding box center [94, 452] width 19 height 23
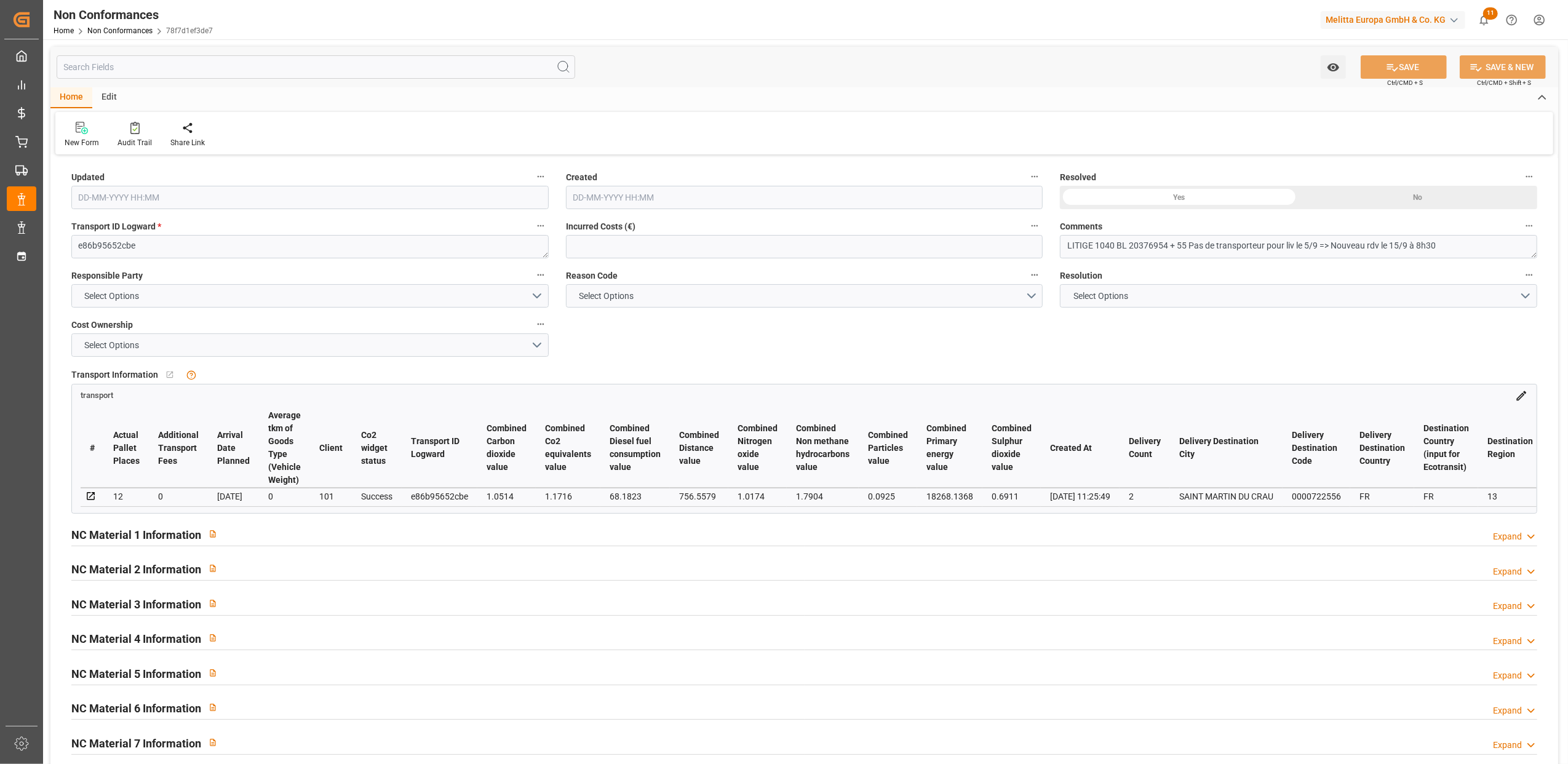
type input "08-09-2025 12:13"
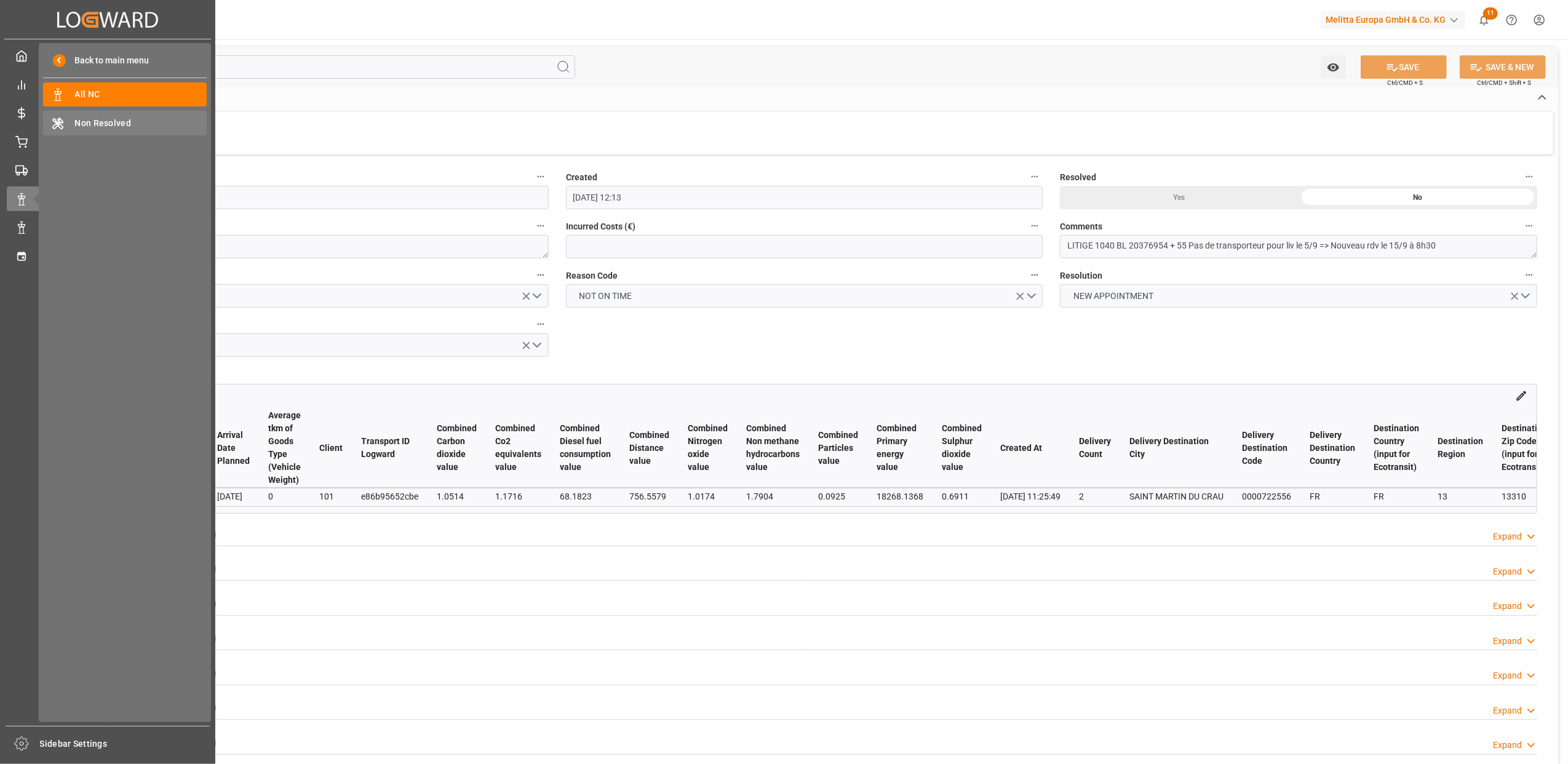
click at [101, 119] on span "Non Resolved" at bounding box center [141, 123] width 133 height 13
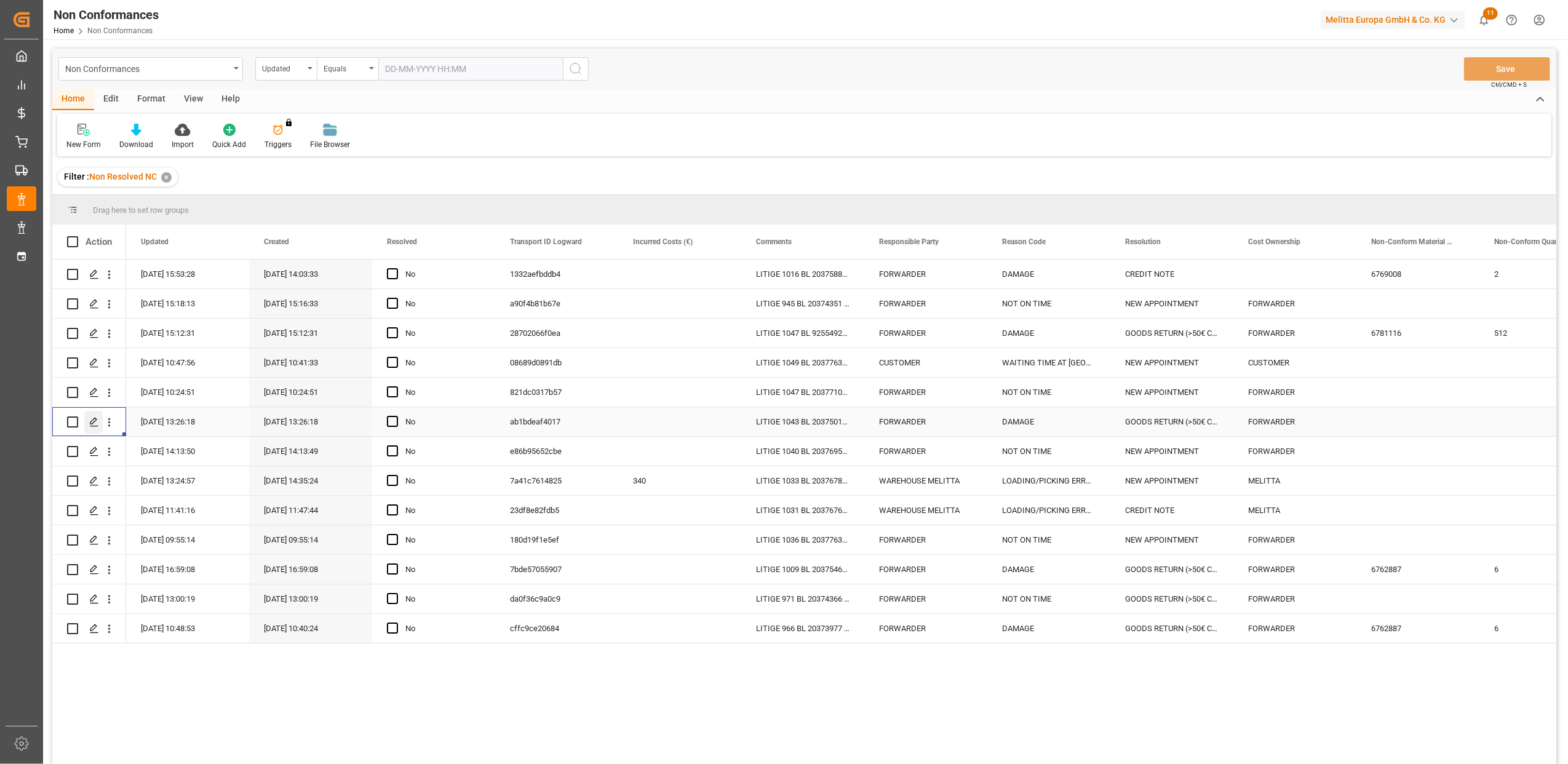
click at [98, 417] on icon "Press SPACE to select this row." at bounding box center [94, 422] width 10 height 10
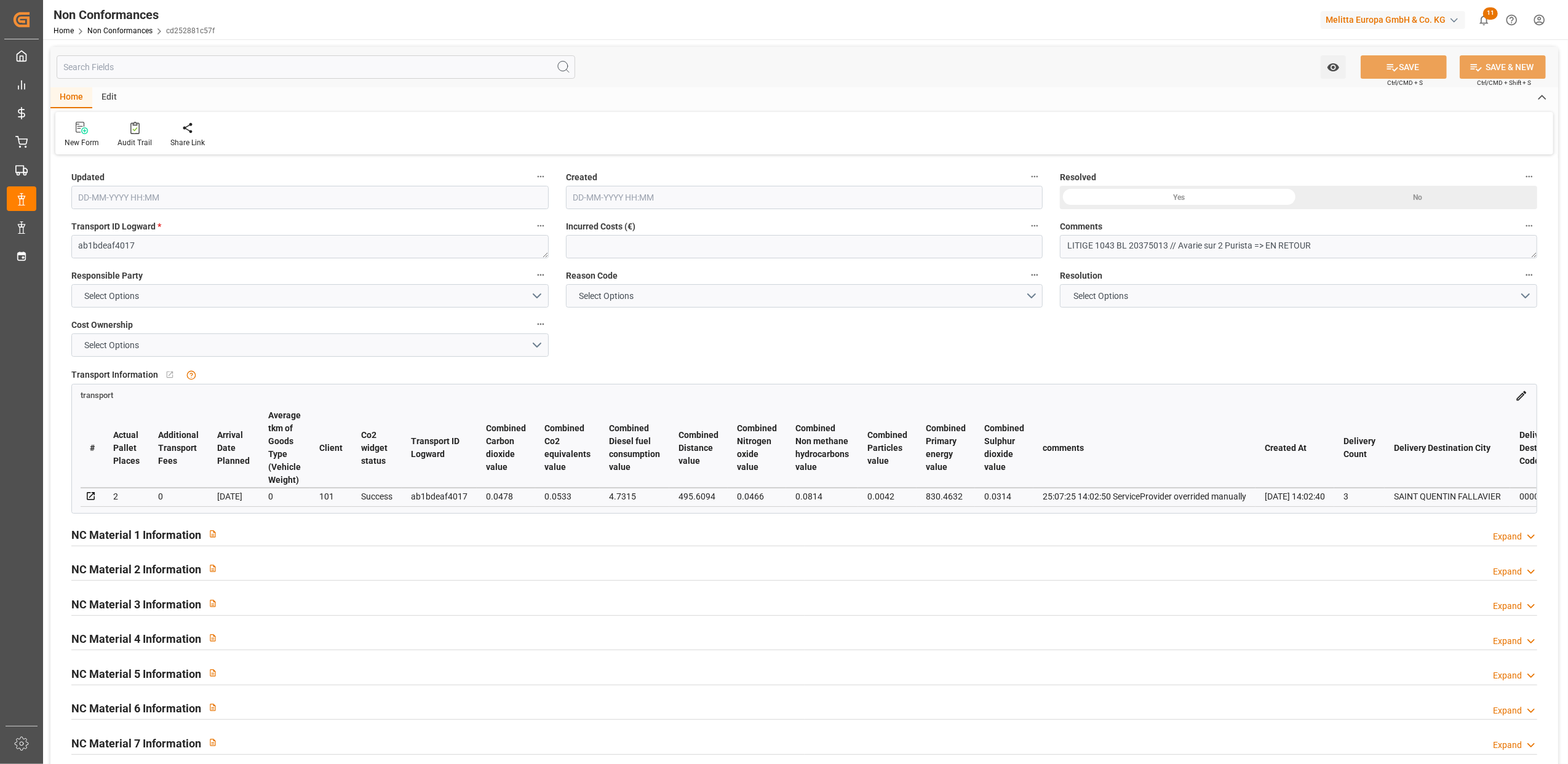
type input "09-09-2025 11:26"
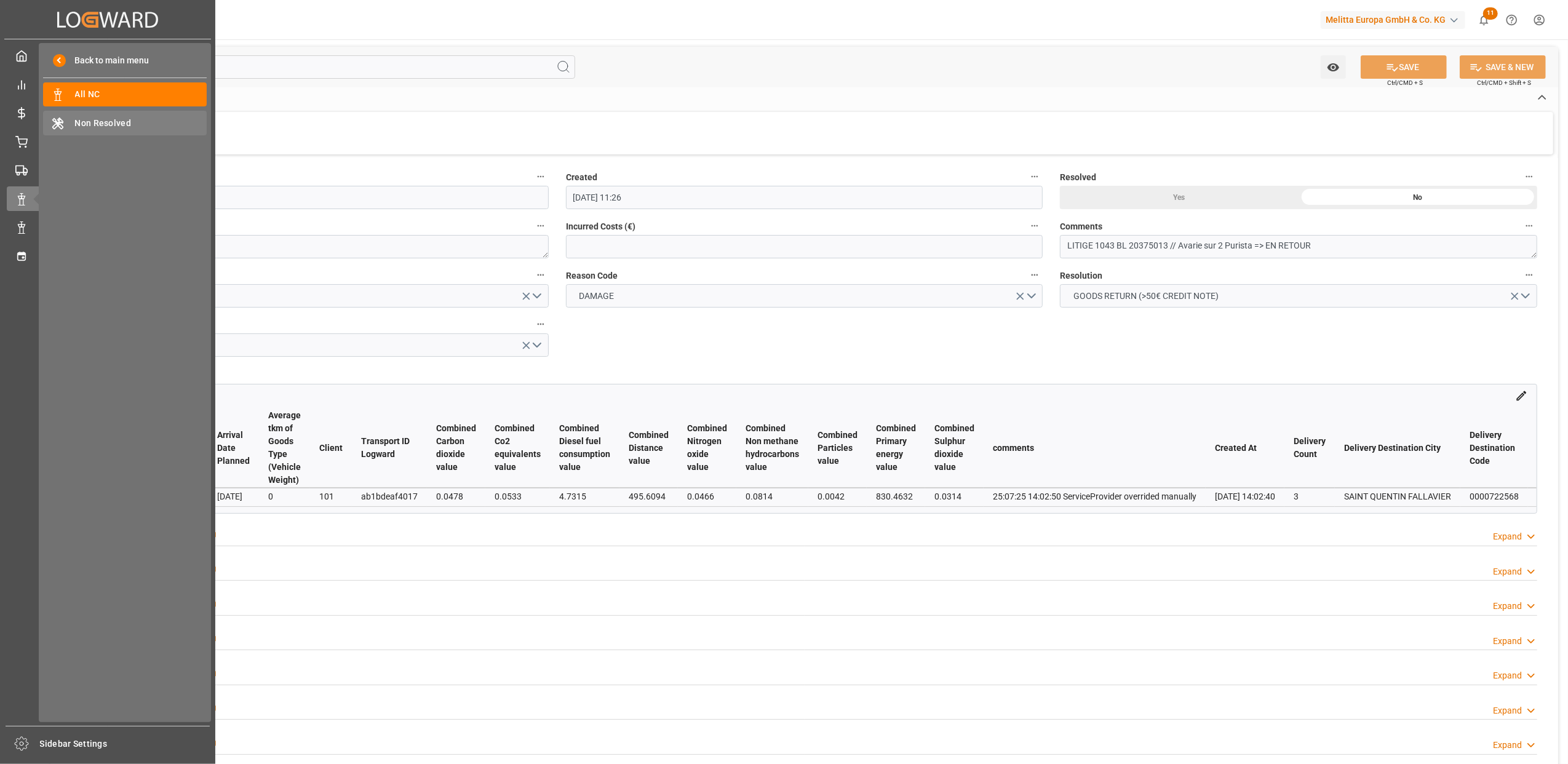
click at [113, 123] on span "Non Resolved" at bounding box center [141, 123] width 133 height 13
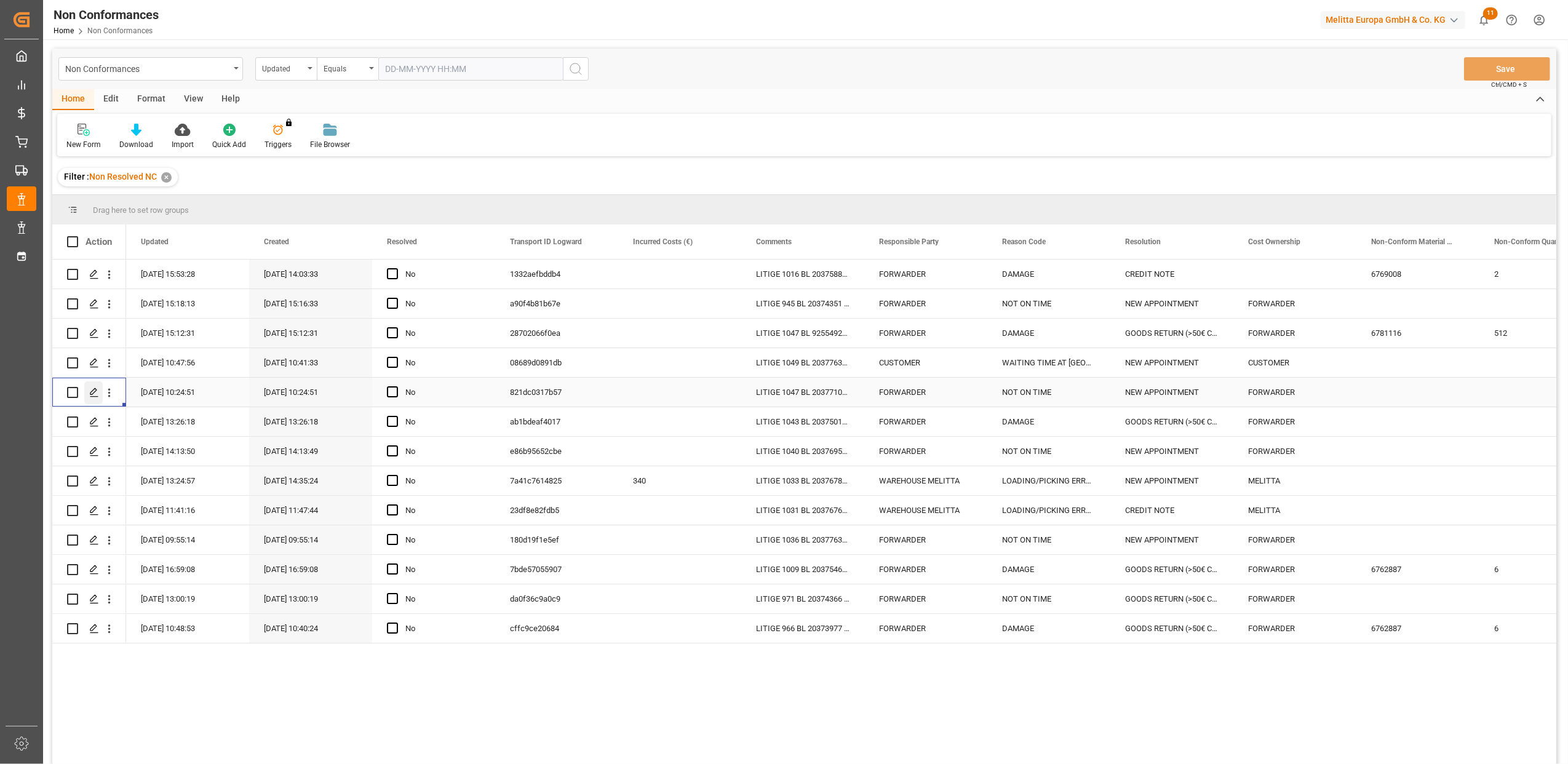
click at [89, 392] on icon "Press SPACE to select this row." at bounding box center [94, 393] width 10 height 10
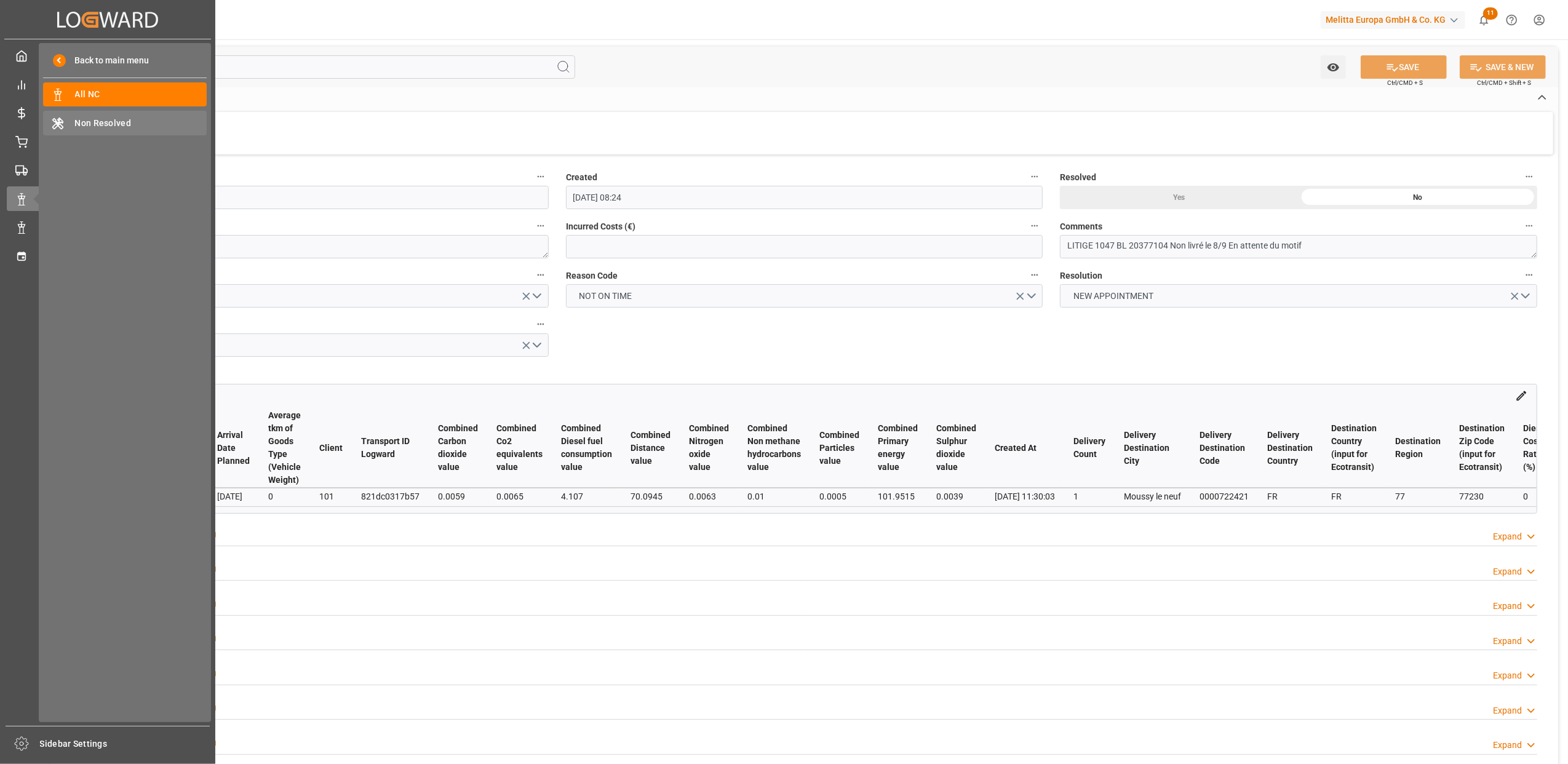
click at [117, 115] on div "Non Resolved Non Resolved" at bounding box center [125, 122] width 163 height 24
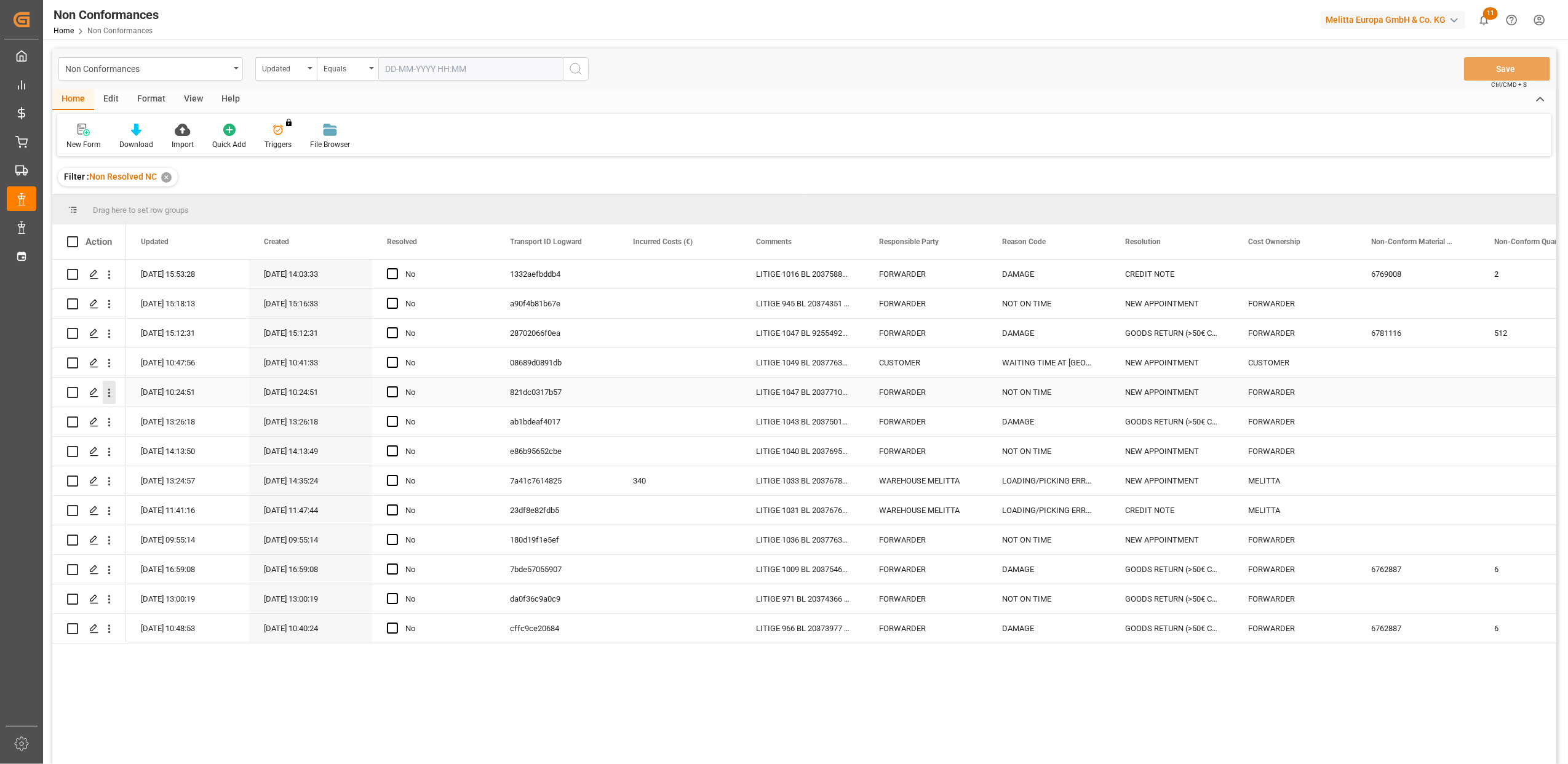
click at [108, 394] on icon "open menu" at bounding box center [109, 393] width 13 height 13
click at [149, 547] on span "Delete" at bounding box center [189, 545] width 114 height 11
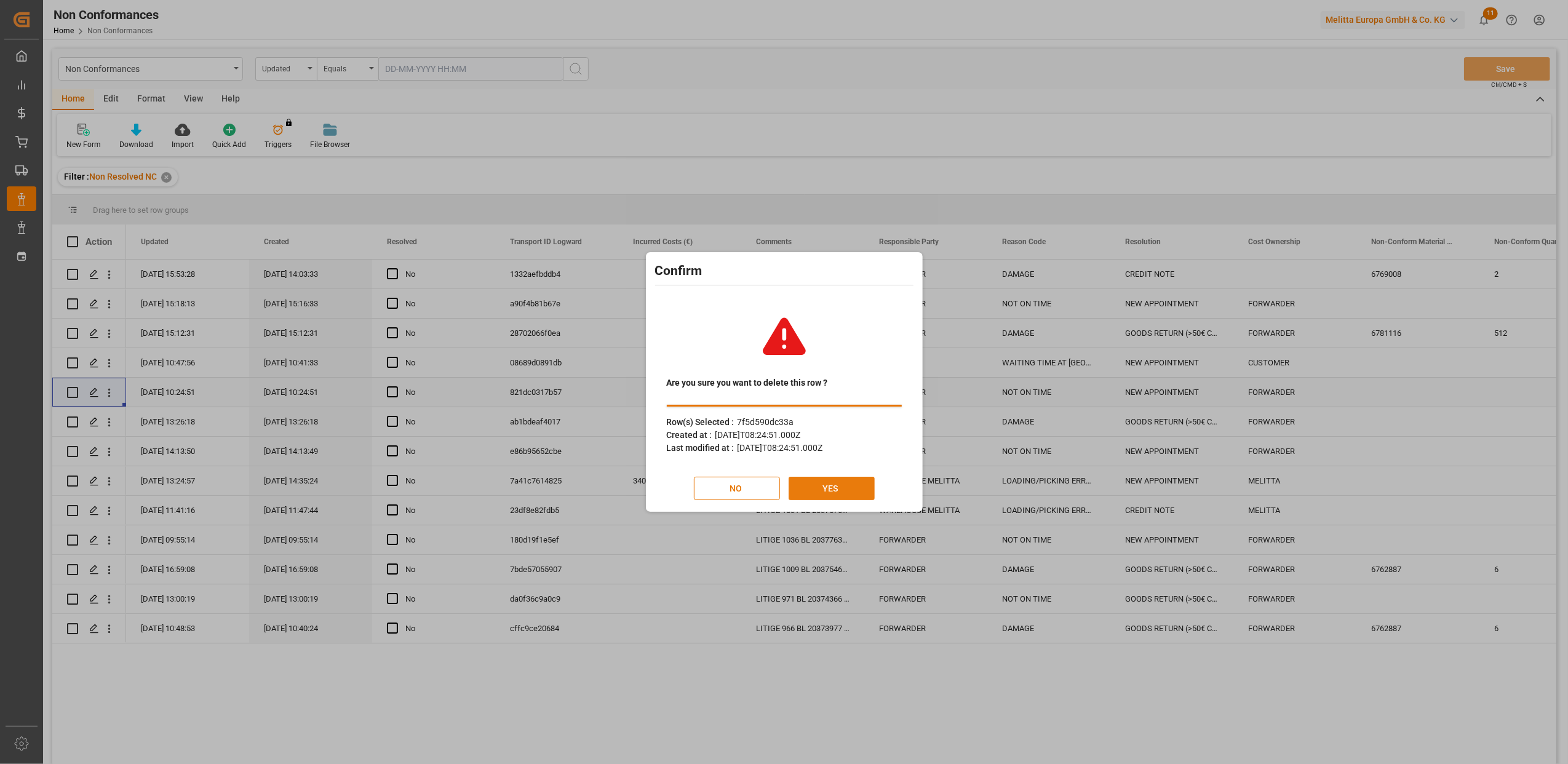
click at [852, 485] on button "YES" at bounding box center [832, 488] width 86 height 24
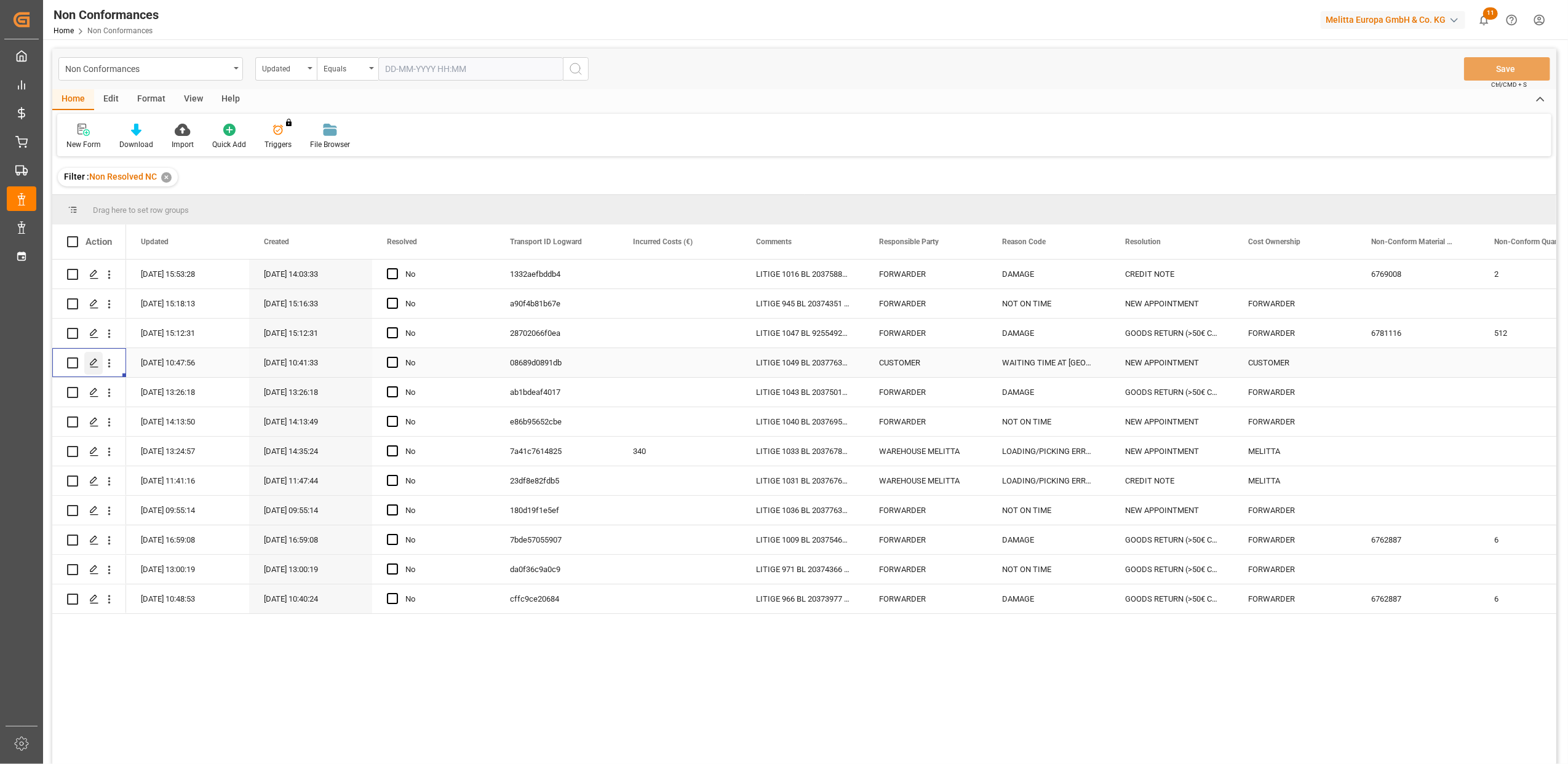
click at [92, 360] on icon "Press SPACE to select this row." at bounding box center [94, 363] width 10 height 10
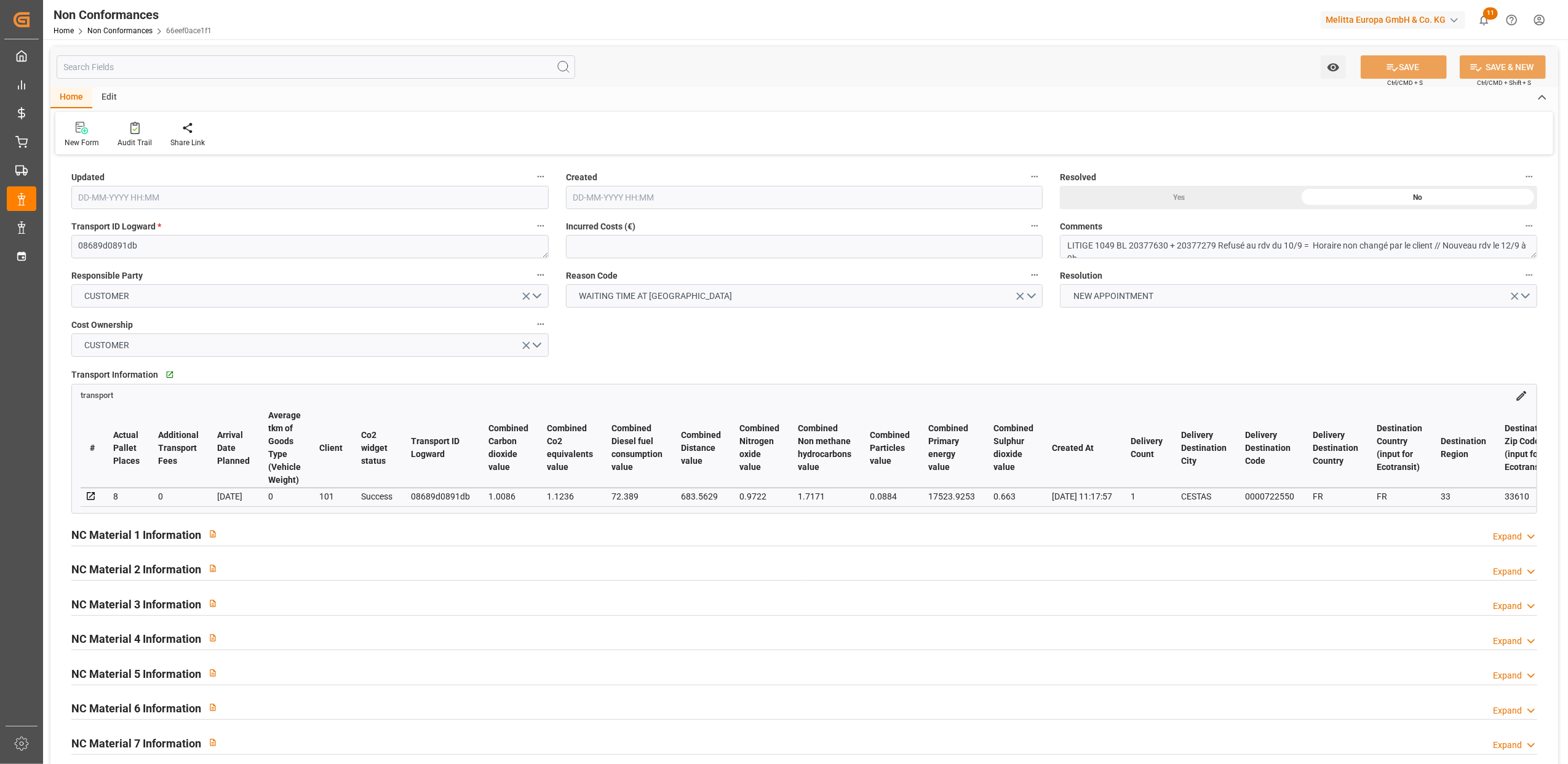
type input "11-09-2025 08:47"
type input "11-09-2025 08:41"
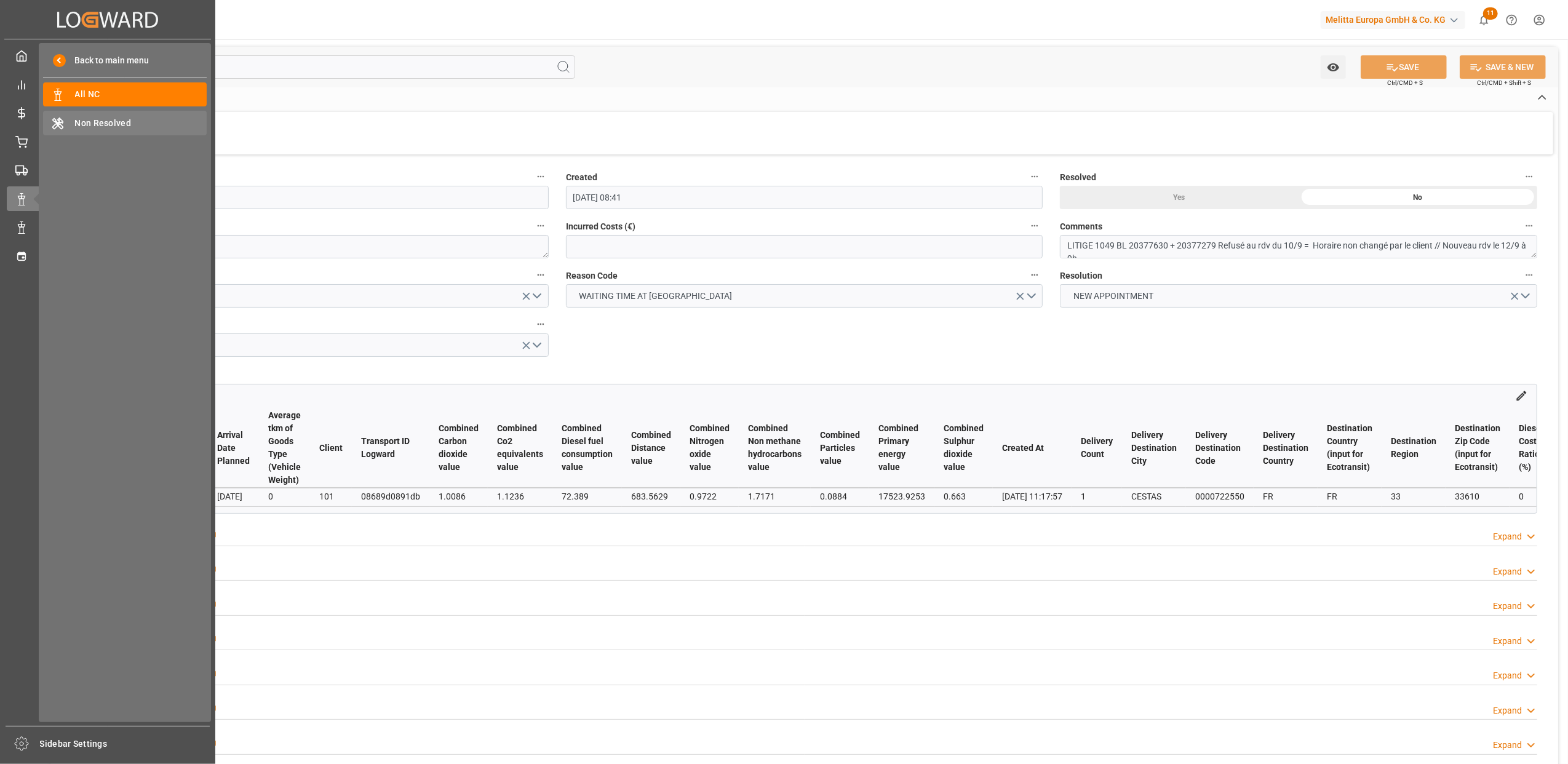
click at [122, 123] on span "Non Resolved" at bounding box center [141, 123] width 133 height 13
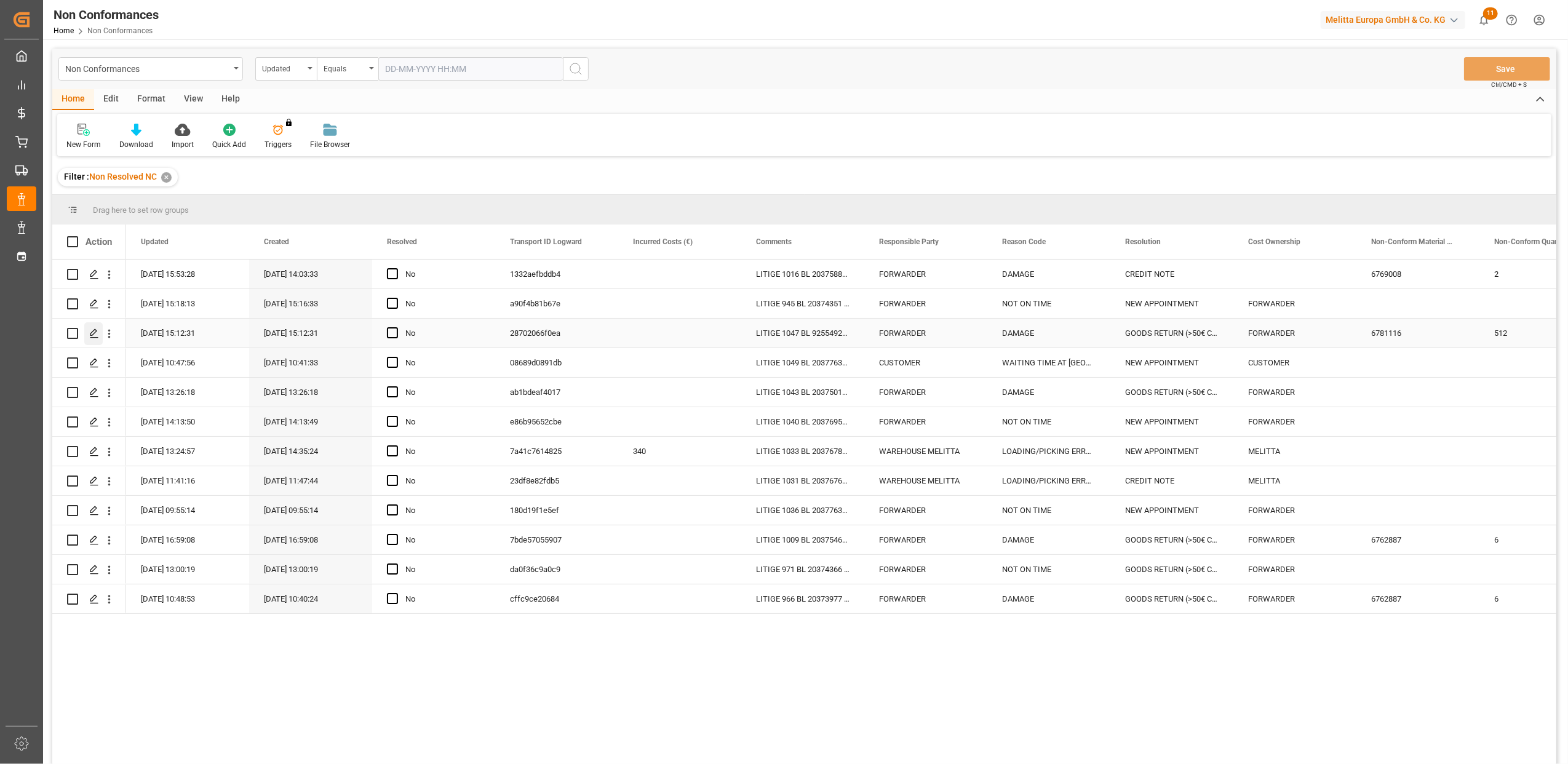
click at [99, 336] on div "Press SPACE to select this row." at bounding box center [94, 334] width 19 height 23
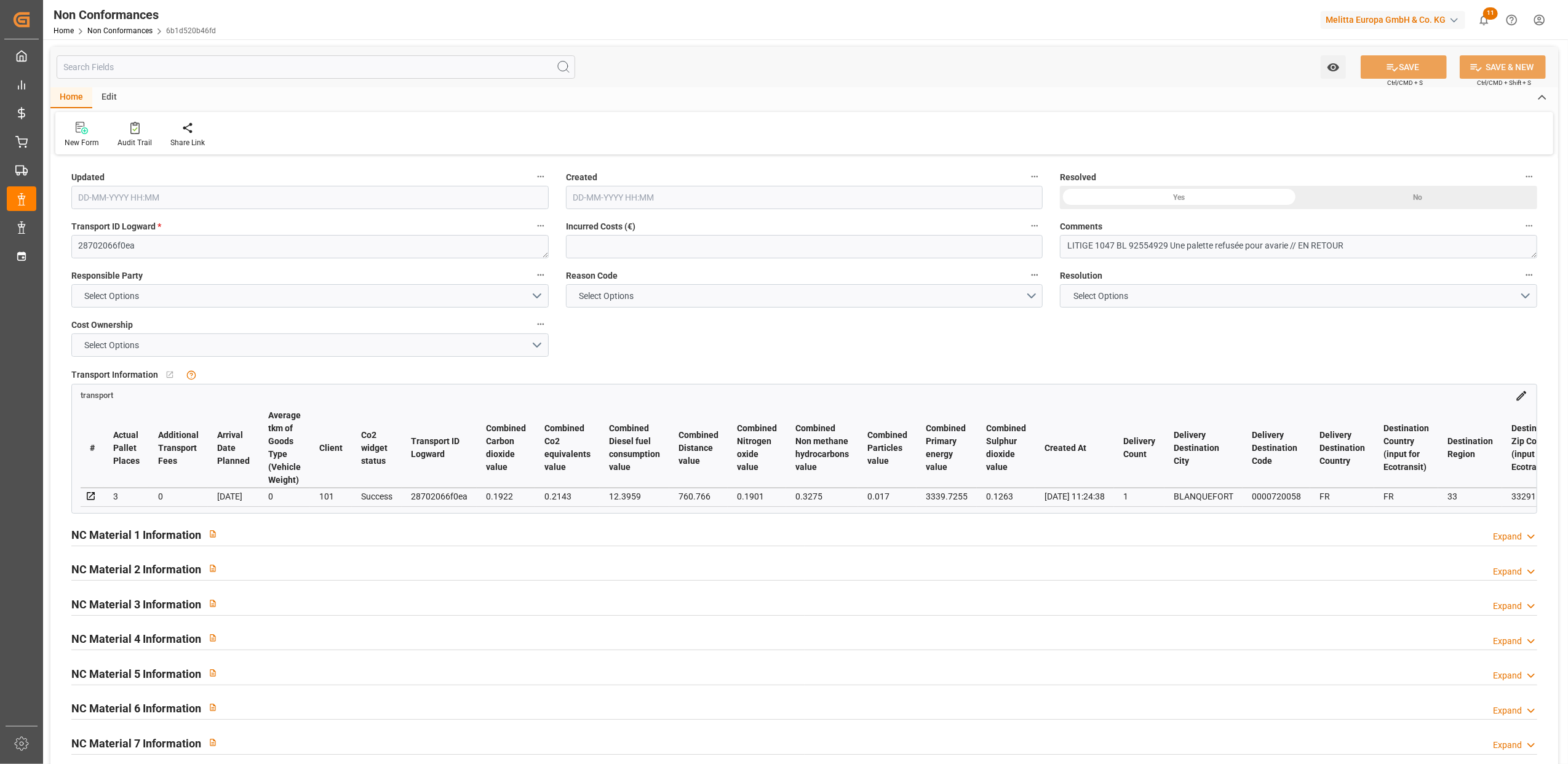
type input "11-09-2025 13:12"
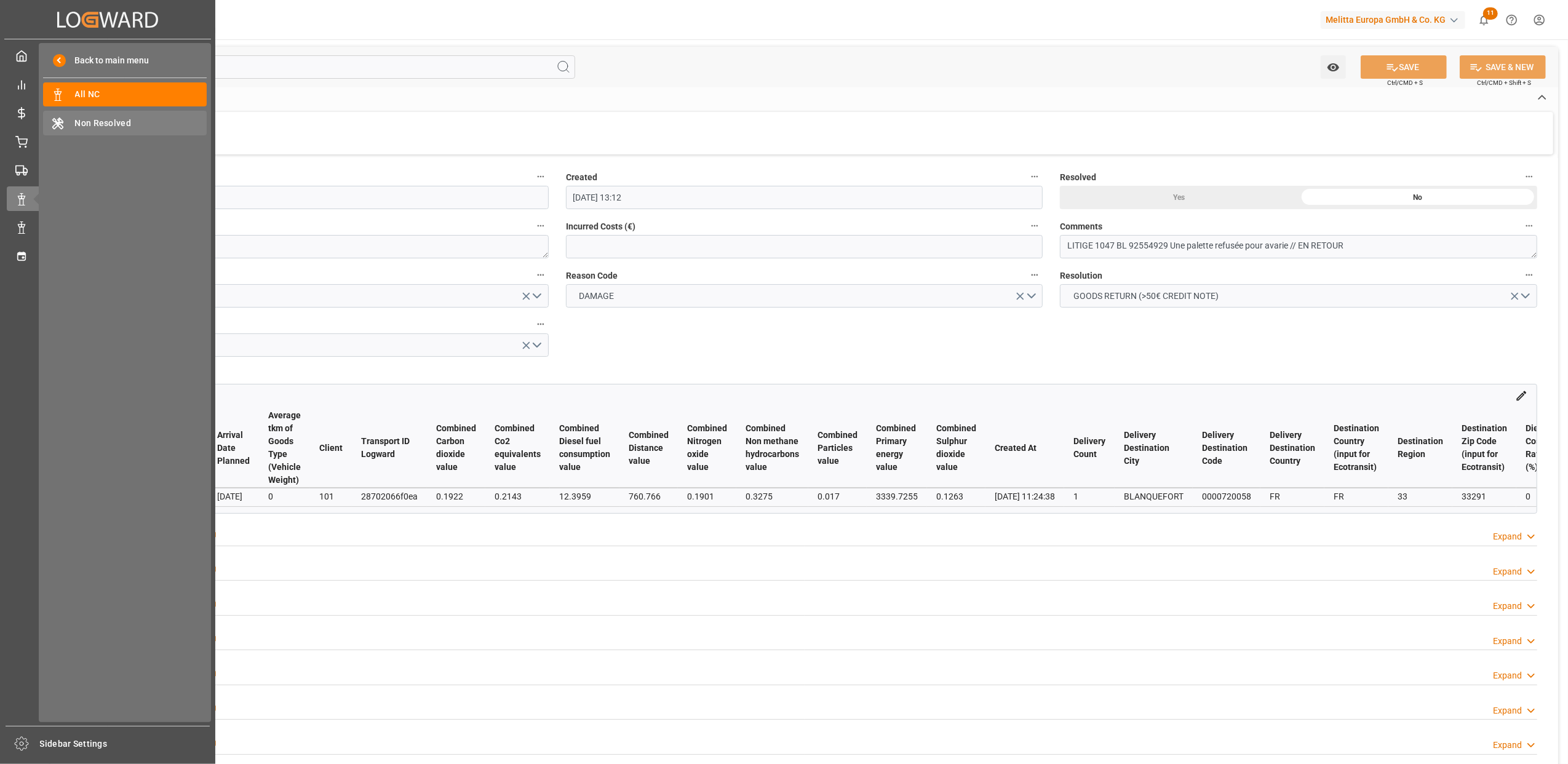
click at [89, 121] on span "Non Resolved" at bounding box center [141, 123] width 133 height 13
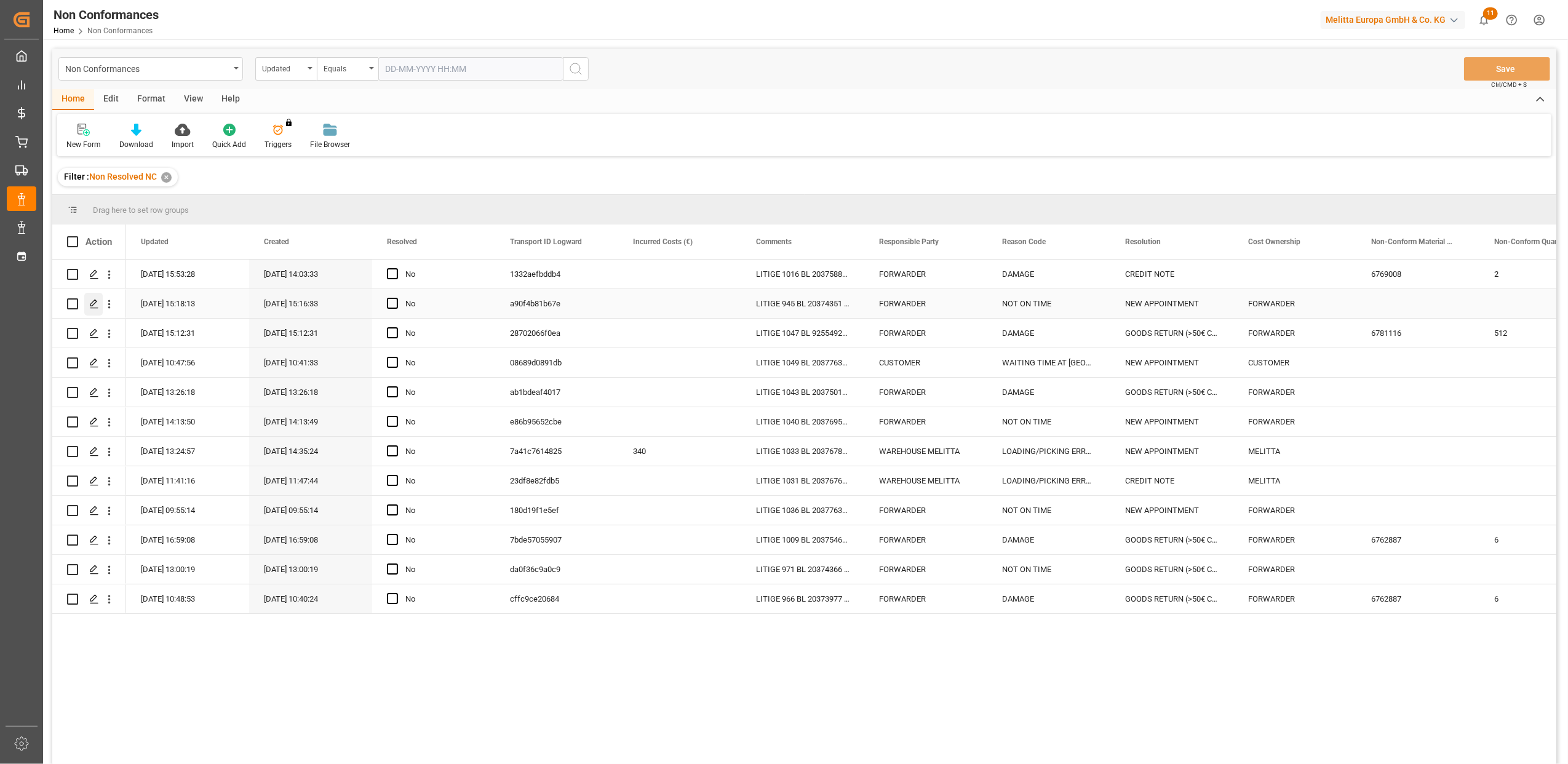
click at [89, 307] on div "Press SPACE to select this row." at bounding box center [94, 304] width 19 height 23
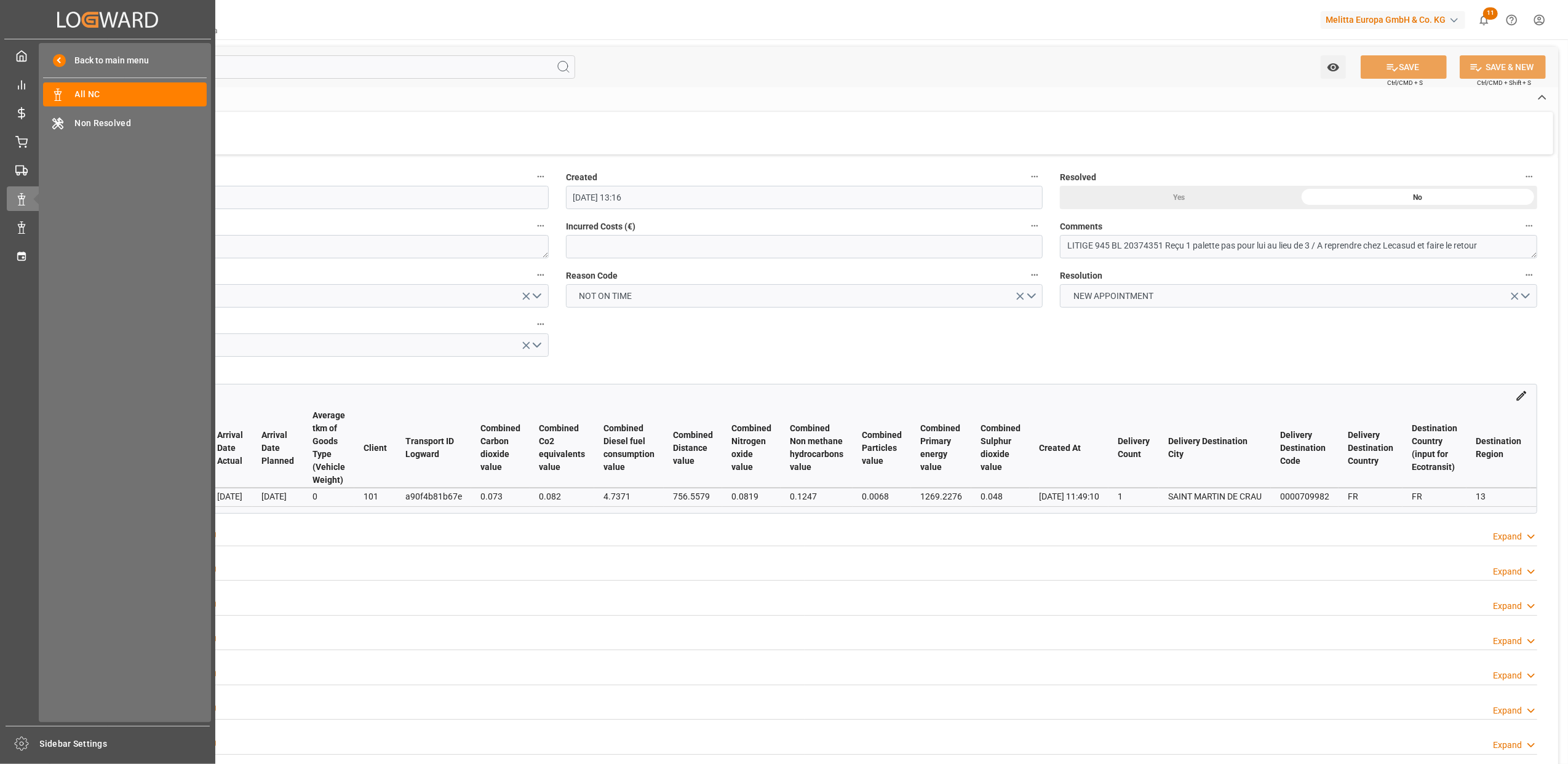
click at [92, 110] on div "Back to main menu All NC All NC Non Resolved Non Resolved" at bounding box center [125, 382] width 172 height 679
click at [92, 128] on span "Non Resolved" at bounding box center [141, 123] width 133 height 13
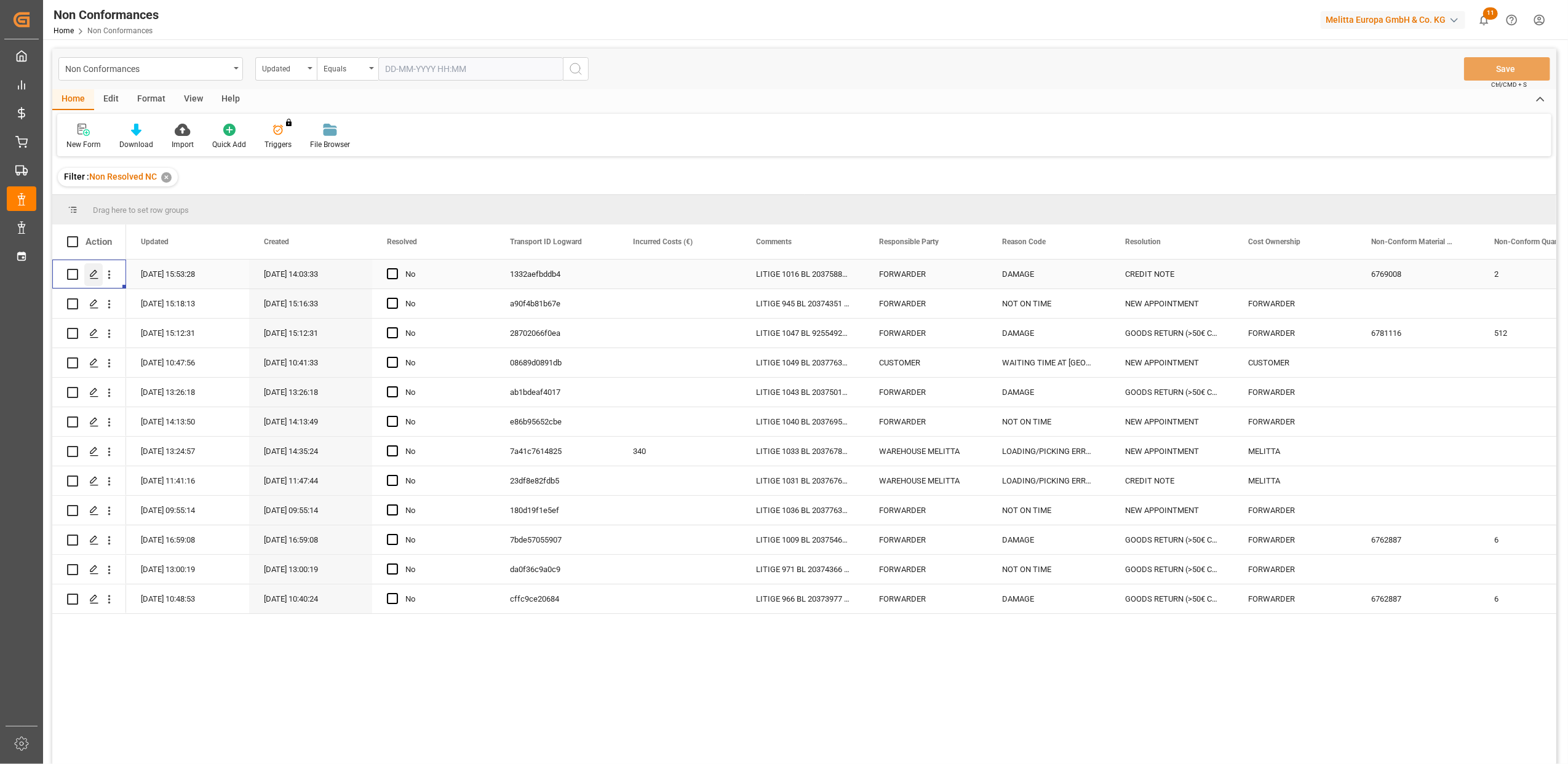
click at [93, 274] on polygon "Press SPACE to select this row." at bounding box center [93, 274] width 6 height 6
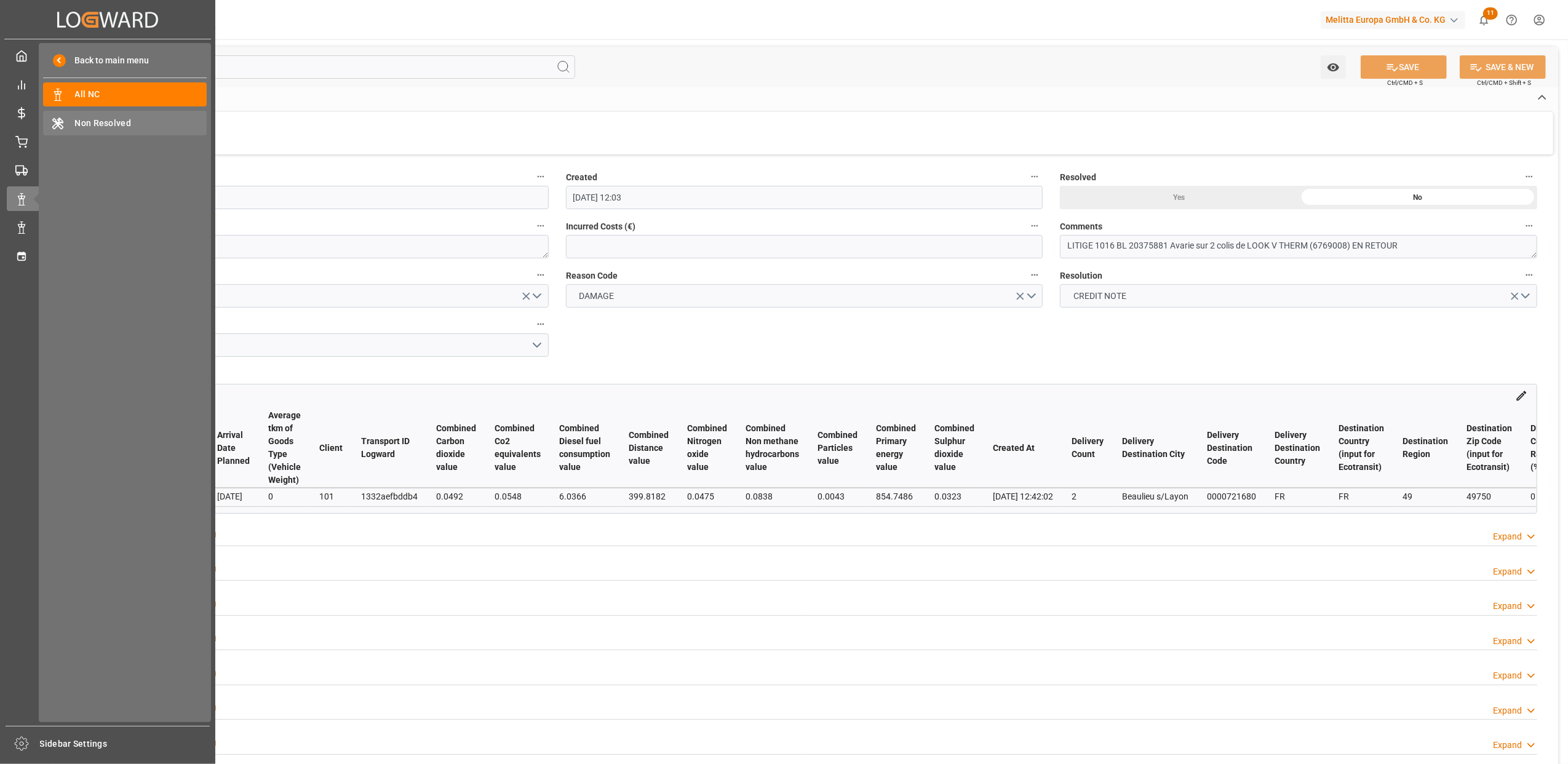
click at [67, 130] on div "Non Resolved Non Resolved" at bounding box center [125, 122] width 163 height 24
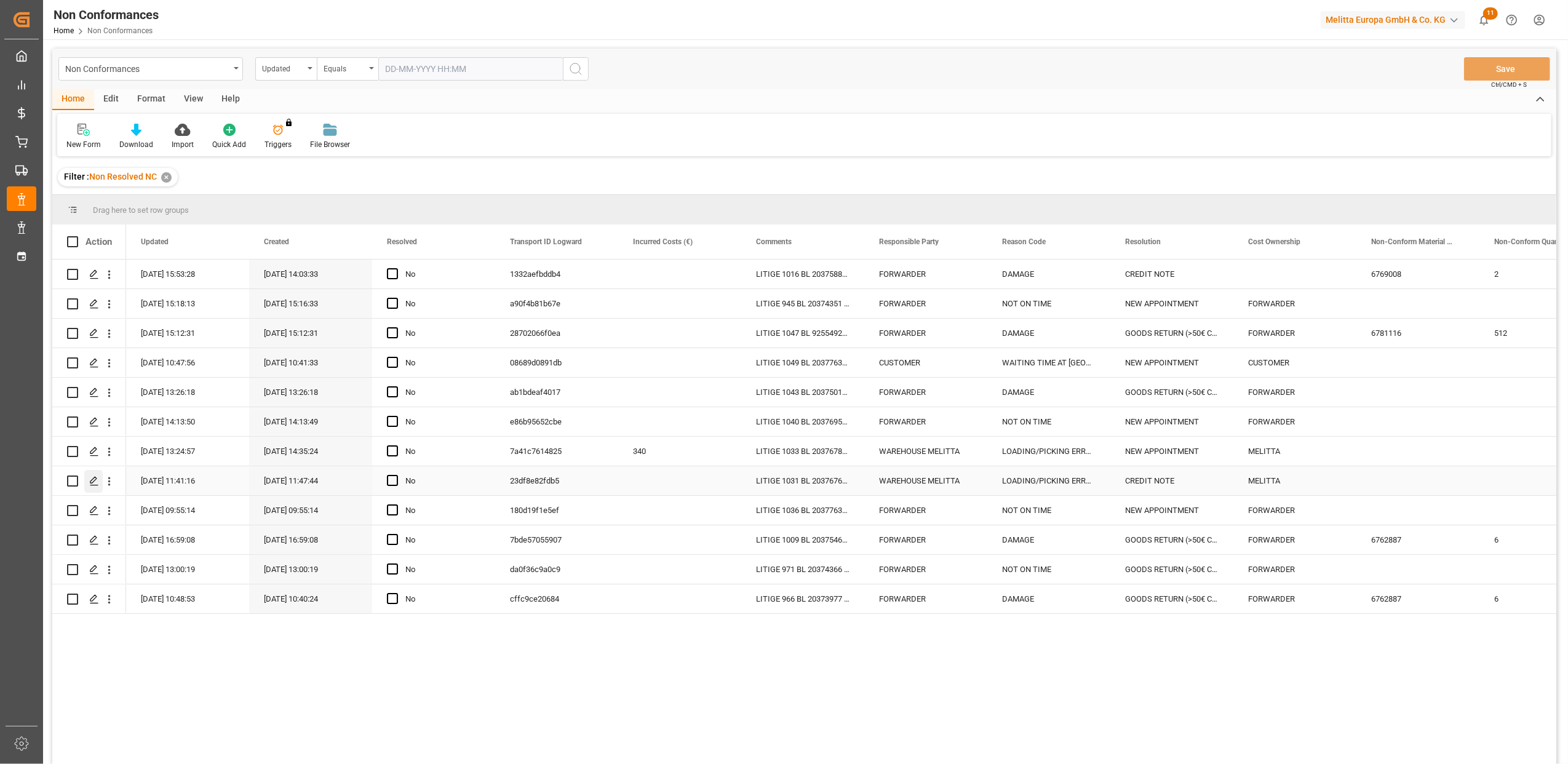
click at [97, 478] on polygon "Press SPACE to select this row." at bounding box center [93, 480] width 6 height 6
